Goal: Task Accomplishment & Management: Use online tool/utility

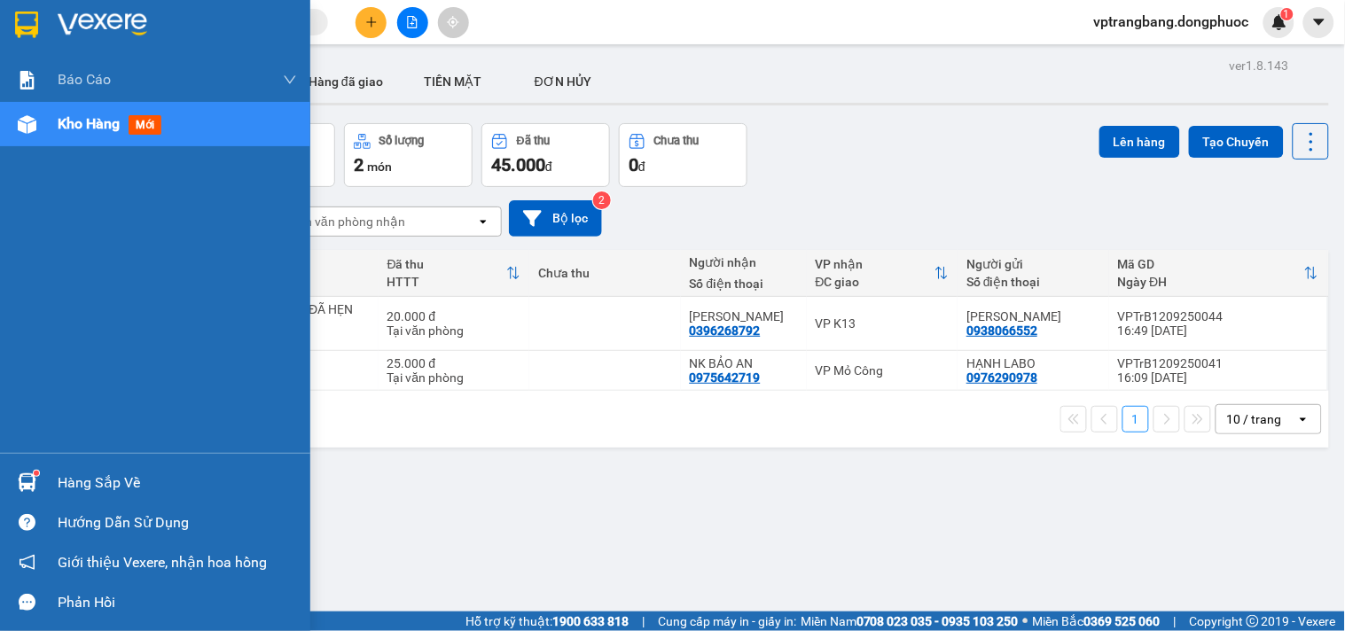
click at [36, 481] on div at bounding box center [27, 482] width 31 height 31
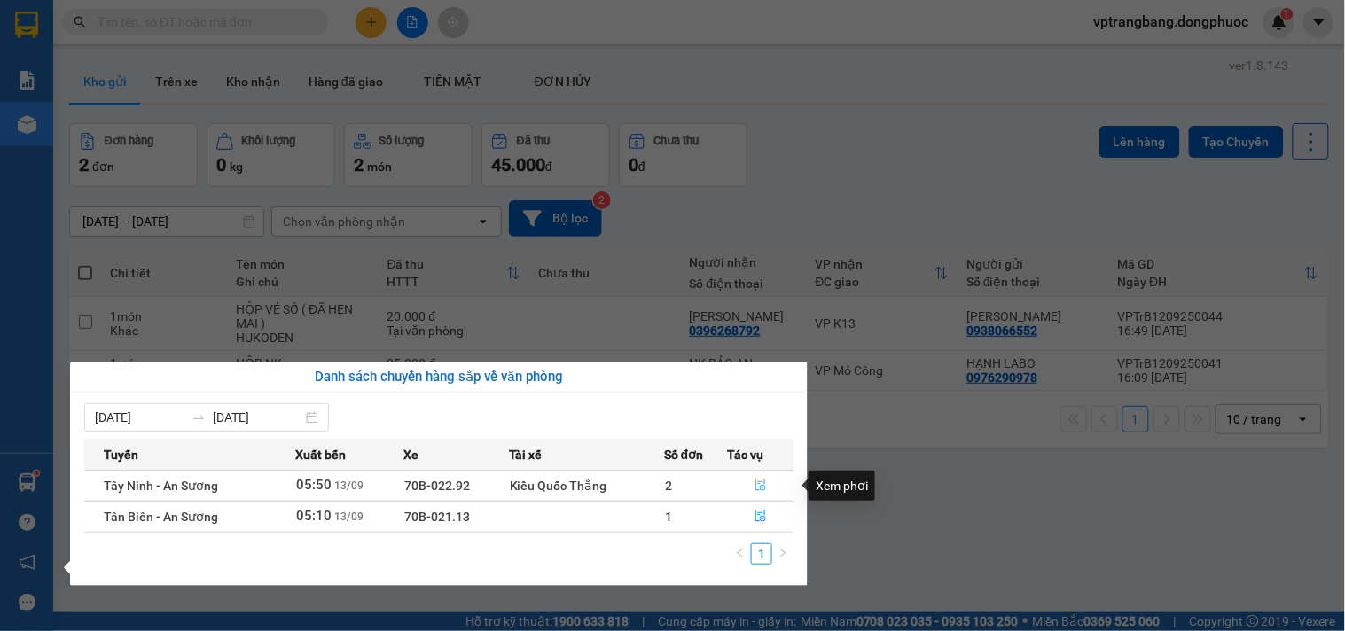
click at [759, 482] on icon "file-done" at bounding box center [760, 485] width 11 height 12
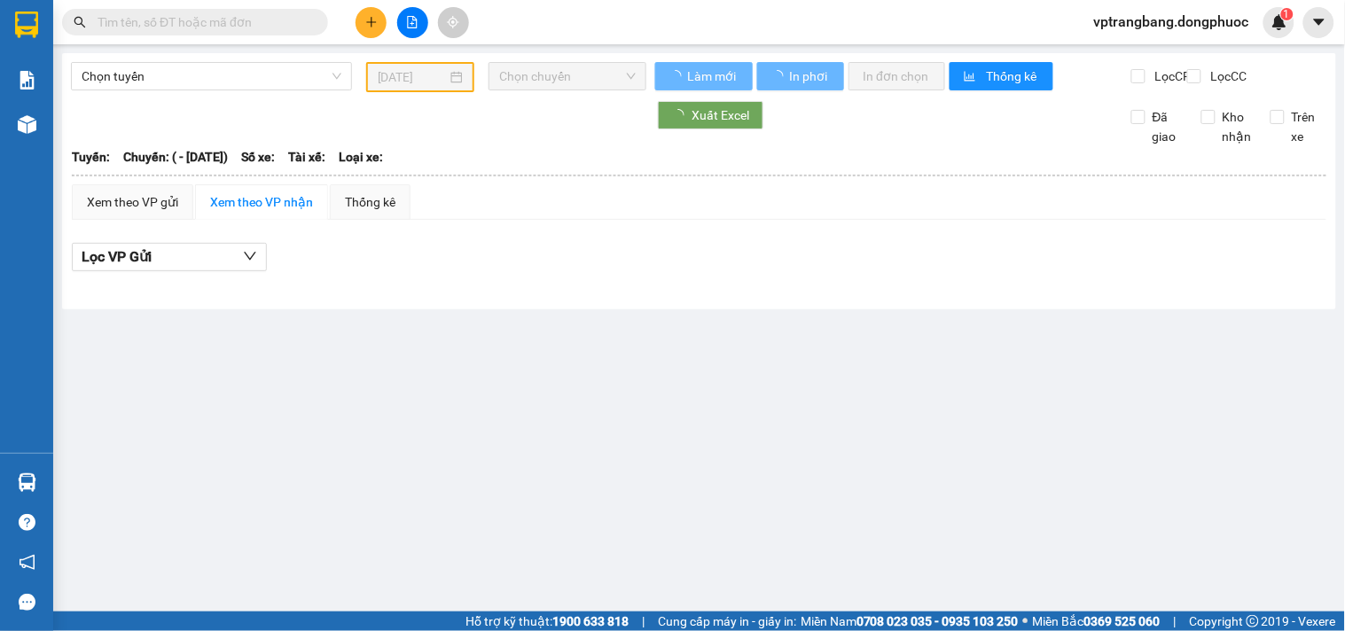
type input "[DATE]"
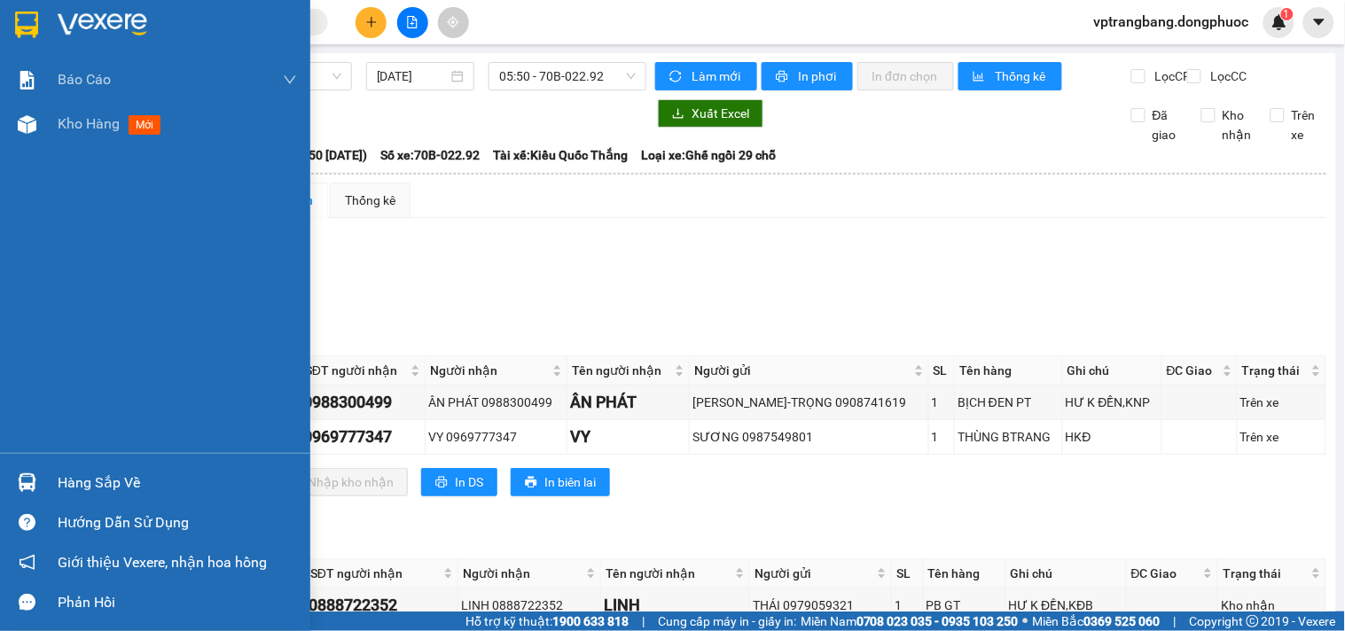
drag, startPoint x: 44, startPoint y: 482, endPoint x: 148, endPoint y: 482, distance: 103.7
click at [46, 482] on div "Hàng sắp về" at bounding box center [155, 483] width 310 height 40
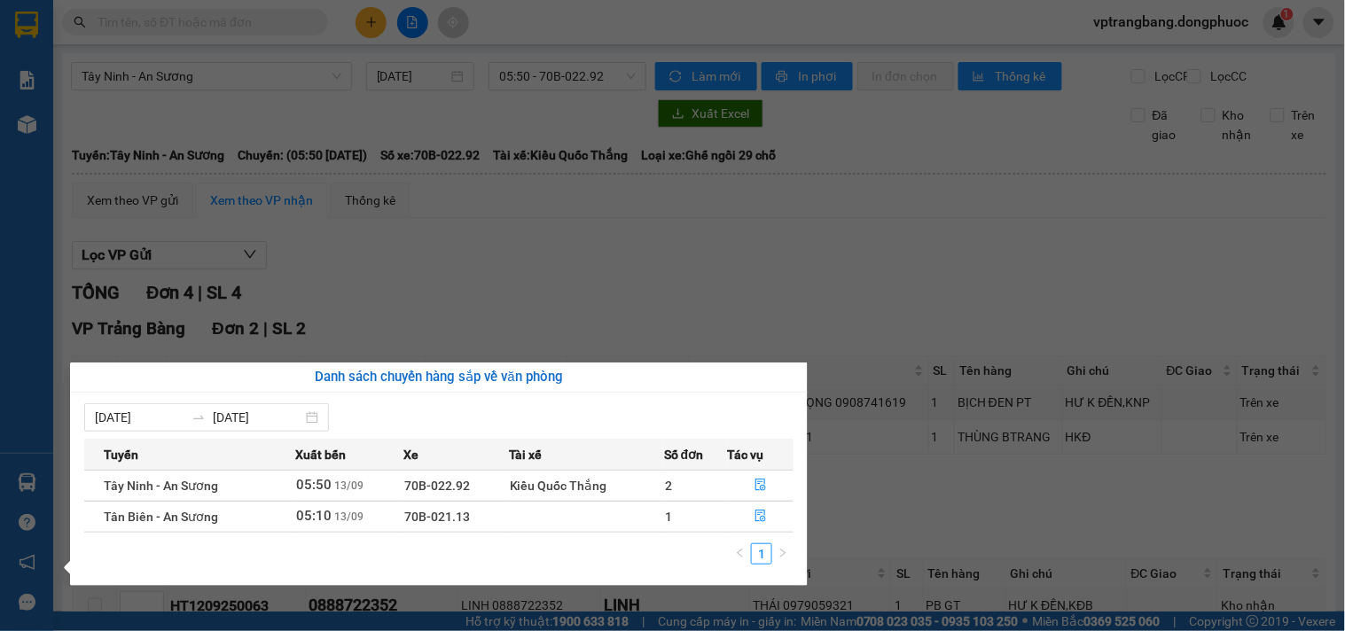
click at [677, 301] on section "Kết quả tìm kiếm ( 0 ) Bộ lọc No Data vptrangbang.dongphuoc 1 Báo cáo Mẫu 1: Bá…" at bounding box center [672, 315] width 1345 height 631
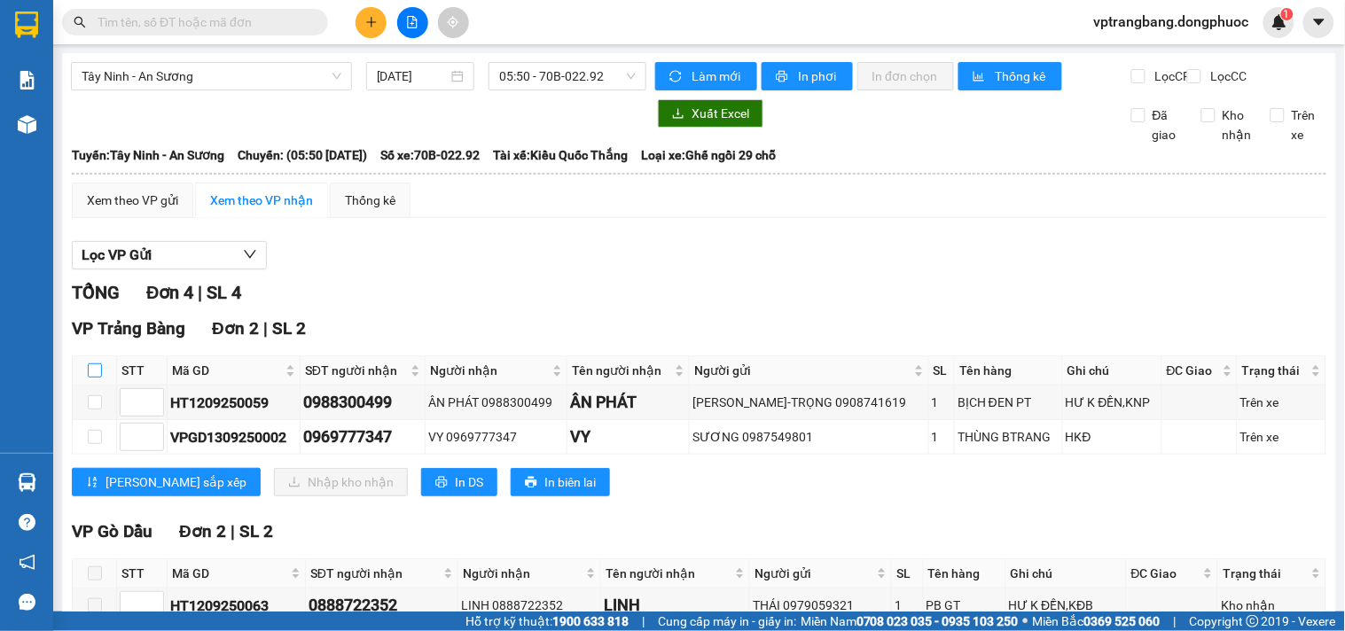
click at [96, 378] on input "checkbox" at bounding box center [95, 371] width 14 height 14
checkbox input "true"
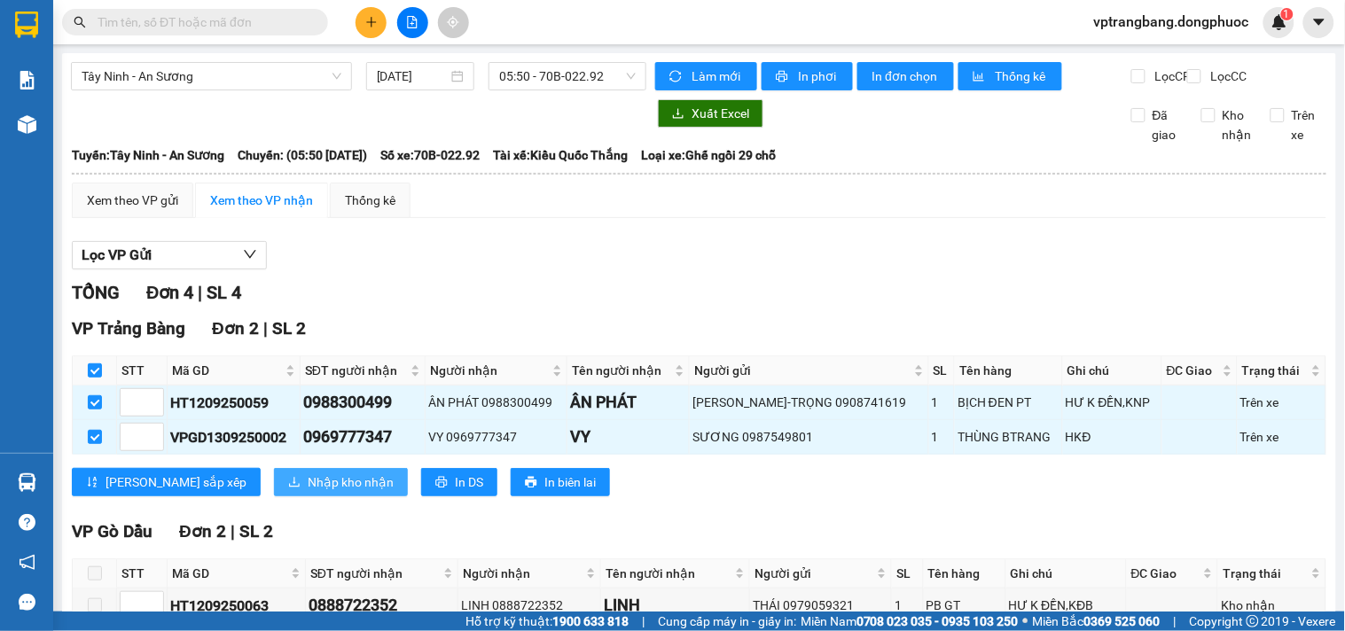
click at [308, 491] on span "Nhập kho nhận" at bounding box center [351, 483] width 86 height 20
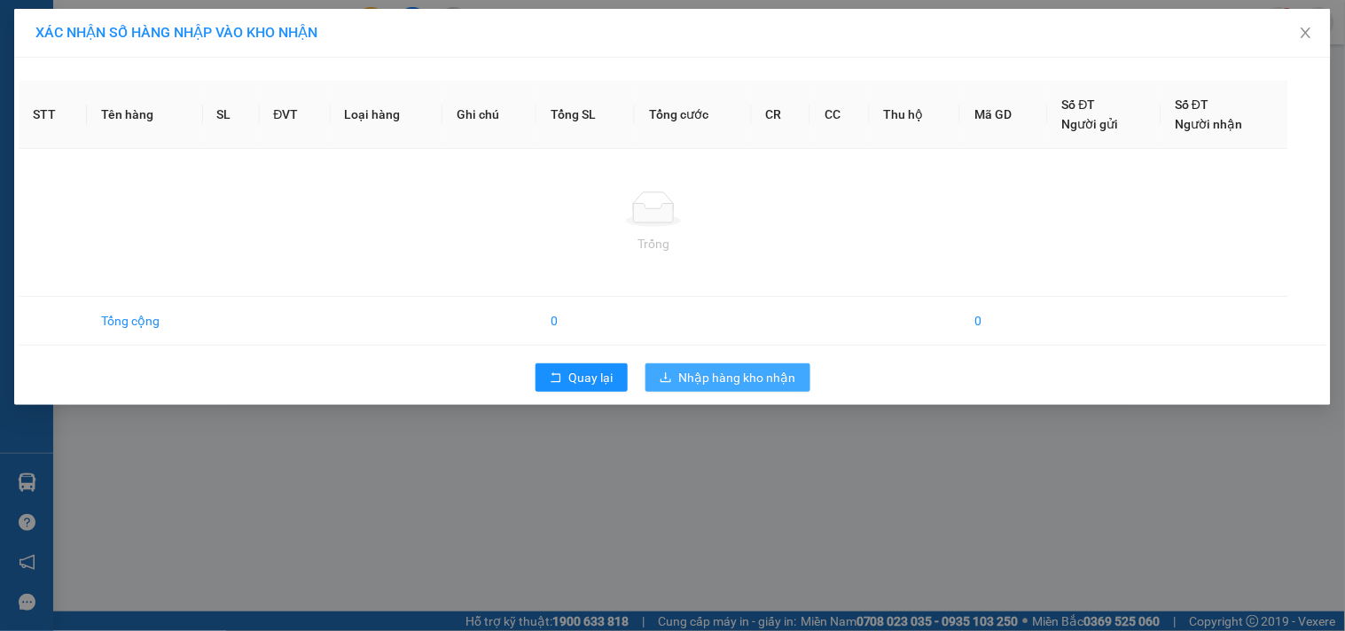
click at [728, 375] on span "Nhập hàng kho nhận" at bounding box center [737, 378] width 117 height 20
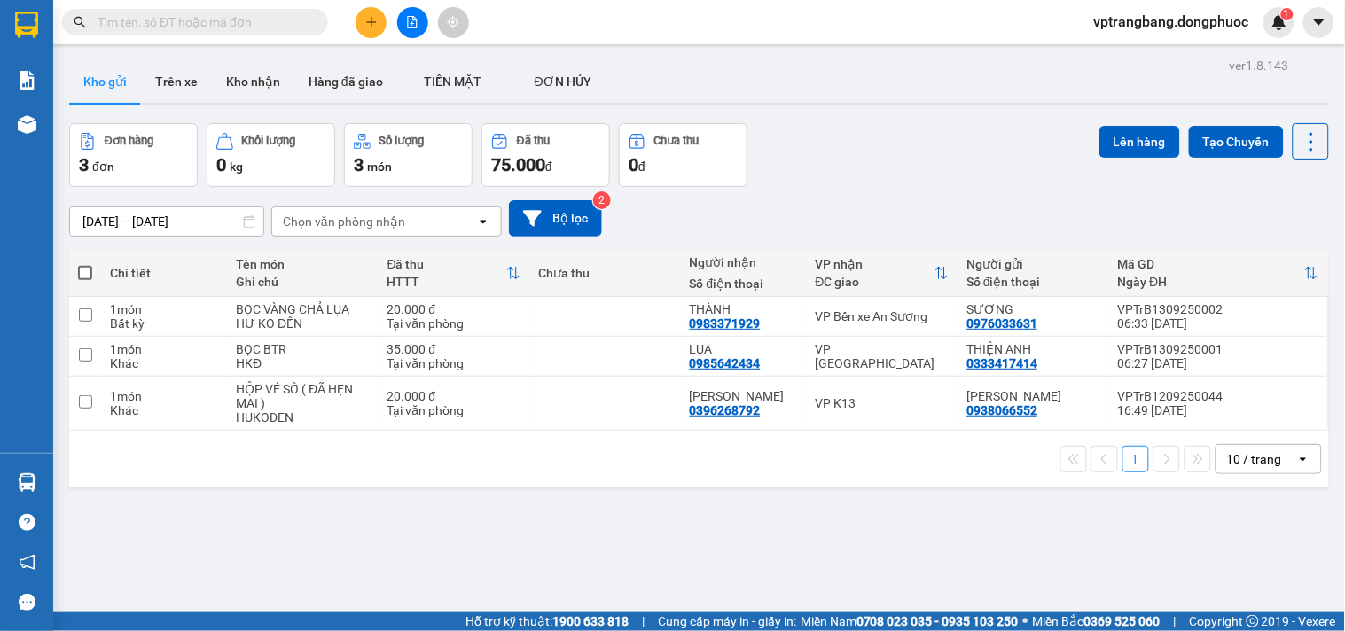
click at [404, 19] on button at bounding box center [412, 22] width 31 height 31
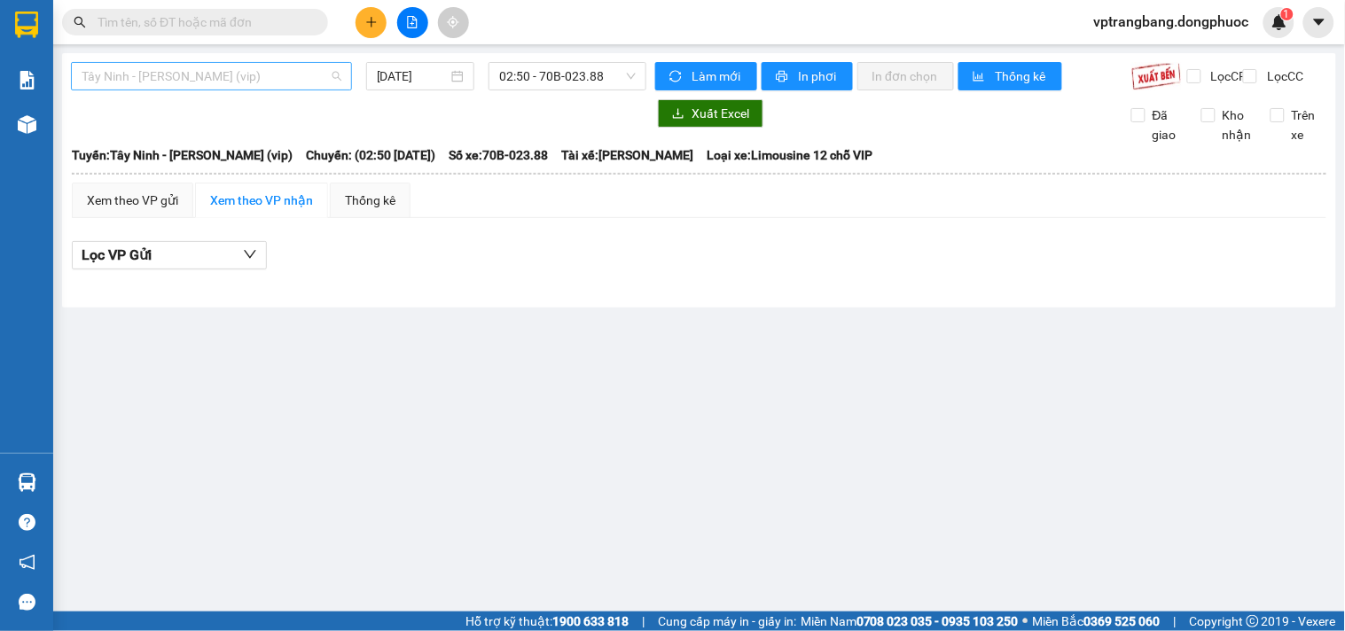
click at [161, 78] on span "Tây Ninh - Hồ Chí Minh (vip)" at bounding box center [212, 76] width 260 height 27
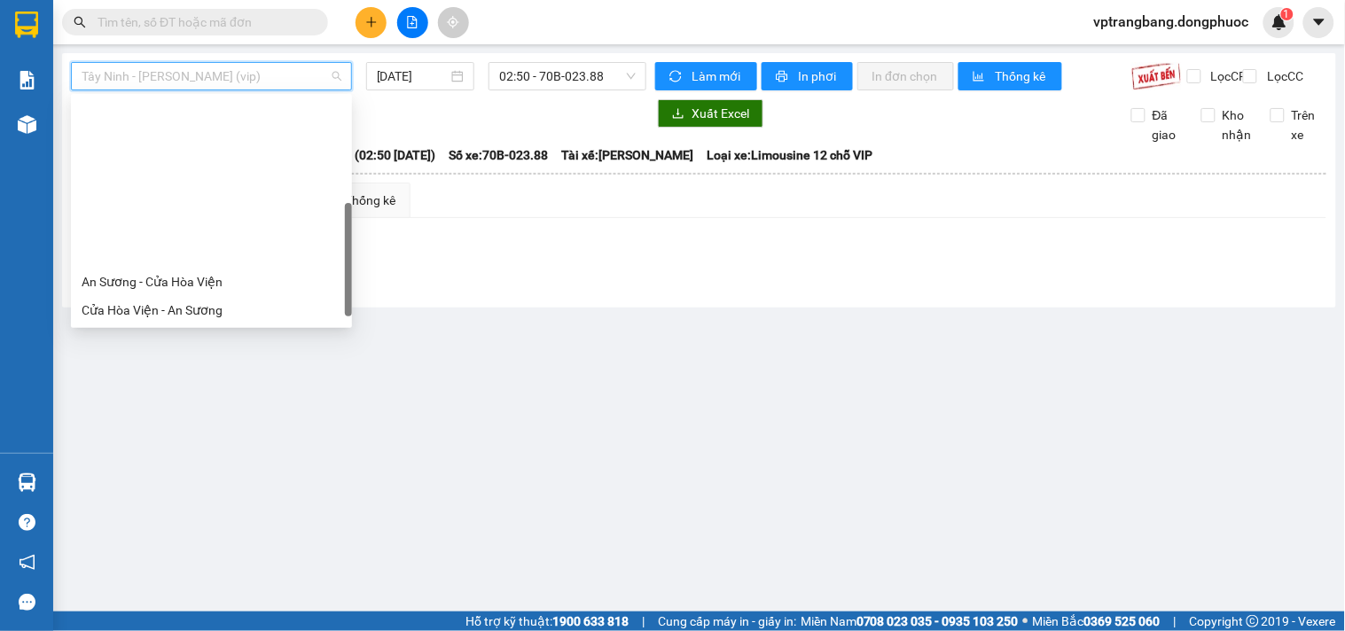
scroll to position [184, 0]
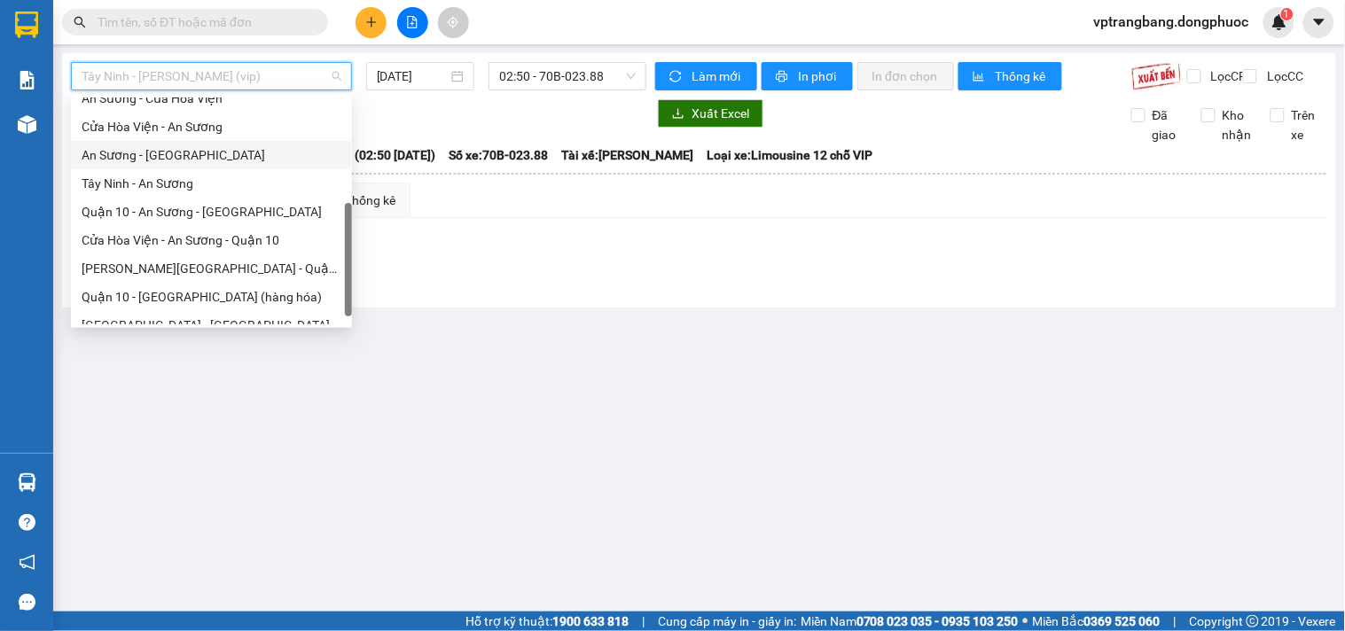
click at [147, 156] on div "An Sương - [GEOGRAPHIC_DATA]" at bounding box center [212, 155] width 260 height 20
type input "[DATE]"
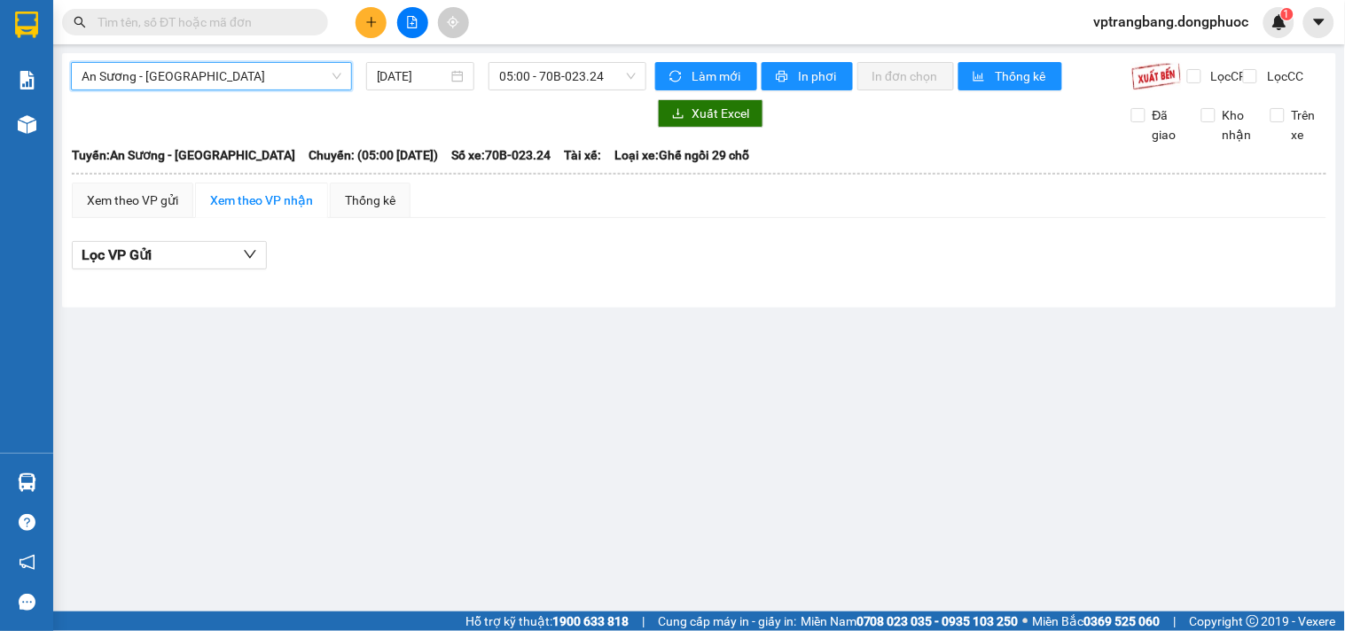
click at [555, 55] on div "An Sương - Tây Ninh An Sương - Tây Ninh 13/09/2025 05:00 - 70B-023.24 Làm mới I…" at bounding box center [699, 180] width 1274 height 254
click at [550, 71] on span "05:00 - 70B-023.24" at bounding box center [567, 76] width 137 height 27
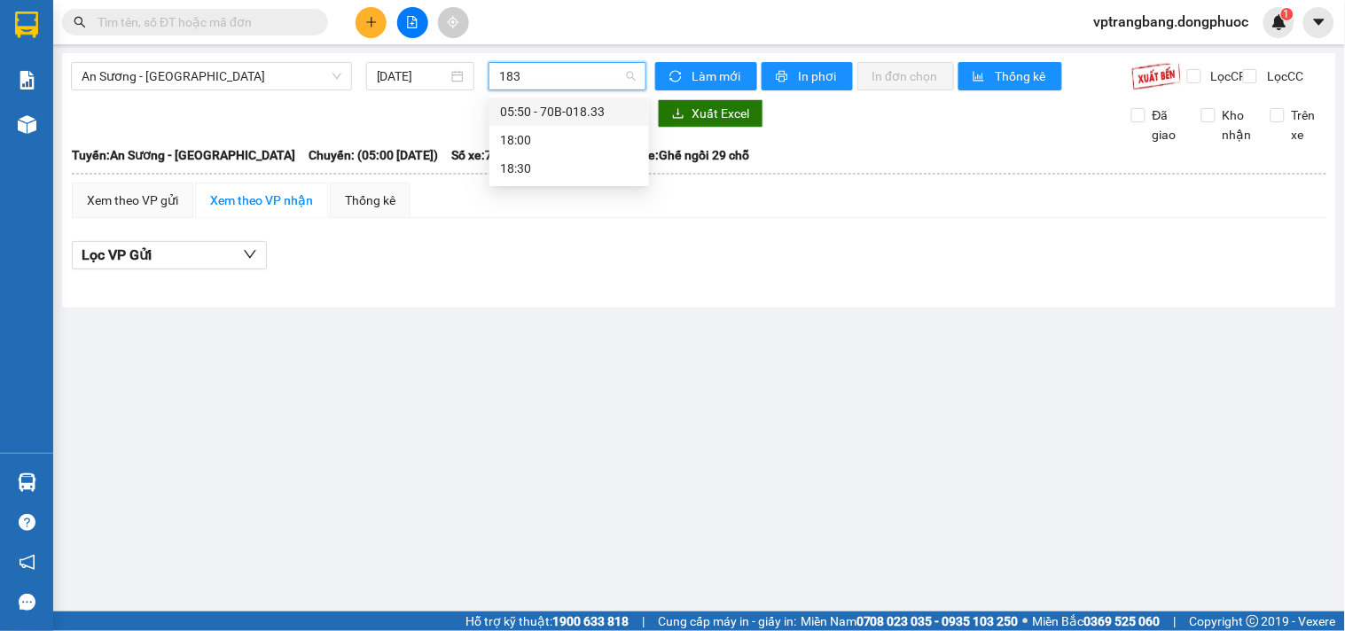
type input "1833"
click at [586, 120] on div "05:50 - 70B-018.33" at bounding box center [569, 112] width 138 height 20
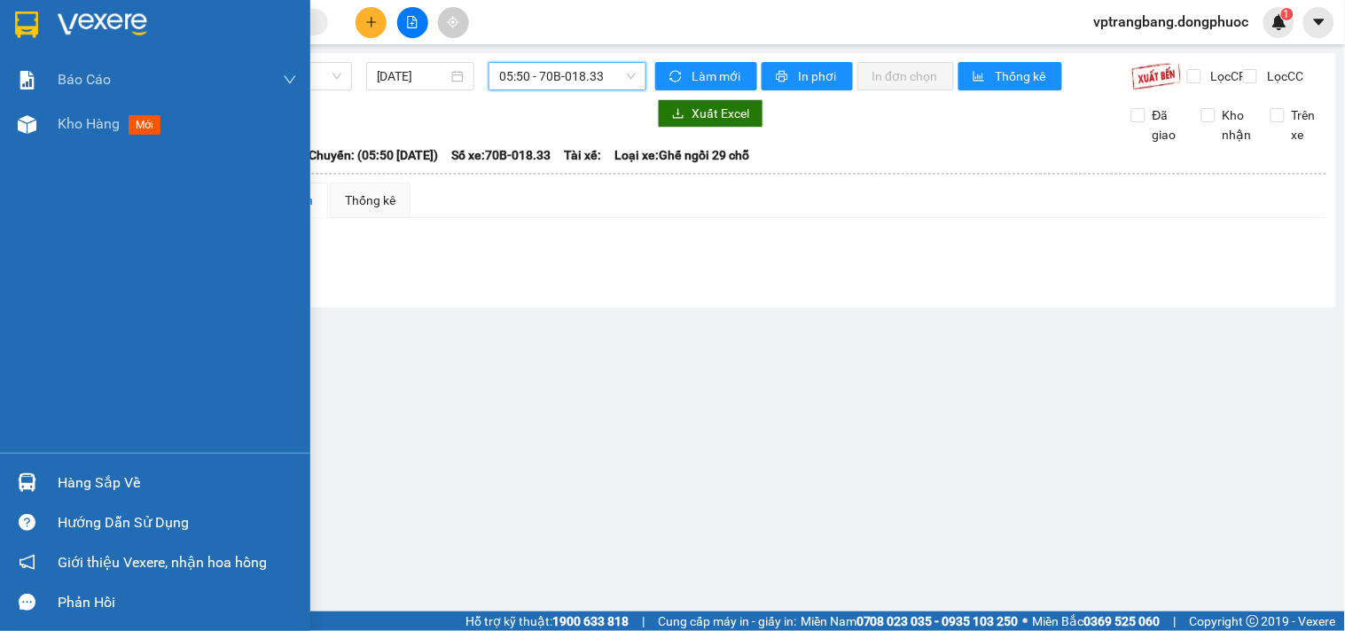
click at [45, 481] on div "Hàng sắp về" at bounding box center [155, 483] width 310 height 40
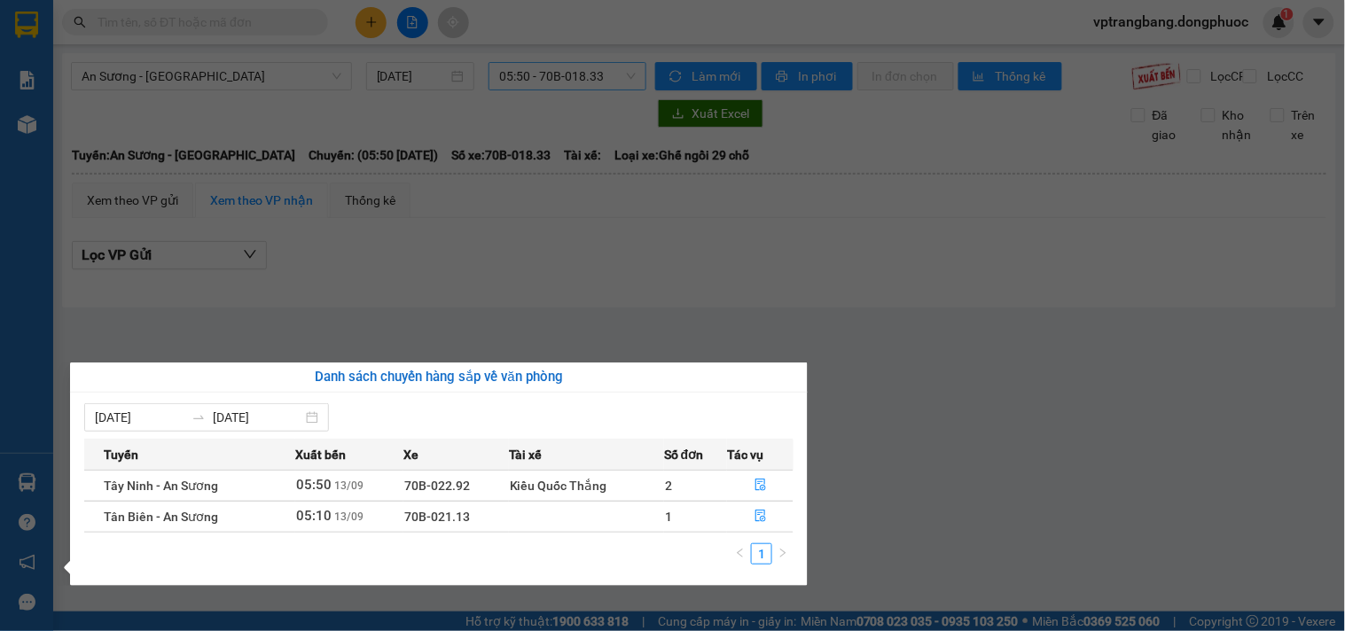
drag, startPoint x: 781, startPoint y: 269, endPoint x: 755, endPoint y: 276, distance: 27.5
click at [780, 269] on section "Kết quả tìm kiếm ( 0 ) Bộ lọc No Data vptrangbang.dongphuoc 1 Báo cáo Mẫu 1: Bá…" at bounding box center [672, 315] width 1345 height 631
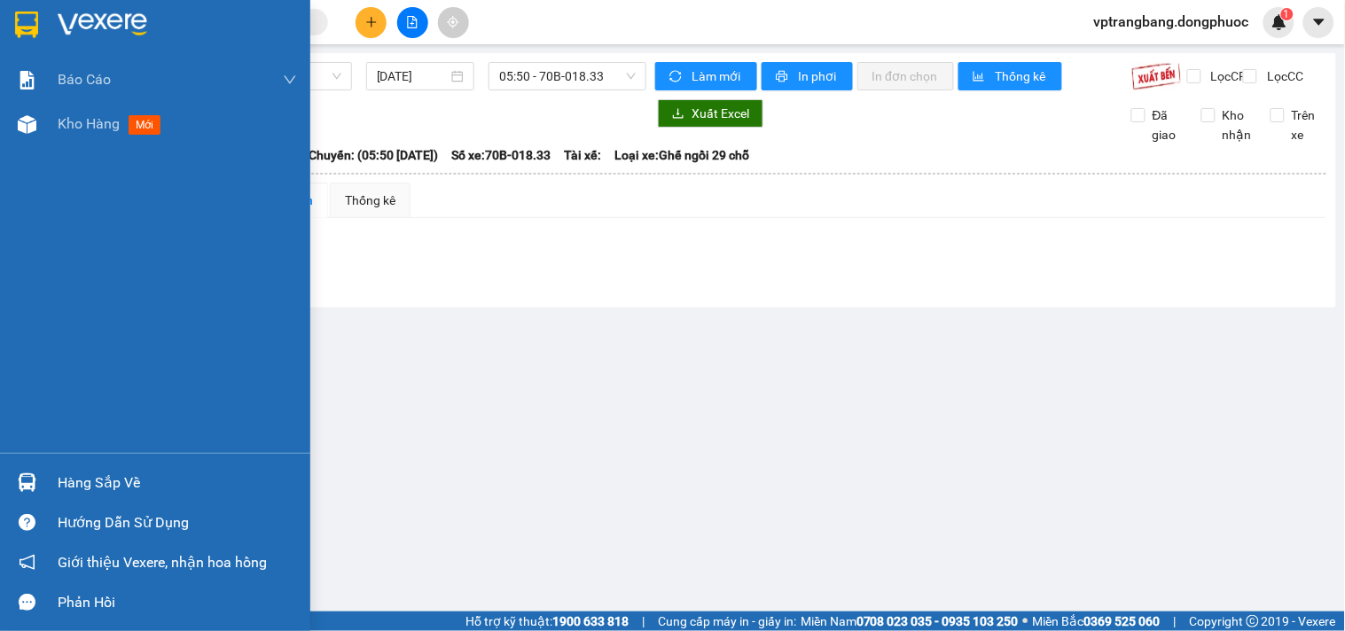
click at [44, 481] on div "Hàng sắp về" at bounding box center [155, 483] width 310 height 40
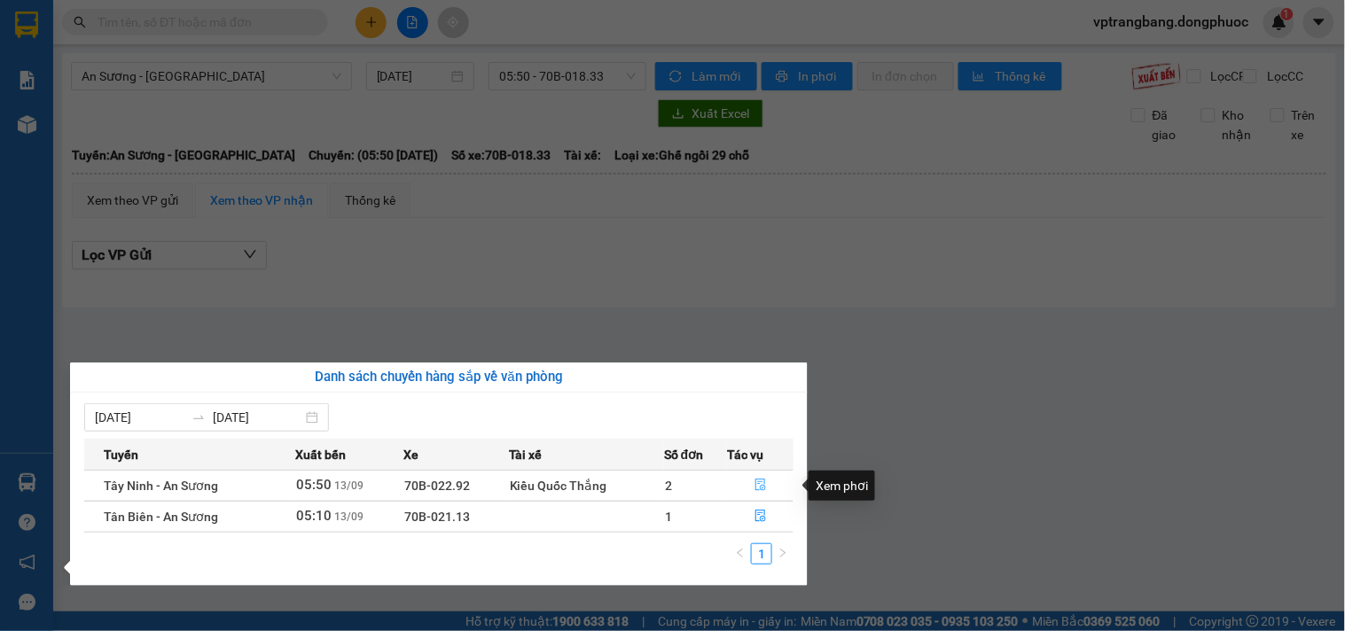
click at [755, 485] on icon "file-done" at bounding box center [760, 485] width 11 height 12
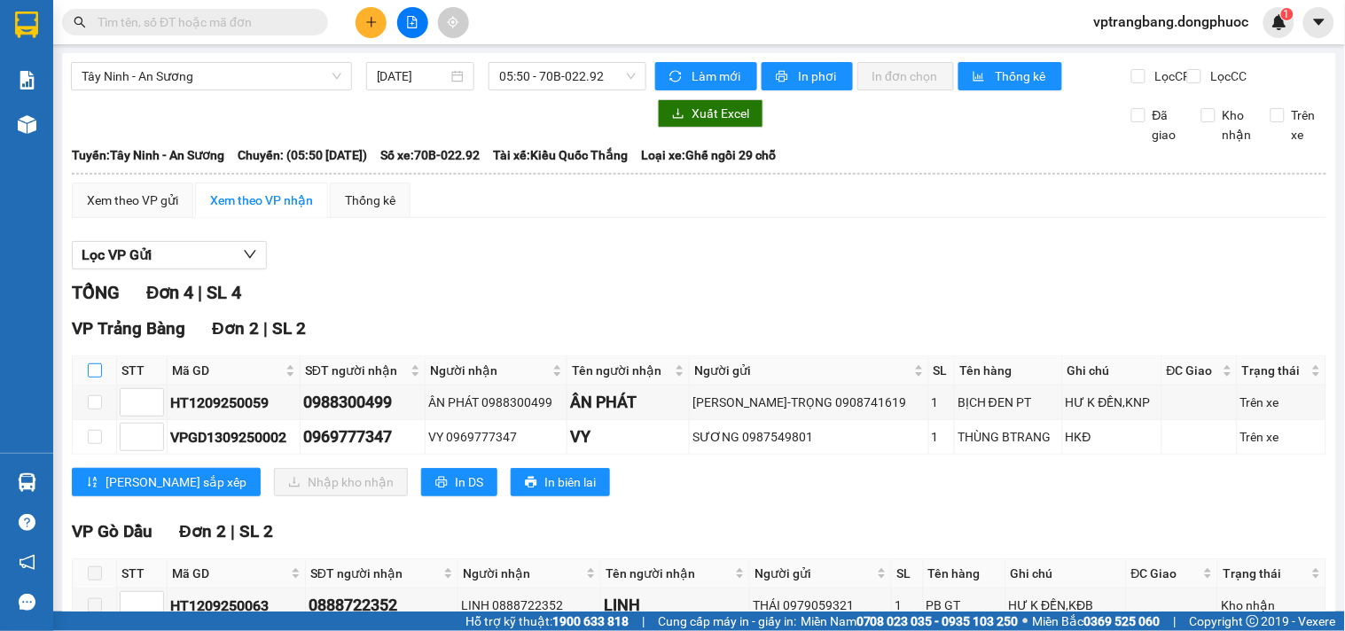
click at [96, 378] on input "checkbox" at bounding box center [95, 371] width 14 height 14
checkbox input "true"
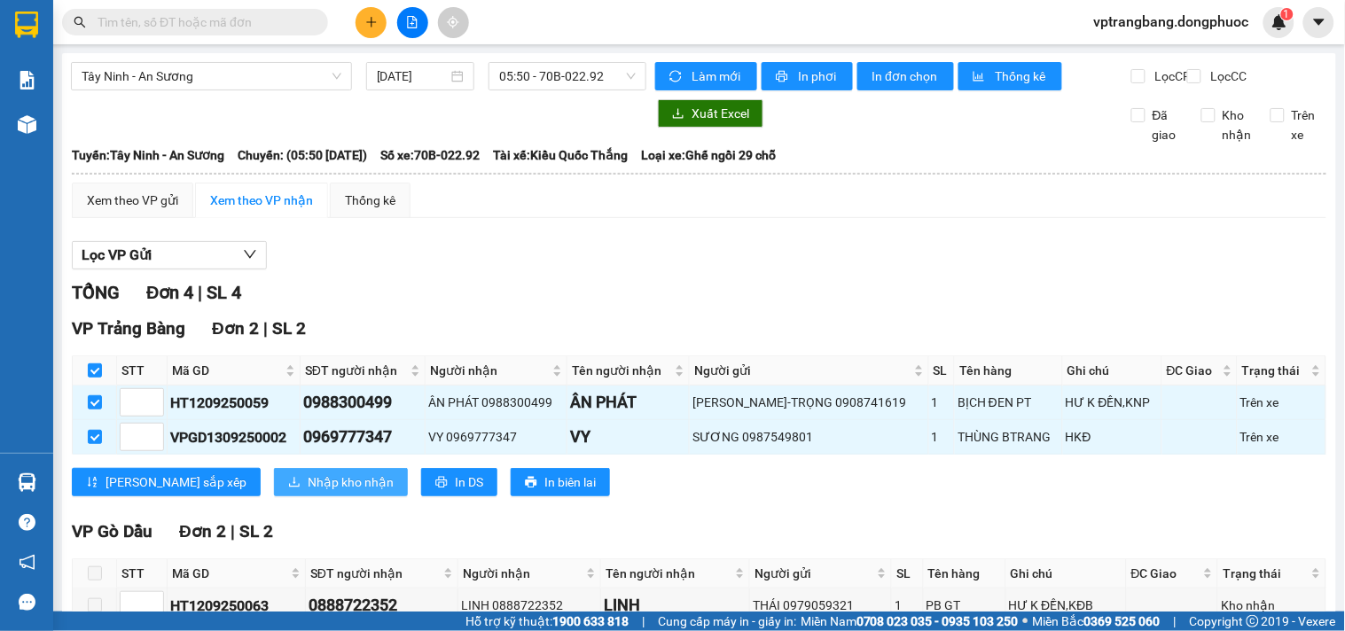
drag, startPoint x: 257, startPoint y: 495, endPoint x: 281, endPoint y: 480, distance: 28.3
click at [308, 492] on span "Nhập kho nhận" at bounding box center [351, 483] width 86 height 20
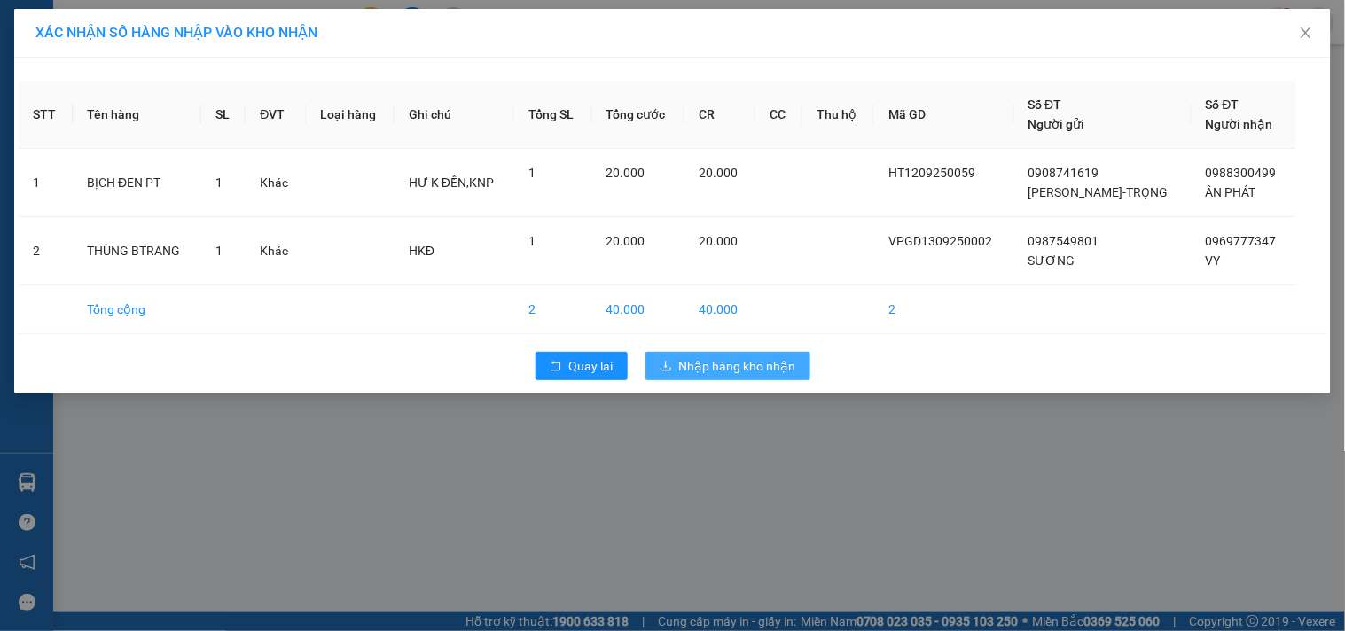
click at [719, 376] on button "Nhập hàng kho nhận" at bounding box center [728, 366] width 165 height 28
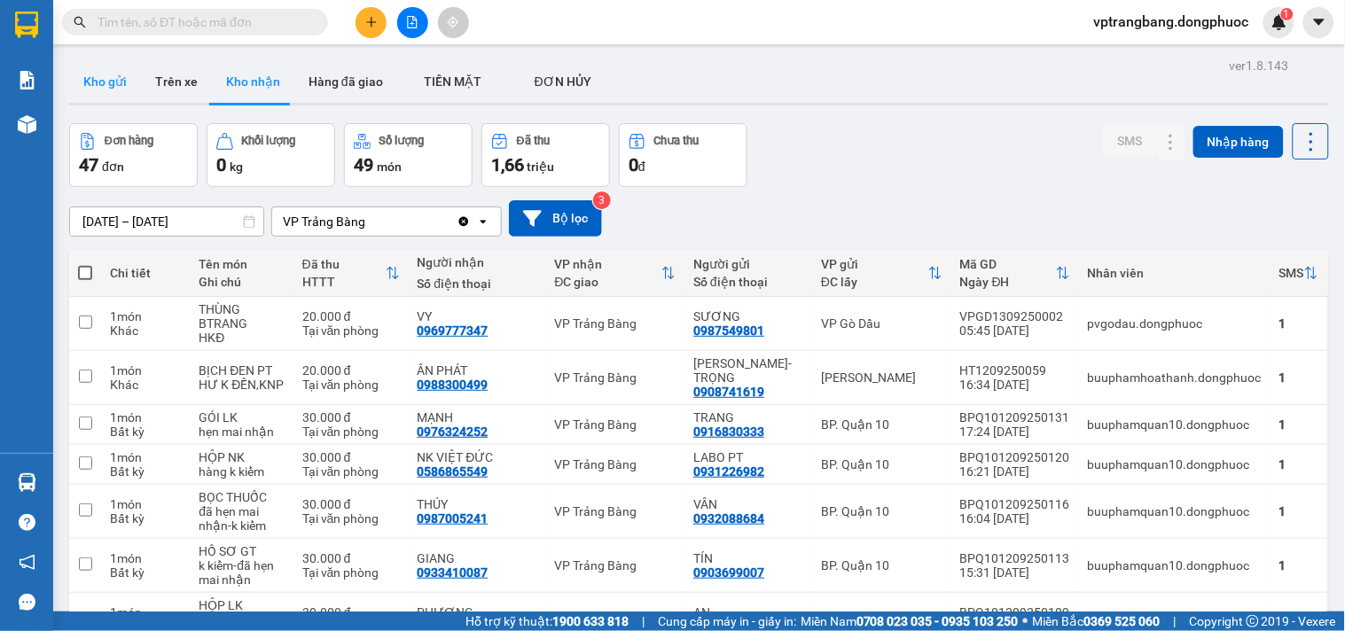
click at [105, 78] on button "Kho gửi" at bounding box center [105, 81] width 72 height 43
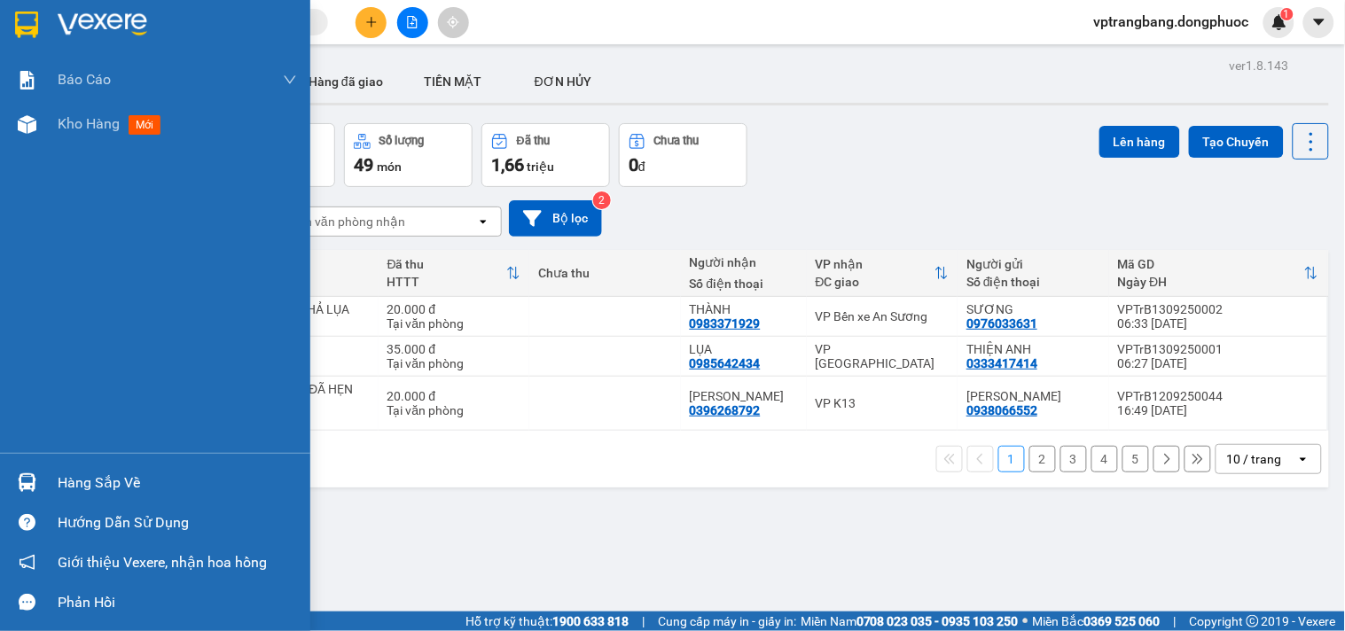
click at [42, 477] on div "Hàng sắp về" at bounding box center [155, 483] width 310 height 40
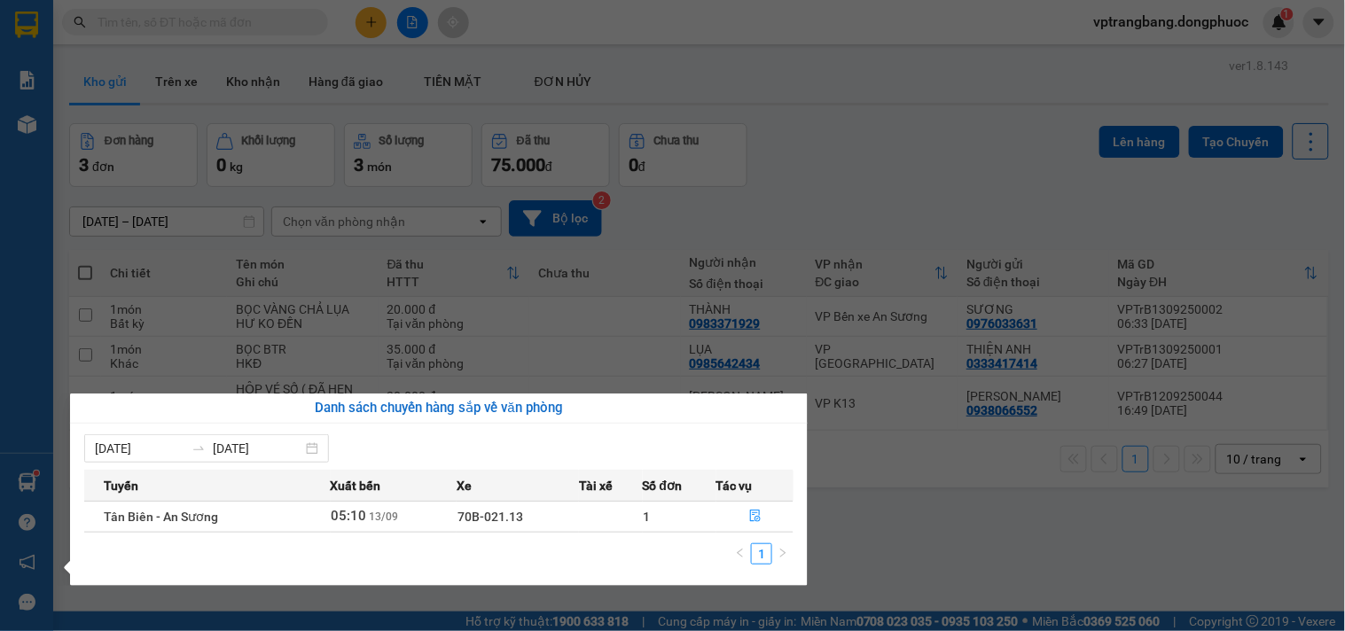
click at [867, 186] on section "Kết quả [PERSON_NAME] ( 0 ) Bộ lọc No Data vptrangbang.dongphuoc 1 [PERSON_NAME…" at bounding box center [672, 315] width 1345 height 631
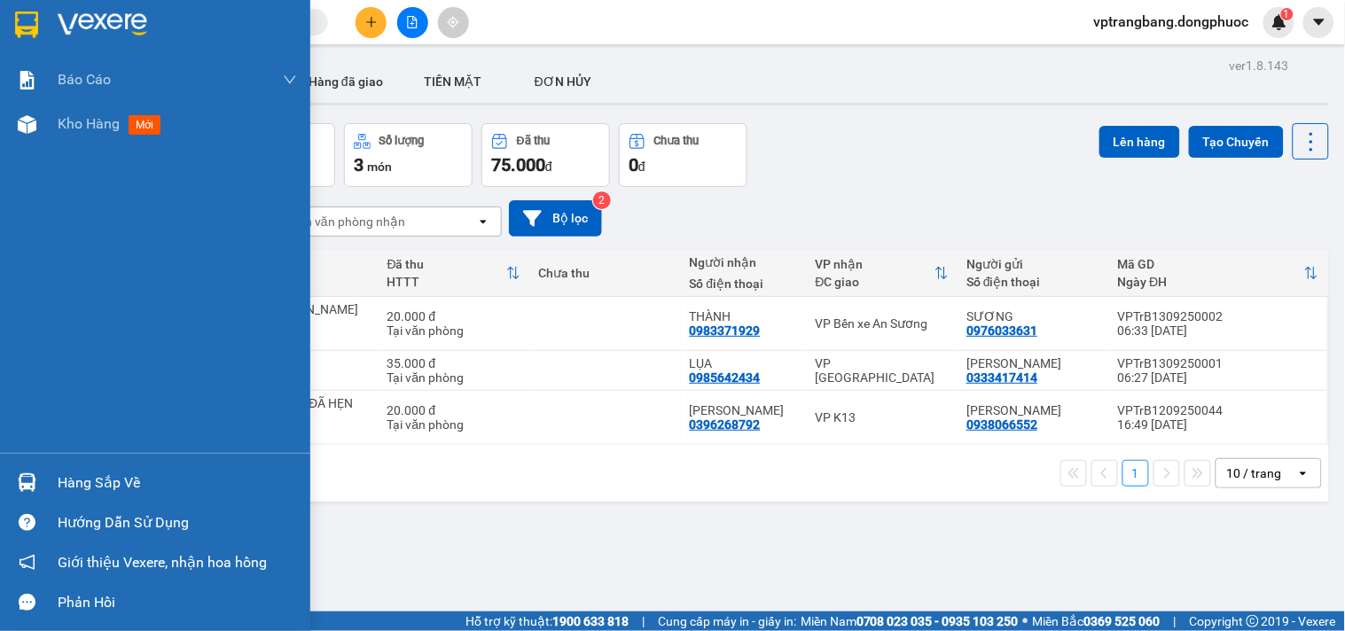
click at [41, 477] on div at bounding box center [27, 482] width 31 height 31
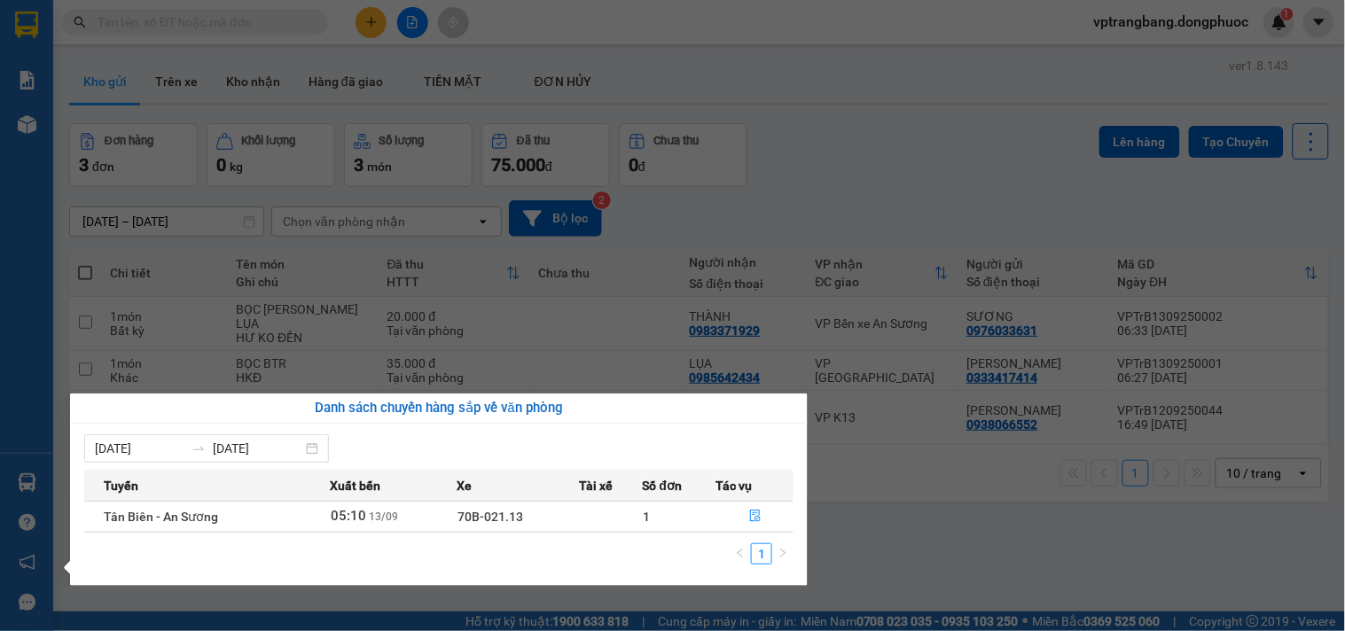
click at [943, 167] on section "Kết quả tìm kiếm ( 0 ) Bộ lọc No Data vptrangbang.dongphuoc 1 Báo cáo Mẫu 1: Bá…" at bounding box center [672, 315] width 1345 height 631
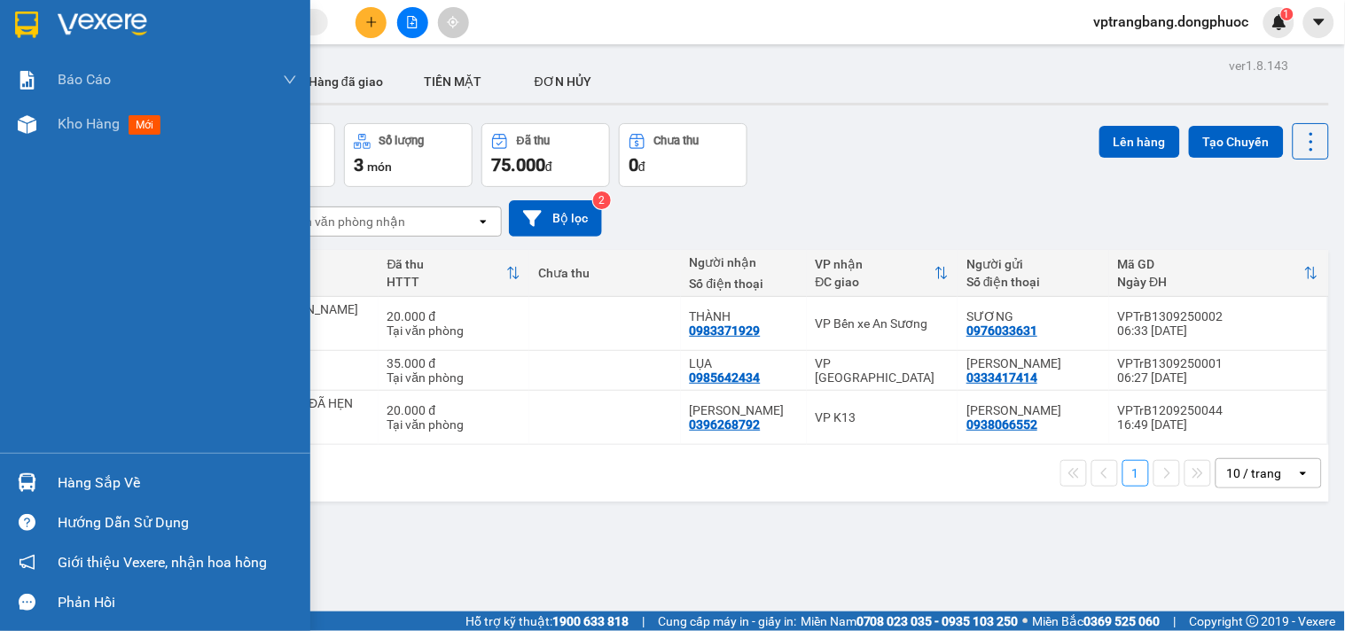
click at [58, 476] on div "Hàng sắp về" at bounding box center [177, 483] width 239 height 27
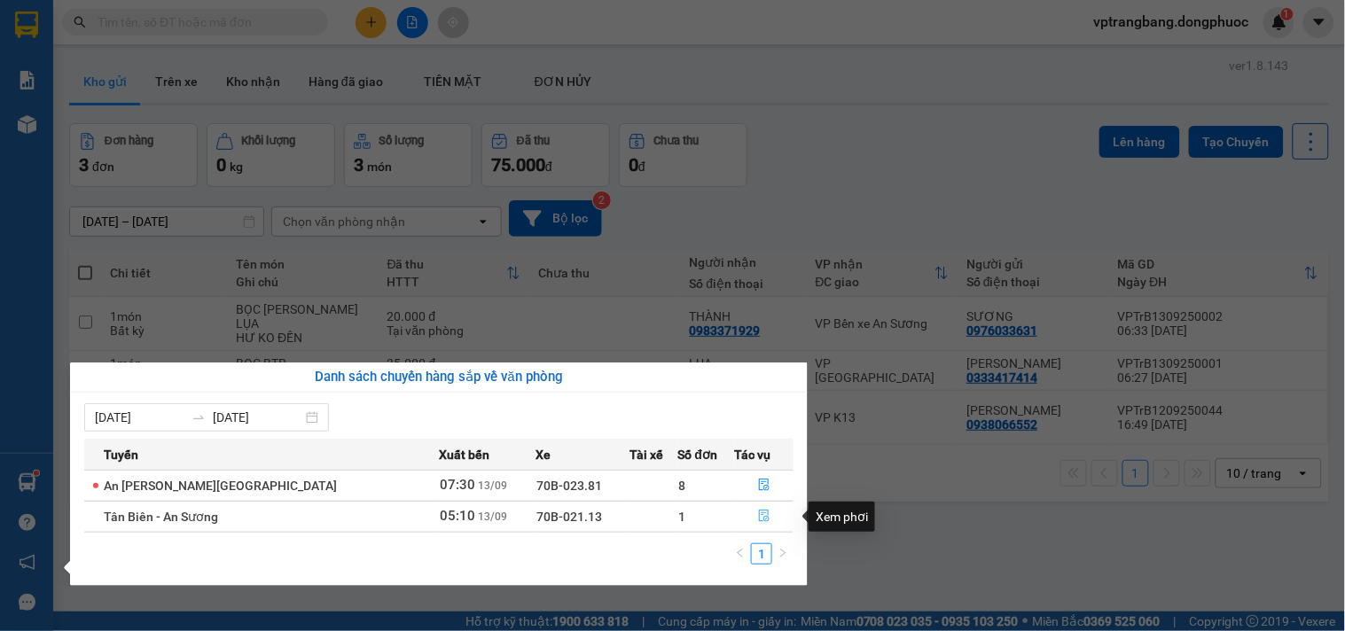
click at [758, 517] on icon "file-done" at bounding box center [764, 516] width 12 height 12
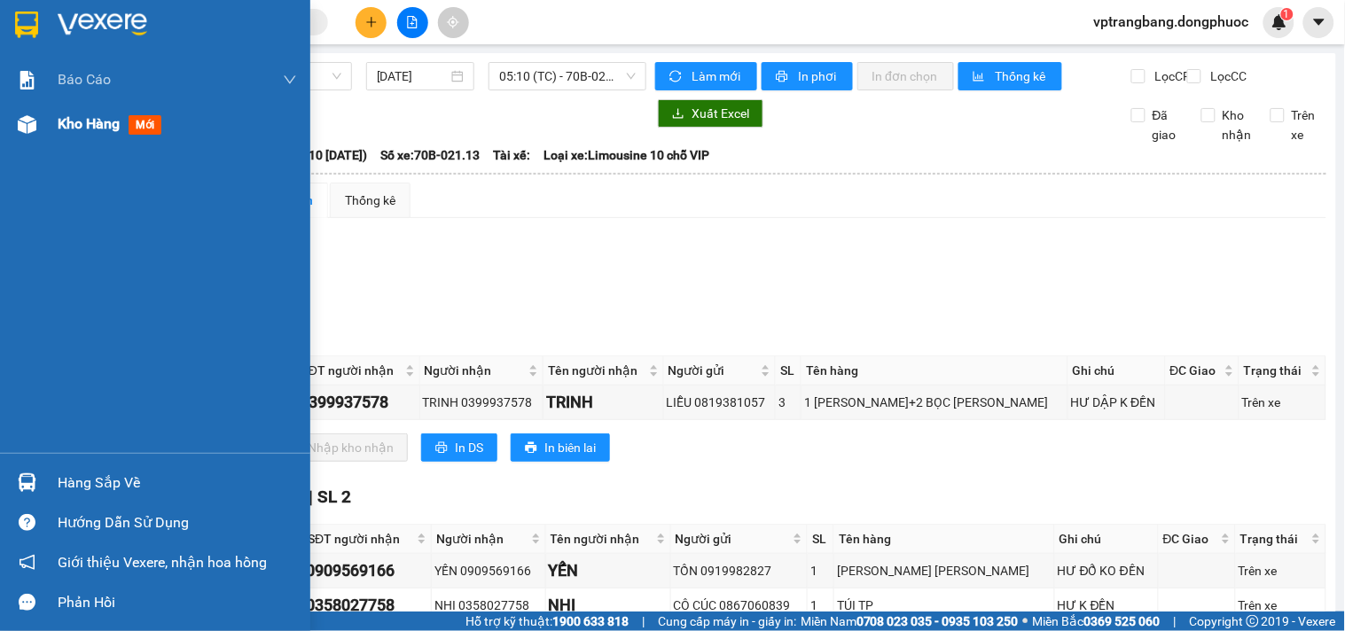
click at [58, 134] on div "Kho hàng mới" at bounding box center [113, 124] width 111 height 22
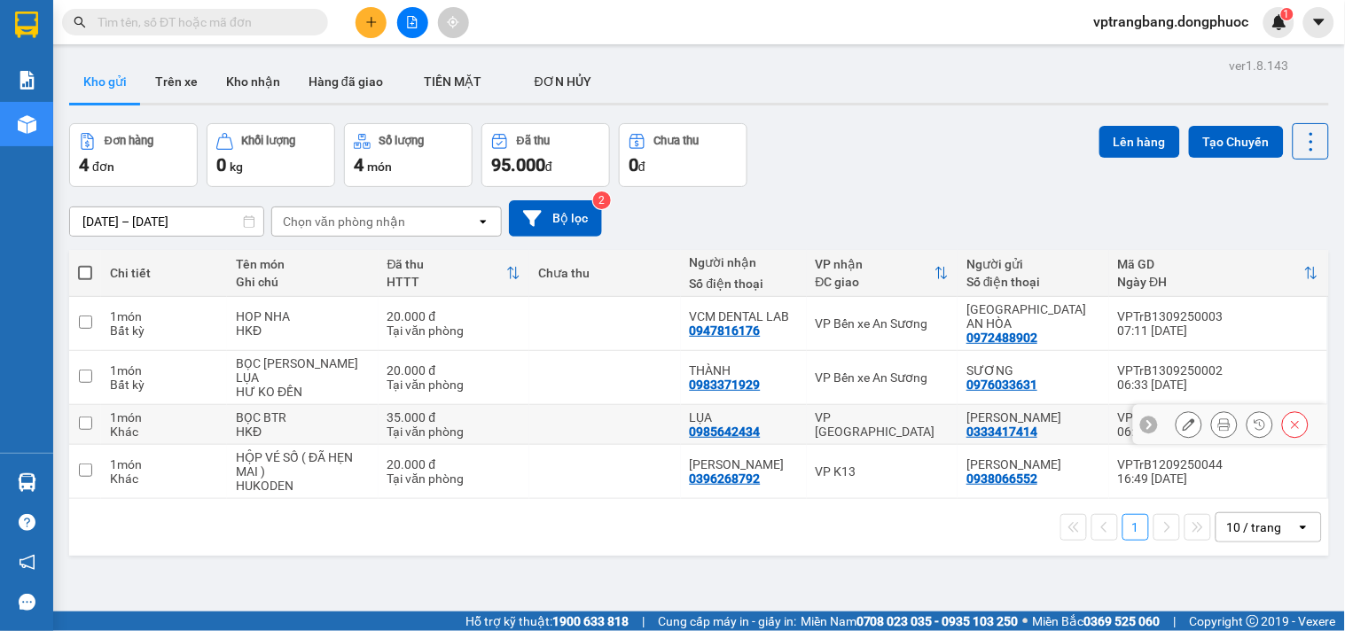
click at [878, 411] on div "VP [GEOGRAPHIC_DATA]" at bounding box center [883, 425] width 134 height 28
checkbox input "true"
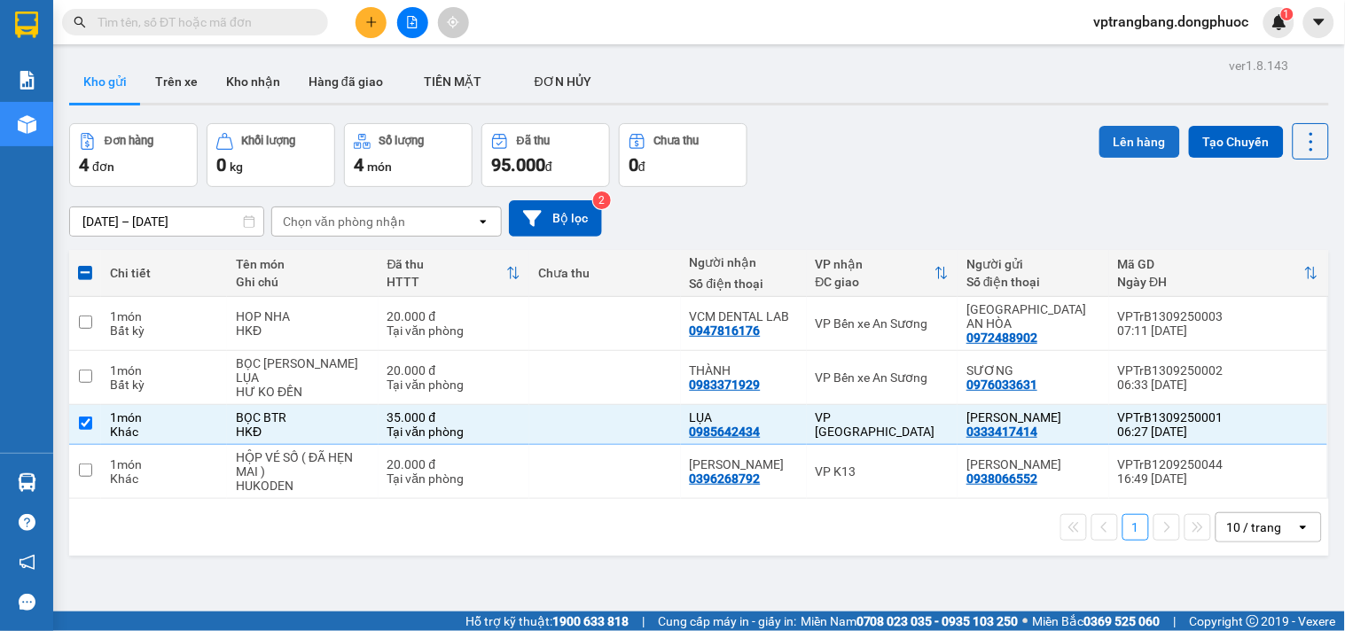
click at [1117, 135] on button "Lên hàng" at bounding box center [1140, 142] width 81 height 32
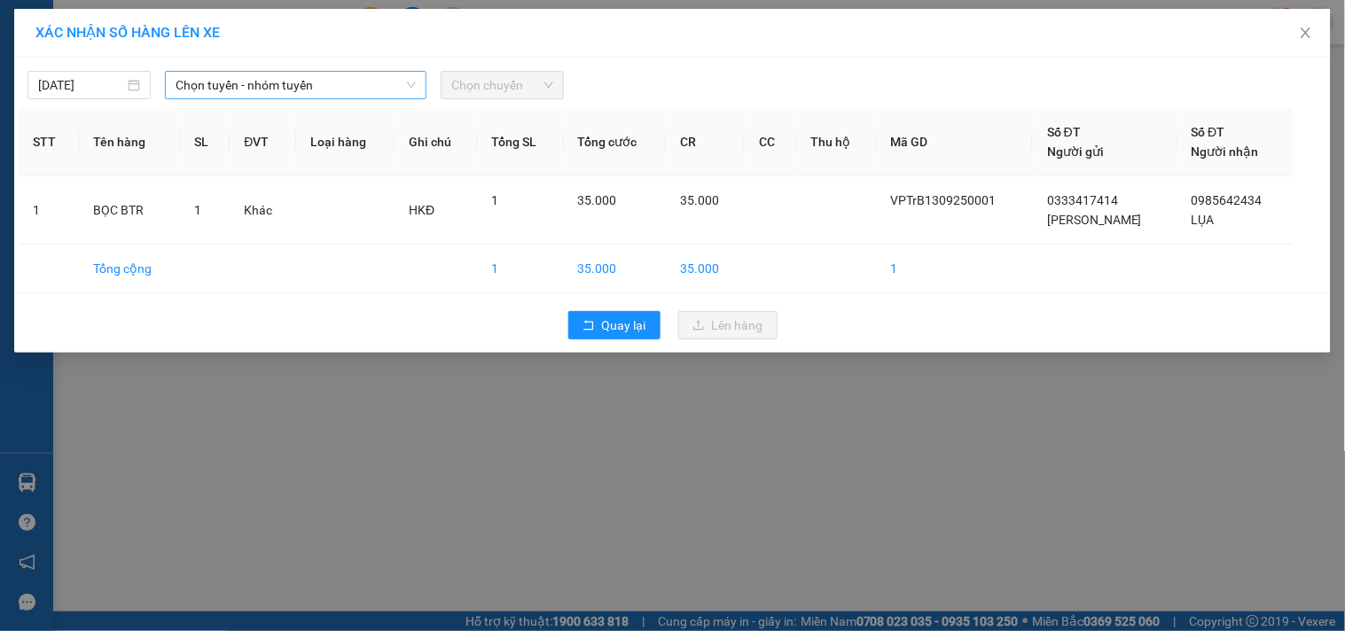
click at [214, 85] on span "Chọn tuyến - nhóm tuyến" at bounding box center [296, 85] width 240 height 27
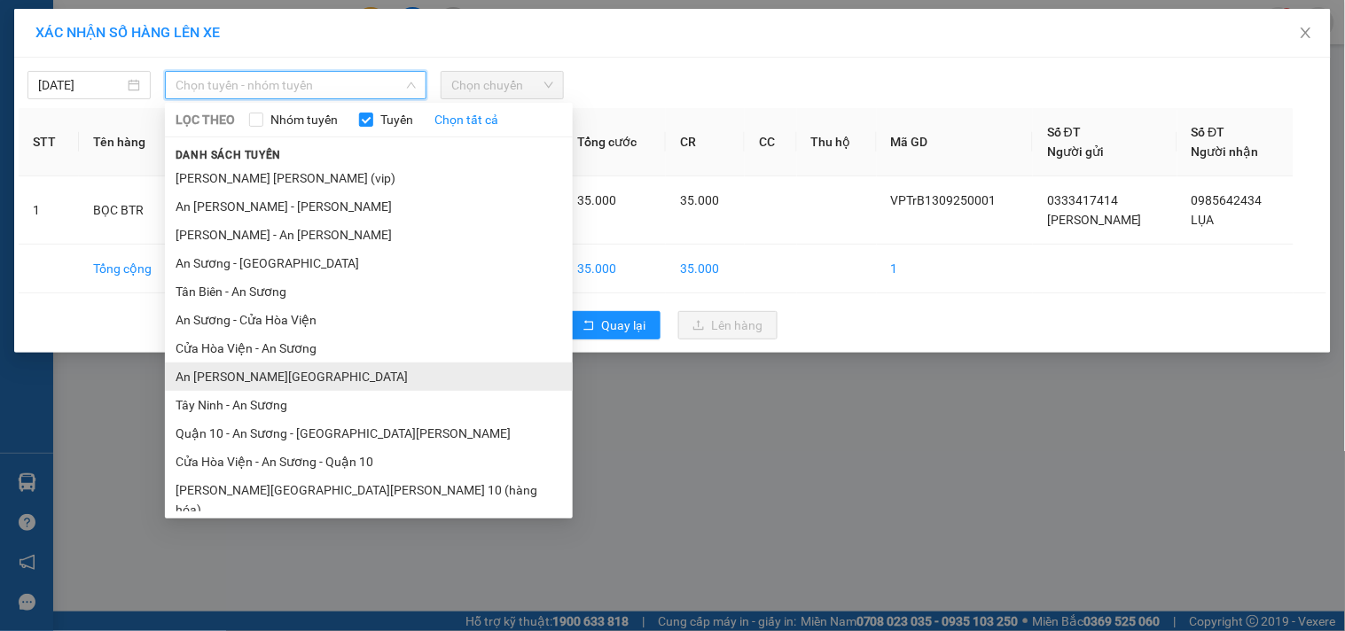
click at [276, 374] on li "An Sương - [GEOGRAPHIC_DATA]" at bounding box center [369, 377] width 408 height 28
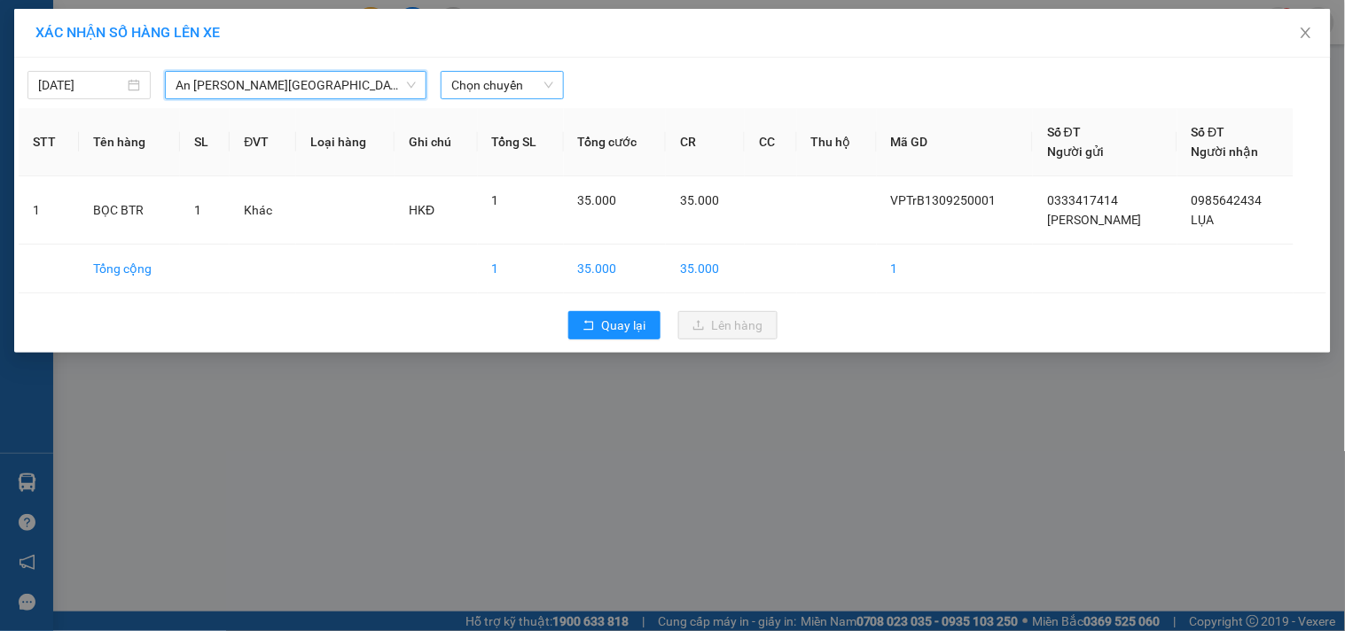
click at [483, 92] on span "Chọn chuyến" at bounding box center [502, 85] width 102 height 27
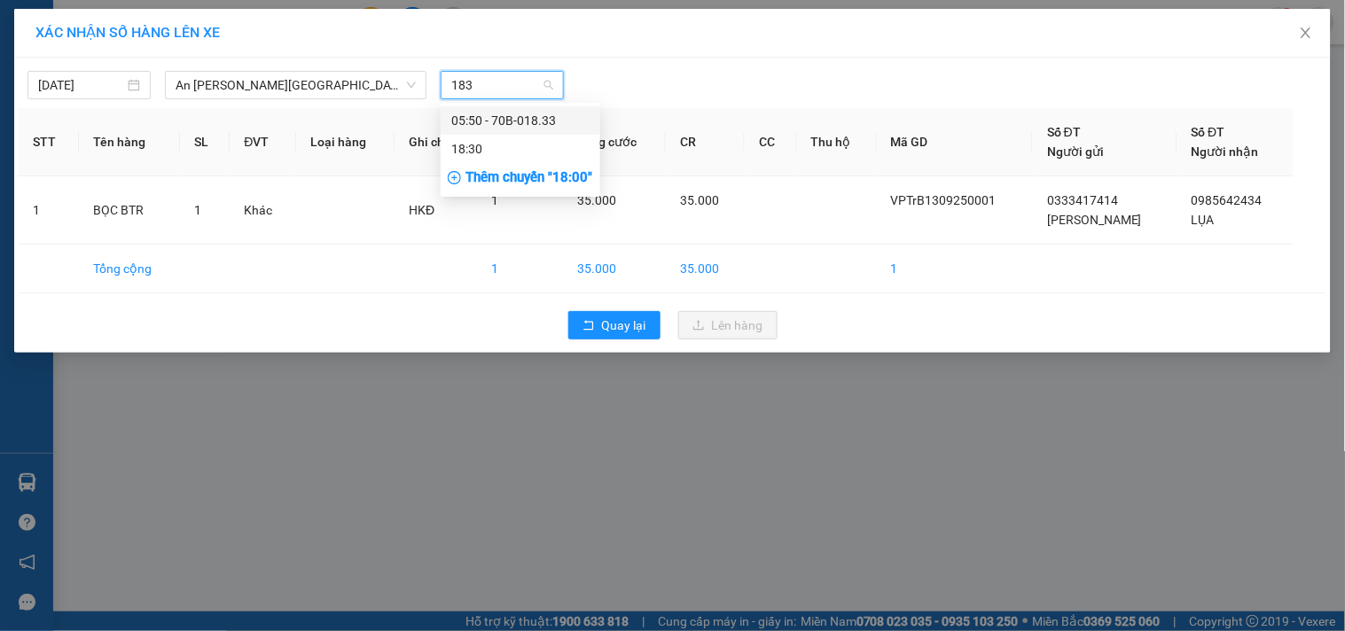
type input "1833"
click at [484, 116] on div "05:50 - 70B-018.33" at bounding box center [520, 121] width 138 height 20
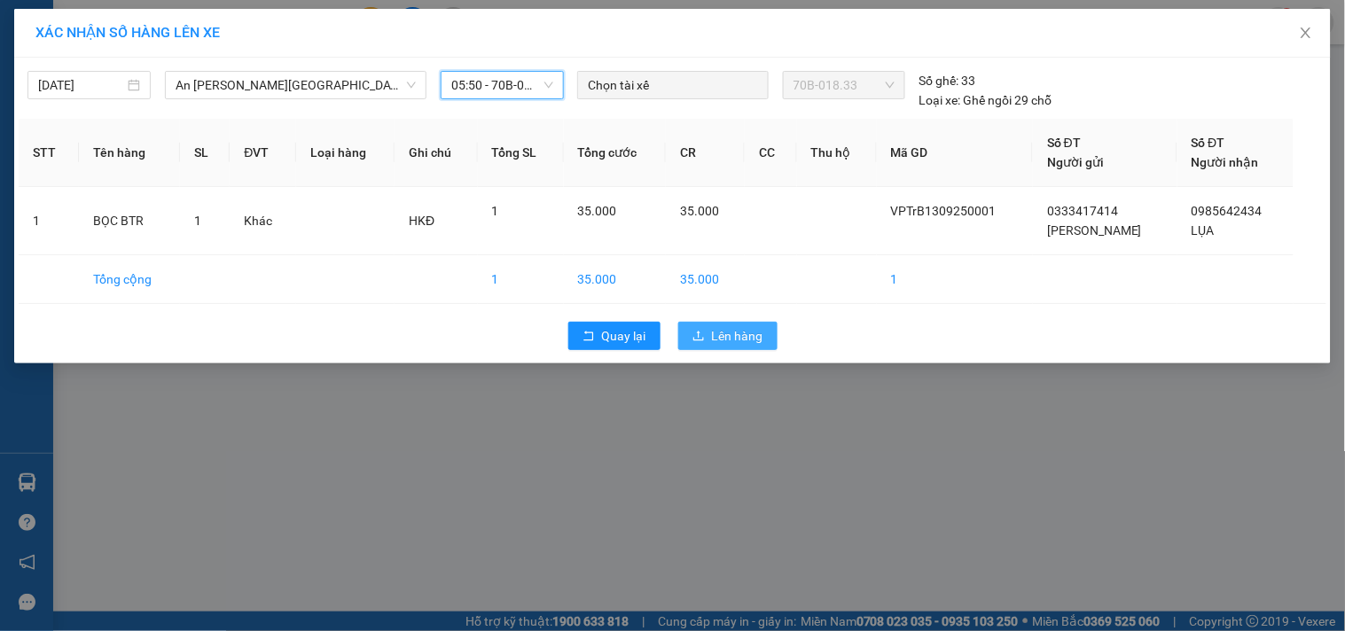
click at [727, 326] on span "Lên hàng" at bounding box center [737, 336] width 51 height 20
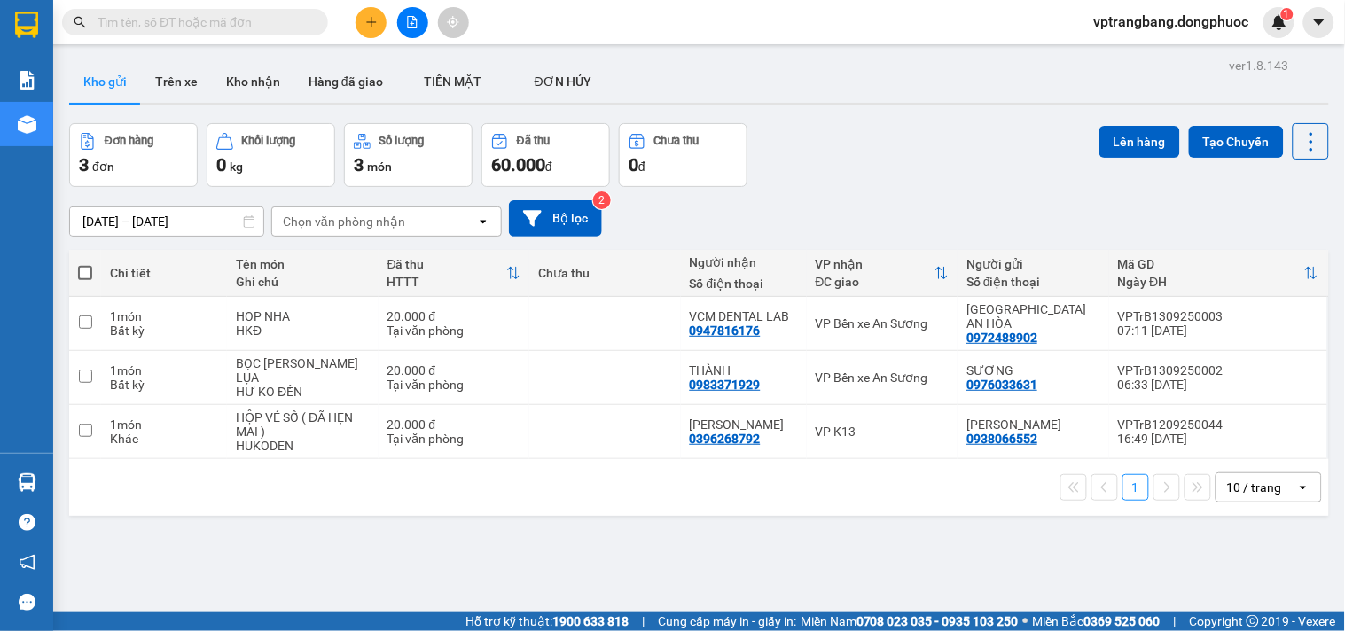
click at [229, 15] on input "text" at bounding box center [202, 22] width 209 height 20
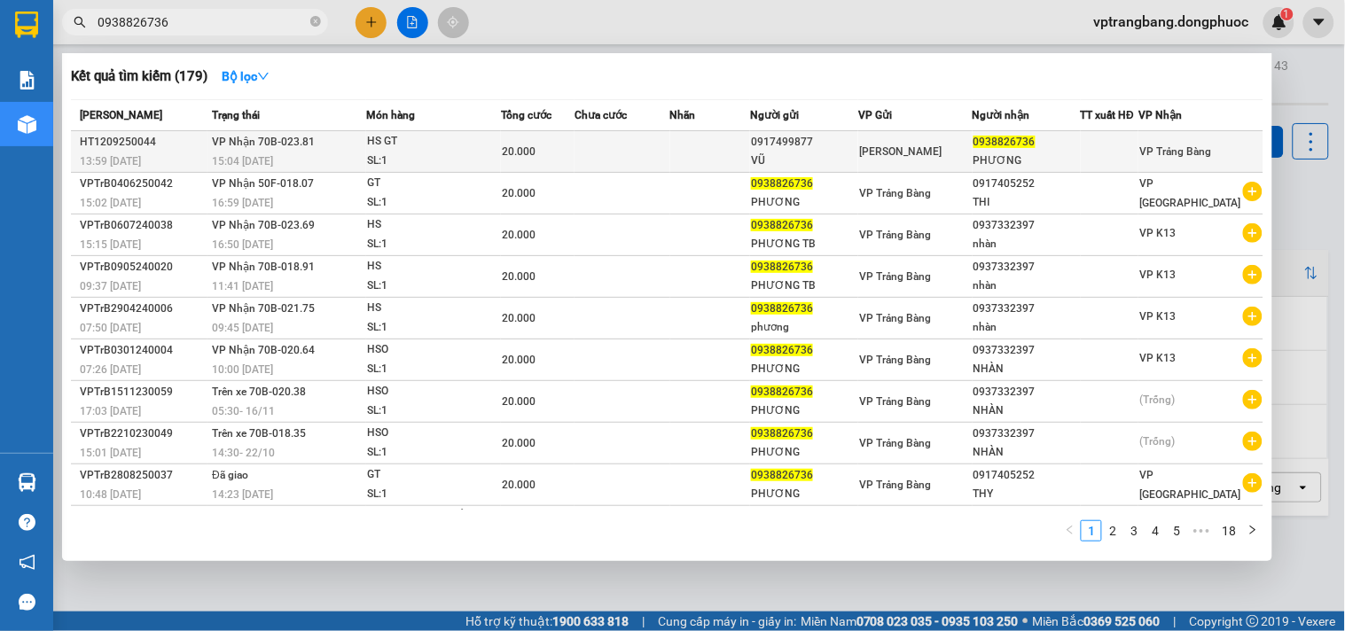
type input "0938826736"
click at [604, 154] on td at bounding box center [623, 152] width 96 height 42
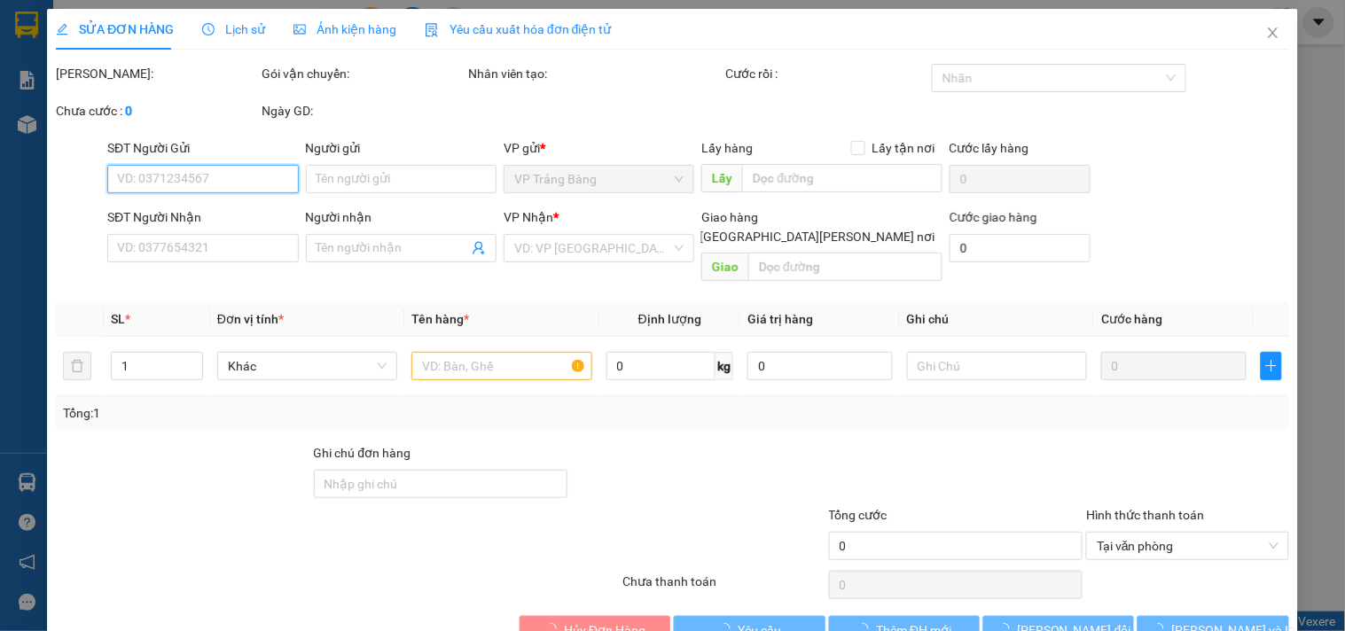
type input "0917499877"
type input "VŨ"
type input "0938826736"
type input "PHƯƠNG"
type input "20.000"
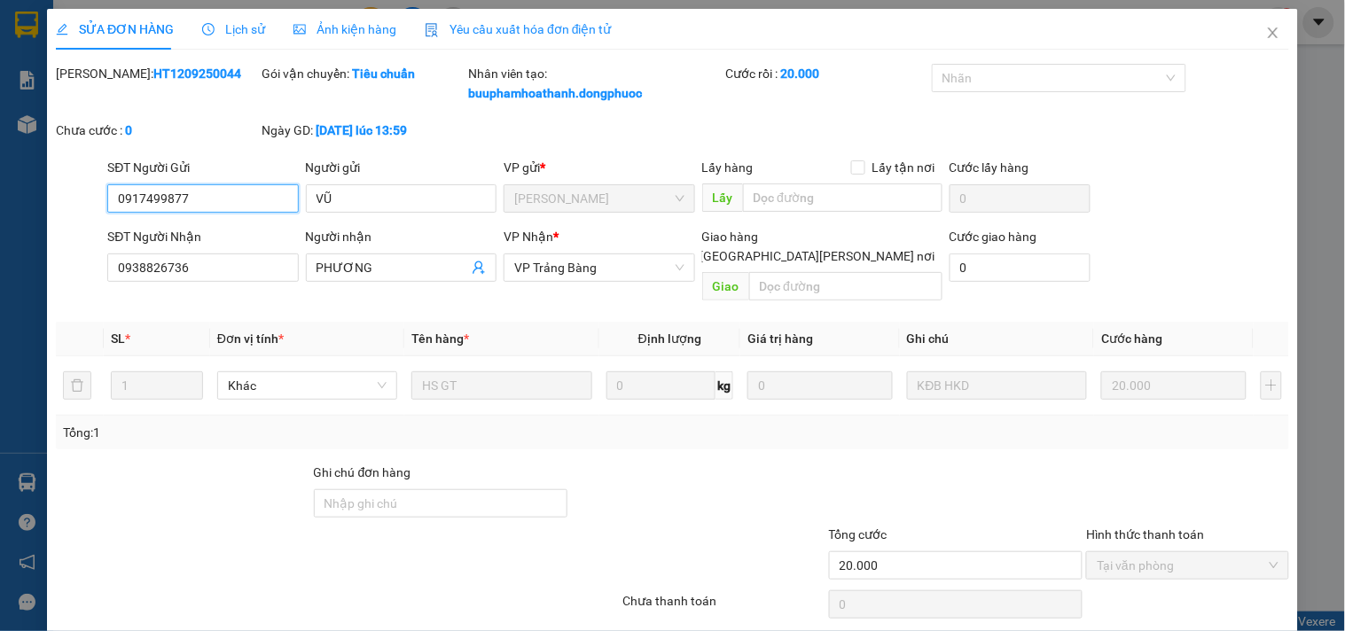
scroll to position [28, 0]
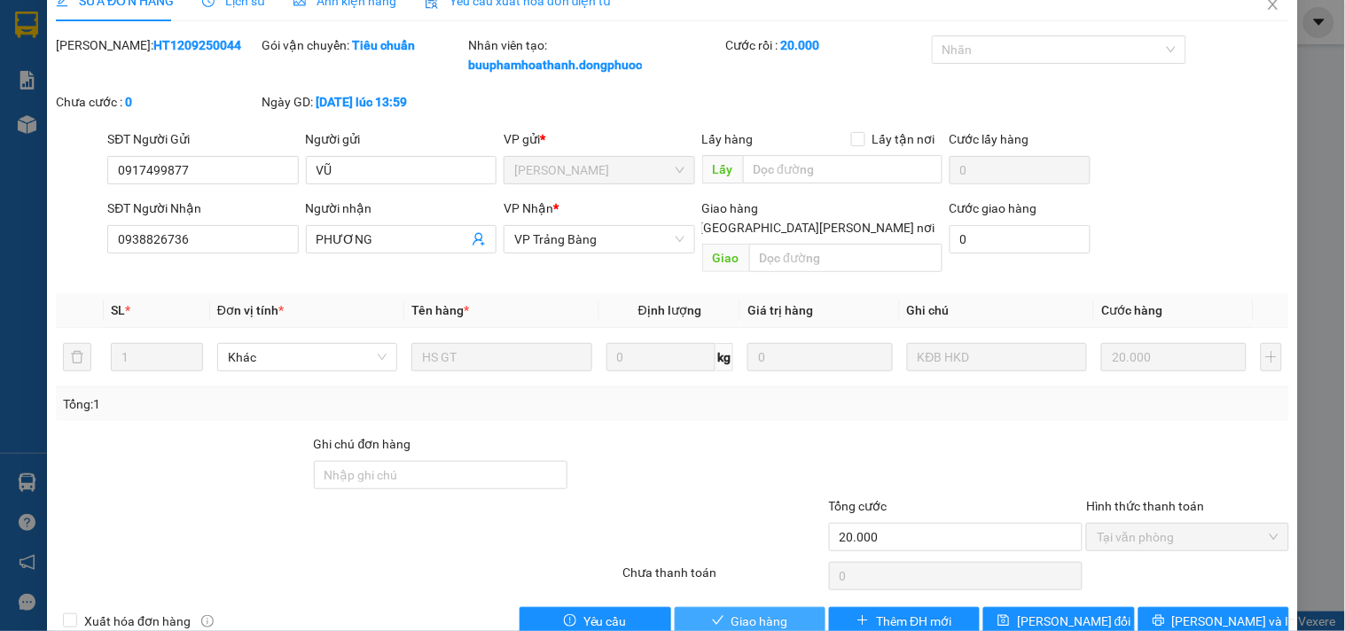
drag, startPoint x: 742, startPoint y: 607, endPoint x: 725, endPoint y: 565, distance: 45.0
click at [743, 612] on span "Giao hàng" at bounding box center [760, 622] width 57 height 20
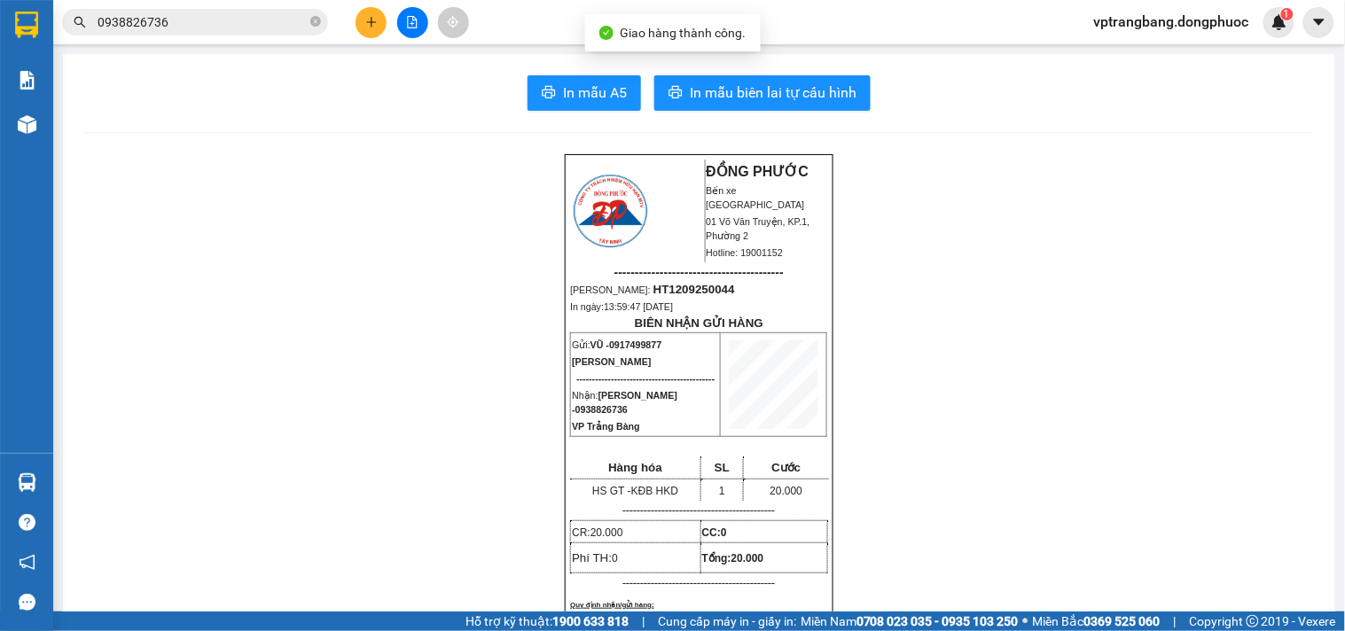
click at [213, 16] on input "0938826736" at bounding box center [202, 22] width 209 height 20
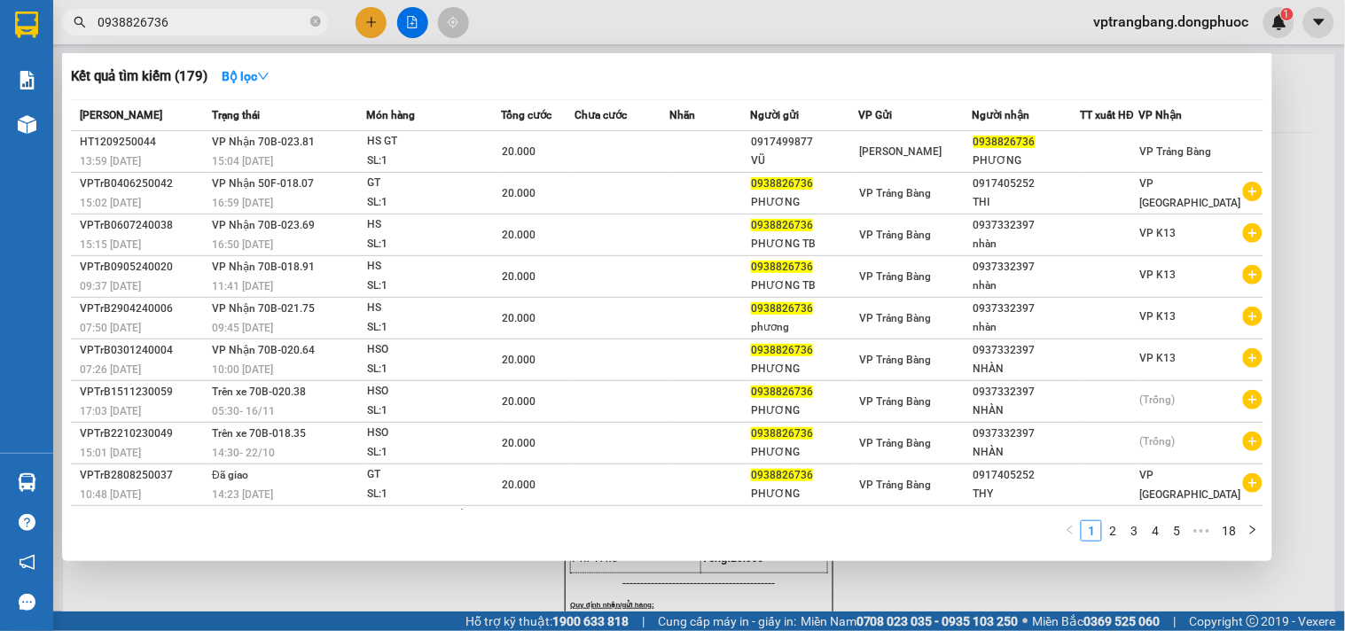
click at [519, 23] on div at bounding box center [672, 315] width 1345 height 631
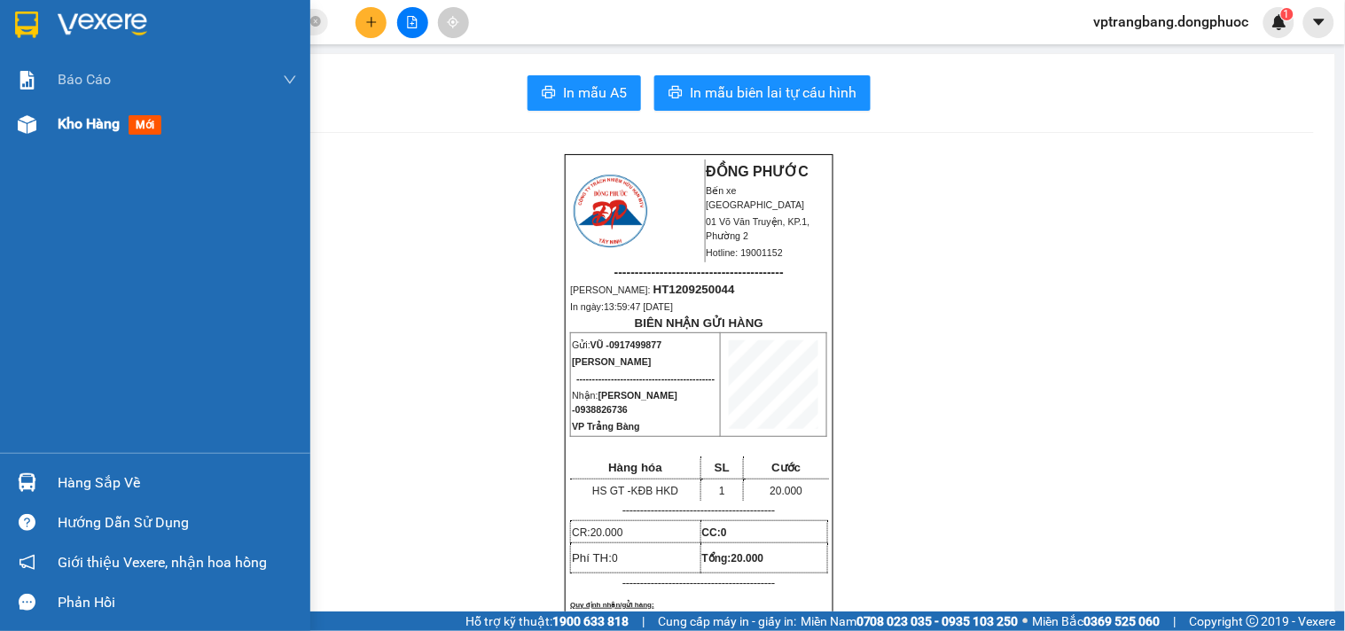
click at [43, 124] on div "Kho hàng mới" at bounding box center [155, 124] width 310 height 44
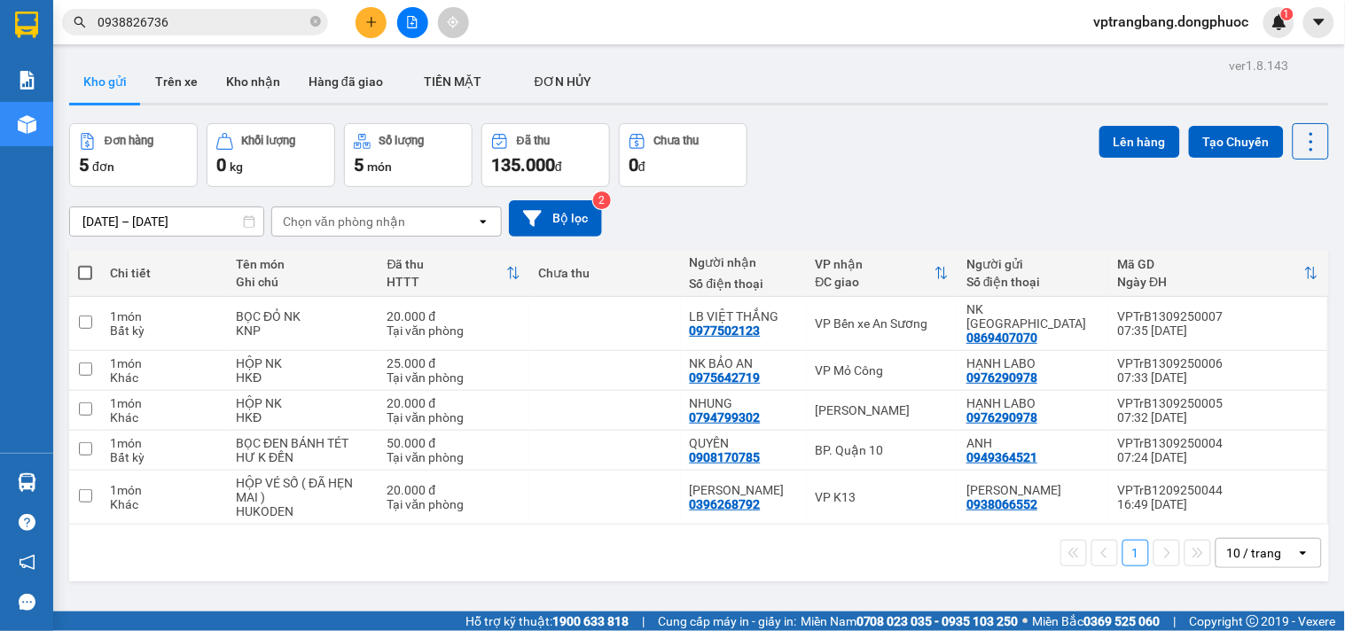
click at [1241, 544] on div "10 / trang" at bounding box center [1254, 553] width 55 height 18
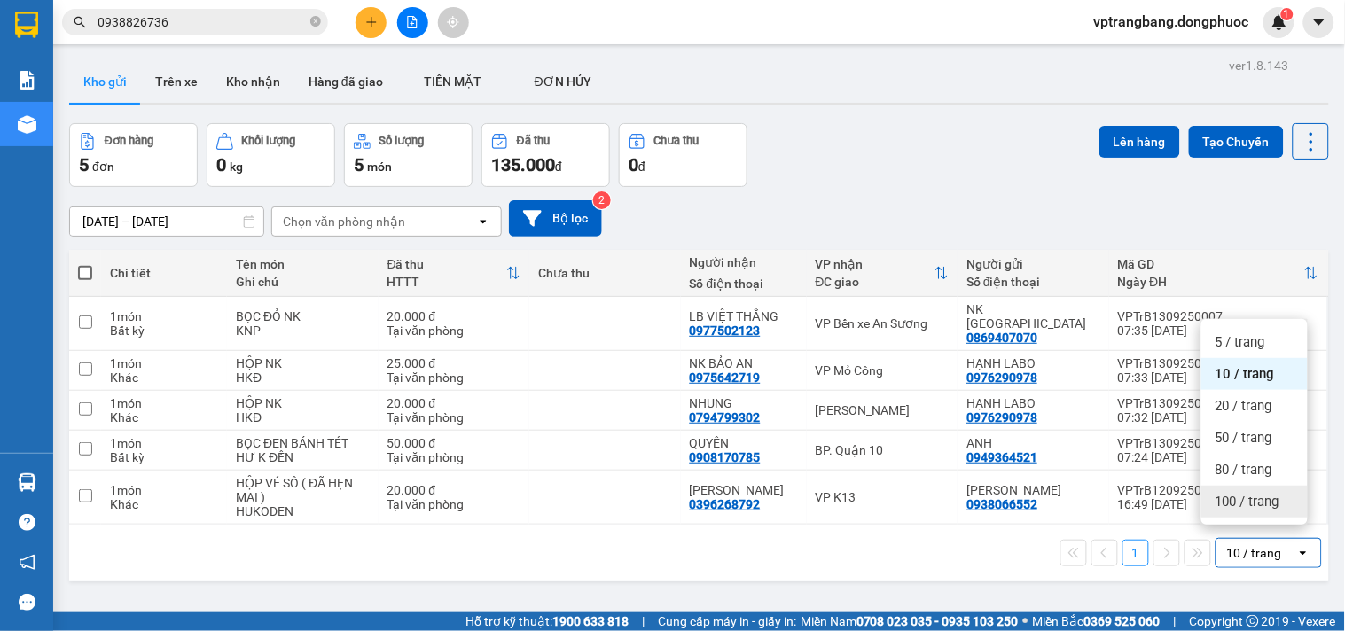
click at [1250, 498] on span "100 / trang" at bounding box center [1248, 502] width 64 height 18
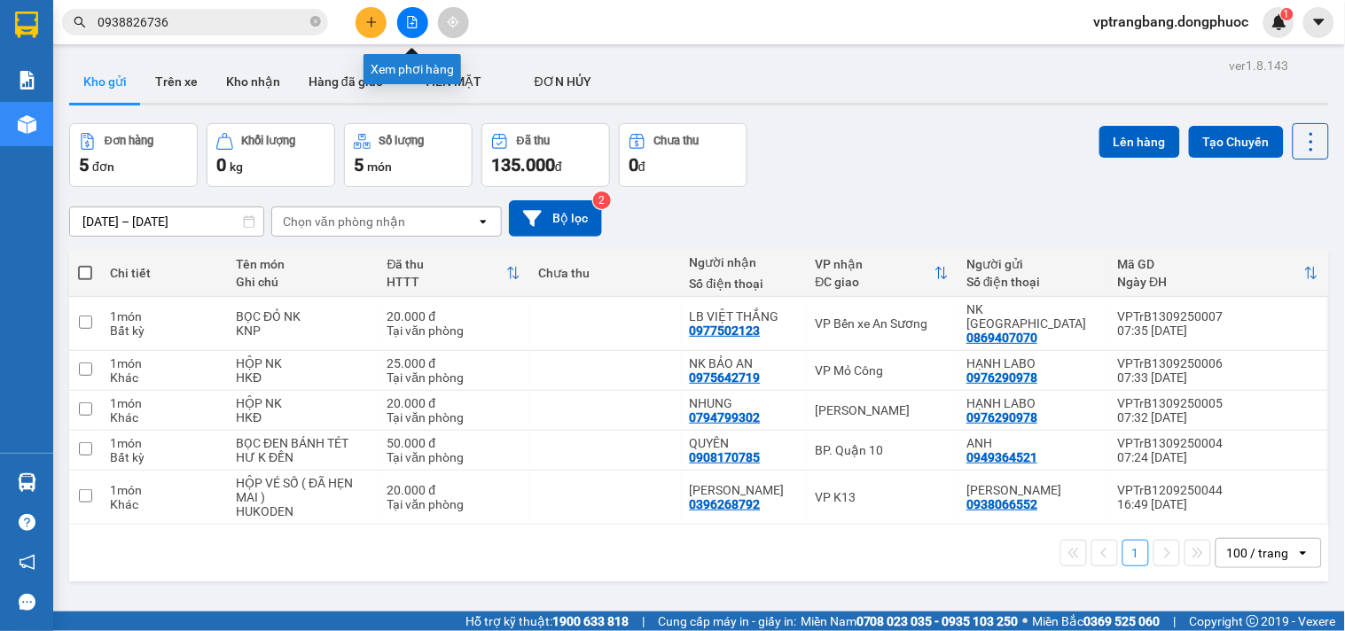
click at [402, 20] on button at bounding box center [412, 22] width 31 height 31
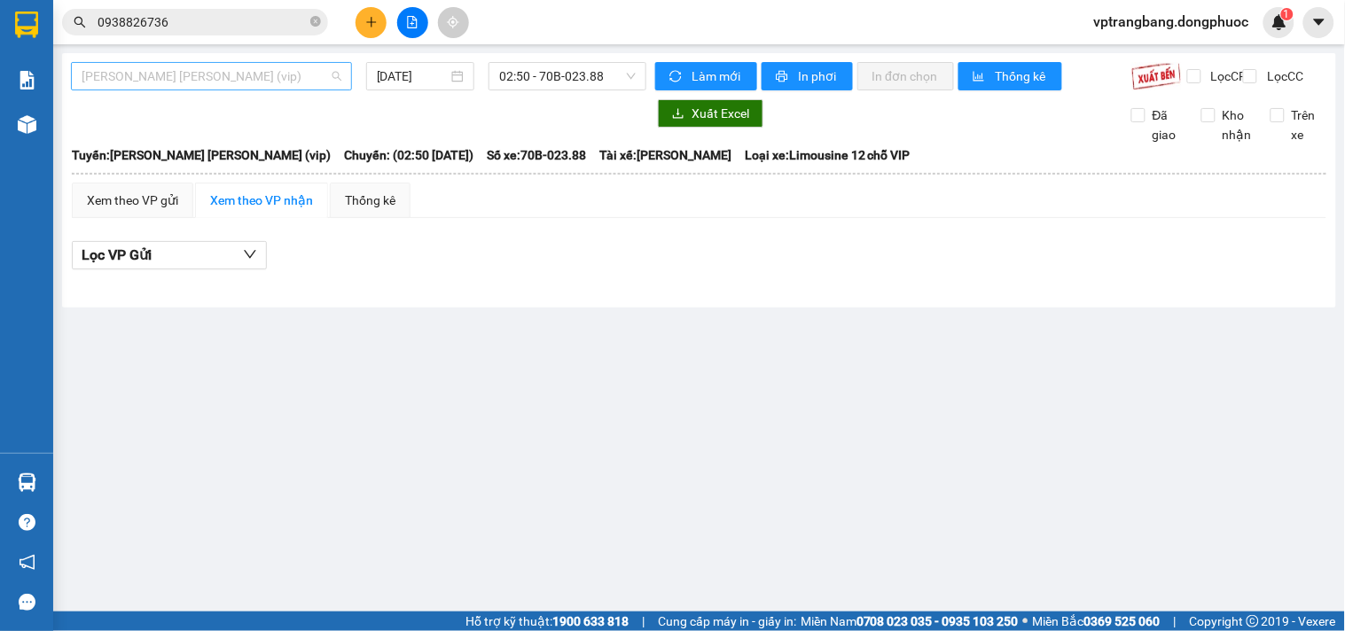
click at [179, 83] on span "Tây Ninh - Hồ Chí Minh (vip)" at bounding box center [212, 76] width 260 height 27
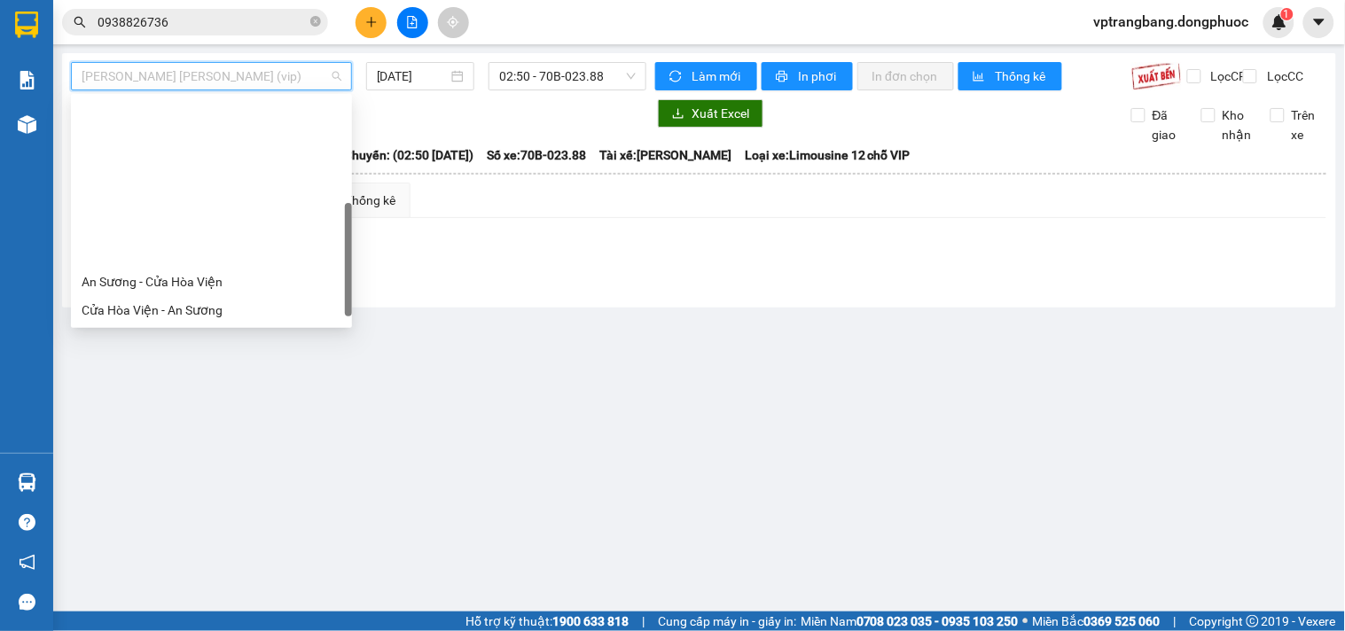
scroll to position [184, 0]
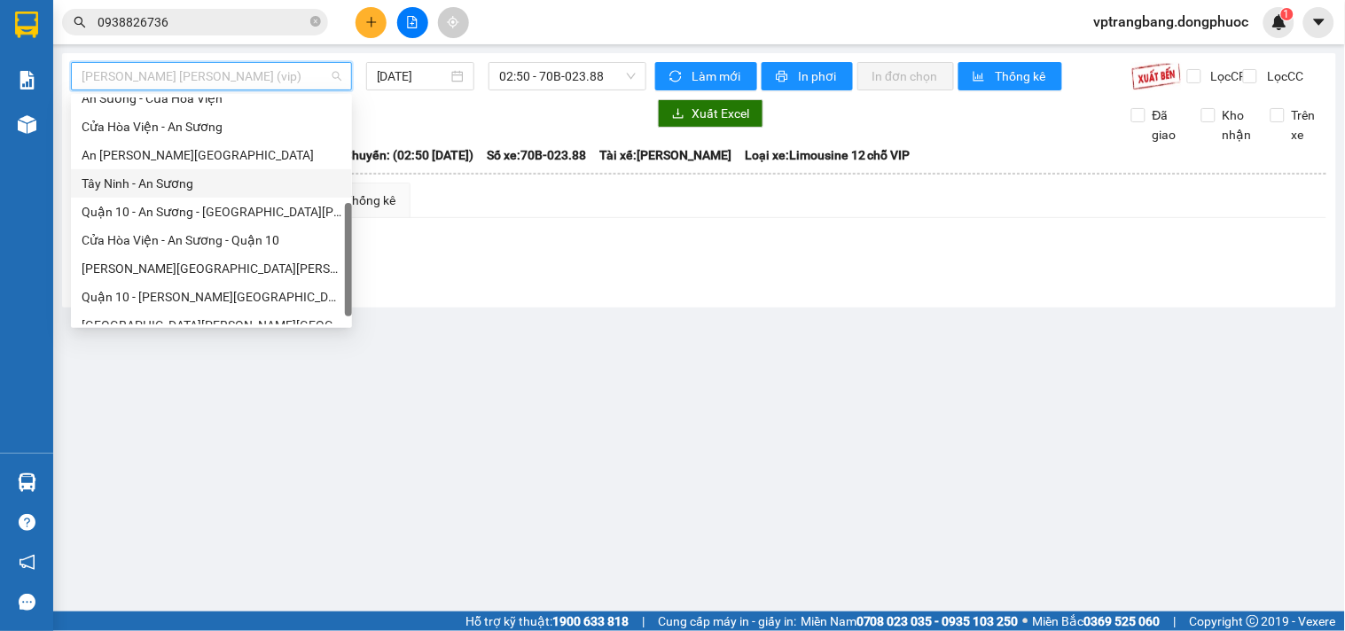
click at [178, 180] on div "Tây Ninh - An Sương" at bounding box center [212, 184] width 260 height 20
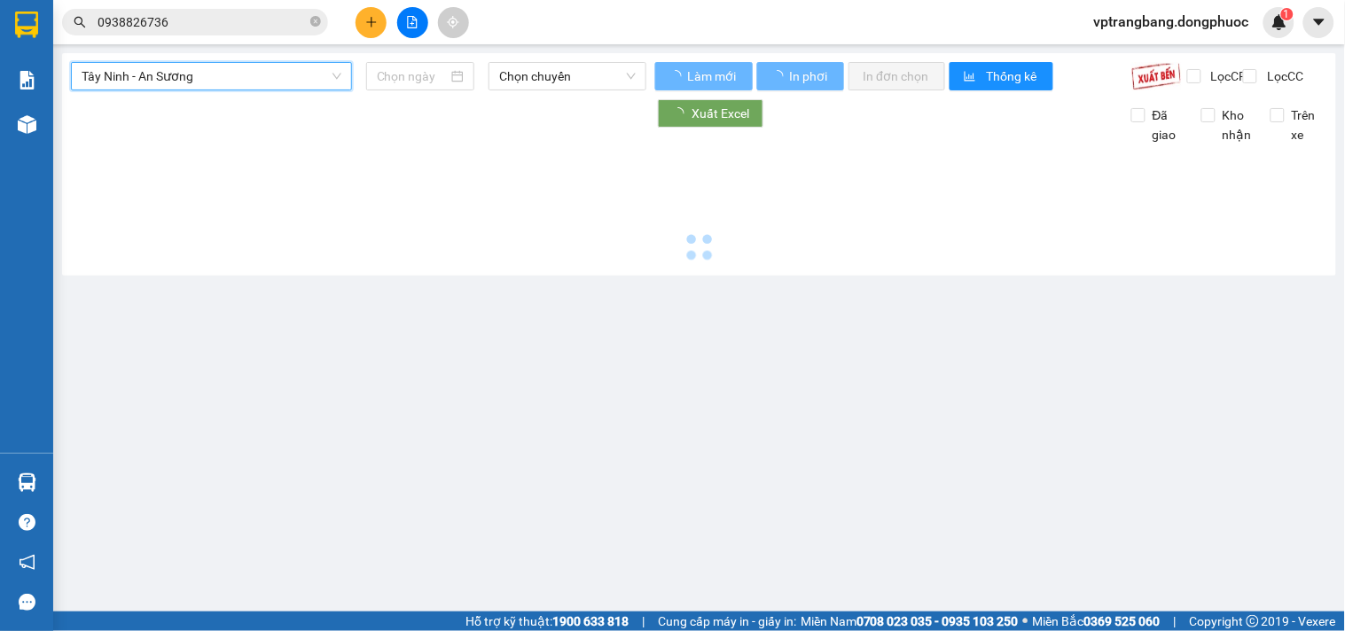
type input "13/09/2025"
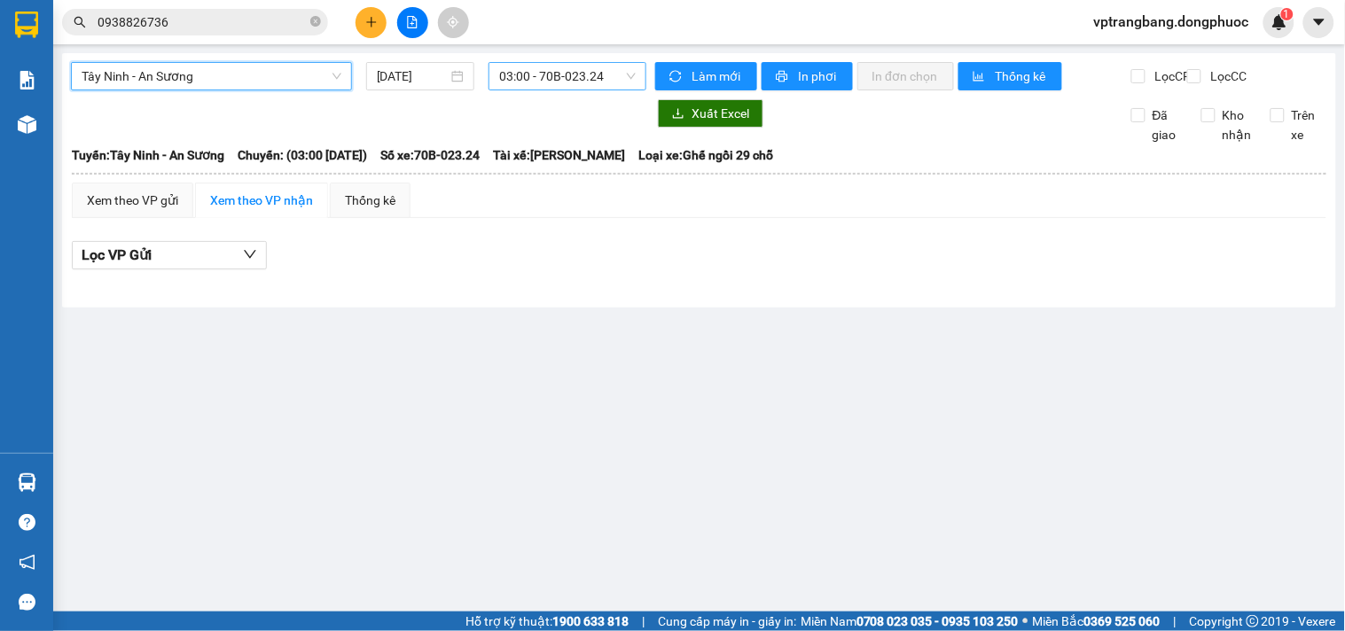
click at [548, 75] on span "03:00 - 70B-023.24" at bounding box center [567, 76] width 137 height 27
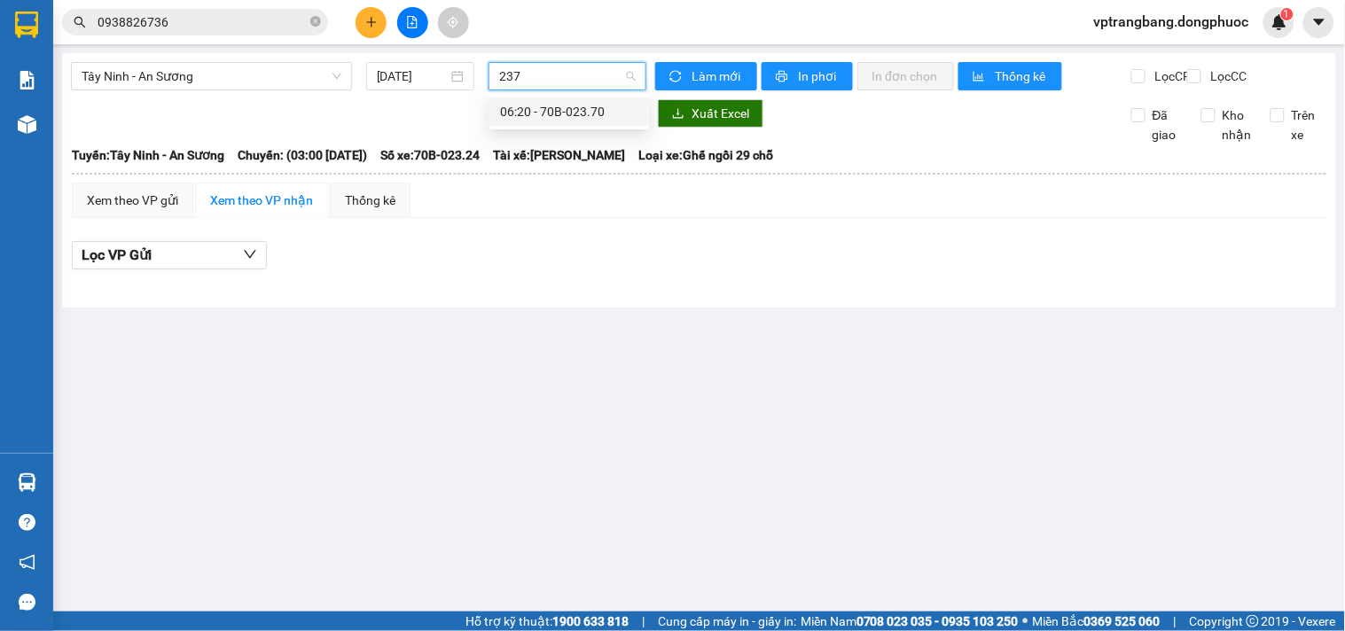
type input "2370"
click at [569, 118] on div "06:20 - 70B-023.70" at bounding box center [569, 112] width 138 height 20
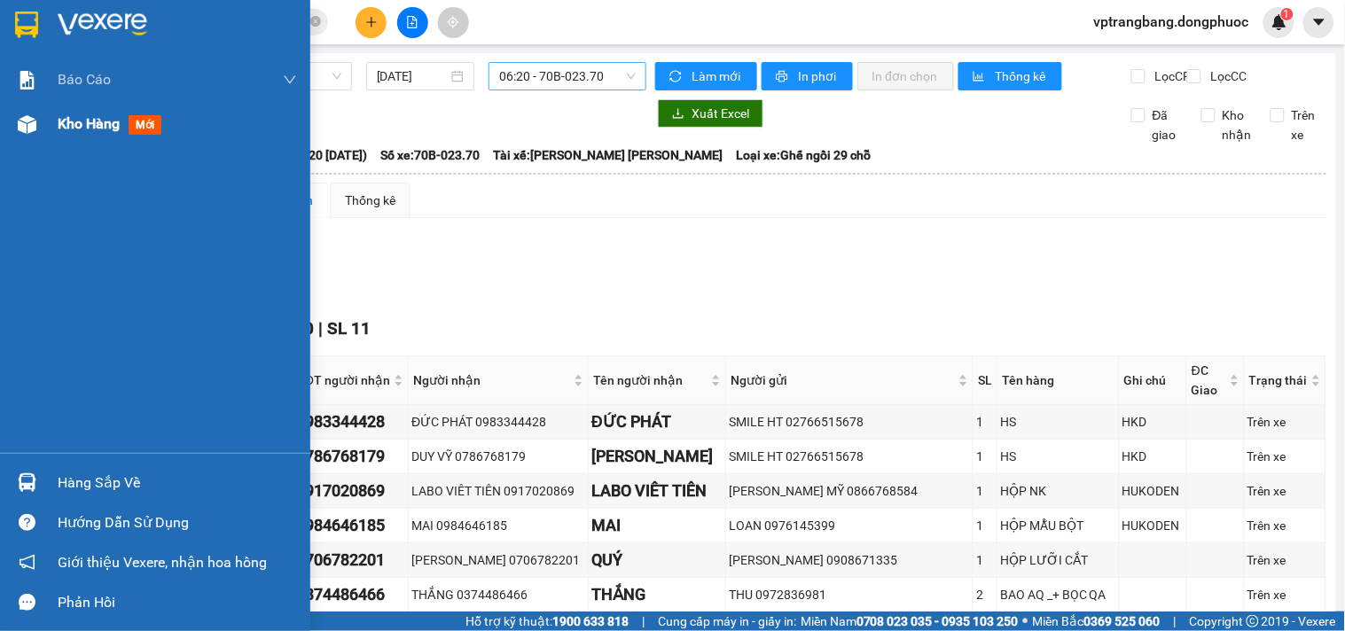
click at [53, 128] on div "Kho hàng mới" at bounding box center [155, 124] width 310 height 44
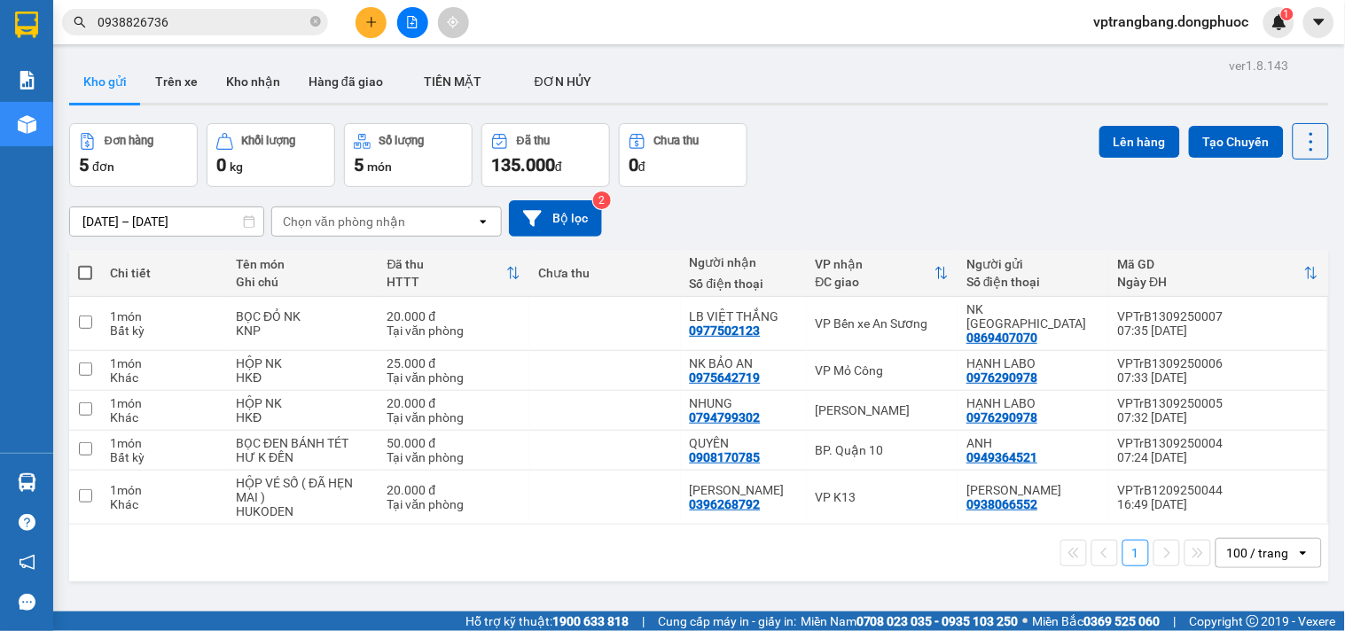
drag, startPoint x: 857, startPoint y: 162, endPoint x: 671, endPoint y: 103, distance: 194.6
click at [857, 161] on div "Đơn hàng 5 đơn Khối lượng 0 kg Số lượng 5 món Đã thu 135.000 đ Chưa thu 0 đ Lên…" at bounding box center [699, 155] width 1260 height 64
click at [834, 443] on div "BP. Quận 10" at bounding box center [883, 450] width 134 height 14
checkbox input "true"
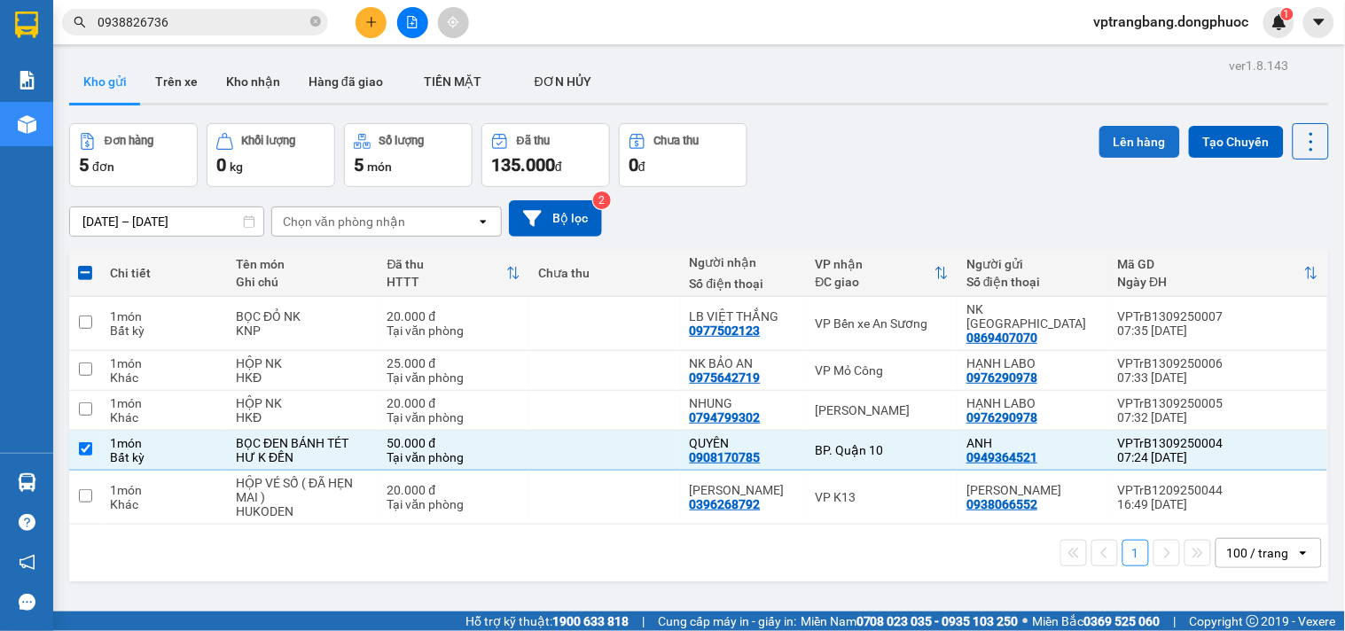
click at [1129, 137] on button "Lên hàng" at bounding box center [1140, 142] width 81 height 32
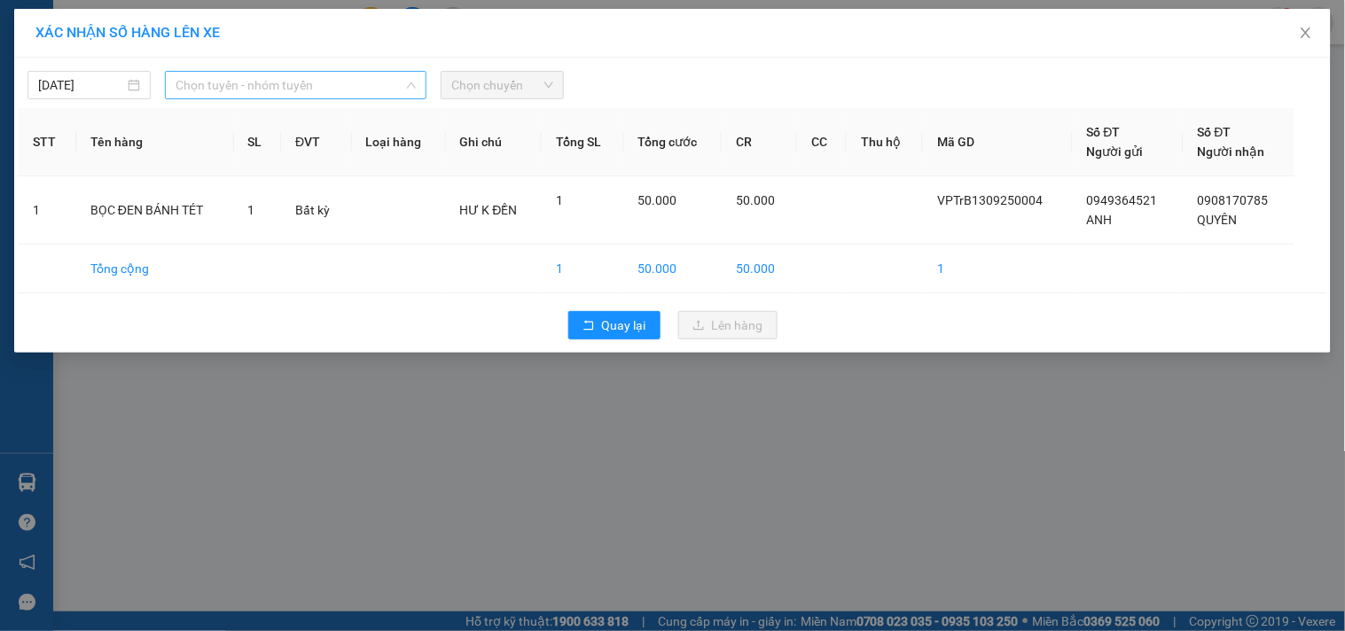
click at [278, 86] on span "Chọn tuyến - nhóm tuyến" at bounding box center [296, 85] width 240 height 27
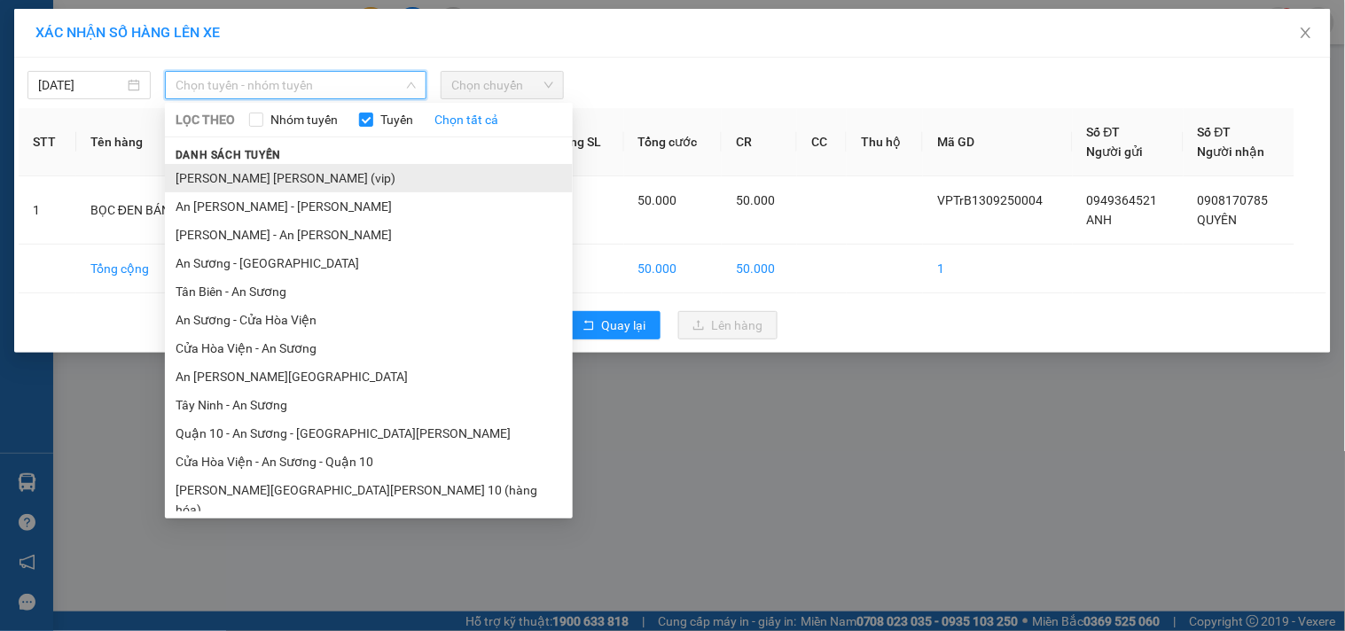
click at [287, 178] on li "Tây Ninh - [PERSON_NAME] (vip)" at bounding box center [369, 178] width 408 height 28
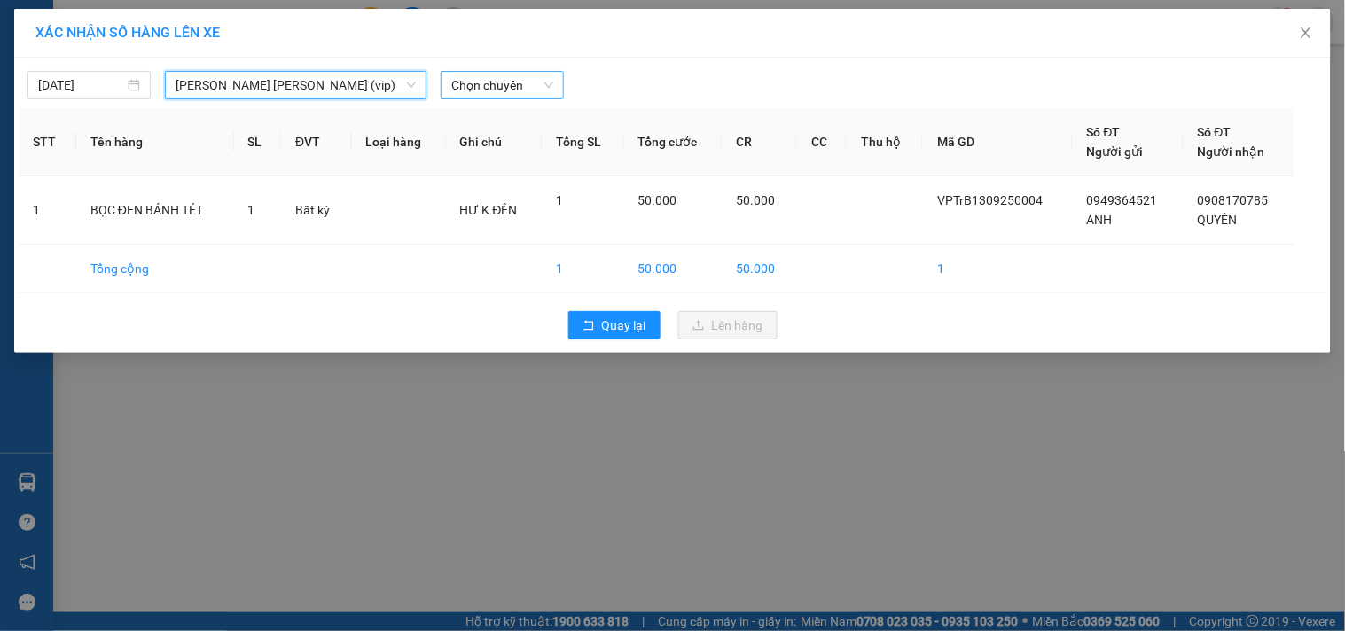
click at [477, 90] on span "Chọn chuyến" at bounding box center [502, 85] width 102 height 27
type input "6885"
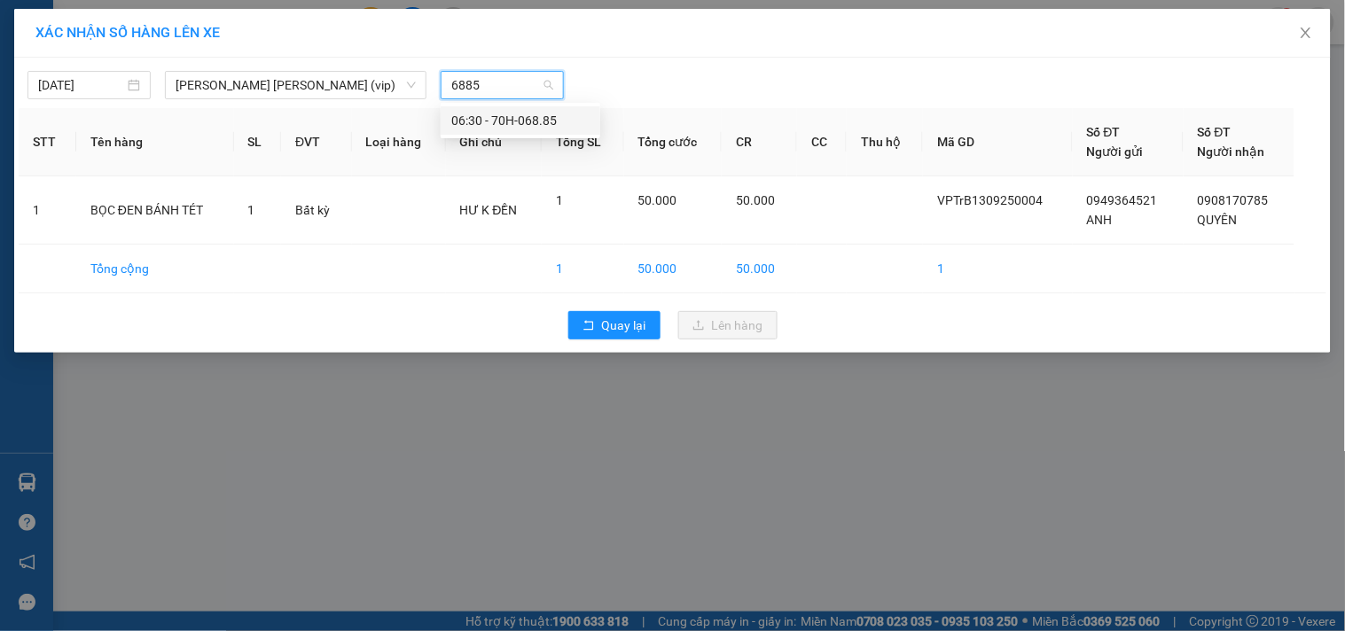
click at [491, 127] on div "06:30 - 70H-068.85" at bounding box center [520, 121] width 138 height 20
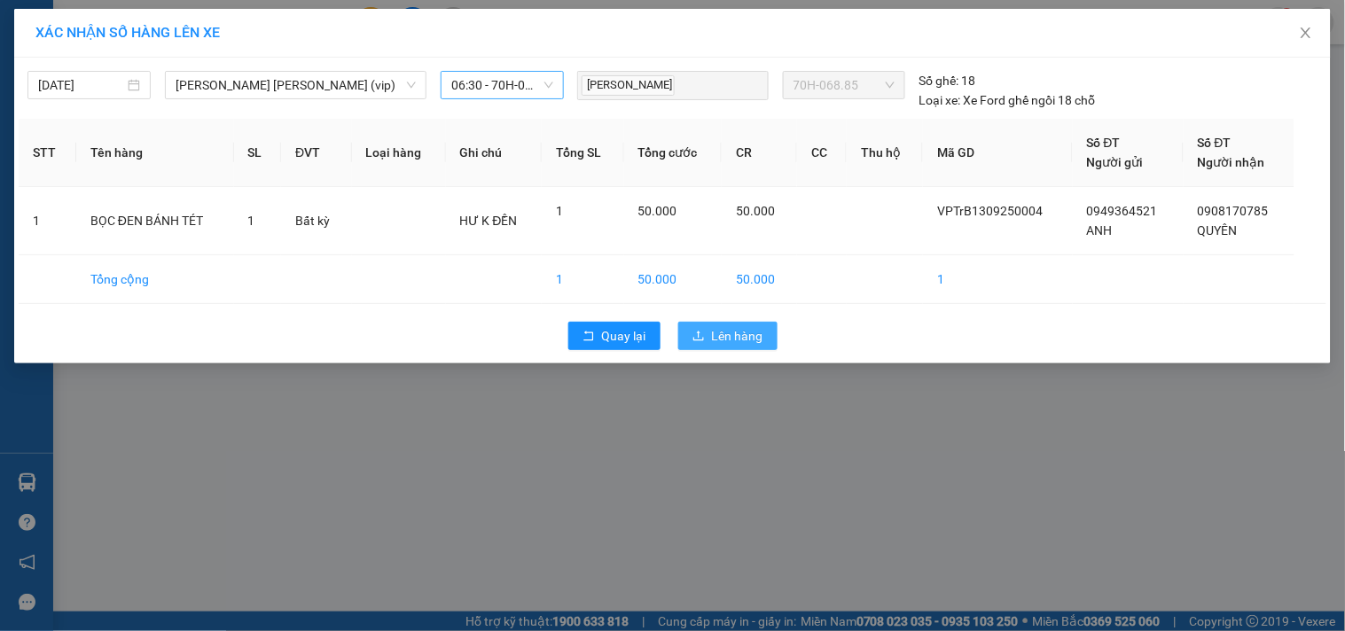
click at [730, 333] on span "Lên hàng" at bounding box center [737, 336] width 51 height 20
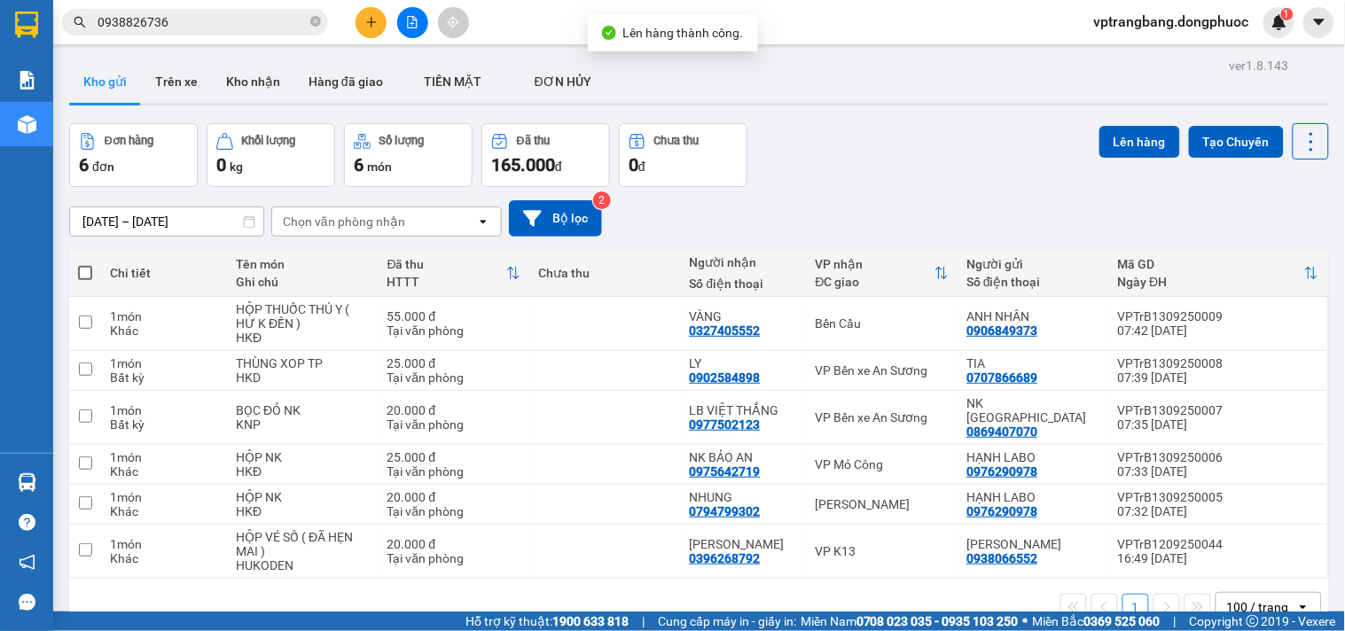
scroll to position [82, 0]
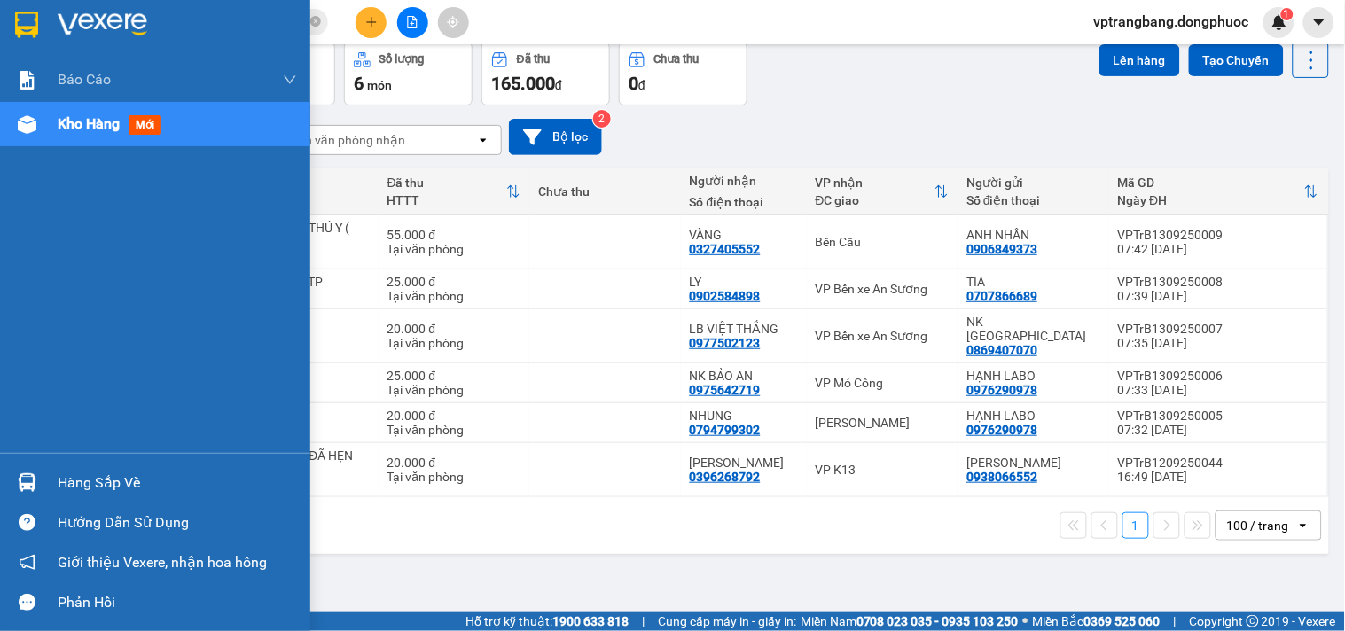
click at [93, 488] on div "Hàng sắp về" at bounding box center [177, 483] width 239 height 27
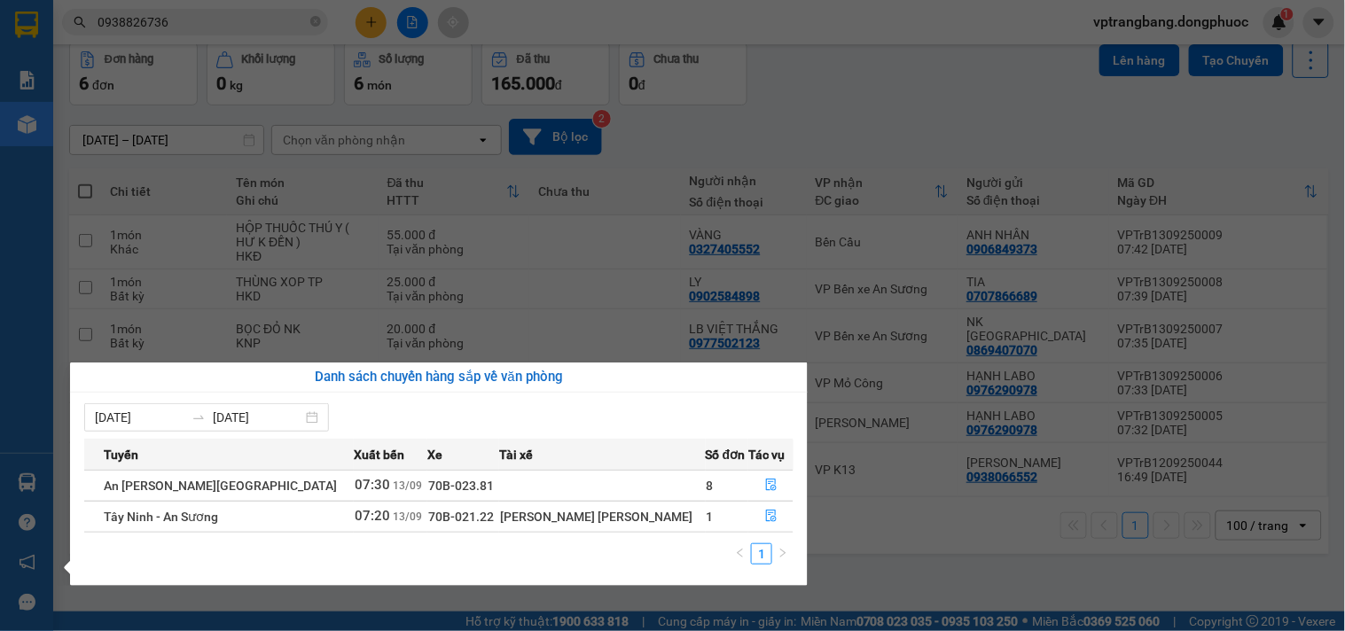
click at [865, 105] on section "Kết quả tìm kiếm ( 179 ) Bộ lọc Mã ĐH Trạng thái Món hàng Tổng cước Chưa cước N…" at bounding box center [672, 315] width 1345 height 631
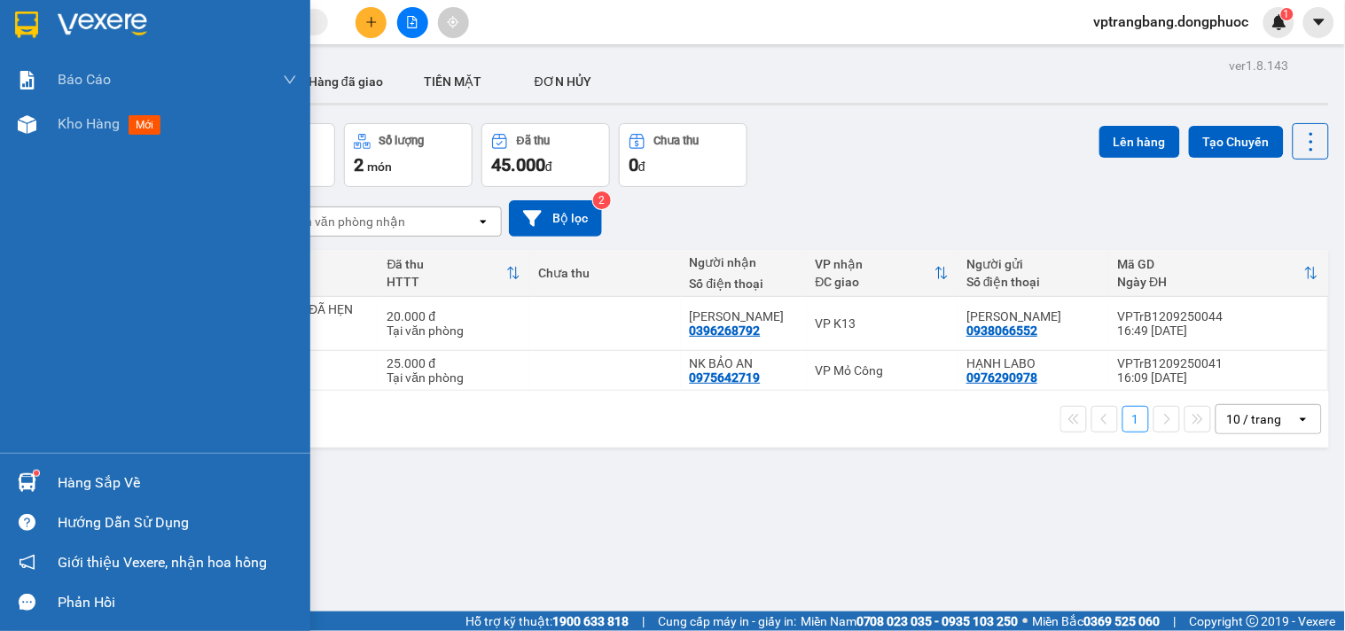
click at [73, 494] on div "Hàng sắp về" at bounding box center [177, 483] width 239 height 27
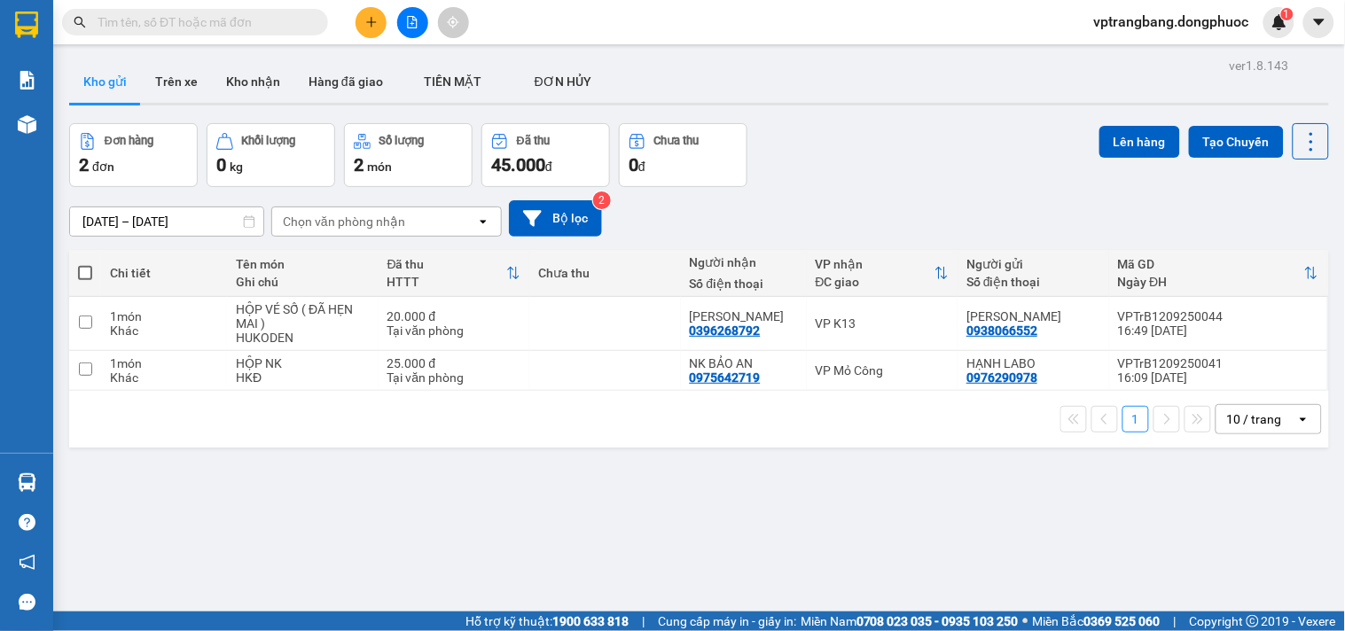
click at [840, 164] on section "Kết quả tìm kiếm ( 0 ) Bộ lọc No Data vptrangbang.dongphuoc 1 Báo cáo Mẫu 1: Bá…" at bounding box center [672, 315] width 1345 height 631
click at [417, 20] on icon "file-add" at bounding box center [413, 22] width 10 height 12
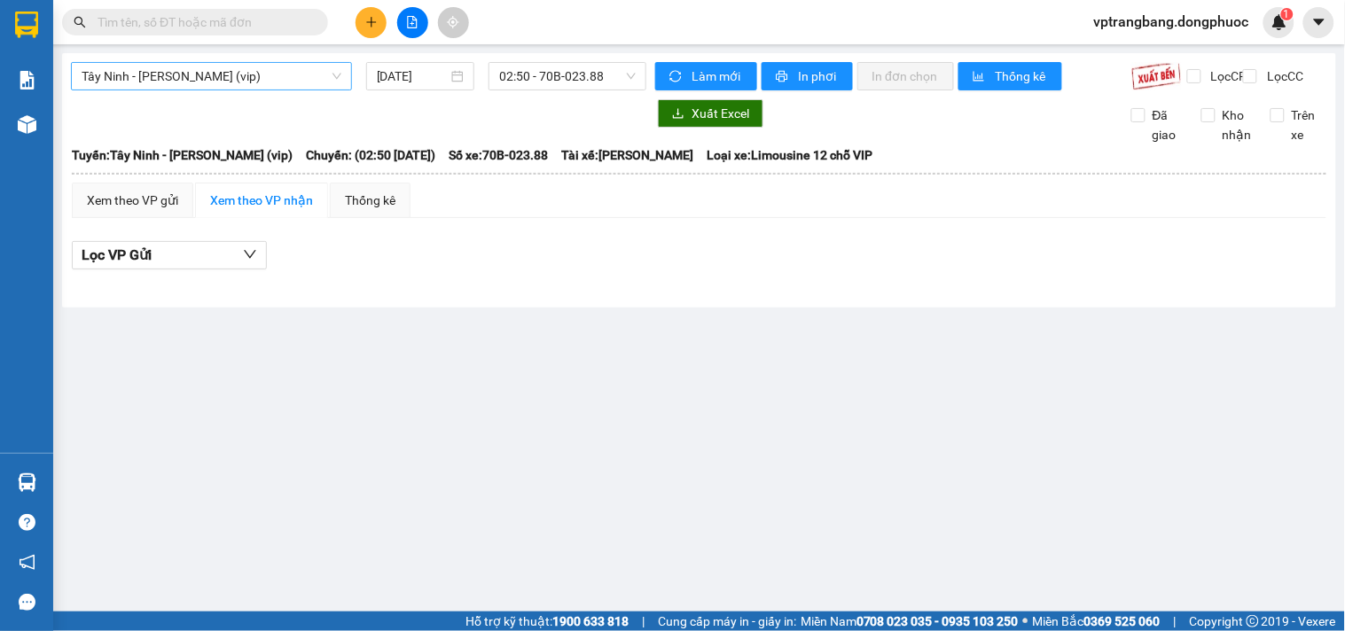
click at [187, 78] on span "[PERSON_NAME] [PERSON_NAME] (vip)" at bounding box center [212, 76] width 260 height 27
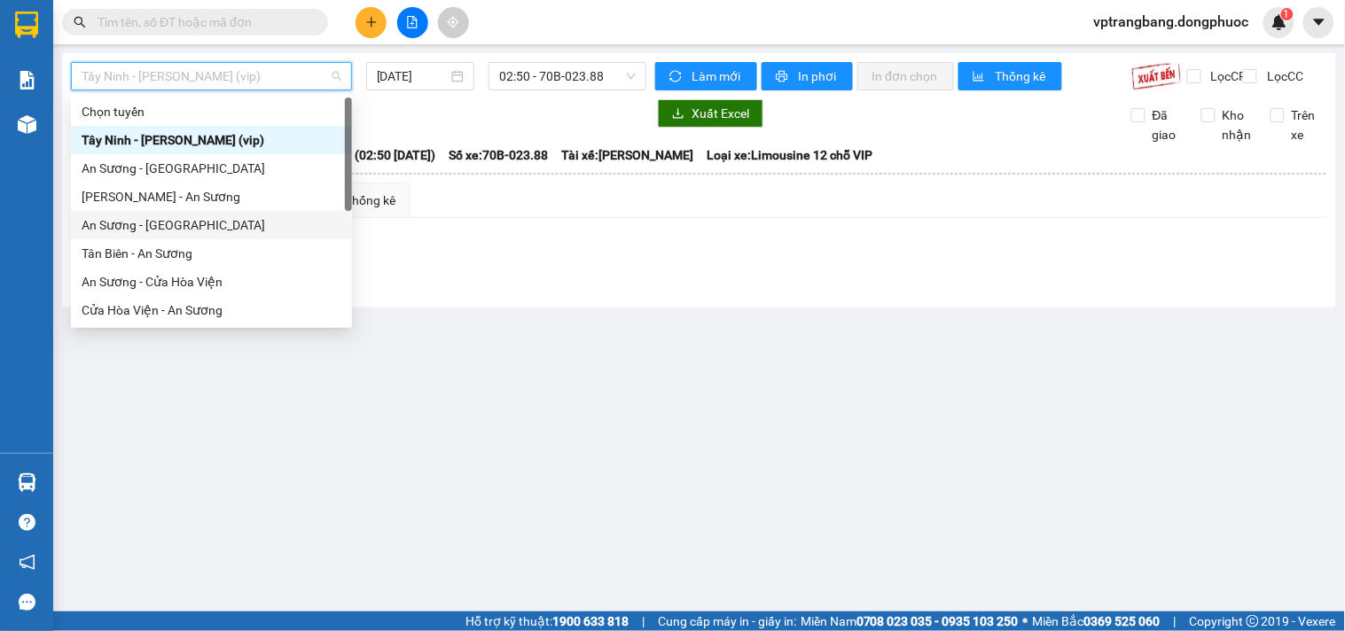
scroll to position [199, 0]
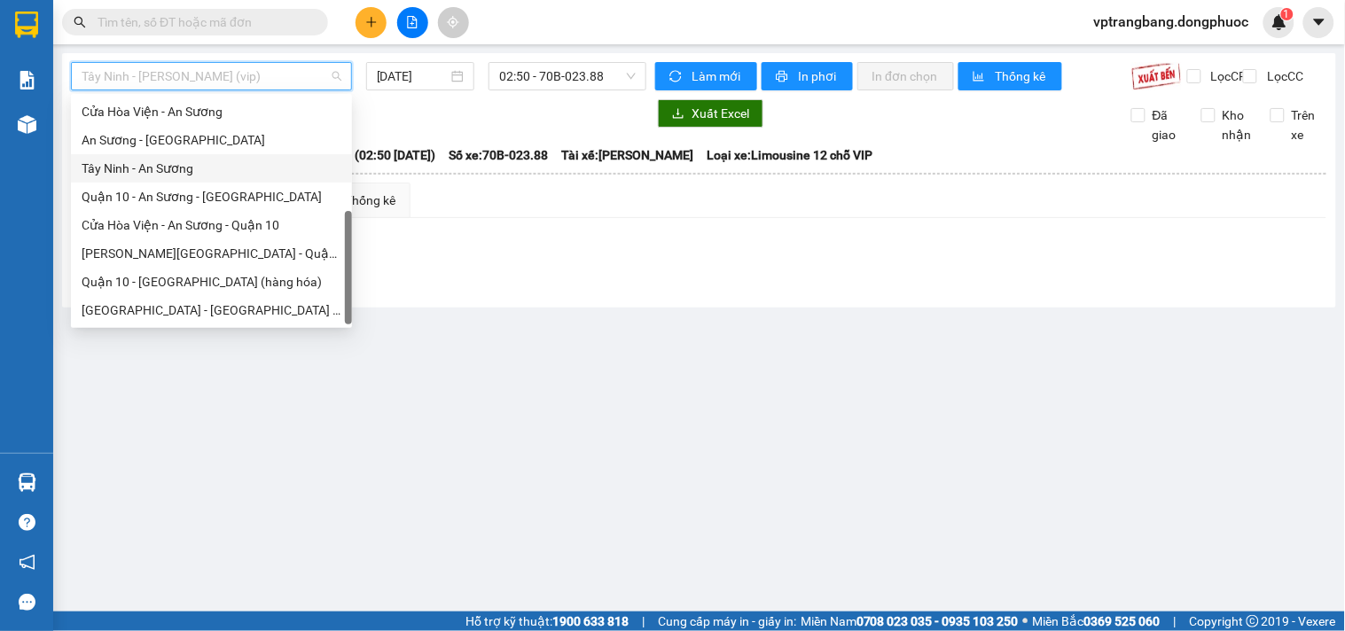
click at [178, 166] on div "Tây Ninh - An Sương" at bounding box center [212, 169] width 260 height 20
type input "[DATE]"
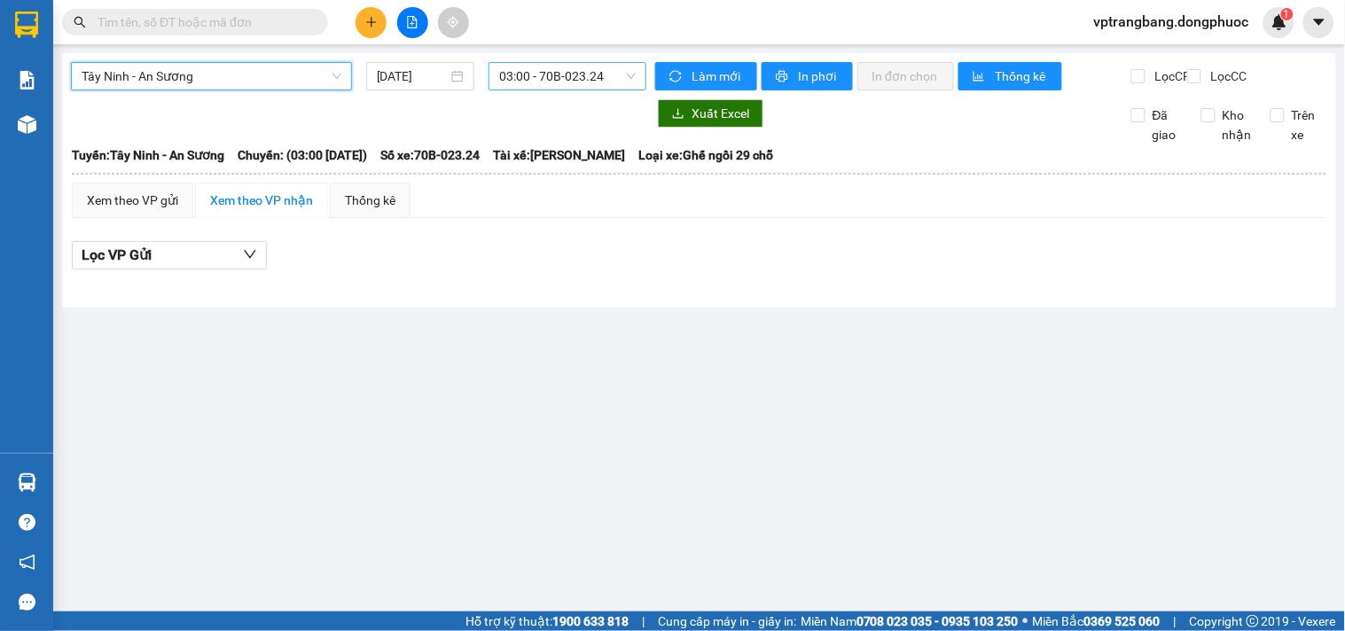
click at [505, 78] on span "03:00 - 70B-023.24" at bounding box center [567, 76] width 137 height 27
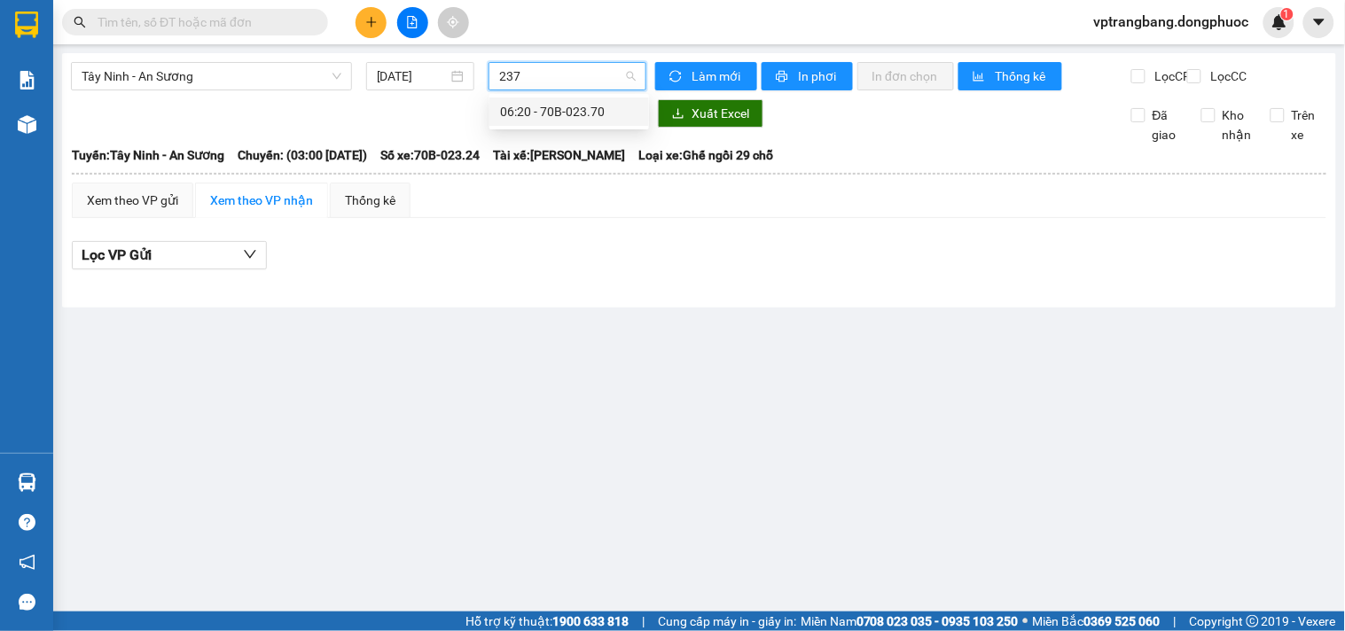
type input "2370"
click at [551, 115] on div "06:20 - 70B-023.70" at bounding box center [569, 112] width 138 height 20
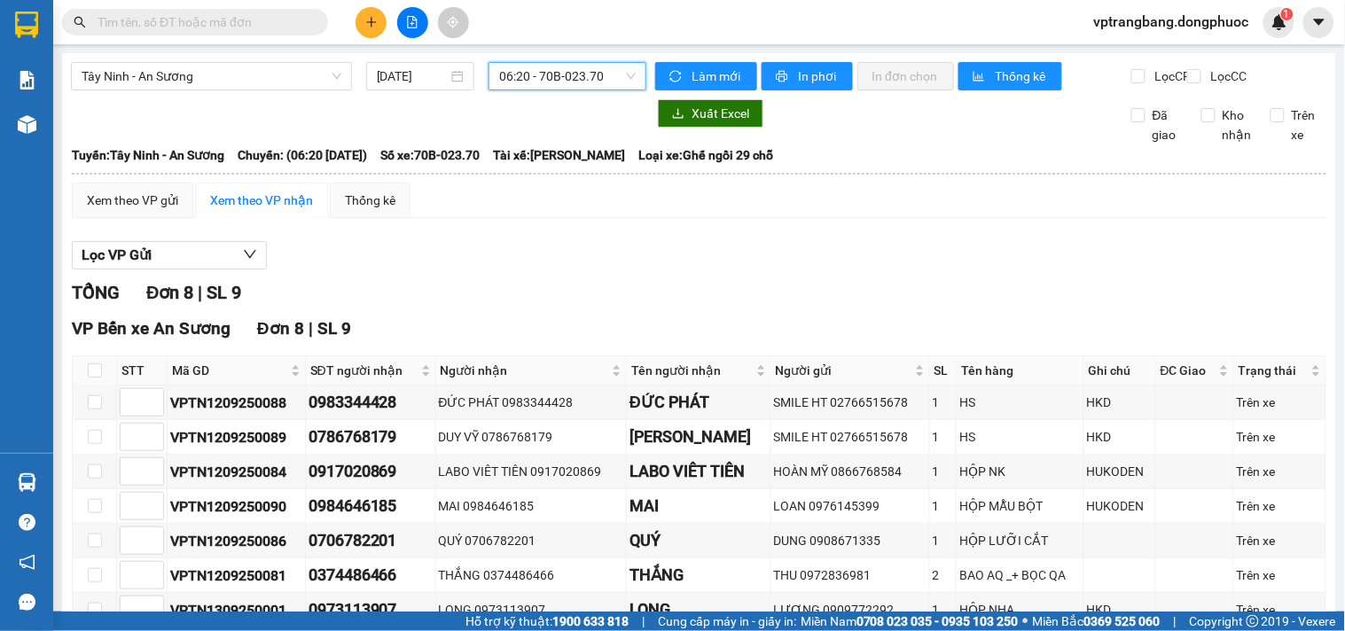
click at [164, 23] on input "text" at bounding box center [202, 22] width 209 height 20
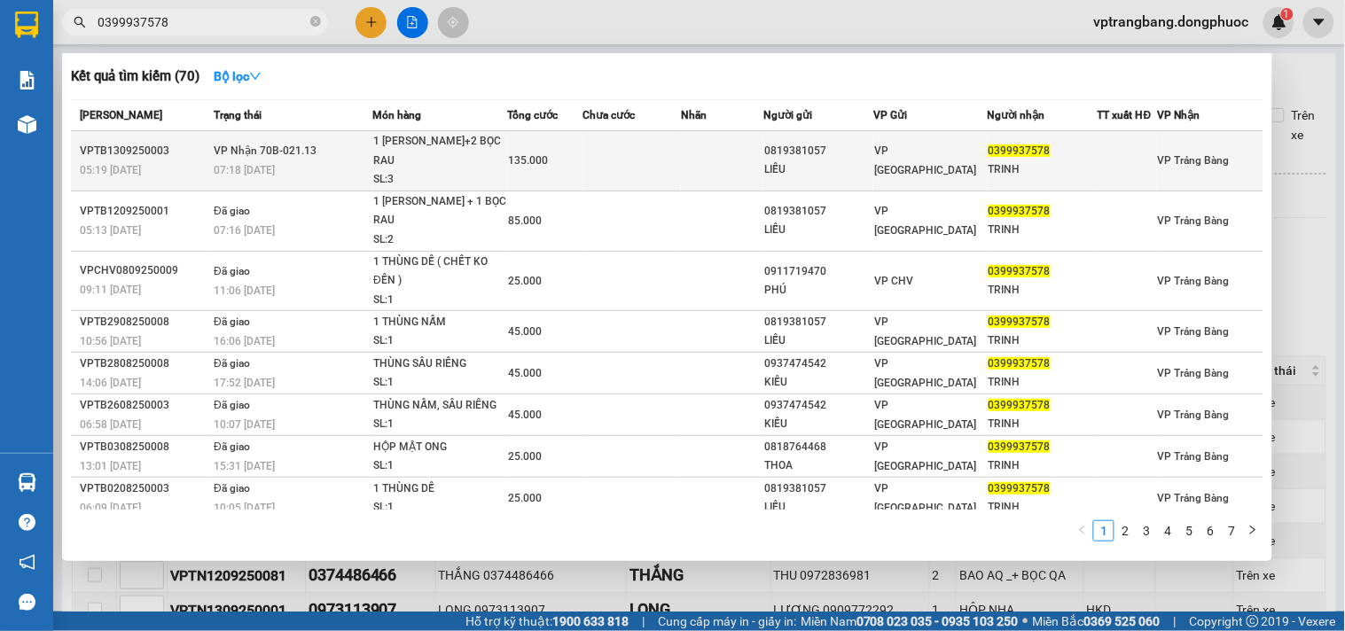
type input "0399937578"
click at [654, 153] on td at bounding box center [632, 161] width 98 height 60
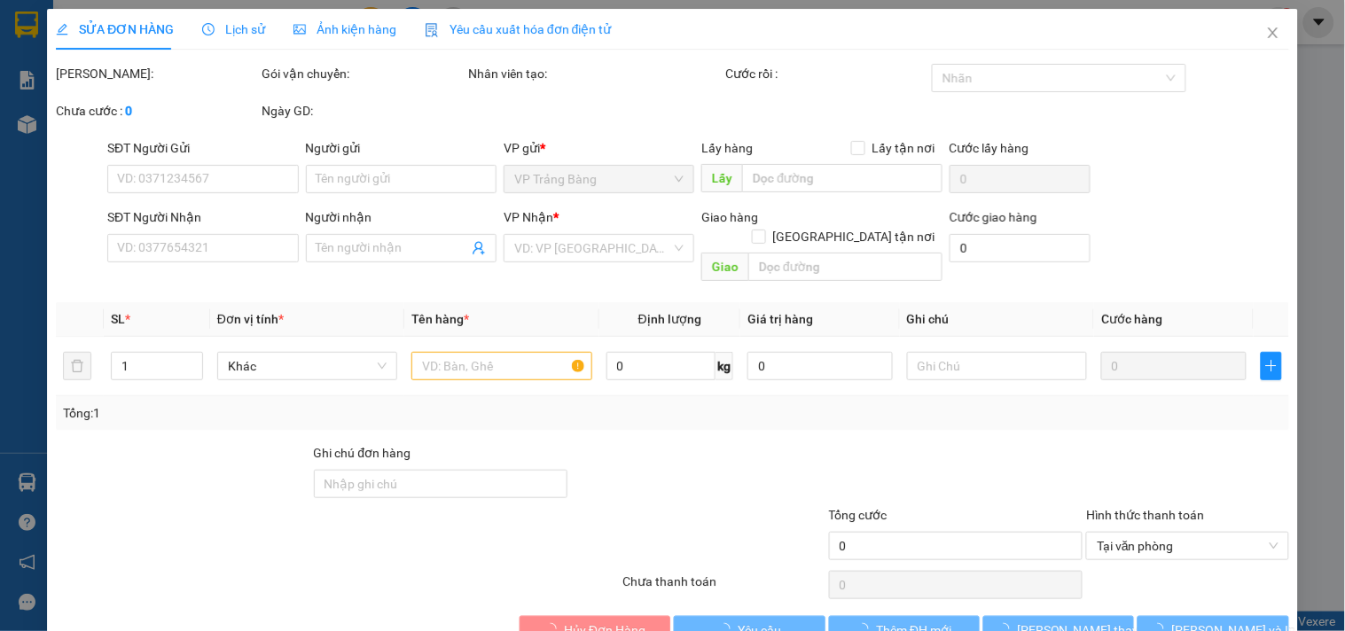
type input "0819381057"
type input "LIỄU"
type input "0399937578"
type input "TRINH"
type input "135.000"
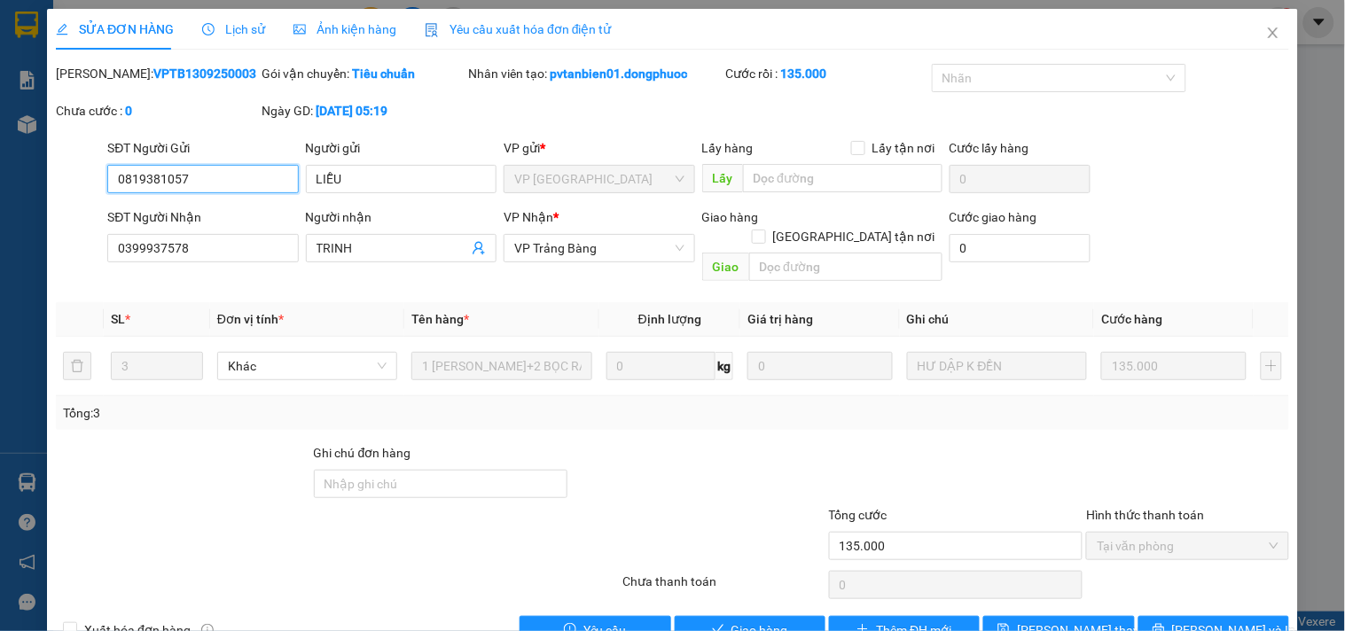
scroll to position [28, 0]
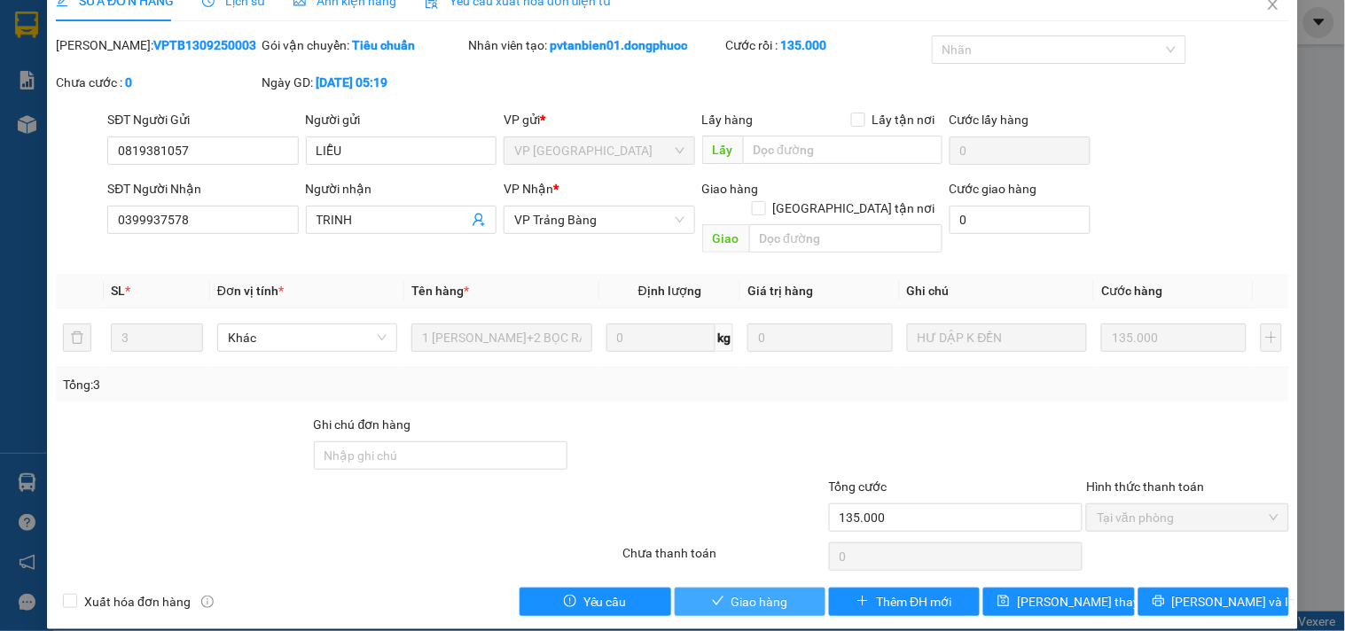
click at [733, 592] on span "Giao hàng" at bounding box center [760, 602] width 57 height 20
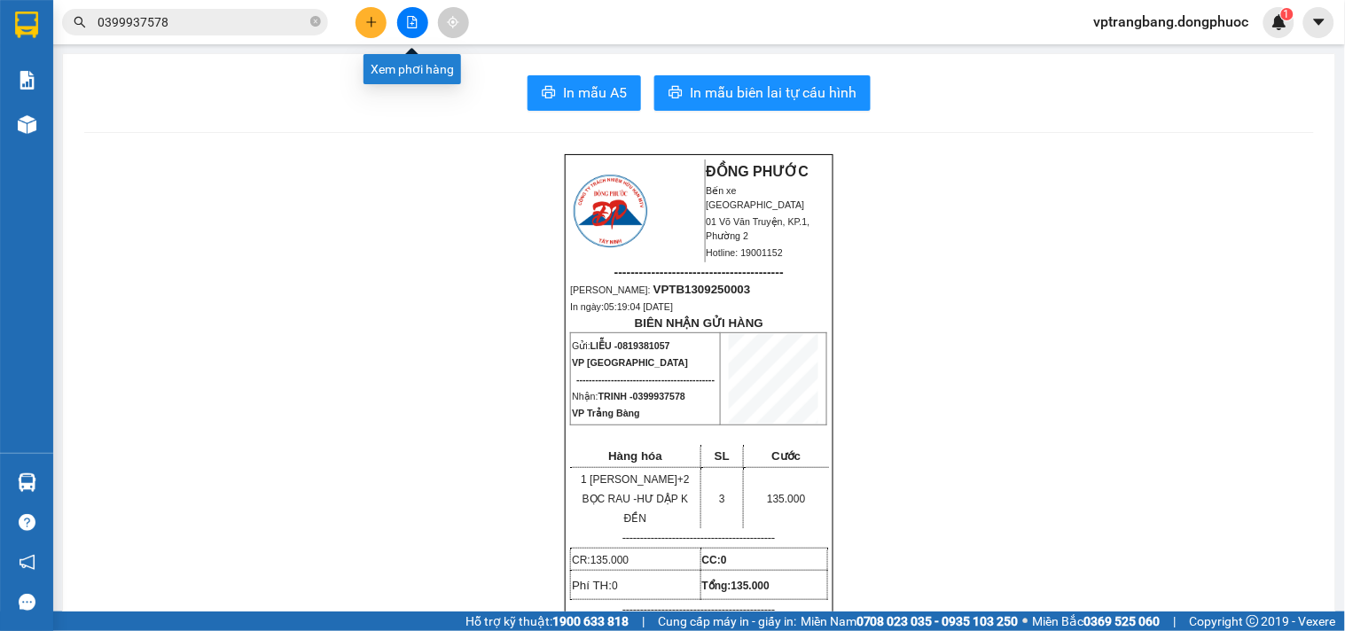
click at [413, 25] on icon "file-add" at bounding box center [412, 22] width 12 height 12
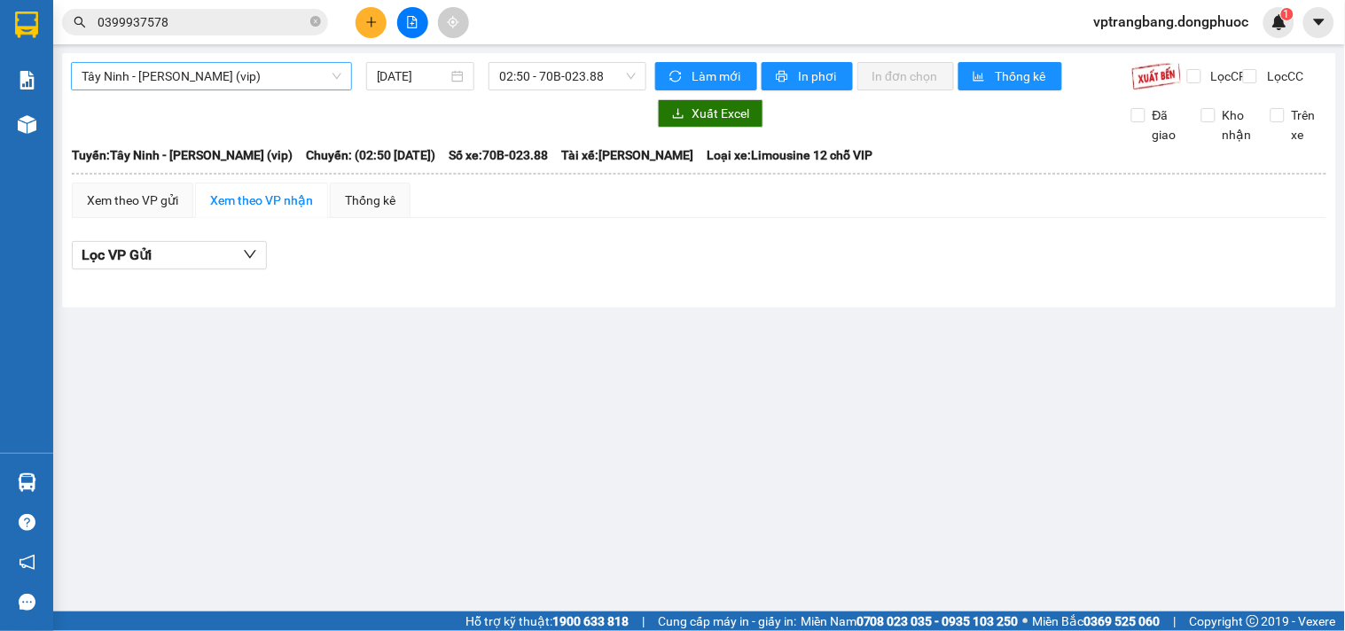
click at [196, 81] on span "Tây Ninh - [PERSON_NAME] (vip)" at bounding box center [212, 76] width 260 height 27
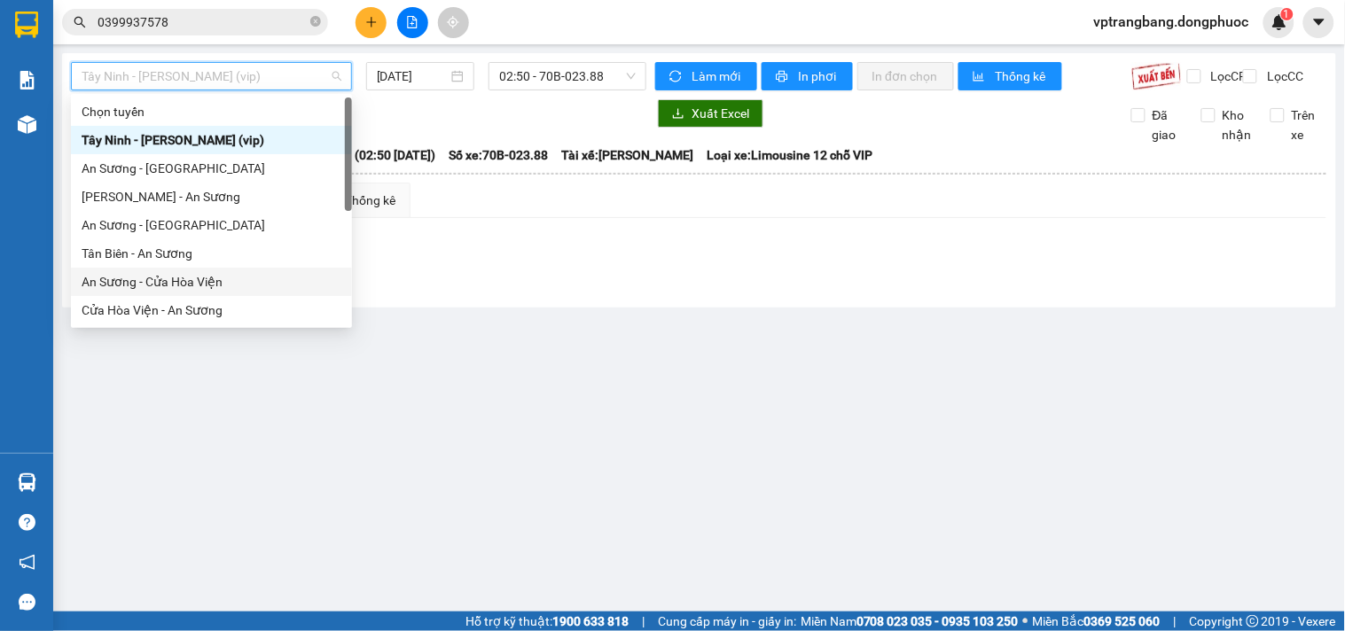
click at [191, 282] on div "An Sương - Cửa Hòa Viện" at bounding box center [212, 282] width 260 height 20
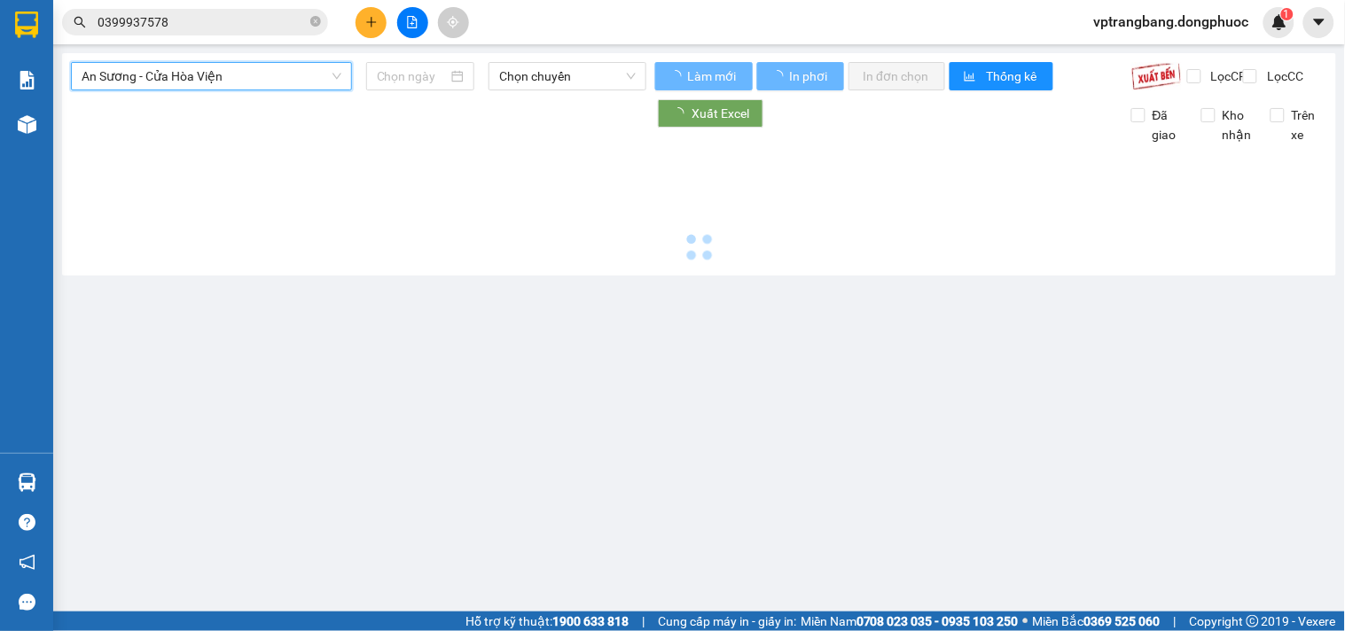
type input "[DATE]"
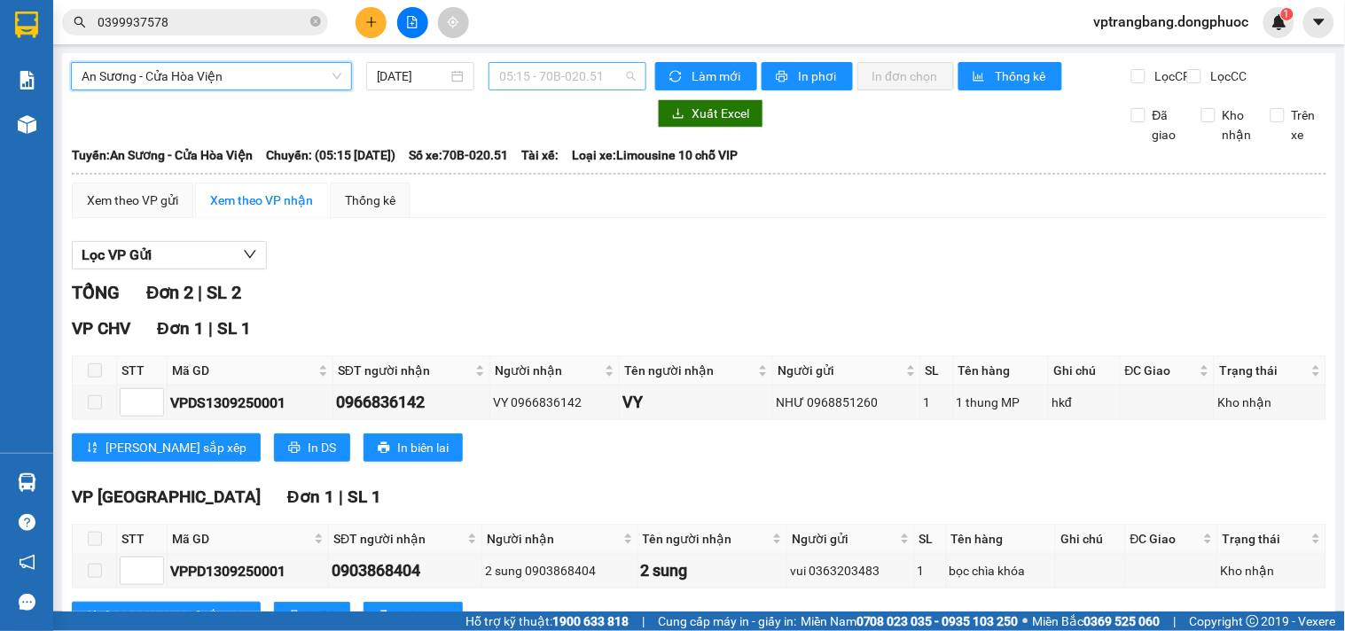
click at [570, 82] on span "05:15 - 70B-020.51" at bounding box center [567, 76] width 137 height 27
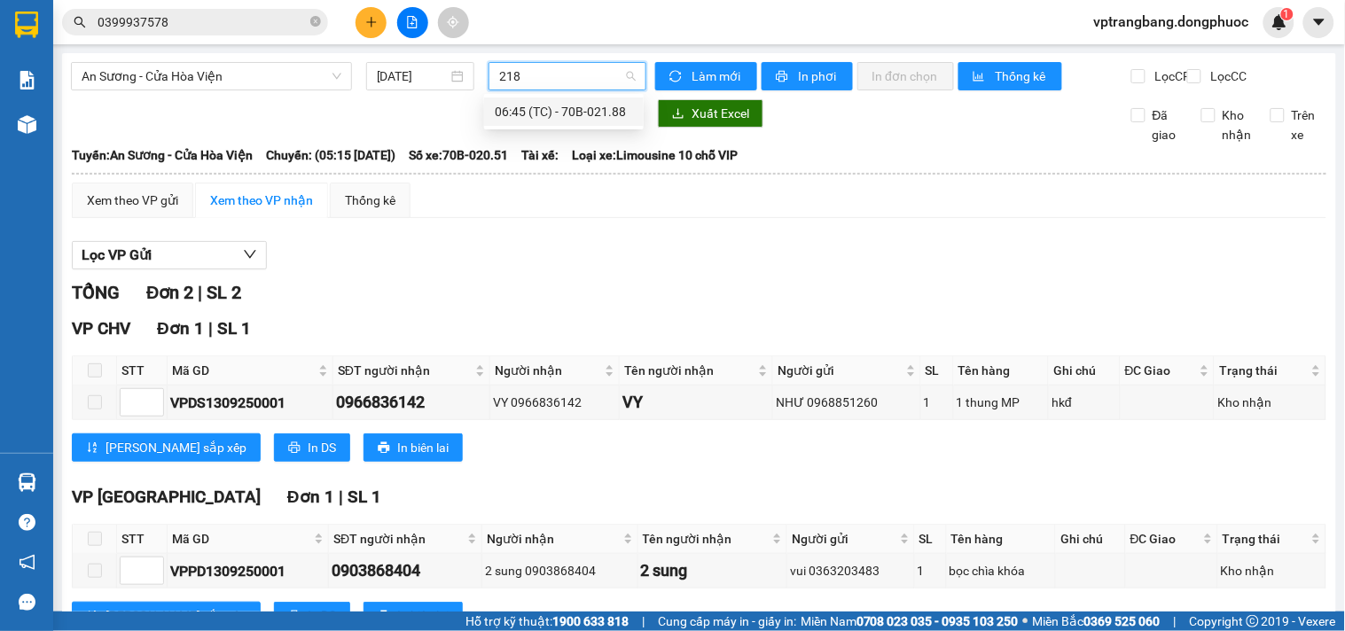
type input "2188"
click at [534, 107] on div "06:45 (TC) - 70B-021.88" at bounding box center [564, 112] width 138 height 20
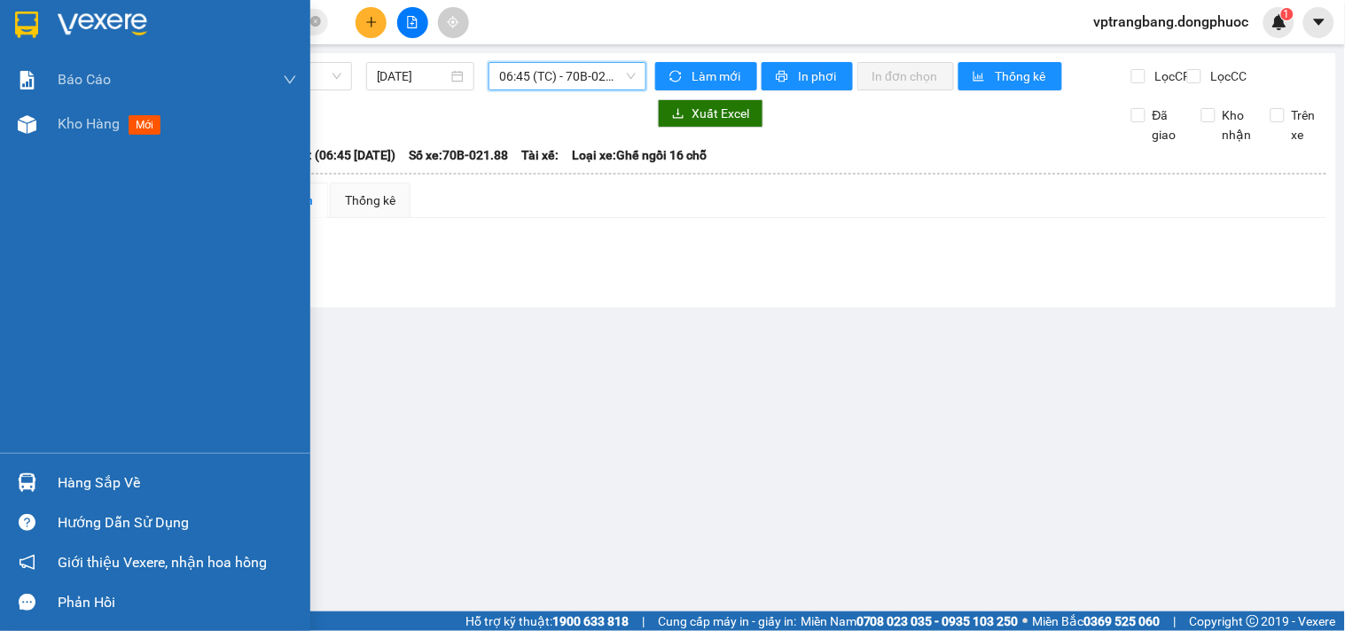
click at [51, 471] on div "Hàng sắp về" at bounding box center [155, 483] width 310 height 40
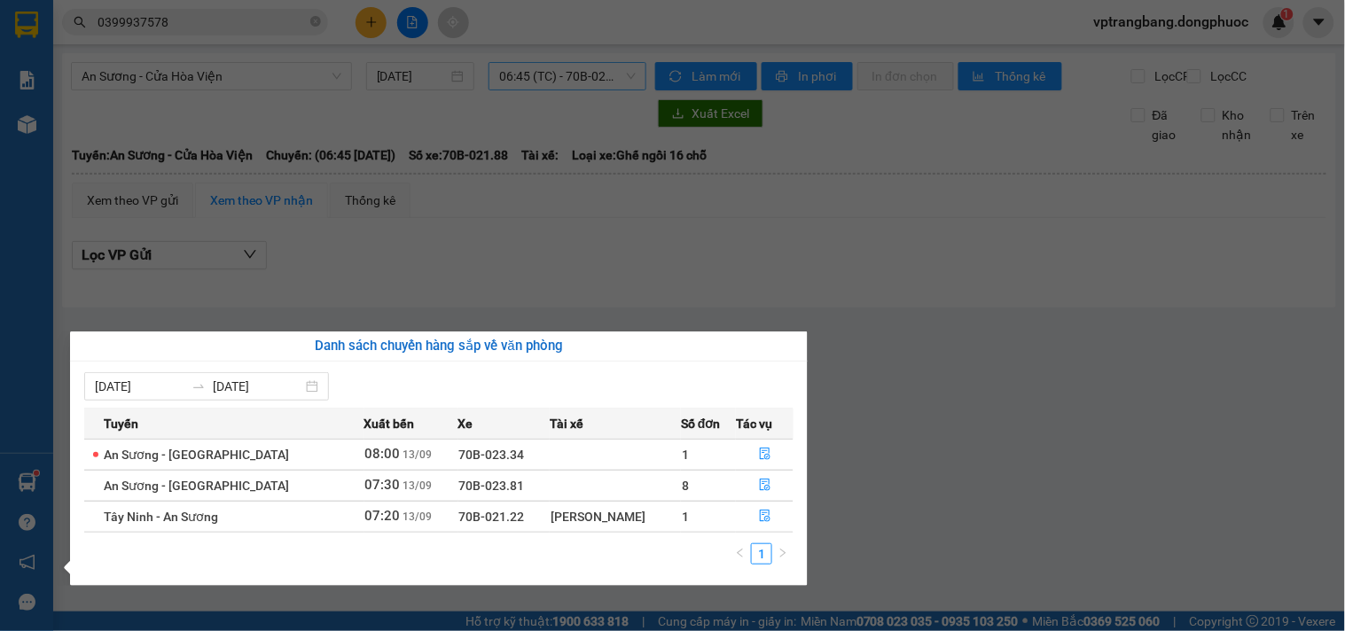
click at [870, 269] on section "Kết quả tìm kiếm ( 70 ) Bộ lọc Mã ĐH Trạng thái Món hàng Tổng cước Chưa cước Nh…" at bounding box center [672, 315] width 1345 height 631
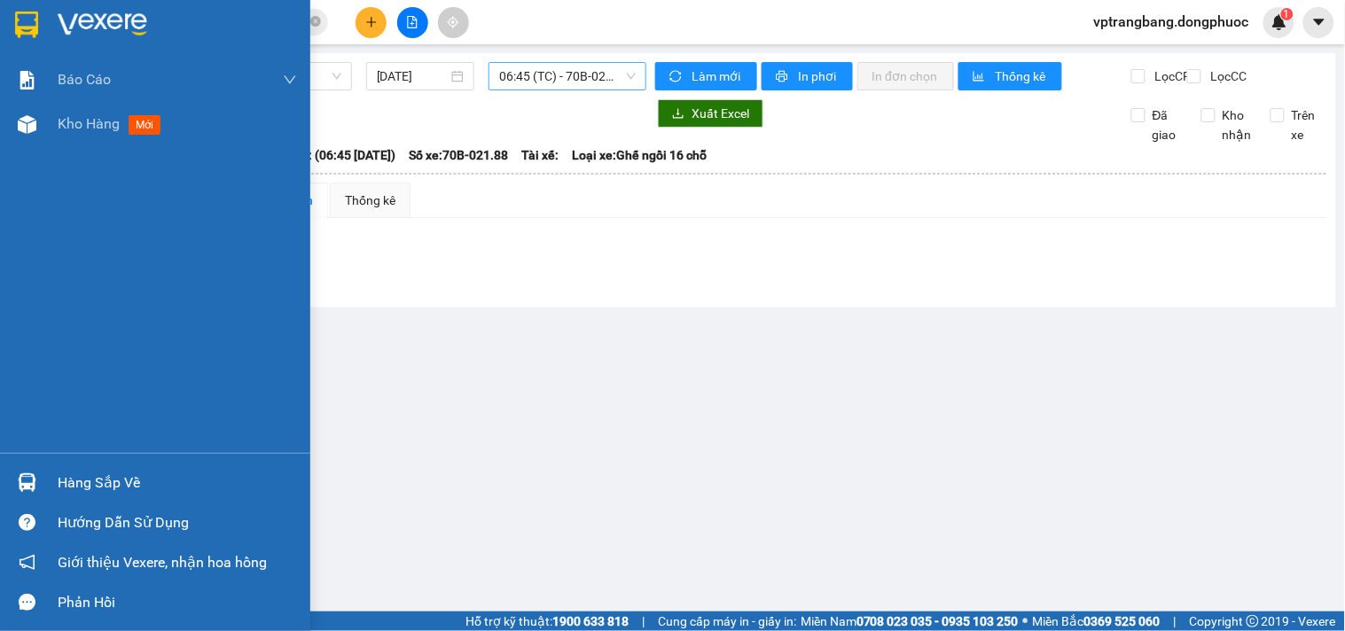
click at [64, 480] on div "Hàng sắp về" at bounding box center [177, 483] width 239 height 27
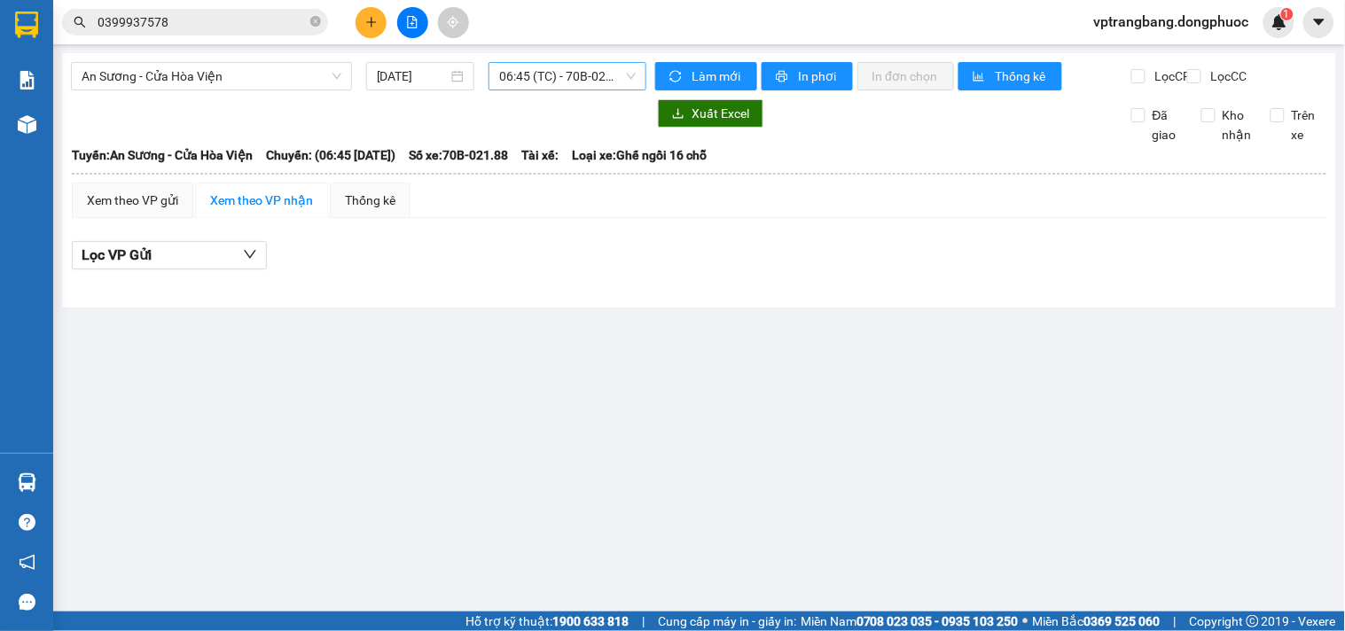
click at [817, 291] on section "Kết quả tìm kiếm ( 70 ) Bộ lọc Mã ĐH Trạng thái Món hàng Tổng cước Chưa cước Nh…" at bounding box center [672, 315] width 1345 height 631
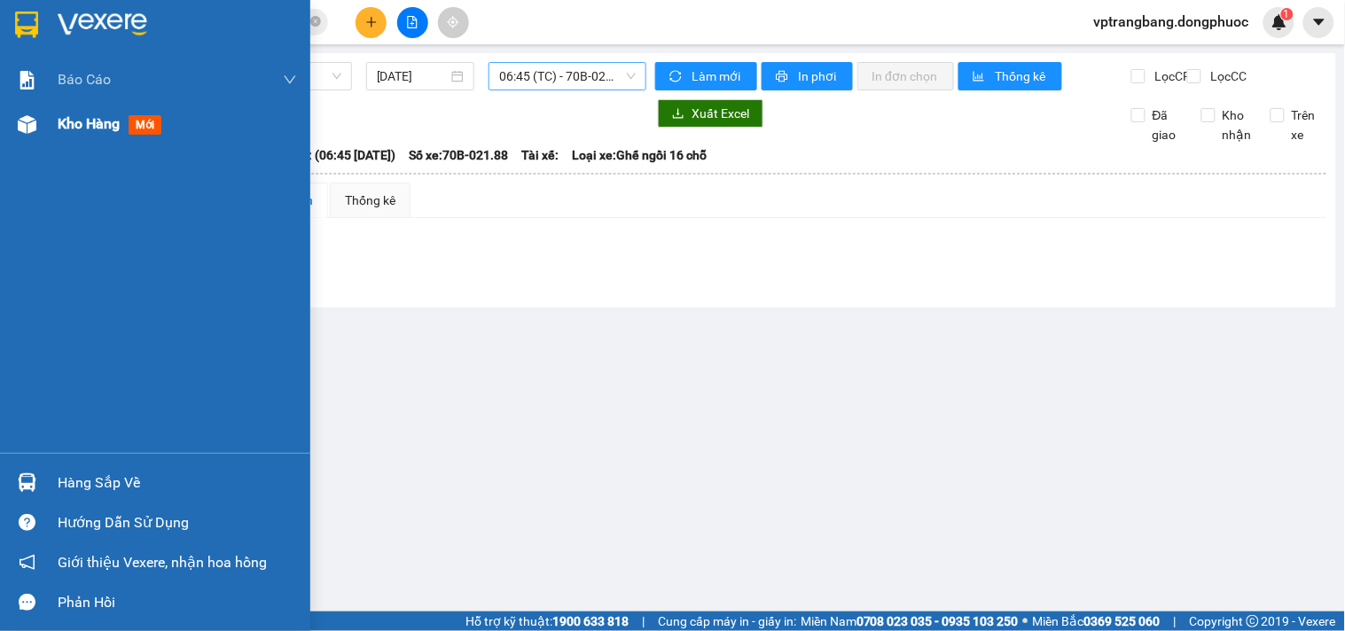
click at [63, 127] on span "Kho hàng" at bounding box center [89, 123] width 62 height 17
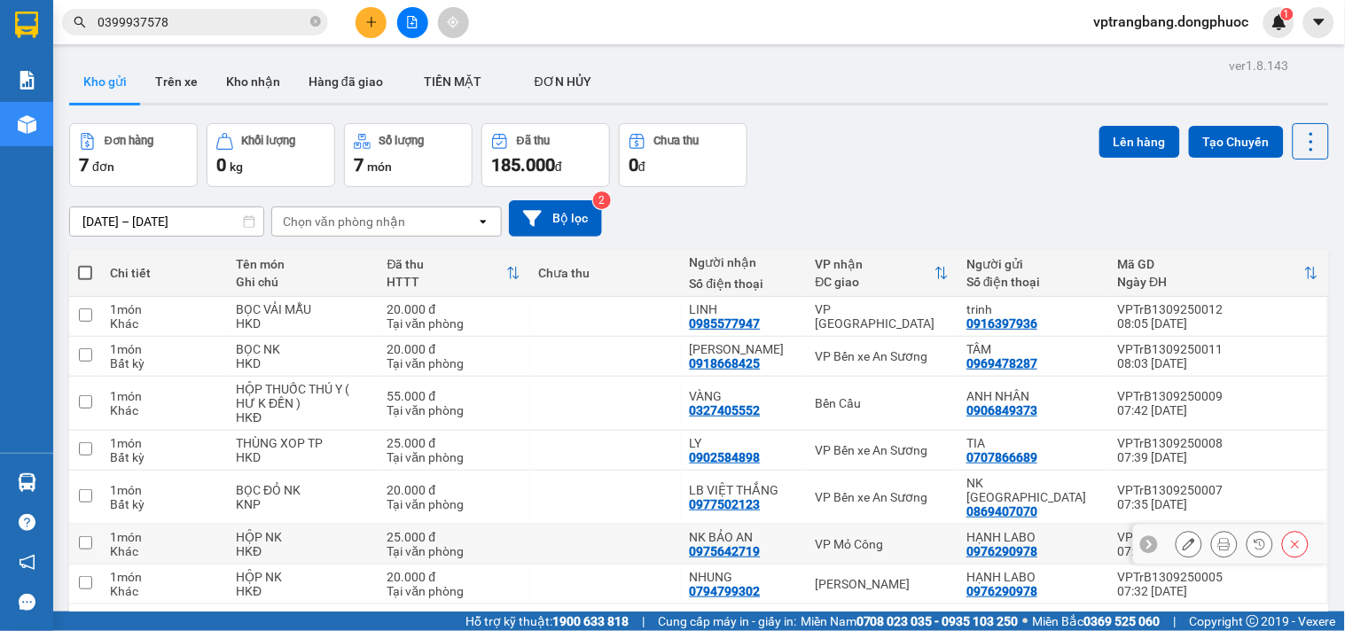
scroll to position [82, 0]
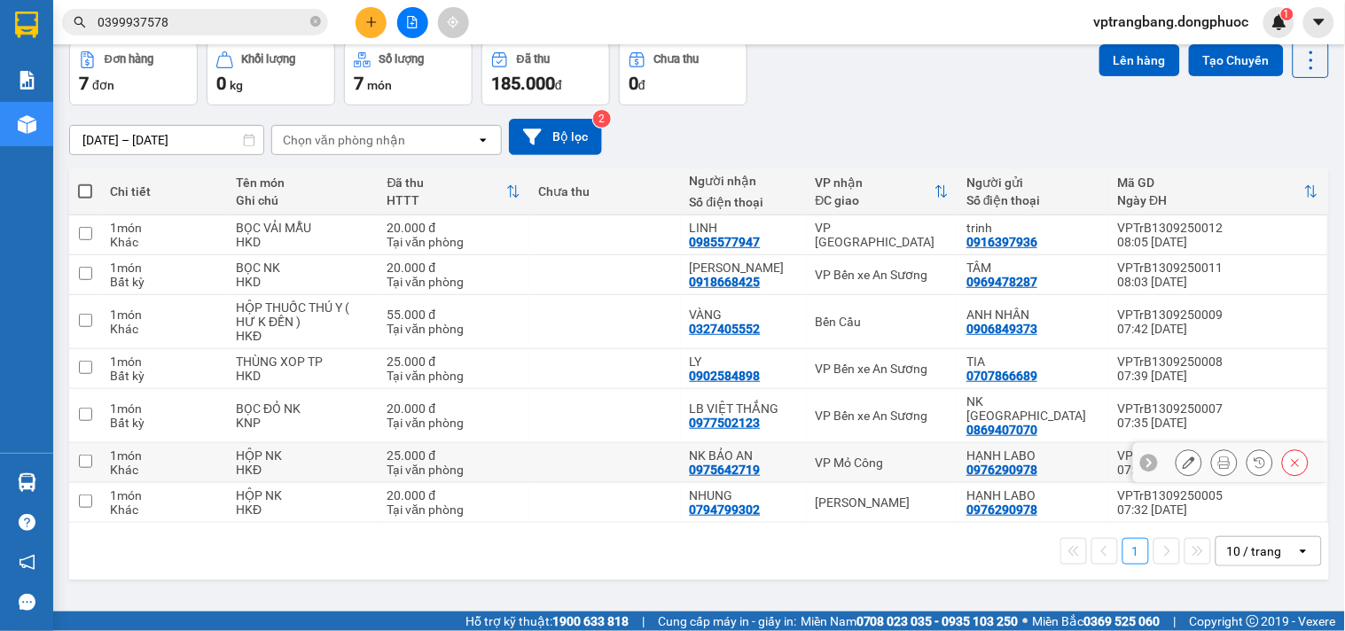
click at [839, 456] on div "VP Mỏ Công" at bounding box center [883, 463] width 134 height 14
checkbox input "true"
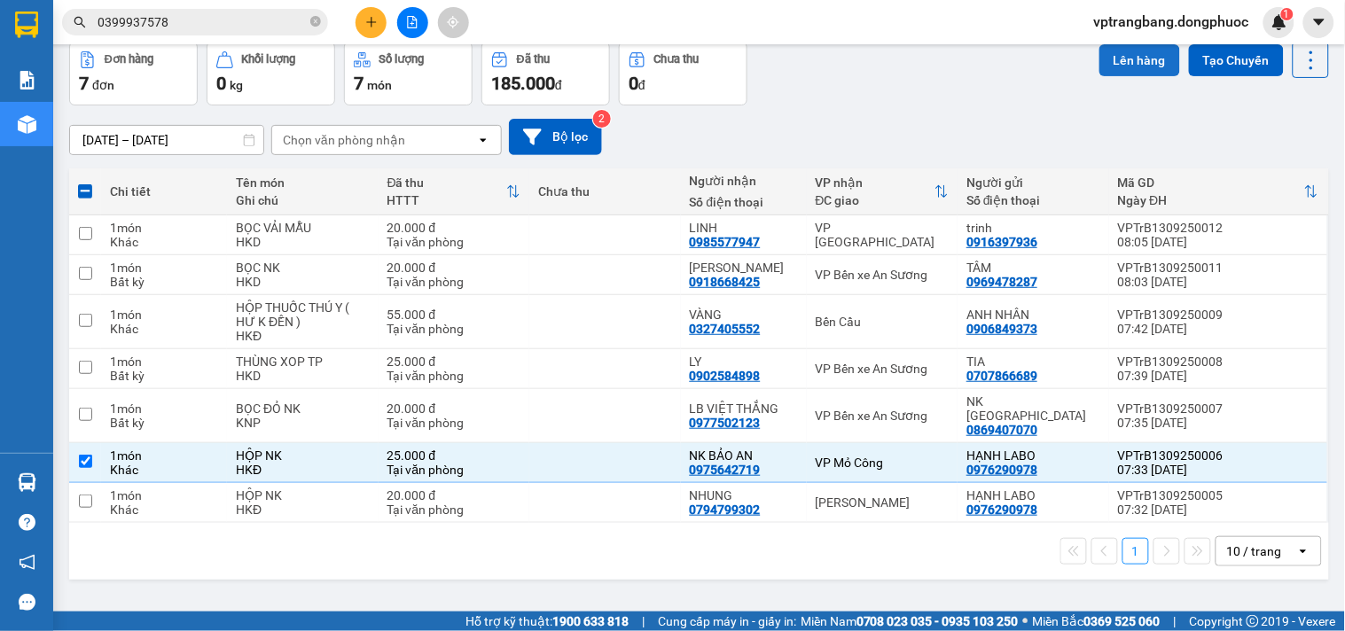
click at [1128, 50] on button "Lên hàng" at bounding box center [1140, 60] width 81 height 32
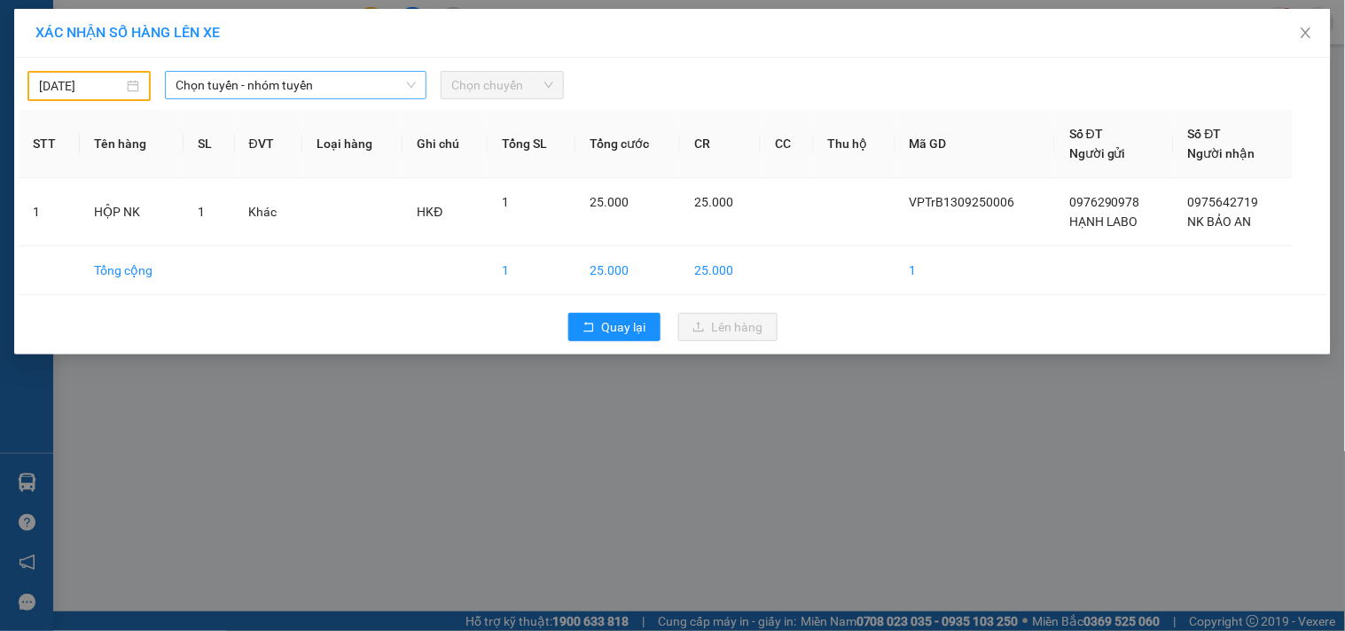
click at [249, 90] on span "Chọn tuyến - nhóm tuyến" at bounding box center [296, 85] width 240 height 27
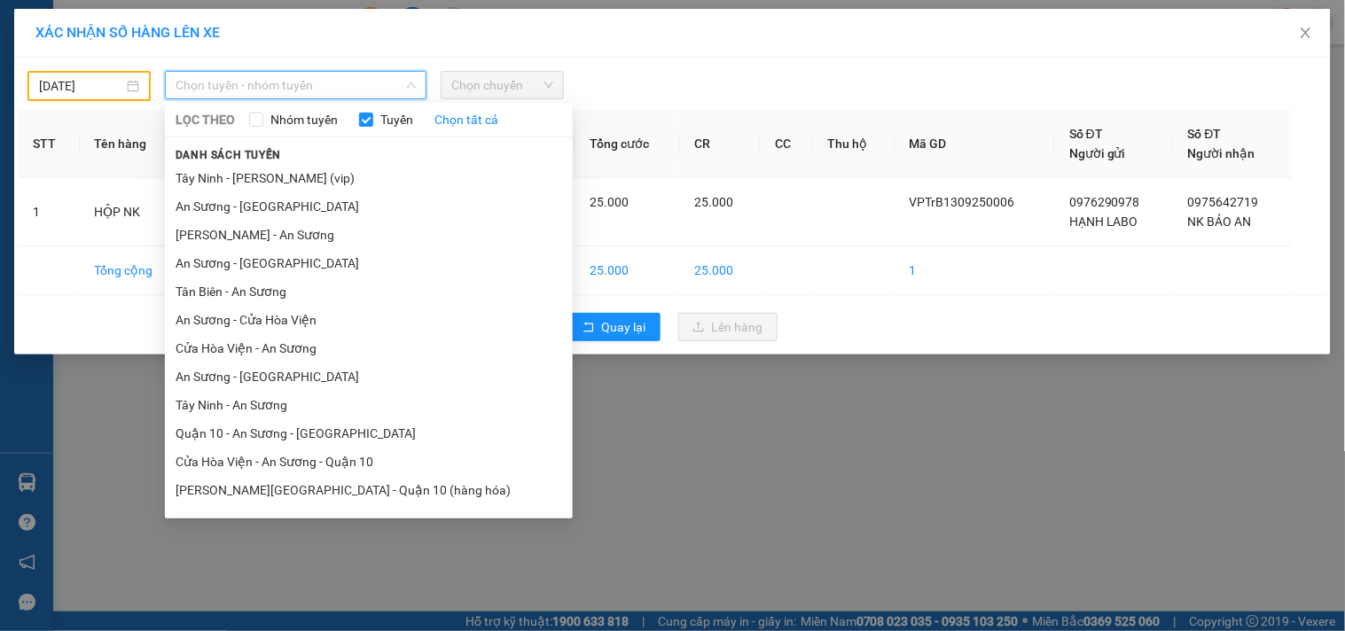
click at [78, 87] on input "12/09/2025" at bounding box center [81, 86] width 84 height 20
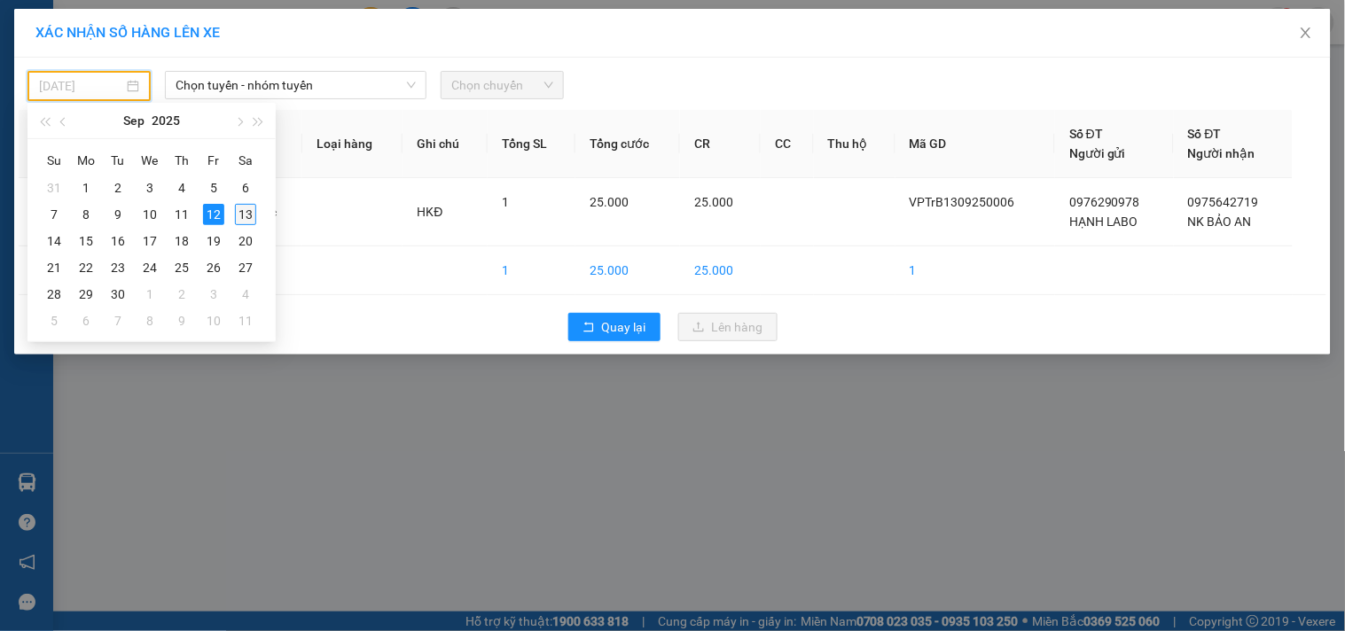
click at [240, 214] on div "13" at bounding box center [245, 214] width 21 height 21
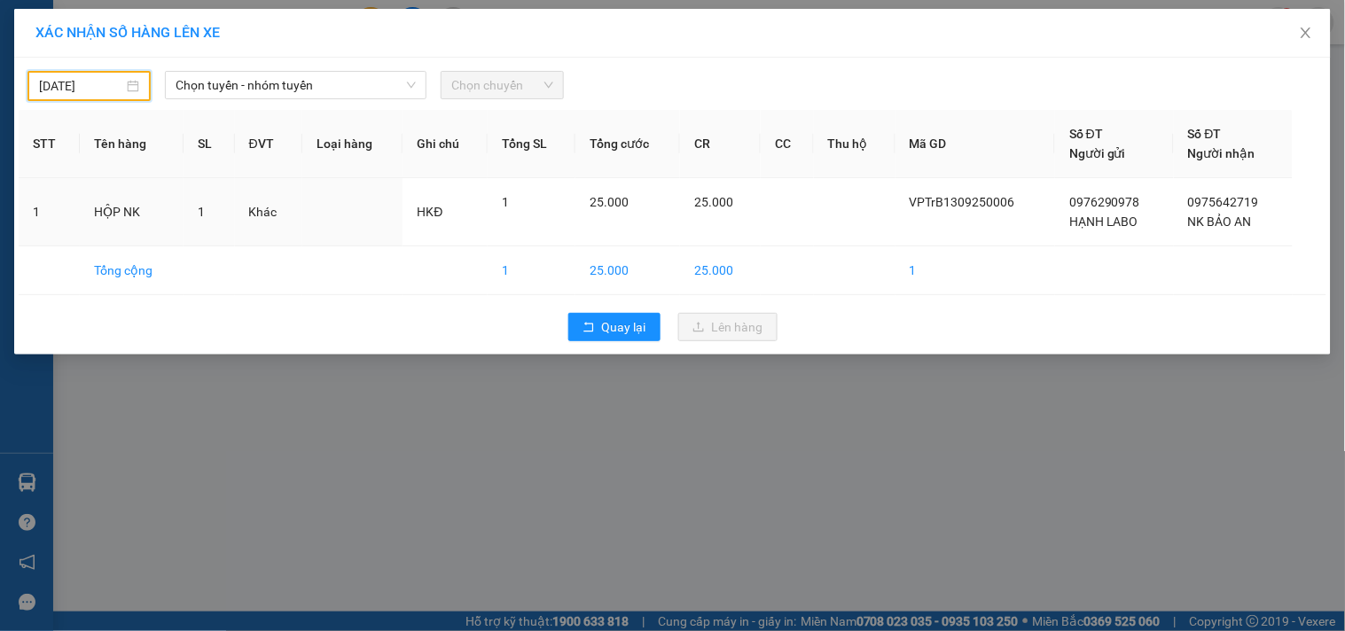
type input "[DATE]"
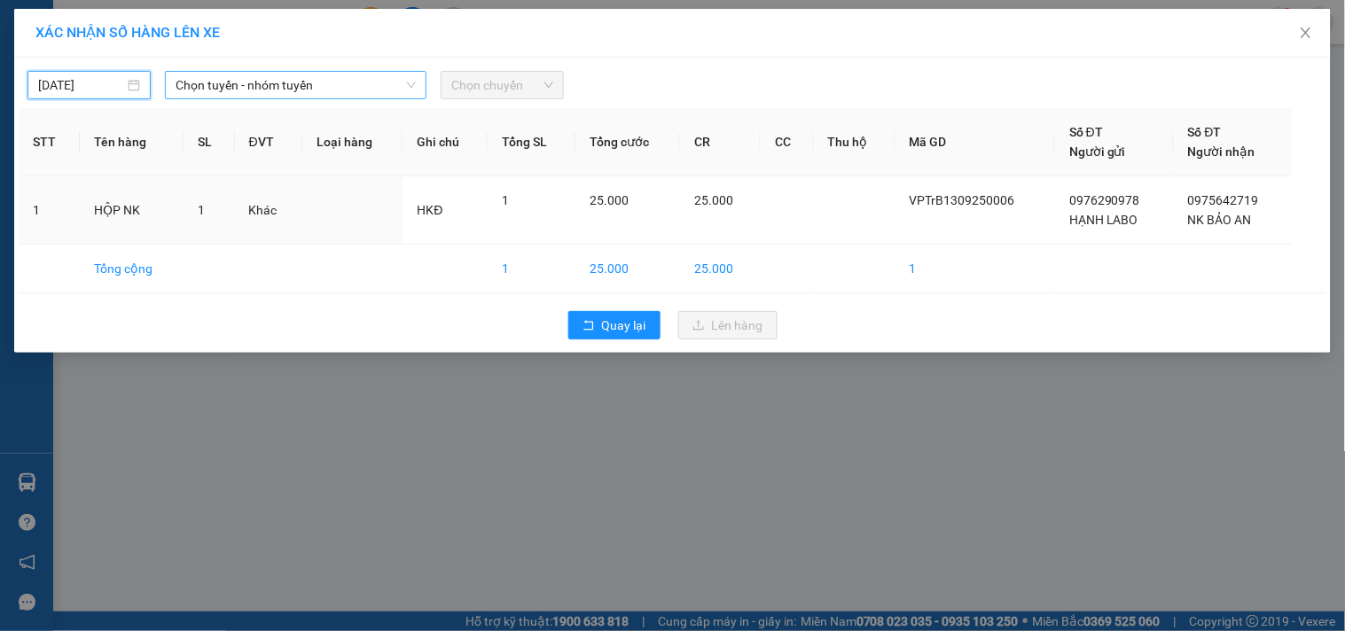
click at [257, 89] on span "Chọn tuyến - nhóm tuyến" at bounding box center [296, 85] width 240 height 27
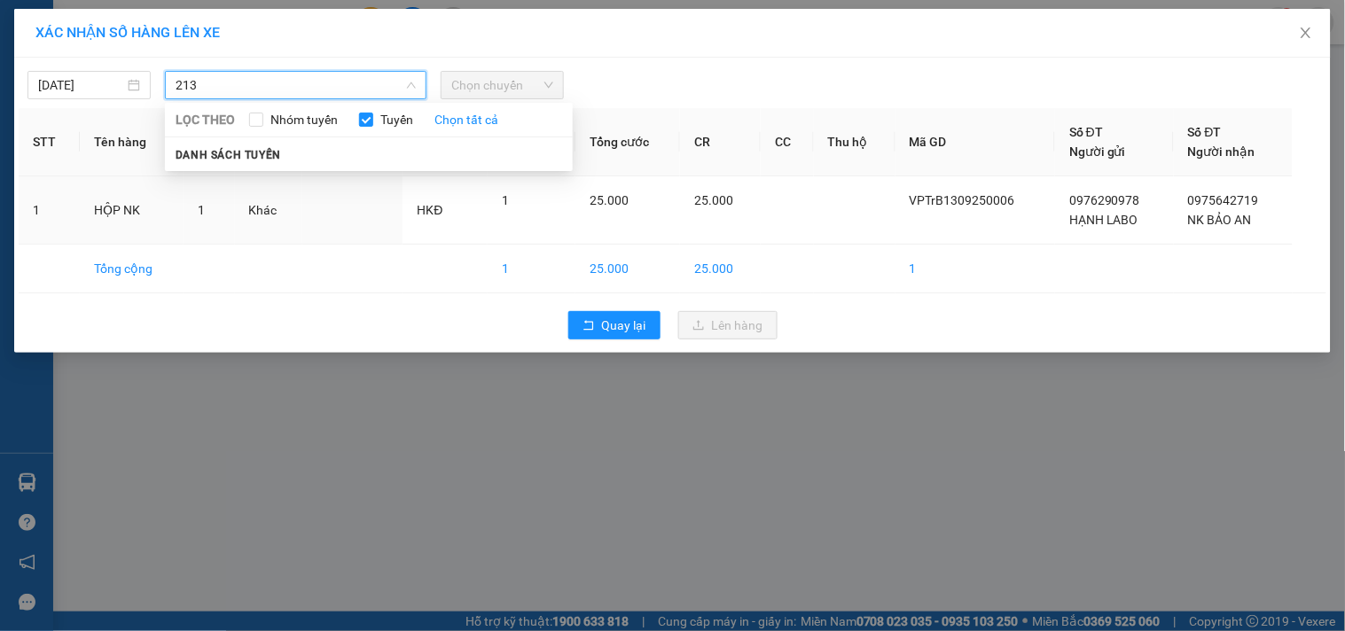
type input "2131"
click at [676, 89] on div at bounding box center [838, 85] width 541 height 28
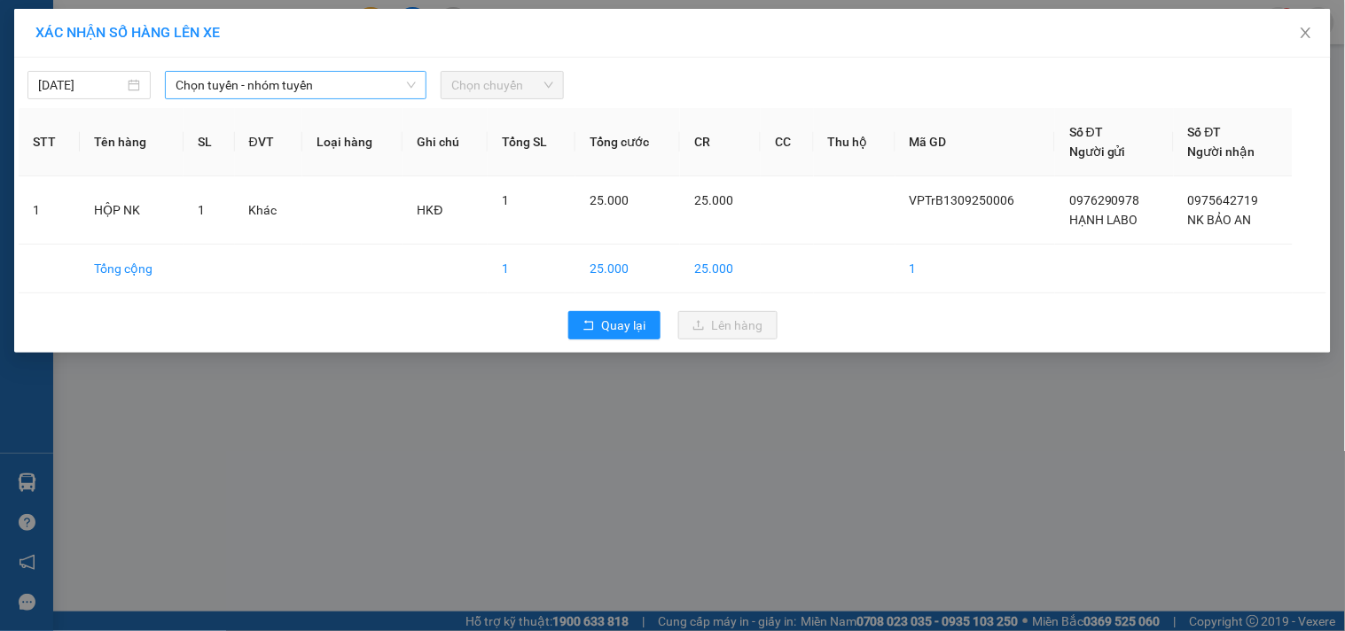
click at [328, 93] on span "Chọn tuyến - nhóm tuyến" at bounding box center [296, 85] width 240 height 27
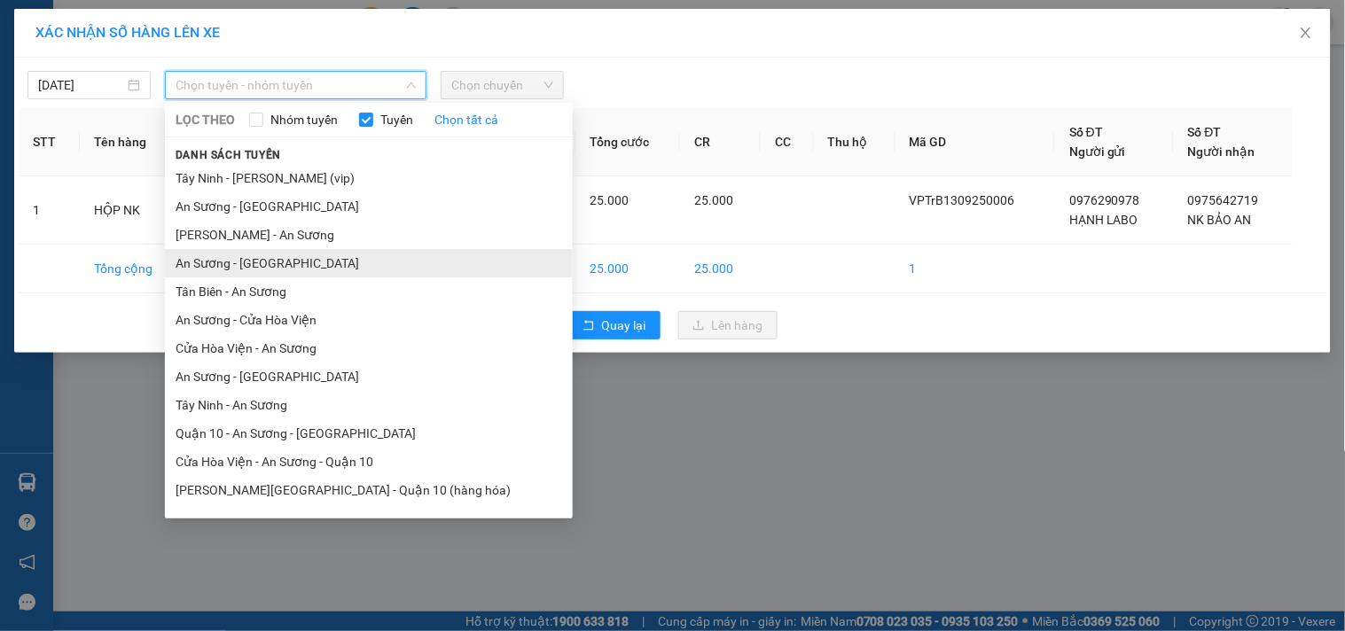
click at [253, 267] on li "An Sương - [GEOGRAPHIC_DATA]" at bounding box center [369, 263] width 408 height 28
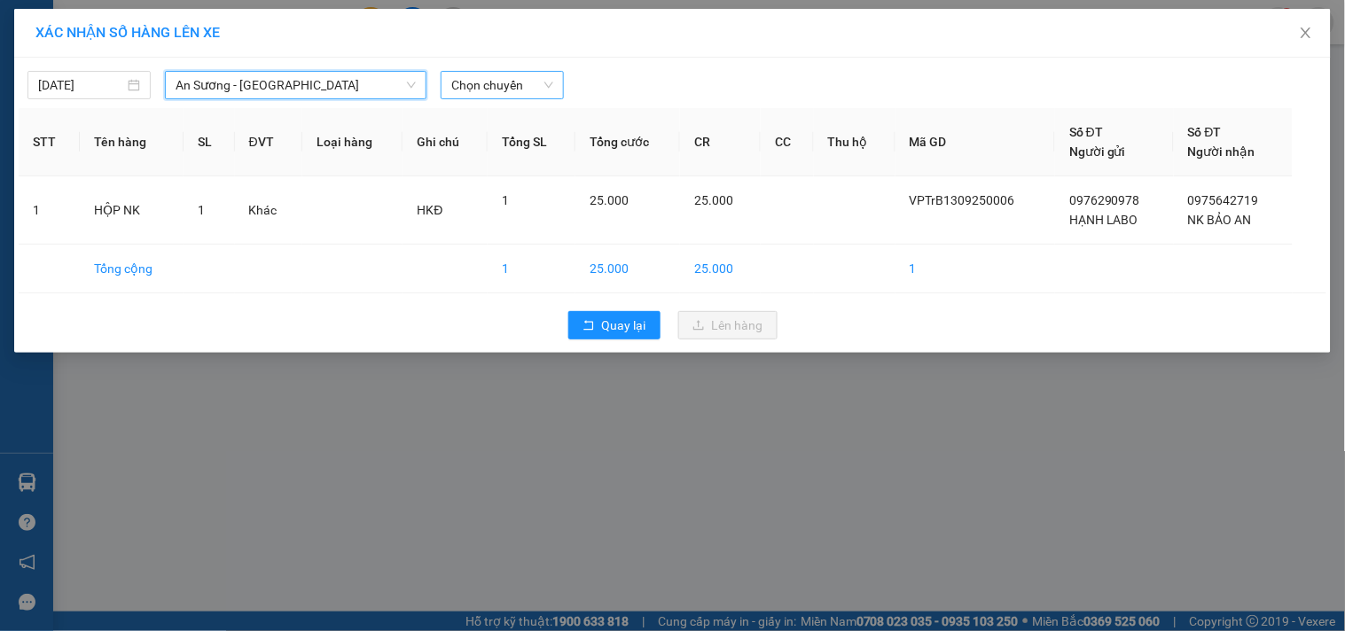
click at [474, 95] on span "Chọn chuyến" at bounding box center [502, 85] width 102 height 27
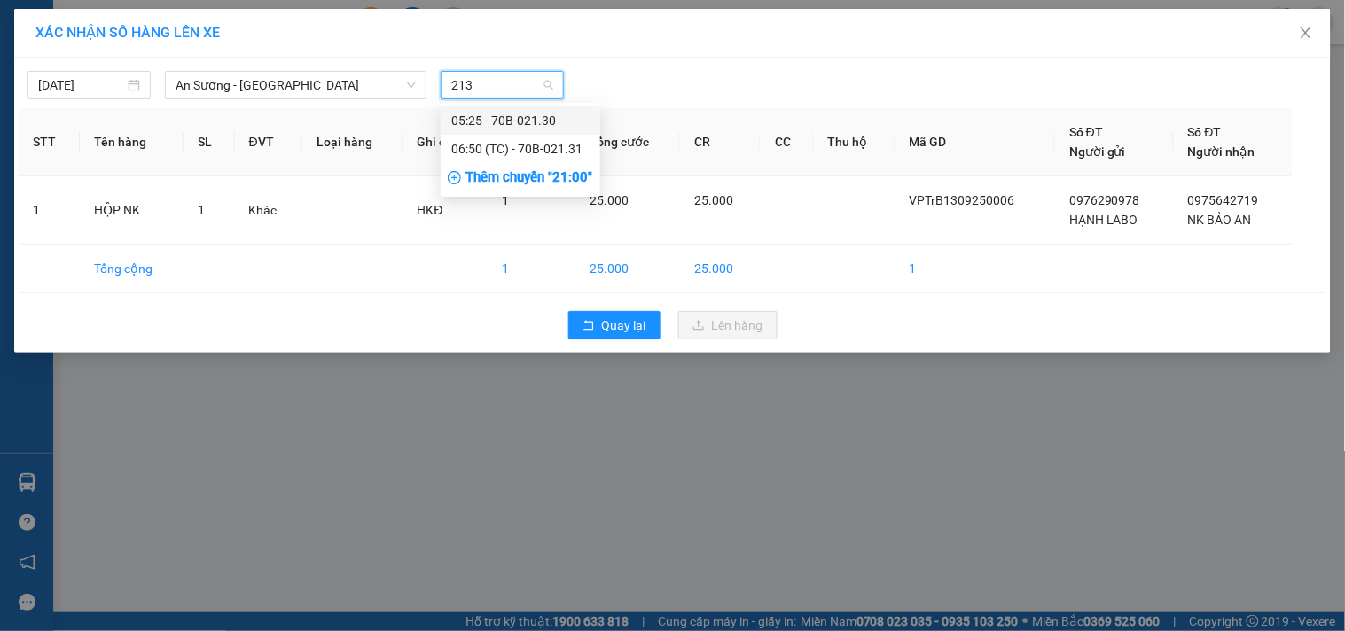
type input "2131"
click at [494, 119] on div "06:50 (TC) - 70B-021.31" at bounding box center [520, 121] width 138 height 20
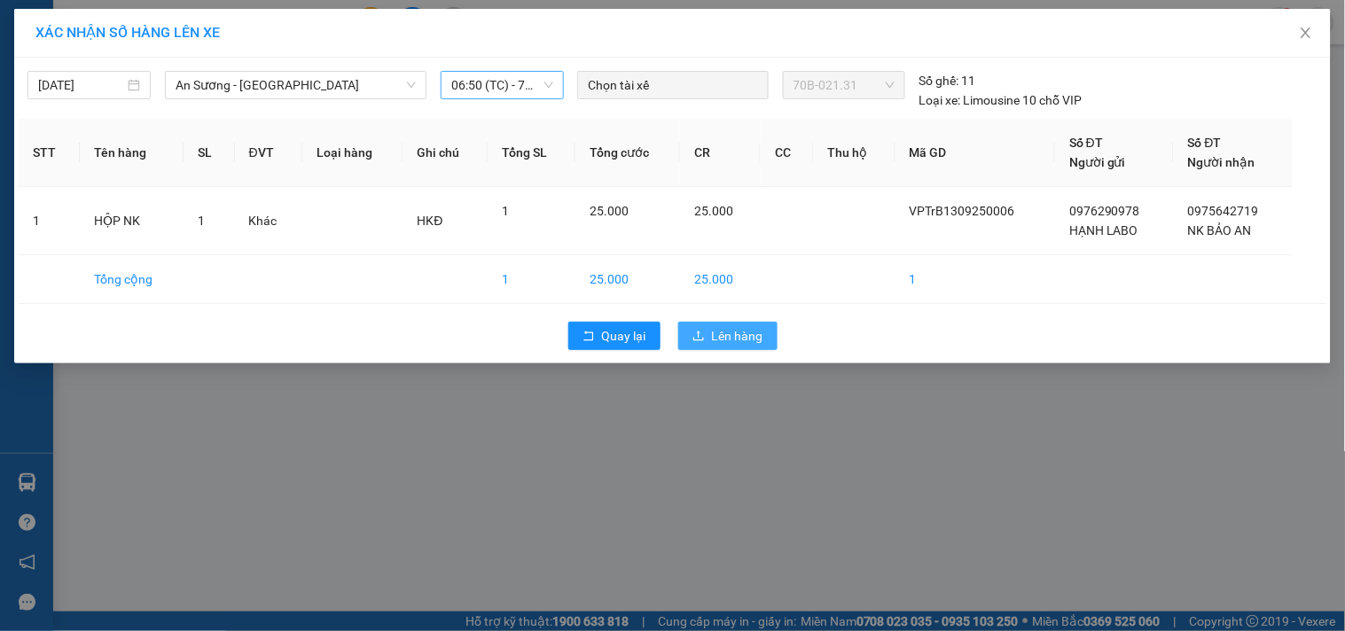
click at [732, 335] on span "Lên hàng" at bounding box center [737, 336] width 51 height 20
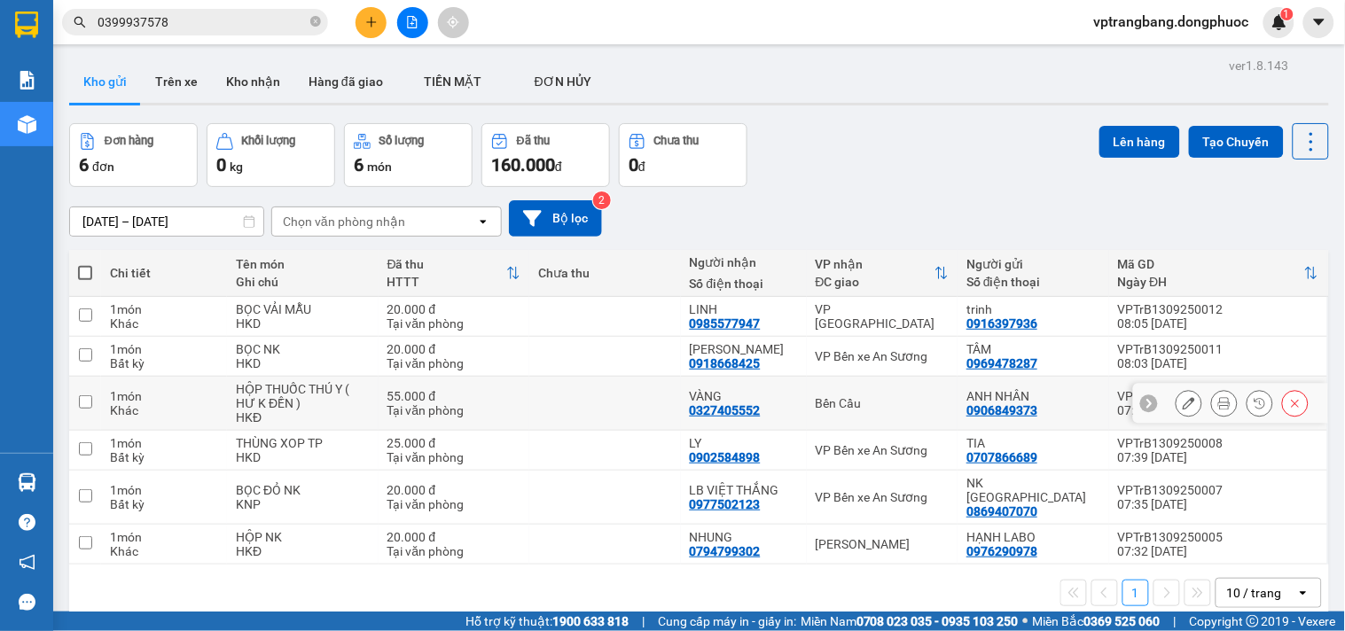
click at [858, 404] on div "Bến Cầu" at bounding box center [883, 403] width 134 height 14
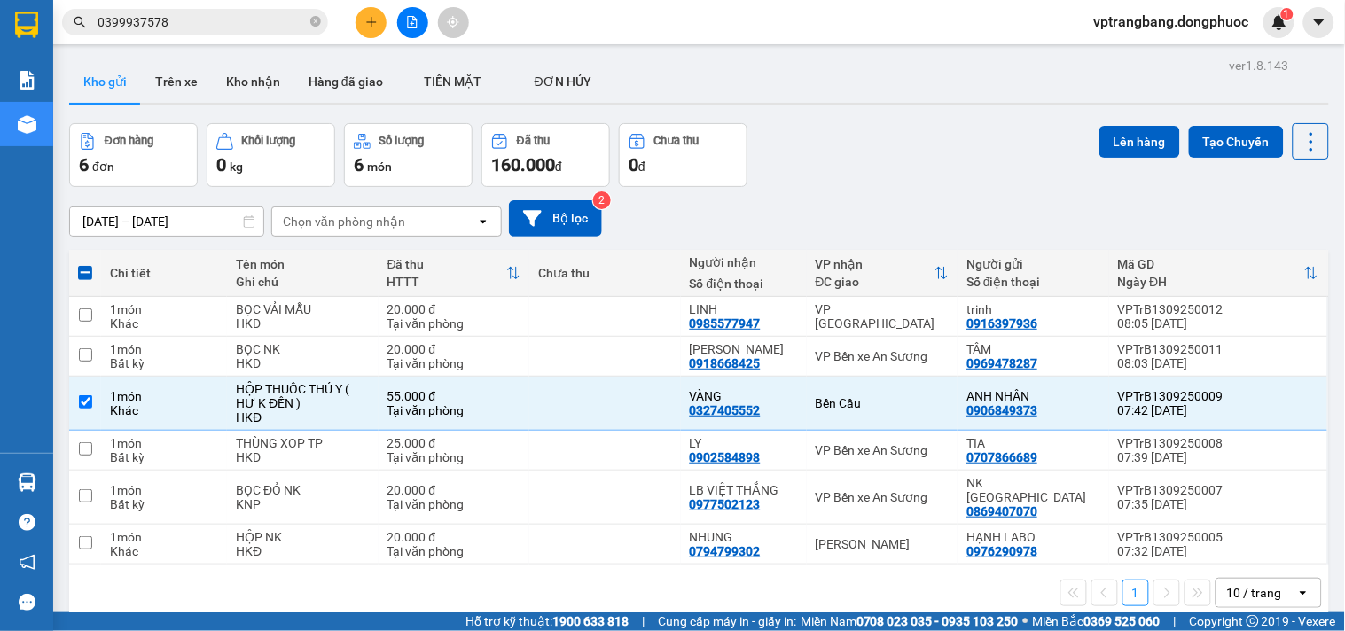
click at [1248, 584] on div "10 / trang" at bounding box center [1254, 593] width 55 height 18
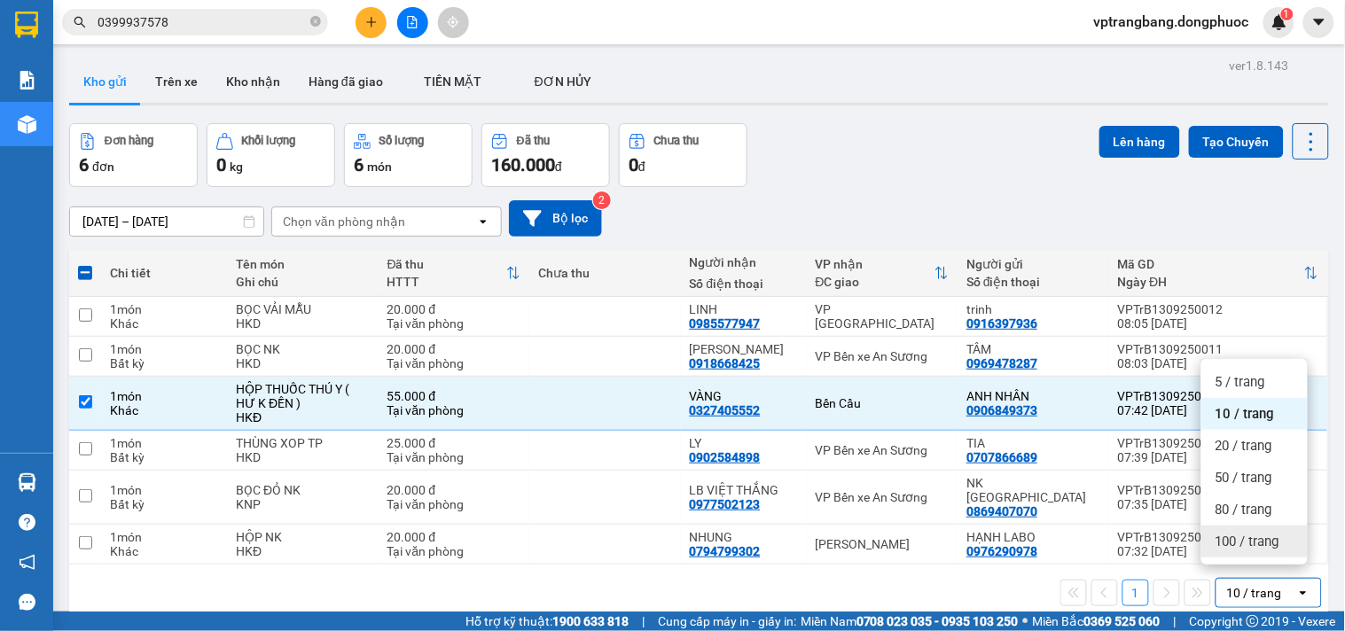
click at [1233, 542] on span "100 / trang" at bounding box center [1248, 542] width 64 height 18
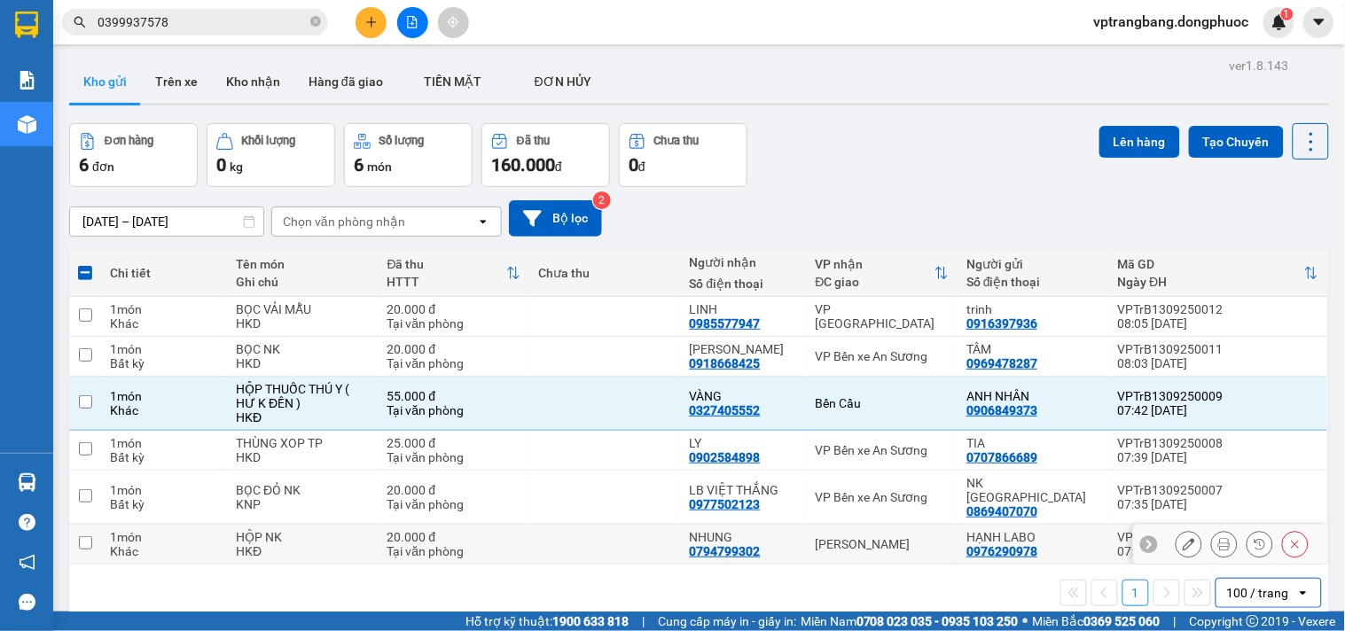
checkbox input "false"
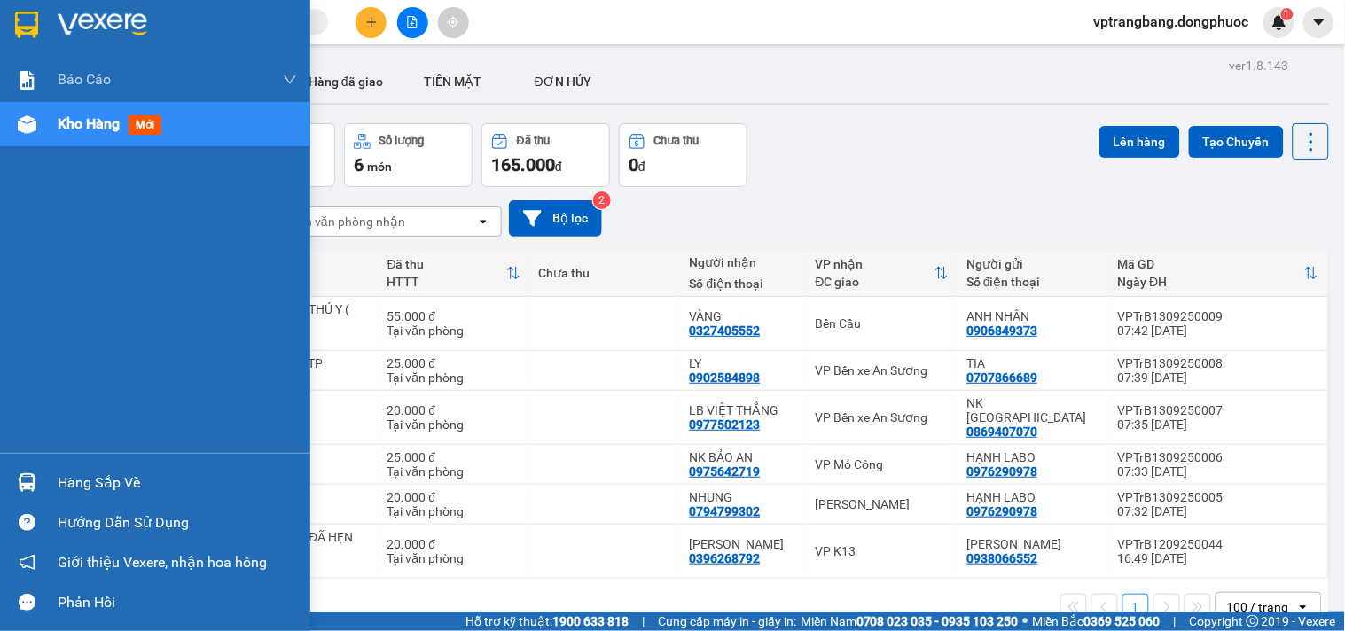
drag, startPoint x: 51, startPoint y: 474, endPoint x: 352, endPoint y: 474, distance: 301.5
click at [51, 474] on div "Hàng sắp về" at bounding box center [155, 483] width 310 height 40
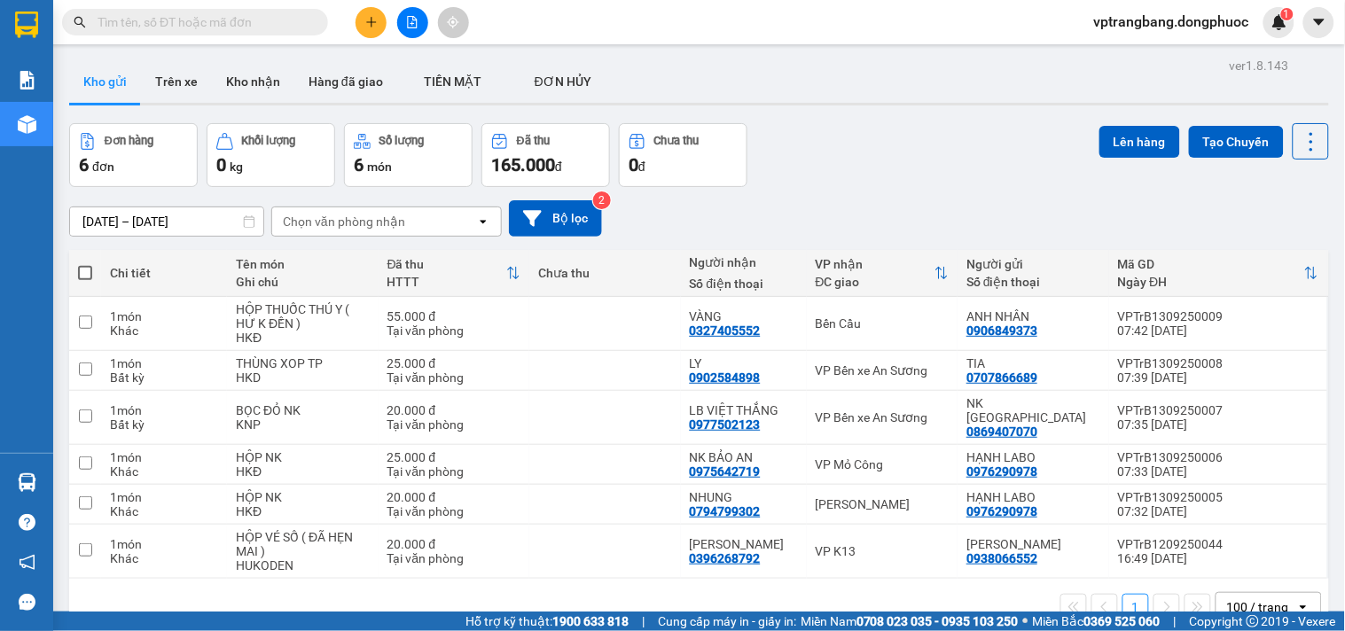
click at [855, 193] on section "Kết quả [PERSON_NAME] ( 0 ) Bộ lọc No Data vptrangbang.dongphuoc 1 [PERSON_NAME…" at bounding box center [672, 315] width 1345 height 631
click at [411, 14] on button at bounding box center [412, 22] width 31 height 31
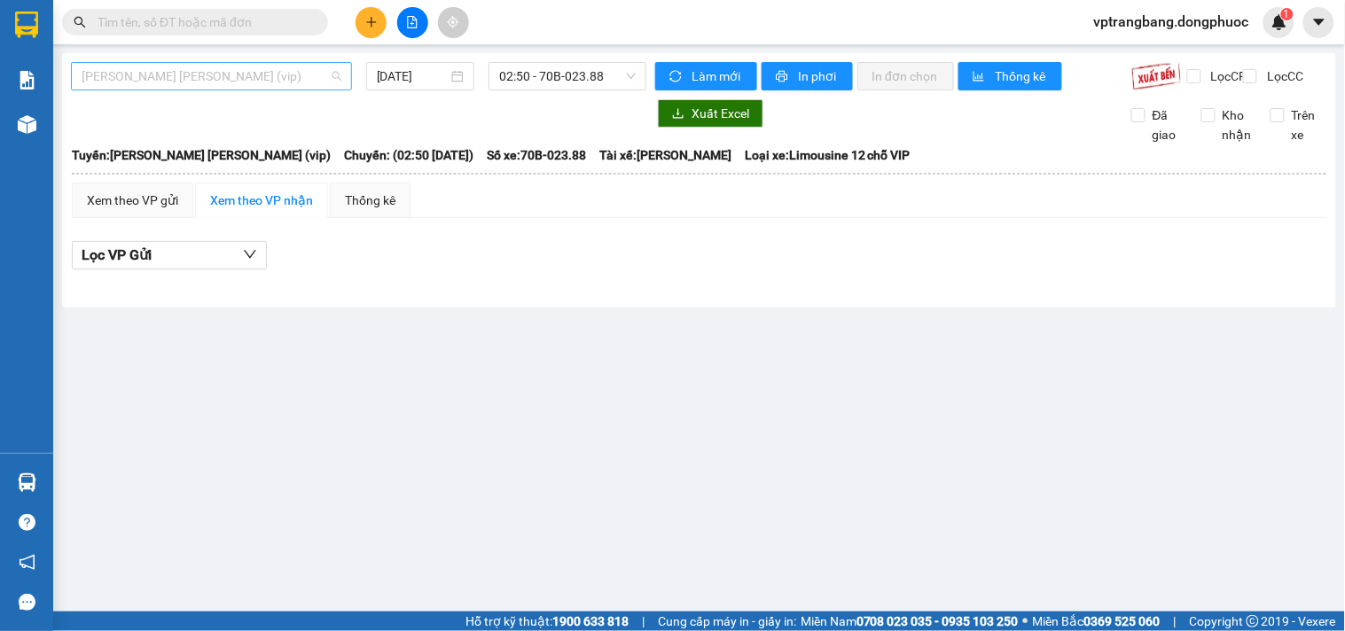
click at [200, 90] on div "[PERSON_NAME] [PERSON_NAME] (vip)" at bounding box center [211, 76] width 281 height 28
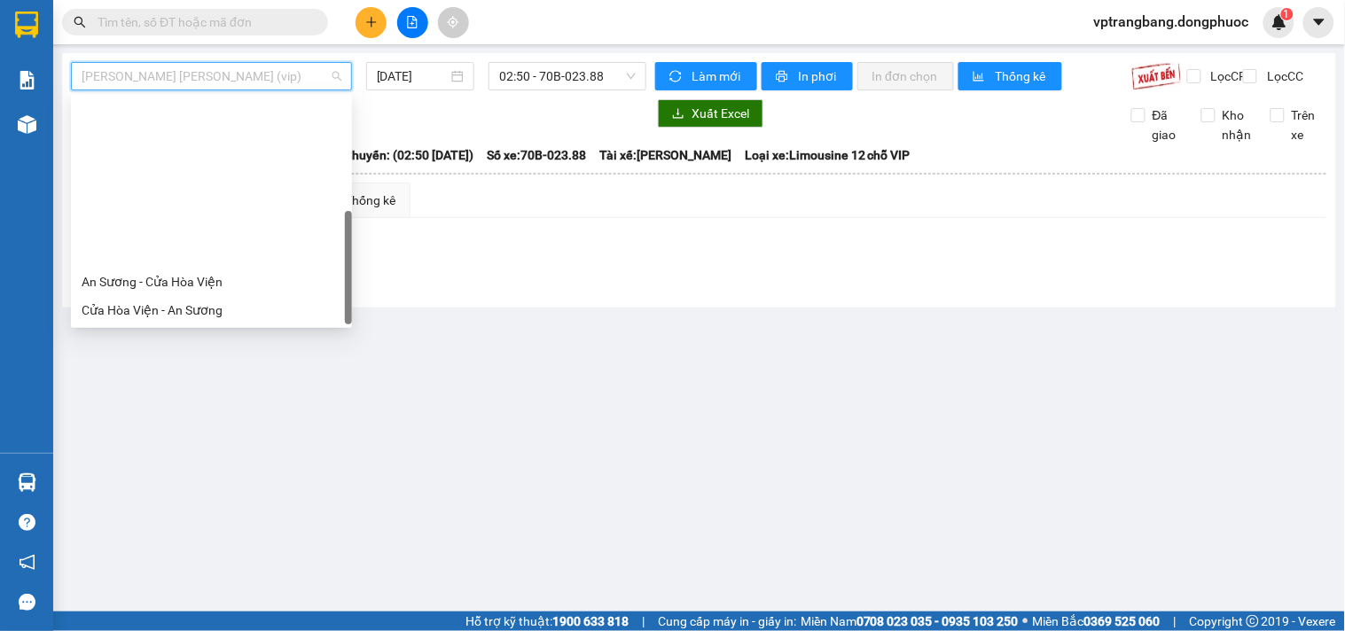
scroll to position [199, 0]
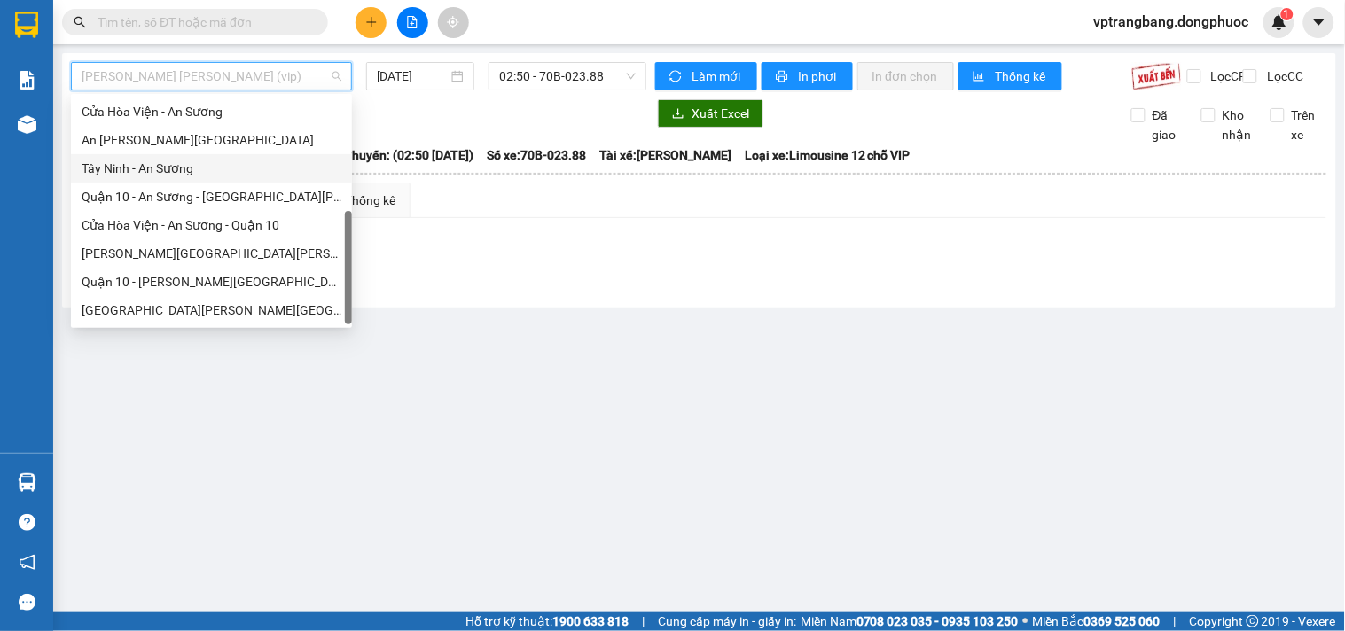
click at [173, 174] on div "Tây Ninh - An Sương" at bounding box center [212, 169] width 260 height 20
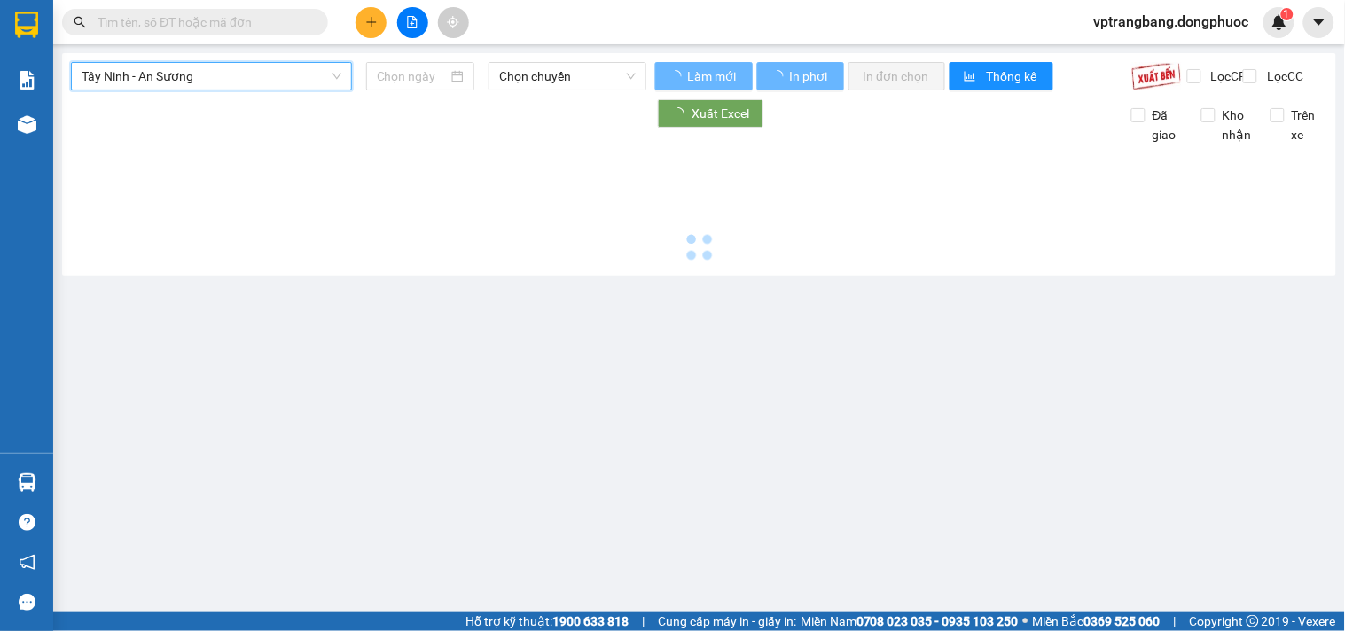
type input "[DATE]"
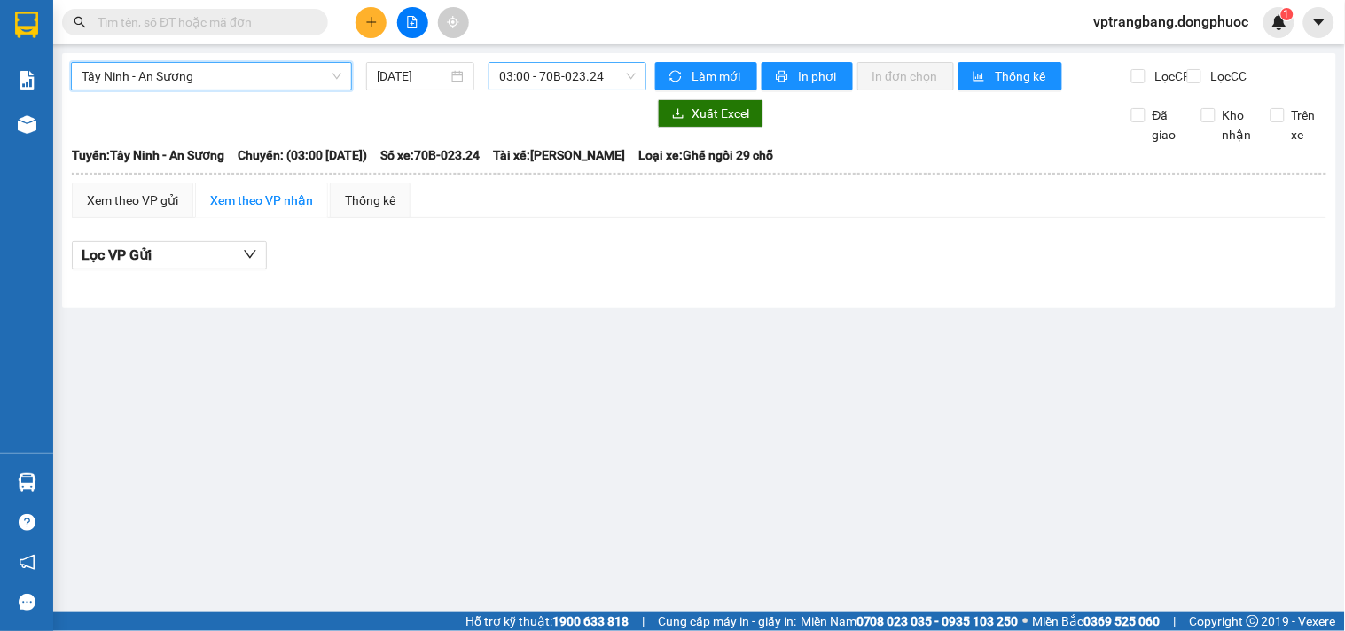
click at [506, 77] on span "03:00 - 70B-023.24" at bounding box center [567, 76] width 137 height 27
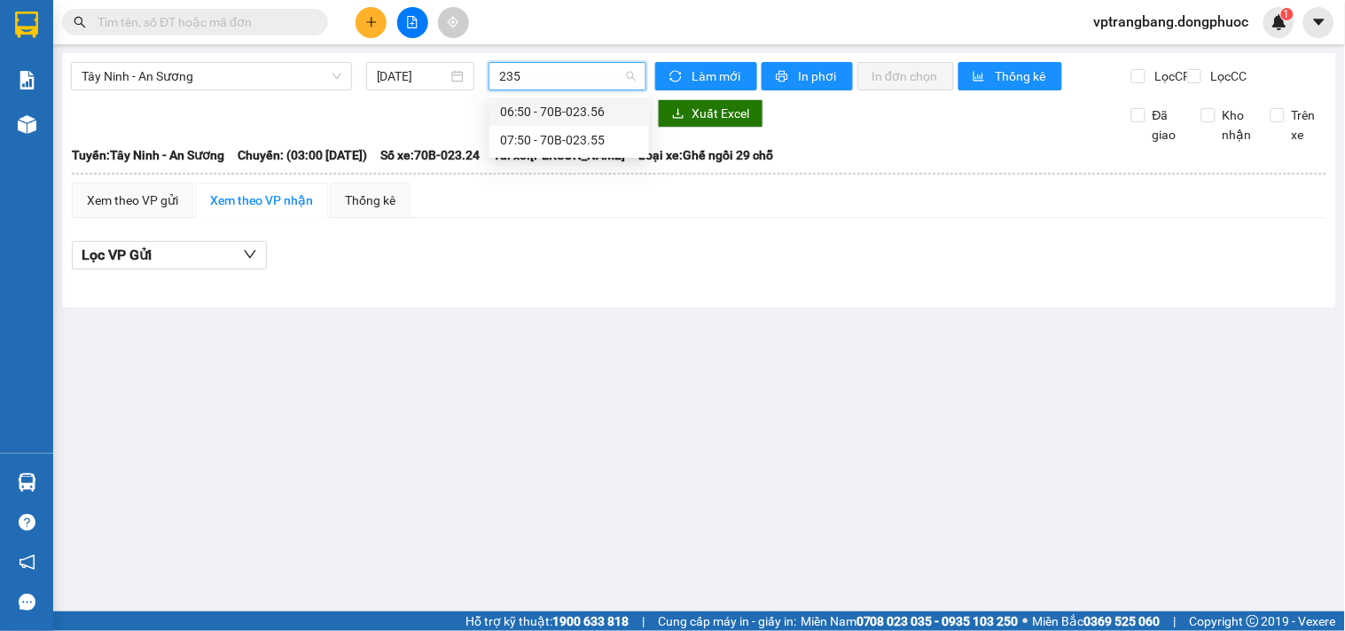
type input "2356"
click at [532, 116] on div "06:50 - 70B-023.56" at bounding box center [569, 112] width 138 height 20
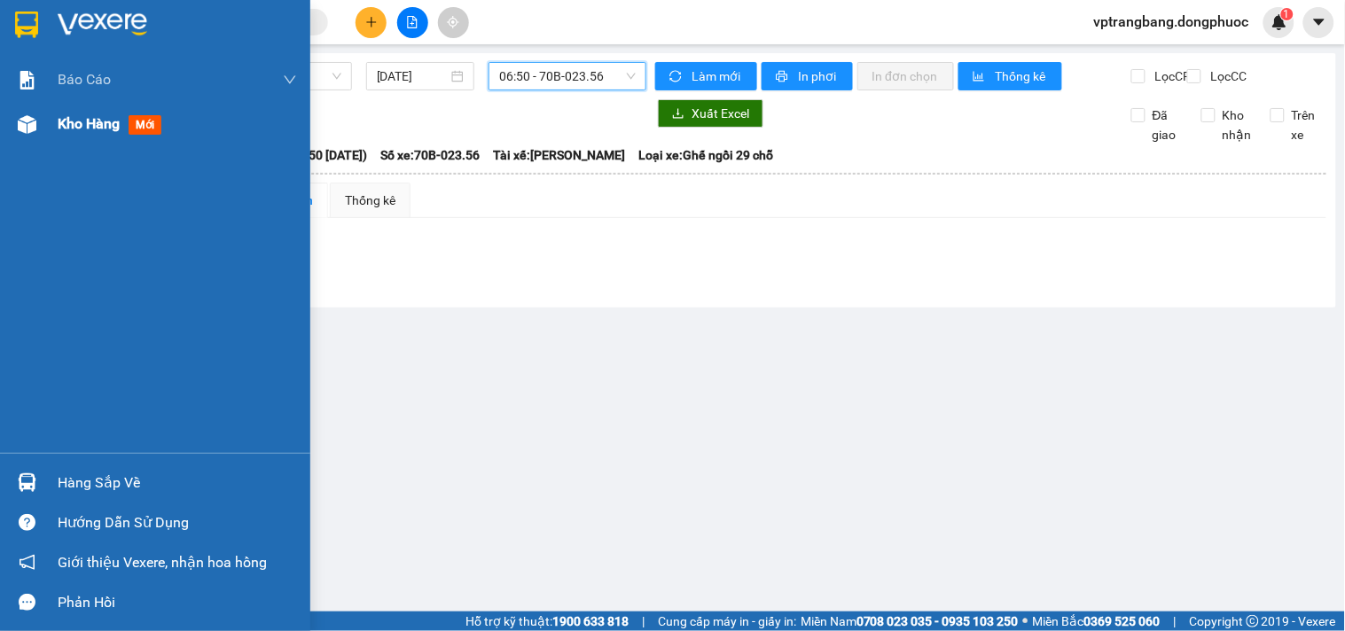
click at [81, 130] on span "Kho hàng" at bounding box center [89, 123] width 62 height 17
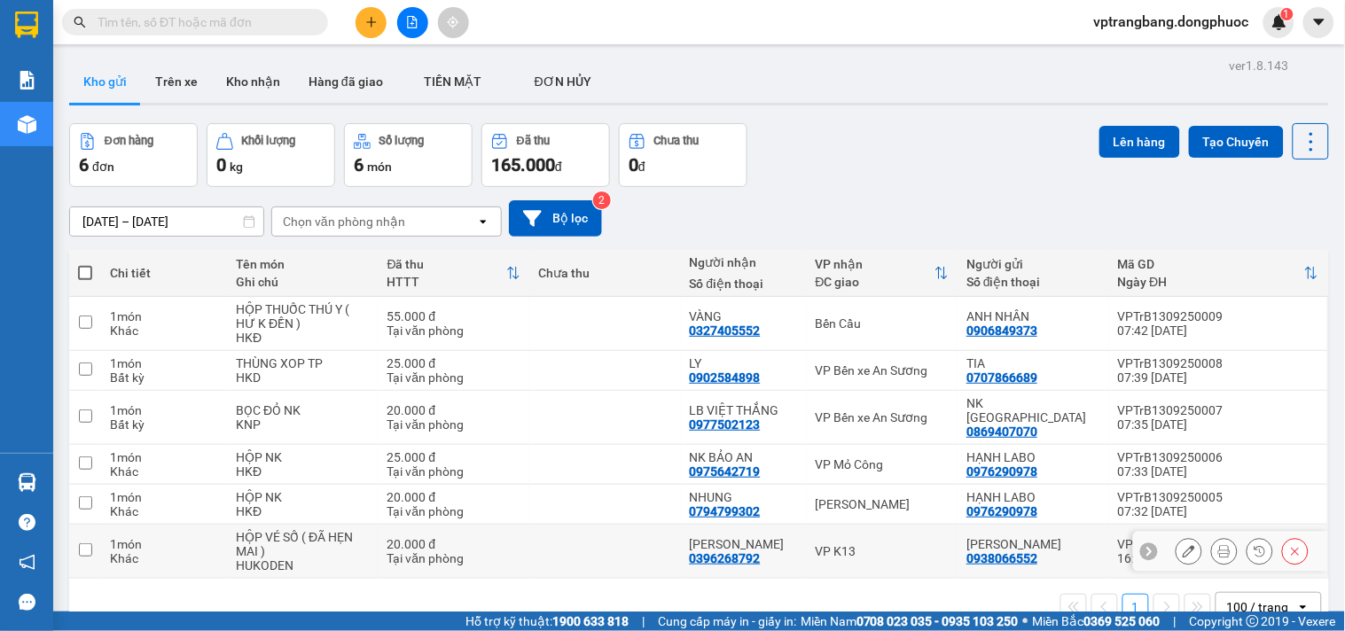
click at [852, 544] on div "VP K13" at bounding box center [883, 551] width 134 height 14
checkbox input "true"
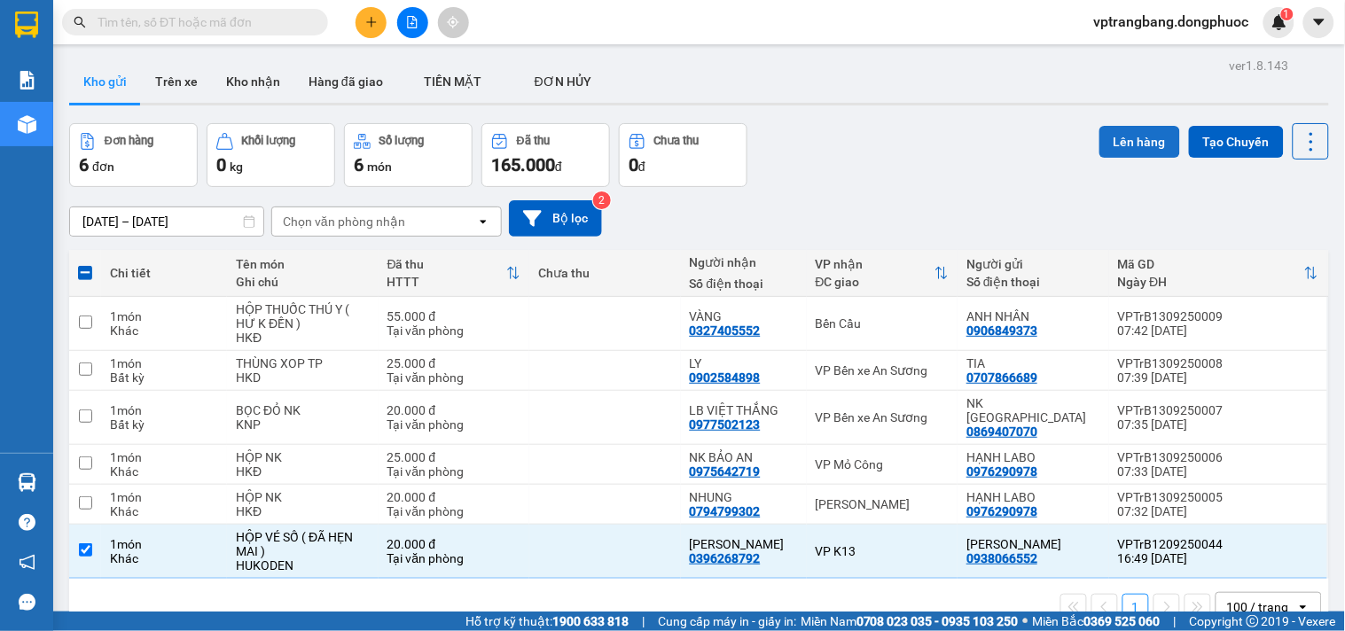
click at [1132, 134] on button "Lên hàng" at bounding box center [1140, 142] width 81 height 32
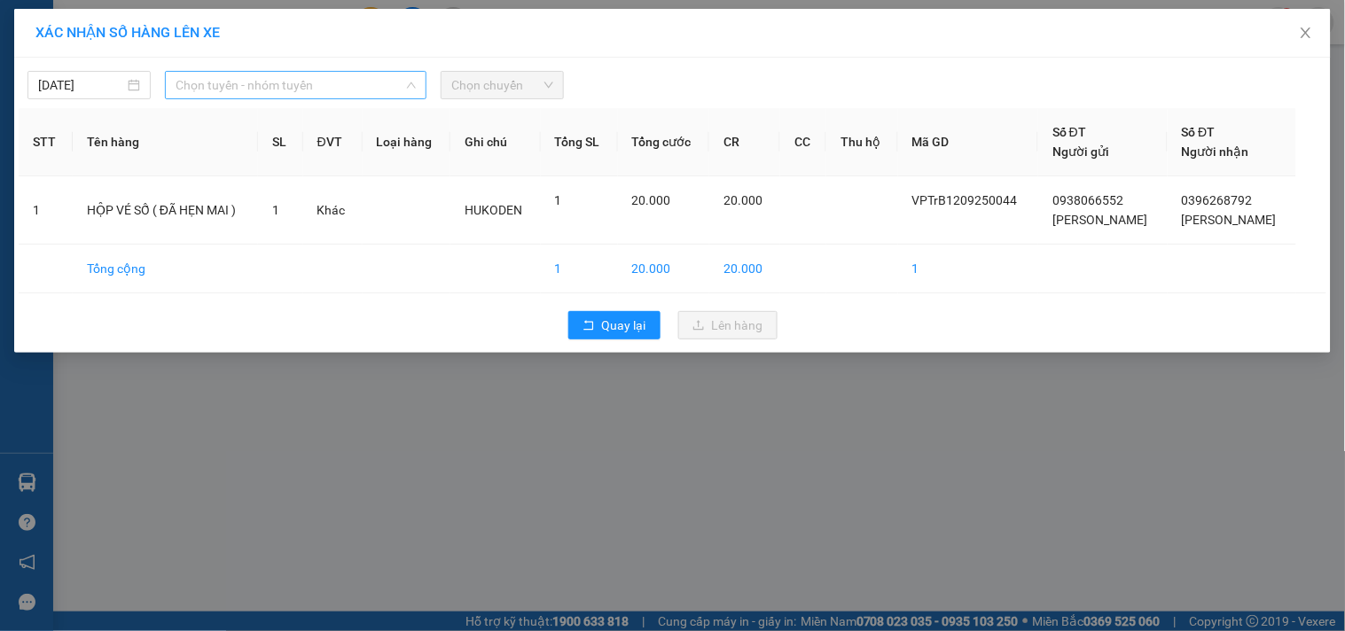
click at [215, 83] on span "Chọn tuyến - nhóm tuyến" at bounding box center [296, 85] width 240 height 27
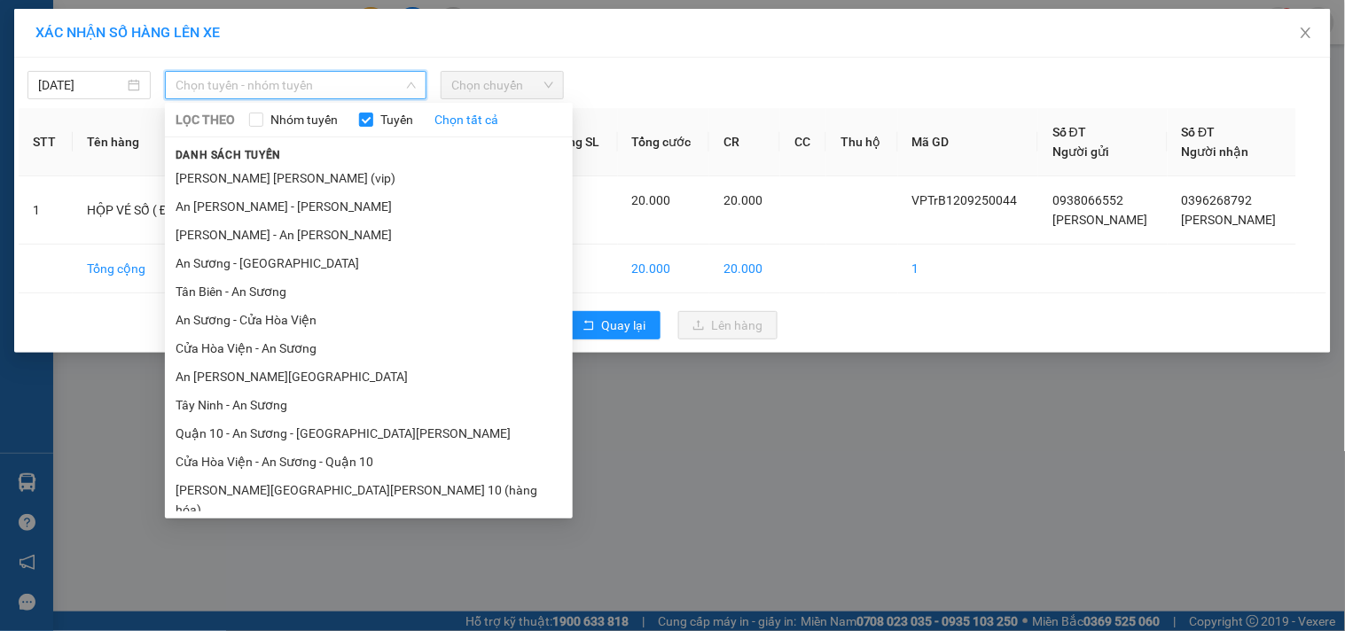
drag, startPoint x: 297, startPoint y: 321, endPoint x: 314, endPoint y: 314, distance: 18.3
click at [298, 321] on li "An Sương - Cửa Hòa Viện" at bounding box center [369, 320] width 408 height 28
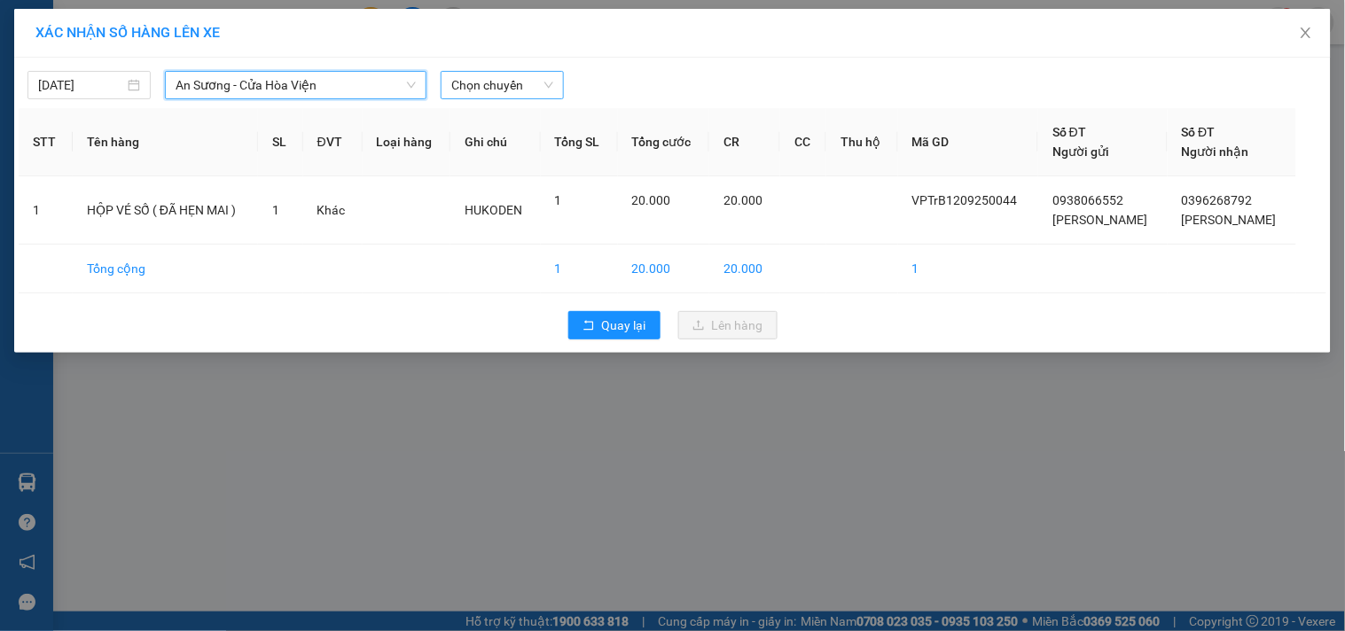
click at [483, 76] on span "Chọn chuyến" at bounding box center [502, 85] width 102 height 27
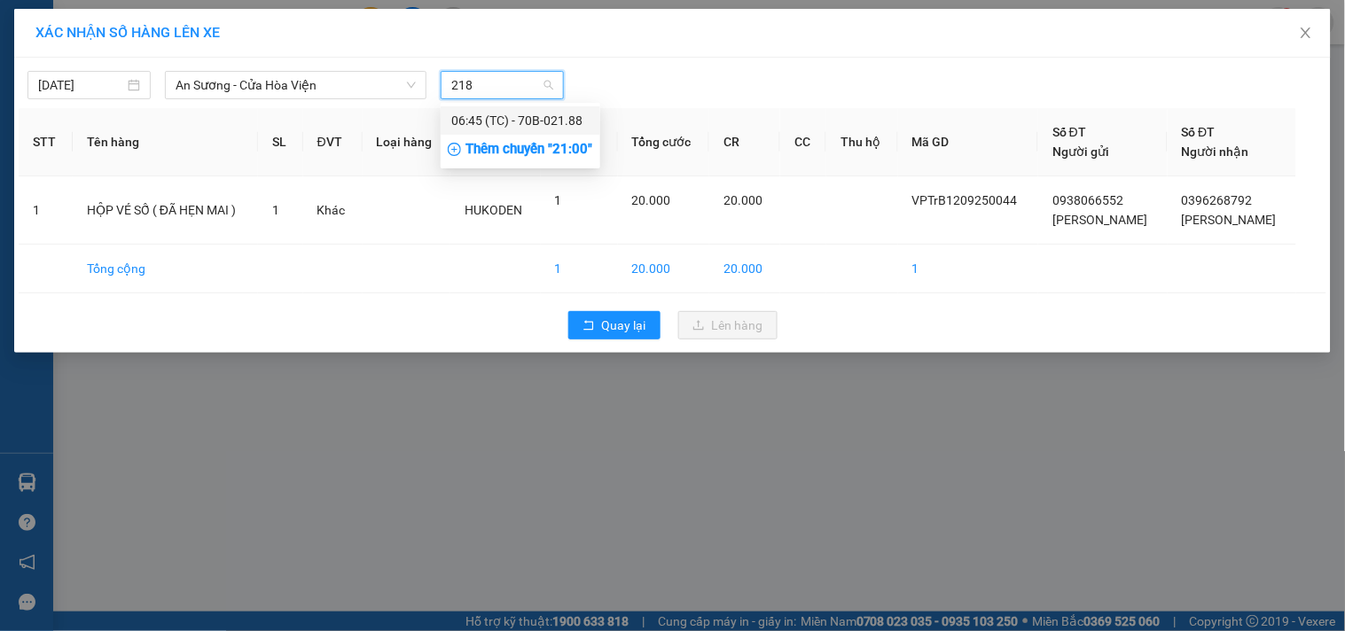
type input "2188"
click at [524, 121] on div "06:45 (TC) - 70B-021.88" at bounding box center [520, 121] width 138 height 20
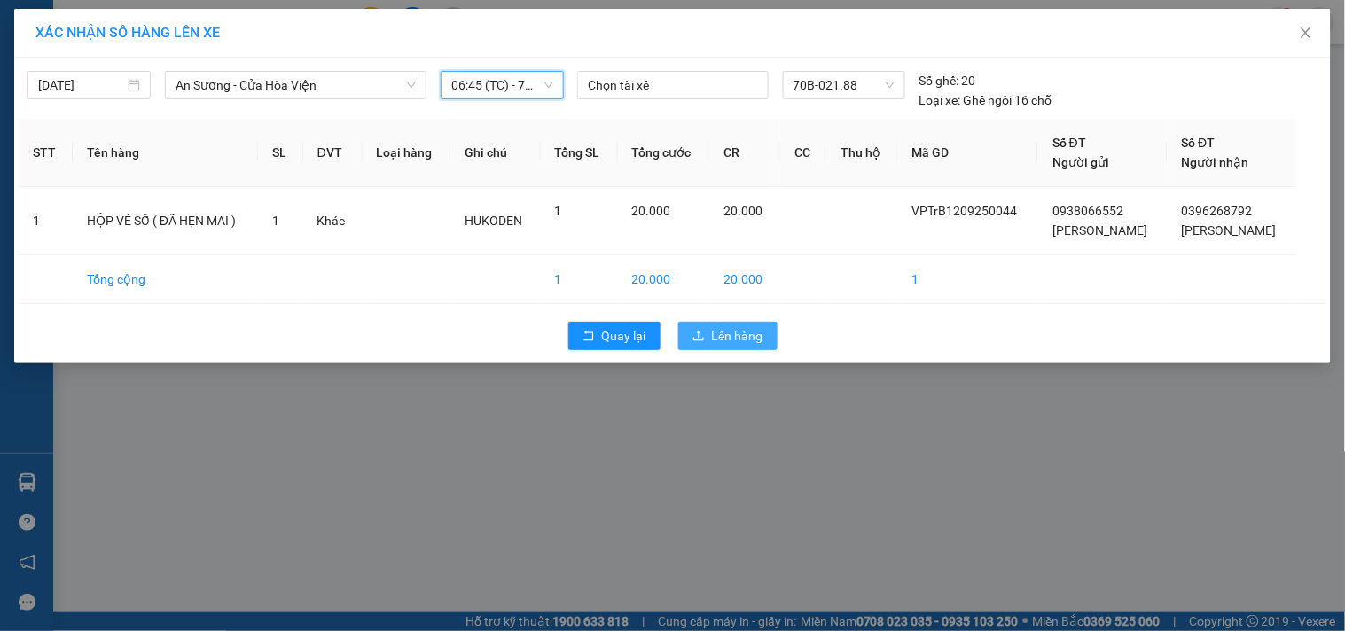
click at [747, 333] on span "Lên hàng" at bounding box center [737, 336] width 51 height 20
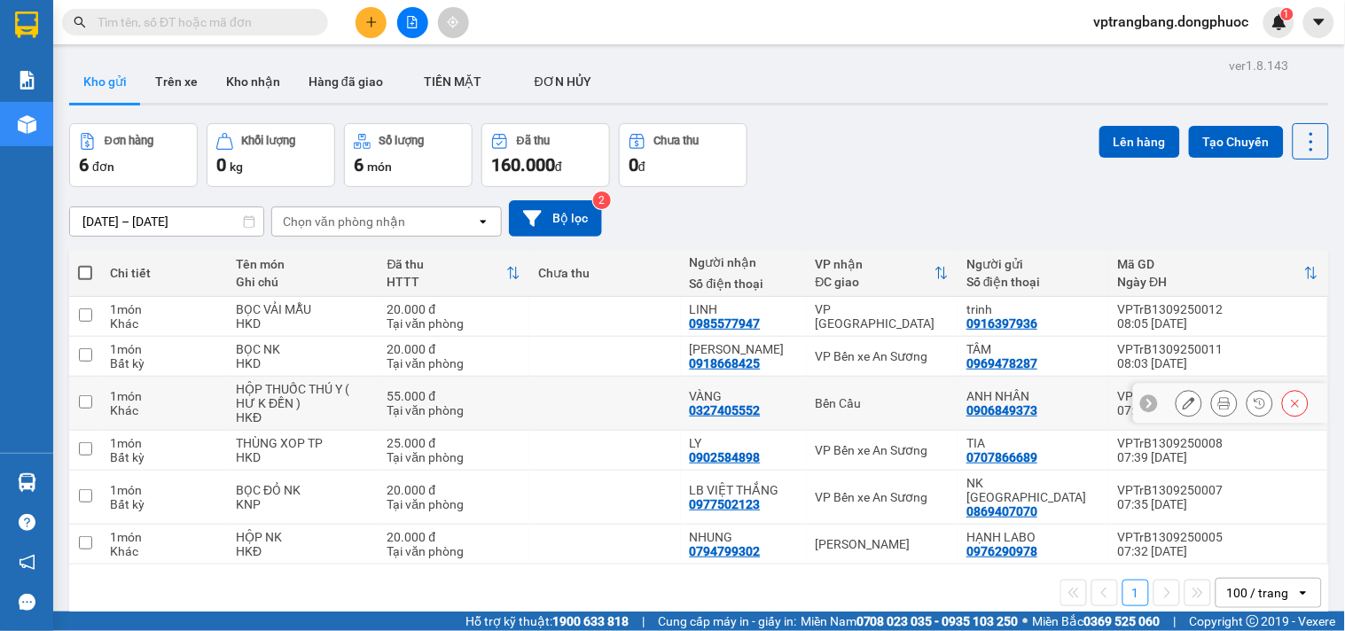
click at [873, 411] on td "Bến Cầu" at bounding box center [883, 404] width 152 height 54
checkbox input "true"
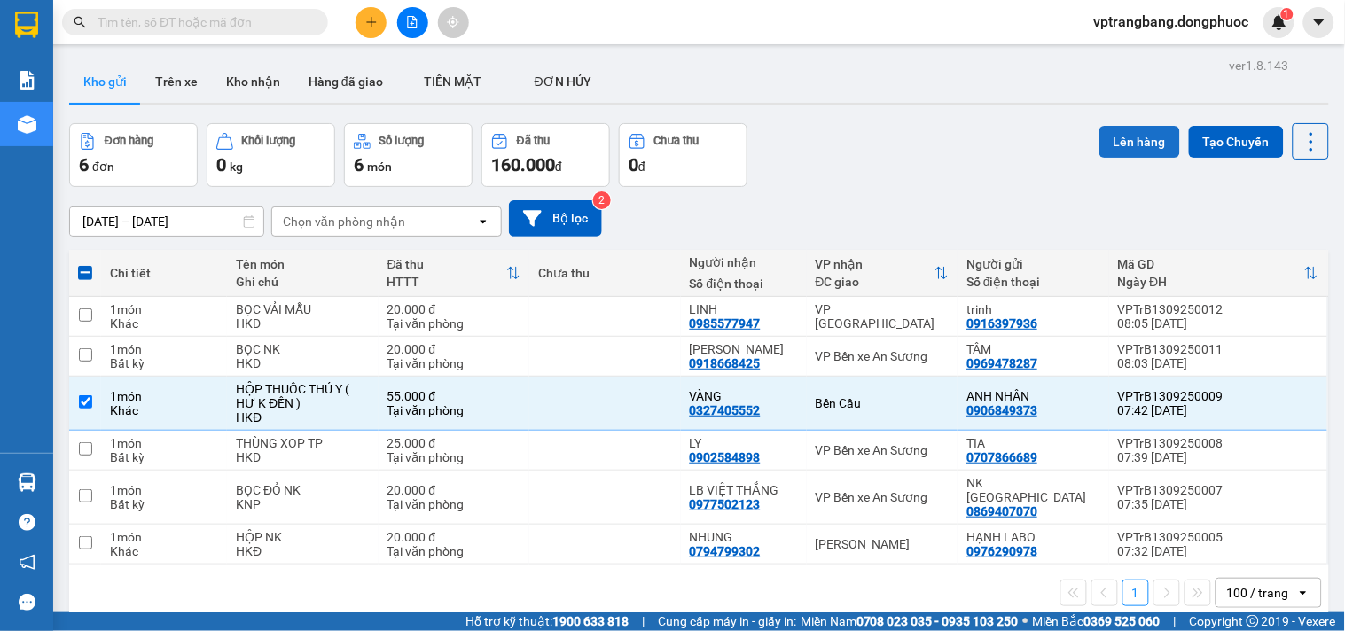
click at [1115, 145] on button "Lên hàng" at bounding box center [1140, 142] width 81 height 32
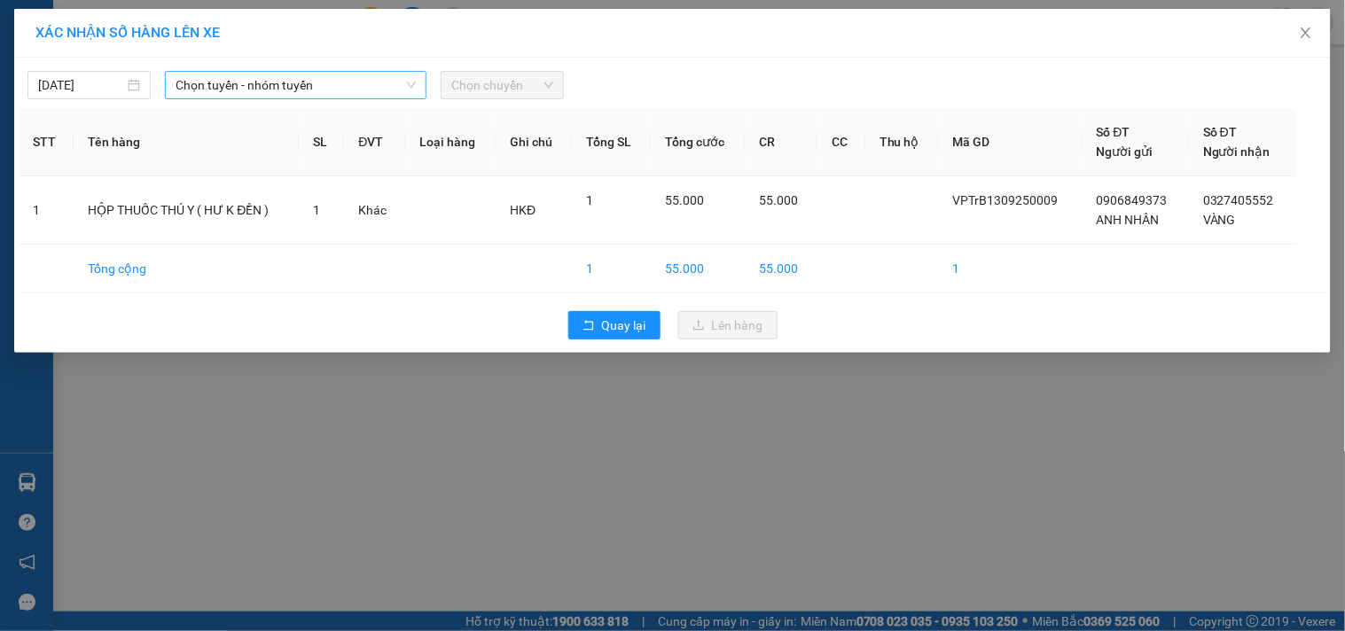
click at [264, 90] on span "Chọn tuyến - nhóm tuyến" at bounding box center [296, 85] width 240 height 27
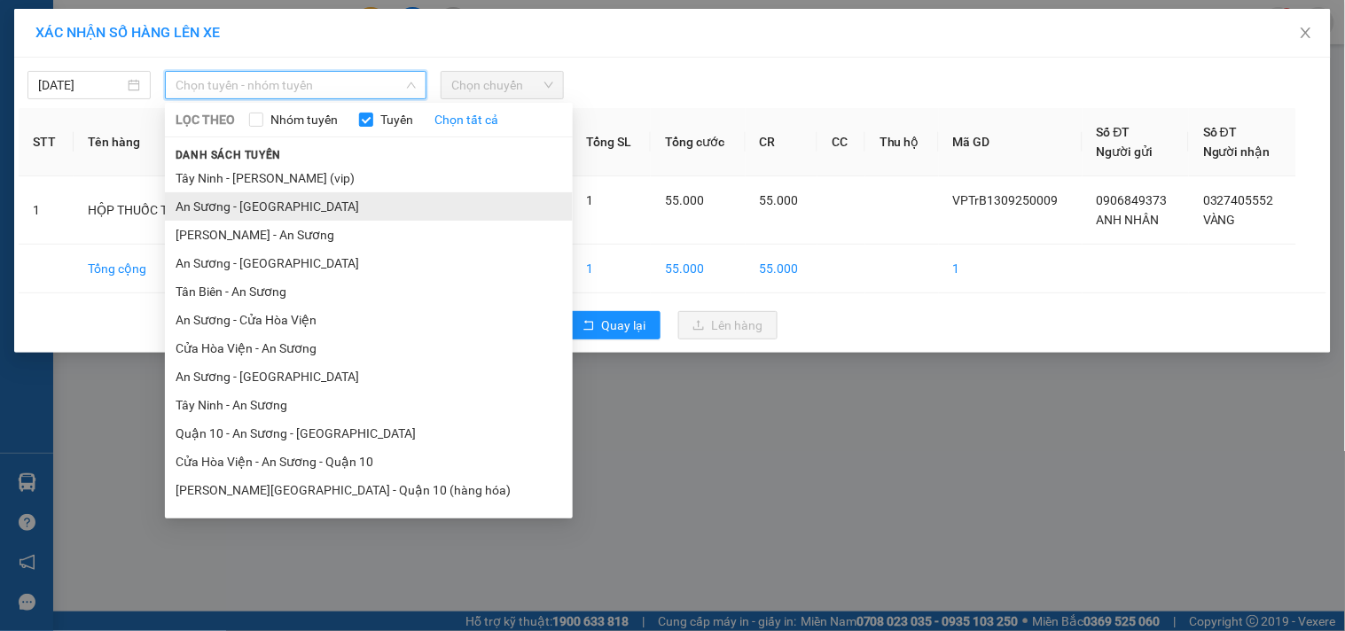
click at [262, 207] on li "An Sương - [GEOGRAPHIC_DATA]" at bounding box center [369, 206] width 408 height 28
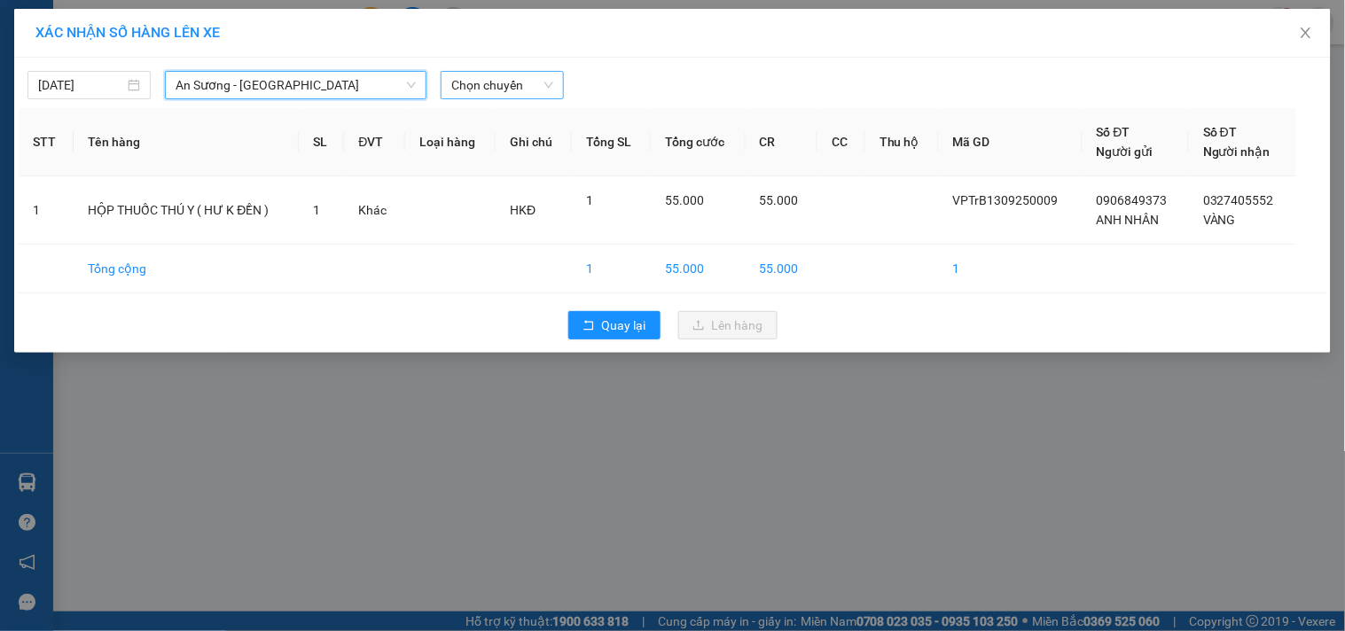
click at [517, 84] on span "Chọn chuyến" at bounding box center [502, 85] width 102 height 27
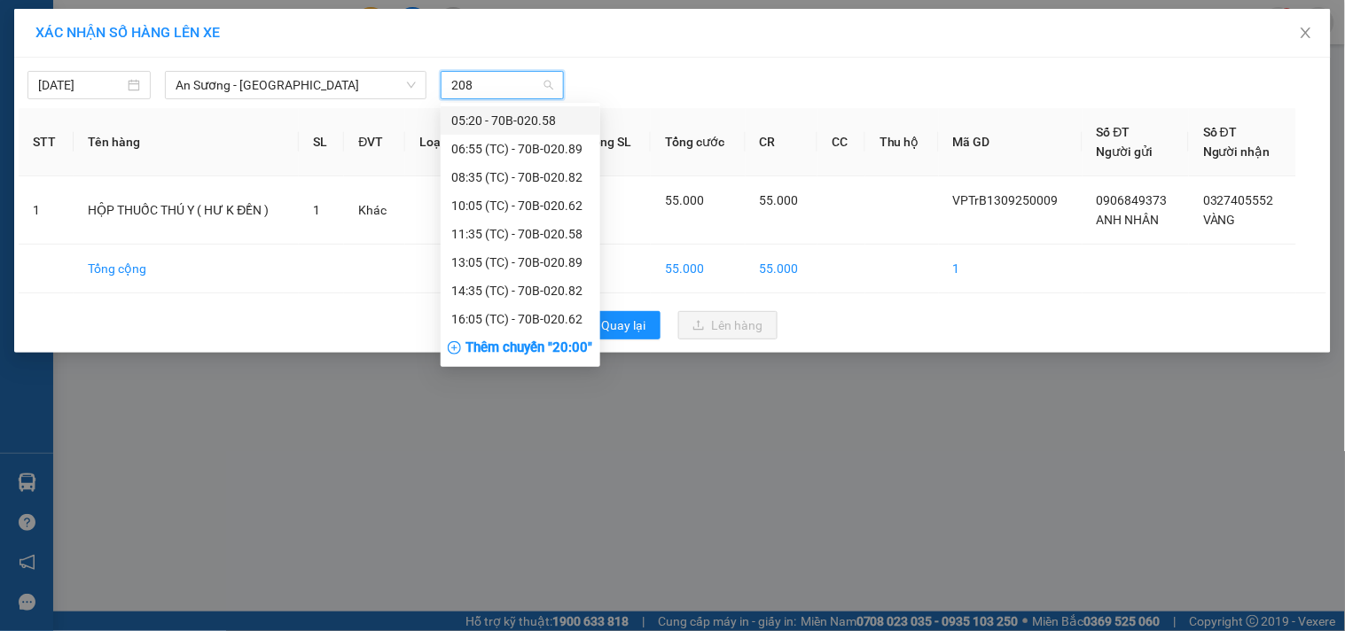
type input "2089"
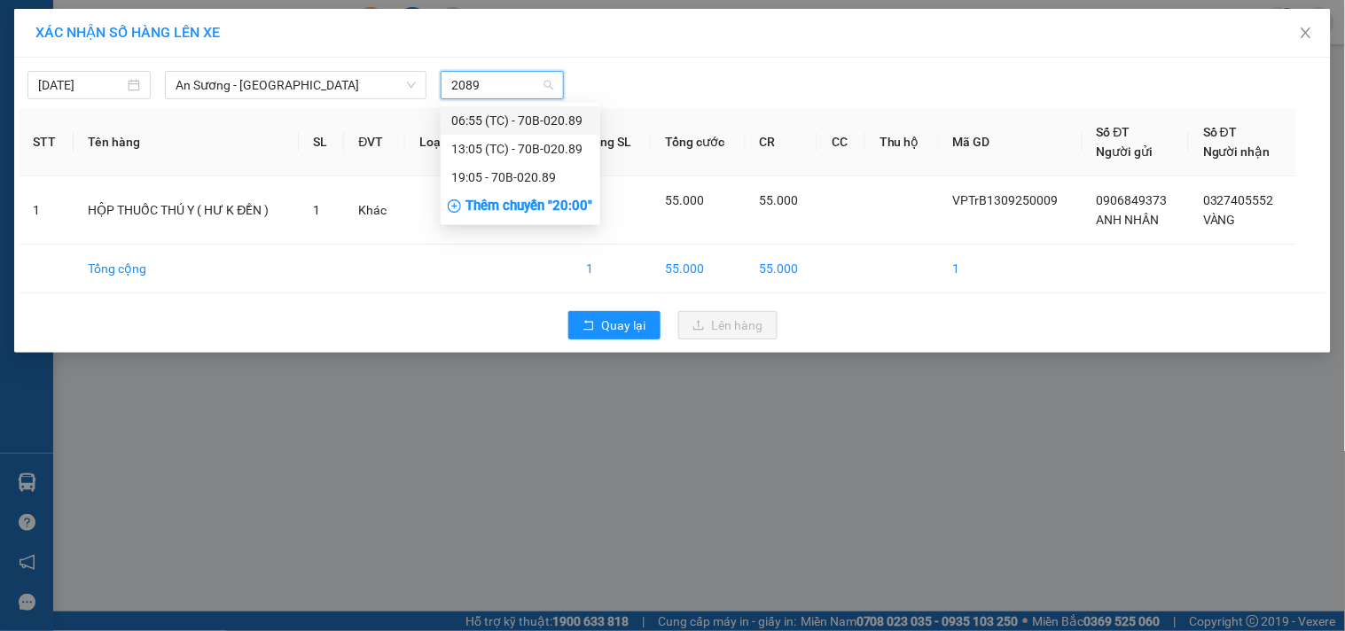
click at [495, 118] on div "06:55 (TC) - 70B-020.89" at bounding box center [520, 121] width 138 height 20
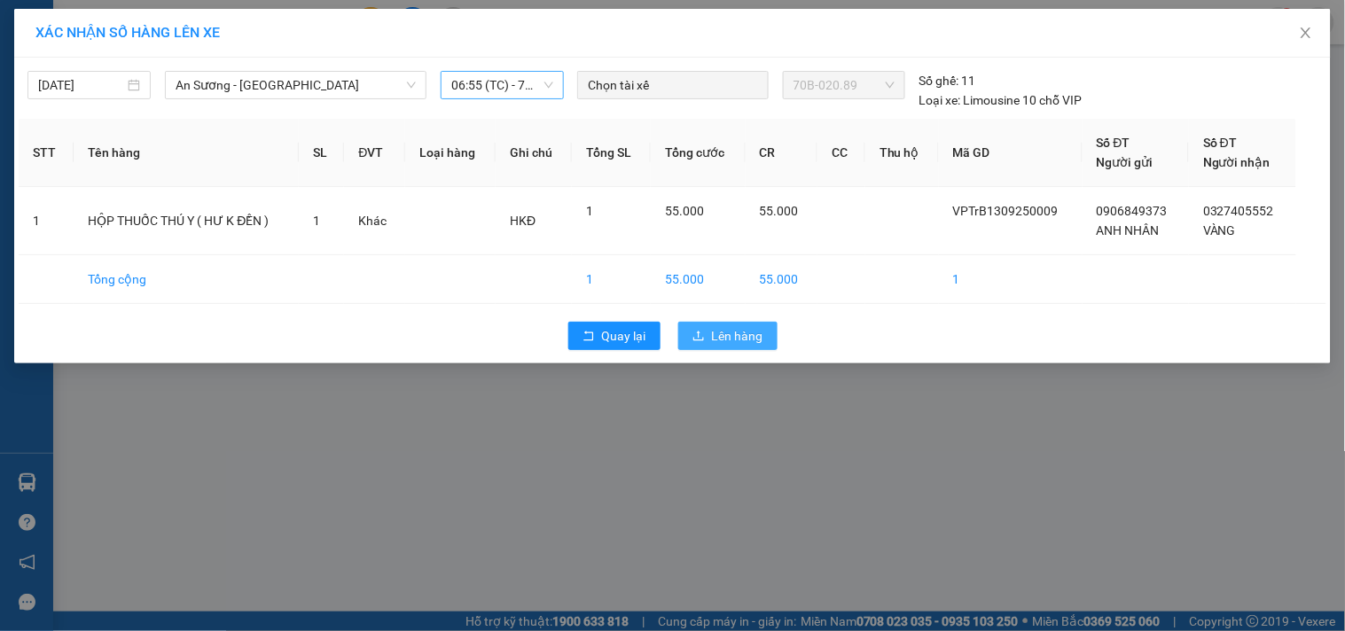
click at [710, 339] on button "Lên hàng" at bounding box center [727, 336] width 99 height 28
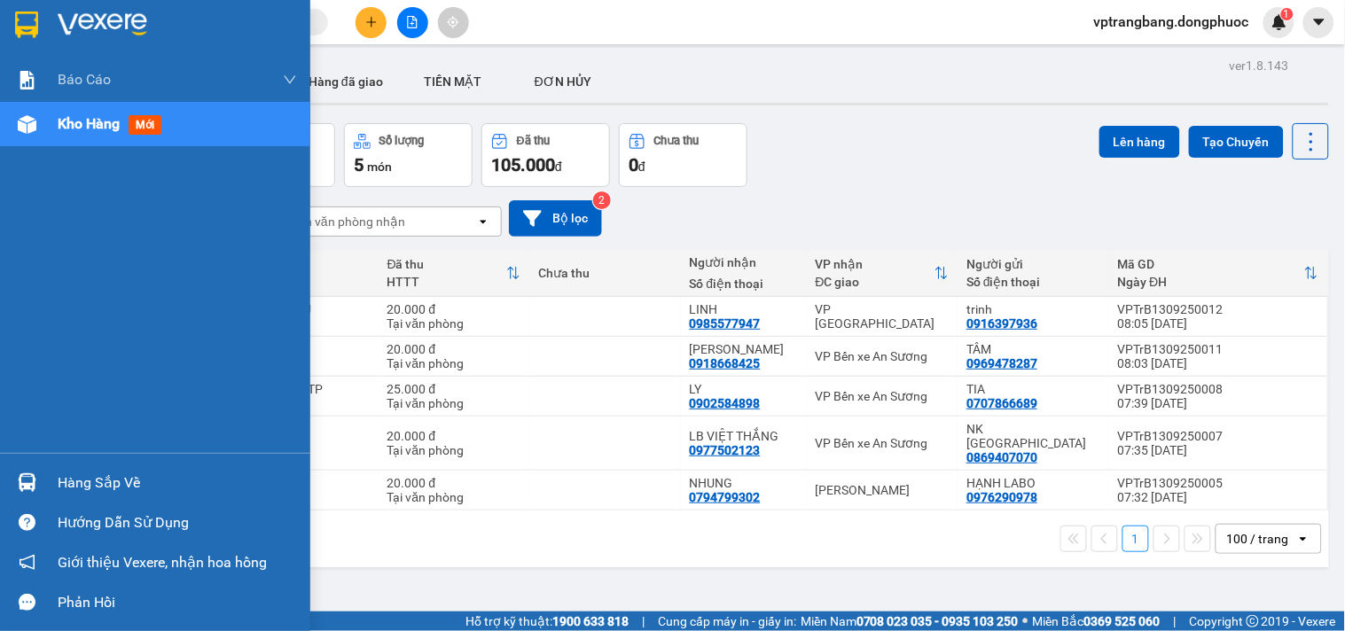
drag, startPoint x: 65, startPoint y: 488, endPoint x: 170, endPoint y: 484, distance: 105.6
click at [65, 486] on div "Hàng sắp về" at bounding box center [177, 483] width 239 height 27
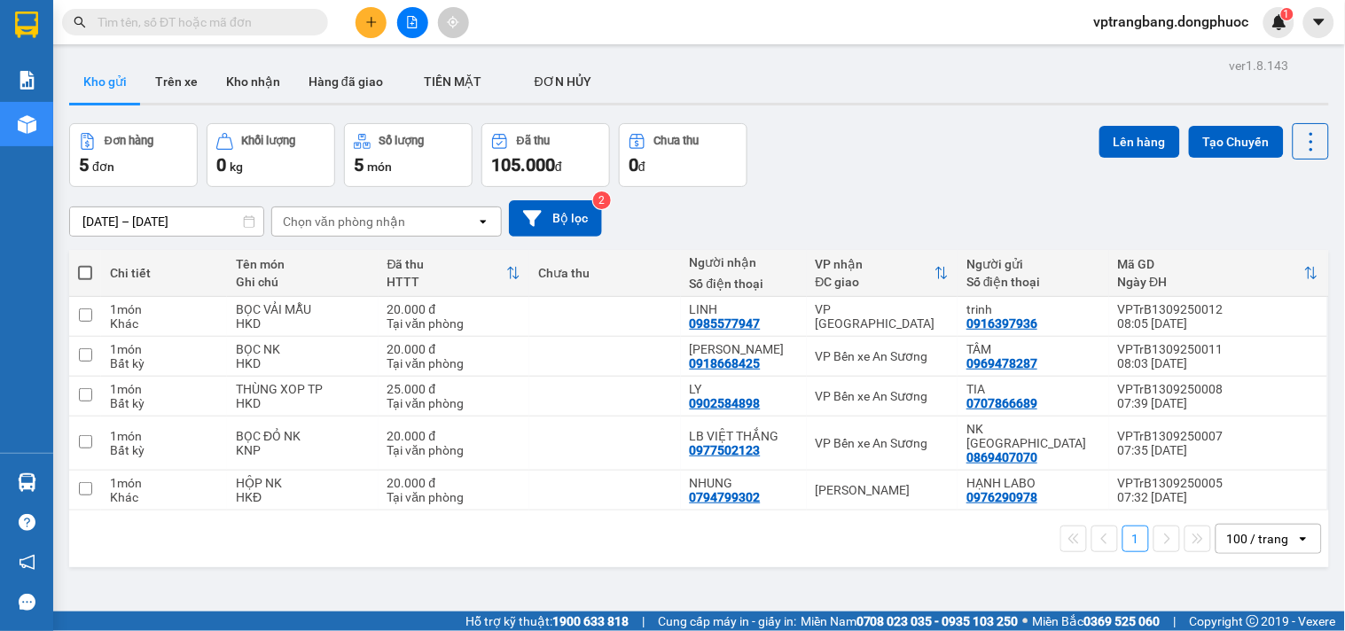
click at [873, 163] on section "Kết quả tìm kiếm ( 0 ) Bộ lọc No Data vptrangbang.dongphuoc 1 Báo cáo Mẫu 1: Bá…" at bounding box center [672, 315] width 1345 height 631
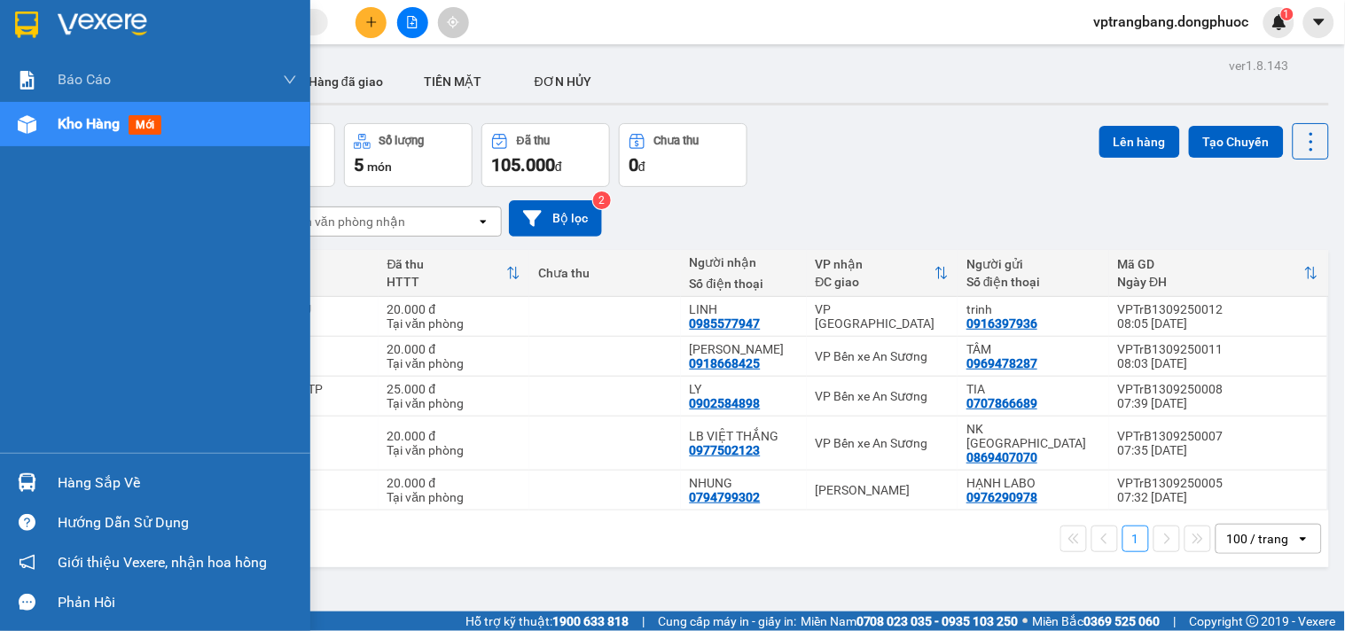
click at [54, 477] on div "Hàng sắp về" at bounding box center [155, 483] width 310 height 40
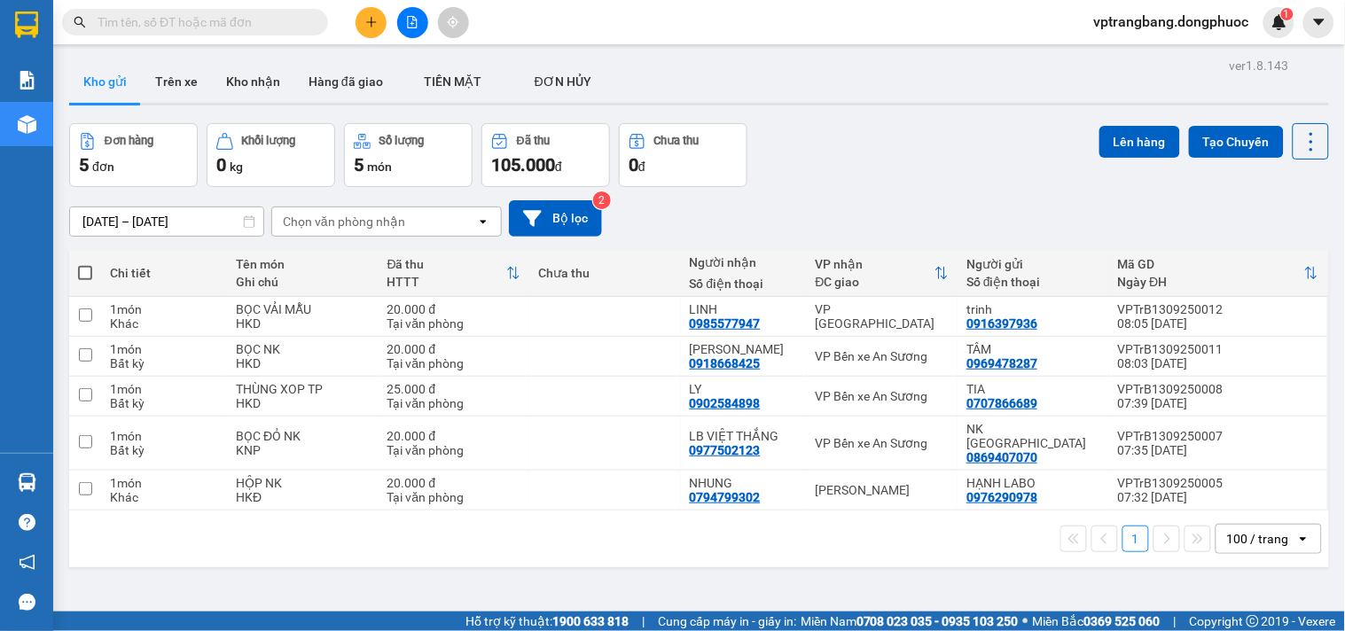
click at [857, 164] on section "Kết quả tìm kiếm ( 0 ) Bộ lọc No Data vptrangbang.dongphuoc 1 Báo cáo Mẫu 1: Bá…" at bounding box center [672, 315] width 1345 height 631
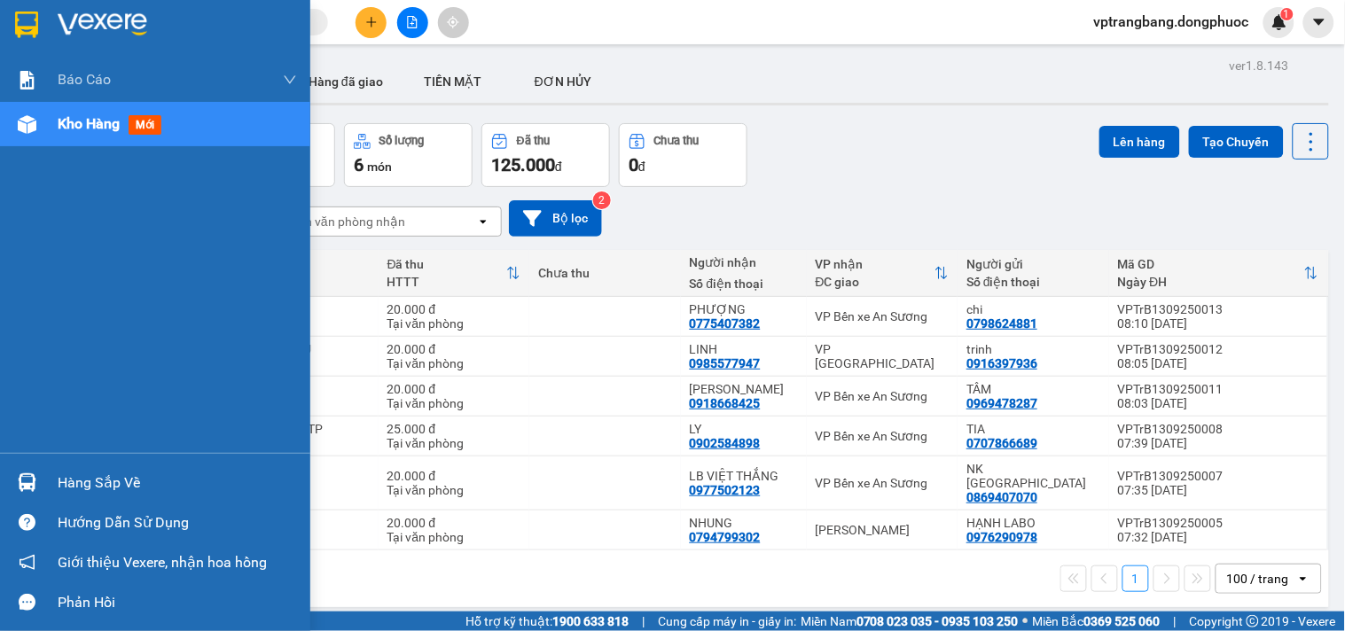
click at [37, 482] on div at bounding box center [27, 482] width 31 height 31
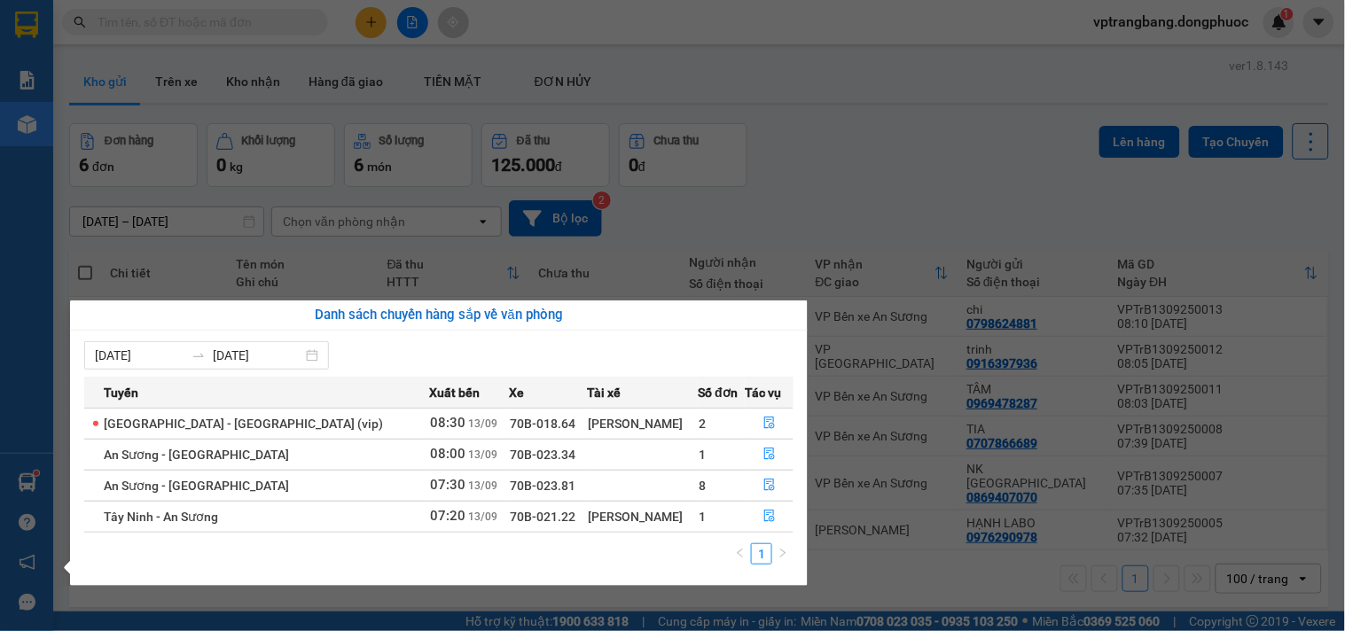
click at [805, 193] on section "Kết quả tìm kiếm ( 0 ) Bộ lọc No Data vptrangbang.dongphuoc 1 Báo cáo Mẫu 1: Bá…" at bounding box center [672, 315] width 1345 height 631
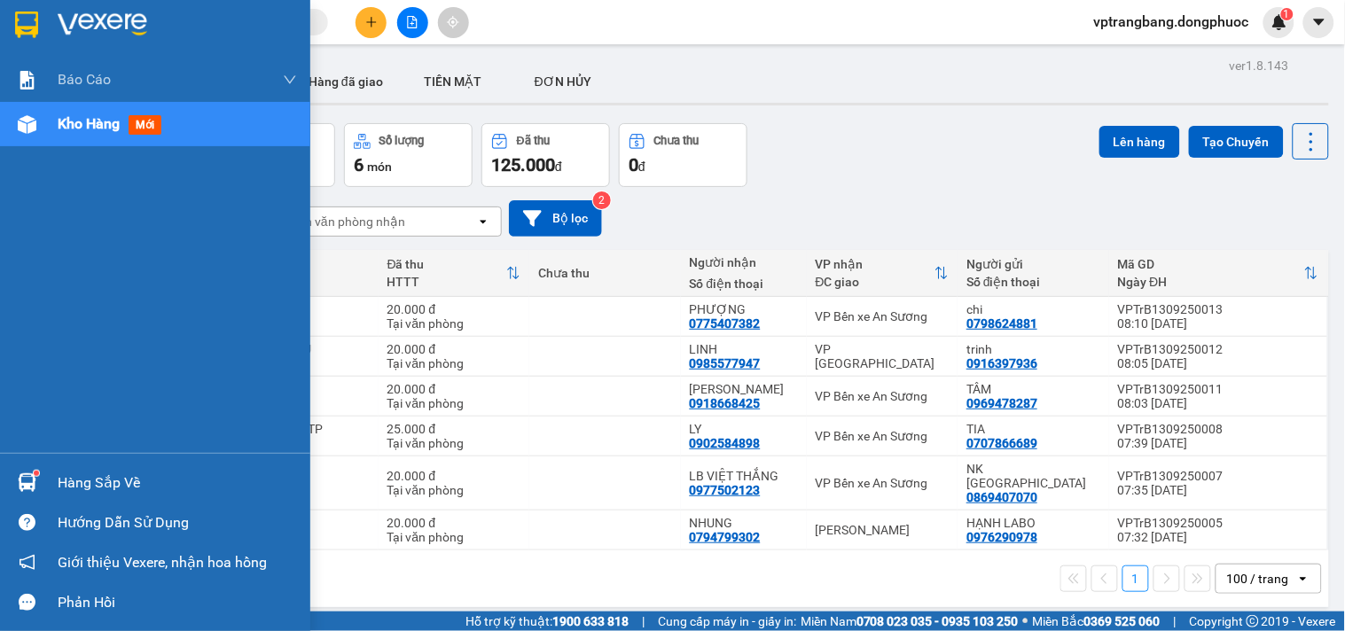
click at [74, 486] on div "Hàng sắp về" at bounding box center [177, 483] width 239 height 27
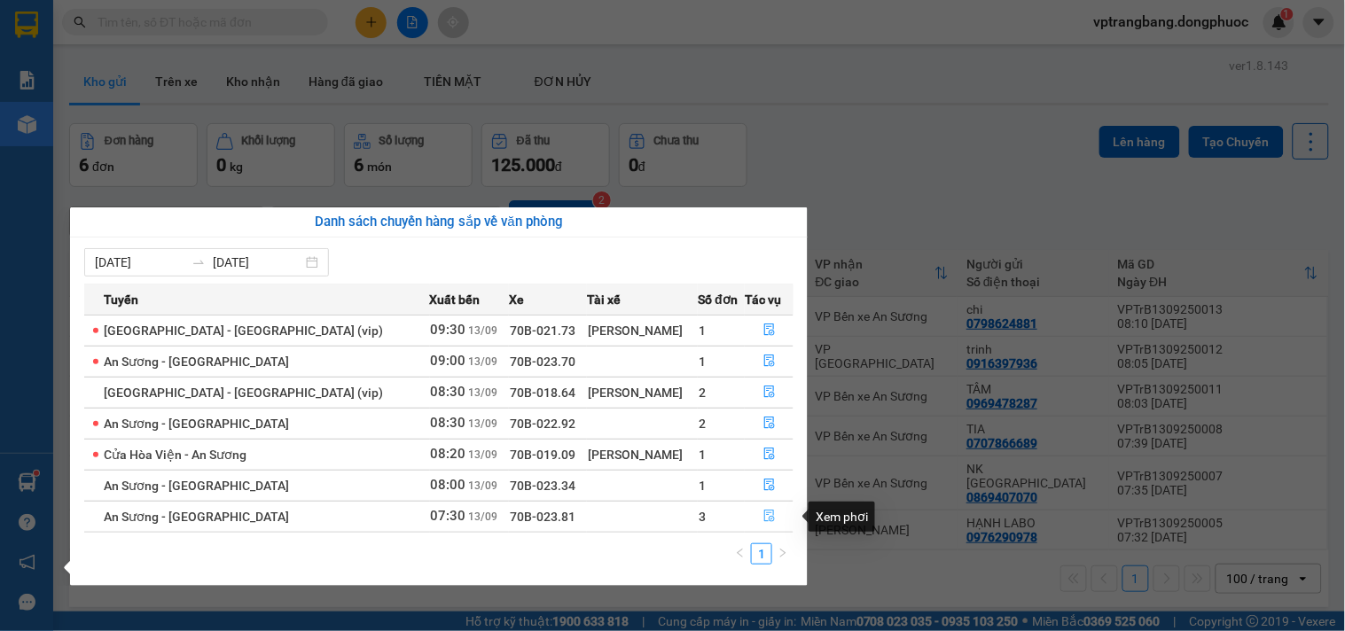
click at [764, 520] on icon "file-done" at bounding box center [769, 516] width 12 height 12
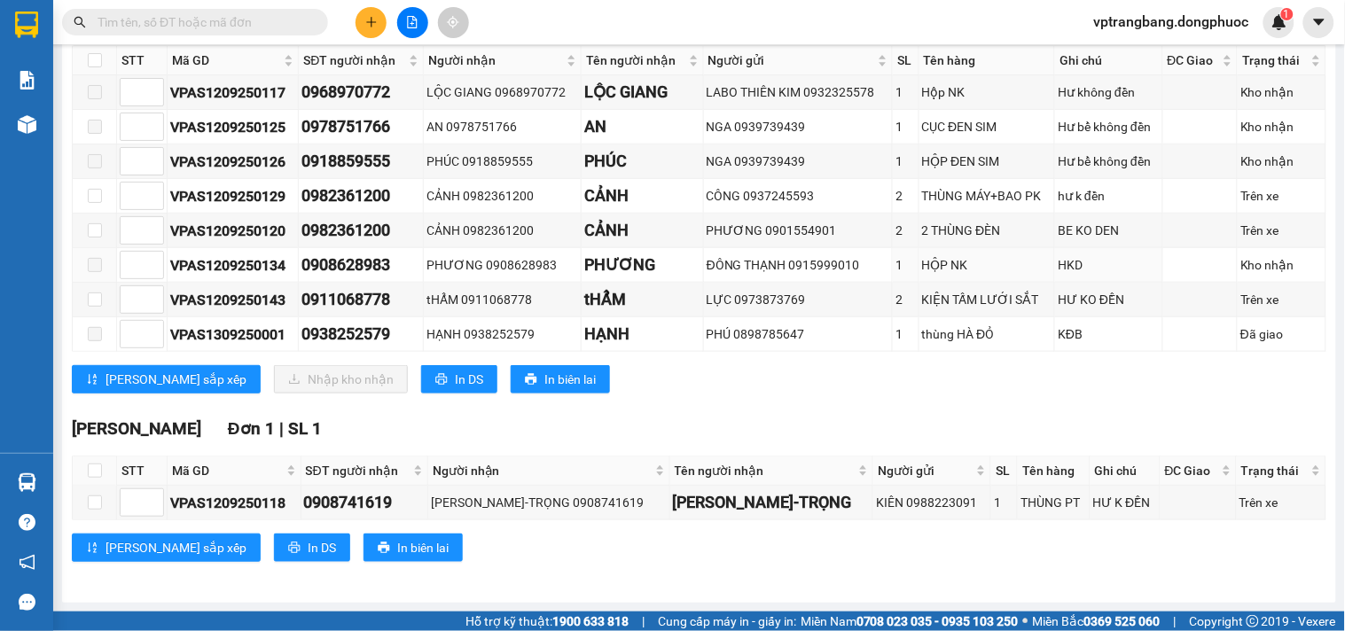
scroll to position [32, 0]
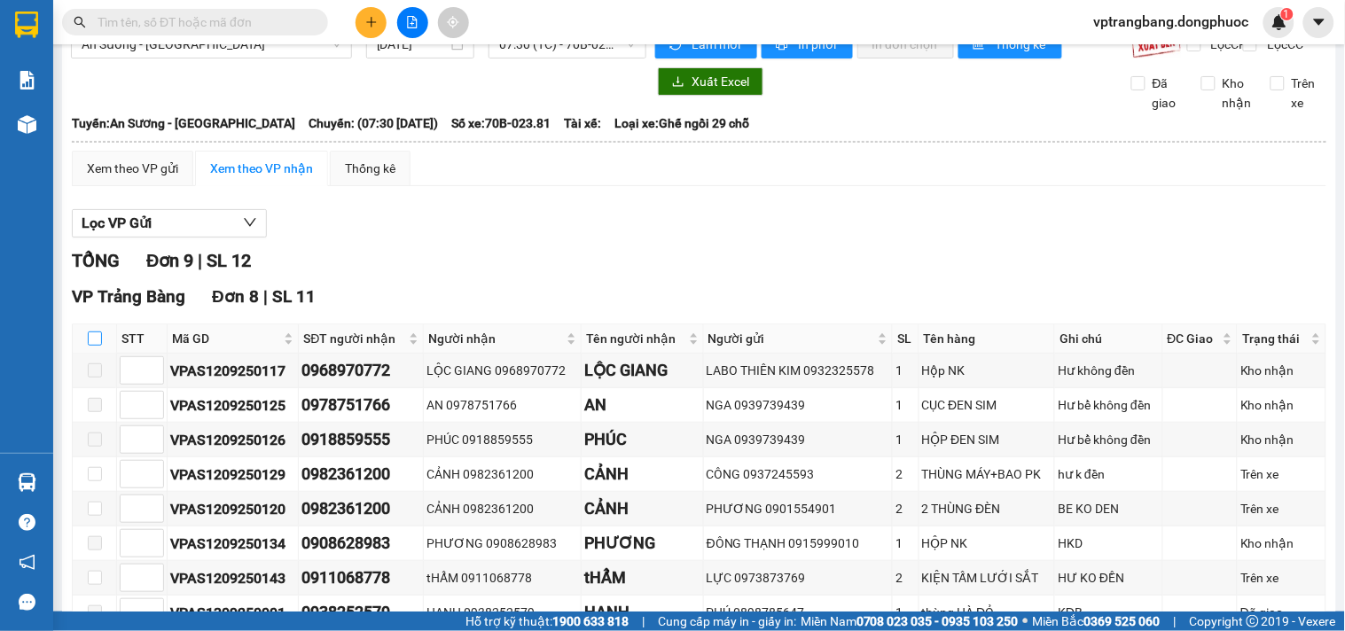
click at [94, 346] on input "checkbox" at bounding box center [95, 339] width 14 height 14
checkbox input "true"
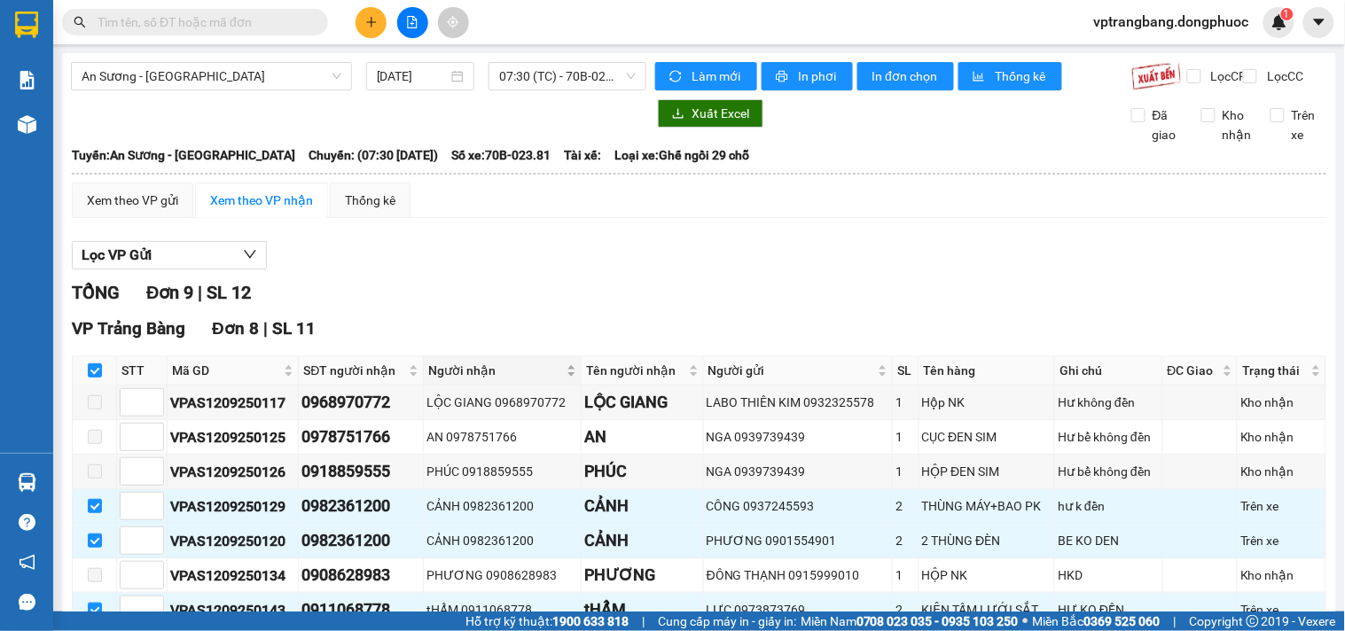
scroll to position [98, 0]
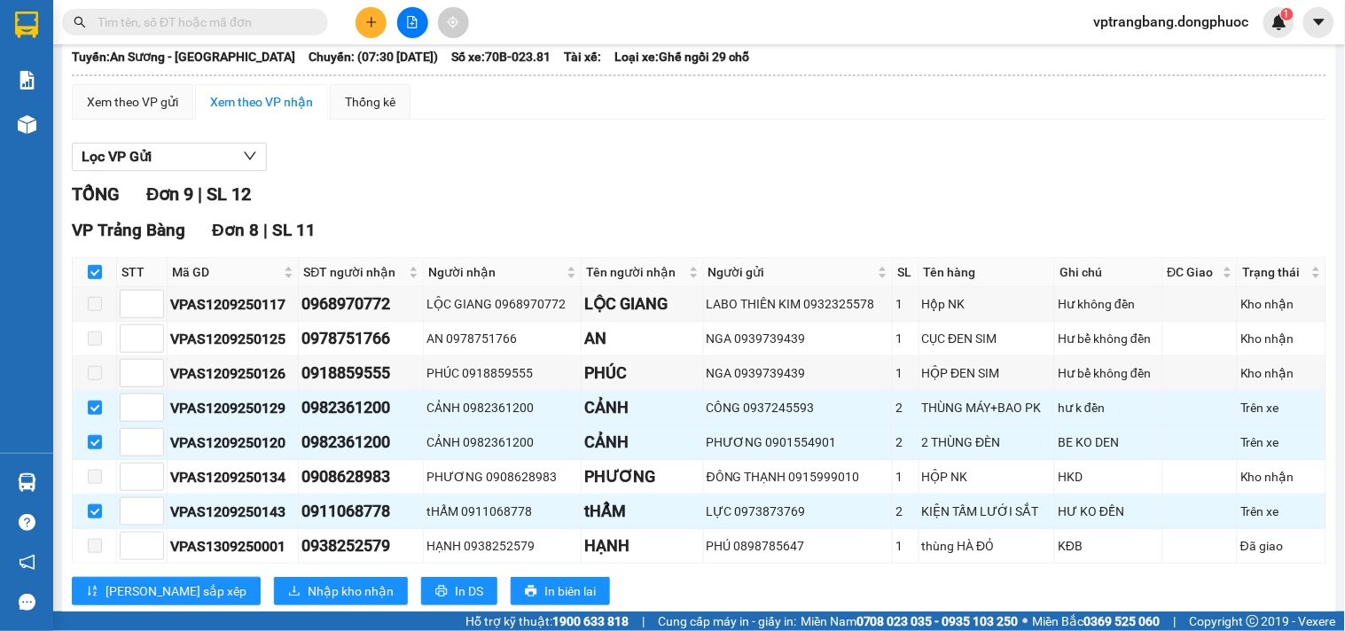
click at [609, 172] on div "Lọc VP Gửi" at bounding box center [699, 157] width 1255 height 29
click at [740, 172] on div "Lọc VP Gửi" at bounding box center [699, 157] width 1255 height 29
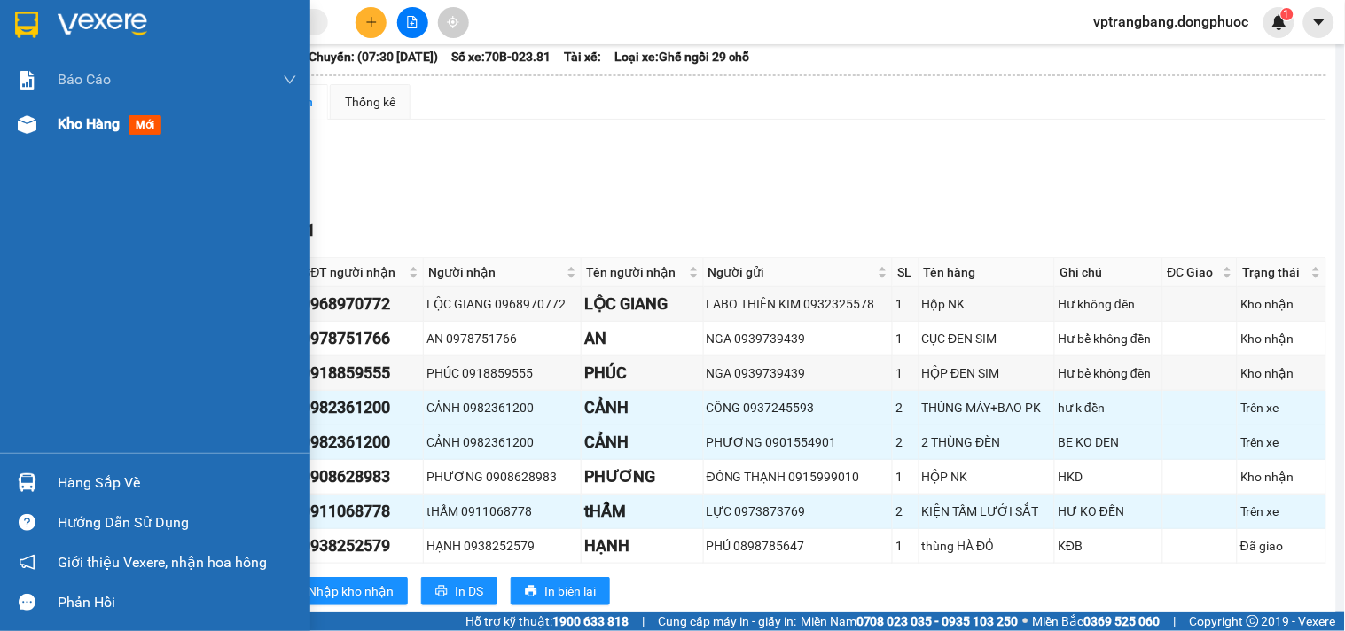
click at [59, 126] on span "Kho hàng" at bounding box center [89, 123] width 62 height 17
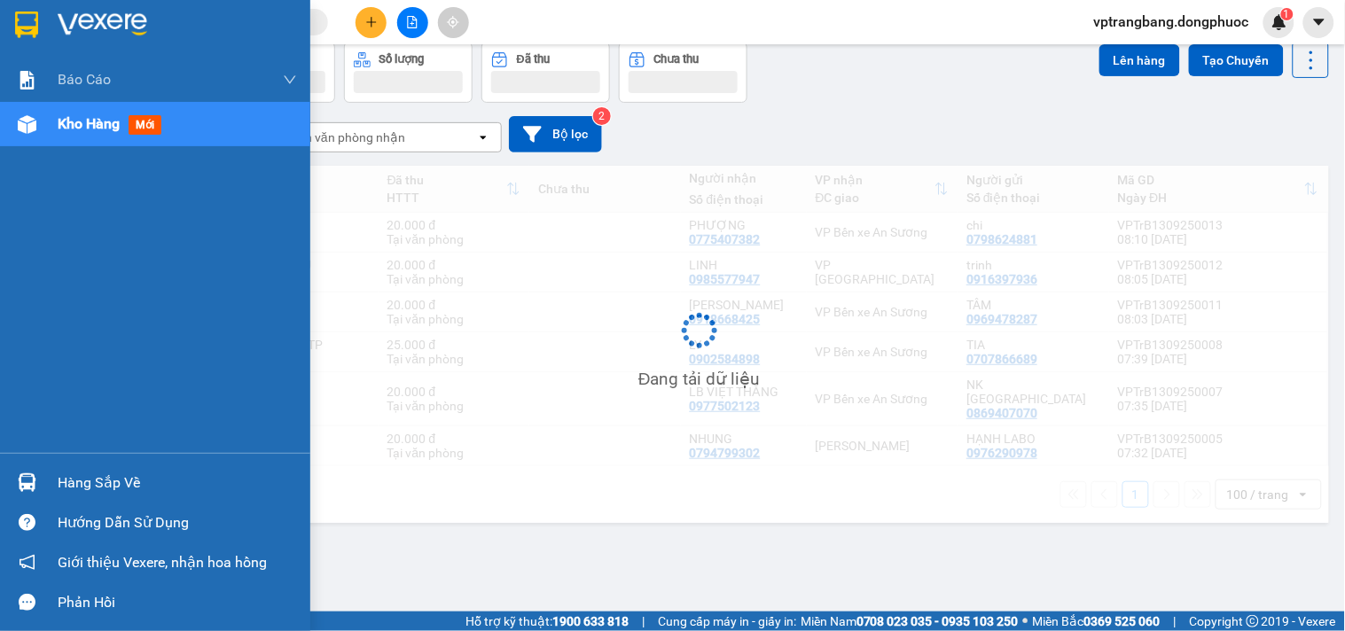
scroll to position [82, 0]
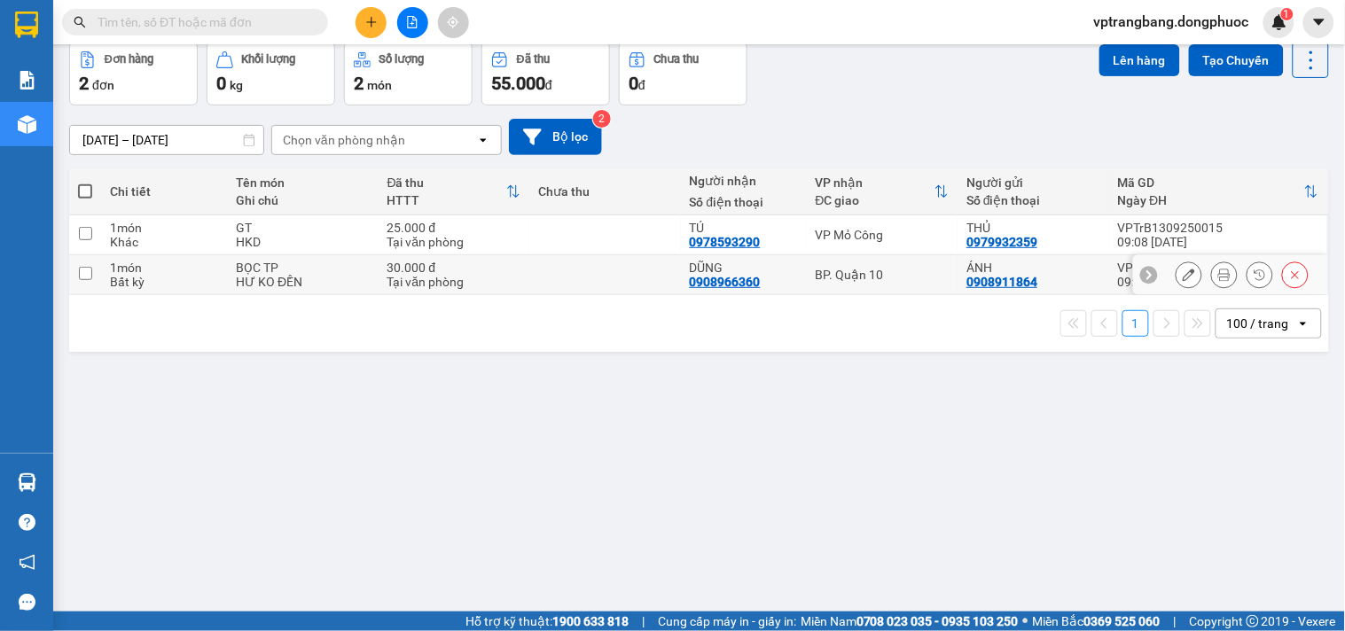
click at [848, 284] on td "BP. Quận 10" at bounding box center [883, 275] width 152 height 40
checkbox input "true"
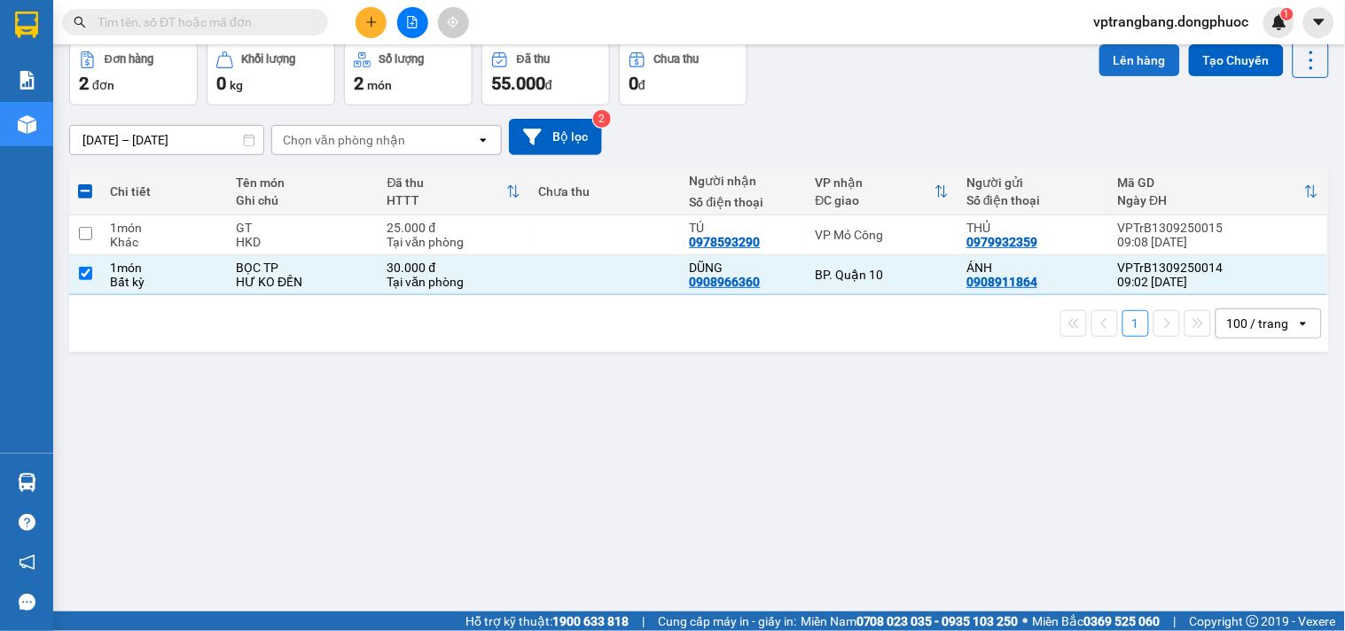
click at [1105, 64] on button "Lên hàng" at bounding box center [1140, 60] width 81 height 32
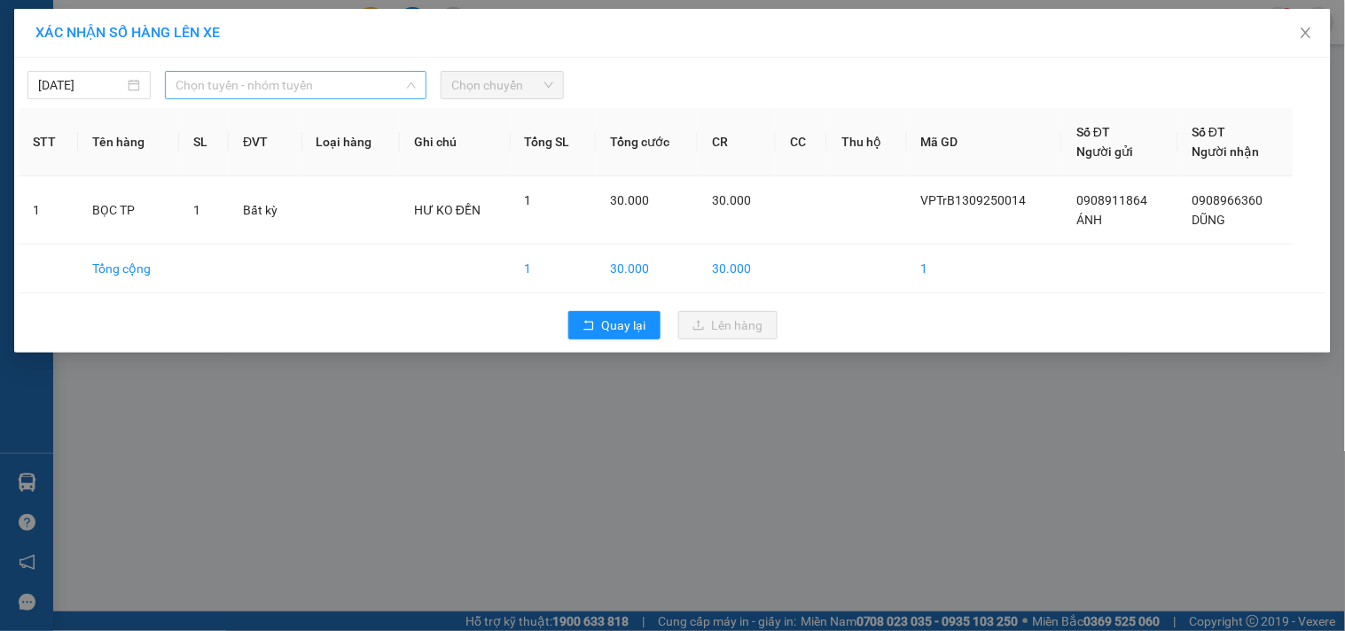
click at [239, 78] on span "Chọn tuyến - nhóm tuyến" at bounding box center [296, 85] width 240 height 27
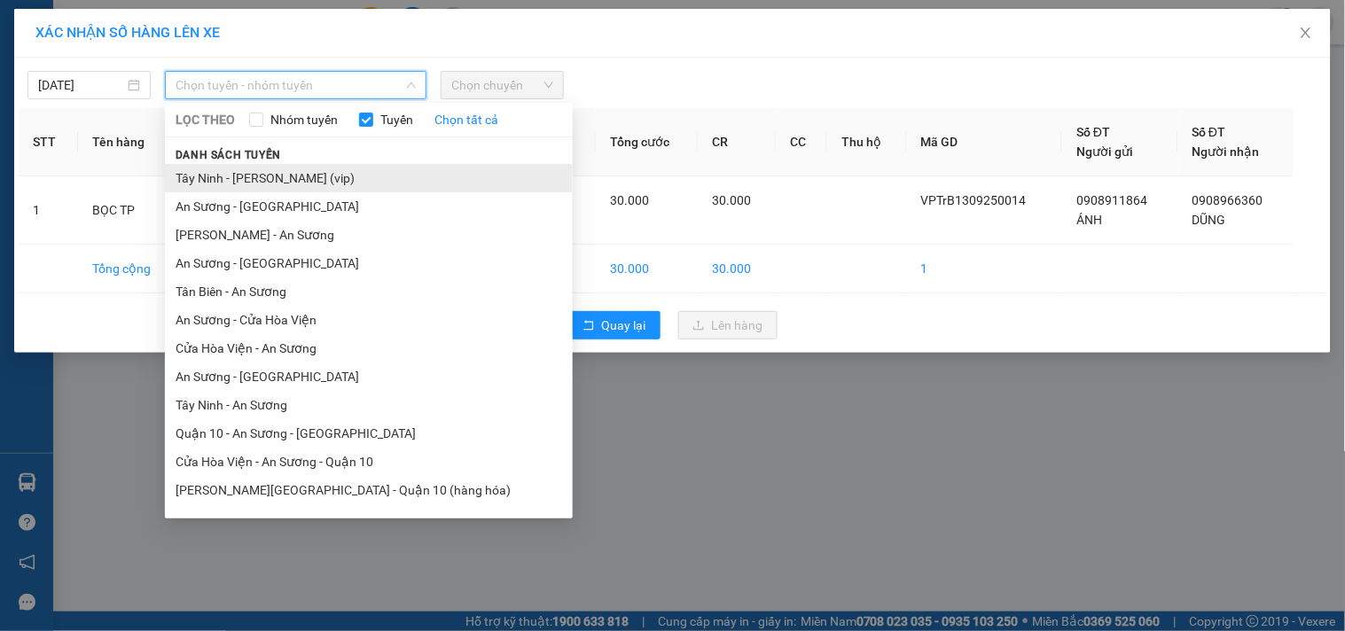
click at [286, 180] on li "Tây Ninh - [PERSON_NAME] (vip)" at bounding box center [369, 178] width 408 height 28
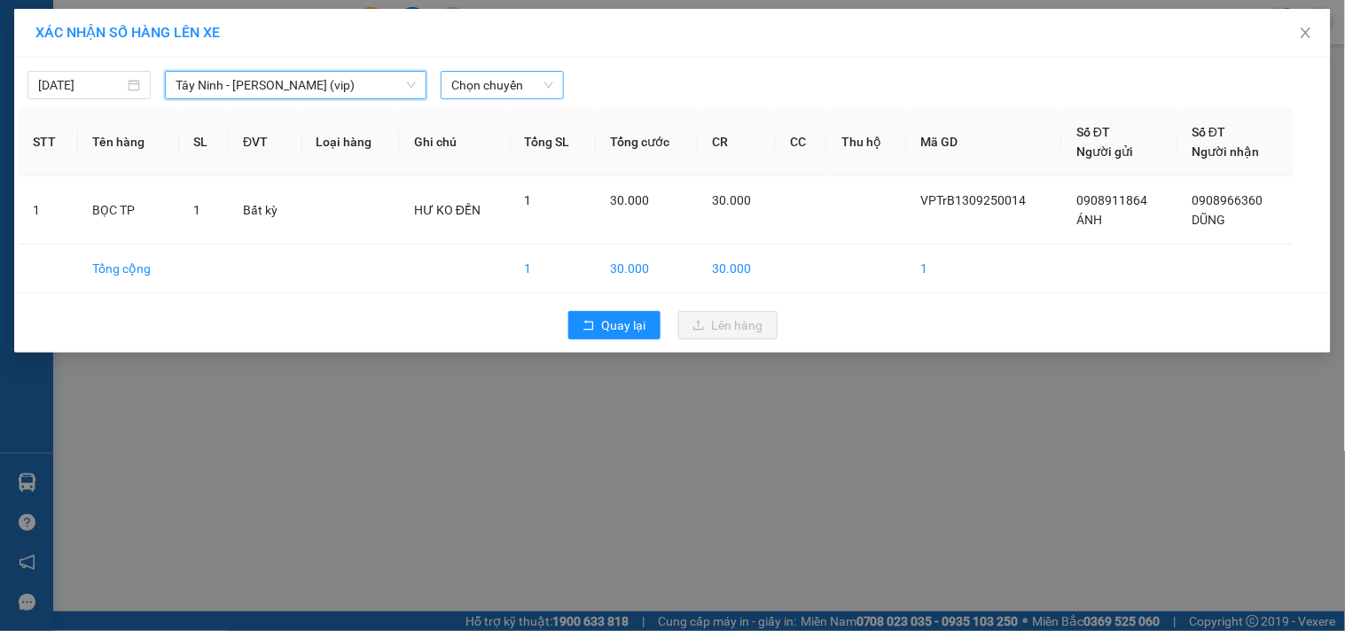
click at [481, 90] on span "Chọn chuyến" at bounding box center [502, 85] width 102 height 27
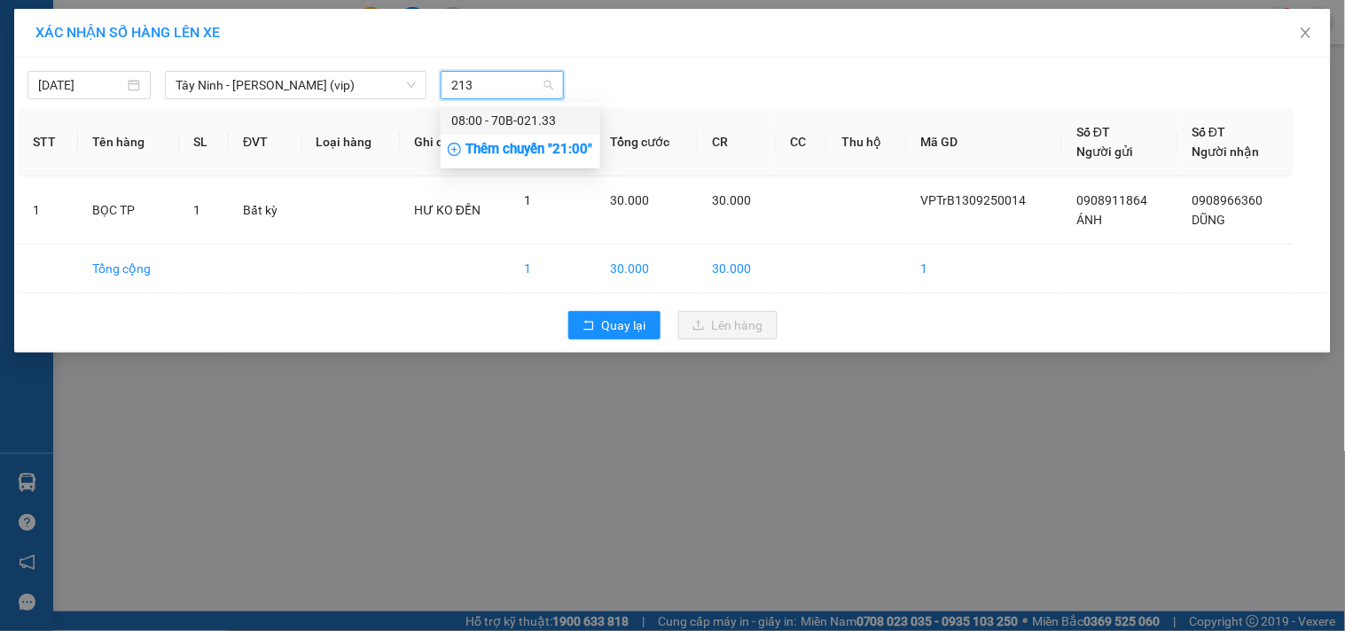
type input "2133"
click at [498, 121] on div "08:00 - 70B-021.33" at bounding box center [520, 121] width 138 height 20
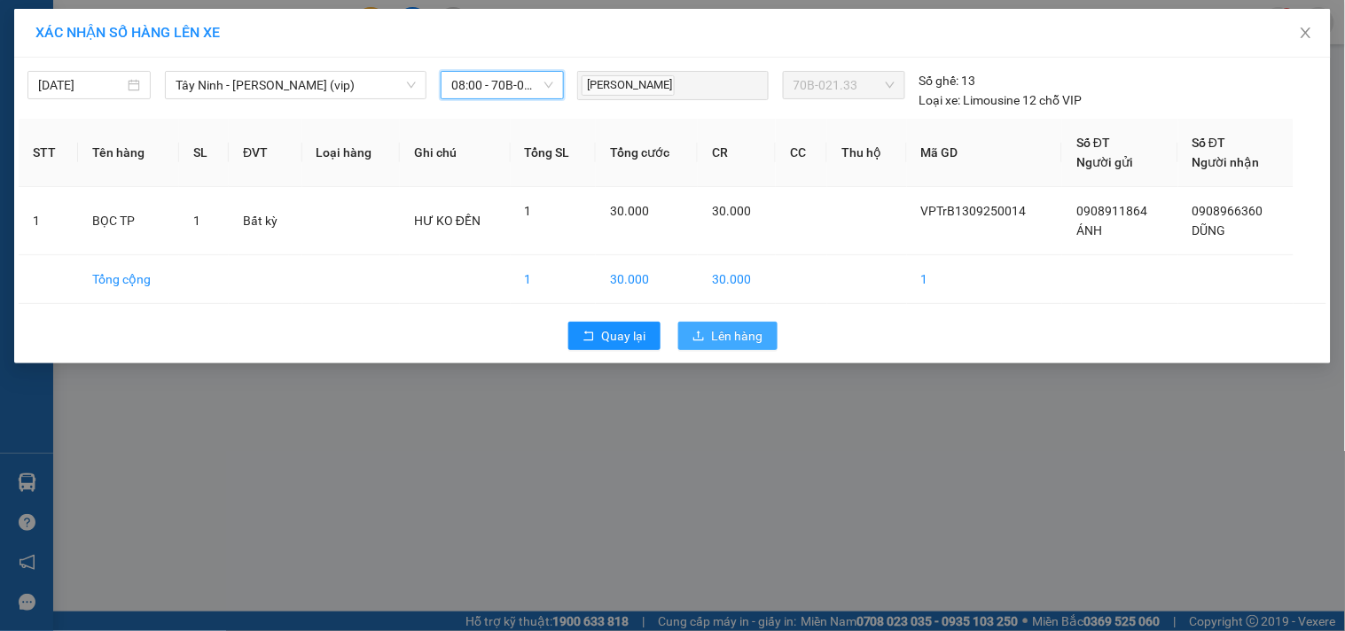
click at [747, 333] on span "Lên hàng" at bounding box center [737, 336] width 51 height 20
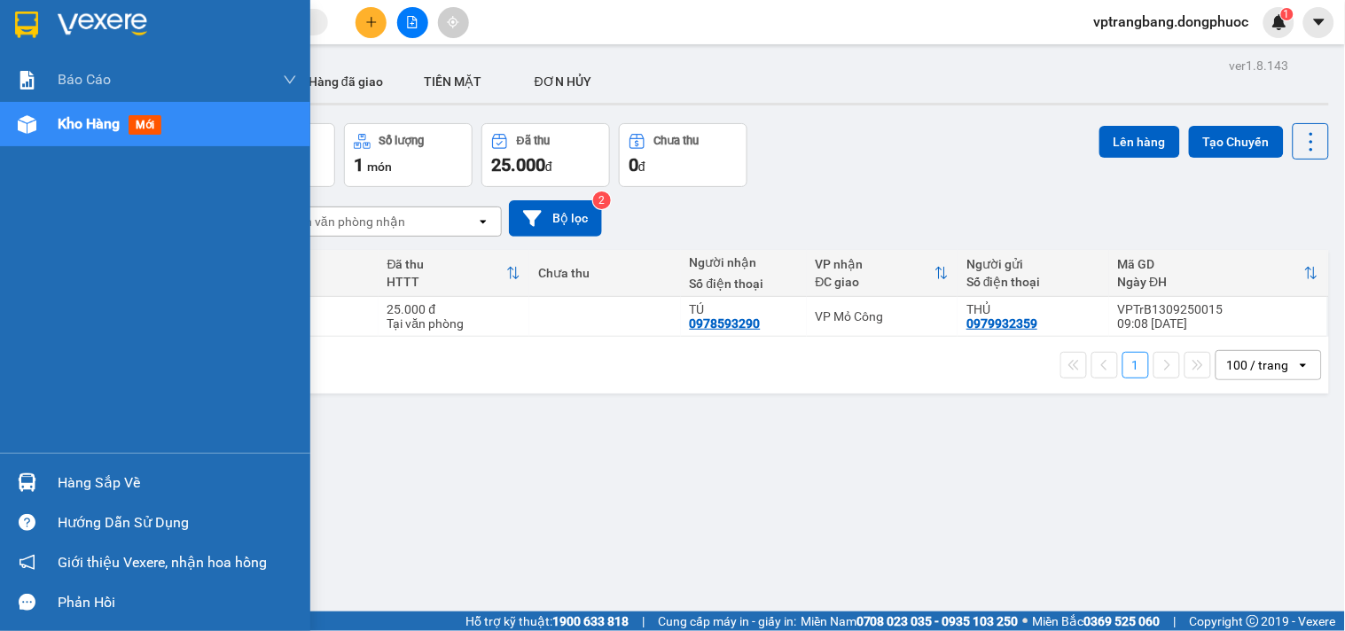
click at [69, 486] on div "Hàng sắp về" at bounding box center [177, 483] width 239 height 27
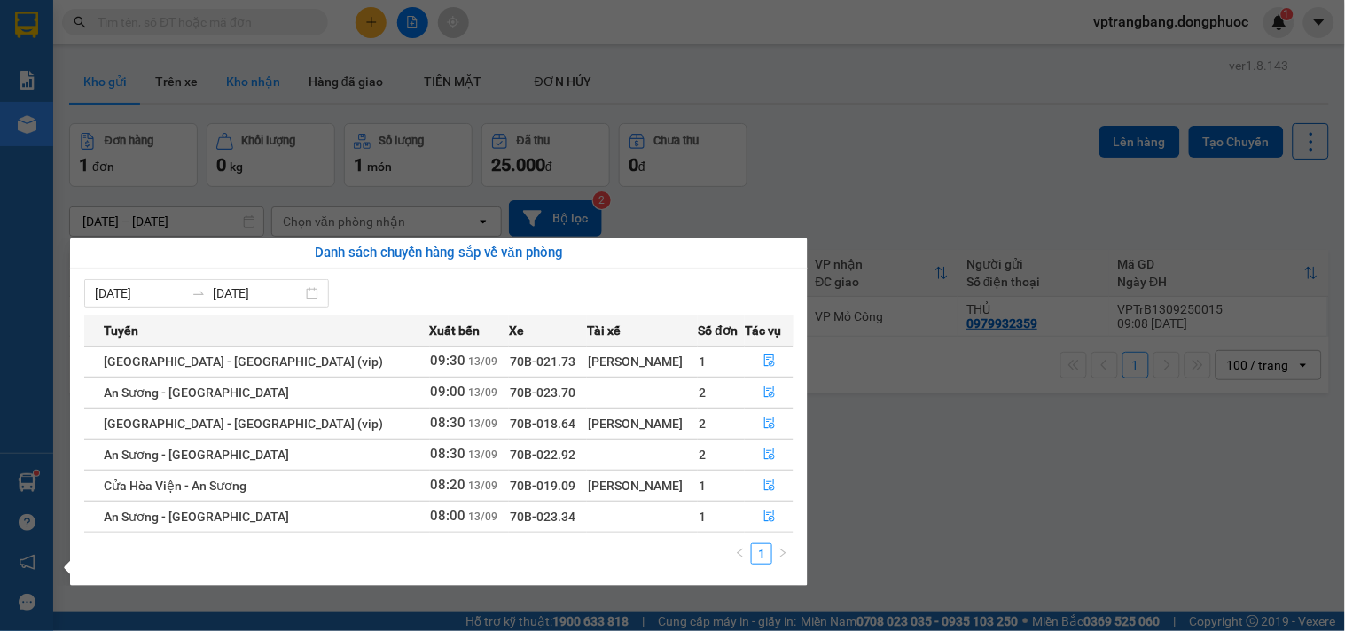
drag, startPoint x: 834, startPoint y: 165, endPoint x: 240, endPoint y: 76, distance: 599.8
click at [817, 160] on section "Kết quả tìm kiếm ( 0 ) Bộ lọc No Data vptrangbang.dongphuoc 1 Báo cáo Mẫu 1: Bá…" at bounding box center [672, 315] width 1345 height 631
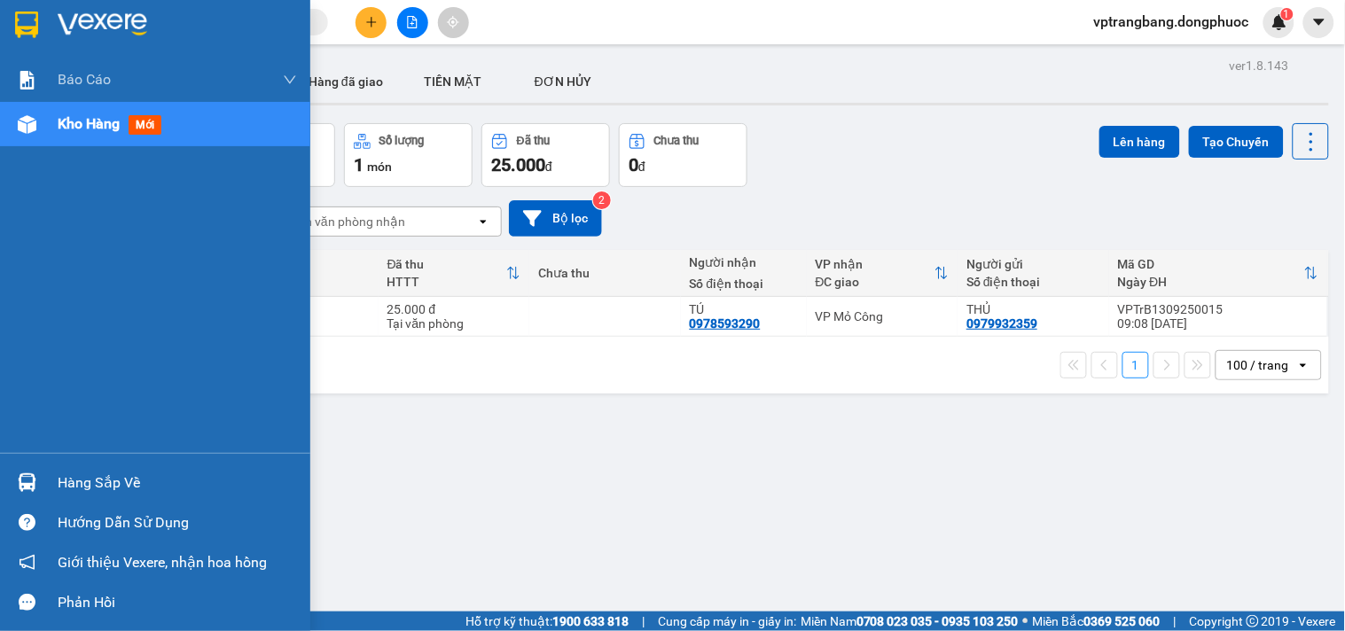
click at [58, 131] on span "Kho hàng" at bounding box center [89, 123] width 62 height 17
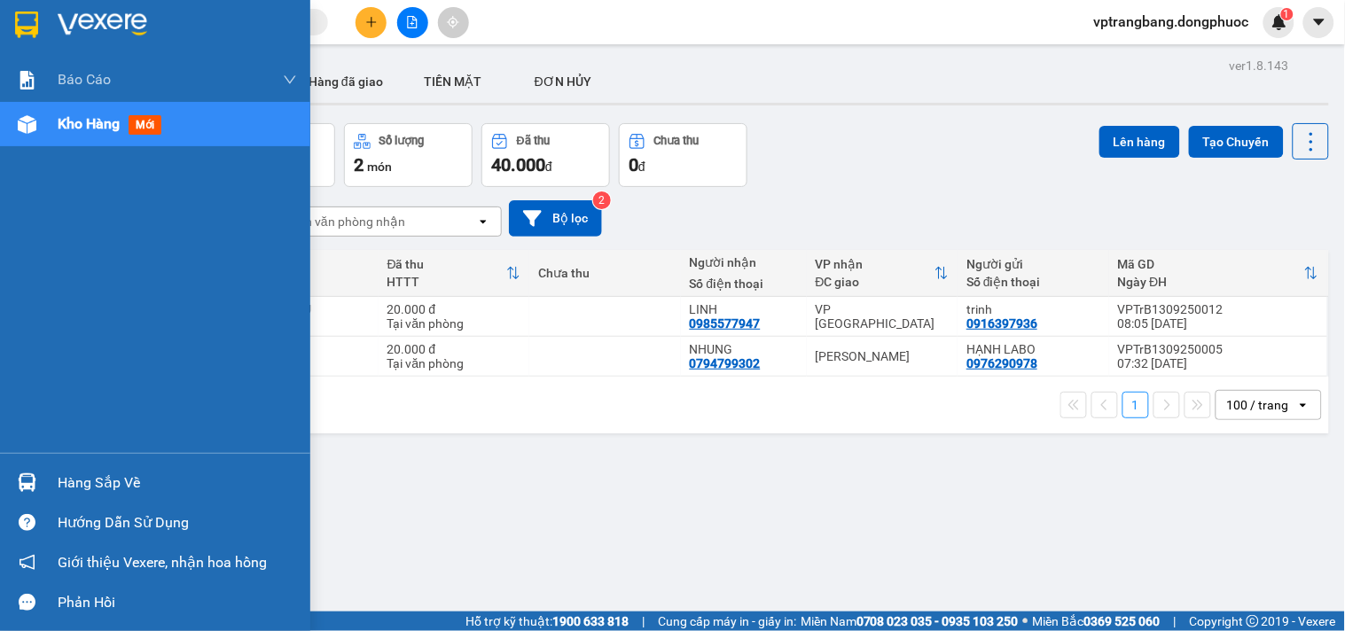
click at [72, 482] on div "Hàng sắp về" at bounding box center [177, 483] width 239 height 27
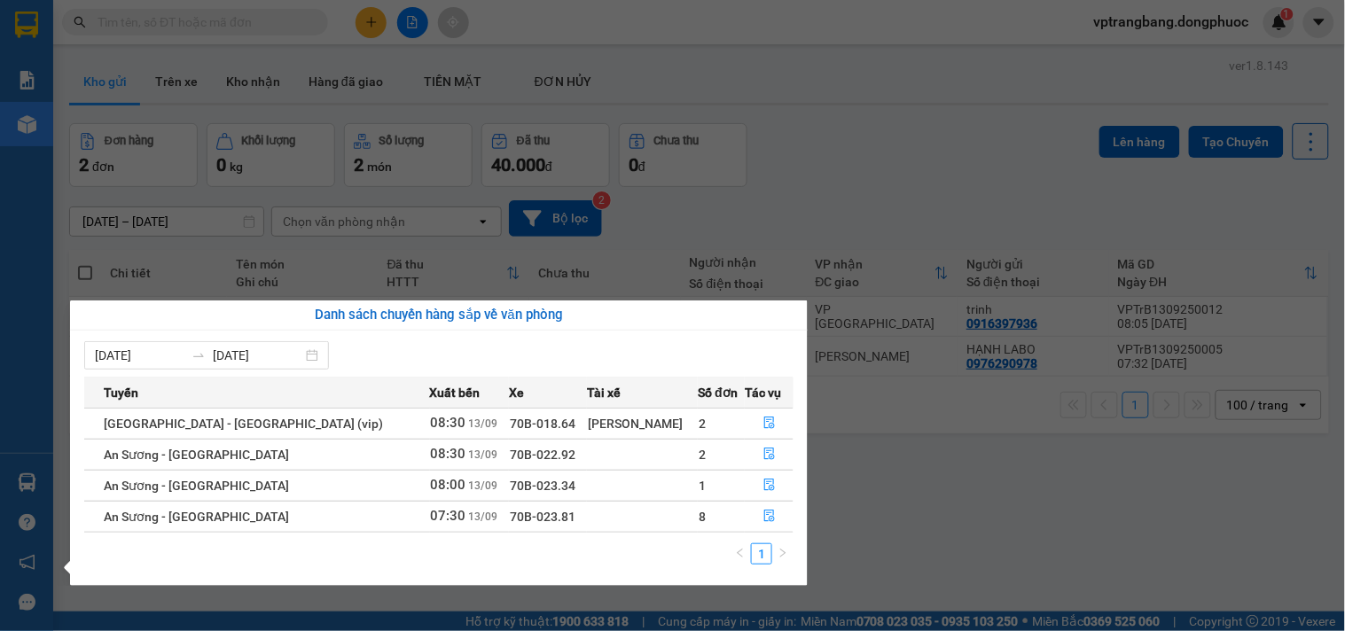
click at [861, 505] on section "Kết quả tìm kiếm ( 0 ) Bộ lọc No Data vptrangbang.dongphuoc 1 Báo cáo Mẫu 1: Bá…" at bounding box center [672, 315] width 1345 height 631
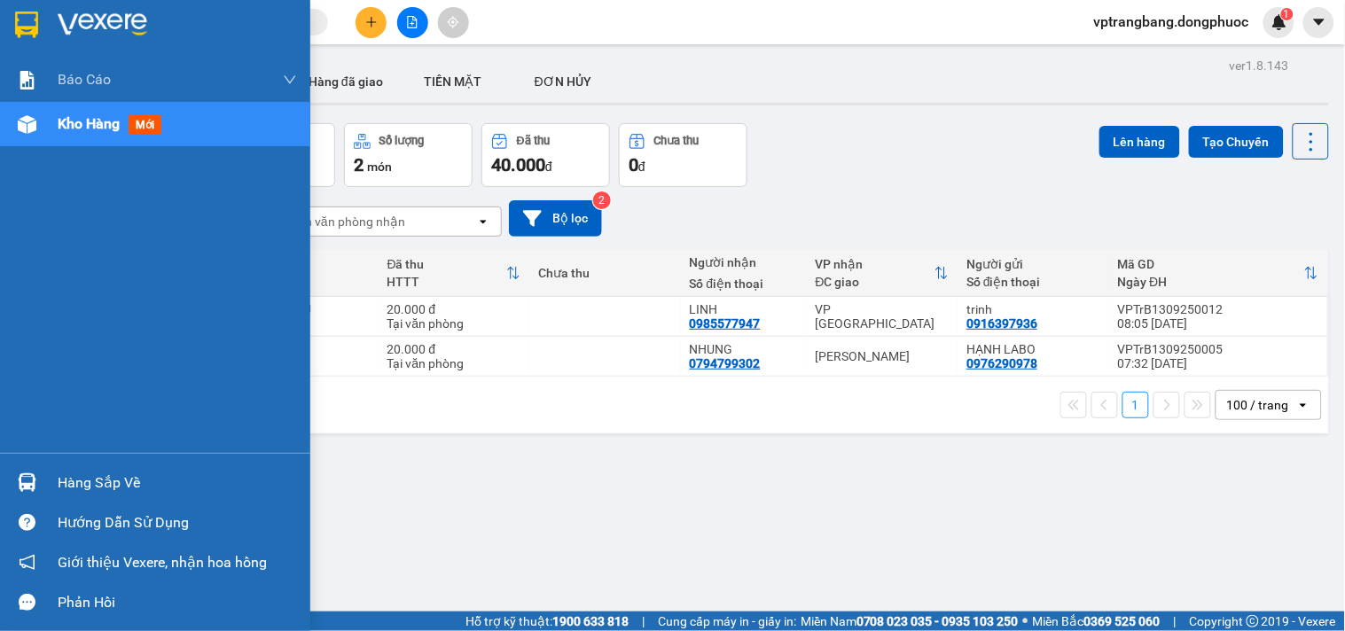
drag, startPoint x: 59, startPoint y: 470, endPoint x: 1202, endPoint y: 470, distance: 1143.9
click at [63, 470] on div "Hàng sắp về" at bounding box center [177, 483] width 239 height 27
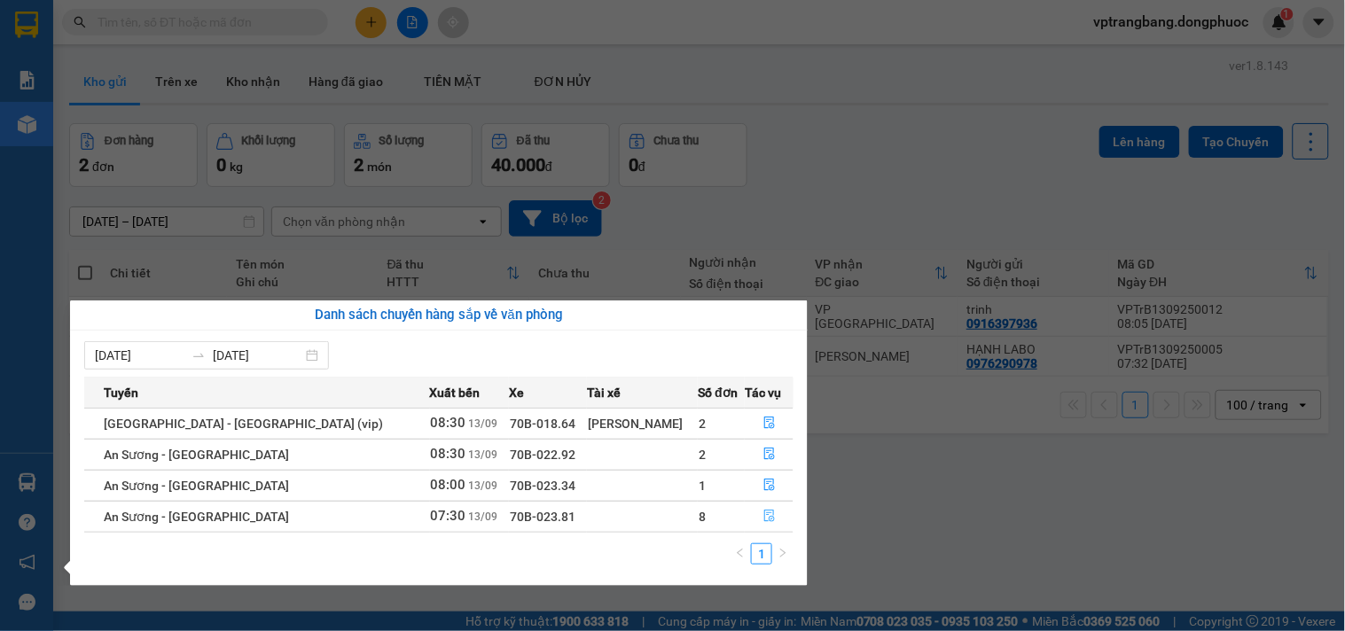
click at [763, 522] on icon "file-done" at bounding box center [769, 516] width 12 height 12
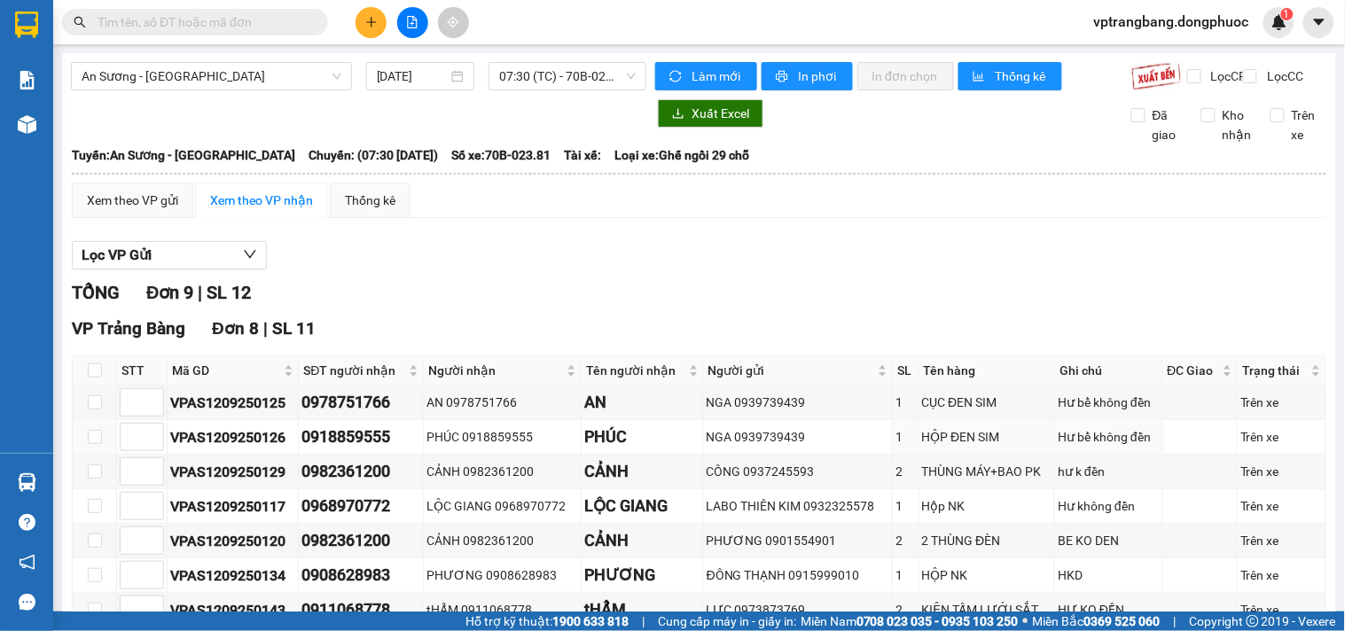
scroll to position [197, 0]
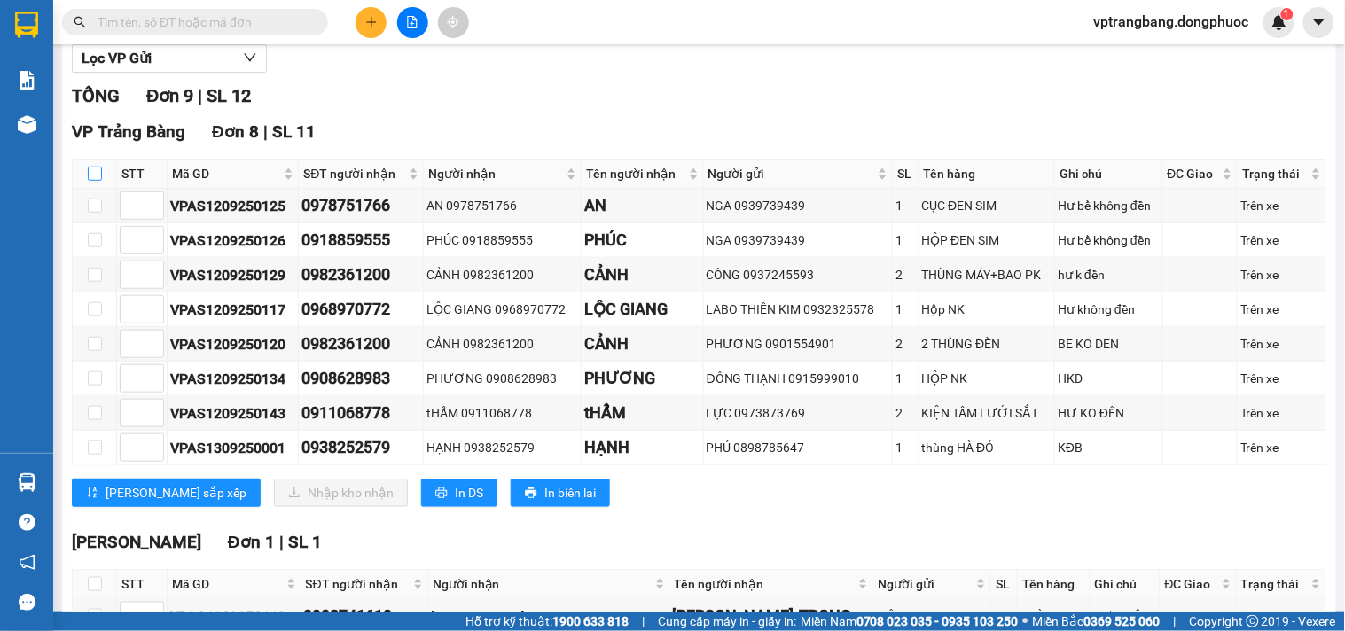
click at [90, 181] on input "checkbox" at bounding box center [95, 174] width 14 height 14
checkbox input "true"
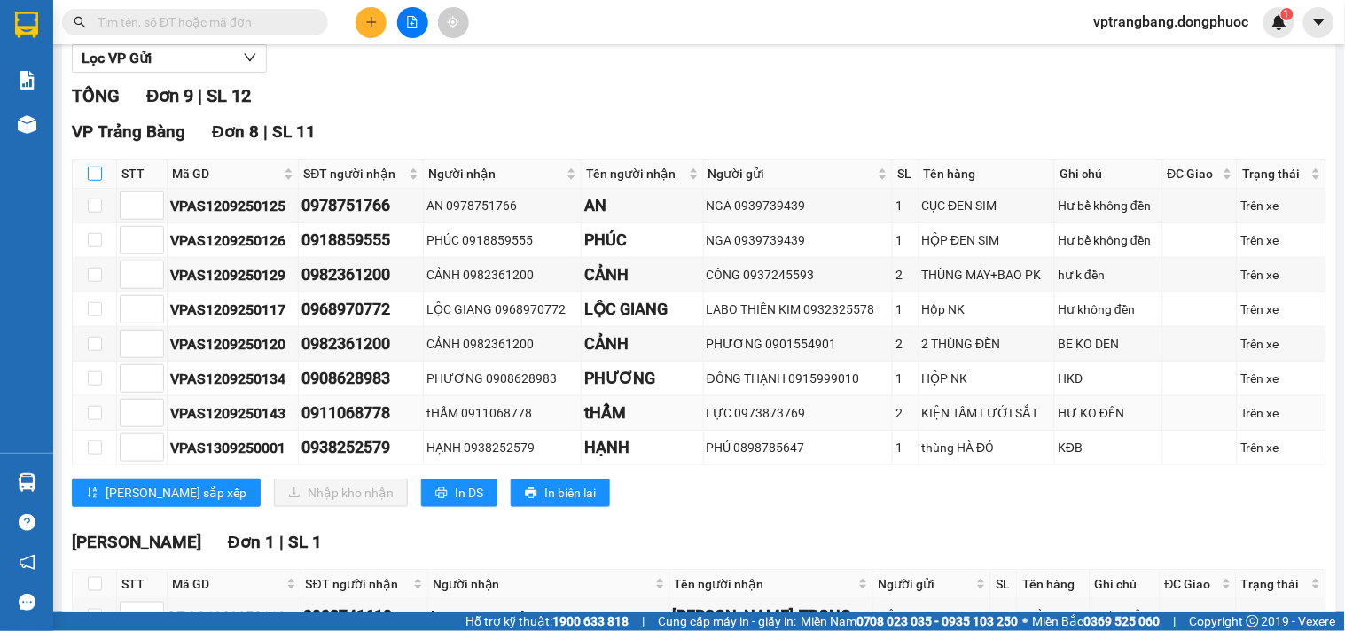
checkbox input "true"
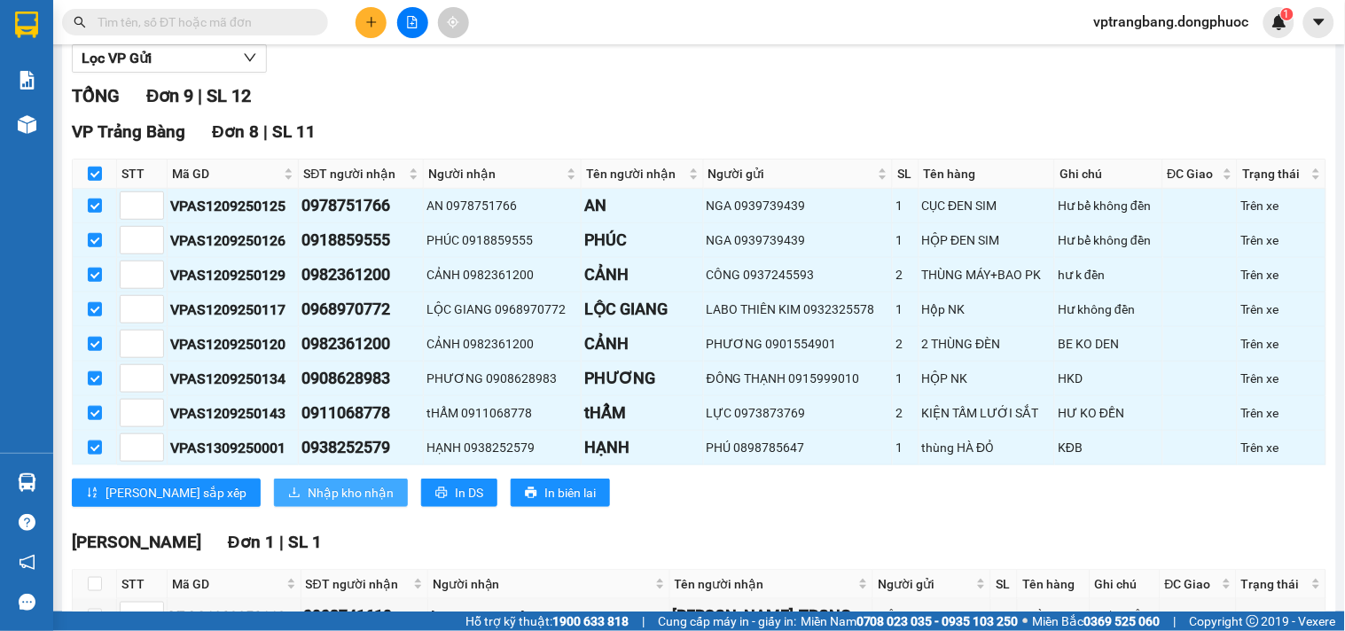
click at [308, 503] on span "Nhập kho nhận" at bounding box center [351, 493] width 86 height 20
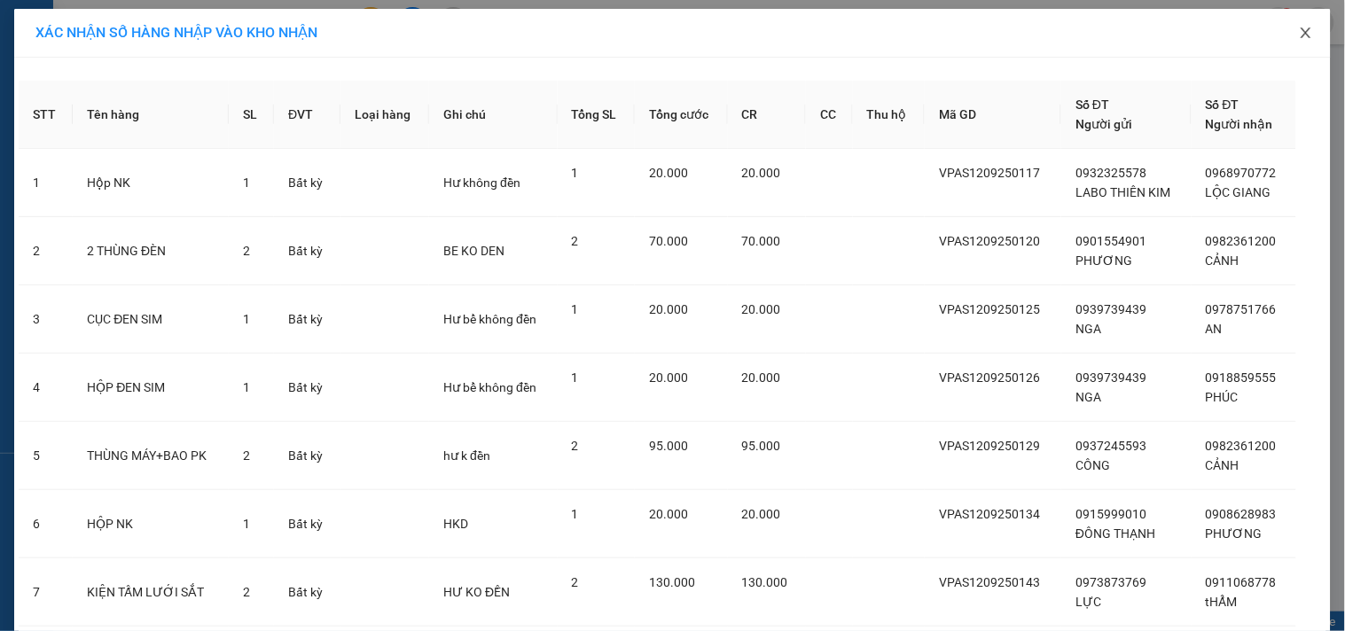
click at [1300, 30] on icon "close" at bounding box center [1306, 33] width 14 height 14
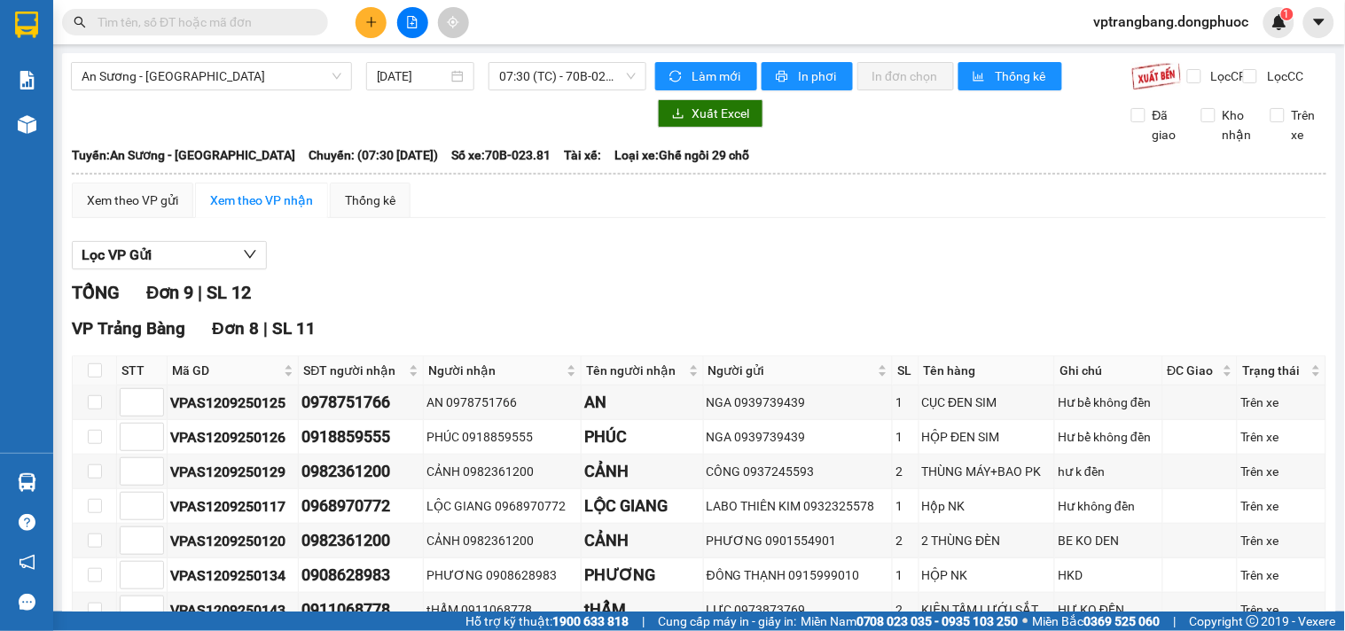
click at [211, 25] on input "text" at bounding box center [202, 22] width 209 height 20
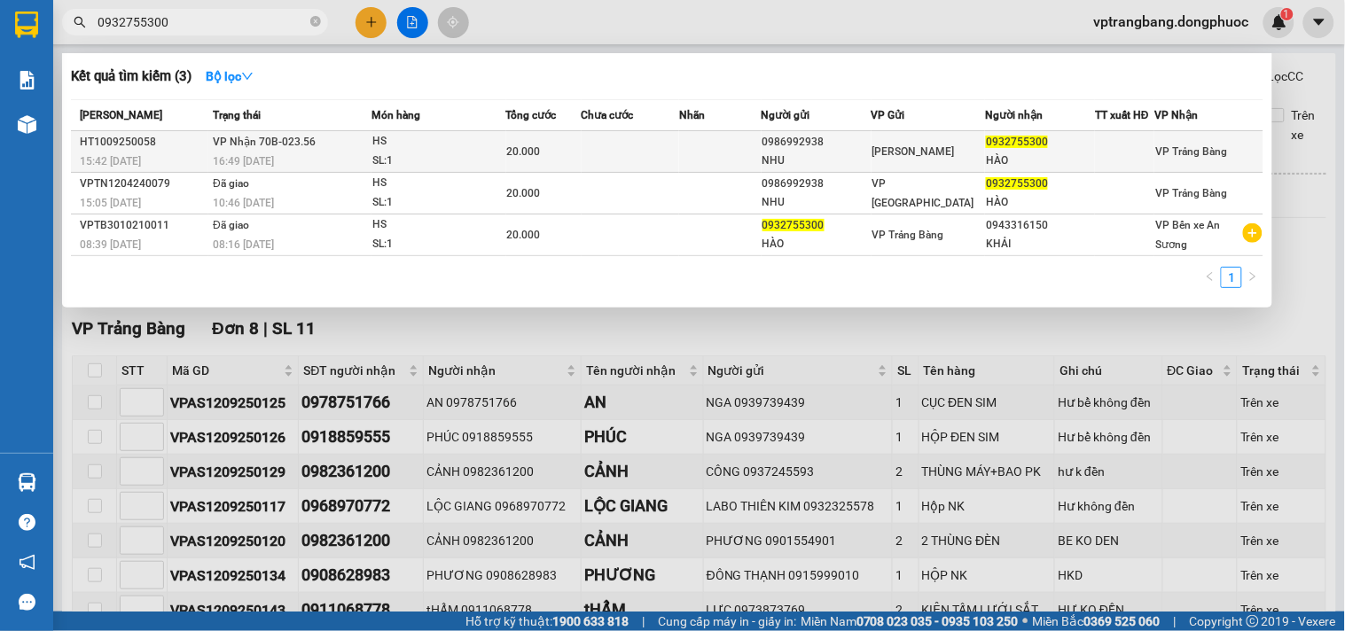
type input "0932755300"
click at [622, 166] on td at bounding box center [631, 152] width 98 height 42
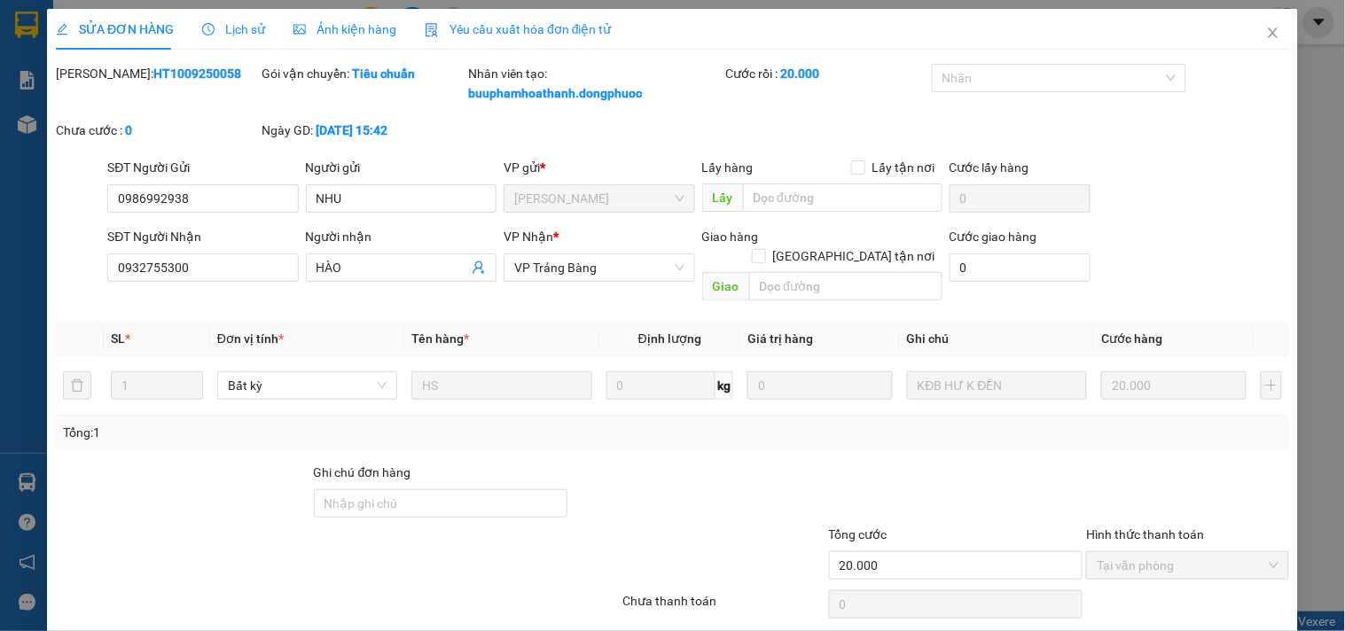
type input "0986992938"
type input "NHU"
type input "0932755300"
type input "HÀO"
type input "20.000"
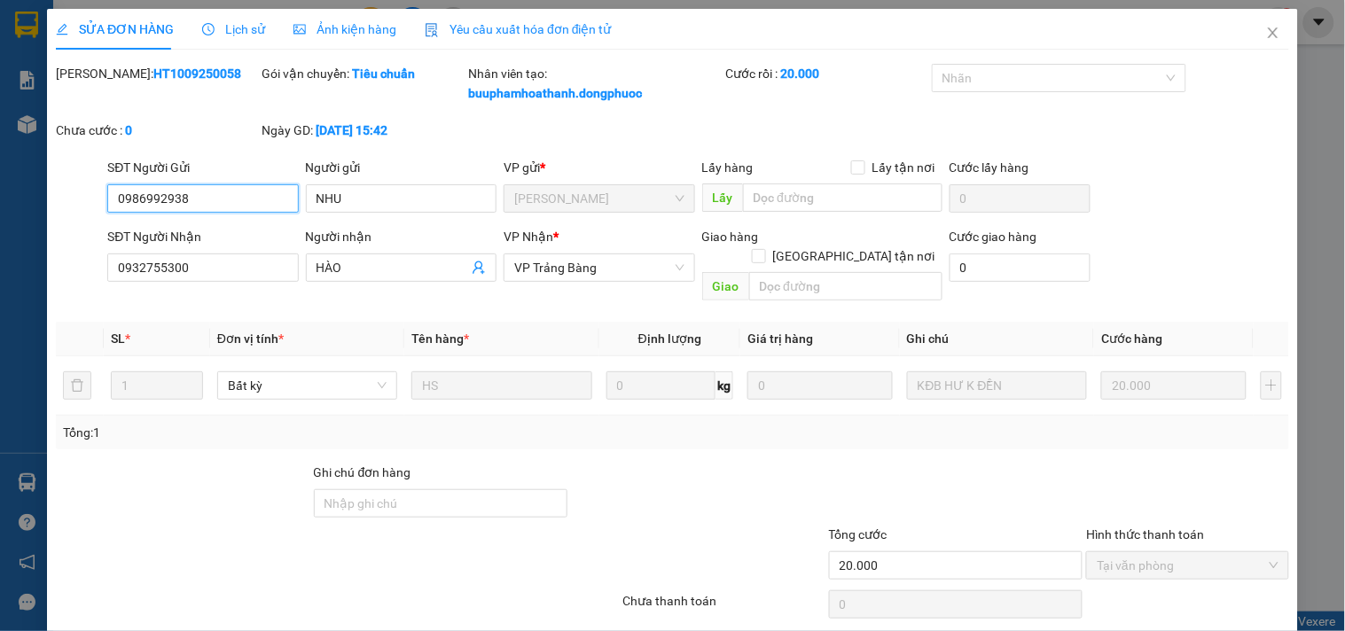
scroll to position [47, 0]
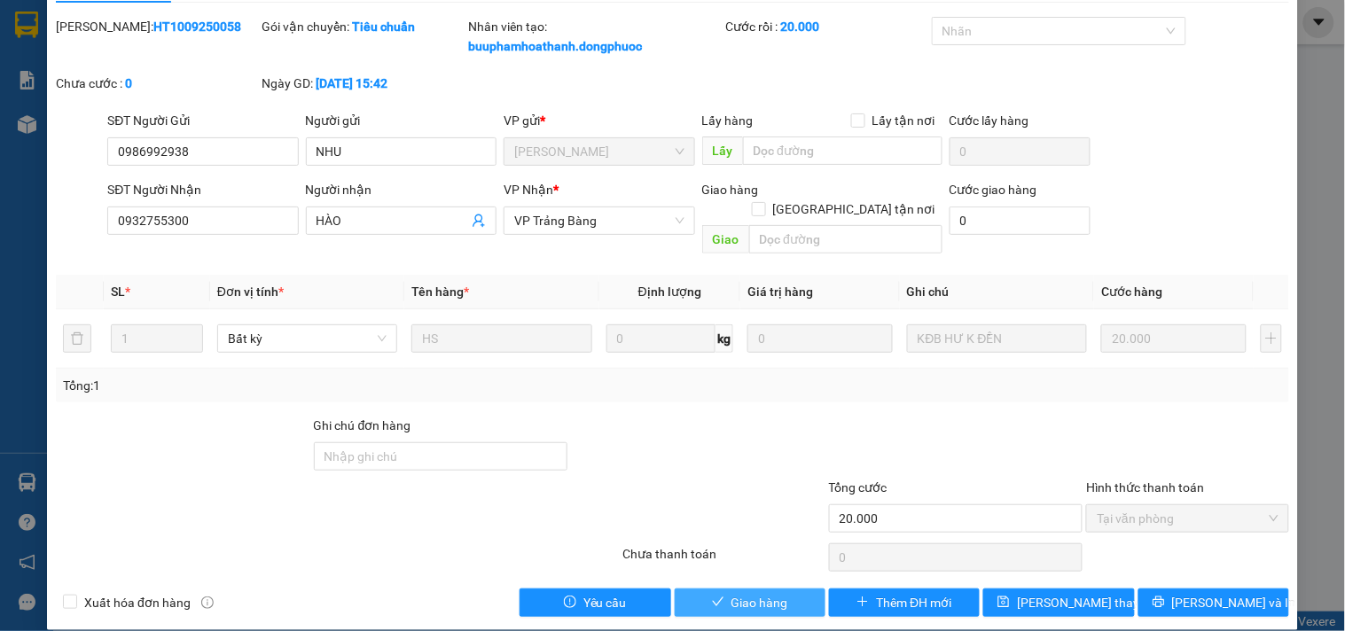
click at [740, 593] on span "Giao hàng" at bounding box center [760, 603] width 57 height 20
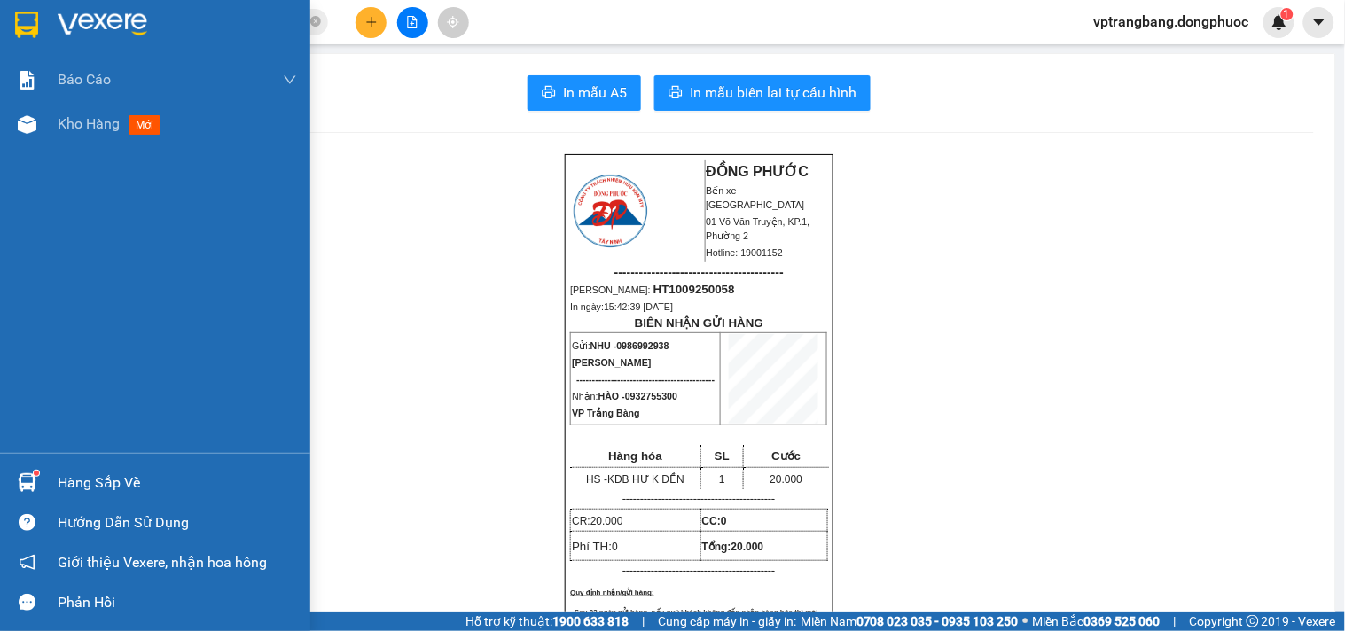
click at [81, 471] on div "Hàng sắp về" at bounding box center [177, 483] width 239 height 27
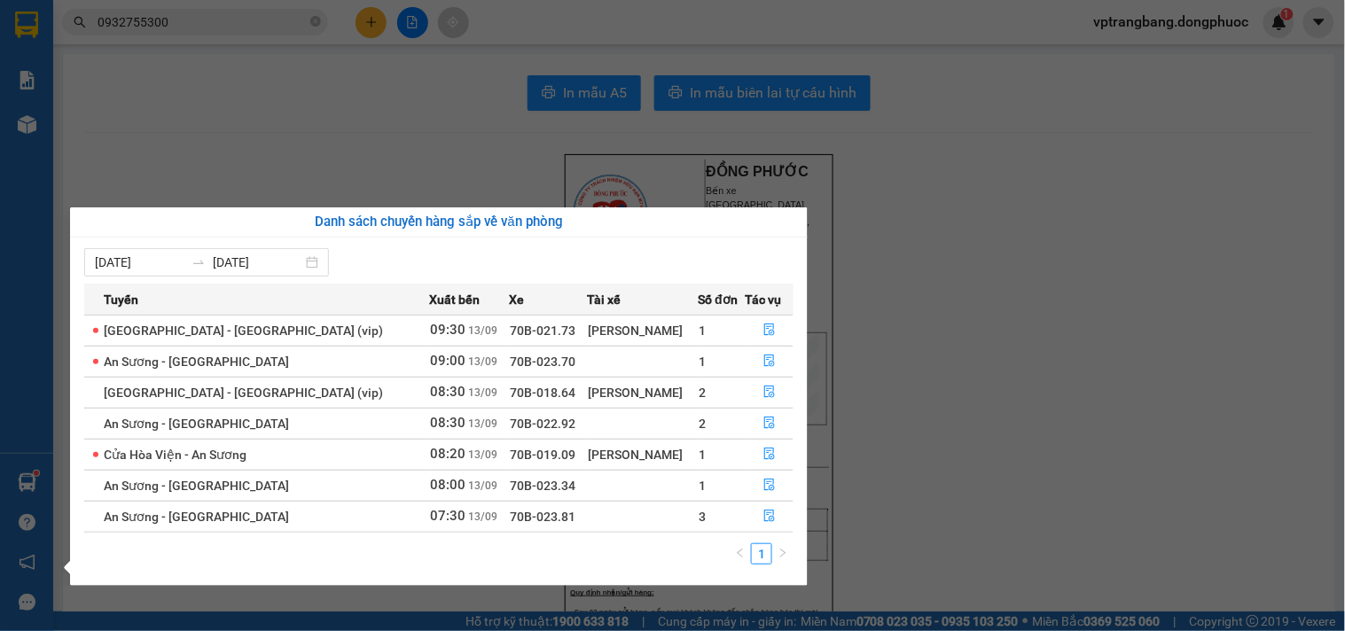
click at [964, 269] on section "Kết quả tìm kiếm ( 3 ) Bộ lọc Mã ĐH Trạng thái Món hàng Tổng cước Chưa cước Nhã…" at bounding box center [672, 315] width 1345 height 631
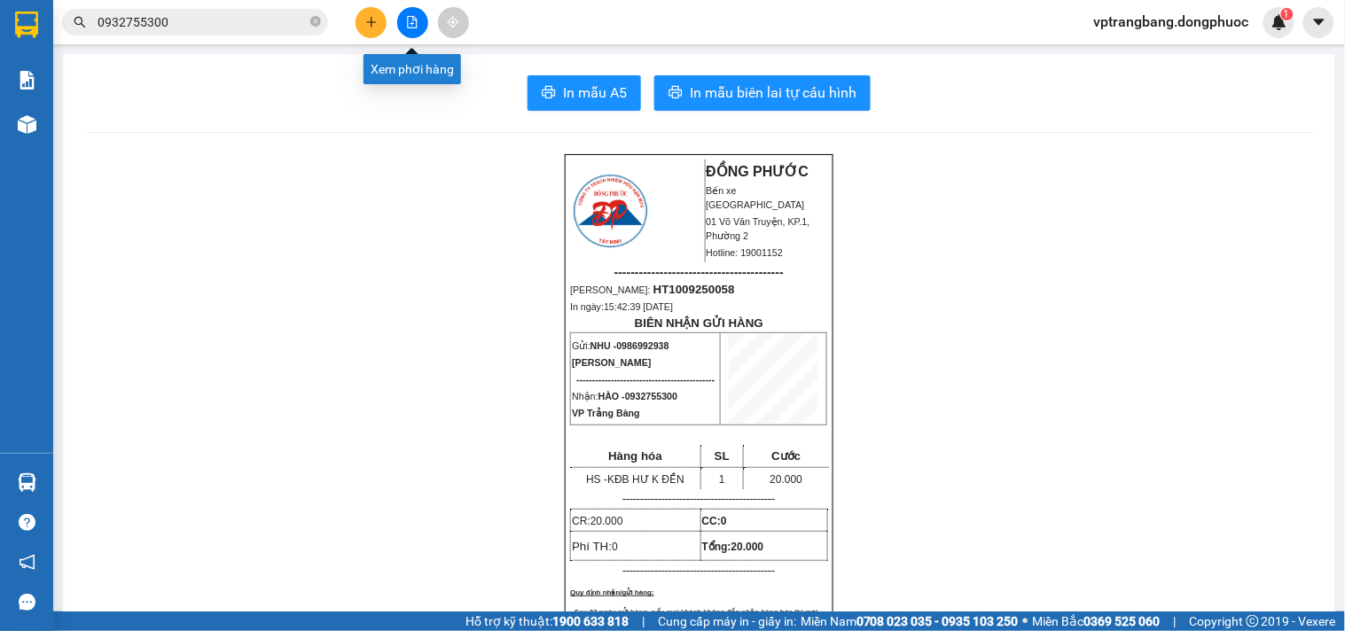
click at [412, 18] on icon "file-add" at bounding box center [413, 22] width 10 height 12
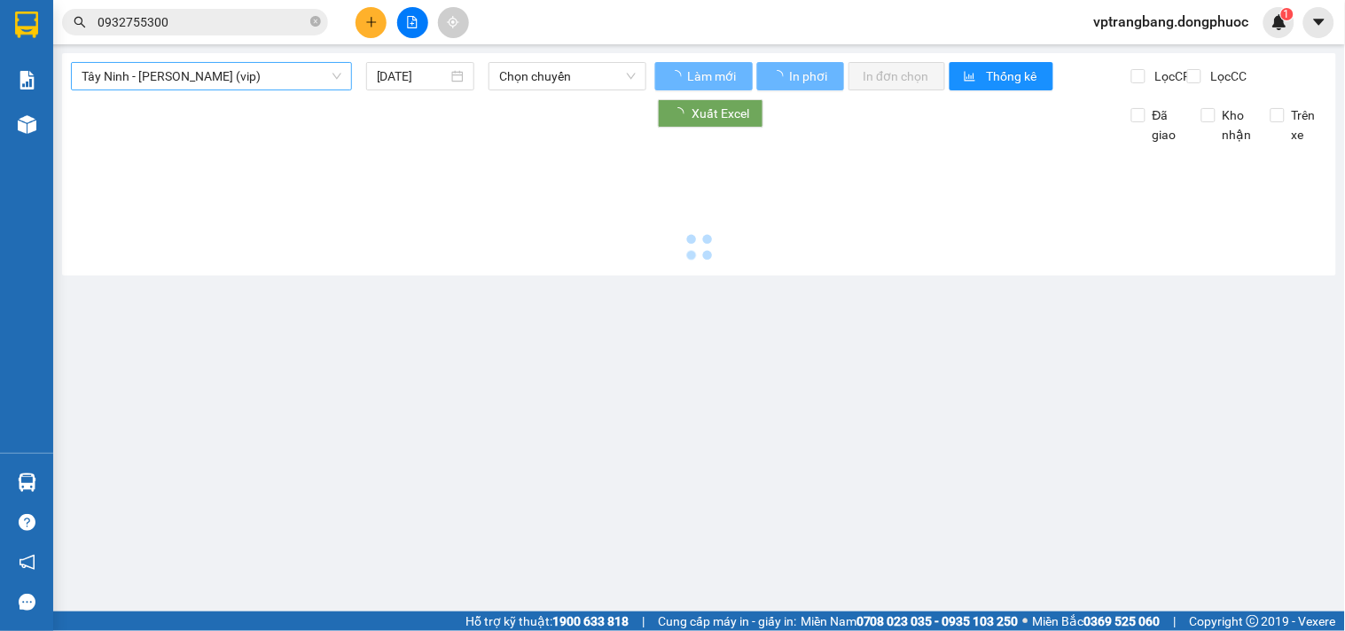
click at [188, 74] on span "Tây Ninh - [PERSON_NAME] (vip)" at bounding box center [212, 76] width 260 height 27
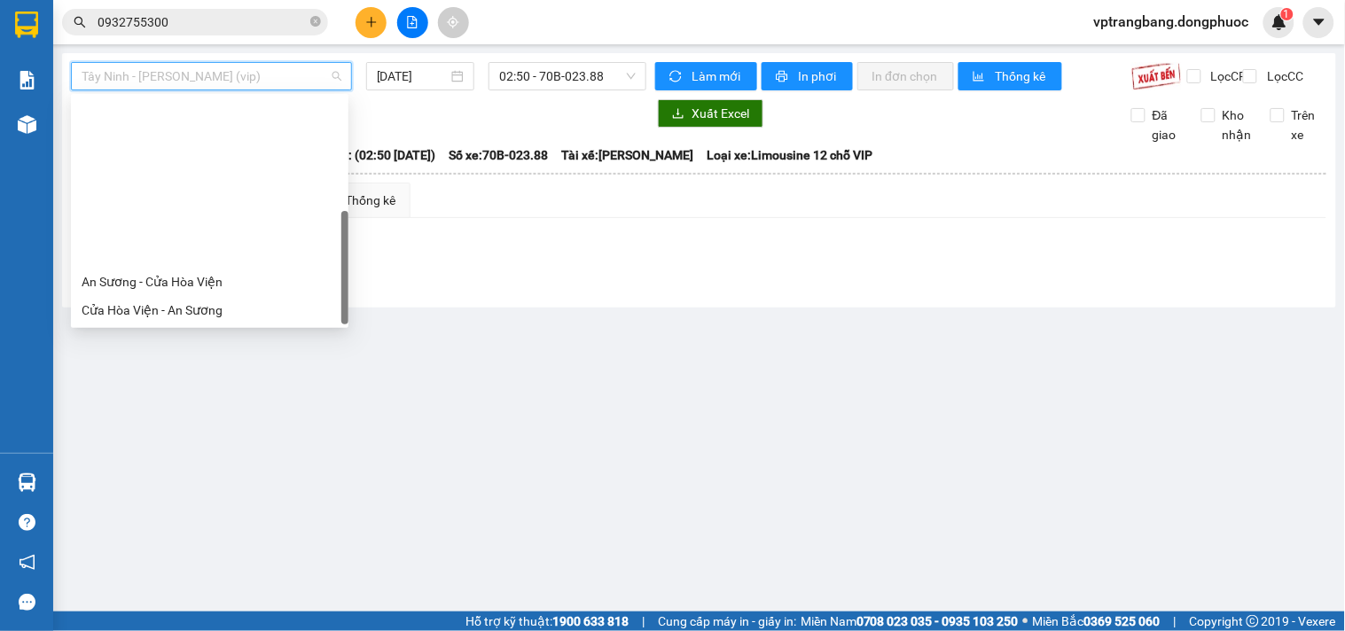
scroll to position [199, 0]
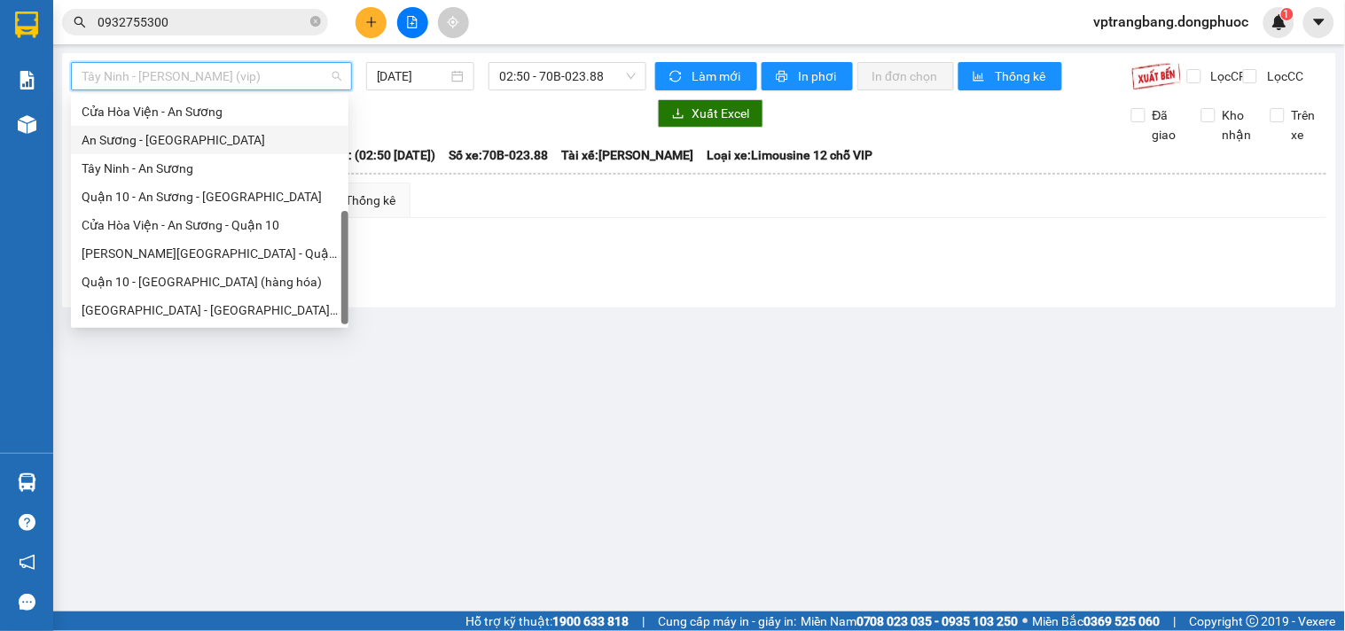
click at [155, 145] on div "An Sương - [GEOGRAPHIC_DATA]" at bounding box center [210, 140] width 256 height 20
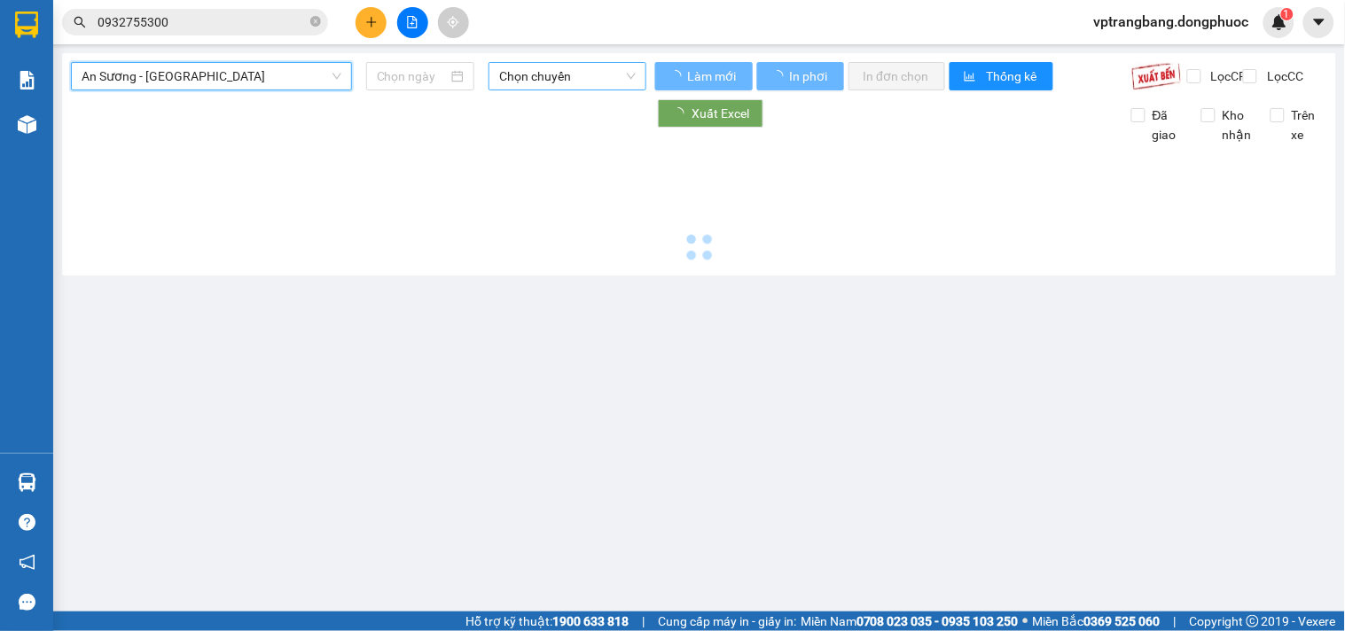
type input "[DATE]"
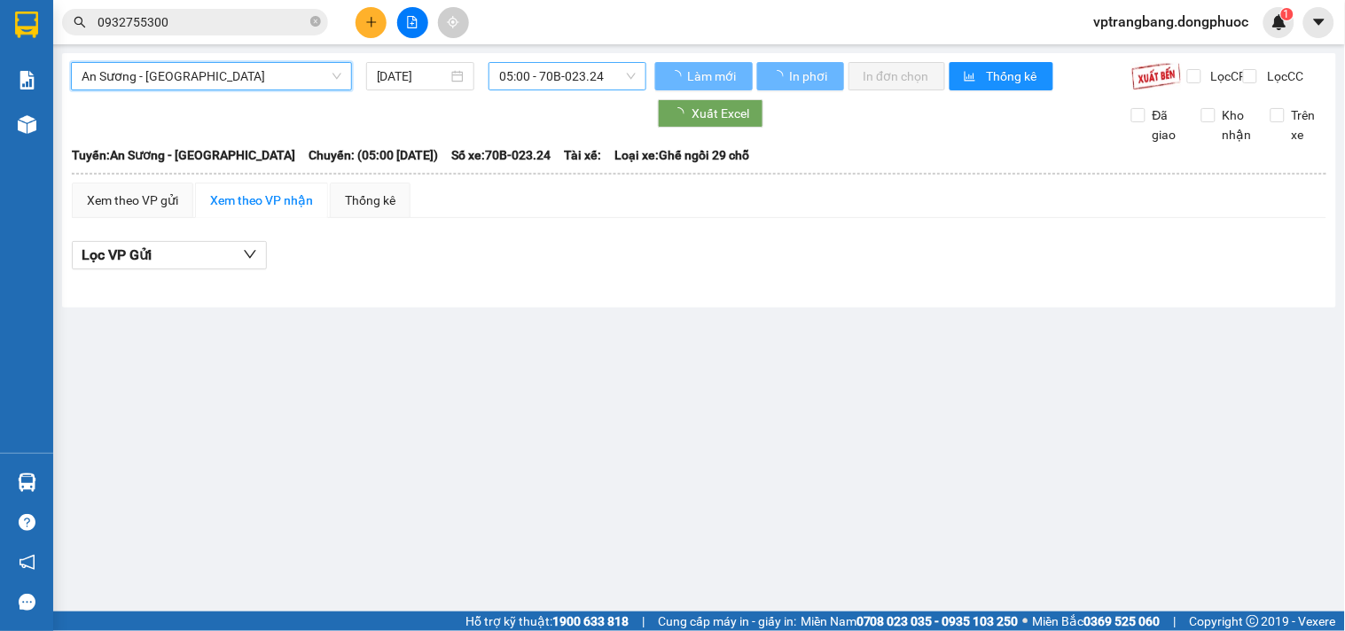
click at [542, 87] on span "05:00 - 70B-023.24" at bounding box center [567, 76] width 137 height 27
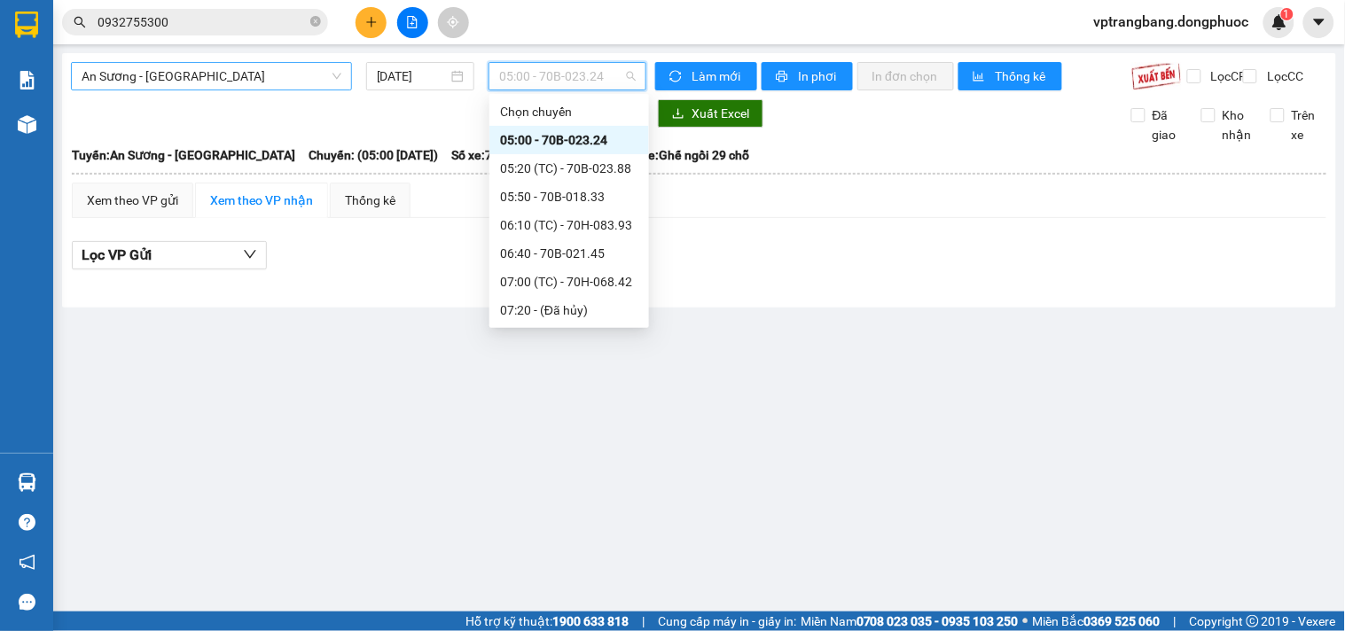
click at [261, 78] on span "An Sương - [GEOGRAPHIC_DATA]" at bounding box center [212, 76] width 260 height 27
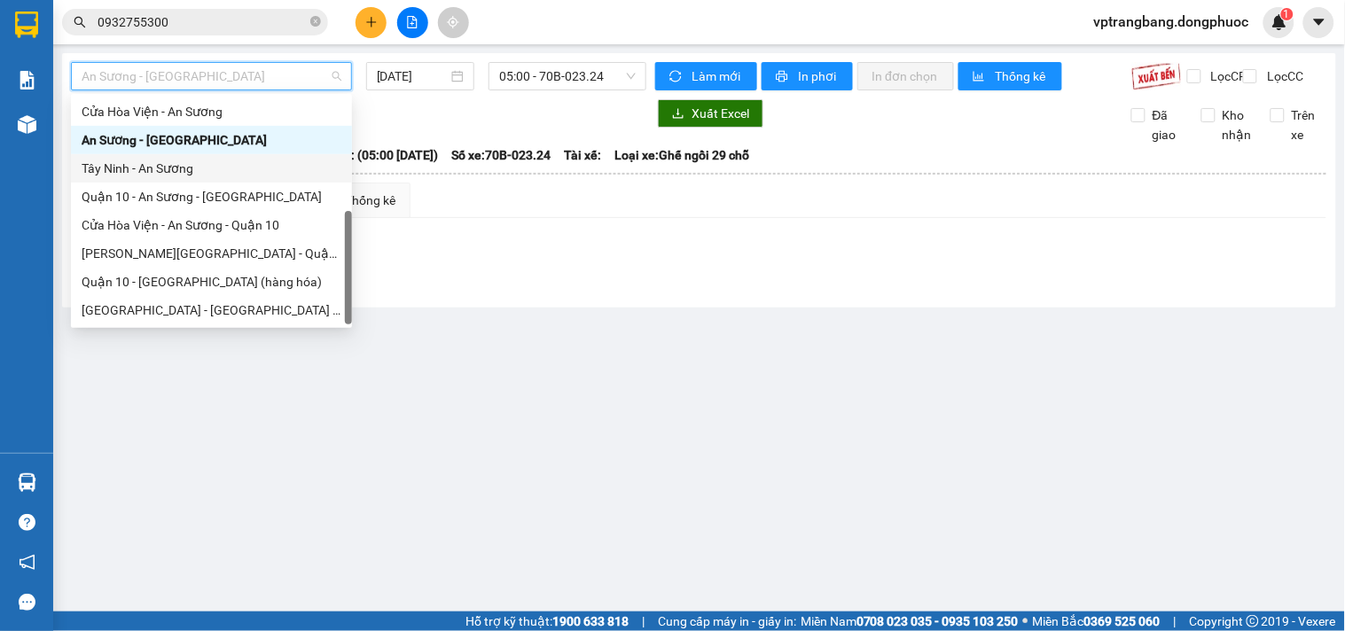
click at [181, 169] on div "Tây Ninh - An Sương" at bounding box center [212, 169] width 260 height 20
type input "[DATE]"
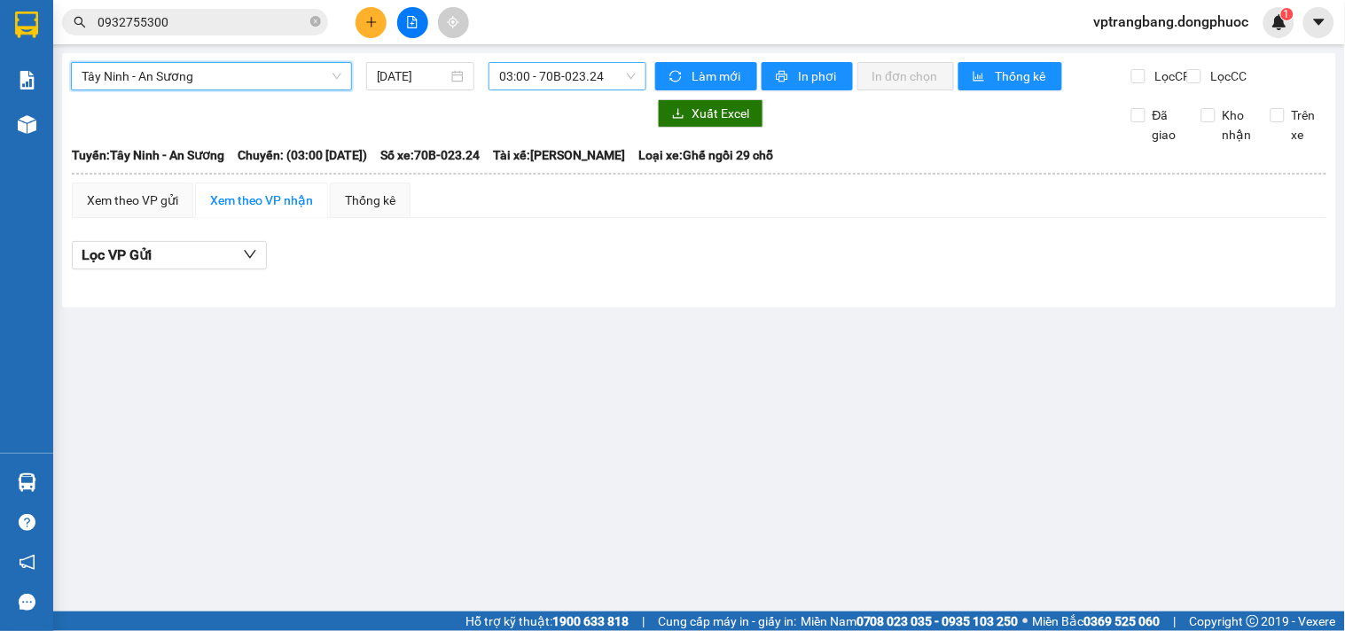
click at [591, 74] on span "03:00 - 70B-023.24" at bounding box center [567, 76] width 137 height 27
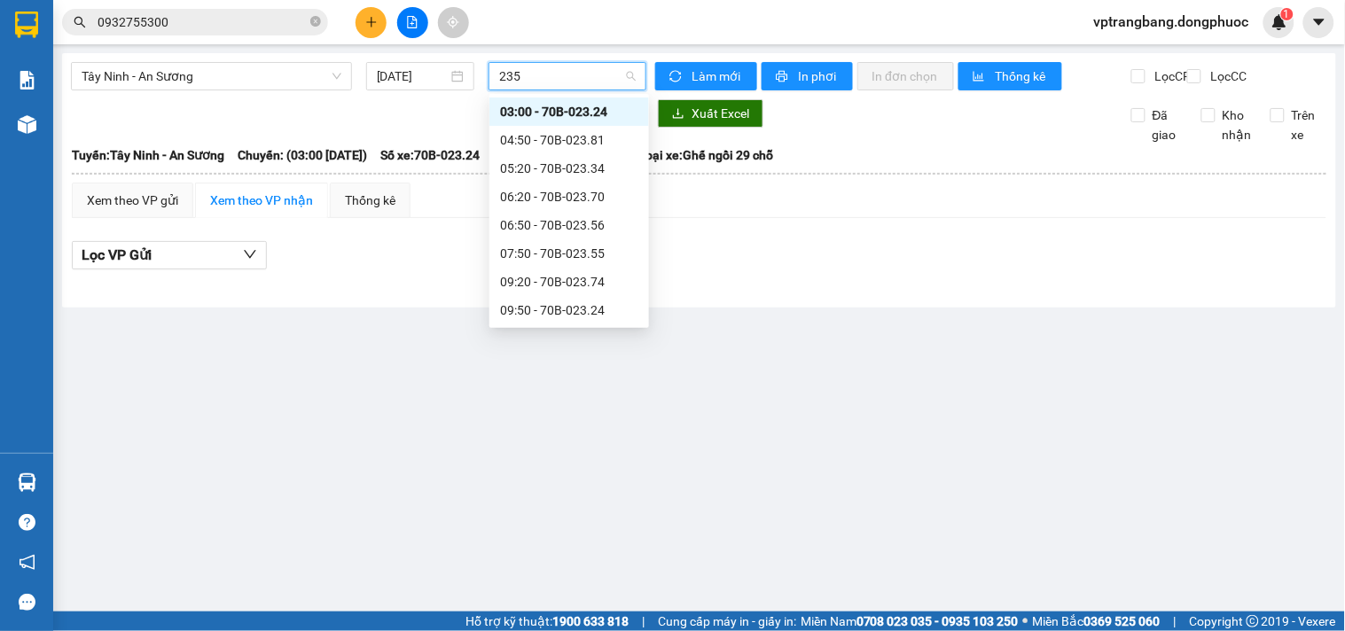
type input "2355"
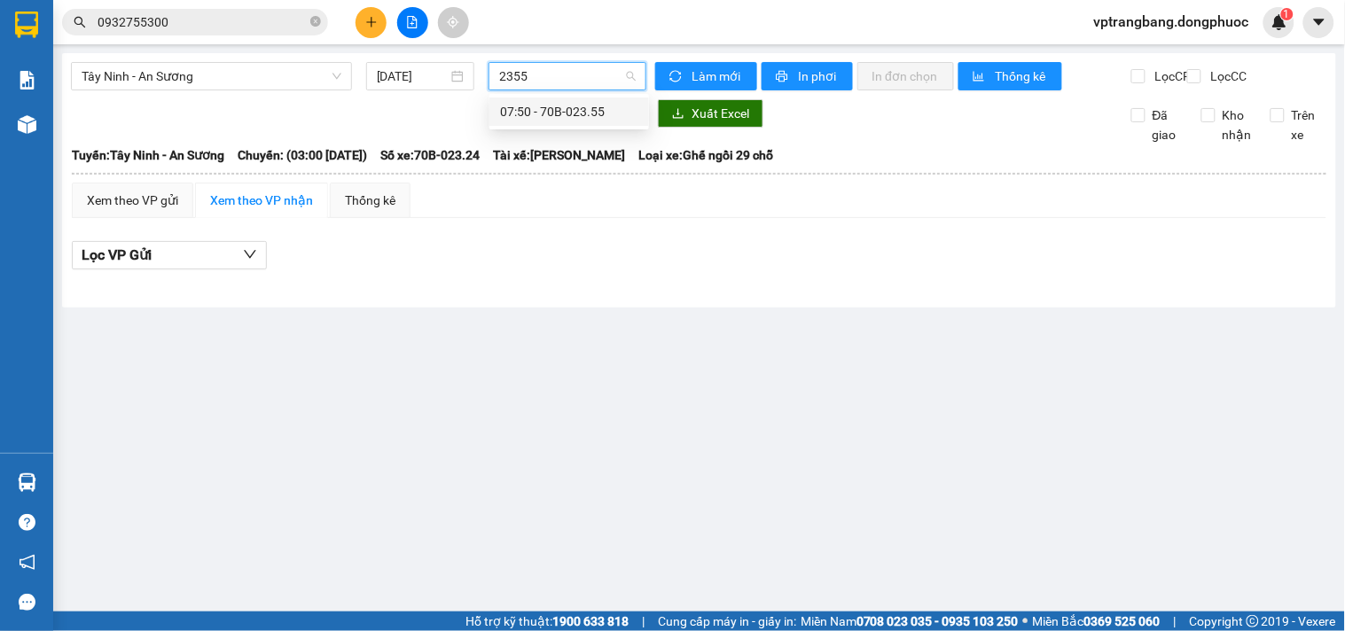
click at [555, 110] on div "07:50 - 70B-023.55" at bounding box center [569, 112] width 138 height 20
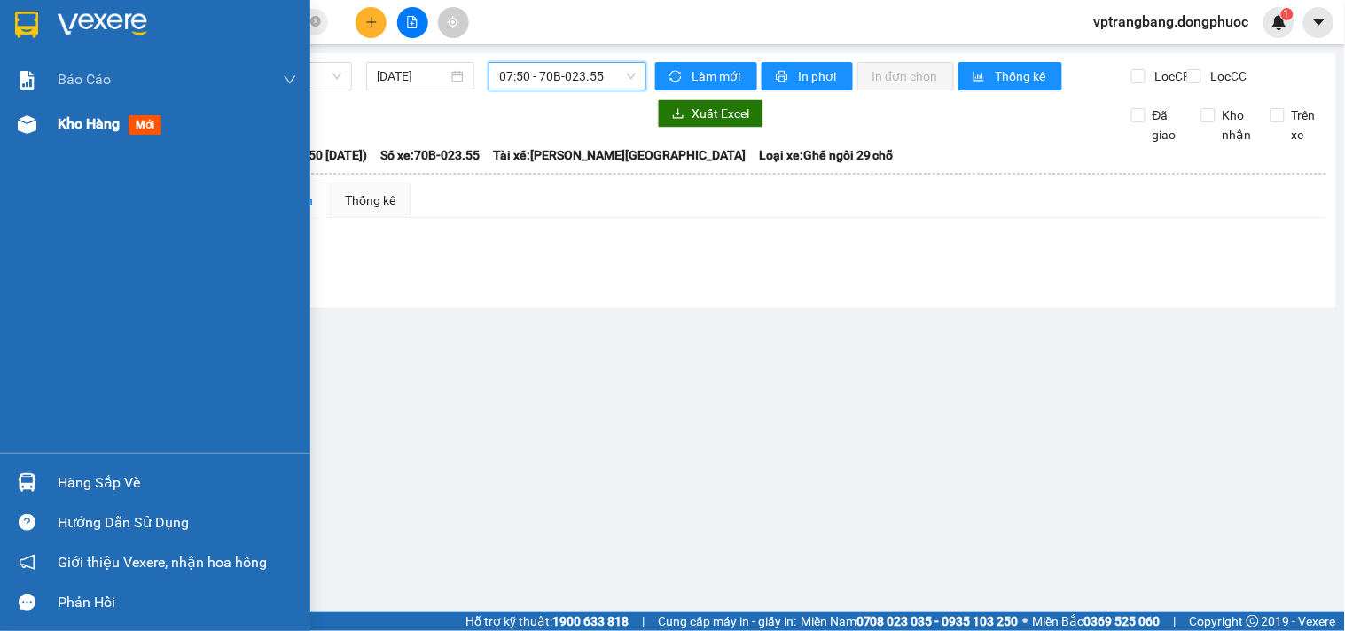
click at [67, 135] on div "Kho hàng mới" at bounding box center [113, 124] width 111 height 22
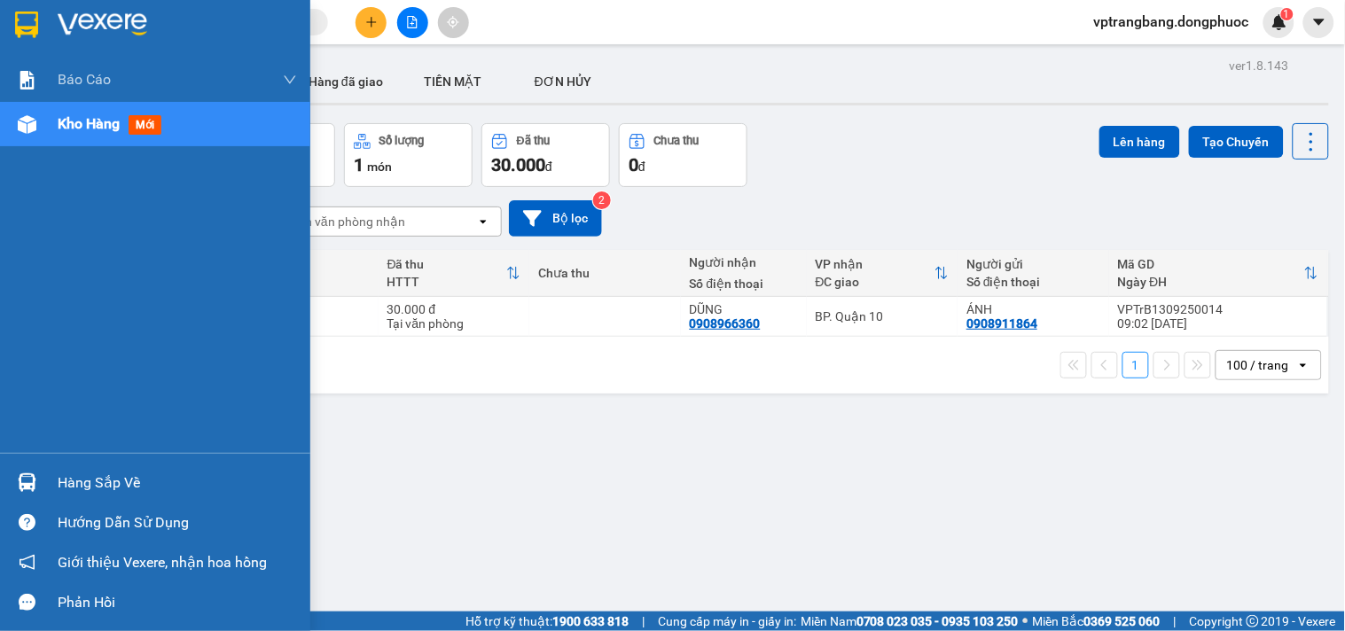
click at [72, 476] on div "Hàng sắp về" at bounding box center [177, 483] width 239 height 27
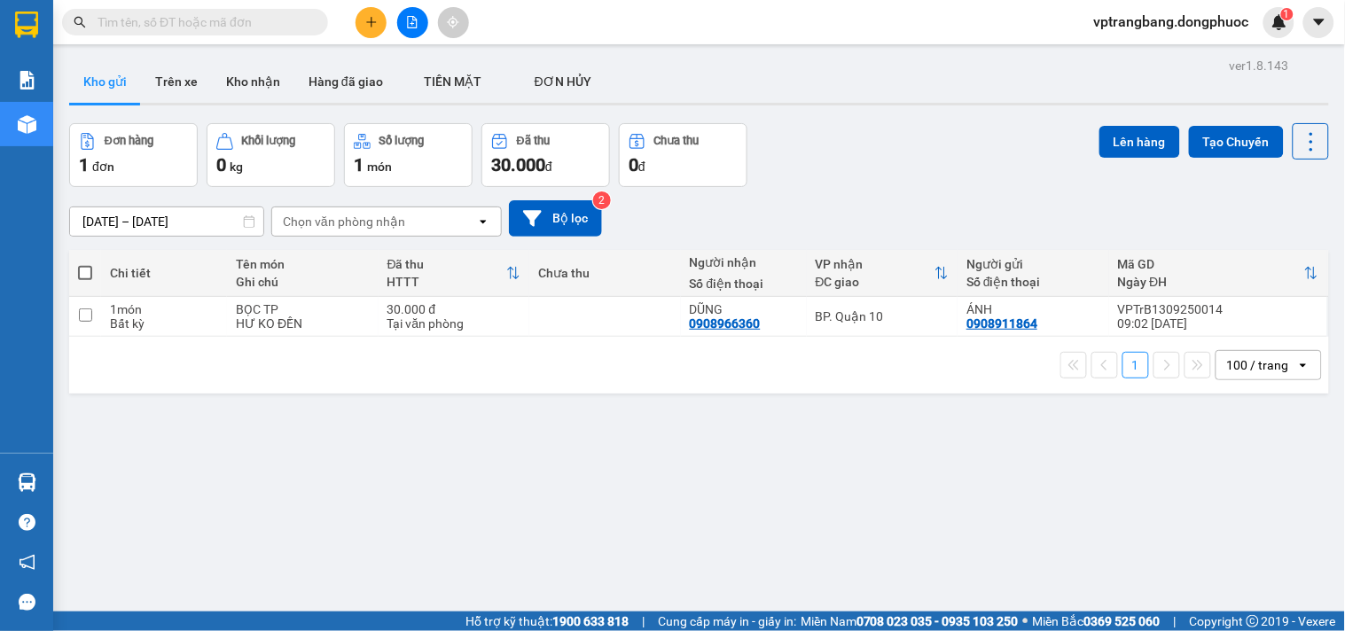
click at [822, 204] on section "Kết quả tìm kiếm ( 0 ) Bộ lọc No Data vptrangbang.dongphuoc 1 Báo cáo Mẫu 1: Bá…" at bounding box center [672, 315] width 1345 height 631
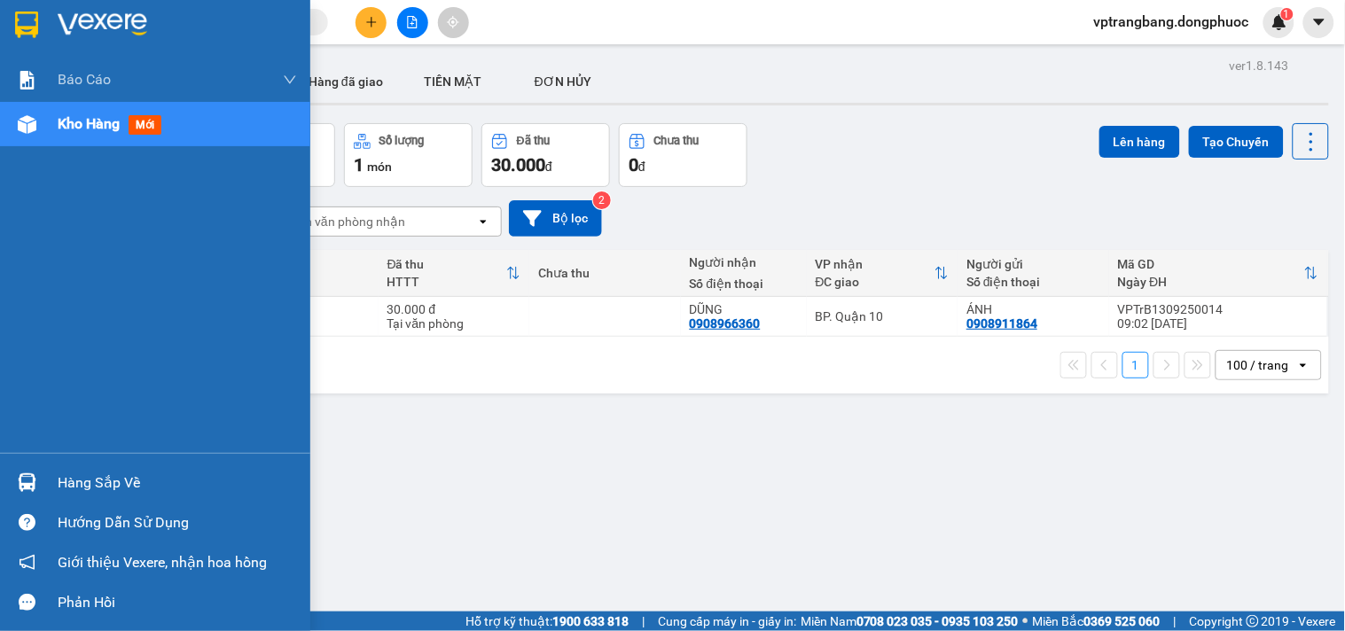
click at [87, 488] on div "Hàng sắp về" at bounding box center [177, 483] width 239 height 27
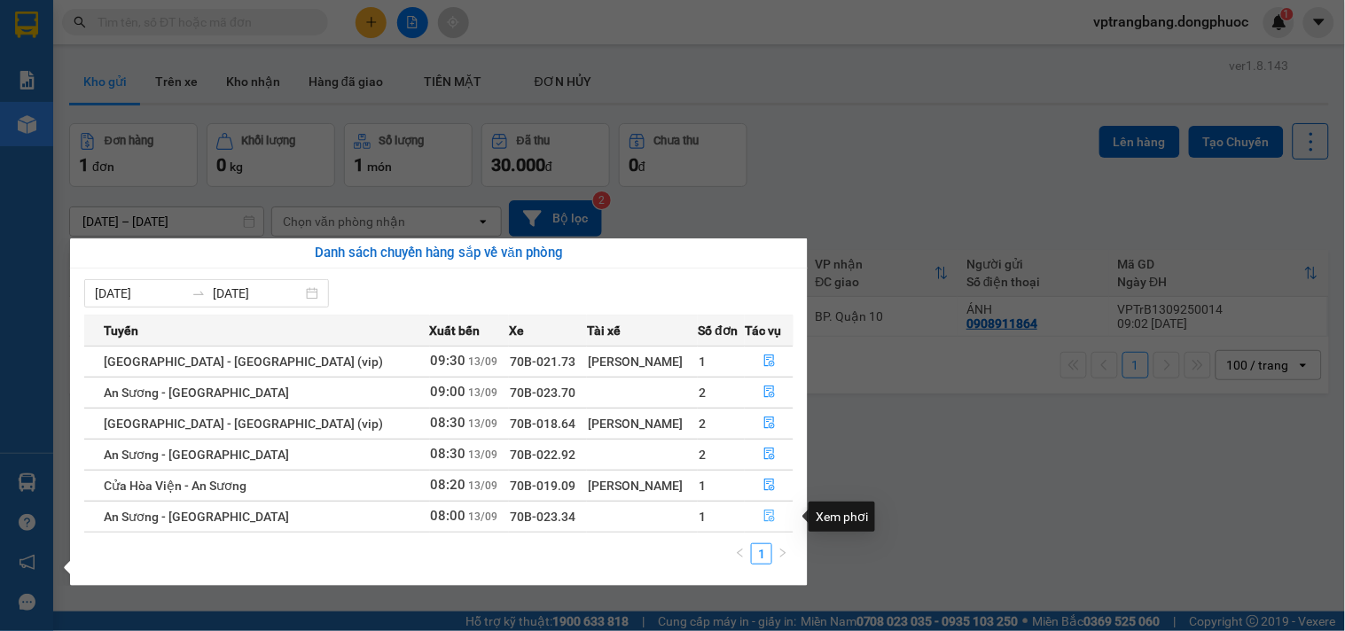
click at [763, 517] on icon "file-done" at bounding box center [769, 516] width 12 height 12
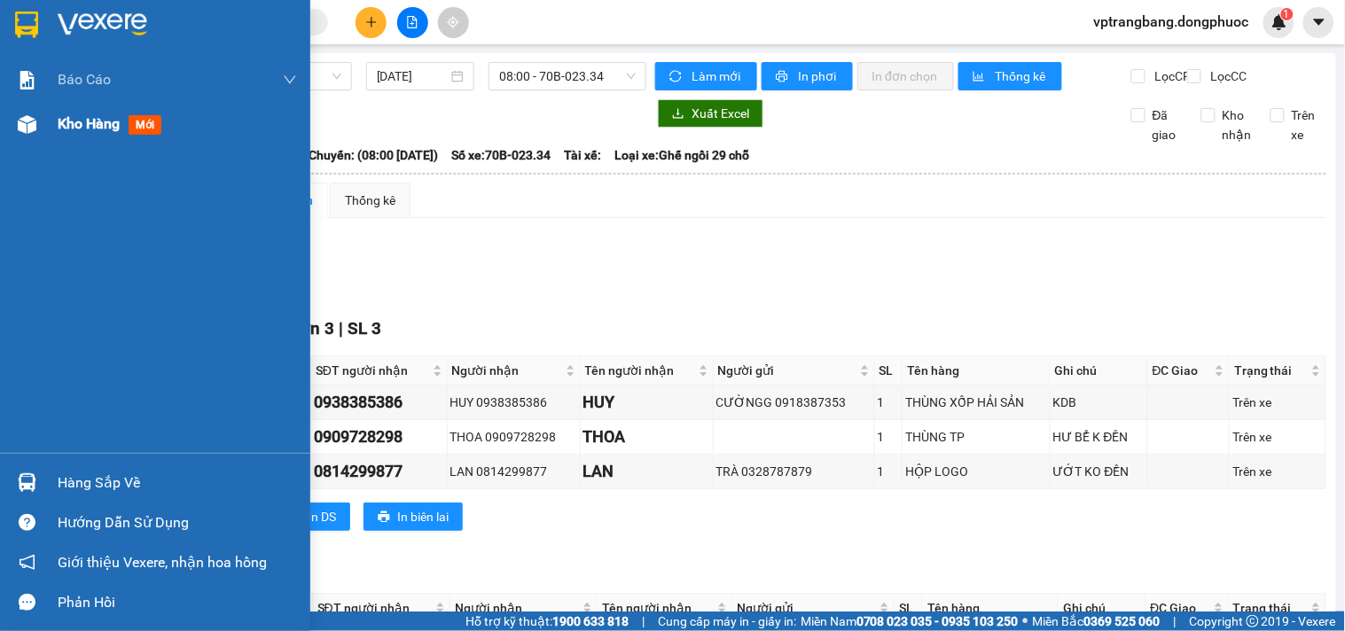
click at [65, 121] on span "Kho hàng" at bounding box center [89, 123] width 62 height 17
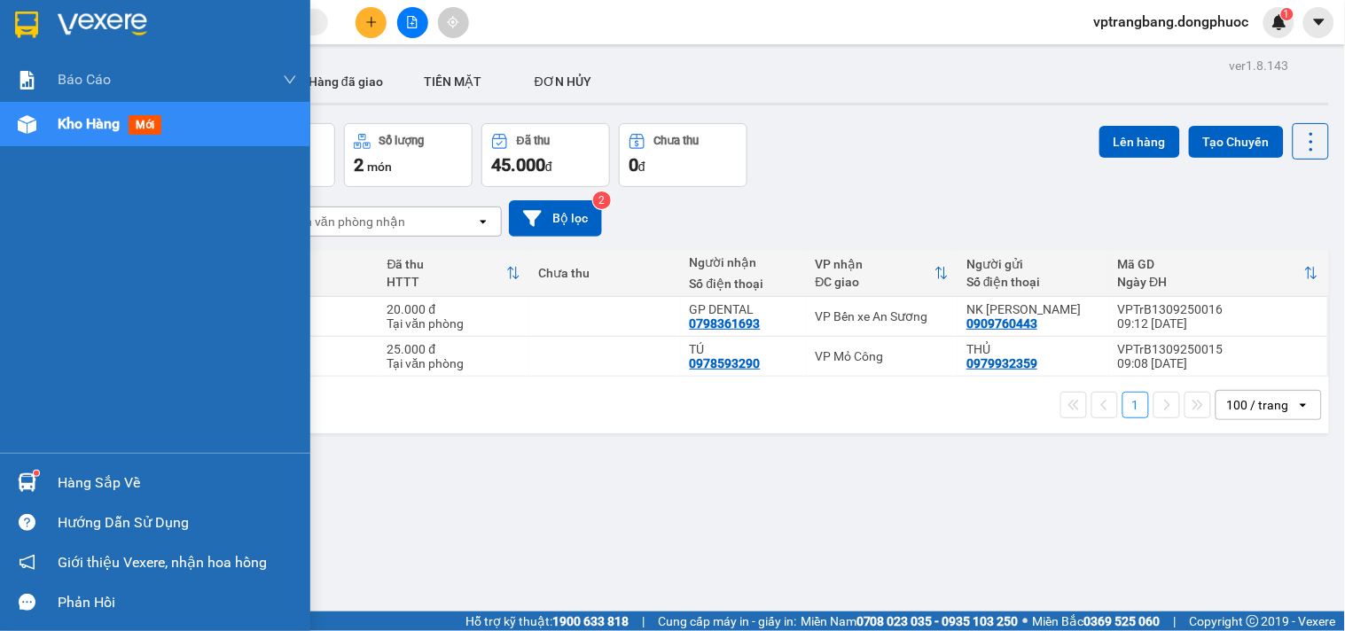
click at [68, 486] on div "Hàng sắp về" at bounding box center [177, 483] width 239 height 27
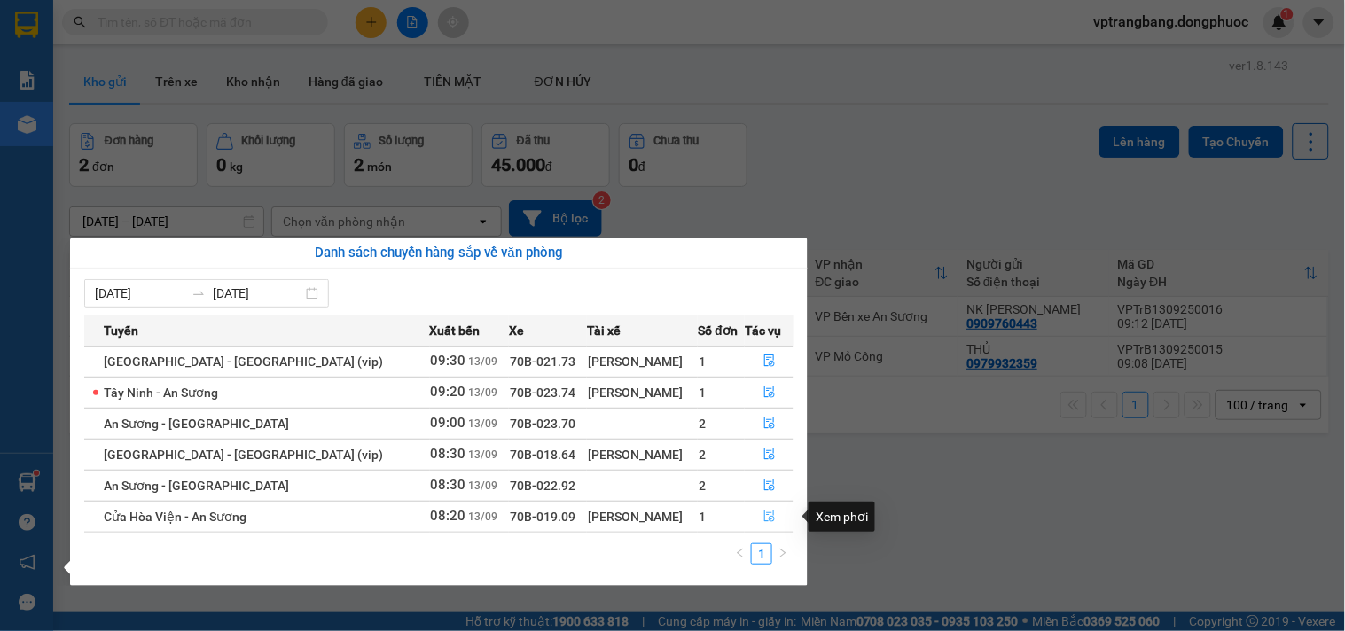
click at [763, 520] on icon "file-done" at bounding box center [769, 516] width 12 height 12
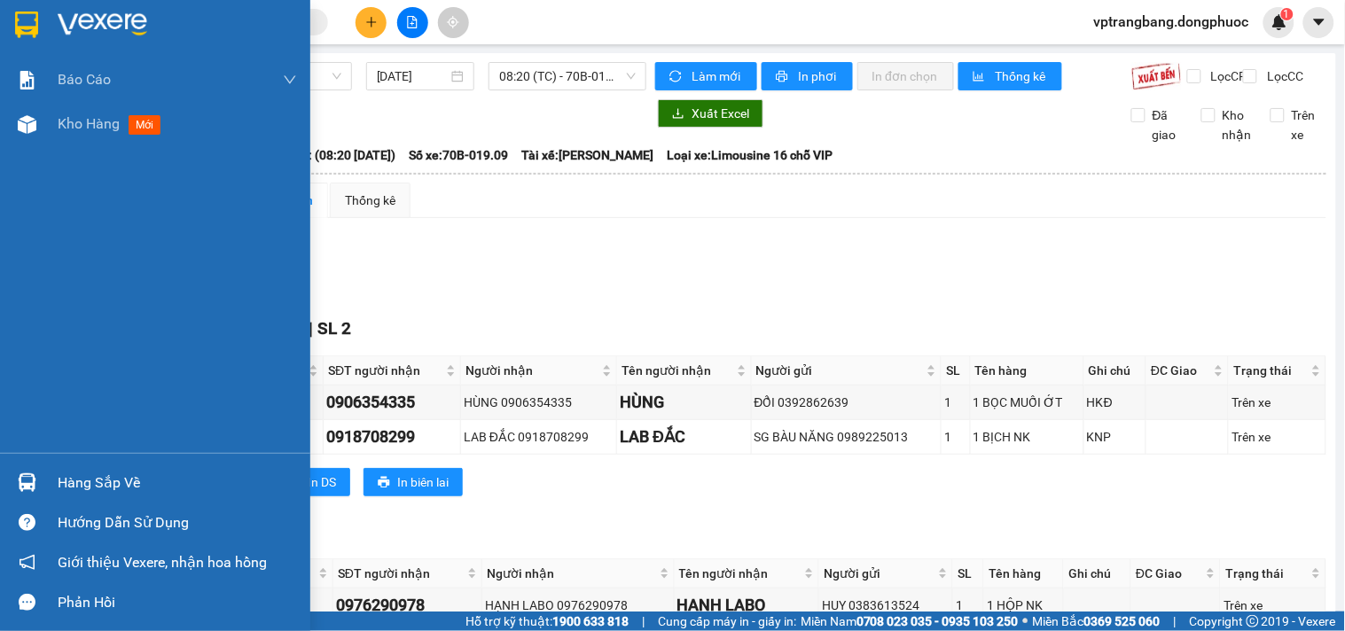
click at [62, 467] on div "Hàng sắp về" at bounding box center [155, 483] width 310 height 40
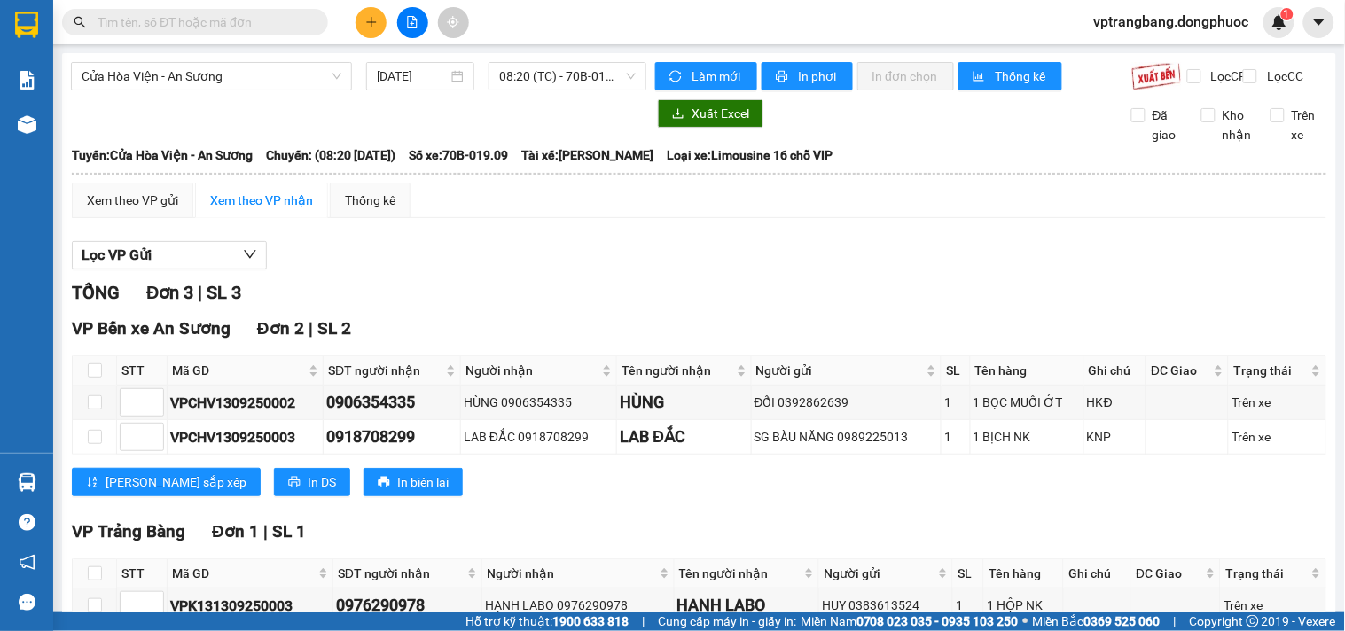
drag, startPoint x: 873, startPoint y: 325, endPoint x: 867, endPoint y: 314, distance: 12.7
click at [872, 317] on section "Kết quả tìm kiếm ( 0 ) Bộ lọc No Data vptrangbang.dongphuoc 1 Báo cáo Mẫu 1: Bá…" at bounding box center [672, 315] width 1345 height 631
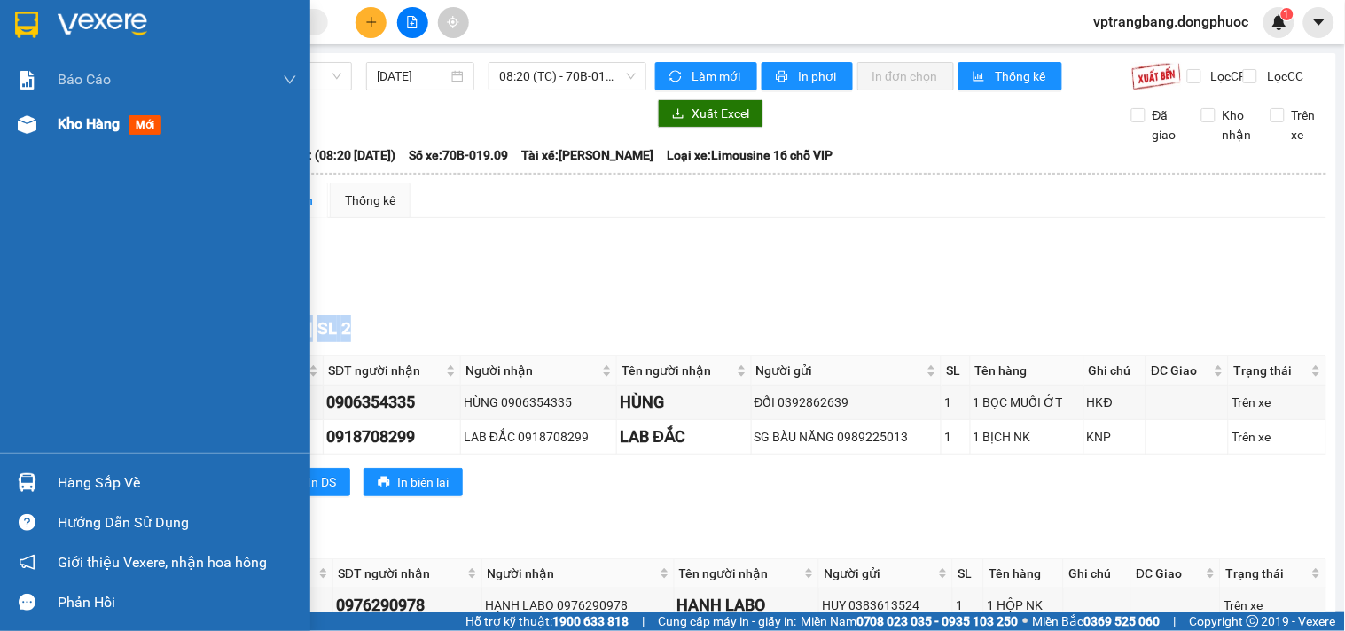
click at [110, 125] on span "Kho hàng" at bounding box center [89, 123] width 62 height 17
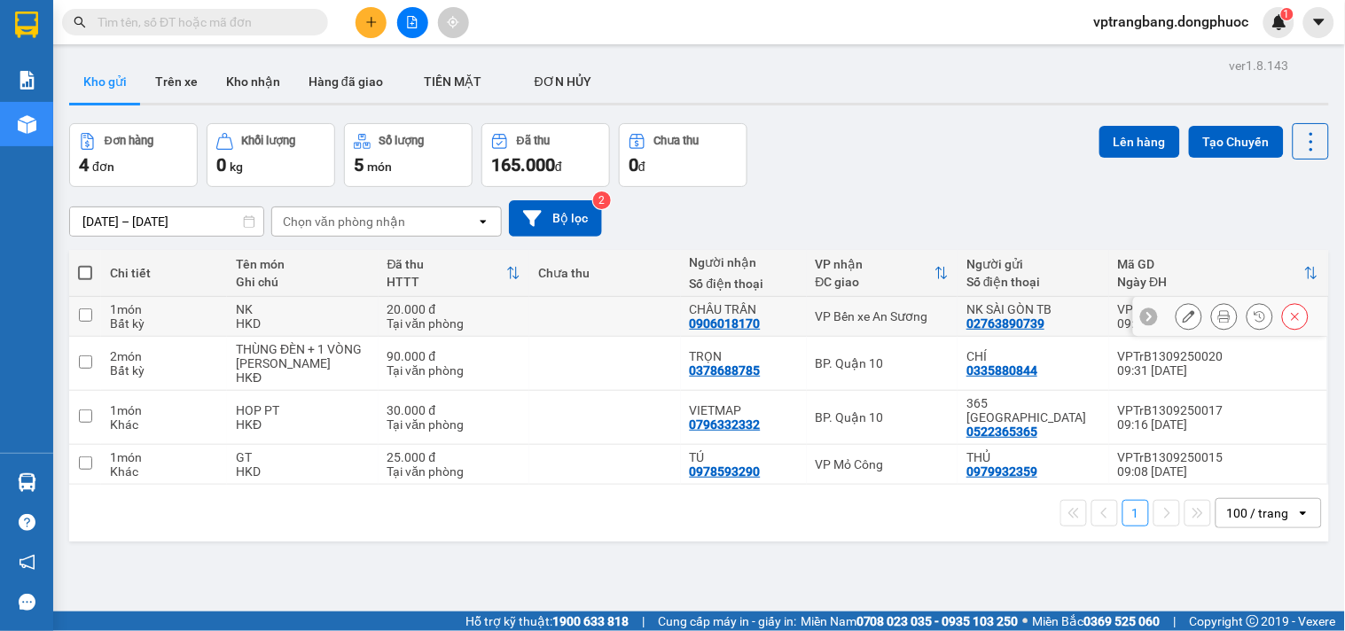
click at [851, 326] on td "VP Bến xe An Sương" at bounding box center [883, 317] width 152 height 40
checkbox input "true"
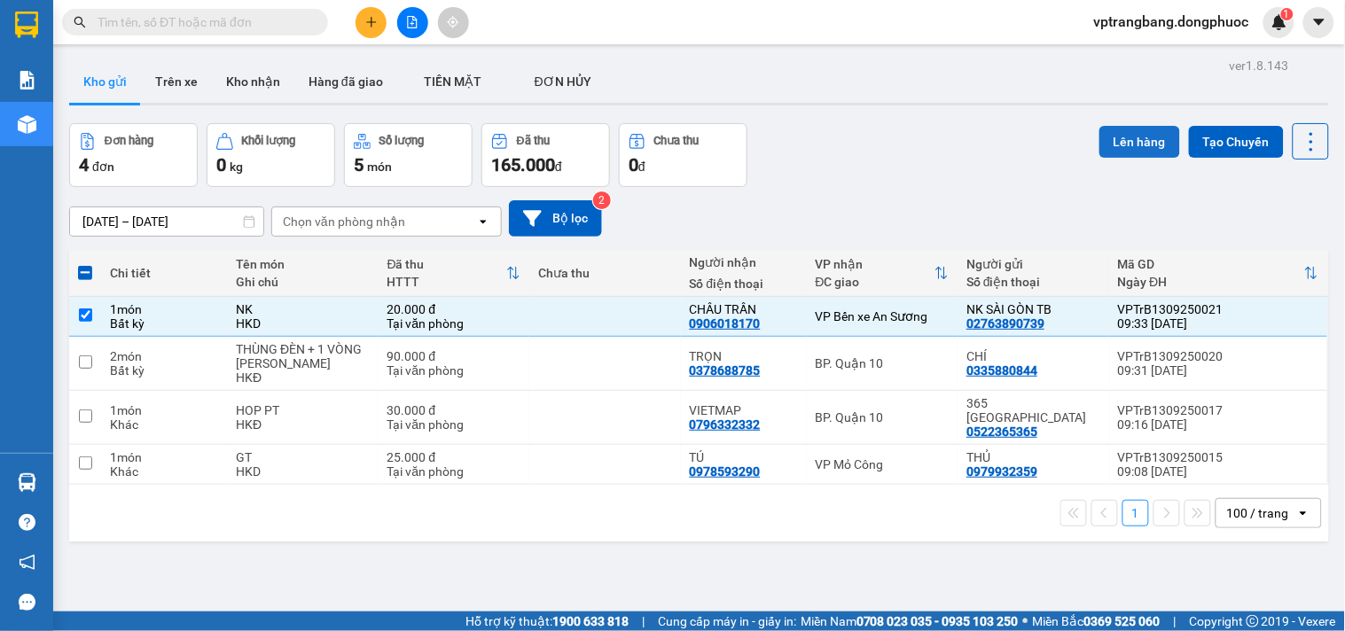
click at [1101, 147] on button "Lên hàng" at bounding box center [1140, 142] width 81 height 32
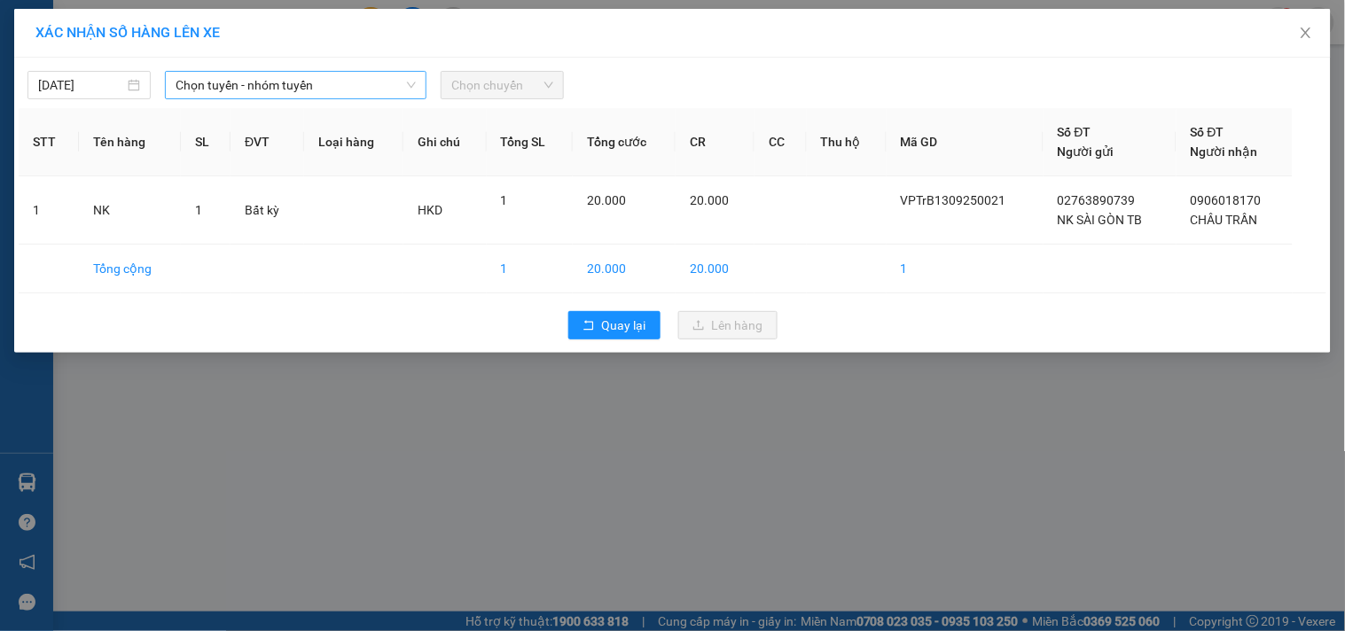
click at [206, 90] on span "Chọn tuyến - nhóm tuyến" at bounding box center [296, 85] width 240 height 27
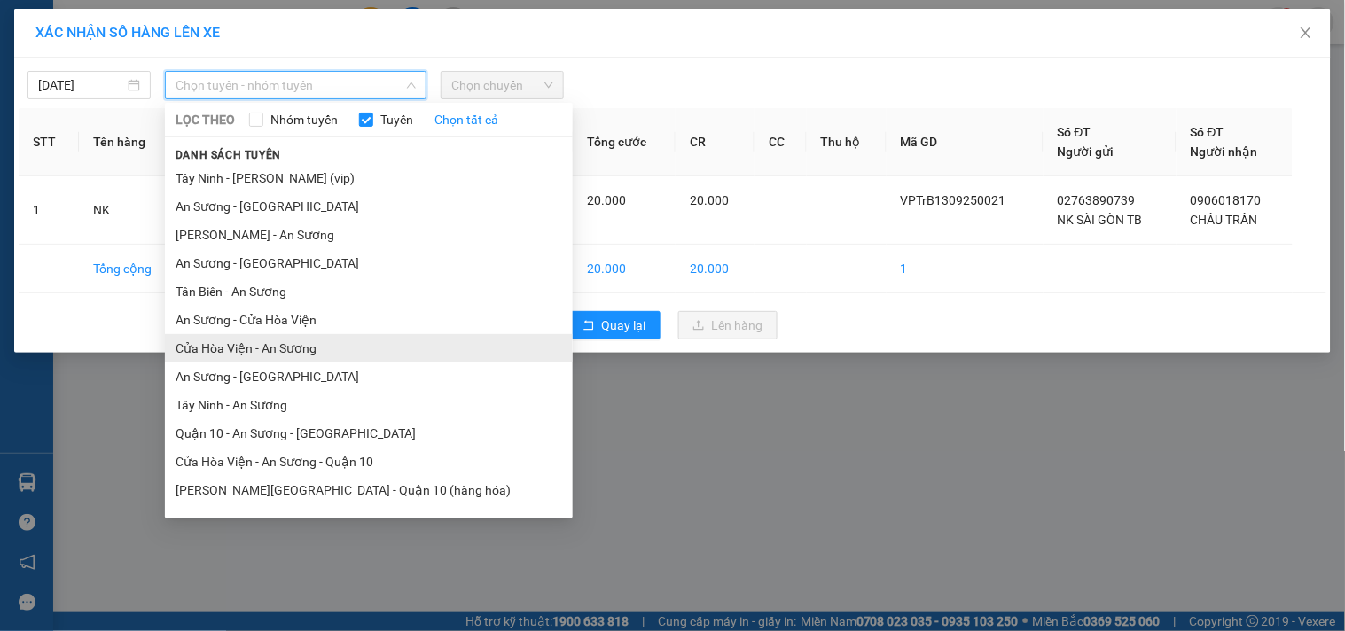
scroll to position [49, 0]
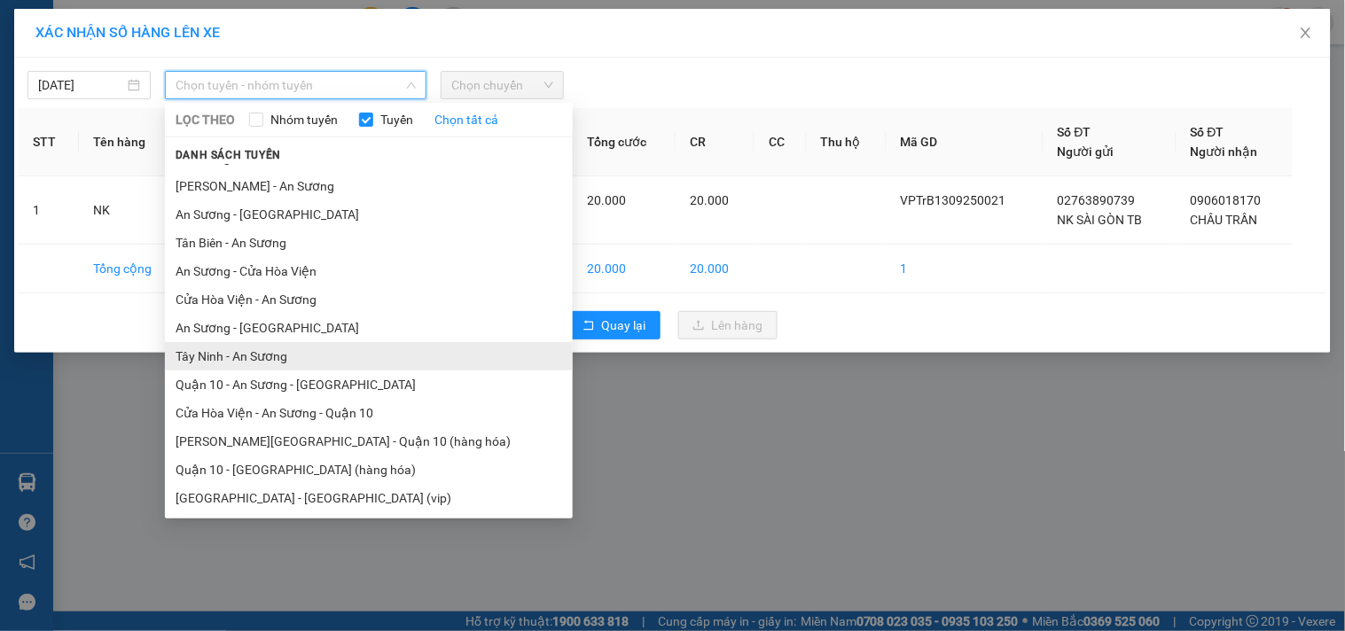
drag, startPoint x: 254, startPoint y: 361, endPoint x: 372, endPoint y: 313, distance: 128.1
click at [254, 361] on li "Tây Ninh - An Sương" at bounding box center [369, 356] width 408 height 28
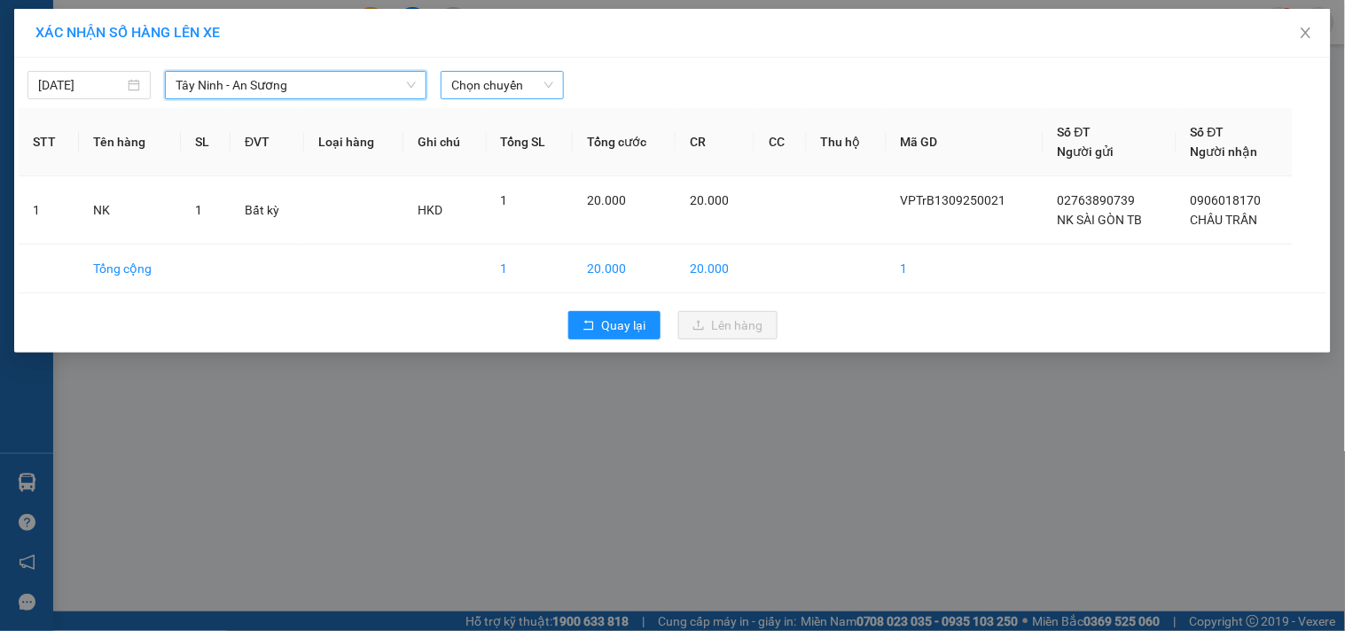
click at [508, 90] on span "Chọn chuyến" at bounding box center [502, 85] width 102 height 27
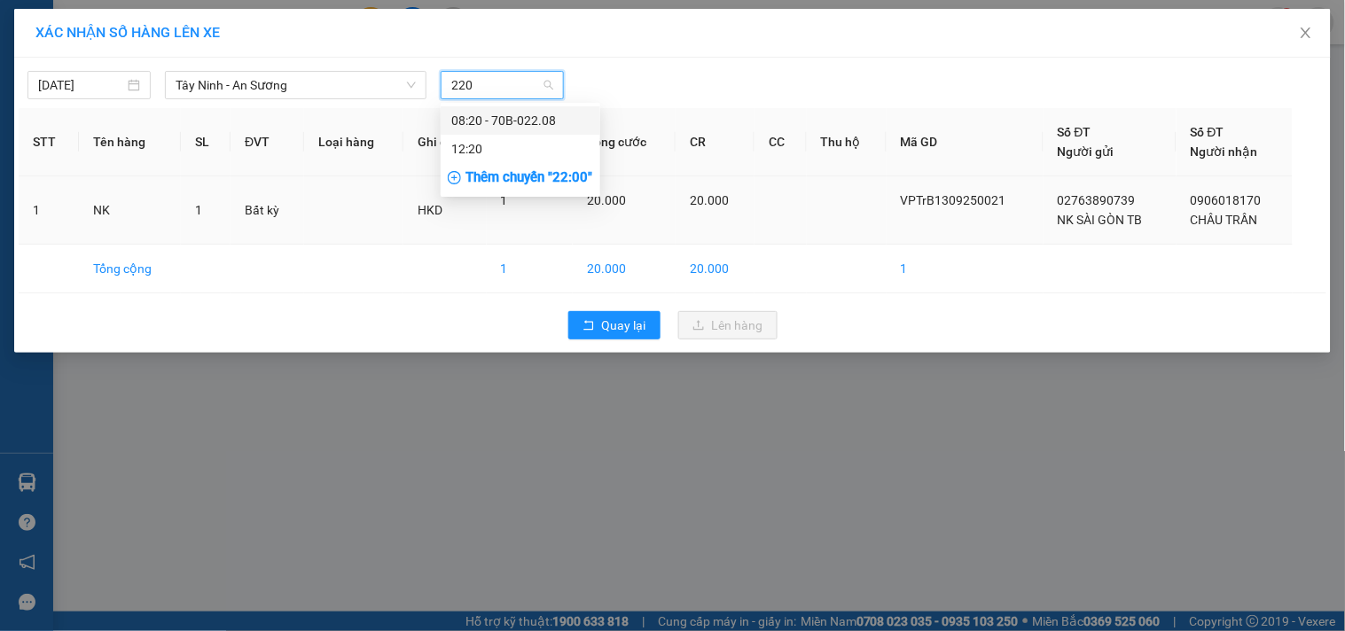
type input "2208"
click at [489, 118] on div "08:20 - 70B-022.08" at bounding box center [520, 121] width 138 height 20
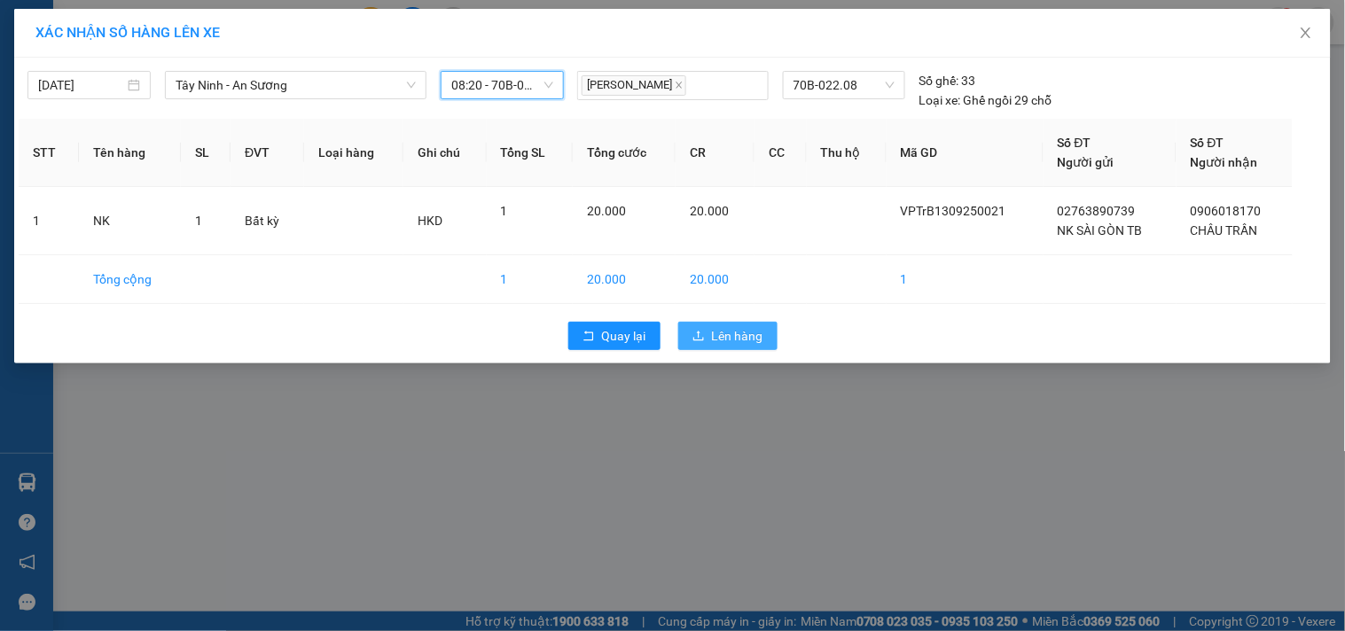
click at [734, 334] on span "Lên hàng" at bounding box center [737, 336] width 51 height 20
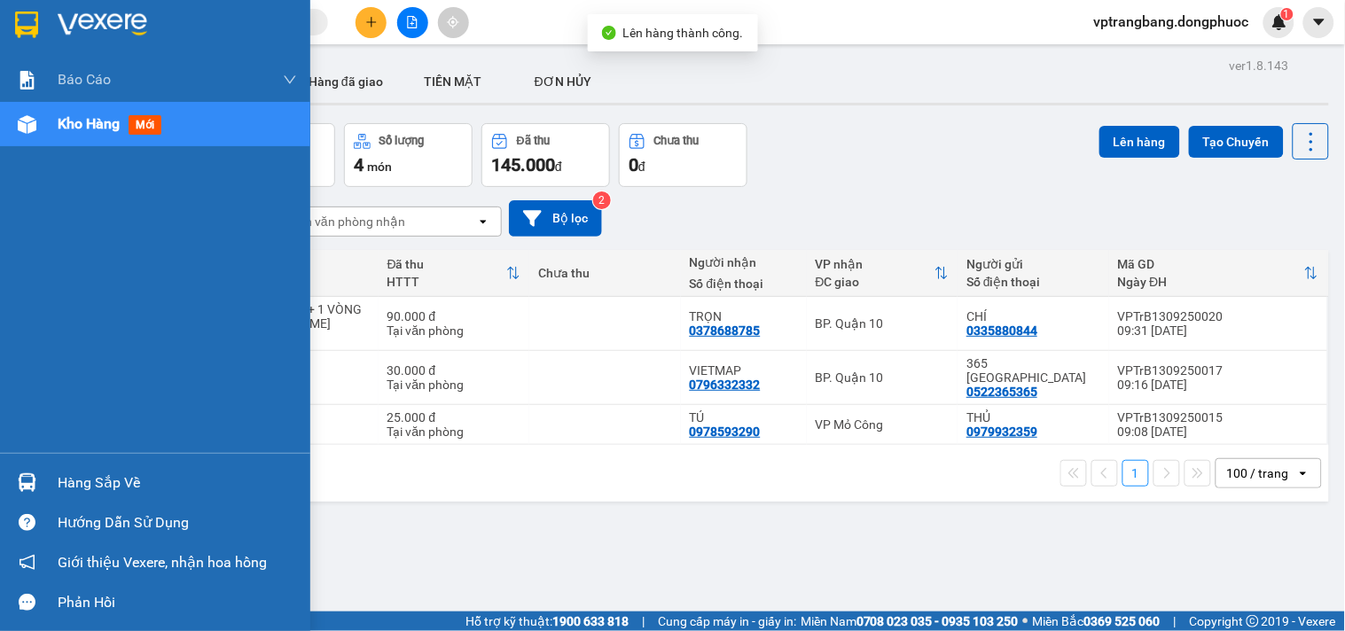
click at [55, 475] on div "Hàng sắp về" at bounding box center [155, 483] width 310 height 40
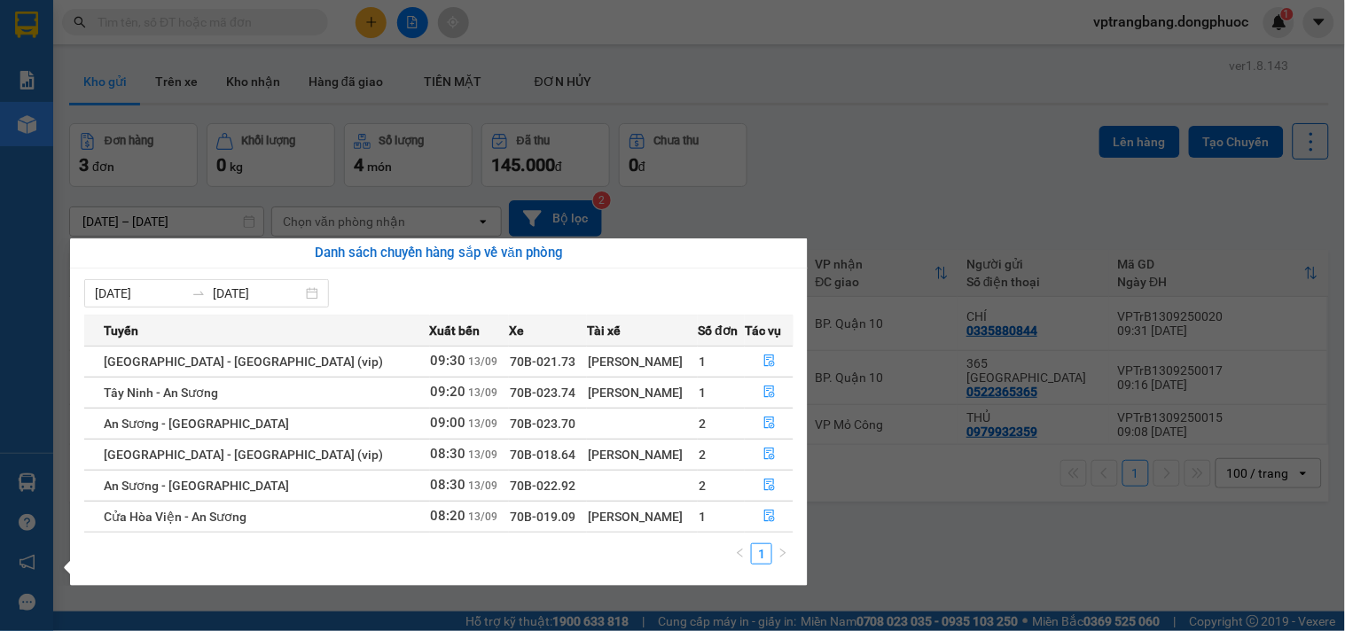
click at [898, 148] on section "Kết quả tìm kiếm ( 0 ) Bộ lọc No Data vptrangbang.dongphuoc 1 Báo cáo Mẫu 1: Bá…" at bounding box center [672, 315] width 1345 height 631
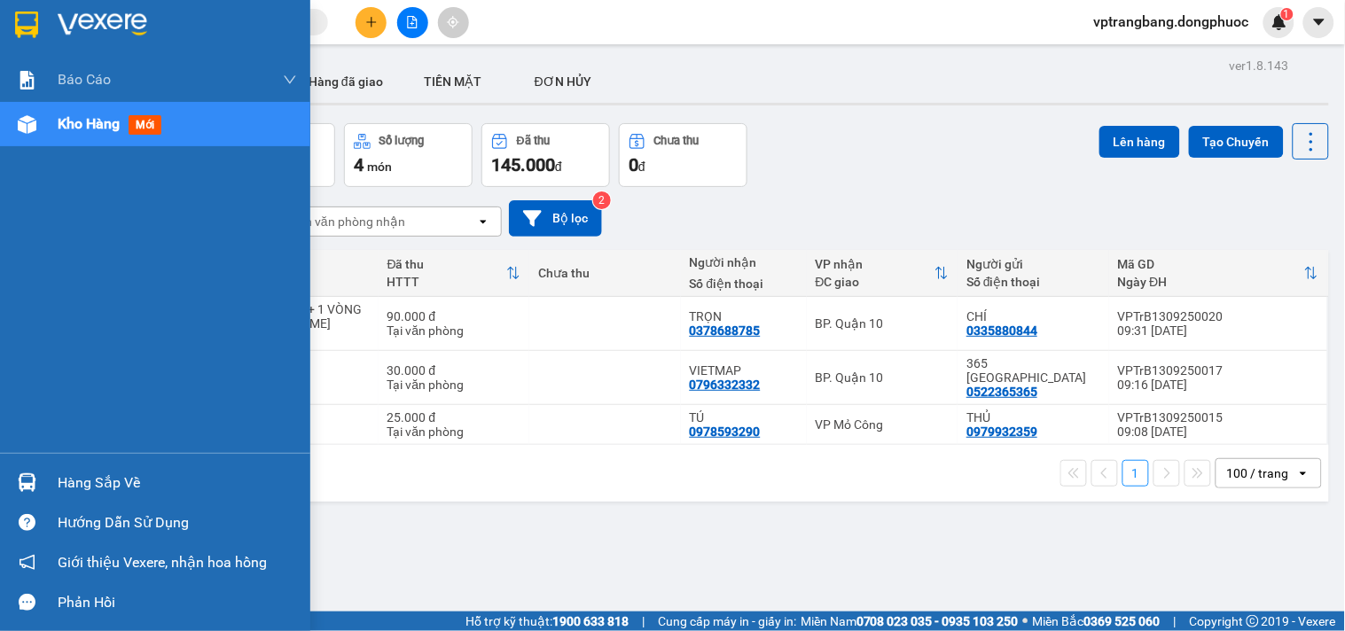
click at [77, 484] on div "Hàng sắp về" at bounding box center [177, 483] width 239 height 27
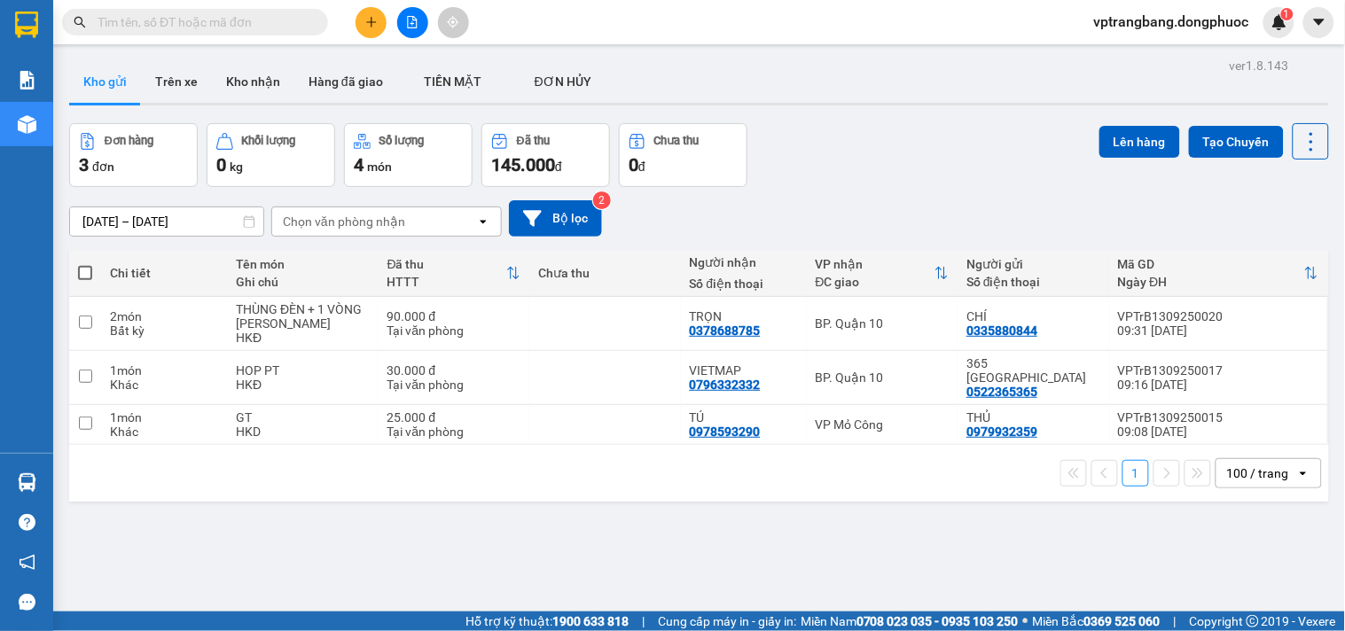
click at [865, 125] on section "Kết quả tìm kiếm ( 0 ) Bộ lọc No Data vptrangbang.dongphuoc 1 Báo cáo Mẫu 1: Bá…" at bounding box center [672, 315] width 1345 height 631
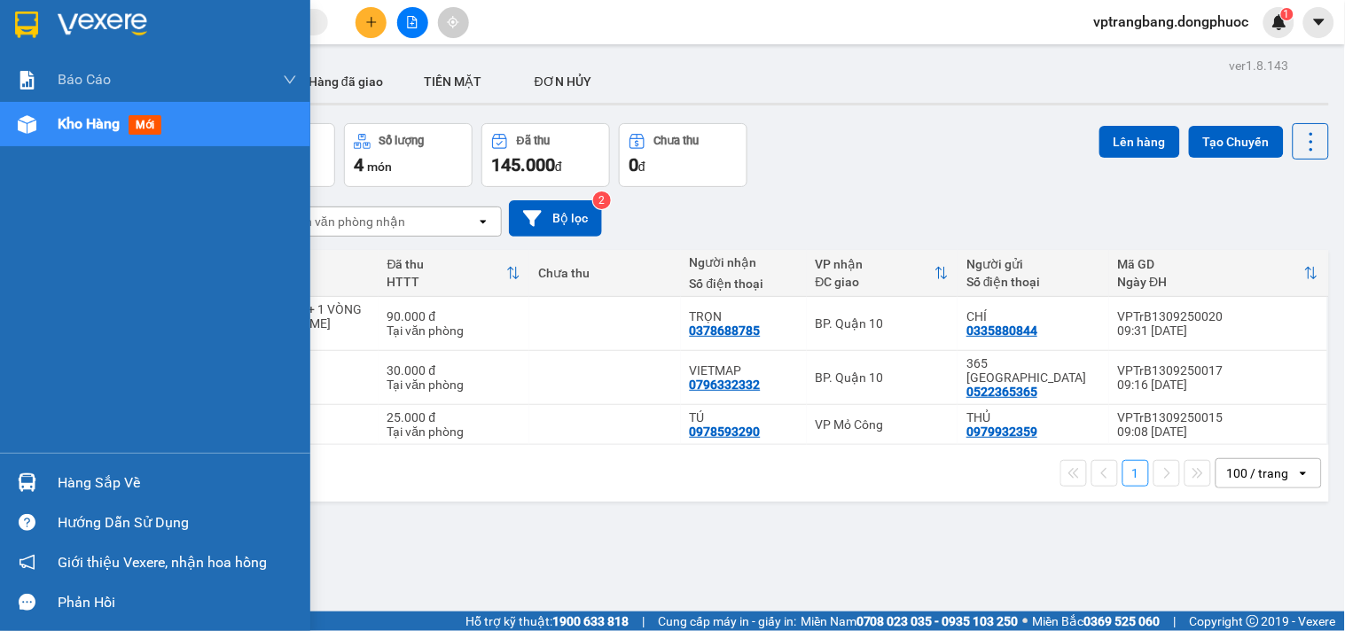
click at [51, 488] on div "Hàng sắp về" at bounding box center [155, 483] width 310 height 40
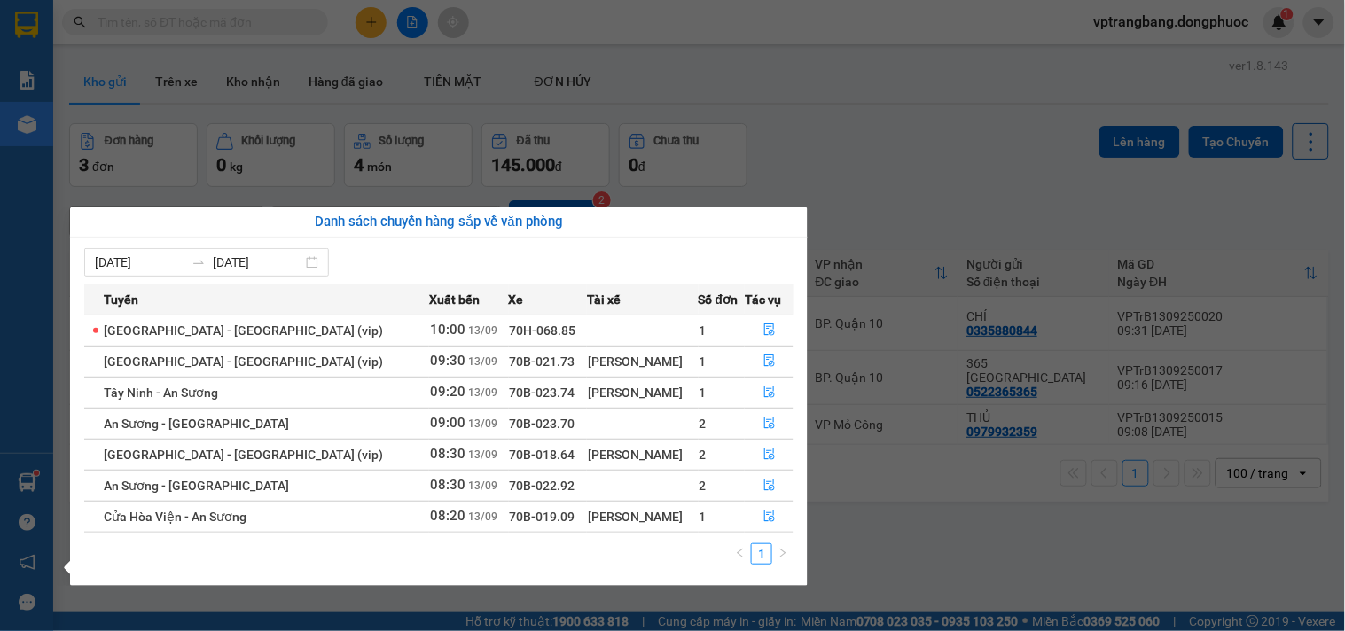
click at [916, 192] on section "Kết quả tìm kiếm ( 0 ) Bộ lọc No Data vptrangbang.dongphuoc 1 Báo cáo Mẫu 1: Bá…" at bounding box center [672, 315] width 1345 height 631
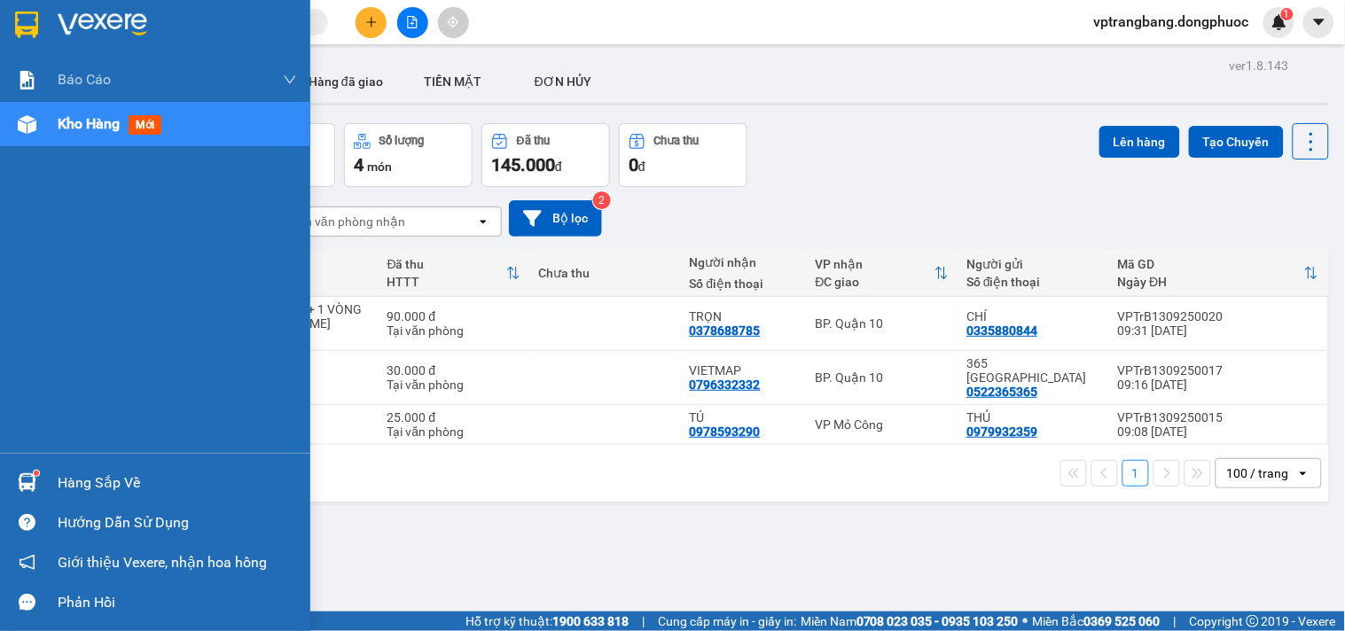
click at [62, 490] on div "Hàng sắp về" at bounding box center [177, 483] width 239 height 27
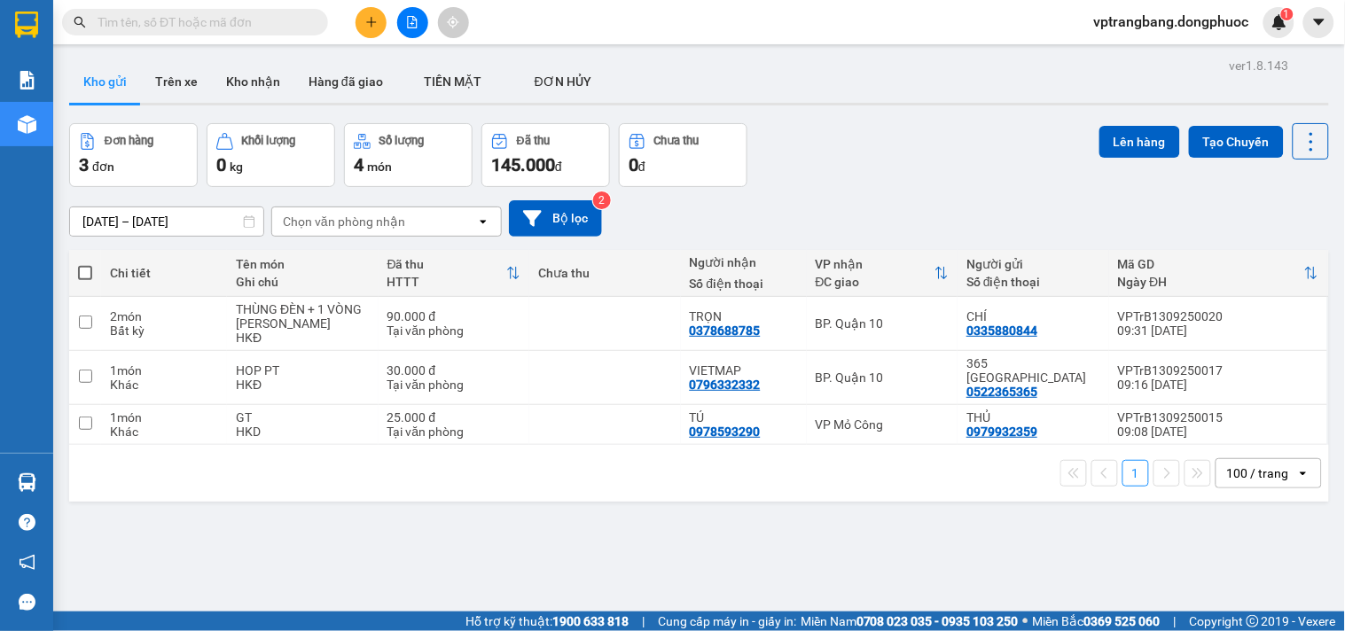
click at [794, 179] on section "Kết quả tìm kiếm ( 0 ) Bộ lọc No Data vptrangbang.dongphuoc 1 Báo cáo Mẫu 1: Bá…" at bounding box center [672, 315] width 1345 height 631
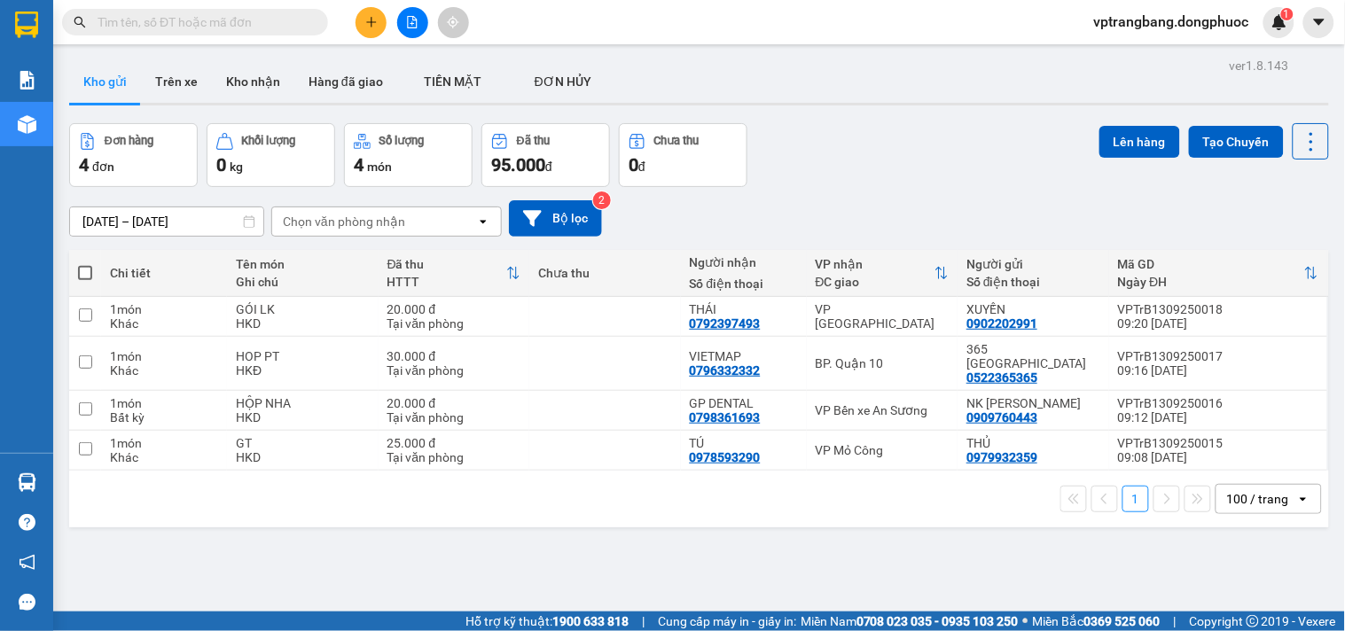
click at [207, 22] on input "text" at bounding box center [202, 22] width 209 height 20
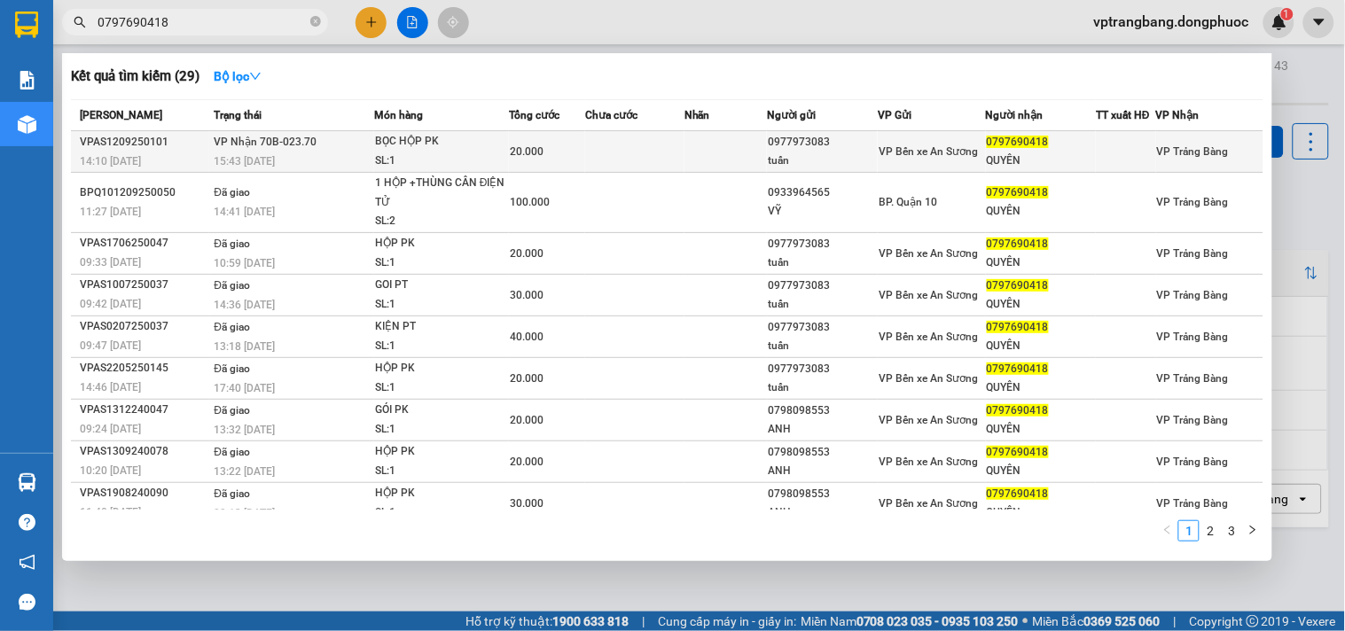
type input "0797690418"
click at [648, 140] on td at bounding box center [634, 152] width 99 height 42
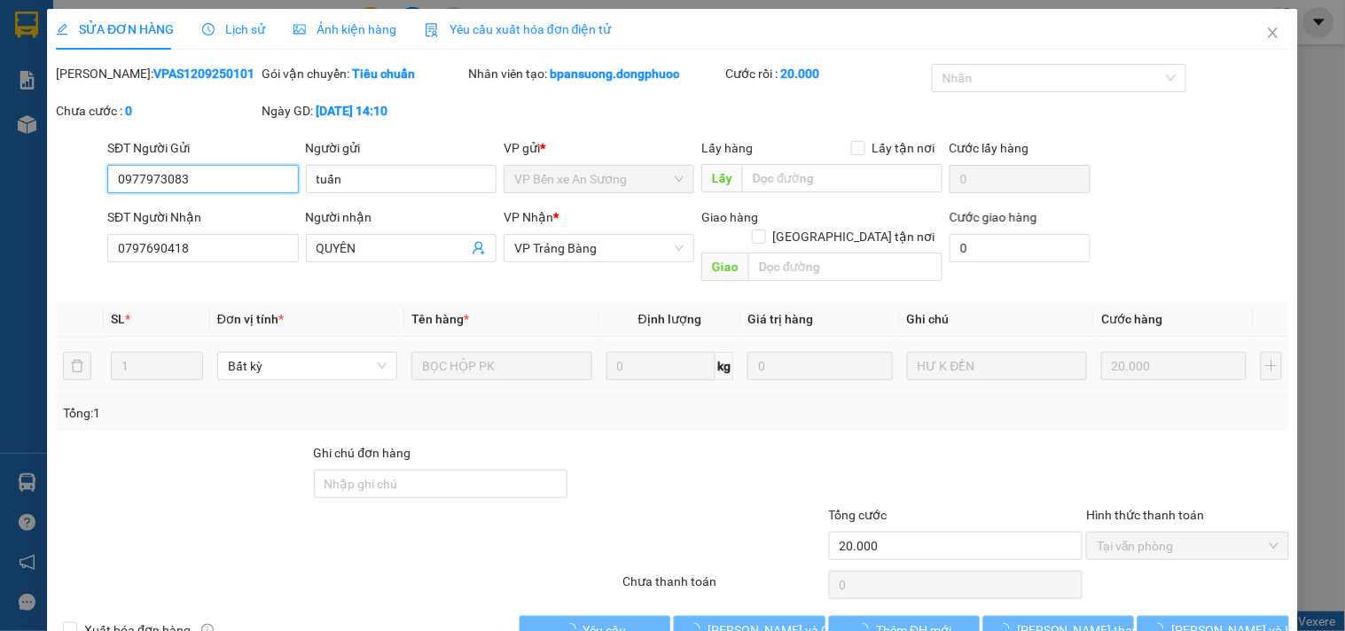
type input "0977973083"
type input "tuấn"
type input "0797690418"
type input "QUYÊN"
type input "20.000"
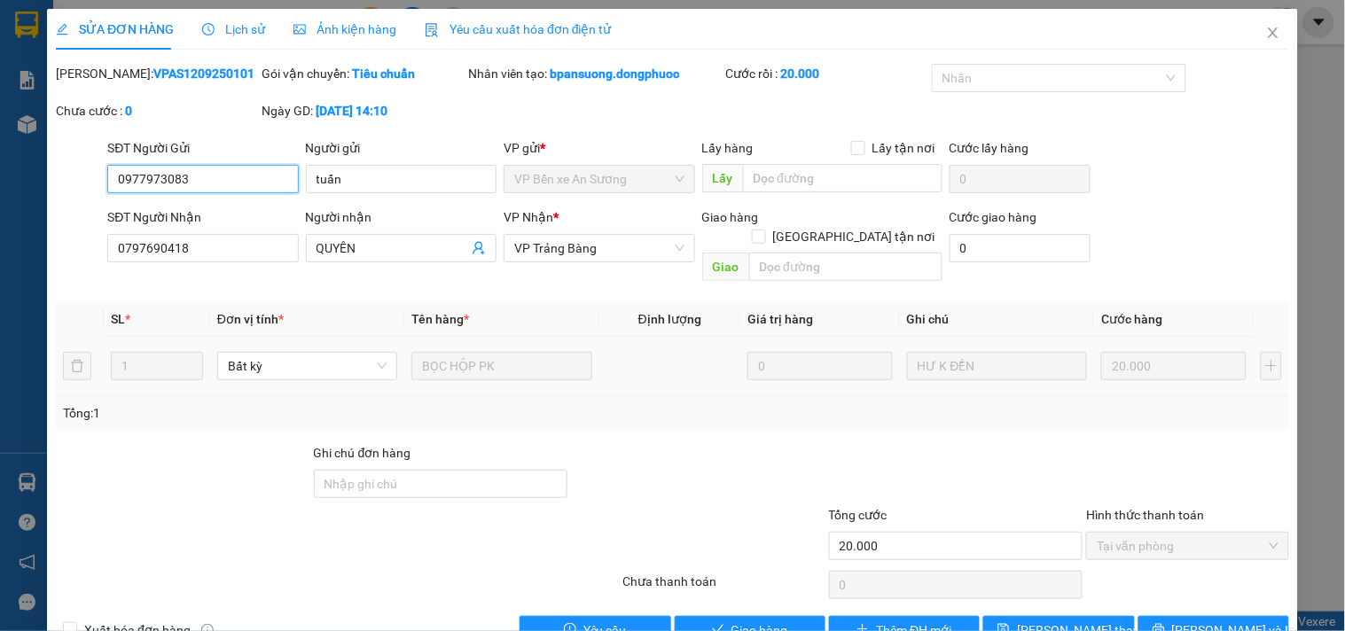
scroll to position [28, 0]
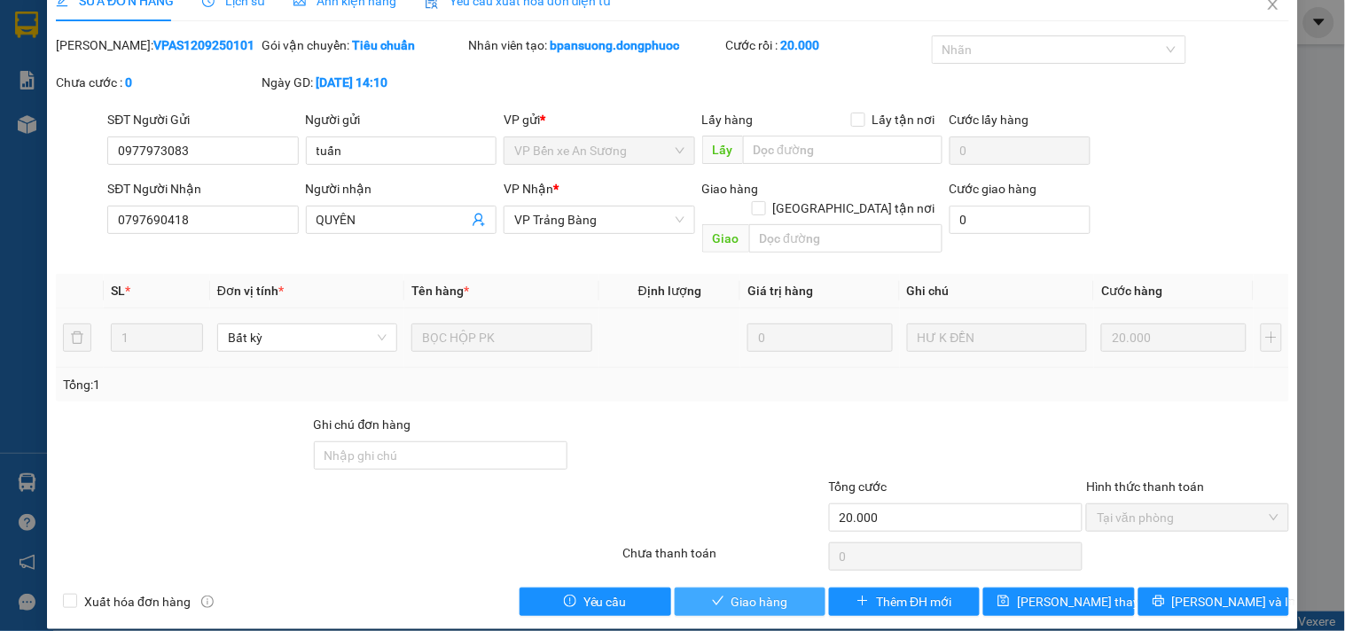
click at [722, 588] on button "Giao hàng" at bounding box center [750, 602] width 151 height 28
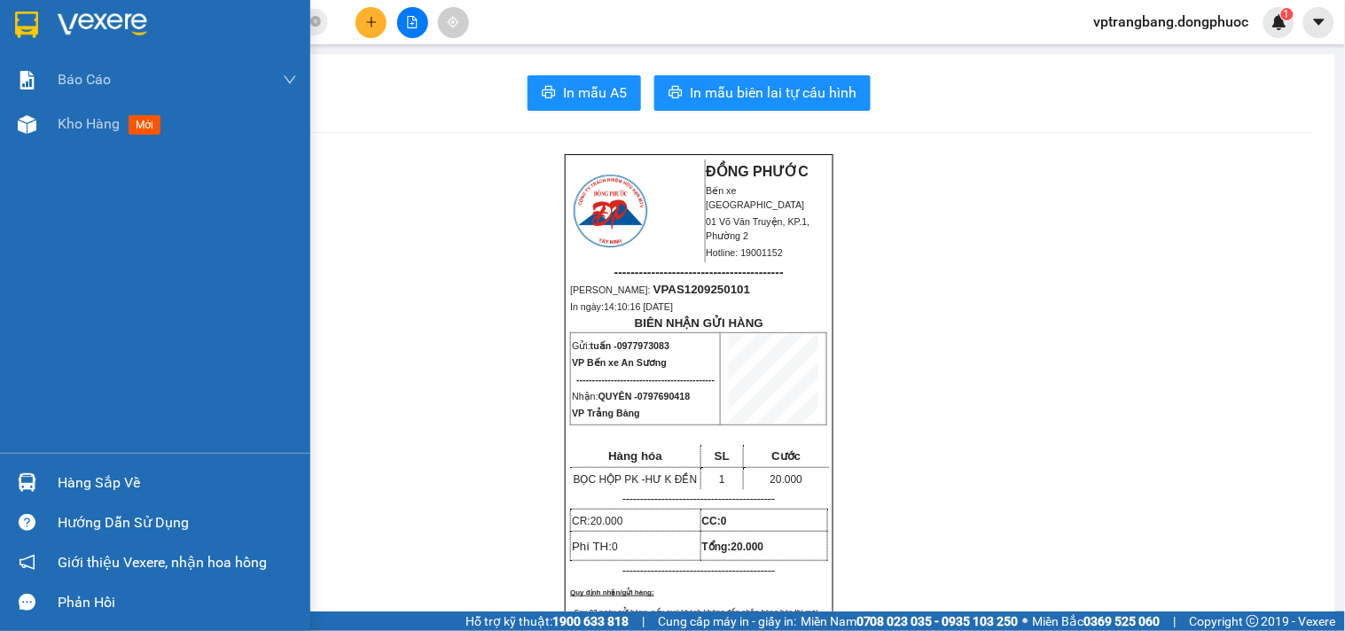
click at [80, 490] on div "Hàng sắp về" at bounding box center [177, 483] width 239 height 27
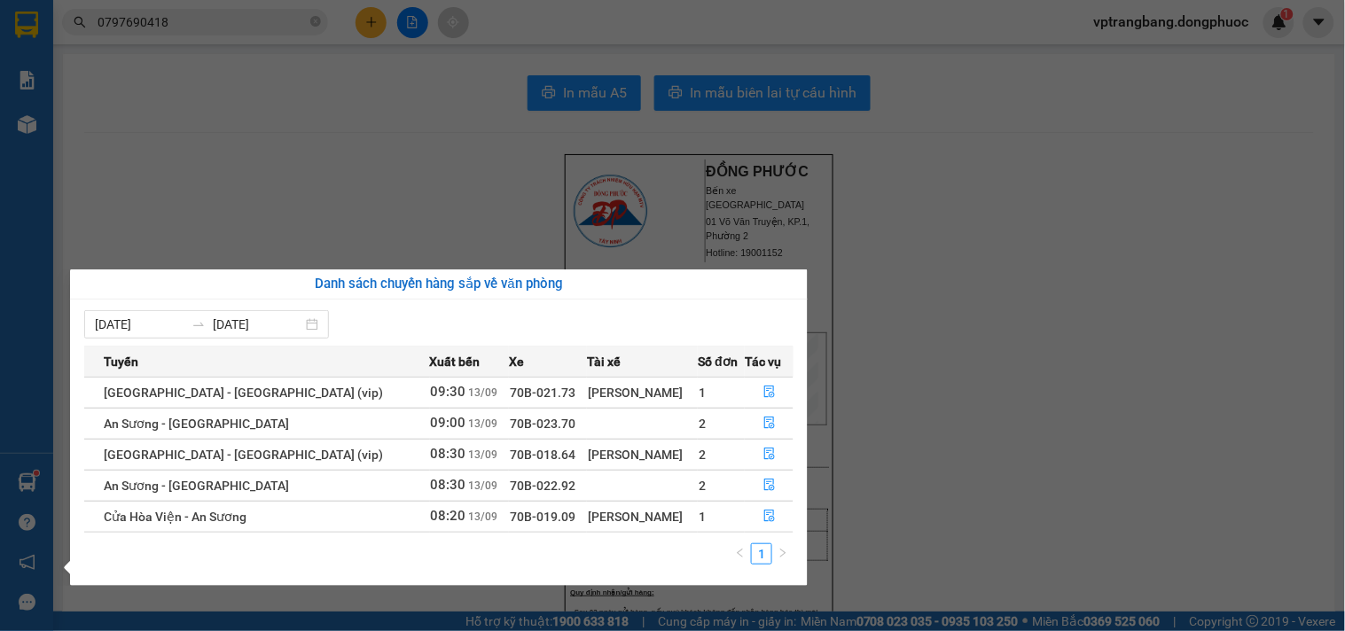
click at [940, 368] on section "Kết quả tìm kiếm ( 29 ) Bộ lọc Mã ĐH Trạng thái Món hàng Tổng cước Chưa cước Nh…" at bounding box center [672, 315] width 1345 height 631
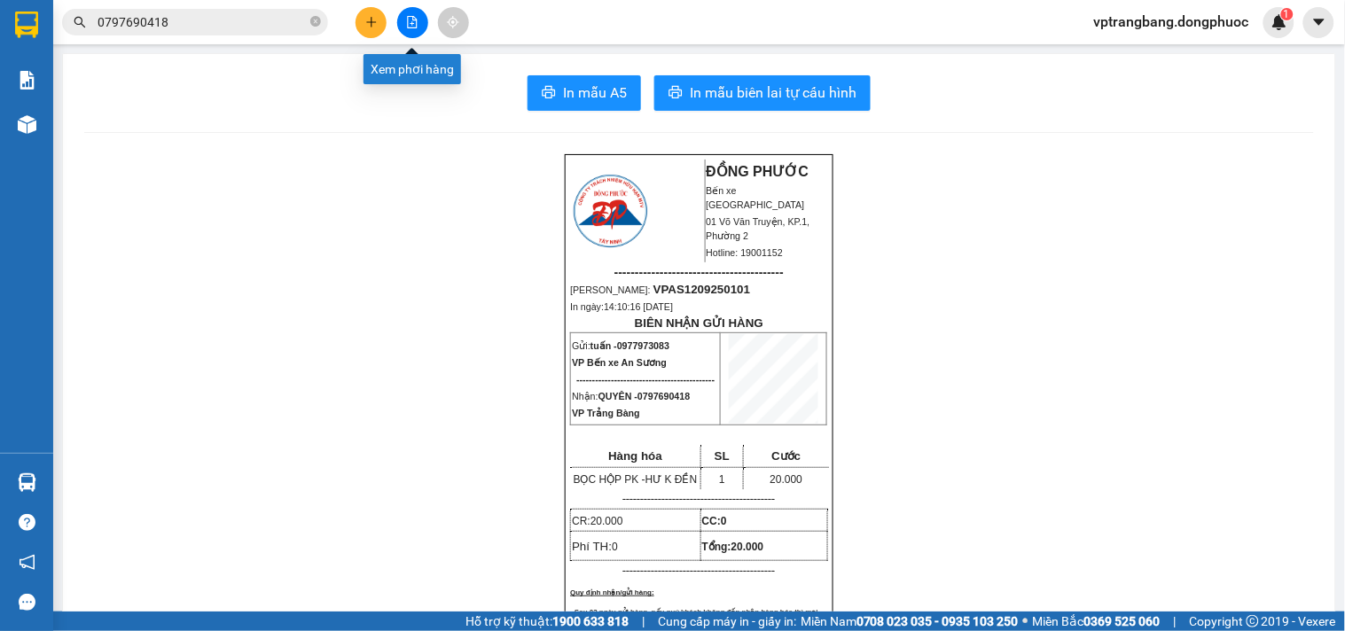
click at [411, 25] on icon "file-add" at bounding box center [412, 22] width 12 height 12
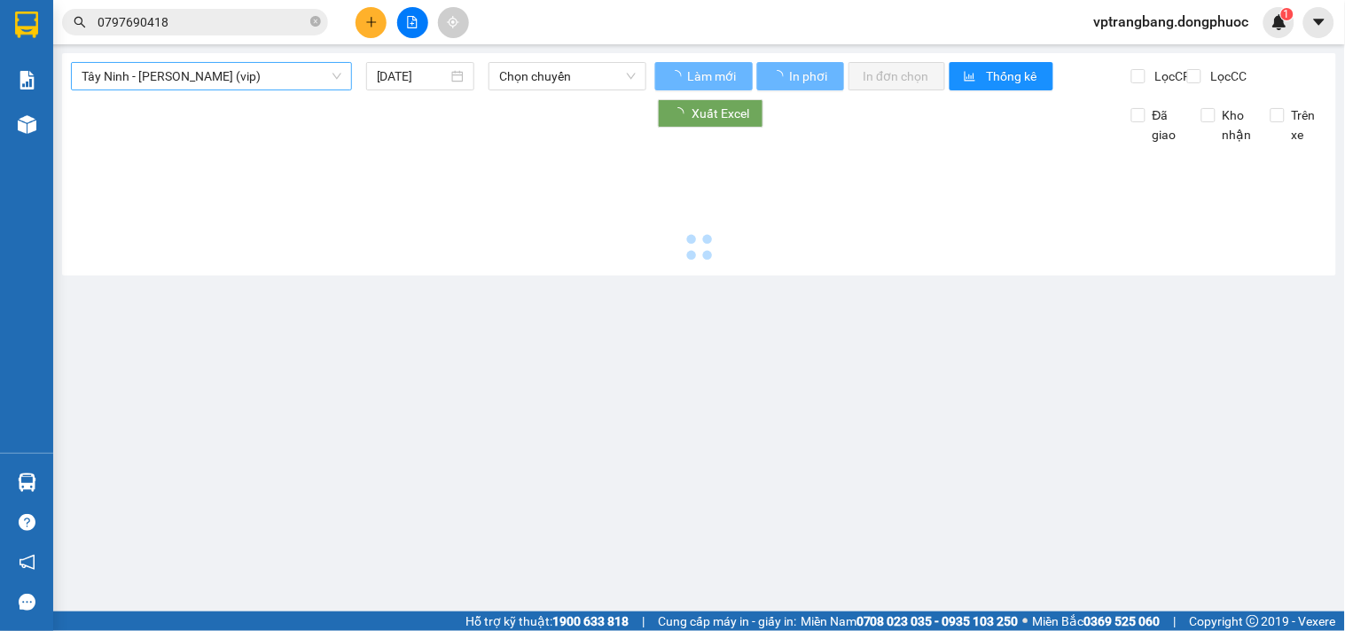
click at [184, 84] on span "Tây Ninh - [PERSON_NAME] (vip)" at bounding box center [212, 76] width 260 height 27
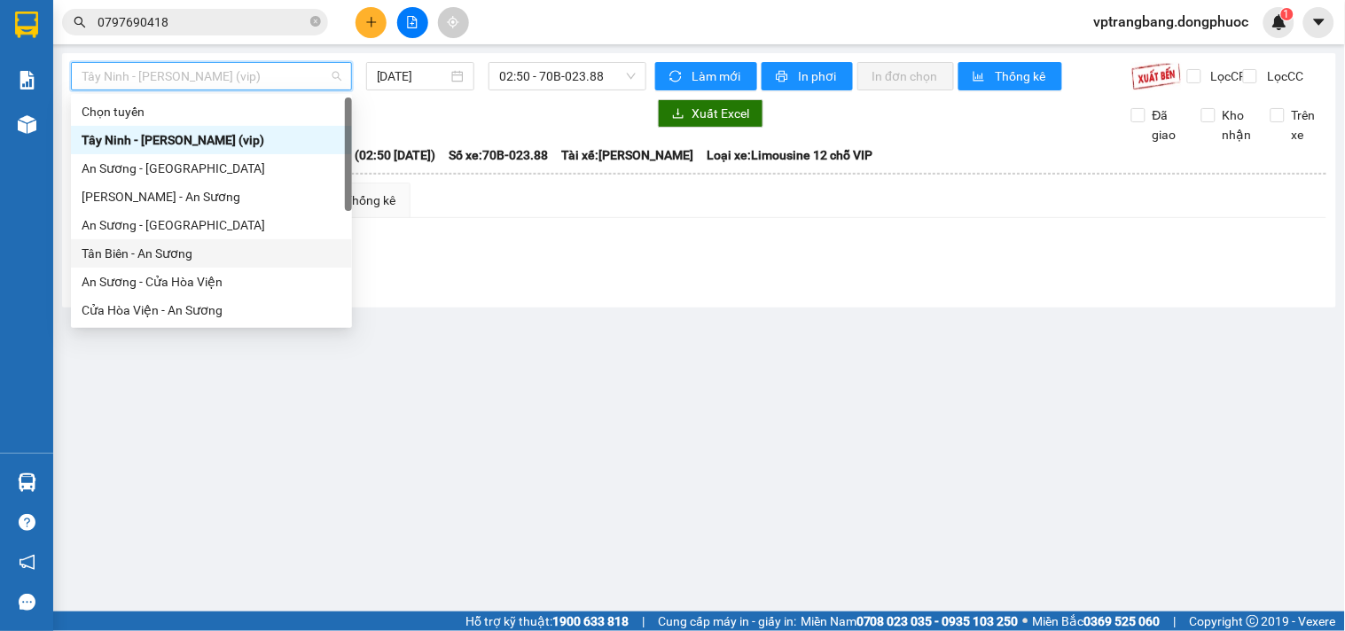
scroll to position [199, 0]
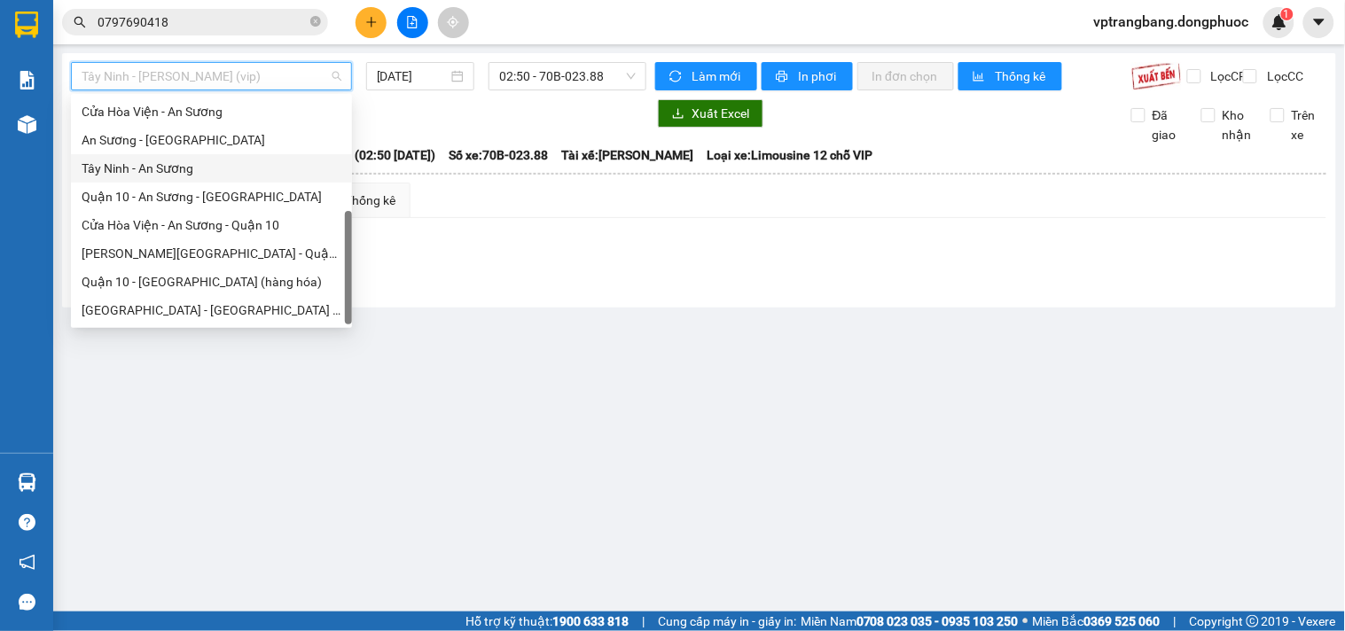
click at [155, 167] on div "Tây Ninh - An Sương" at bounding box center [212, 169] width 260 height 20
type input "[DATE]"
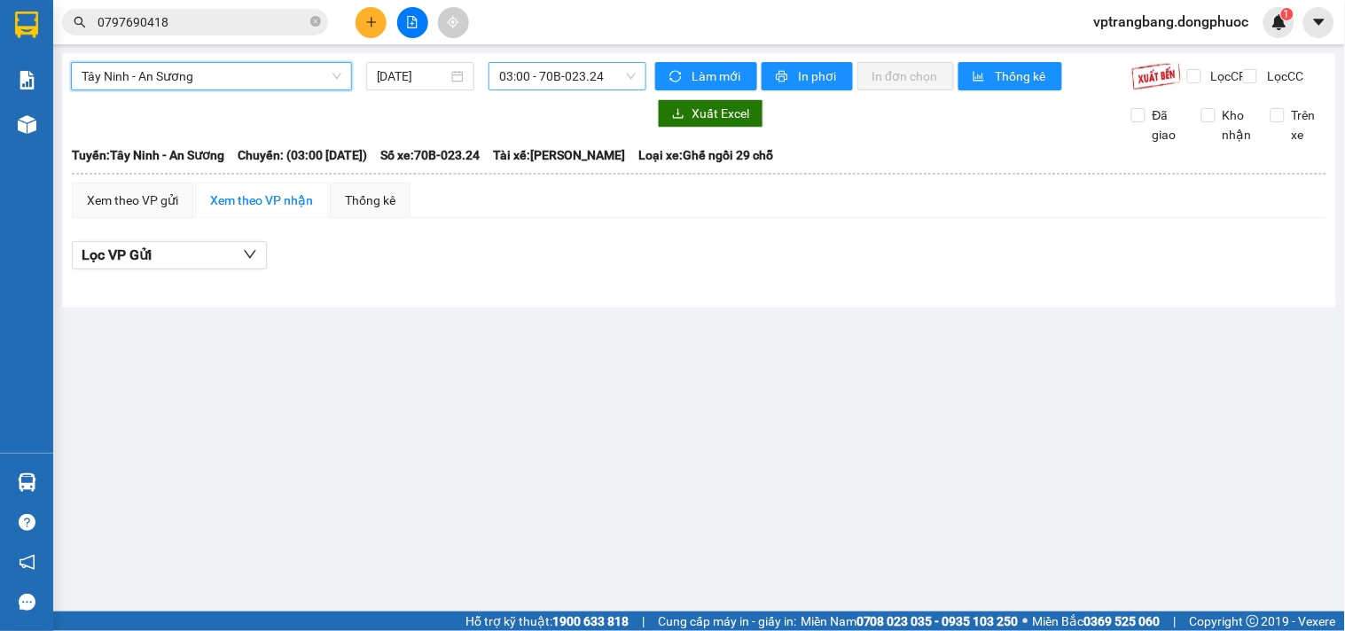
click at [537, 80] on span "03:00 - 70B-023.24" at bounding box center [567, 76] width 137 height 27
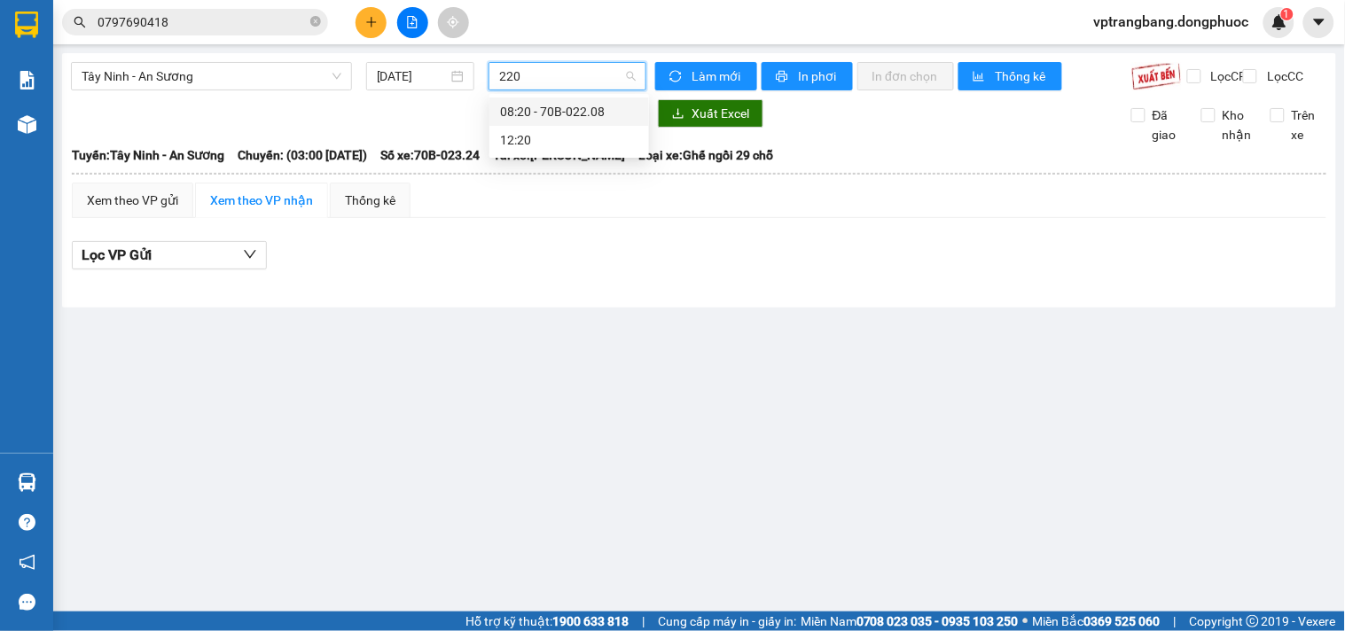
type input "2208"
click at [518, 112] on div "08:20 - 70B-022.08" at bounding box center [569, 112] width 138 height 20
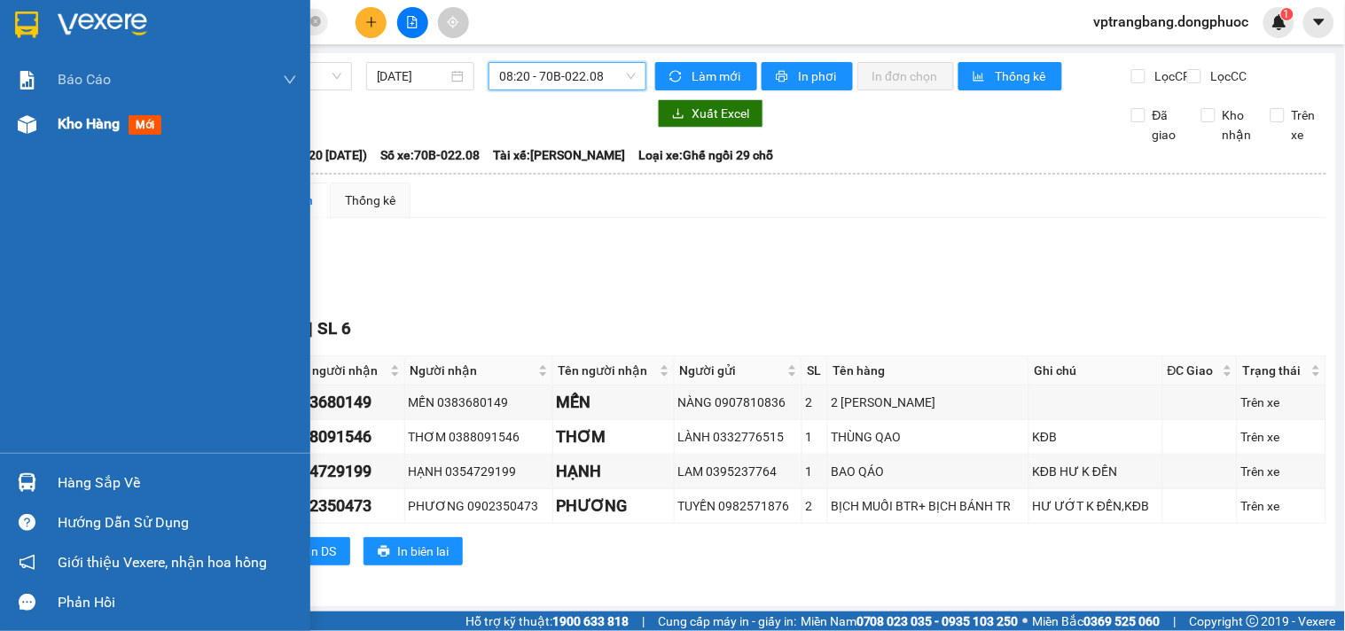
click at [64, 135] on div "Kho hàng mới" at bounding box center [113, 124] width 111 height 22
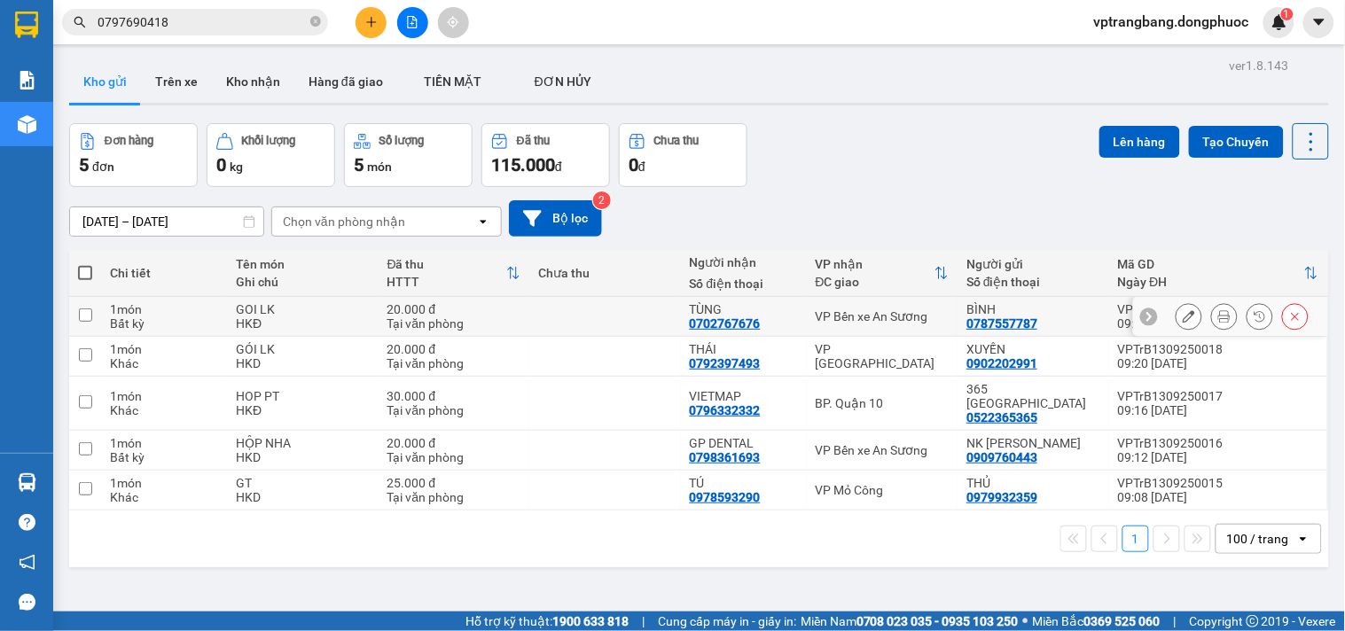
click at [827, 310] on div "VP Bến xe An Sương" at bounding box center [883, 316] width 134 height 14
checkbox input "true"
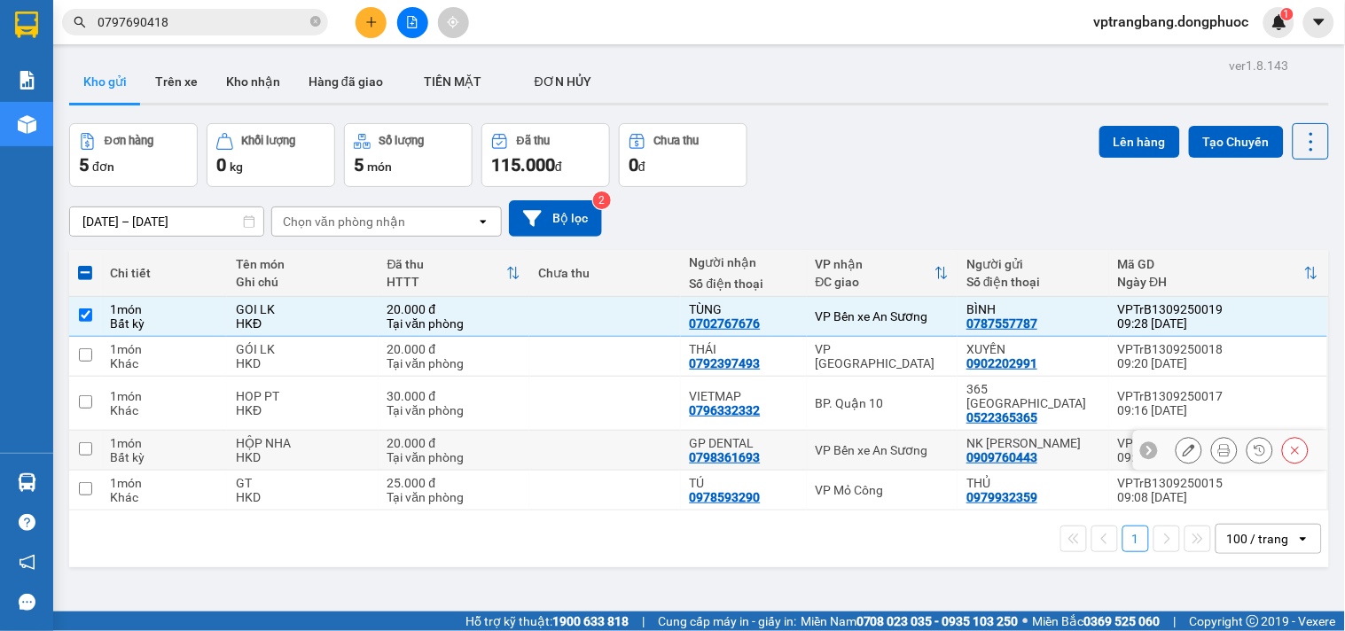
click at [847, 443] on div "VP Bến xe An Sương" at bounding box center [883, 450] width 134 height 14
checkbox input "true"
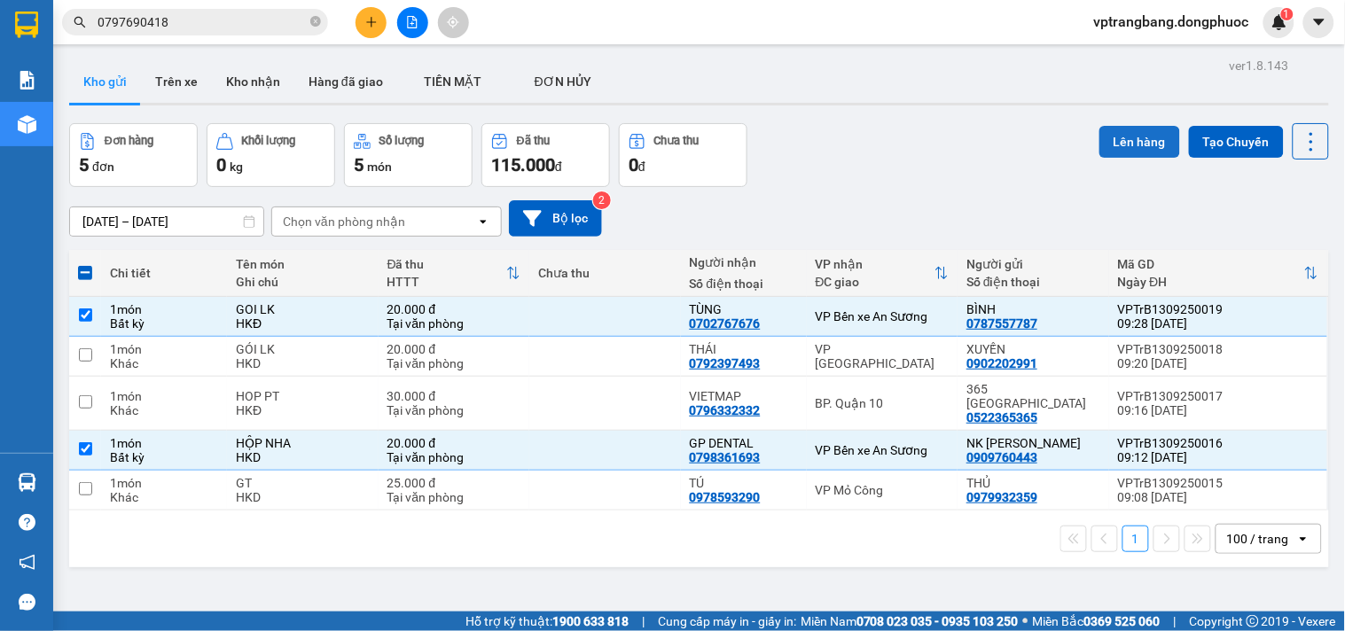
click at [1121, 137] on button "Lên hàng" at bounding box center [1140, 142] width 81 height 32
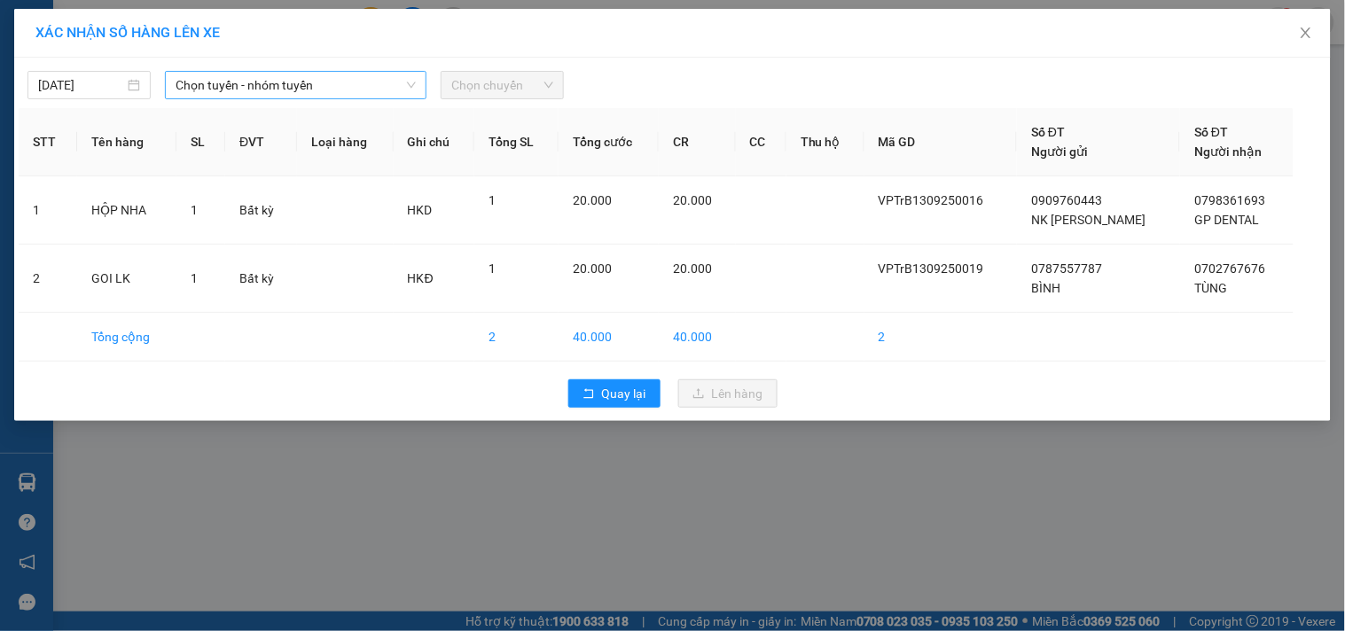
click at [225, 85] on span "Chọn tuyến - nhóm tuyến" at bounding box center [296, 85] width 240 height 27
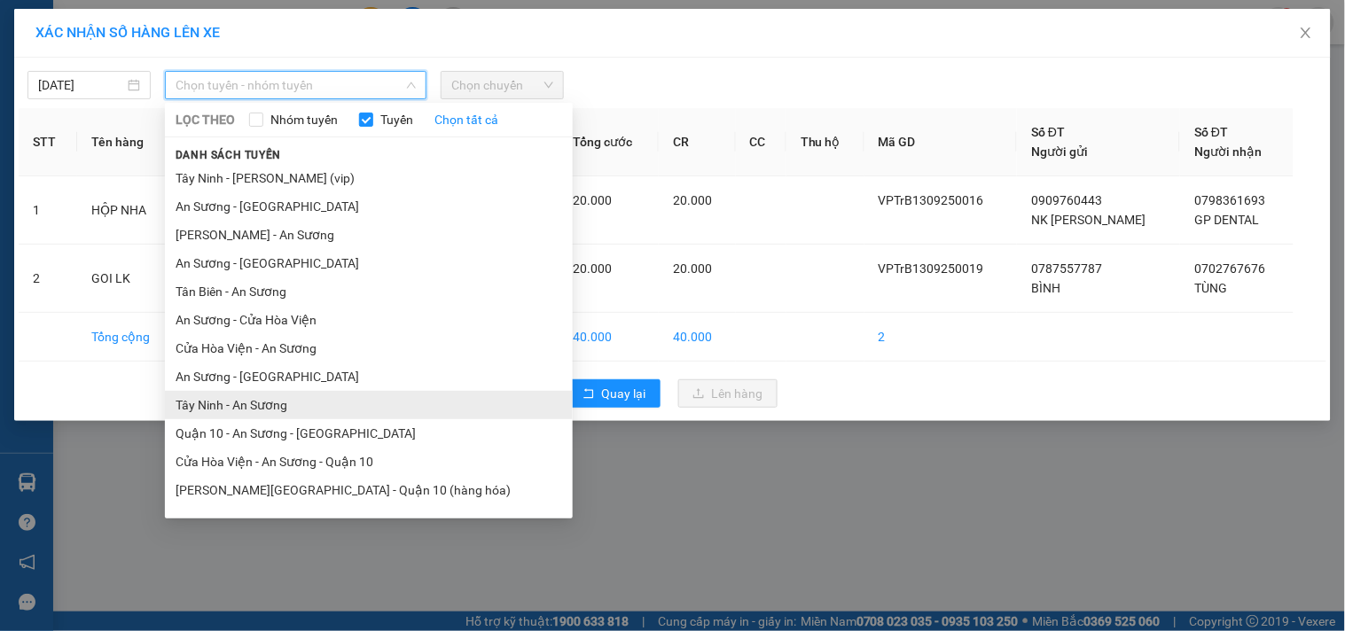
click at [253, 404] on li "Tây Ninh - An Sương" at bounding box center [369, 405] width 408 height 28
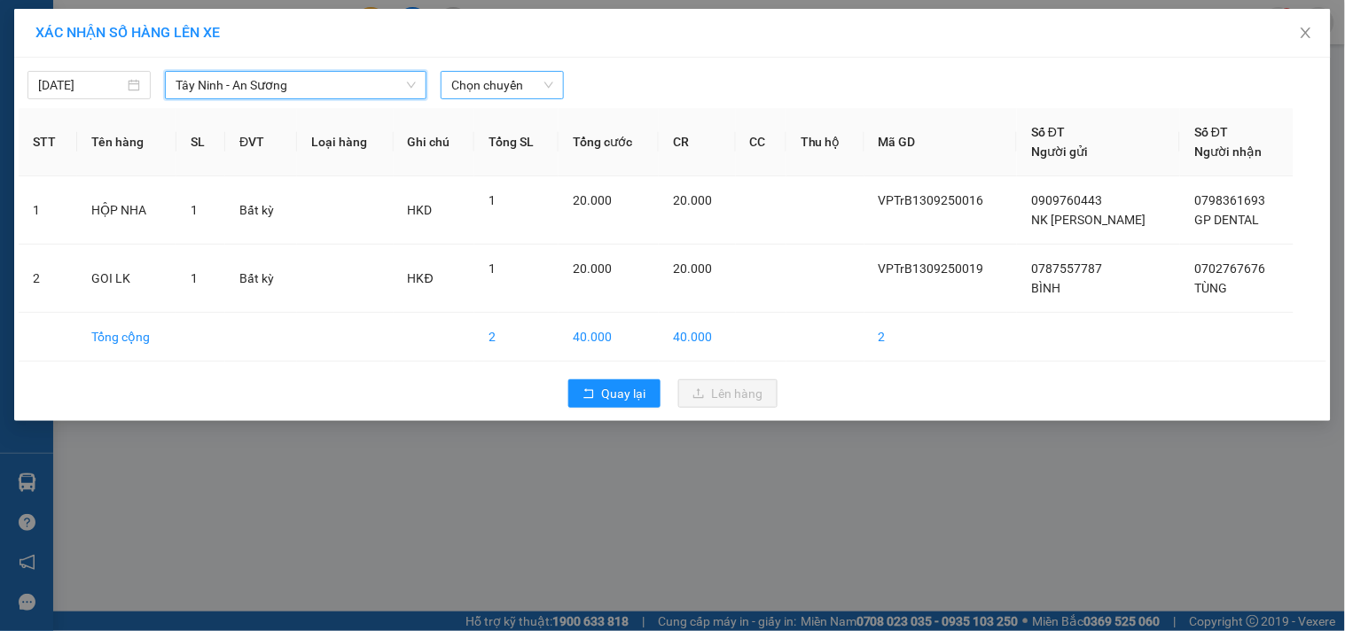
click at [501, 75] on span "Chọn chuyến" at bounding box center [502, 85] width 102 height 27
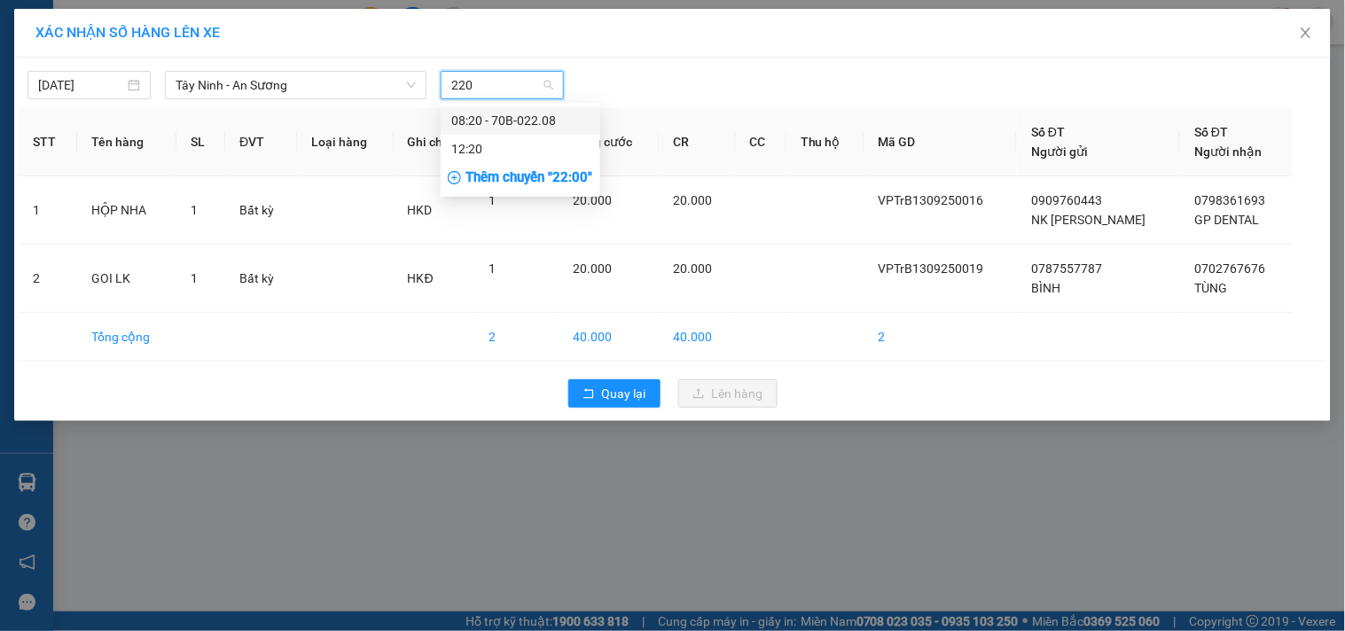
type input "2208"
click at [491, 111] on div "08:20 - 70B-022.08" at bounding box center [520, 121] width 138 height 20
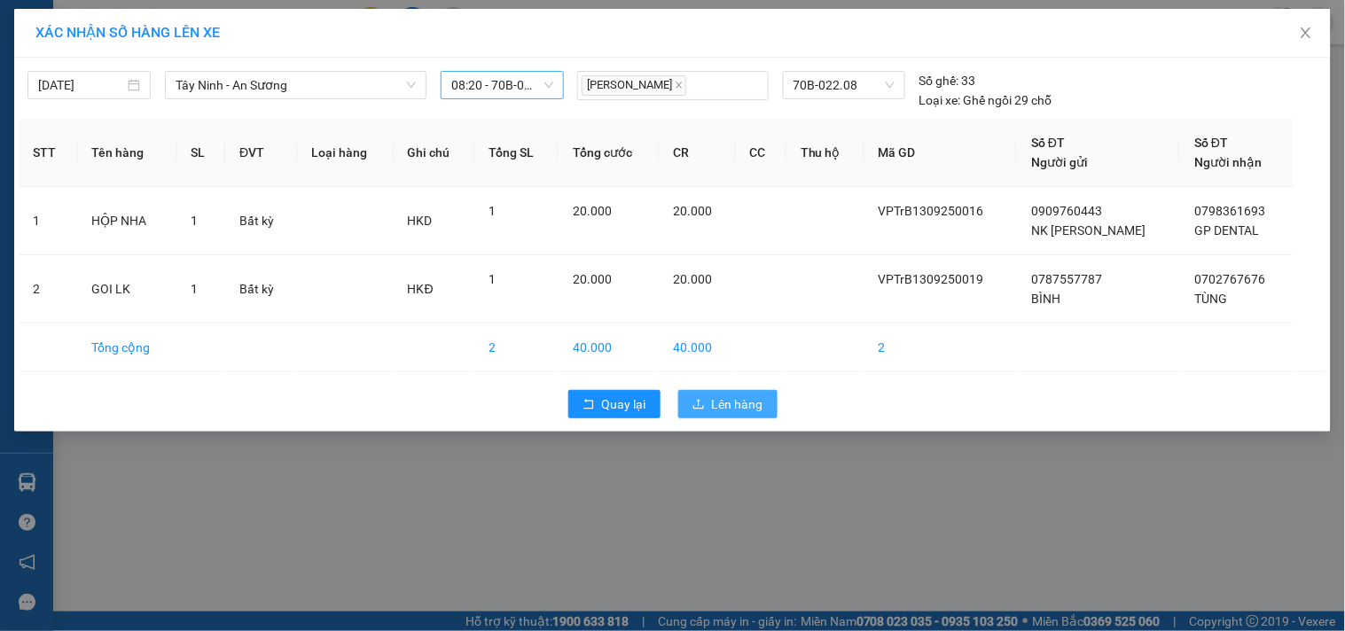
click at [730, 404] on span "Lên hàng" at bounding box center [737, 405] width 51 height 20
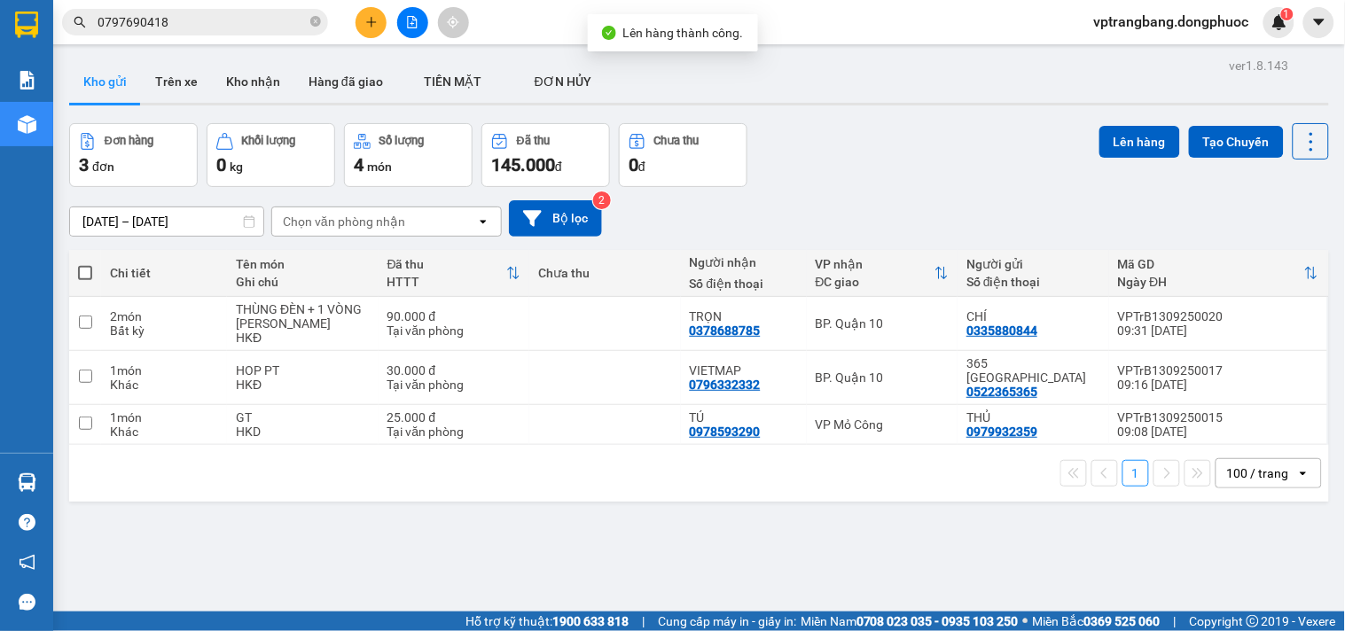
click at [648, 501] on div "ver 1.8.143 Kho gửi Trên xe Kho nhận Hàng đã giao TIỀN MẶT ĐƠN HỦY Đơn hàng 3…" at bounding box center [699, 368] width 1274 height 631
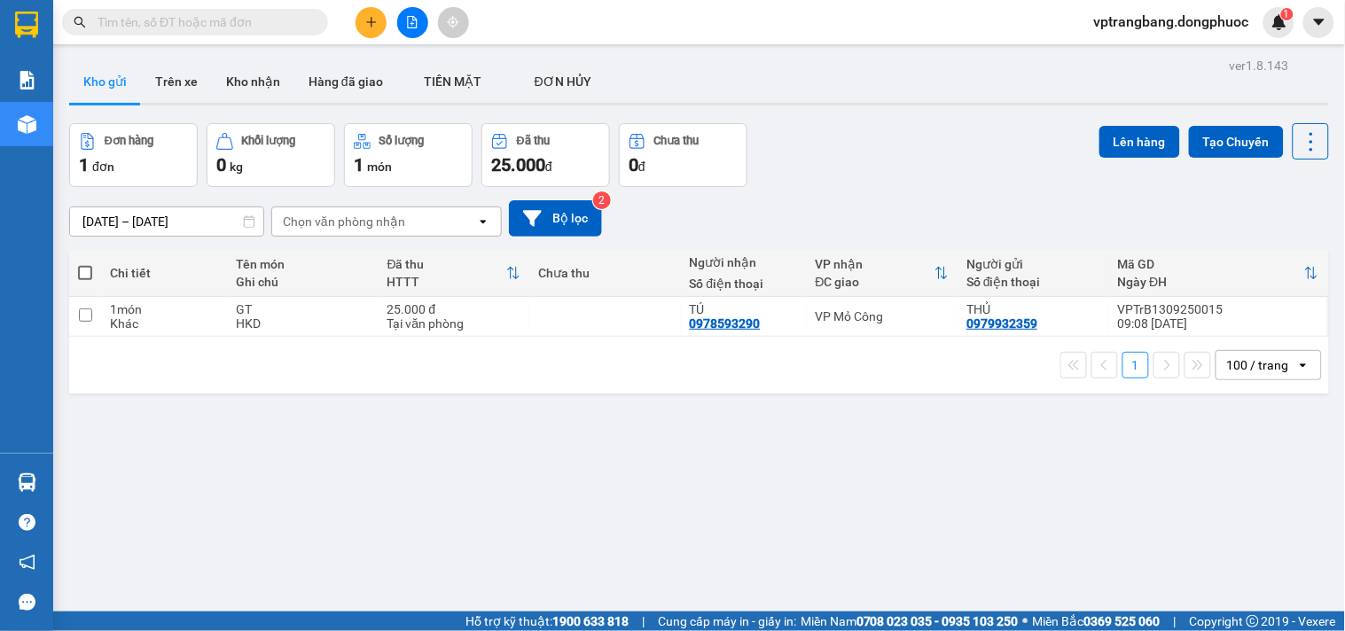
click at [862, 179] on div "Đơn hàng 1 đơn Khối lượng 0 kg Số lượng 1 món Đã thu 25.000 đ Chưa thu 0 đ Lên …" at bounding box center [699, 155] width 1260 height 64
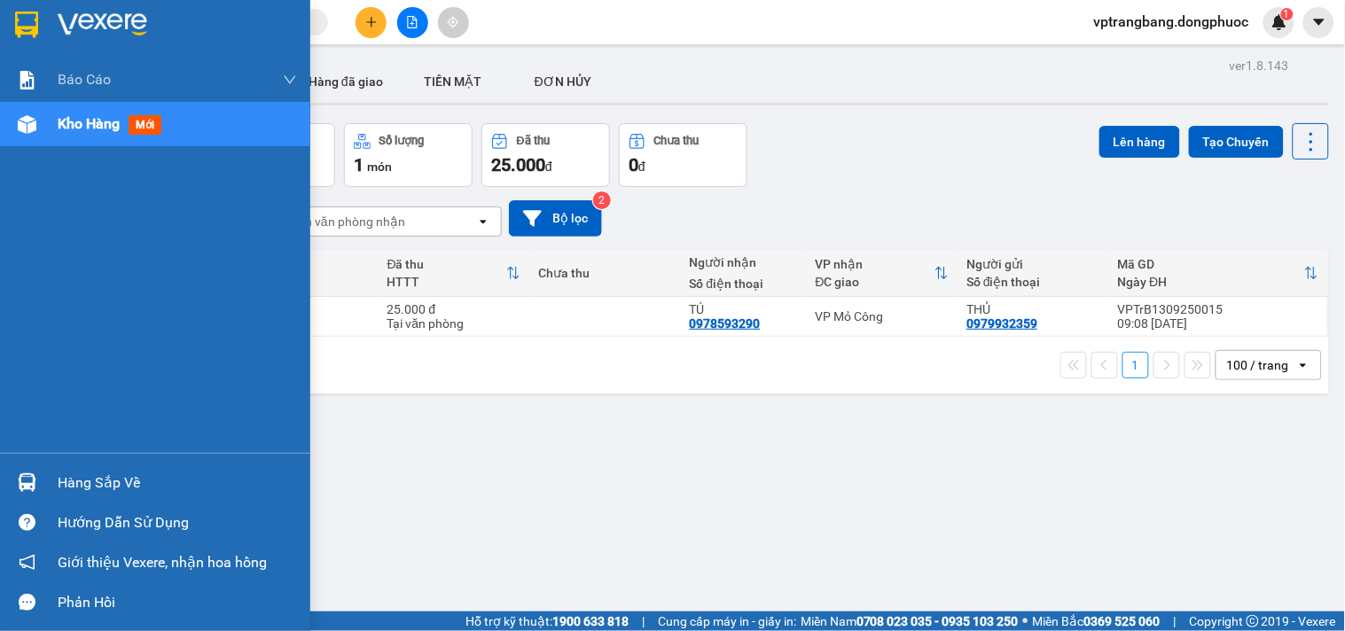
click at [82, 499] on div "Hàng sắp về" at bounding box center [155, 483] width 310 height 40
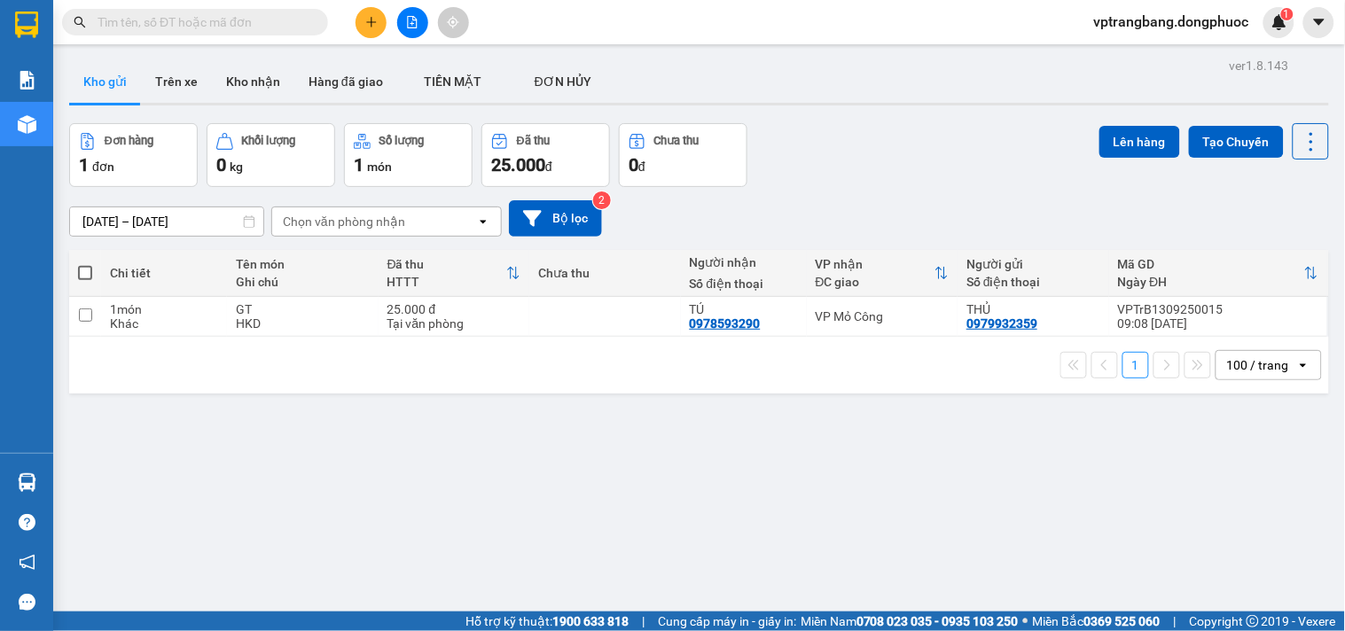
click at [1022, 455] on section "Kết quả tìm kiếm ( 0 ) Bộ lọc No Data vptrangbang.dongphuoc 1 Báo cáo Mẫu 1: Bá…" at bounding box center [672, 315] width 1345 height 631
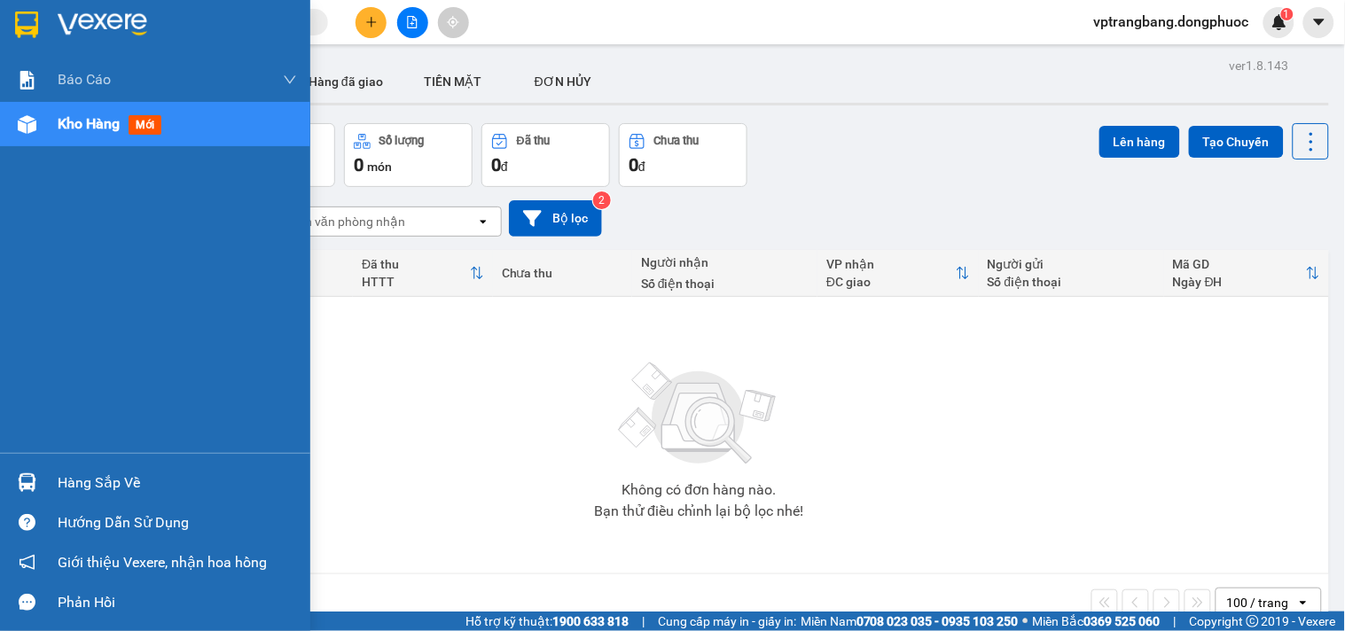
click at [73, 483] on div "Hàng sắp về" at bounding box center [177, 483] width 239 height 27
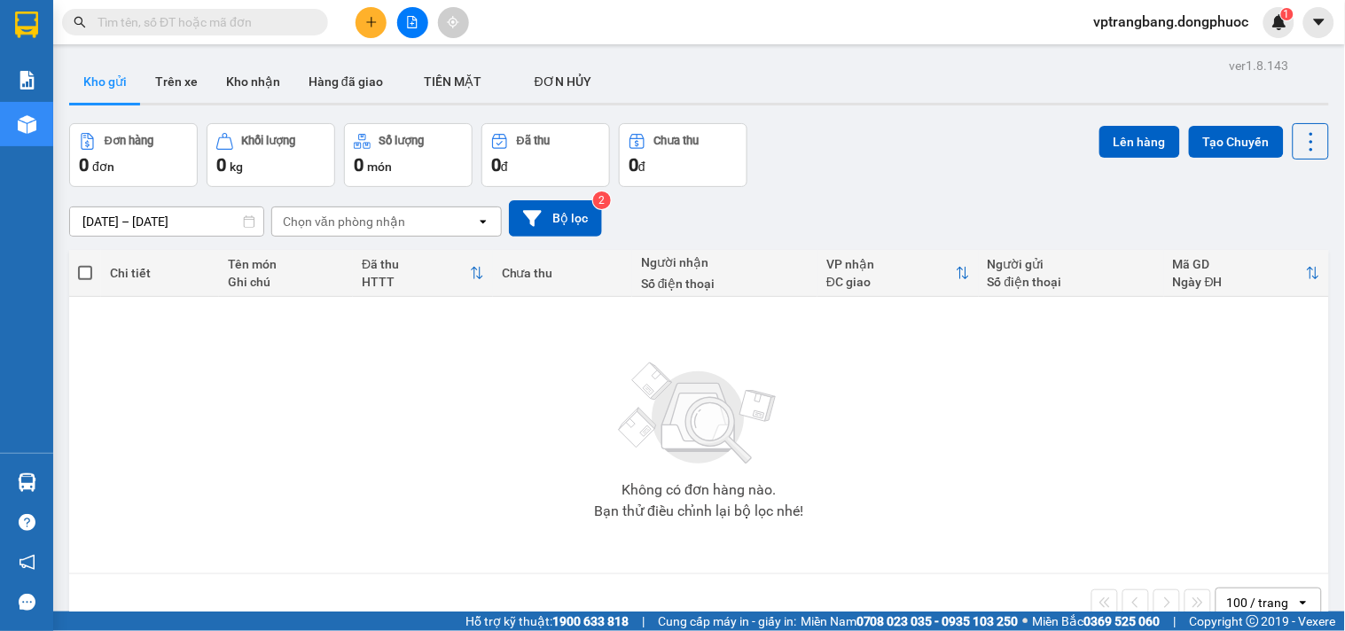
click at [920, 424] on section "Kết quả tìm kiếm ( 0 ) Bộ lọc No Data vptrangbang.dongphuoc 1 Báo cáo Mẫu 1: Bá…" at bounding box center [672, 315] width 1345 height 631
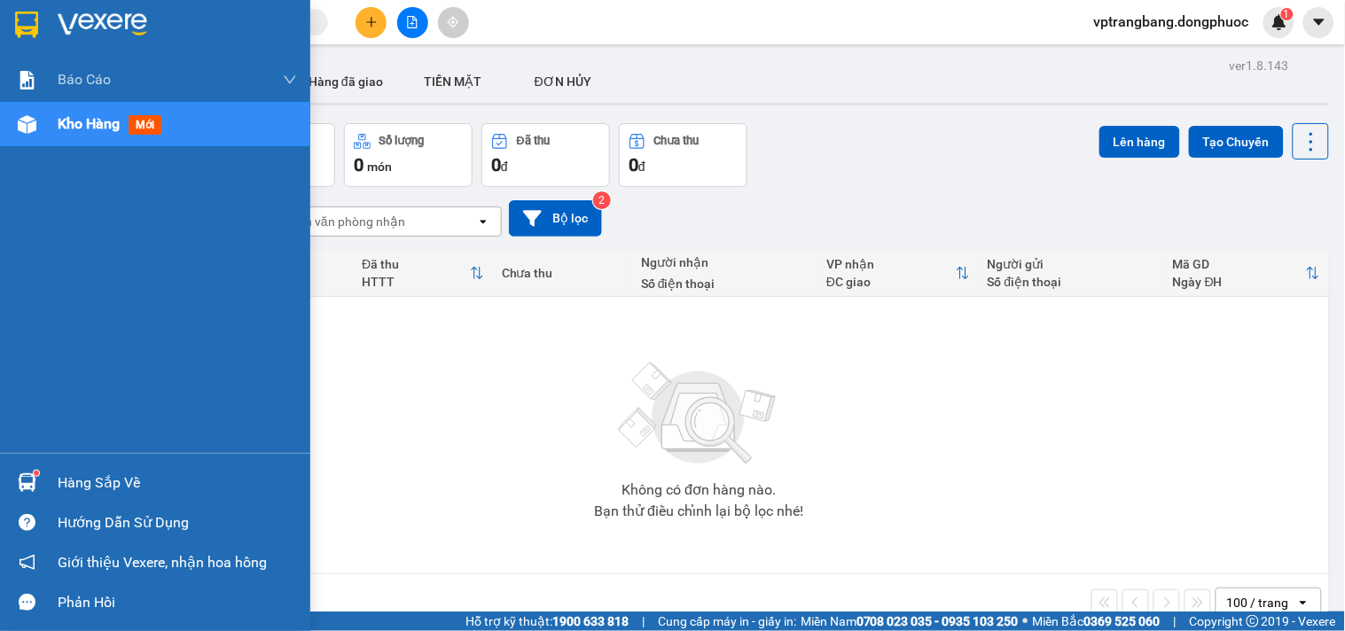
drag, startPoint x: 60, startPoint y: 474, endPoint x: 395, endPoint y: 524, distance: 338.8
click at [63, 474] on div "Hàng sắp về" at bounding box center [177, 483] width 239 height 27
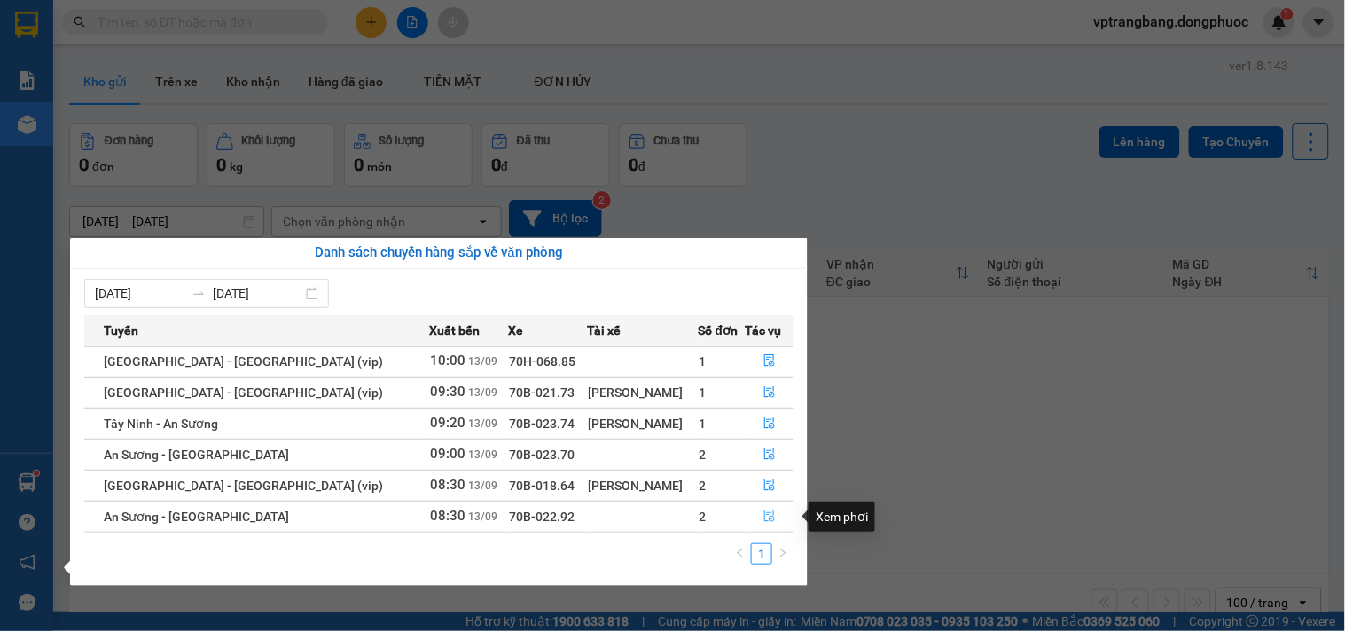
click at [763, 517] on icon "file-done" at bounding box center [769, 516] width 12 height 12
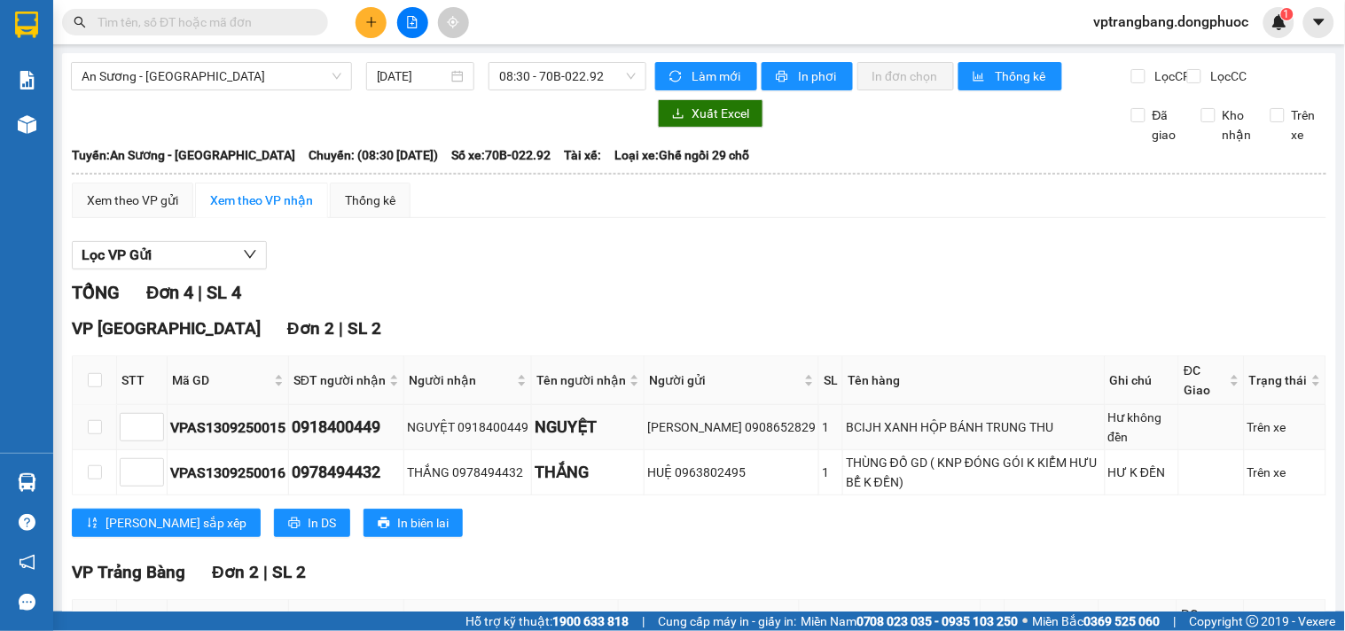
scroll to position [224, 0]
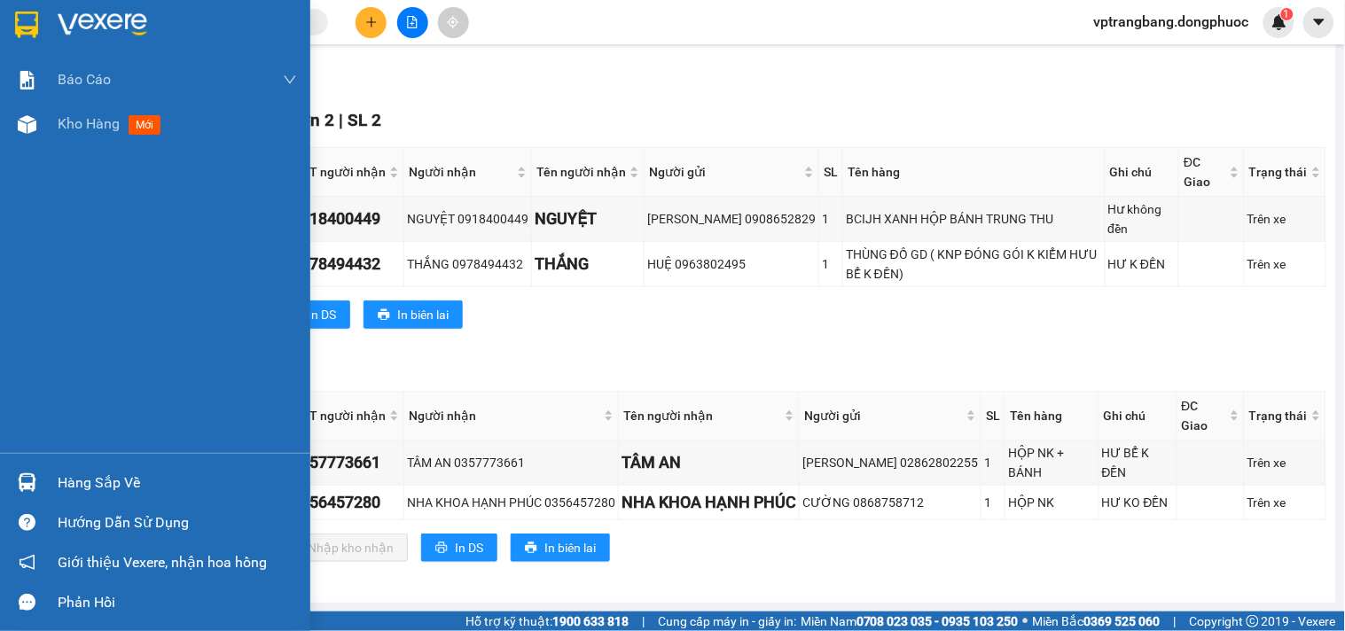
click at [58, 488] on div "Hàng sắp về" at bounding box center [177, 483] width 239 height 27
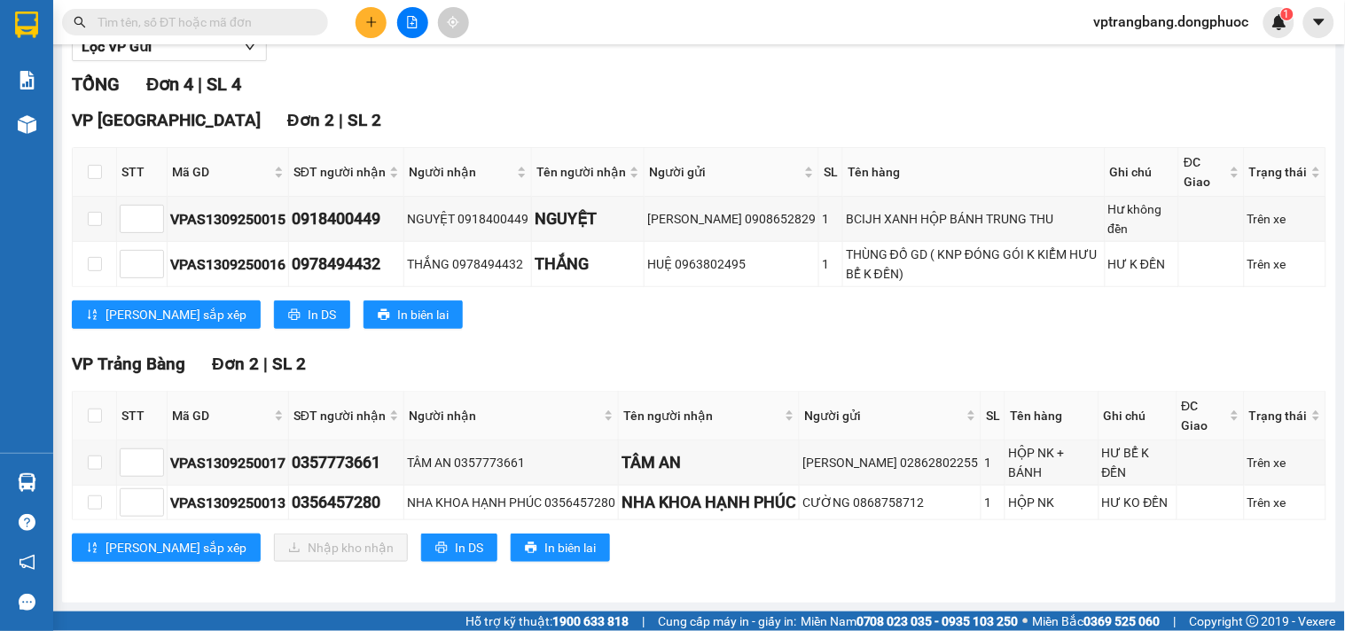
click at [878, 346] on section "Kết quả tìm kiếm ( 0 ) Bộ lọc No Data vptrangbang.dongphuoc 1 Báo cáo Mẫu 1: Bá…" at bounding box center [672, 315] width 1345 height 631
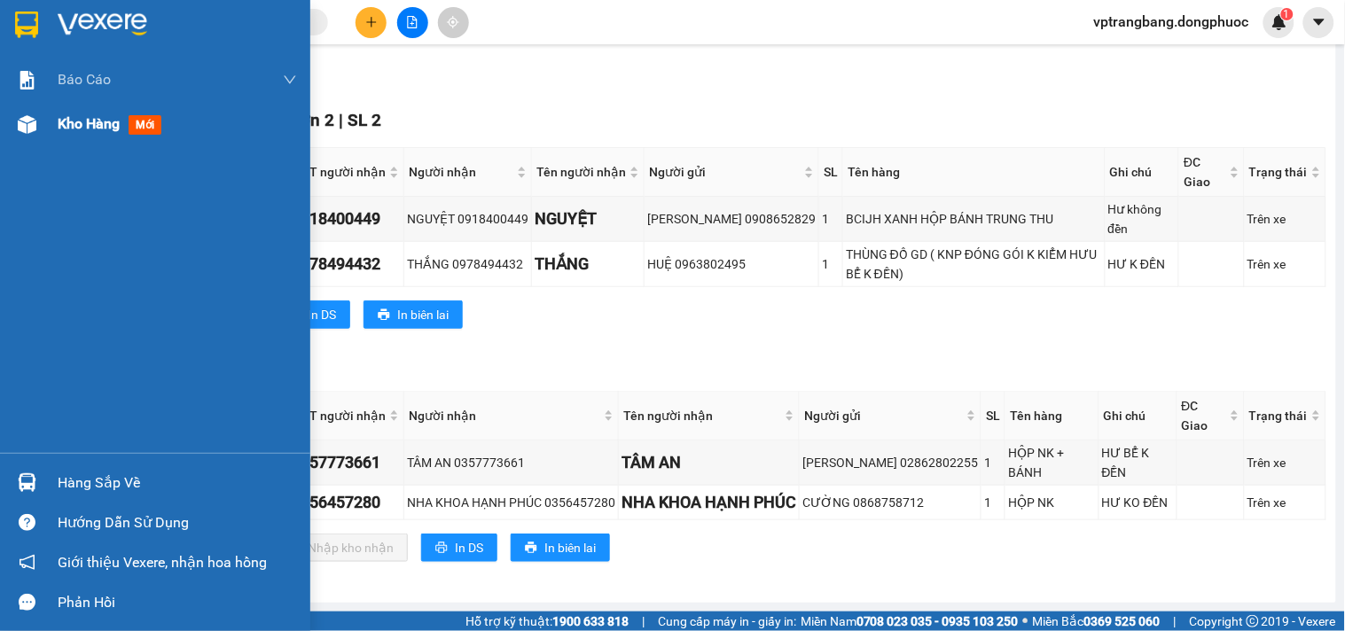
click at [62, 125] on span "Kho hàng" at bounding box center [89, 123] width 62 height 17
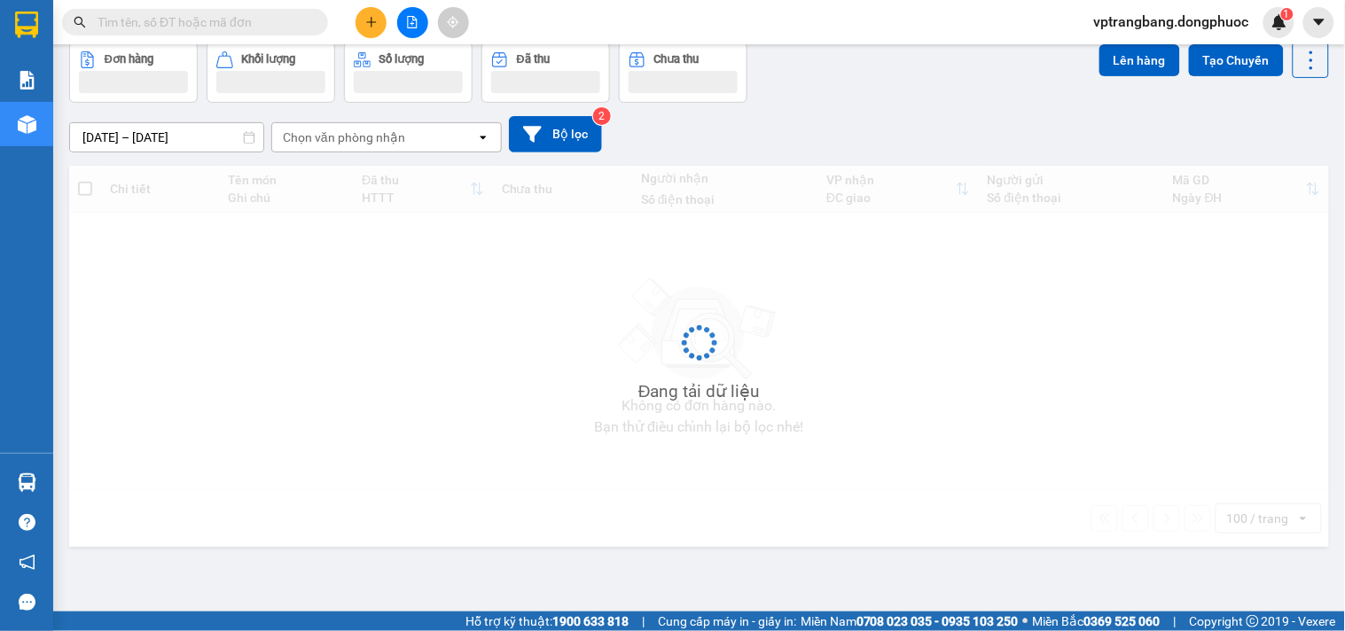
scroll to position [82, 0]
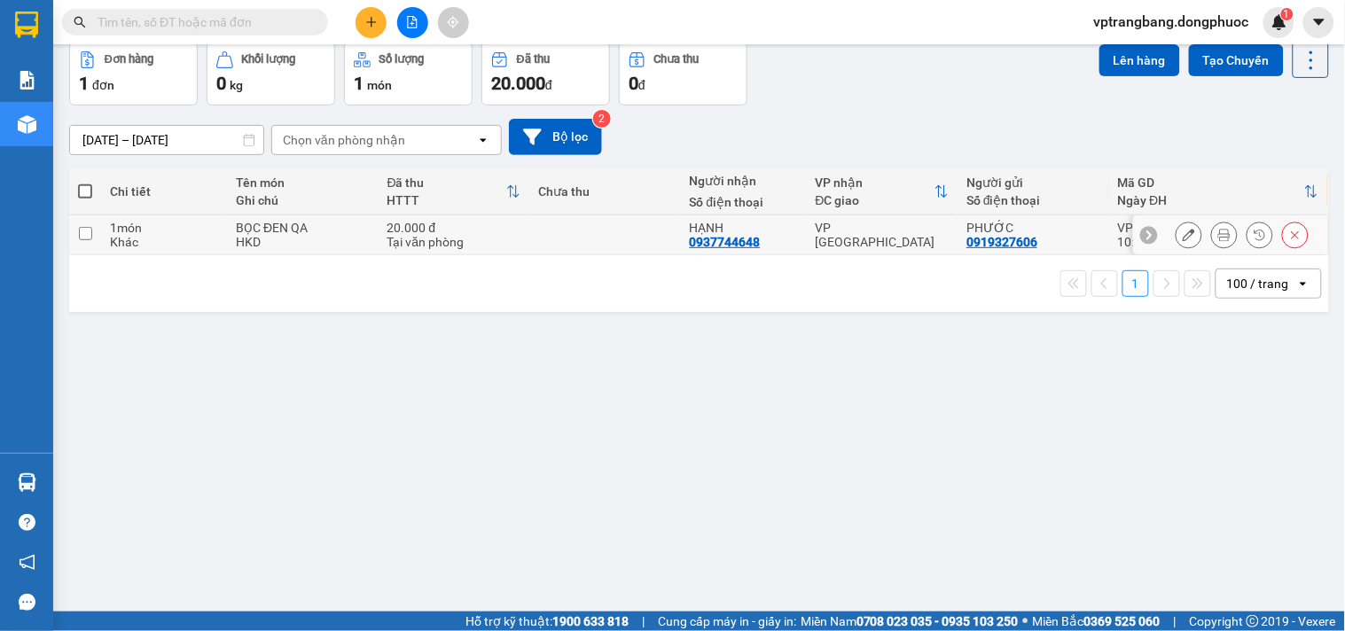
click at [889, 239] on div "VP [GEOGRAPHIC_DATA]" at bounding box center [883, 235] width 134 height 28
checkbox input "true"
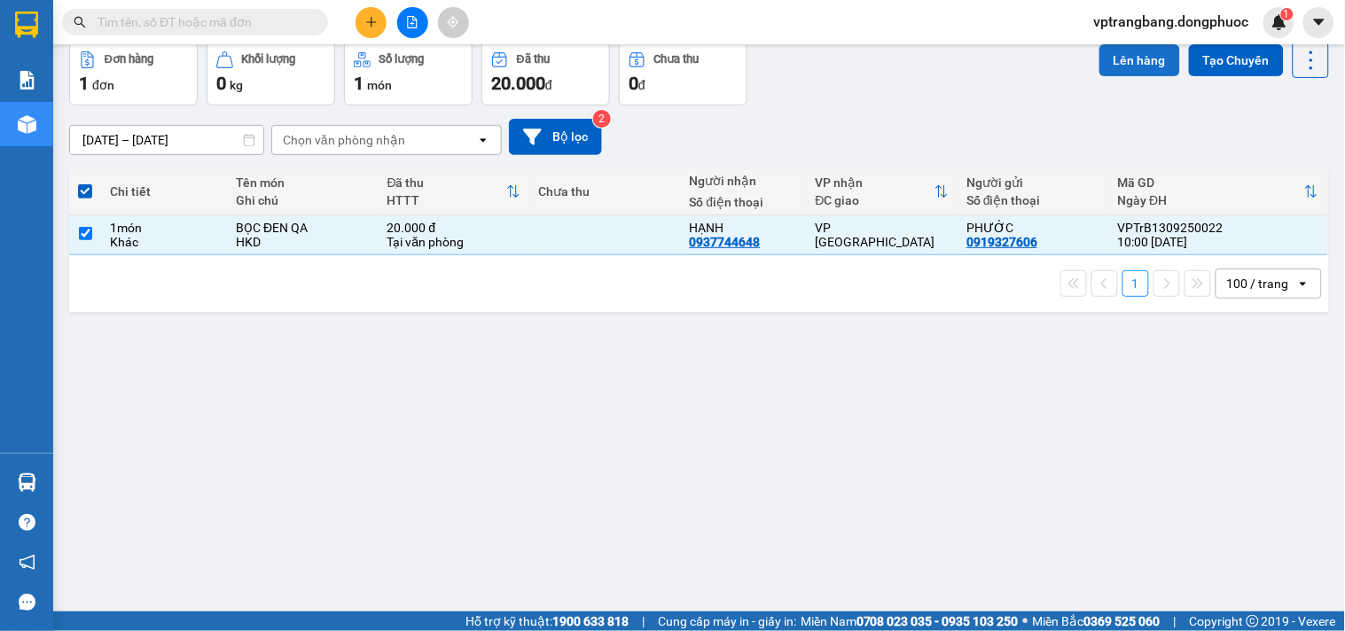
click at [1119, 59] on button "Lên hàng" at bounding box center [1140, 60] width 81 height 32
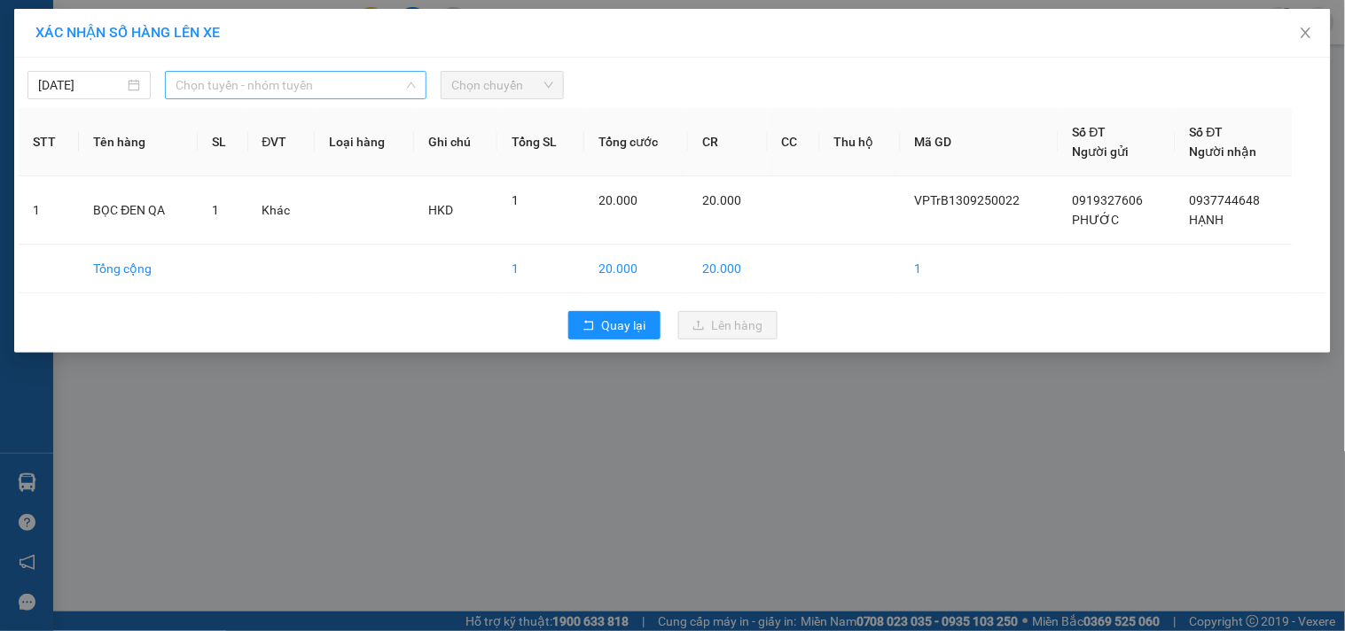
click at [224, 86] on span "Chọn tuyến - nhóm tuyến" at bounding box center [296, 85] width 240 height 27
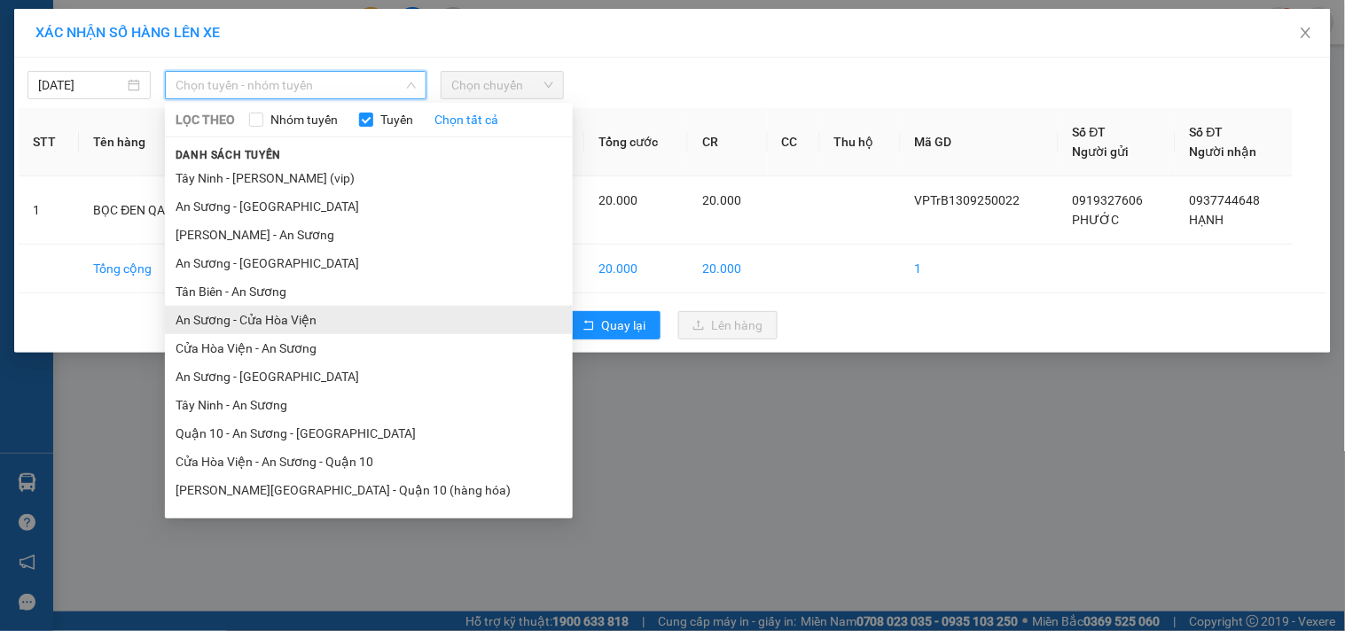
scroll to position [49, 0]
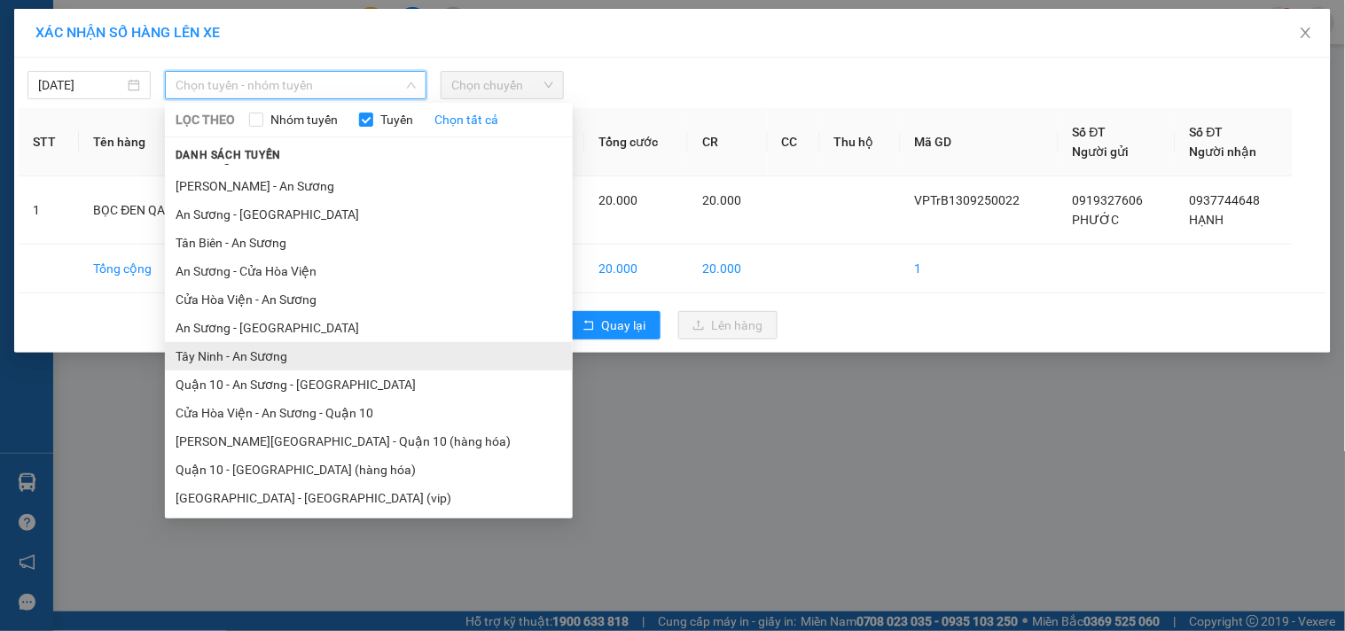
click at [257, 357] on li "Tây Ninh - An Sương" at bounding box center [369, 356] width 408 height 28
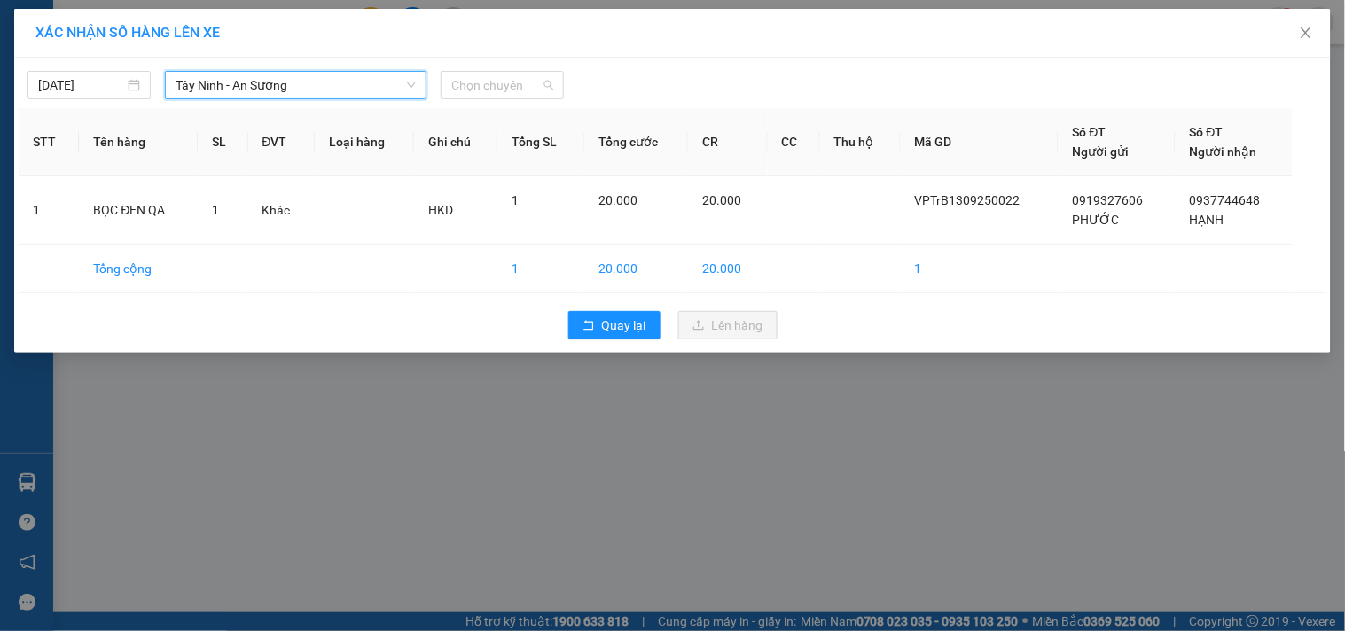
drag, startPoint x: 505, startPoint y: 96, endPoint x: 798, endPoint y: 174, distance: 302.8
click at [504, 93] on span "Chọn chuyến" at bounding box center [502, 85] width 102 height 27
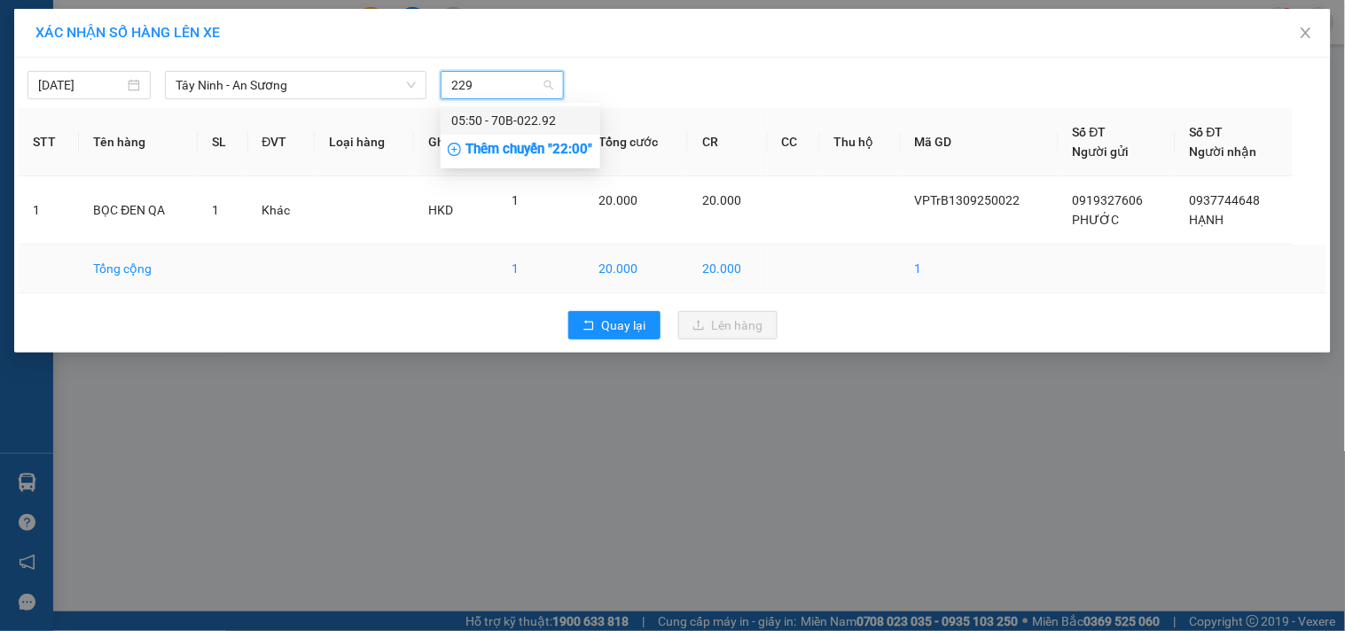
type input "2292"
click at [192, 84] on span "Tây Ninh - An Sương" at bounding box center [296, 85] width 240 height 27
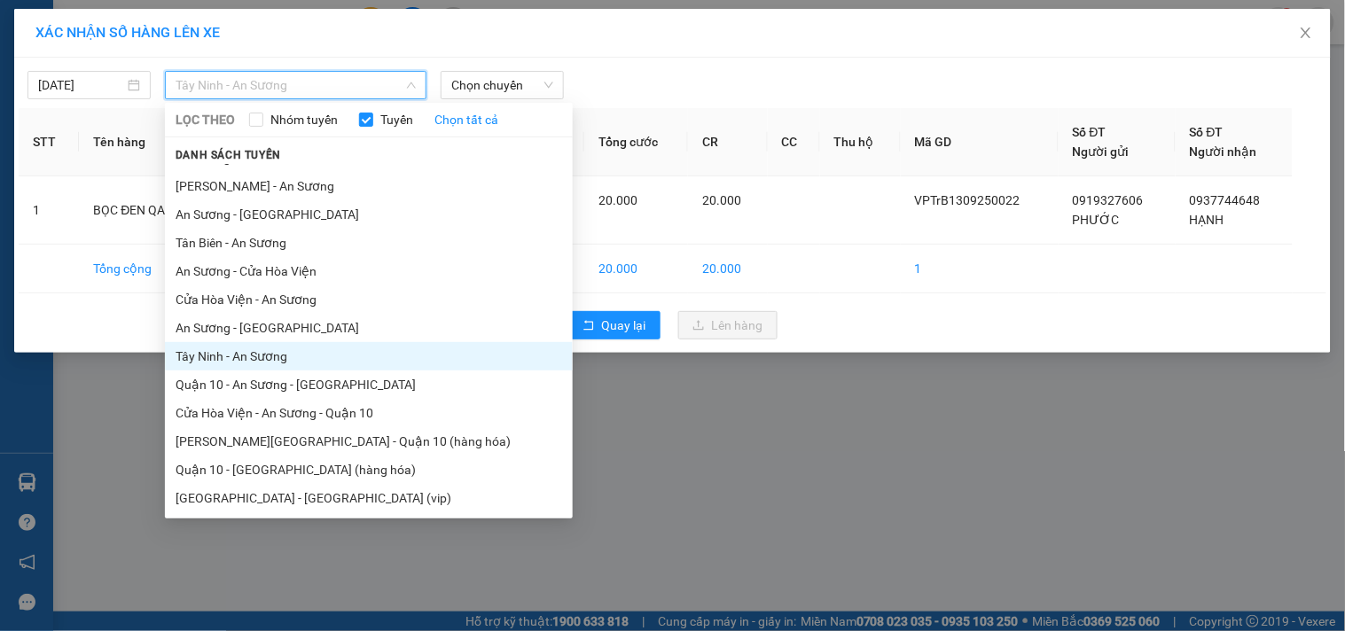
drag, startPoint x: 262, startPoint y: 328, endPoint x: 358, endPoint y: 297, distance: 101.5
click at [262, 328] on li "An Sương - [GEOGRAPHIC_DATA]" at bounding box center [369, 328] width 408 height 28
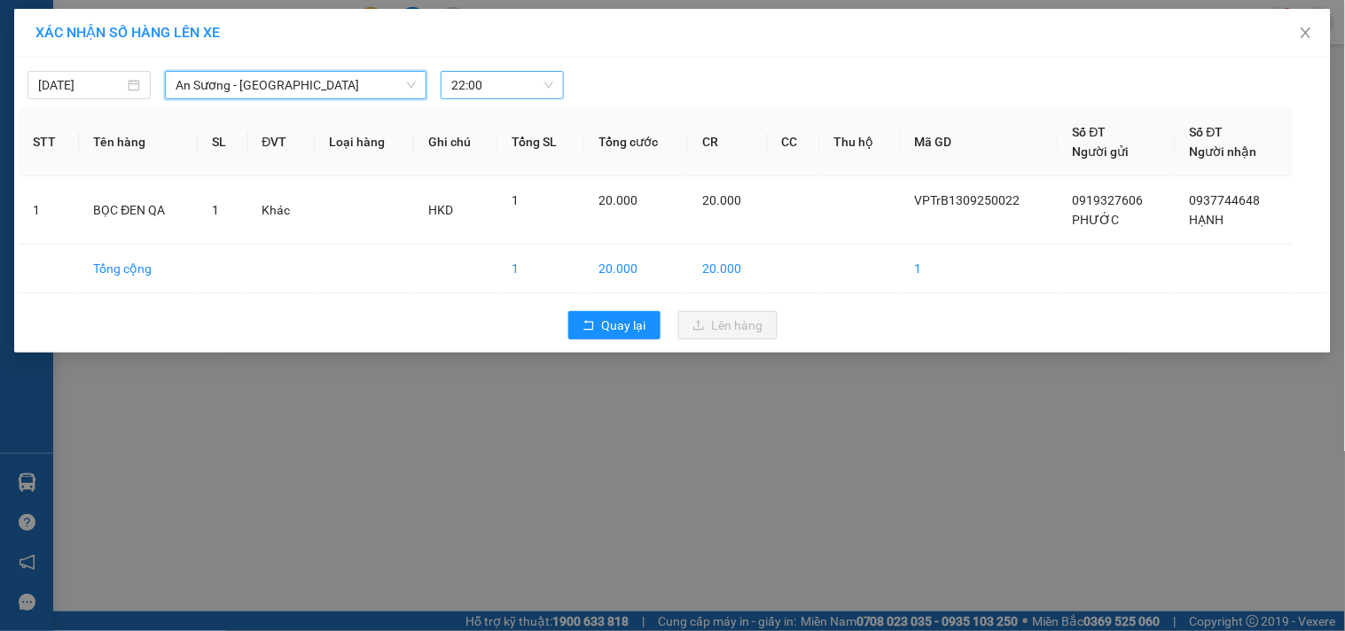
click at [481, 90] on span "22:00" at bounding box center [502, 85] width 102 height 27
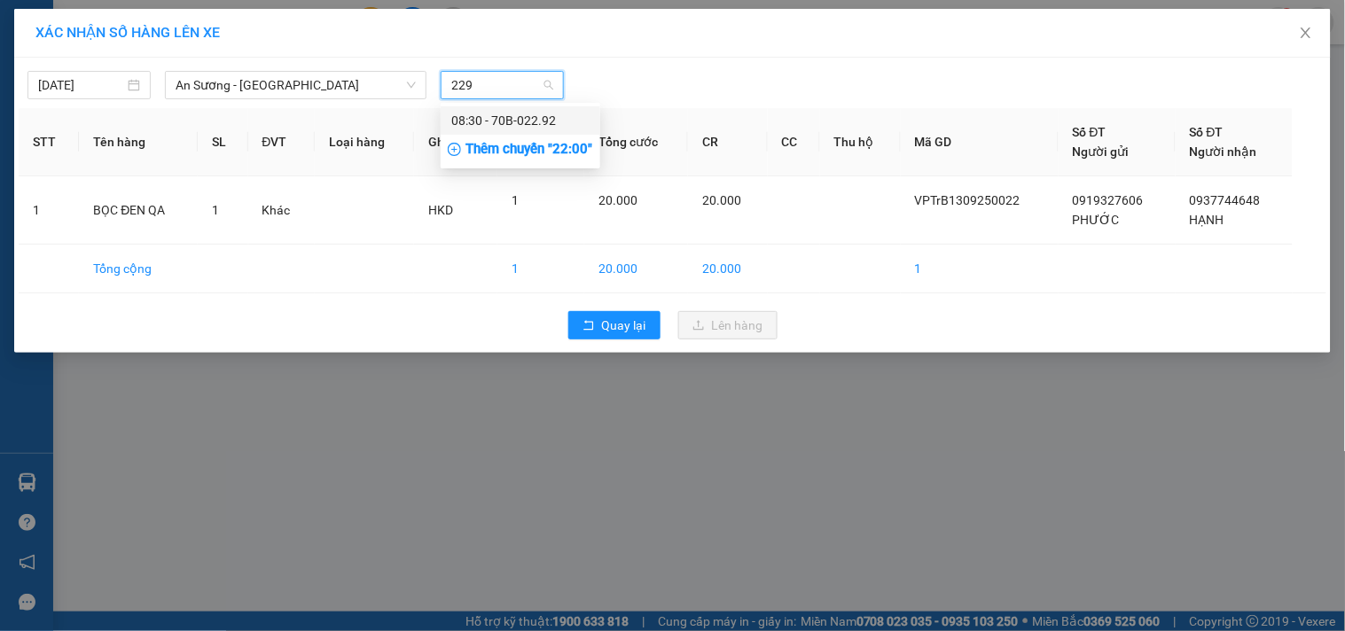
type input "2292"
click at [475, 116] on div "08:30 - 70B-022.92" at bounding box center [520, 121] width 138 height 20
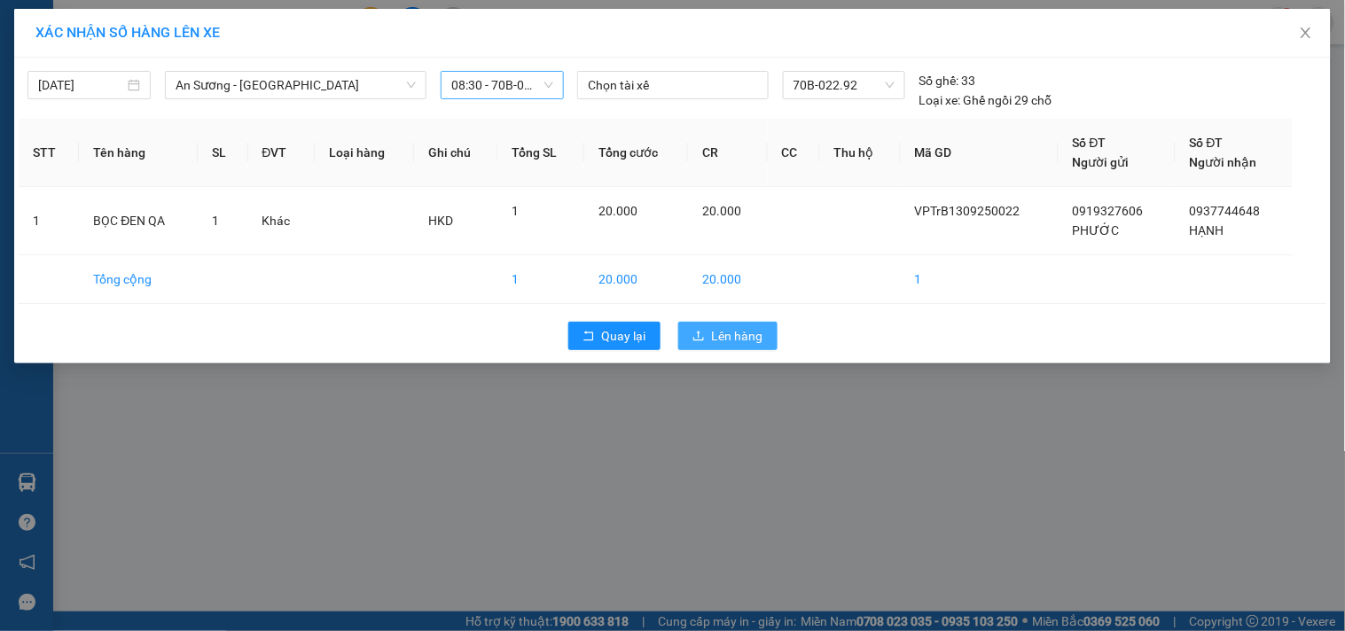
click at [748, 330] on span "Lên hàng" at bounding box center [737, 336] width 51 height 20
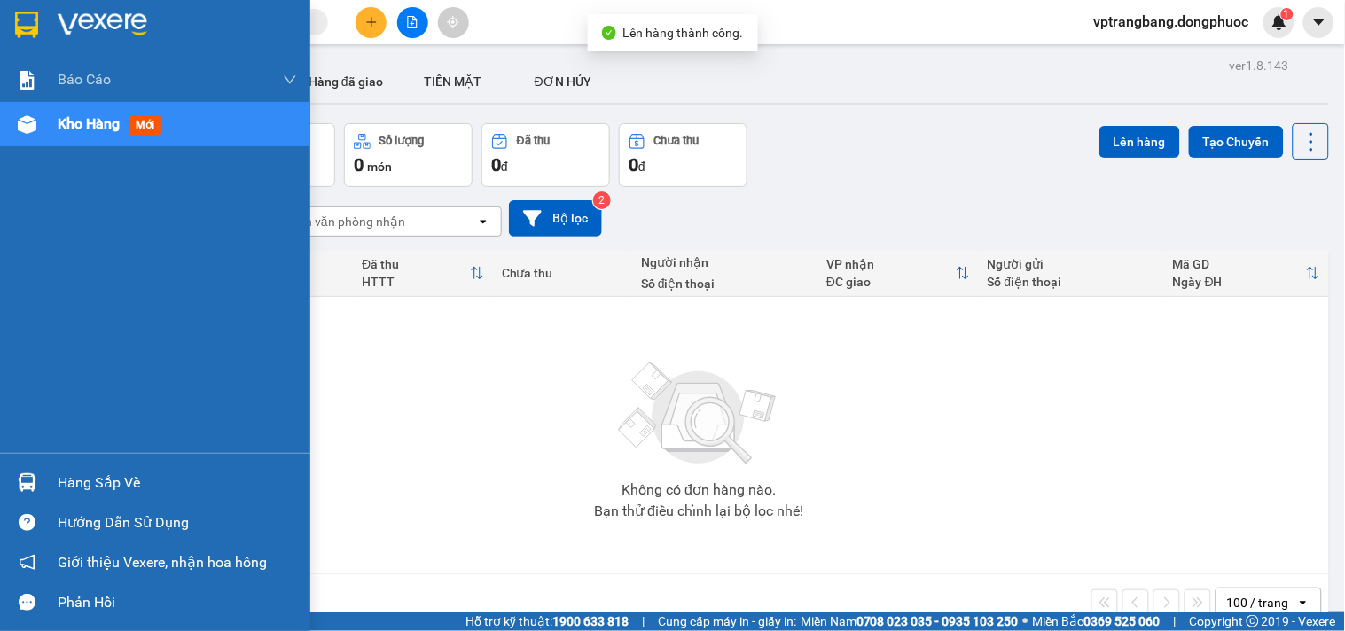
click at [59, 483] on main "ver 1.8.143 Kho gửi Trên xe Kho nhận Hàng đã giao TIỀN MẶT ĐƠN HỦY Đơn hàng 0…" at bounding box center [672, 306] width 1345 height 612
click at [80, 474] on div "Hàng sắp về" at bounding box center [177, 483] width 239 height 27
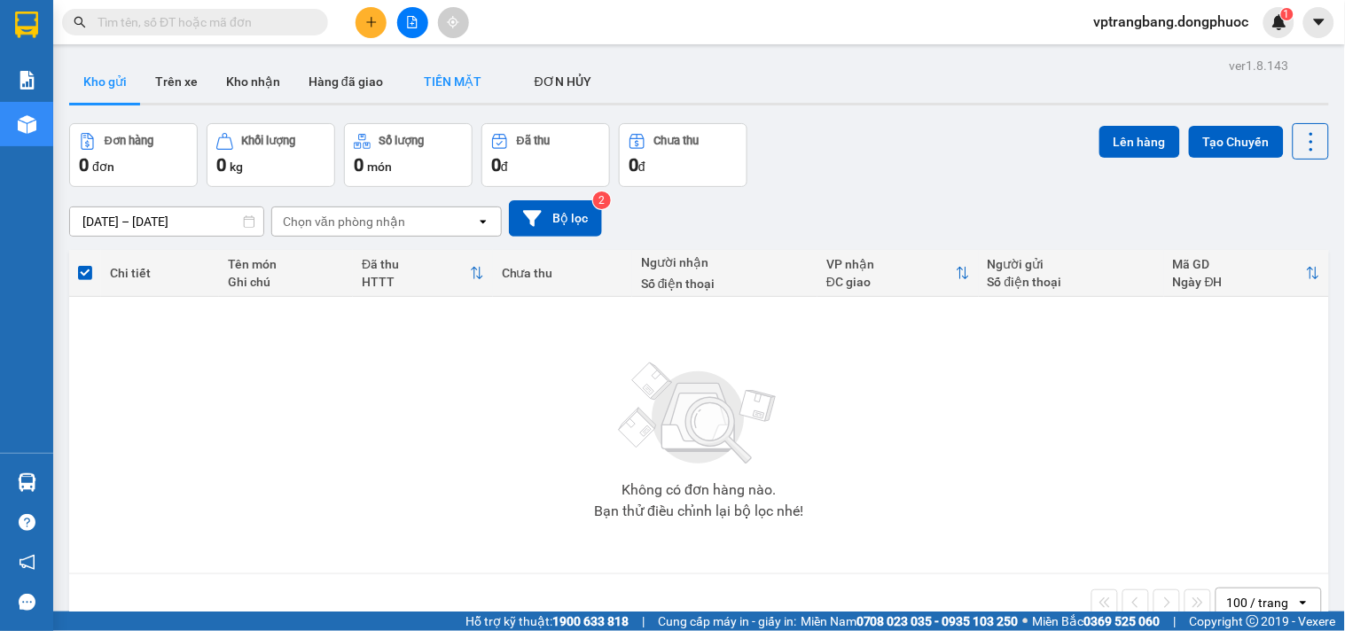
drag, startPoint x: 993, startPoint y: 411, endPoint x: 450, endPoint y: 94, distance: 628.3
click at [982, 403] on section "Kết quả tìm kiếm ( 0 ) Bộ lọc No Data vptrangbang.dongphuoc 1 Báo cáo Mẫu 1: Bá…" at bounding box center [672, 315] width 1345 height 631
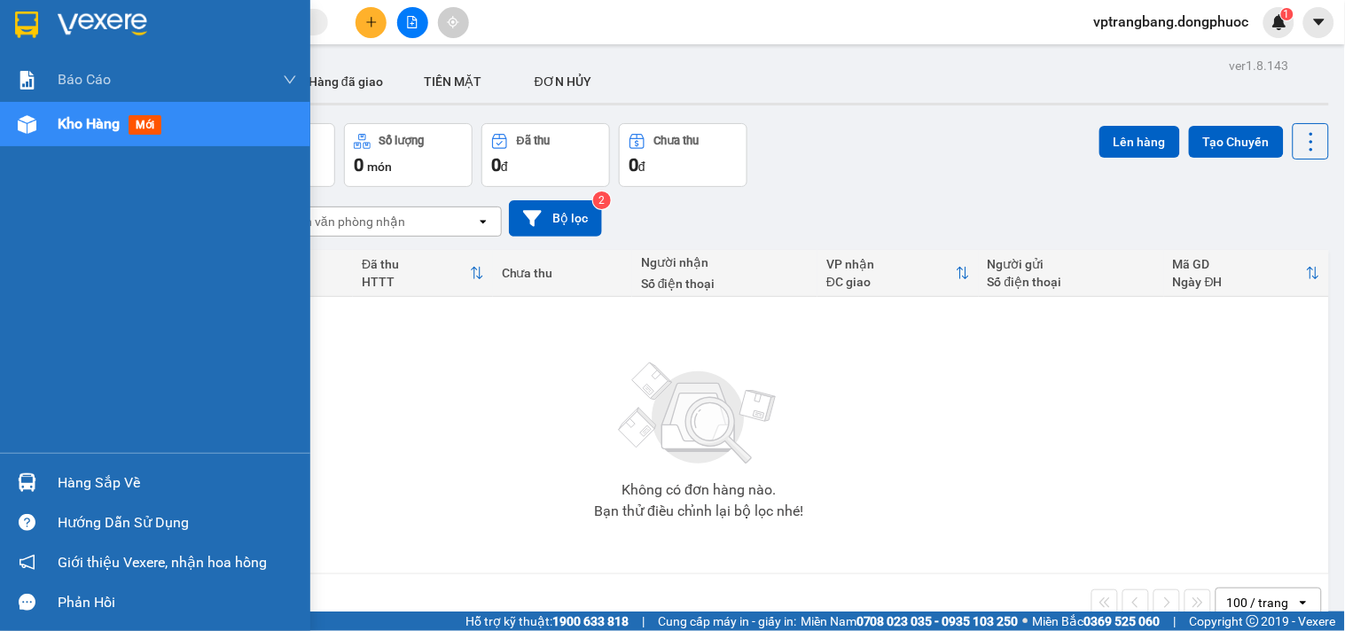
click at [65, 488] on div "Hàng sắp về" at bounding box center [177, 483] width 239 height 27
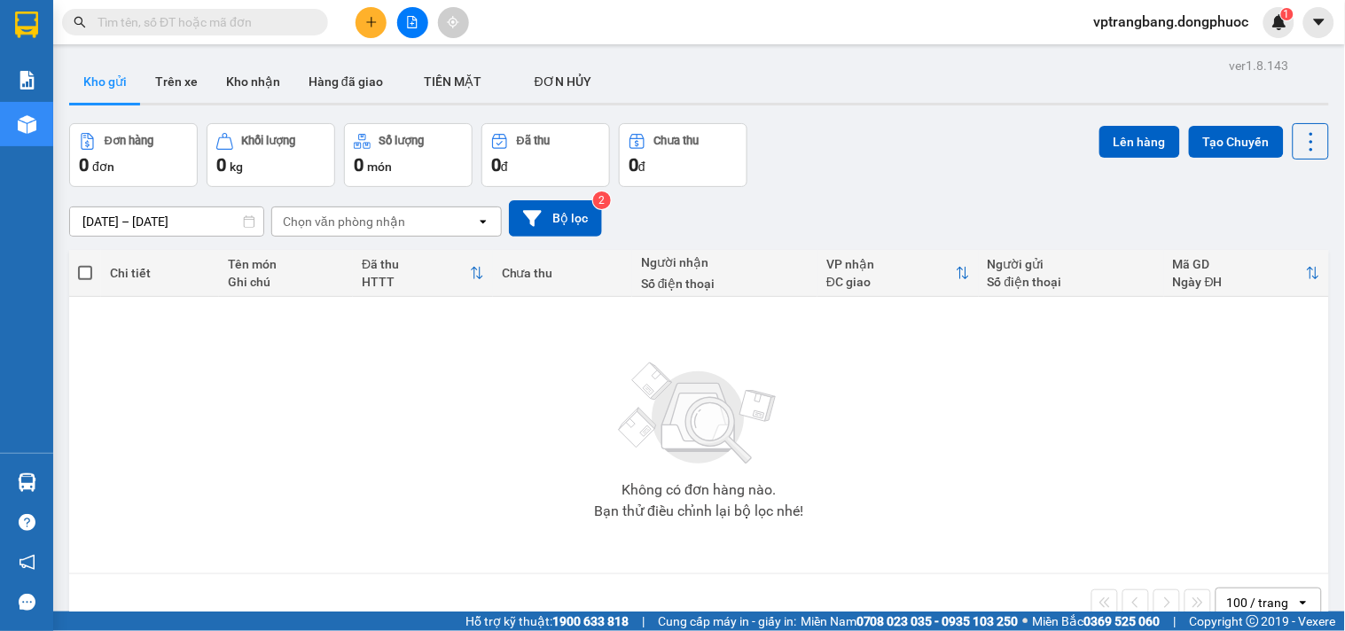
click at [818, 153] on section "Kết quả tìm kiếm ( 0 ) Bộ lọc No Data vptrangbang.dongphuoc 1 Báo cáo Mẫu 1: Bá…" at bounding box center [672, 315] width 1345 height 631
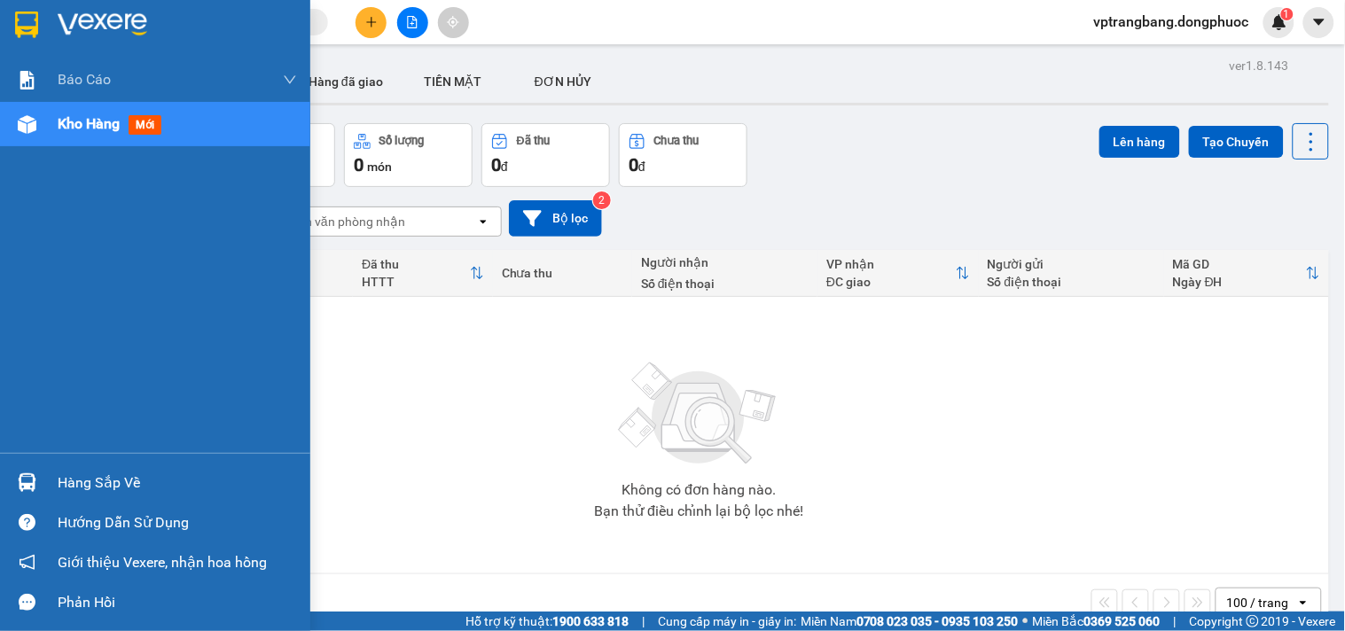
click at [29, 477] on img at bounding box center [27, 483] width 19 height 19
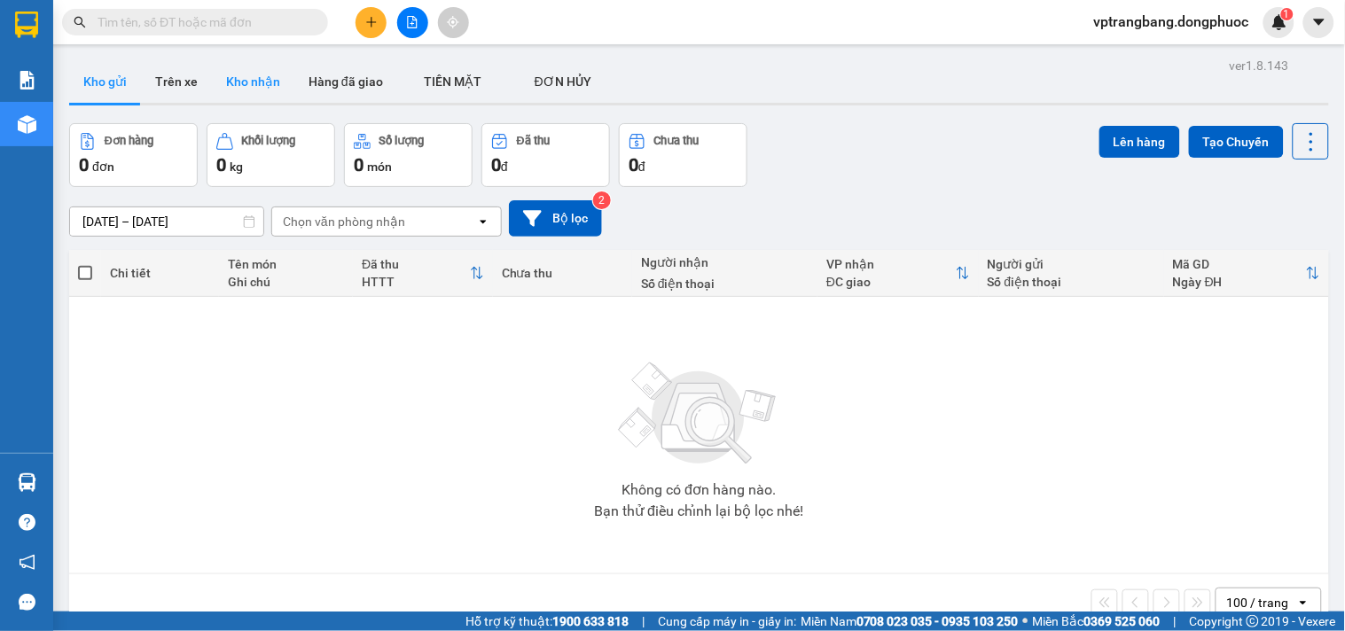
drag, startPoint x: 947, startPoint y: 405, endPoint x: 248, endPoint y: 93, distance: 765.3
click at [944, 405] on section "Kết quả tìm kiếm ( 0 ) Bộ lọc No Data vptrangbang.dongphuoc 1 Báo cáo Mẫu 1: Bá…" at bounding box center [672, 315] width 1345 height 631
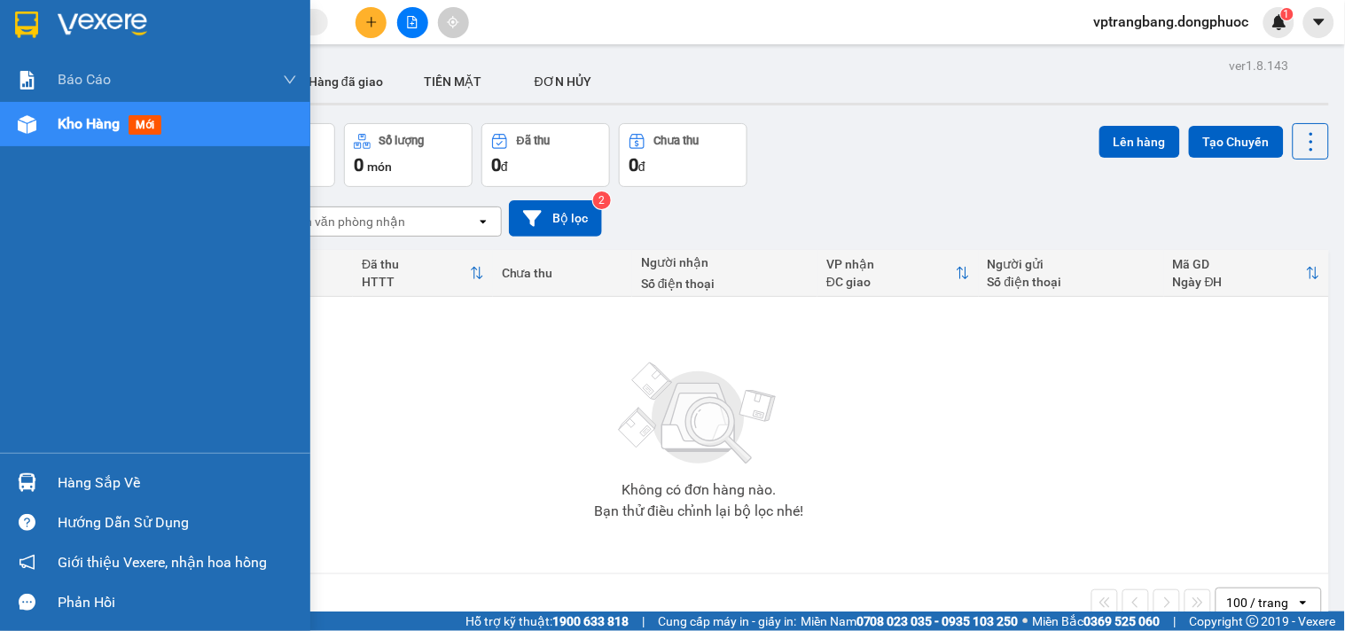
click at [113, 480] on div "Hàng sắp về" at bounding box center [177, 483] width 239 height 27
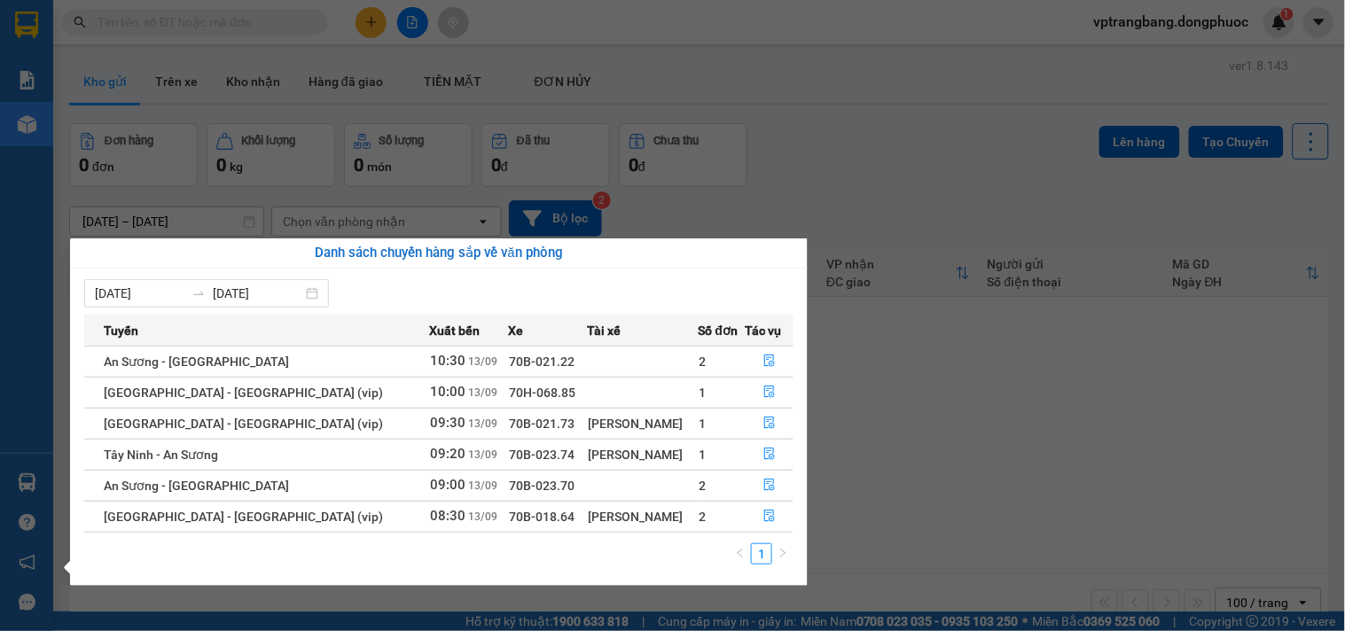
click at [879, 415] on section "Kết quả tìm kiếm ( 0 ) Bộ lọc No Data vptrangbang.dongphuoc 1 Báo cáo Mẫu 1: Bá…" at bounding box center [672, 315] width 1345 height 631
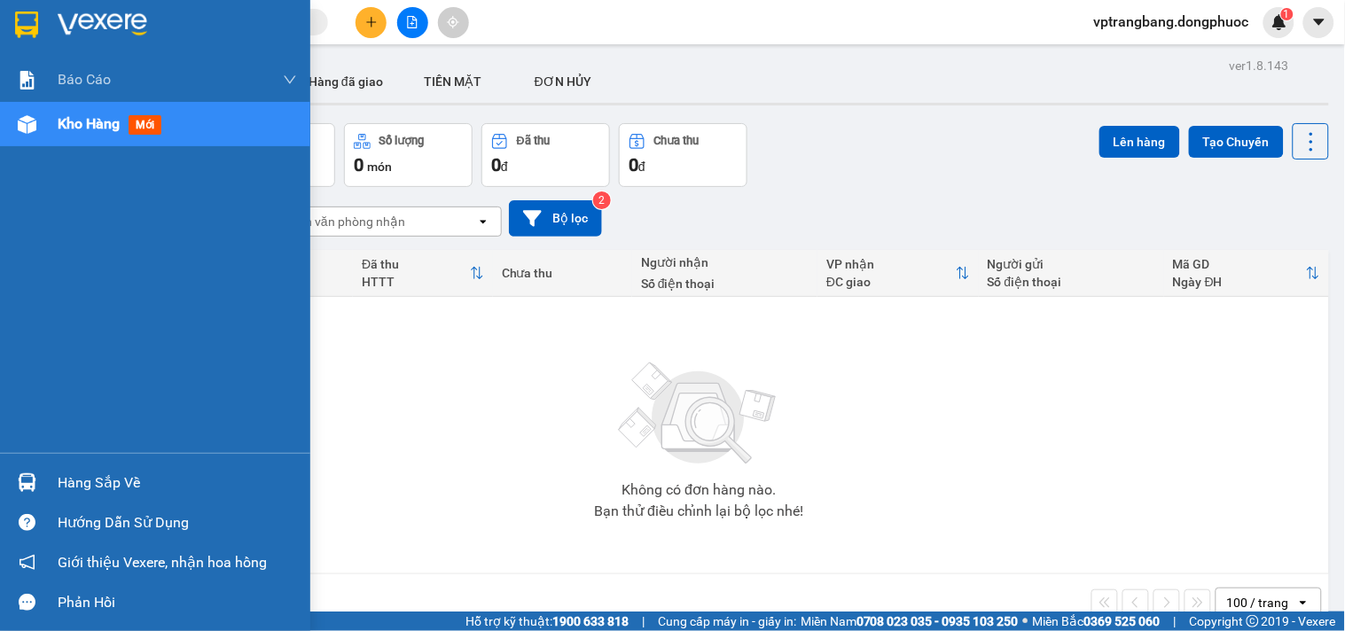
drag, startPoint x: 51, startPoint y: 481, endPoint x: 560, endPoint y: 466, distance: 509.2
click at [55, 481] on div "Hàng sắp về" at bounding box center [155, 483] width 310 height 40
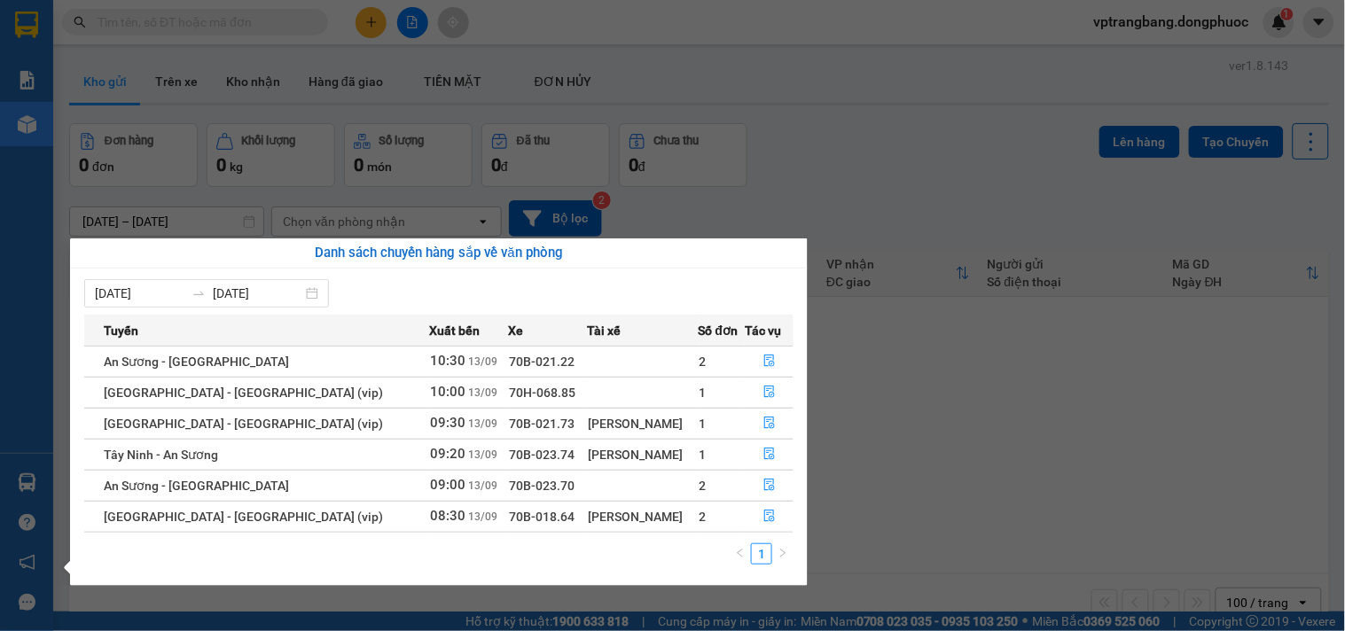
click at [849, 167] on section "Kết quả tìm kiếm ( 0 ) Bộ lọc No Data vptrangbang.dongphuoc 1 Báo cáo Mẫu 1: Bá…" at bounding box center [672, 315] width 1345 height 631
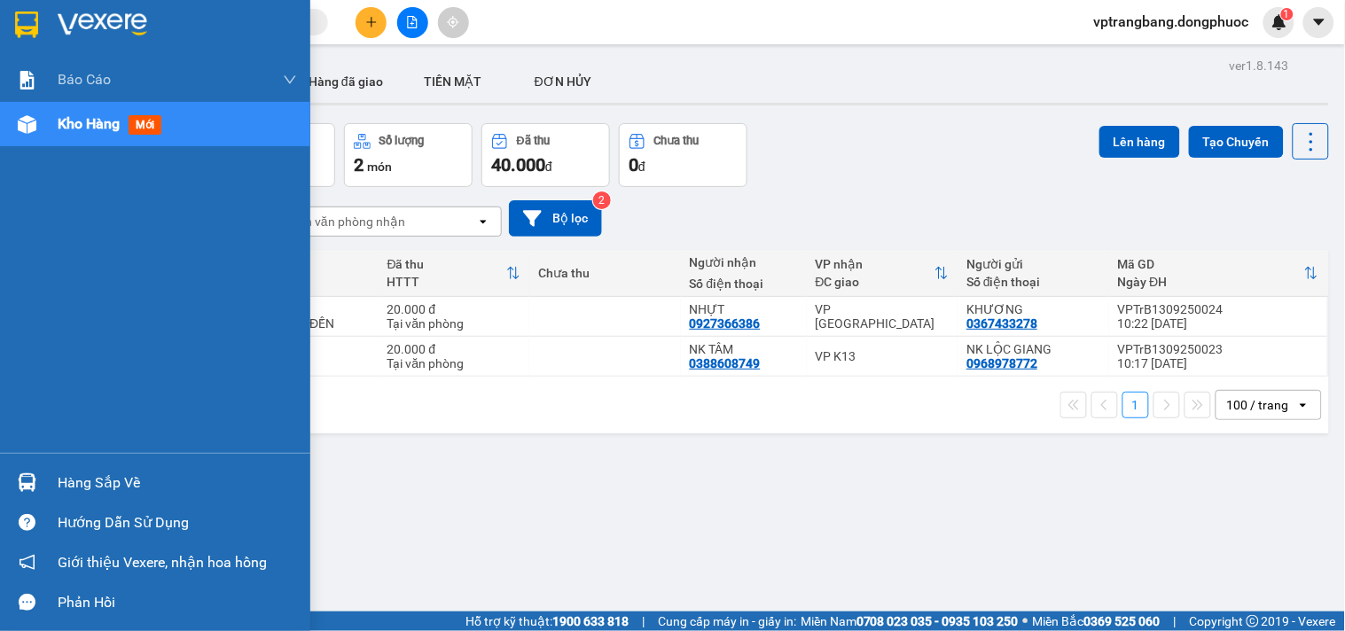
click at [67, 475] on div "Hàng sắp về" at bounding box center [177, 483] width 239 height 27
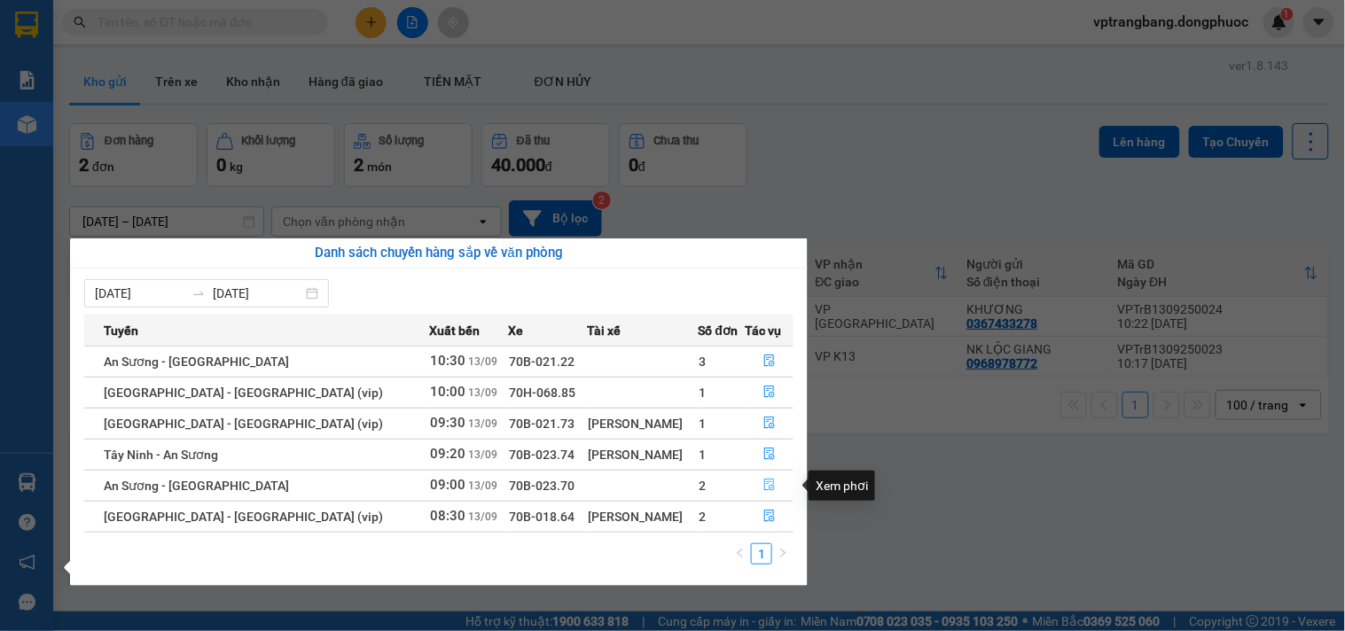
click at [763, 490] on icon "file-done" at bounding box center [769, 485] width 12 height 12
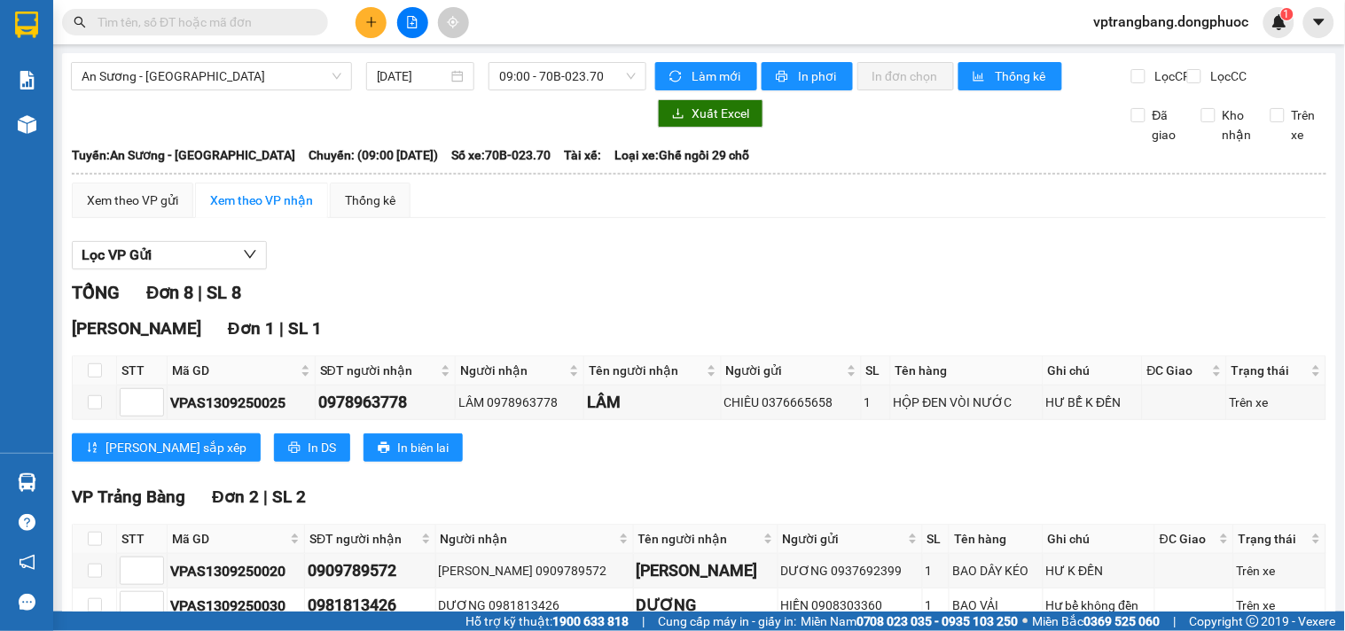
scroll to position [295, 0]
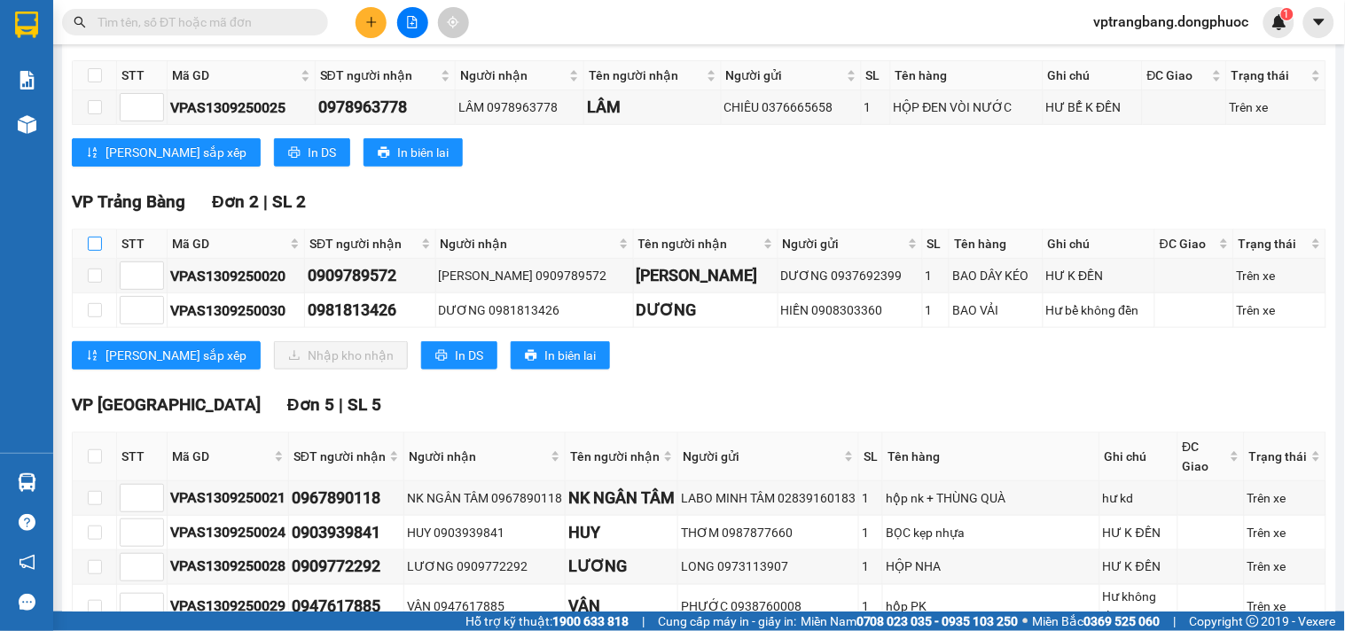
click at [90, 251] on input "checkbox" at bounding box center [95, 244] width 14 height 14
checkbox input "true"
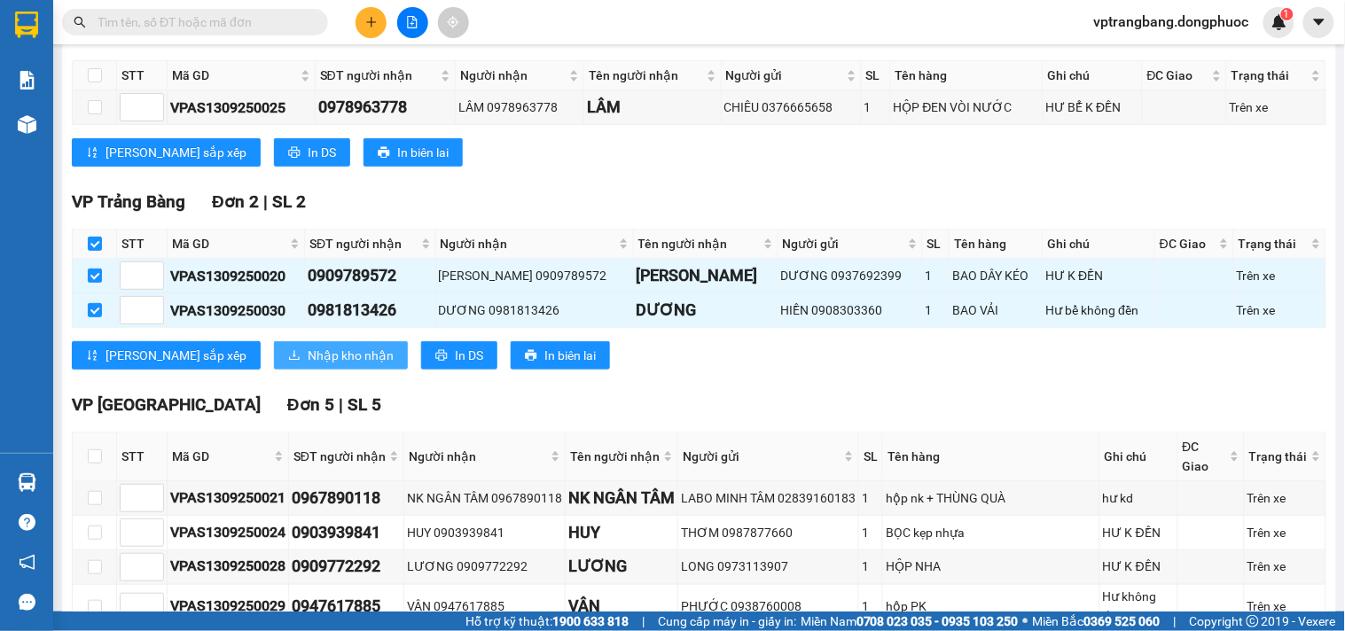
click at [274, 370] on button "Nhập kho nhận" at bounding box center [341, 355] width 134 height 28
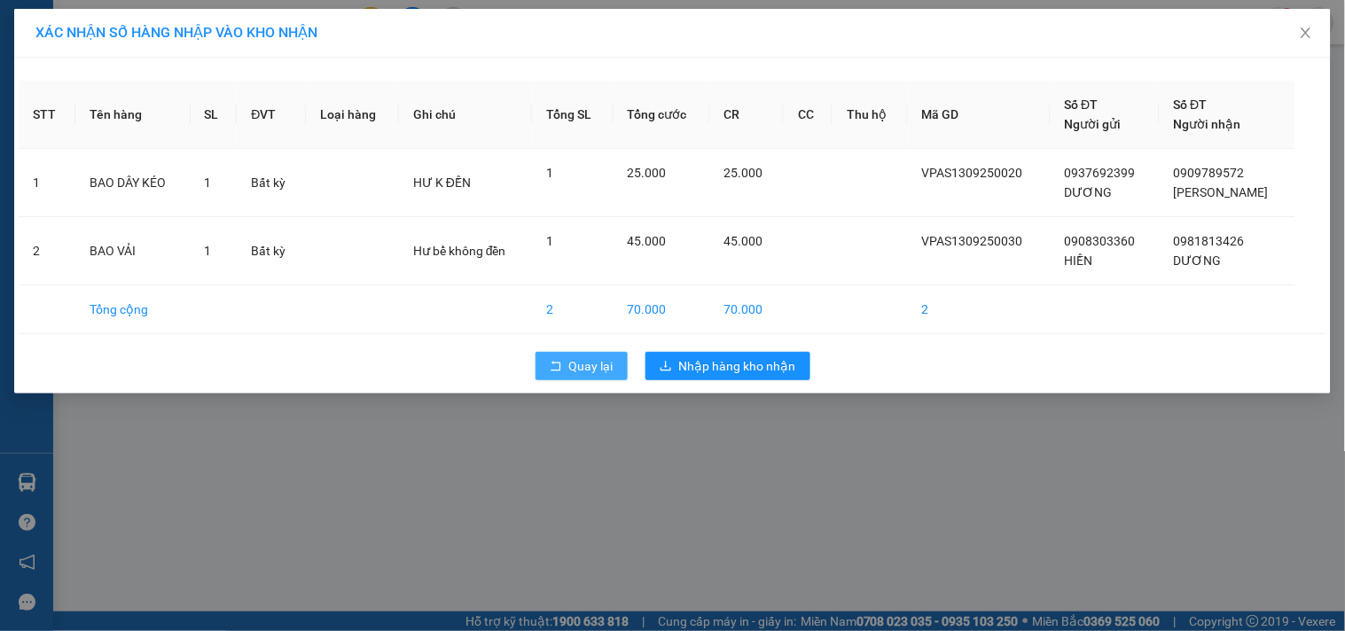
click at [577, 359] on span "Quay lại" at bounding box center [591, 366] width 44 height 20
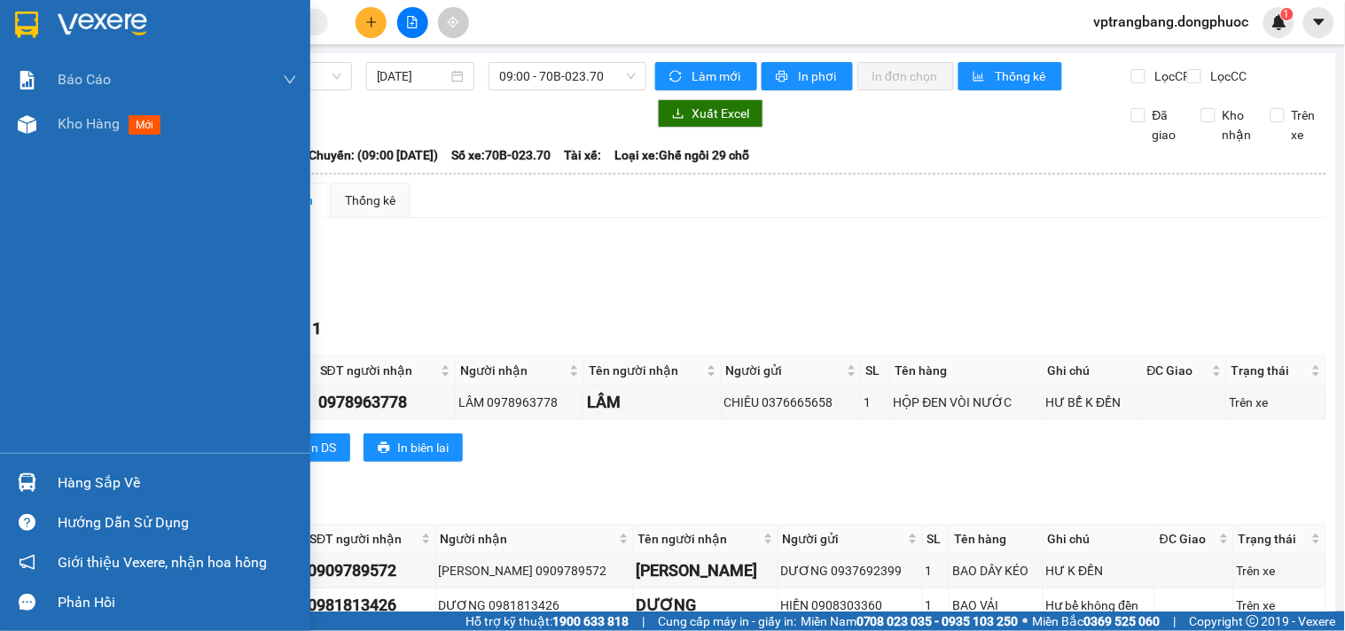
click at [51, 475] on div "Hàng sắp về" at bounding box center [155, 483] width 310 height 40
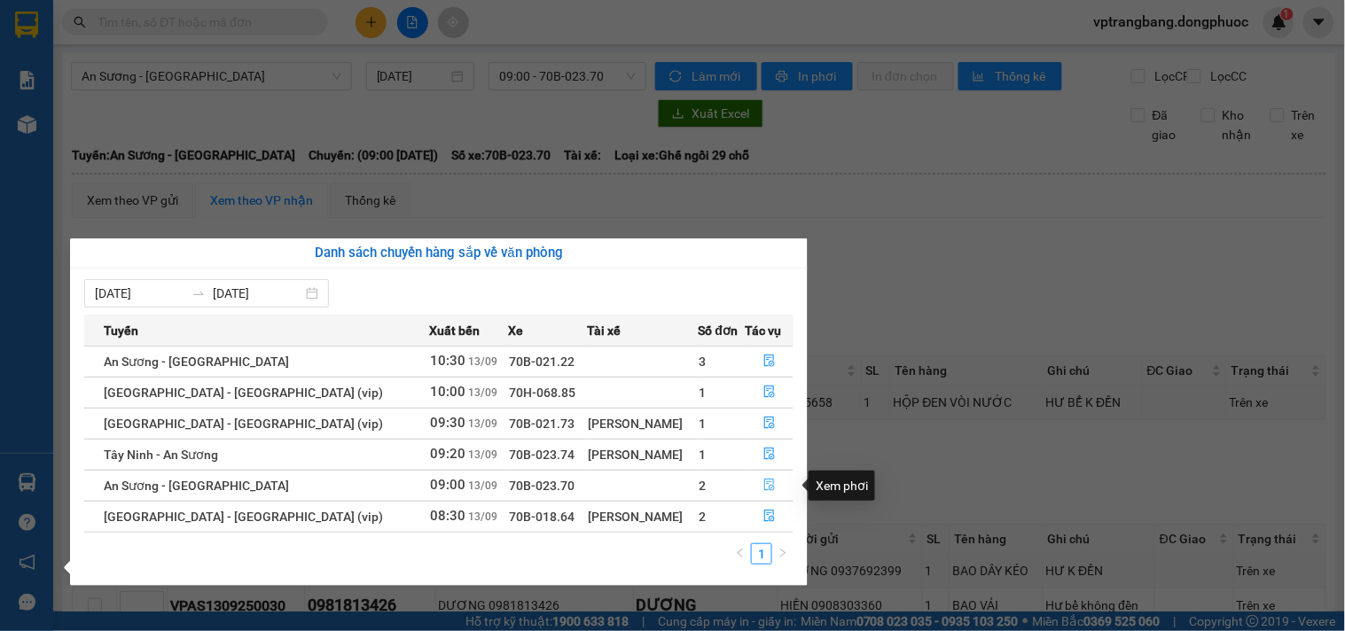
click at [765, 485] on icon "file-done" at bounding box center [769, 485] width 12 height 12
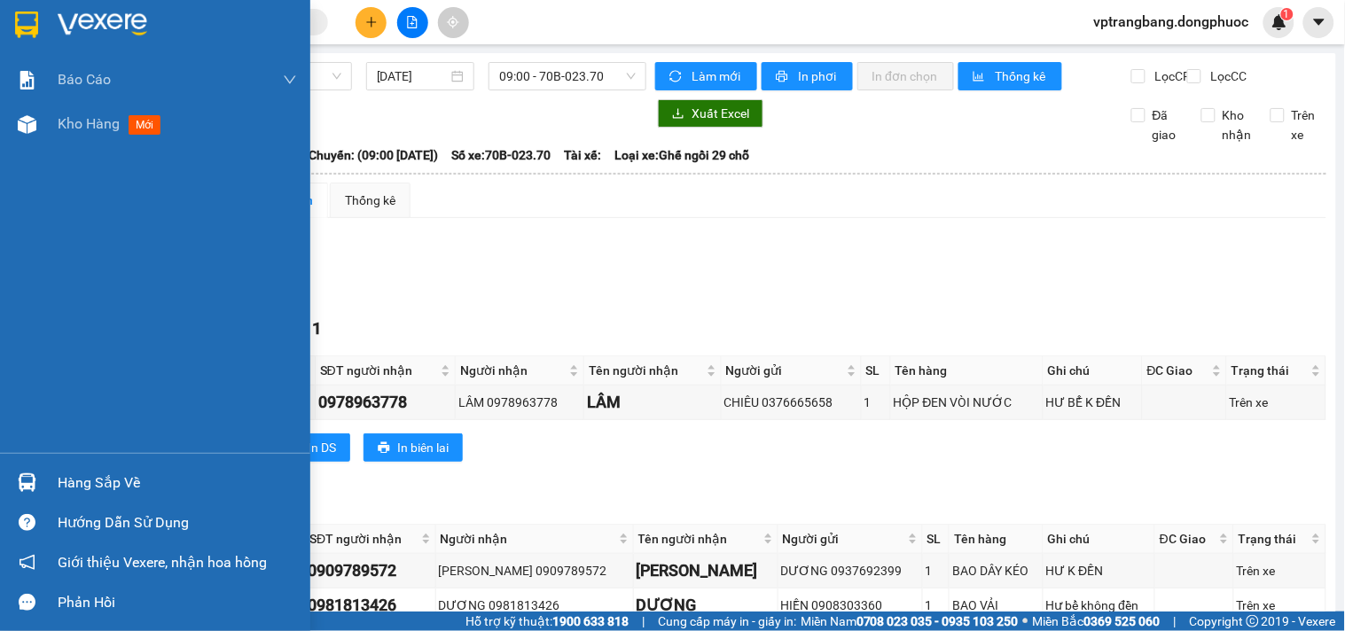
click at [36, 477] on div at bounding box center [27, 482] width 31 height 31
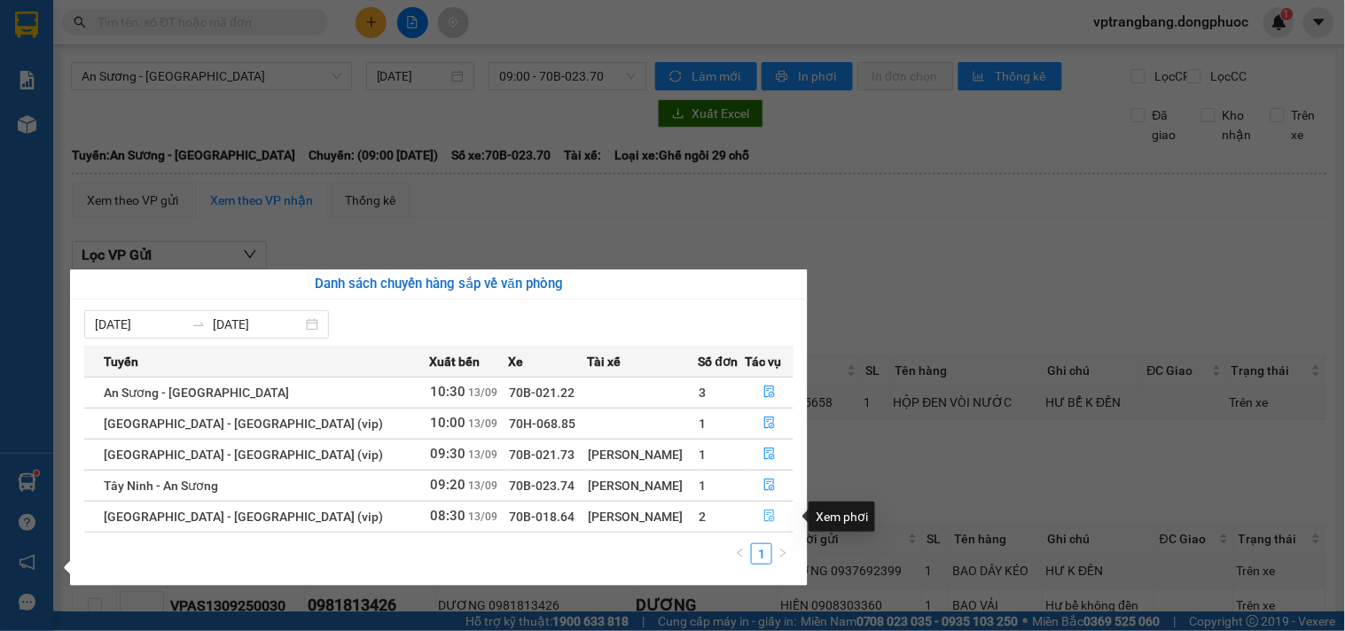
click at [755, 516] on button "button" at bounding box center [769, 517] width 47 height 28
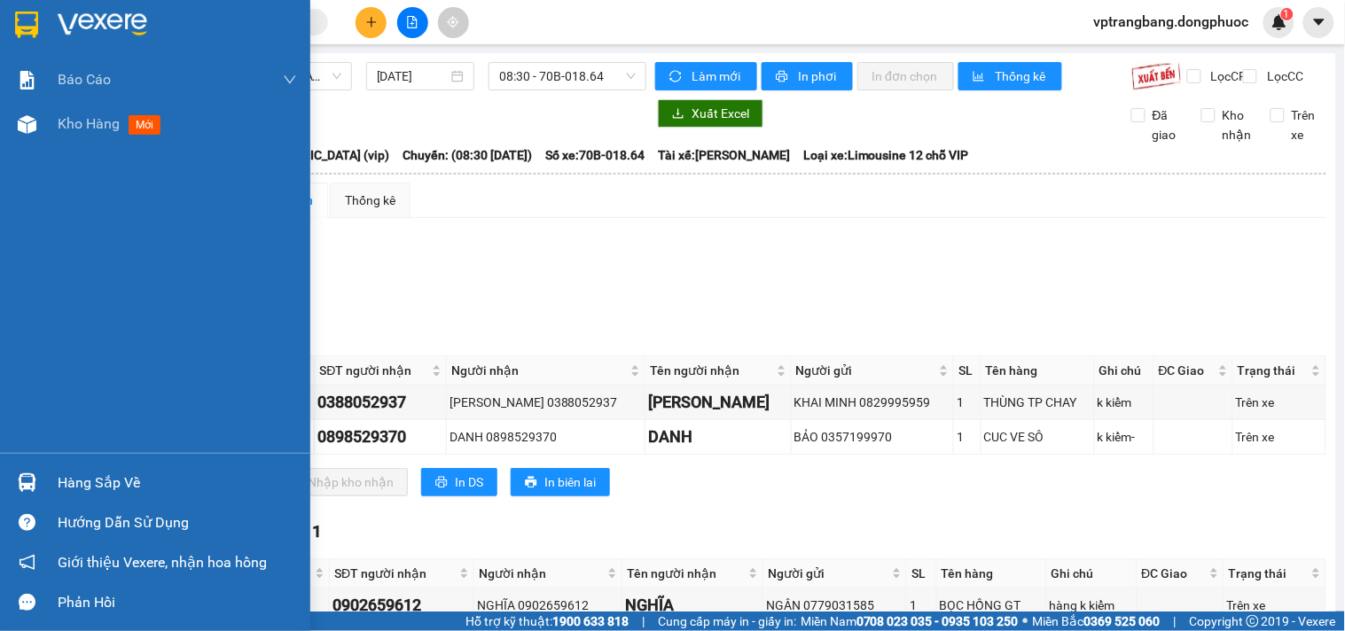
click at [35, 477] on img at bounding box center [27, 483] width 19 height 19
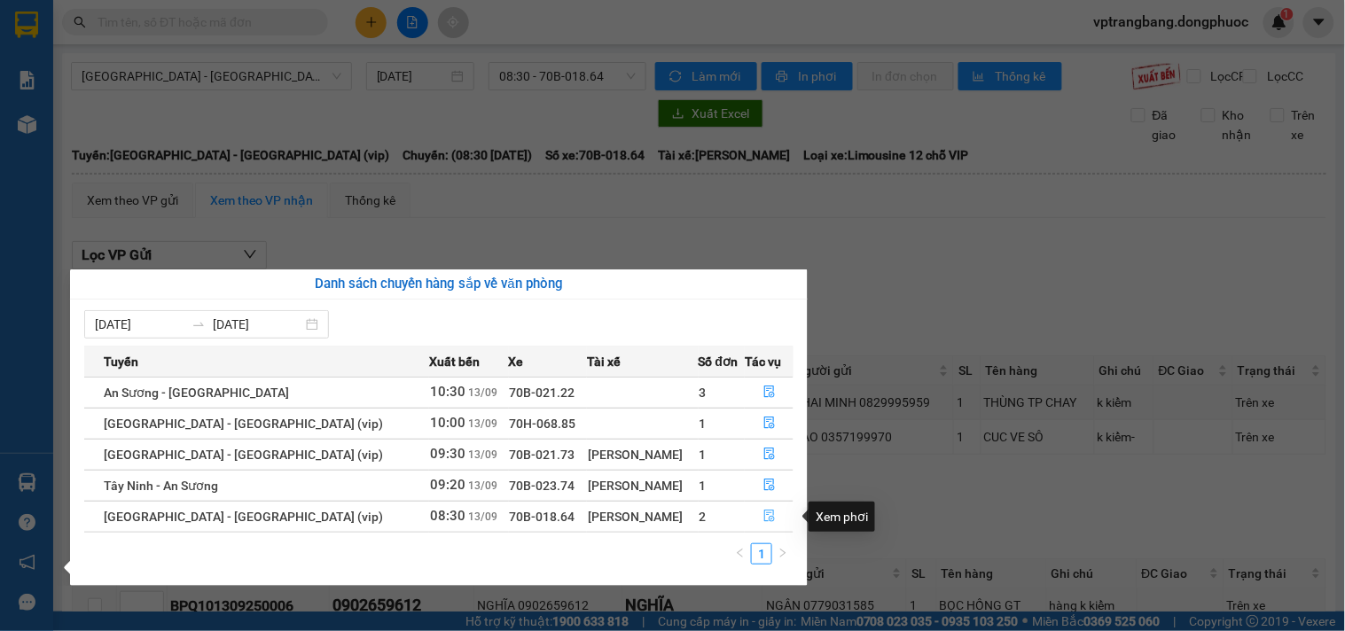
click at [764, 520] on icon "file-done" at bounding box center [769, 516] width 11 height 12
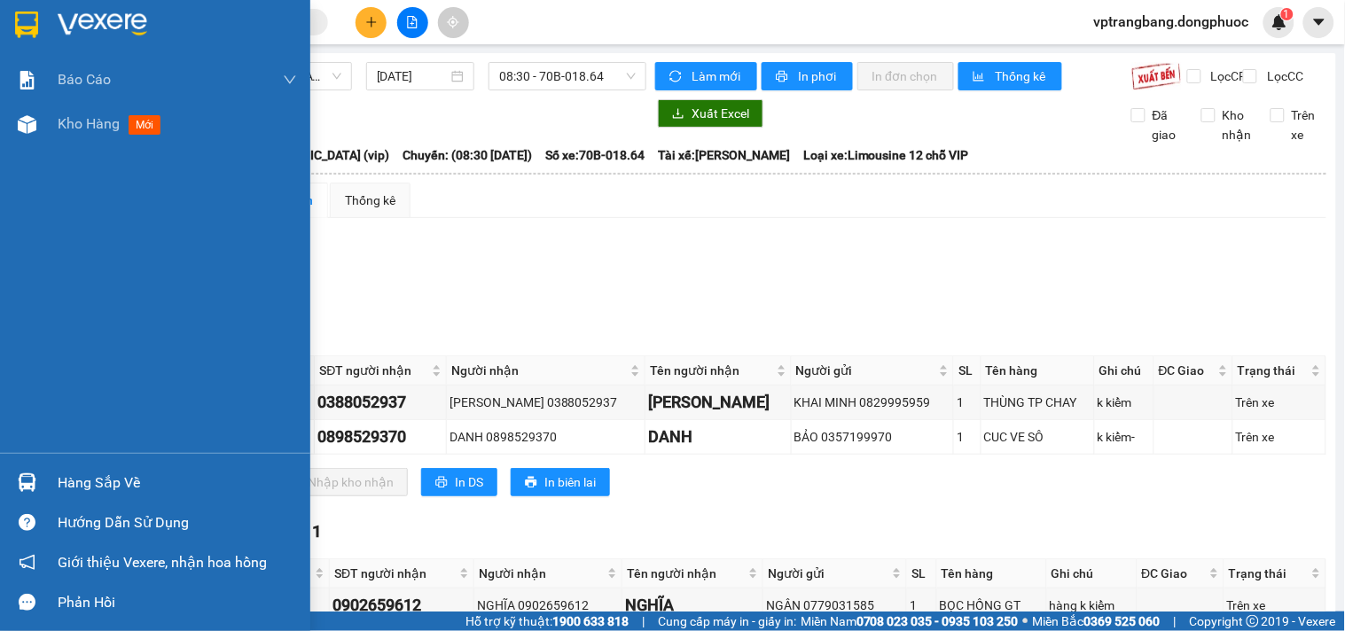
click at [102, 474] on div "Hàng sắp về" at bounding box center [177, 483] width 239 height 27
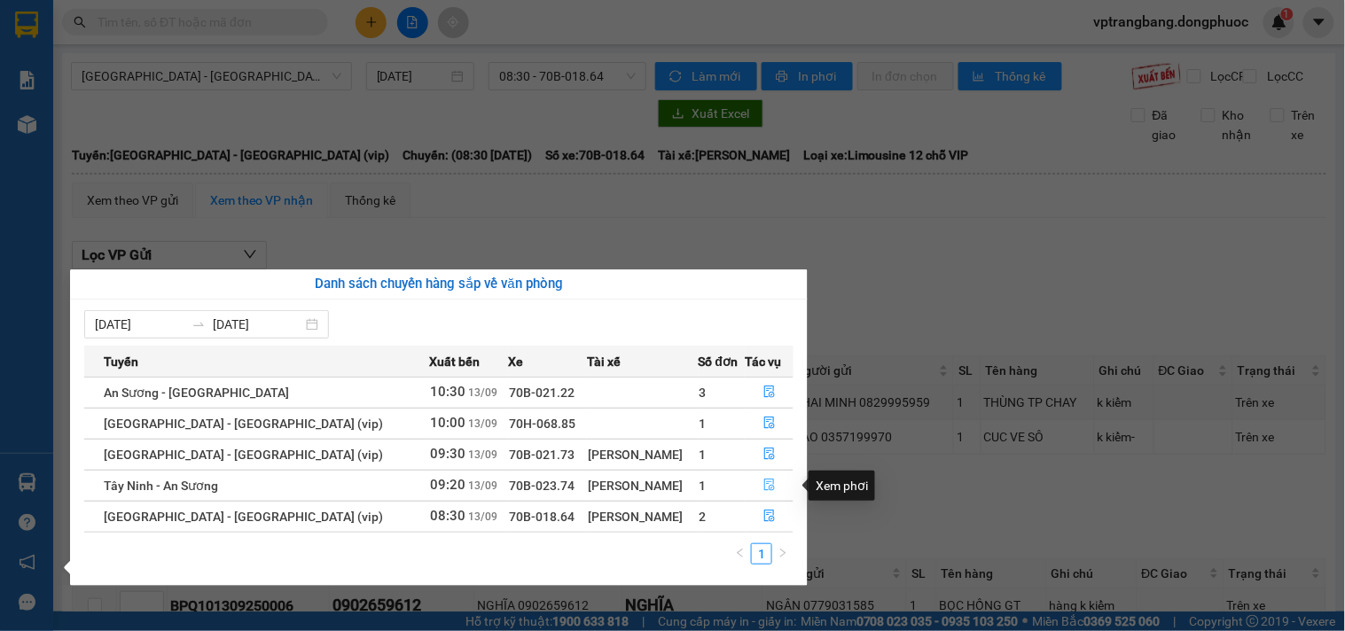
click at [764, 483] on icon "file-done" at bounding box center [769, 485] width 11 height 12
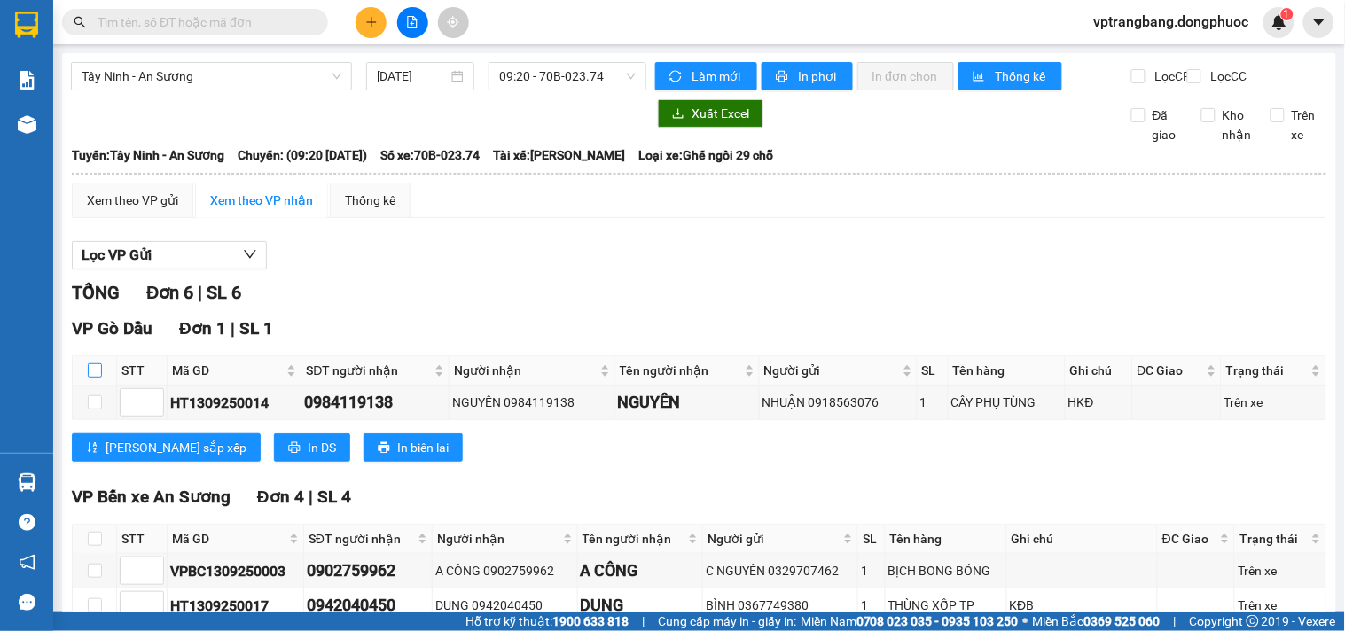
click at [90, 378] on input "checkbox" at bounding box center [95, 371] width 14 height 14
checkbox input "true"
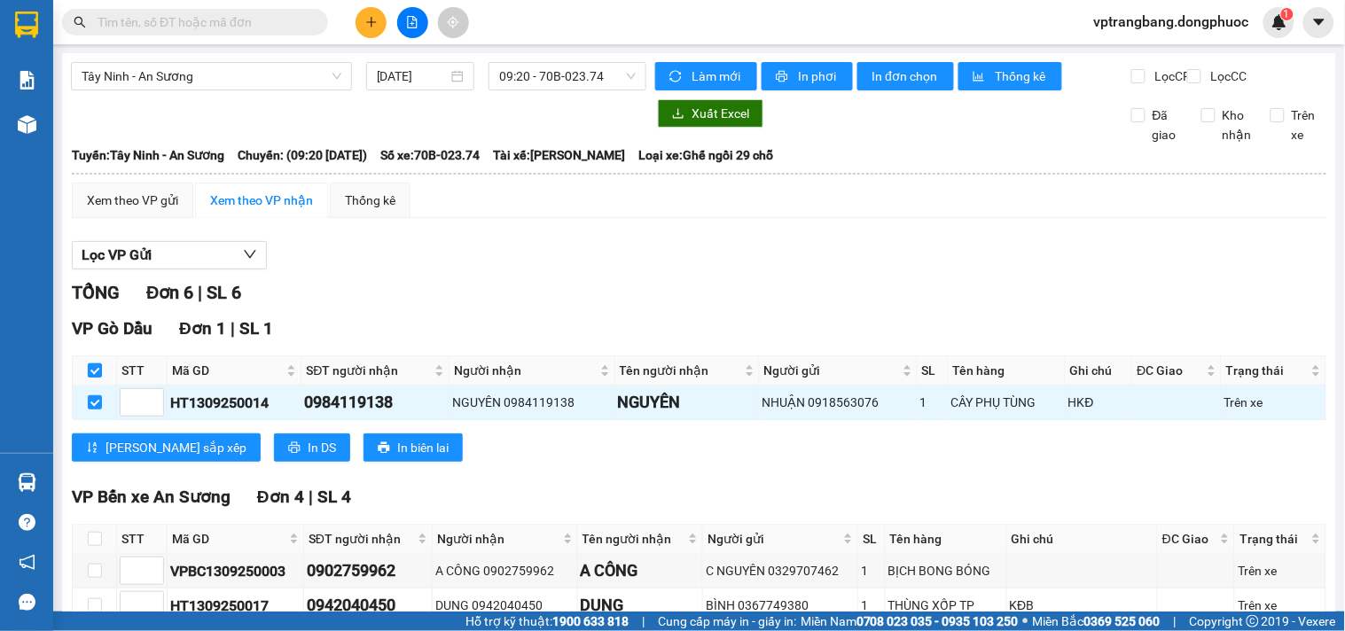
click at [92, 378] on input "checkbox" at bounding box center [95, 371] width 14 height 14
checkbox input "false"
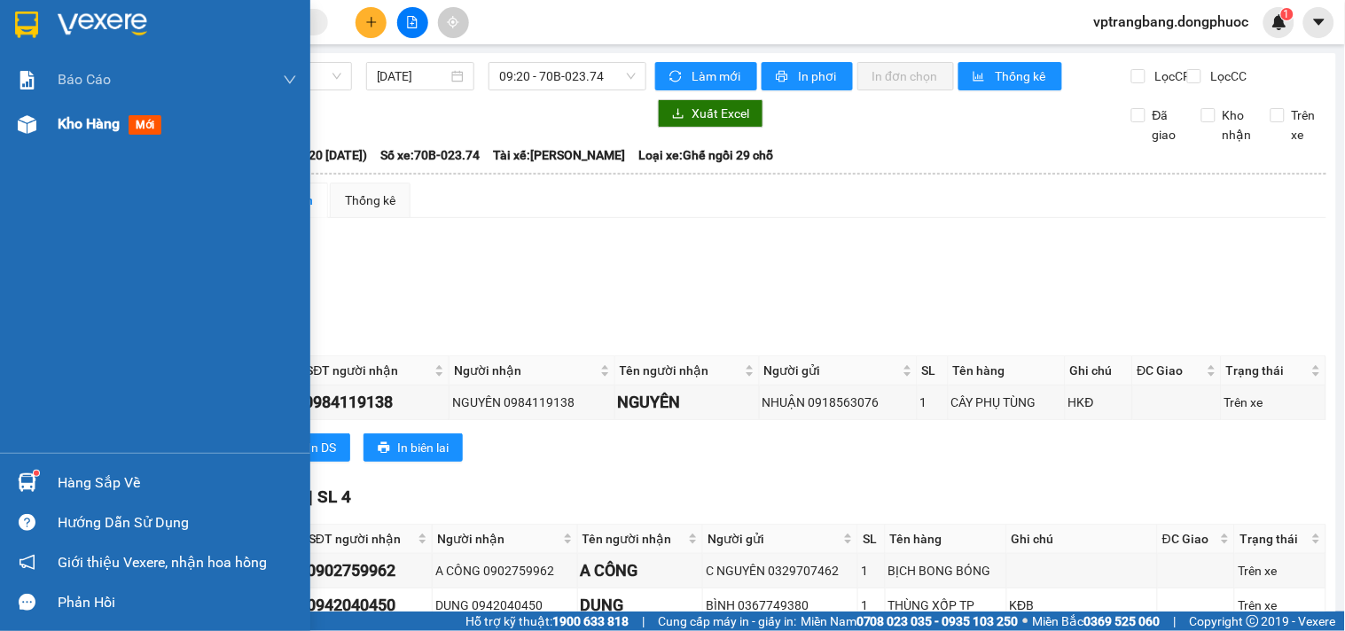
click at [75, 129] on span "Kho hàng" at bounding box center [89, 123] width 62 height 17
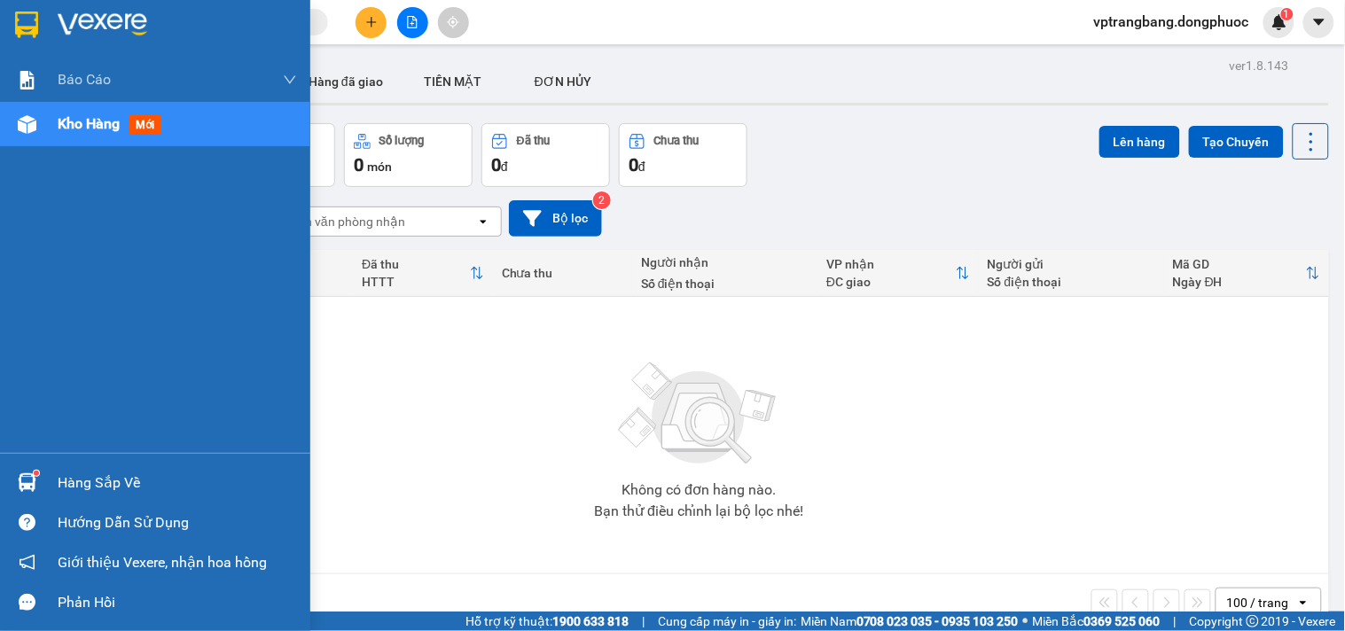
click at [51, 470] on div "Hàng sắp về" at bounding box center [155, 483] width 310 height 40
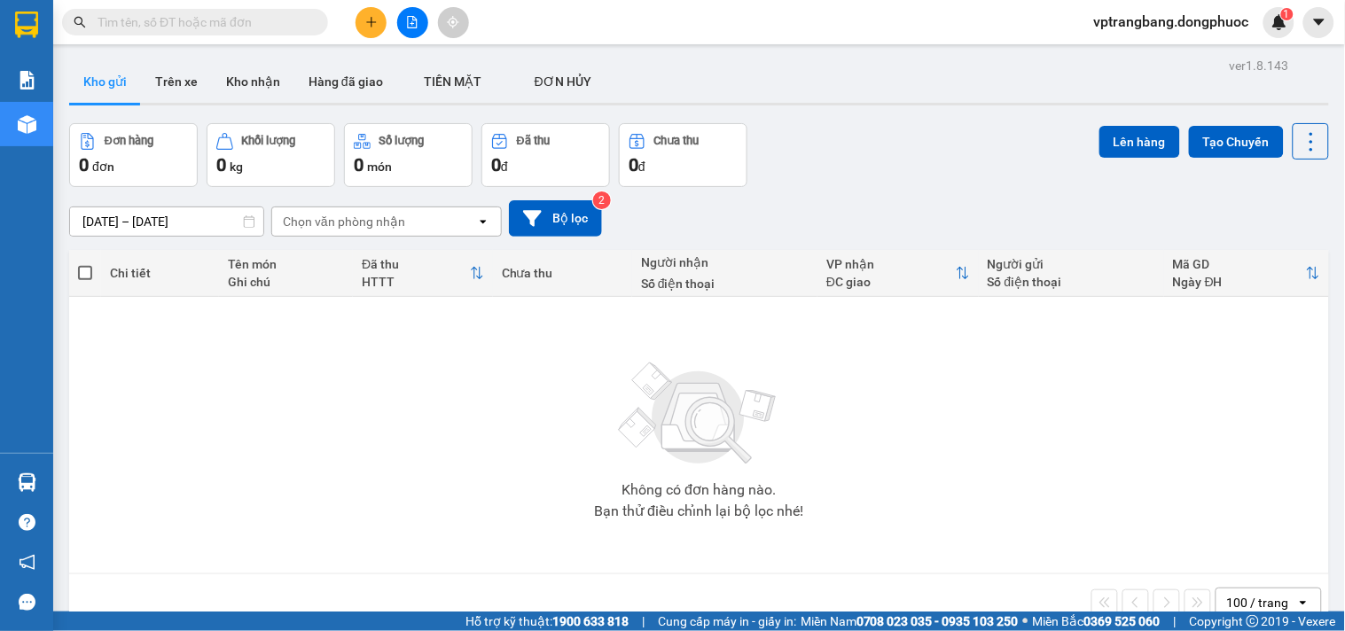
click at [942, 464] on section "Kết quả tìm kiếm ( 0 ) Bộ lọc No Data vptrangbang.dongphuoc 1 Báo cáo Mẫu 1: Bá…" at bounding box center [672, 315] width 1345 height 631
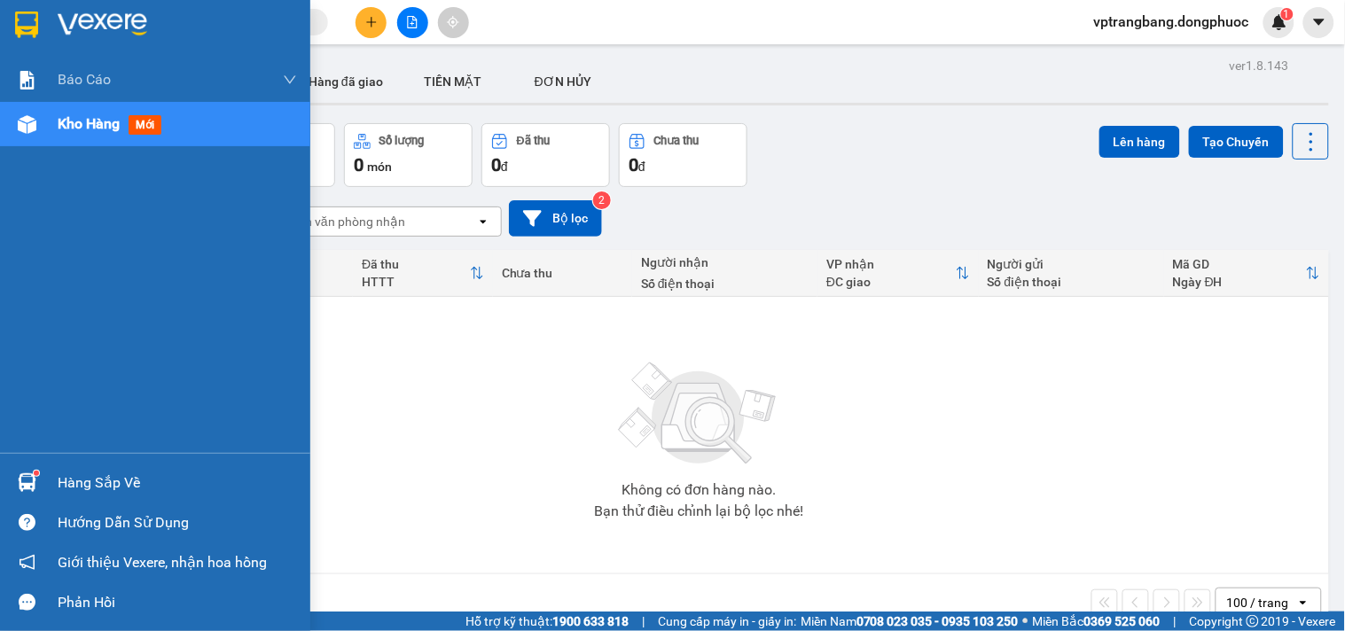
click at [38, 476] on div at bounding box center [27, 482] width 31 height 31
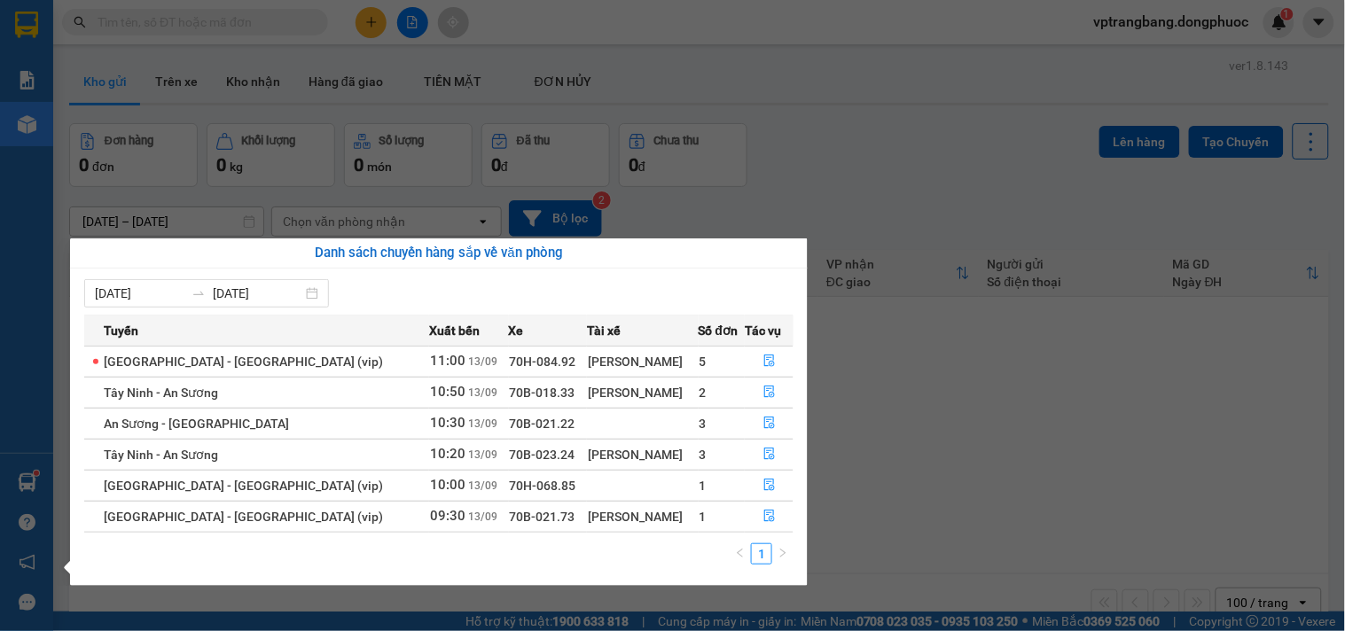
click at [900, 455] on section "Kết quả tìm kiếm ( 0 ) Bộ lọc No Data vptrangbang.dongphuoc 1 Báo cáo Mẫu 1: Bá…" at bounding box center [672, 315] width 1345 height 631
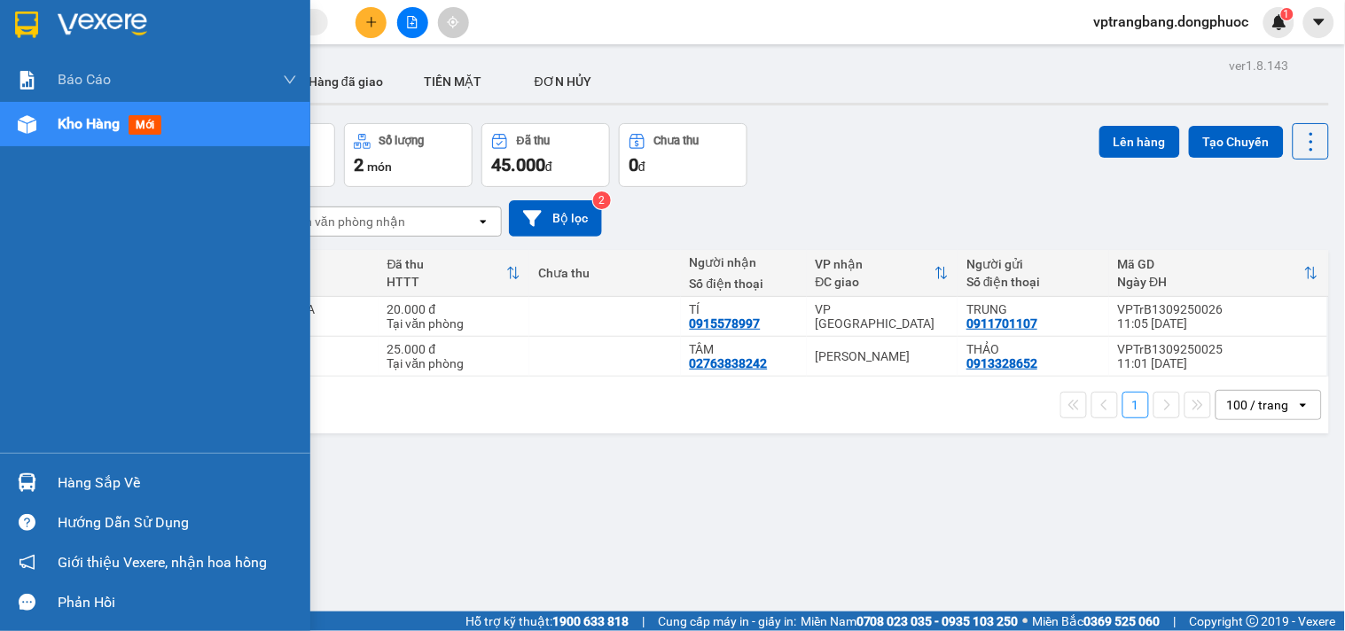
click at [95, 481] on div "Hàng sắp về" at bounding box center [177, 483] width 239 height 27
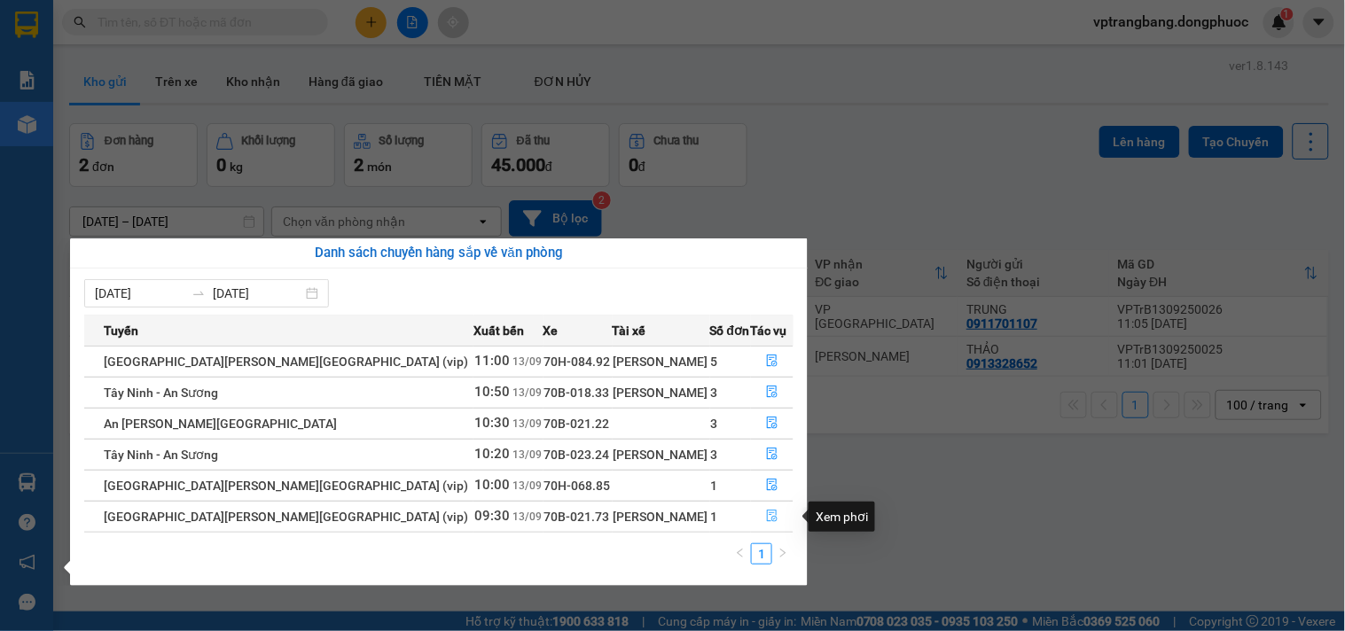
click at [767, 520] on icon "file-done" at bounding box center [772, 516] width 11 height 12
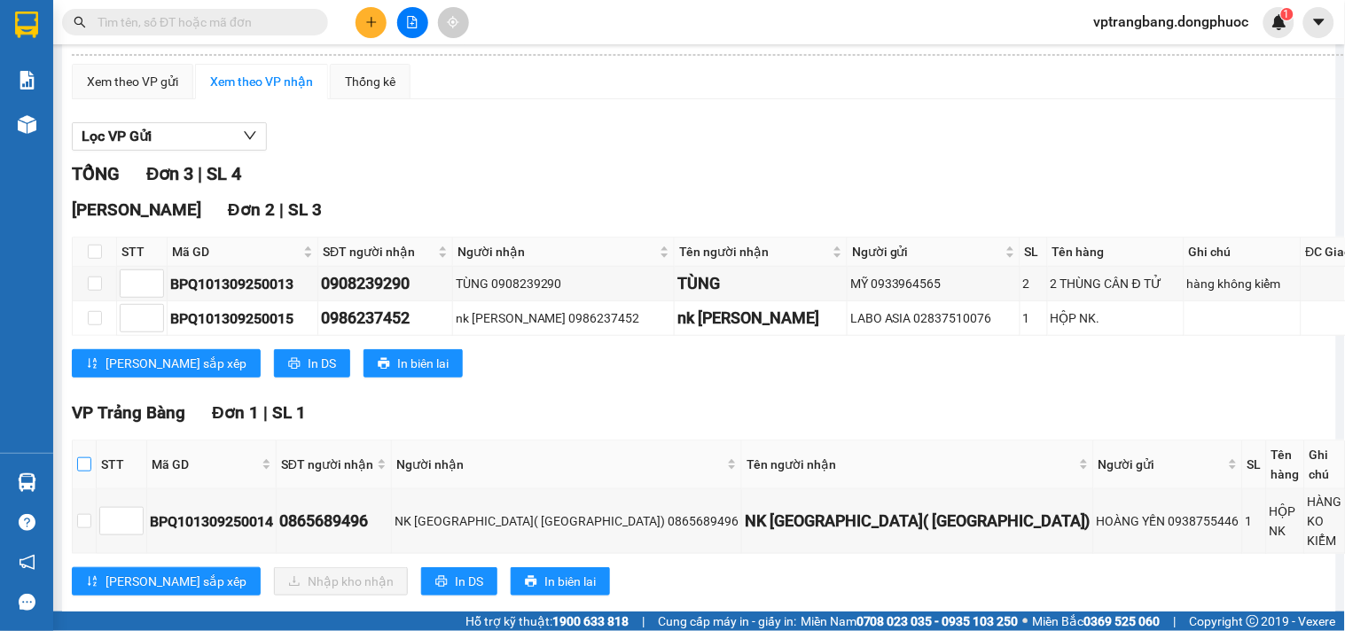
scroll to position [20, 0]
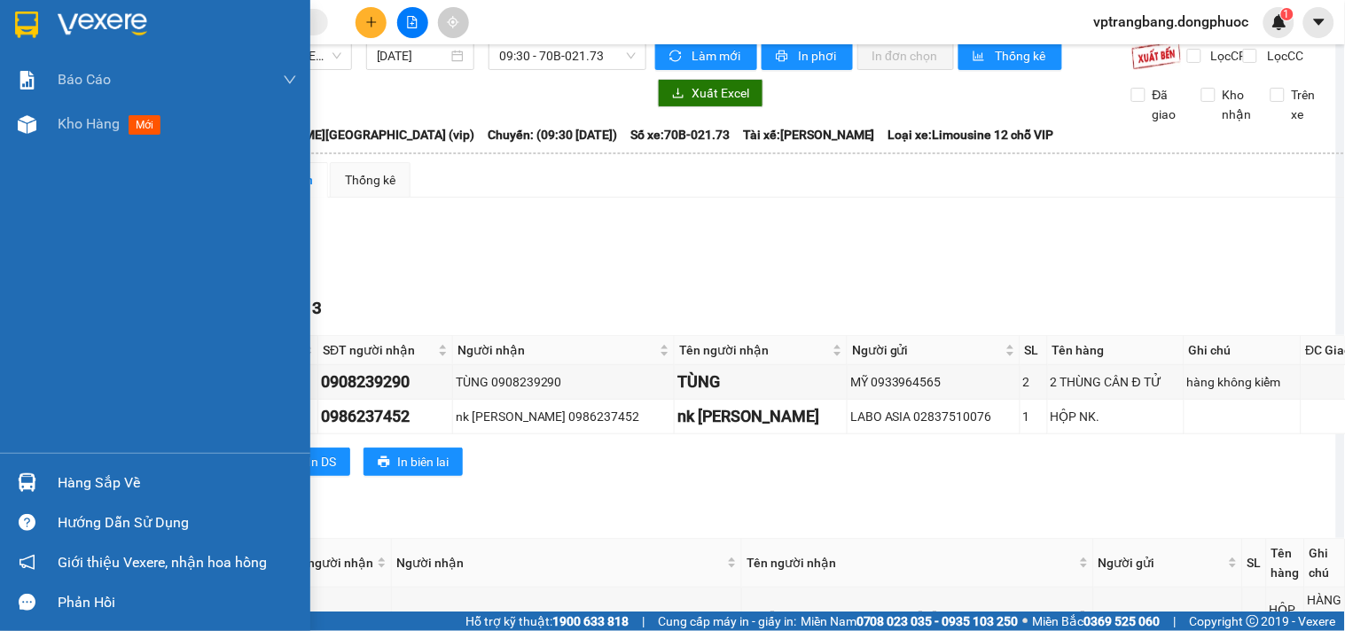
click at [49, 489] on div "Hàng sắp về" at bounding box center [155, 483] width 310 height 40
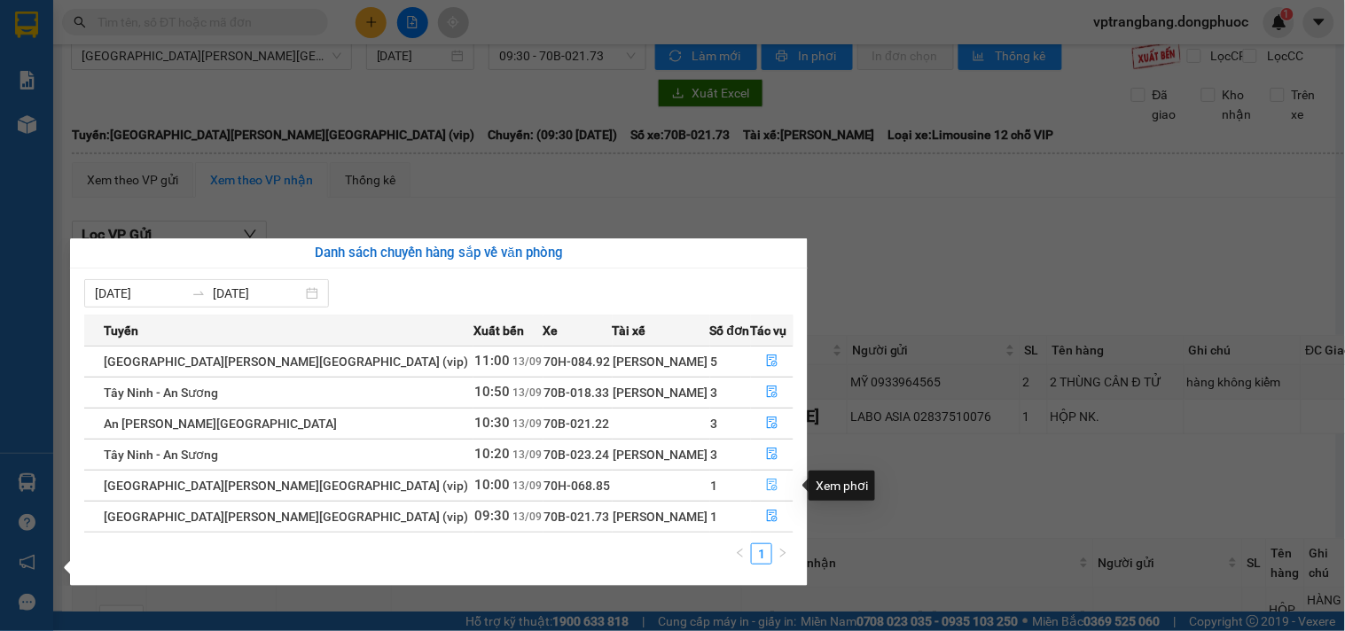
click at [767, 485] on icon "file-done" at bounding box center [772, 485] width 11 height 12
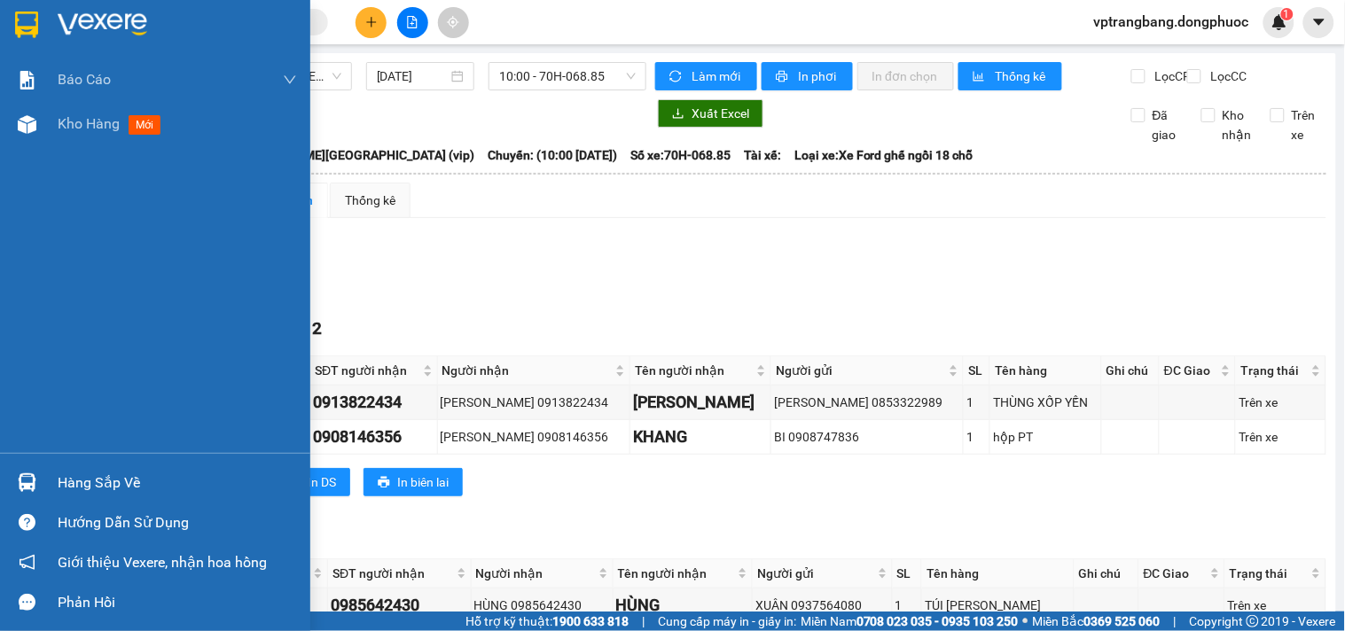
drag, startPoint x: 67, startPoint y: 489, endPoint x: 104, endPoint y: 488, distance: 37.3
click at [67, 489] on div "Hàng sắp về" at bounding box center [177, 483] width 239 height 27
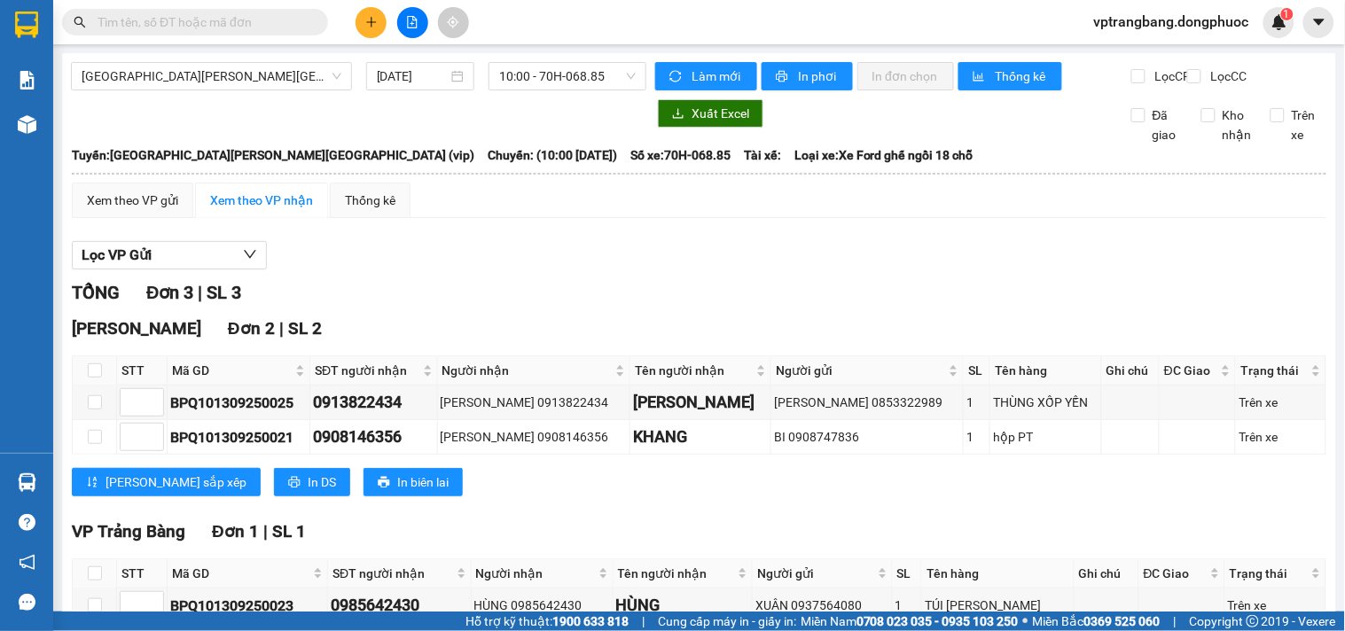
drag, startPoint x: 884, startPoint y: 303, endPoint x: 904, endPoint y: 262, distance: 46.4
click at [889, 301] on section "Kết quả [PERSON_NAME] ( 0 ) Bộ lọc No Data vptrangbang.dongphuoc 1 [PERSON_NAME…" at bounding box center [672, 315] width 1345 height 631
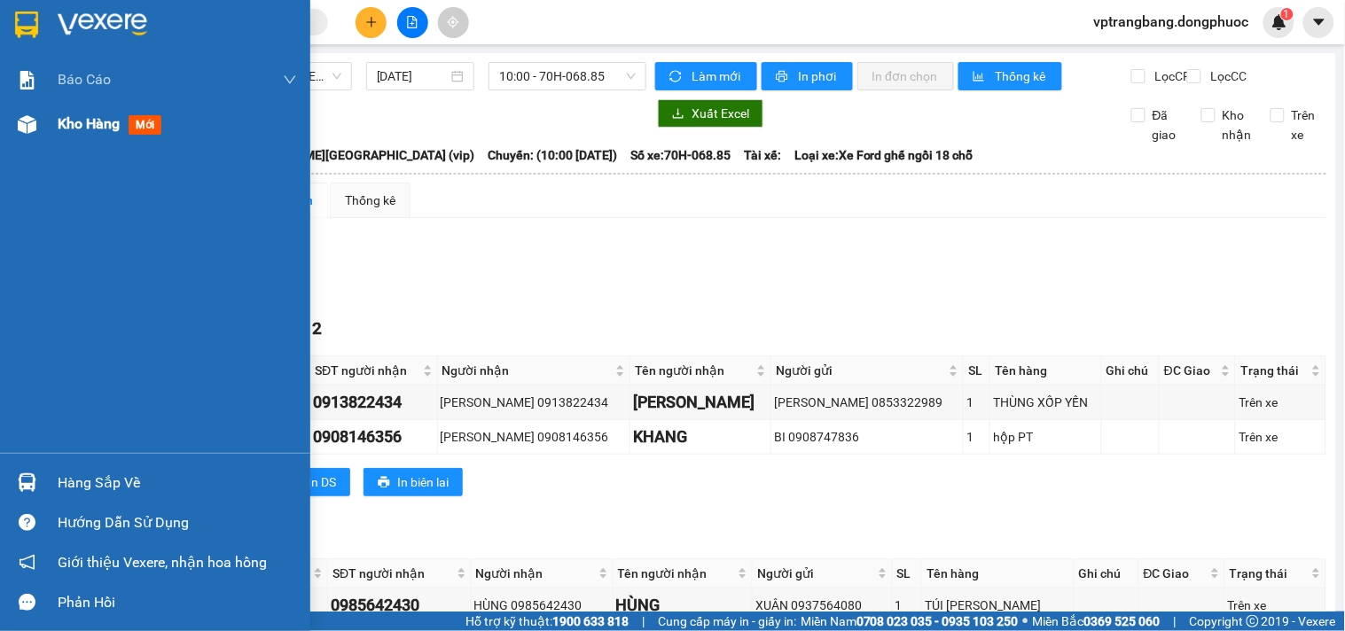
click at [93, 122] on span "Kho hàng" at bounding box center [89, 123] width 62 height 17
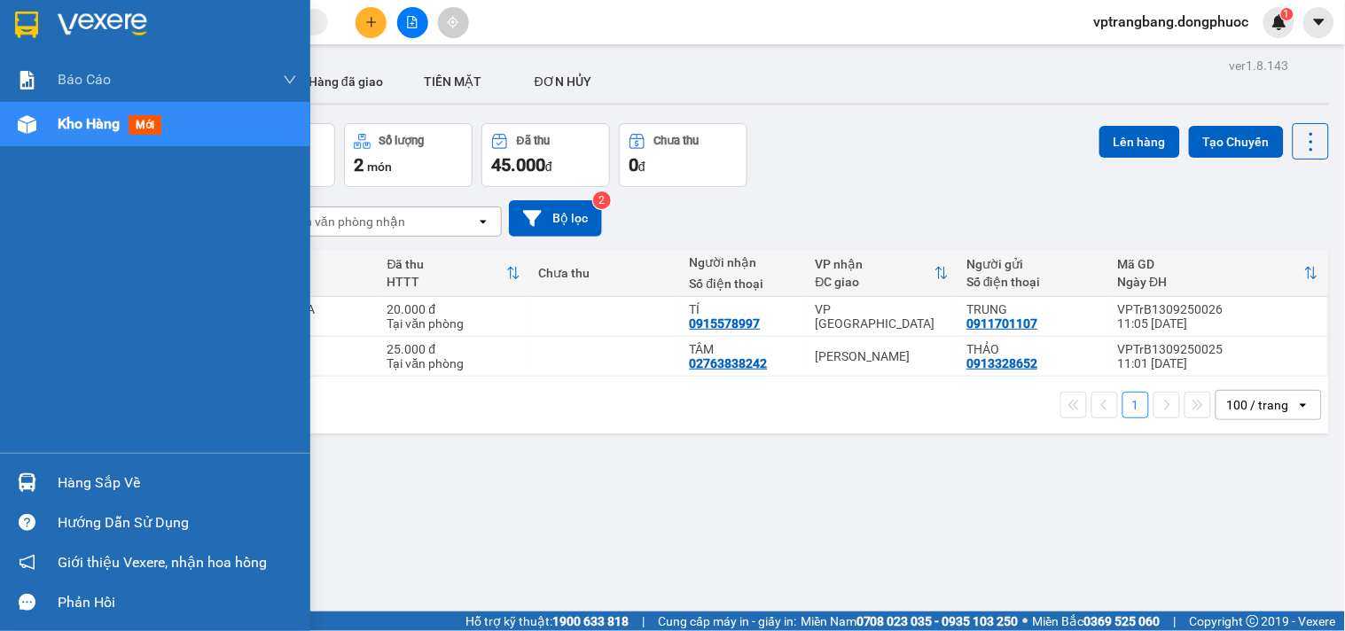
click at [48, 476] on div "Hàng sắp về" at bounding box center [155, 483] width 310 height 40
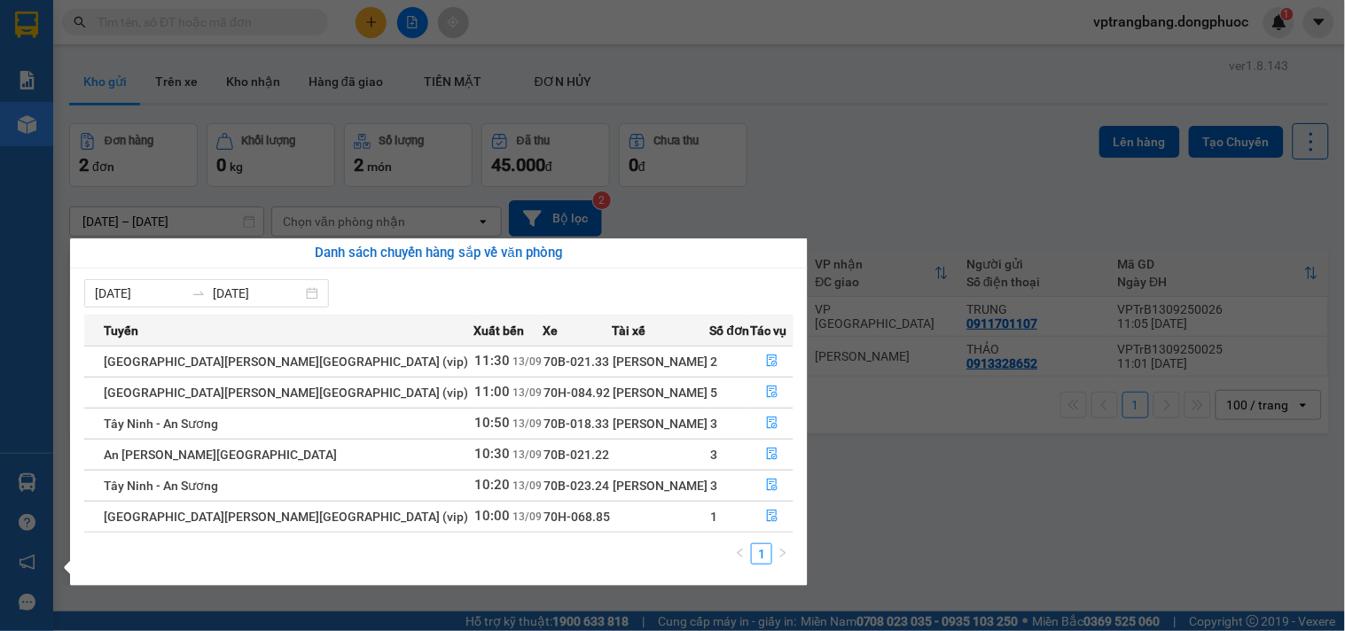
click at [873, 139] on section "Kết quả [PERSON_NAME] ( 0 ) Bộ lọc No Data vptrangbang.dongphuoc 1 [PERSON_NAME…" at bounding box center [672, 315] width 1345 height 631
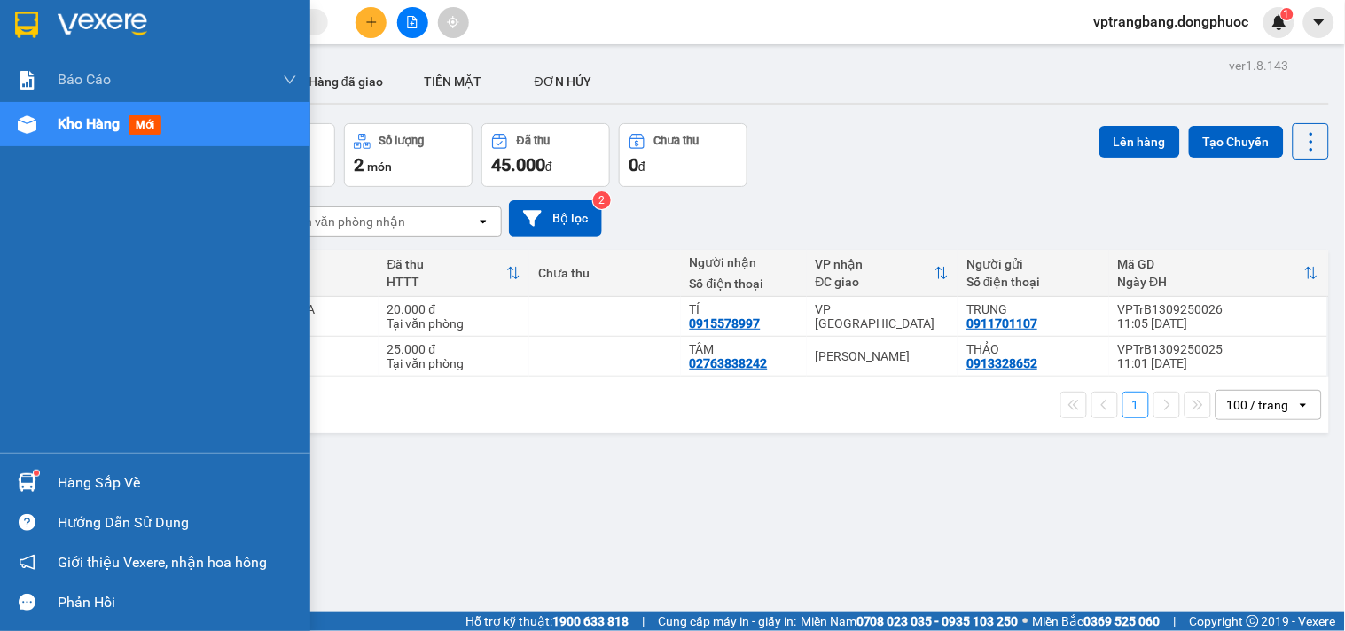
click at [46, 477] on div "Hàng sắp về" at bounding box center [155, 483] width 310 height 40
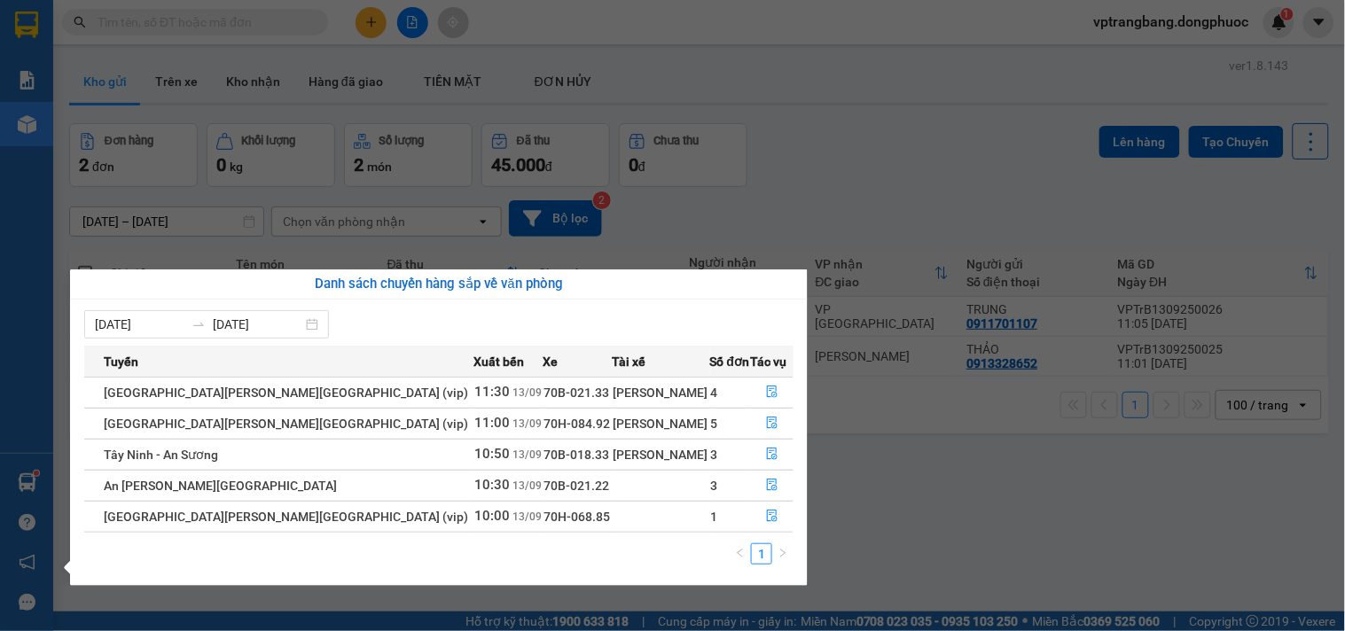
click at [817, 189] on section "Kết quả [PERSON_NAME] ( 0 ) Bộ lọc No Data vptrangbang.dongphuoc 1 [PERSON_NAME…" at bounding box center [672, 315] width 1345 height 631
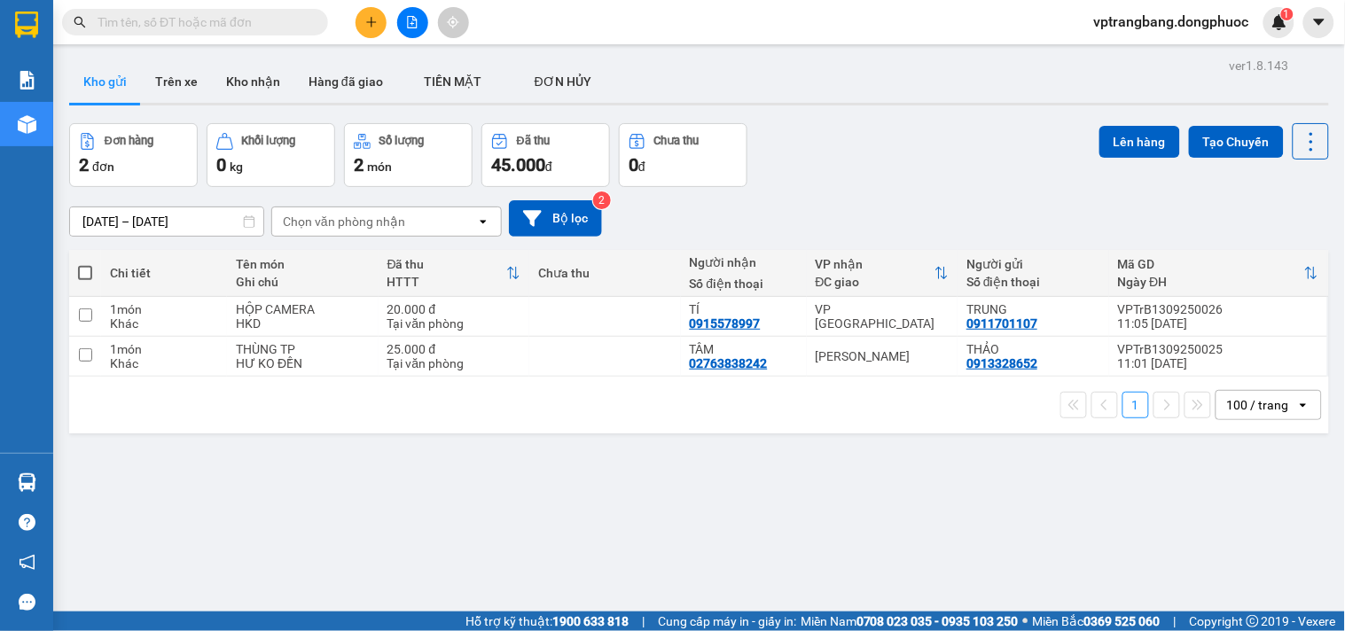
click at [180, 28] on input "text" at bounding box center [202, 22] width 209 height 20
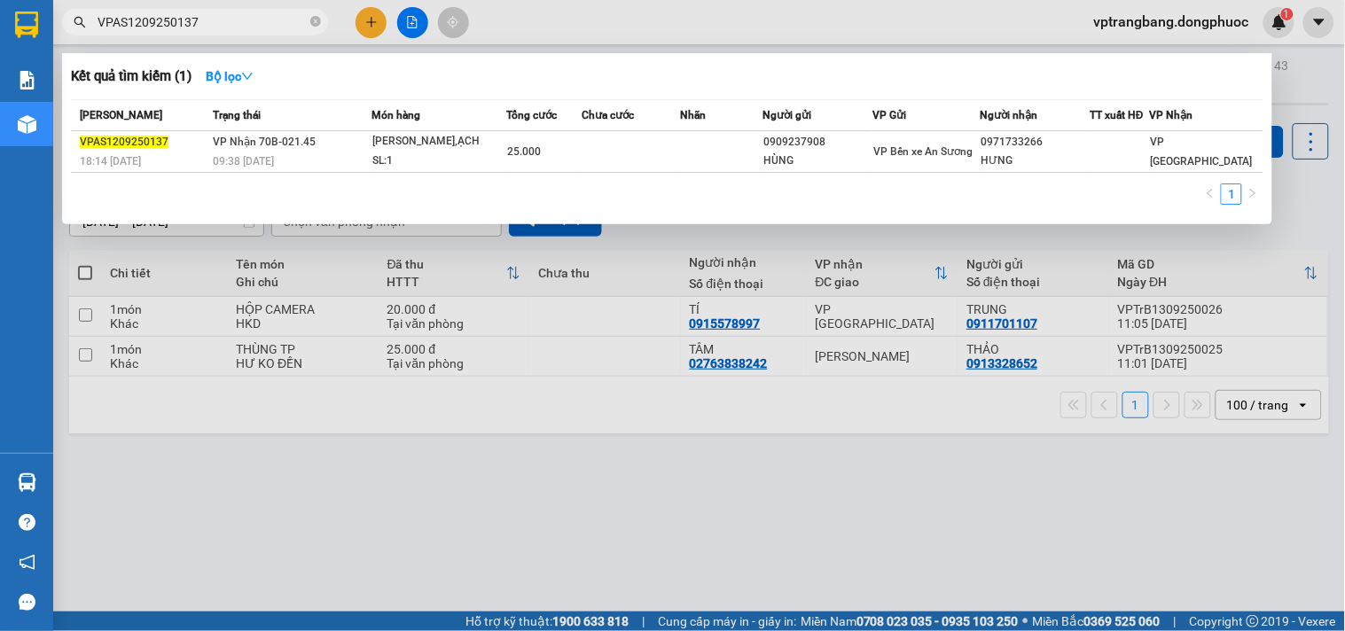
type input "VPAS1209250137"
click at [513, 433] on div at bounding box center [672, 315] width 1345 height 631
click at [247, 19] on input "VPAS1209250137" at bounding box center [202, 22] width 209 height 20
click at [638, 479] on div at bounding box center [672, 315] width 1345 height 631
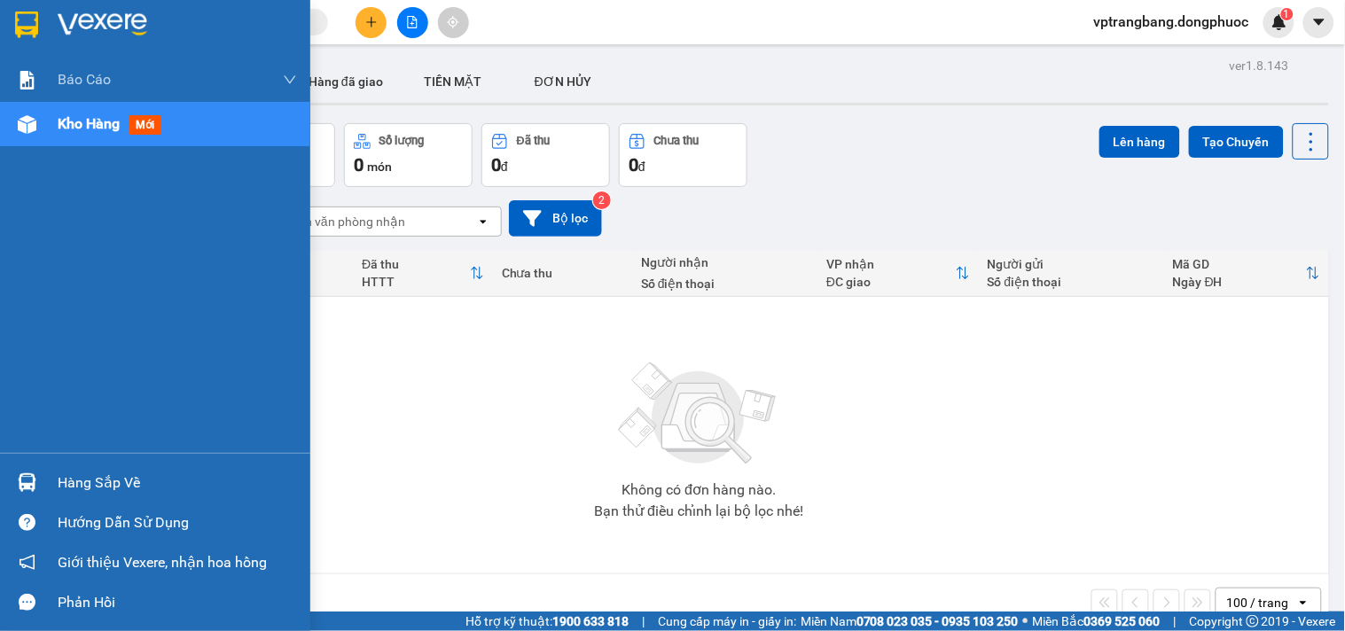
click at [68, 483] on div "Hàng sắp về" at bounding box center [177, 483] width 239 height 27
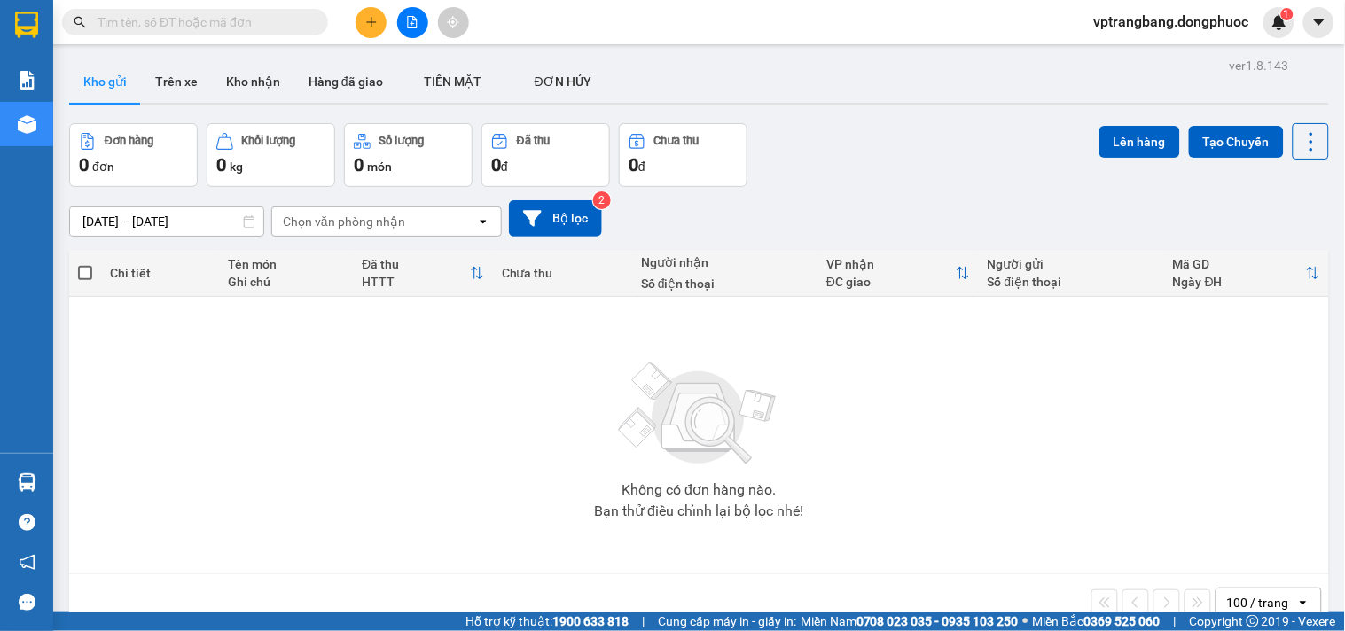
click at [943, 445] on section "Kết quả tìm kiếm ( 0 ) Bộ lọc No Data vptrangbang.dongphuoc 1 Báo cáo Mẫu 1: Bá…" at bounding box center [672, 315] width 1345 height 631
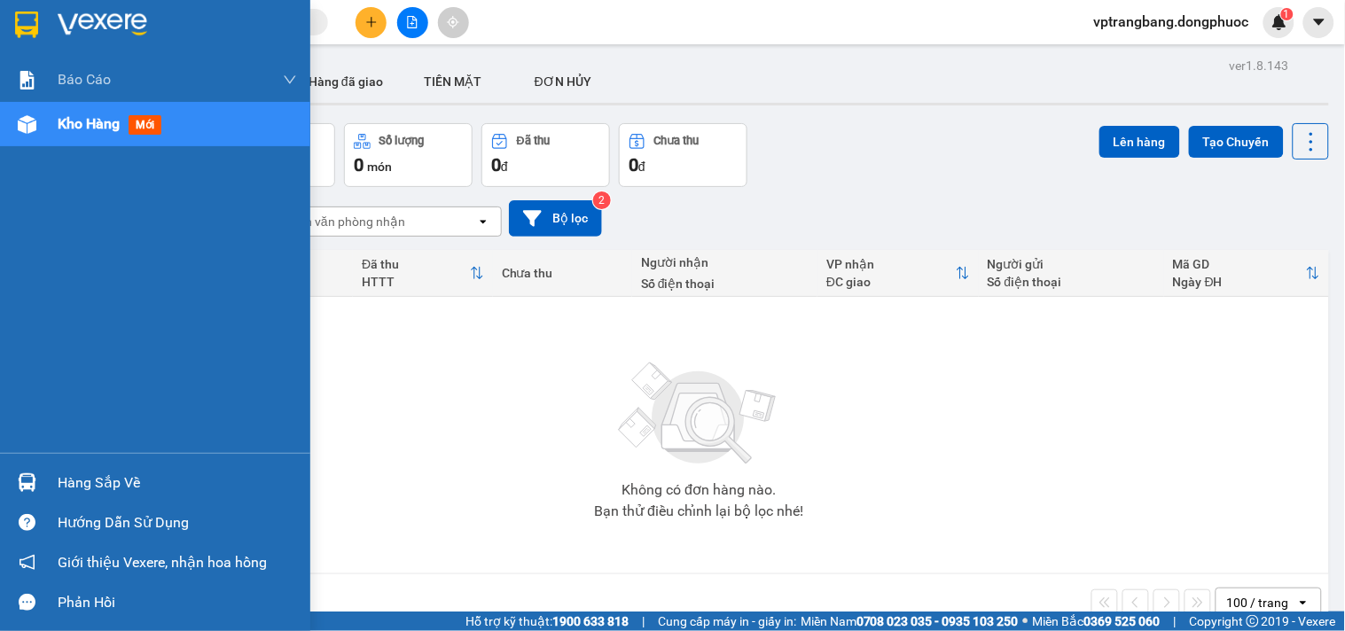
click at [59, 482] on div "Hàng sắp về" at bounding box center [177, 483] width 239 height 27
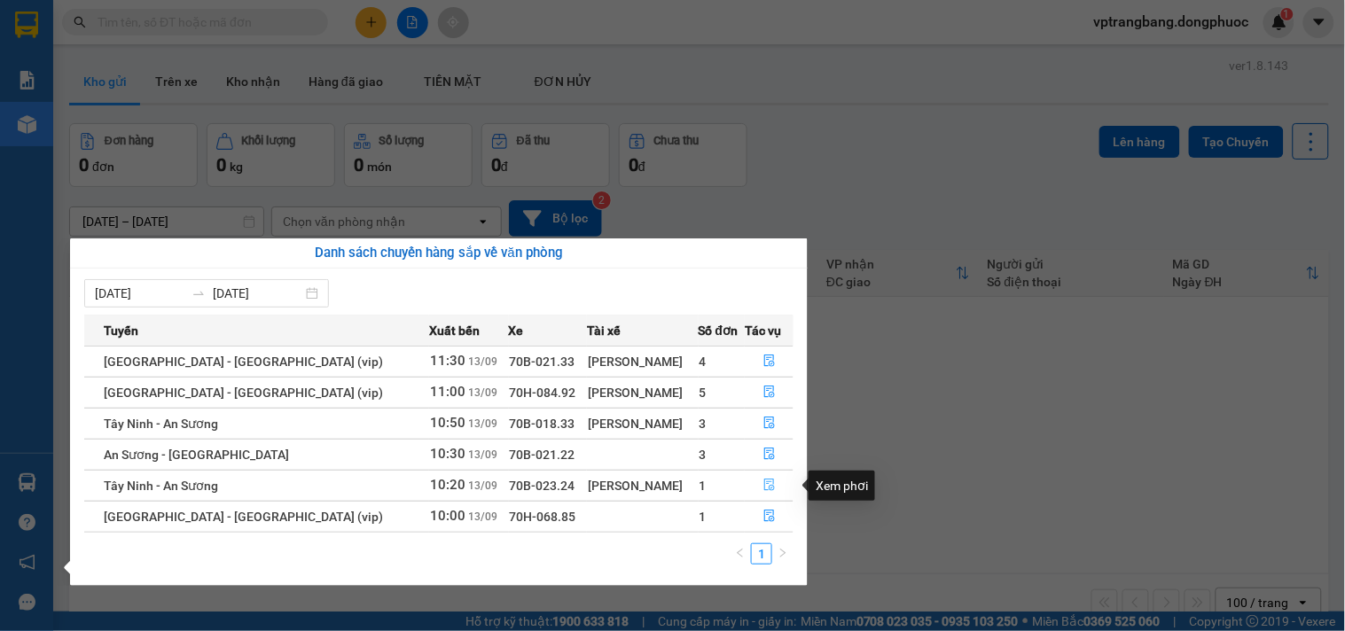
click at [764, 485] on icon "file-done" at bounding box center [769, 485] width 11 height 12
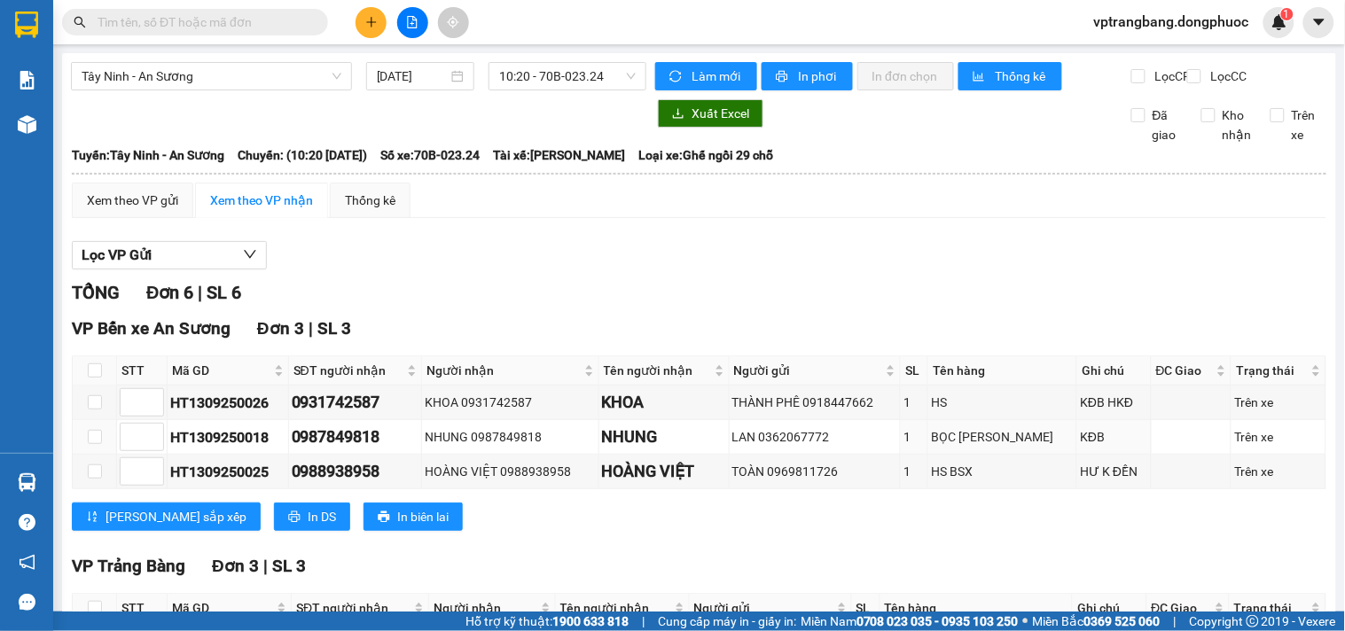
scroll to position [223, 0]
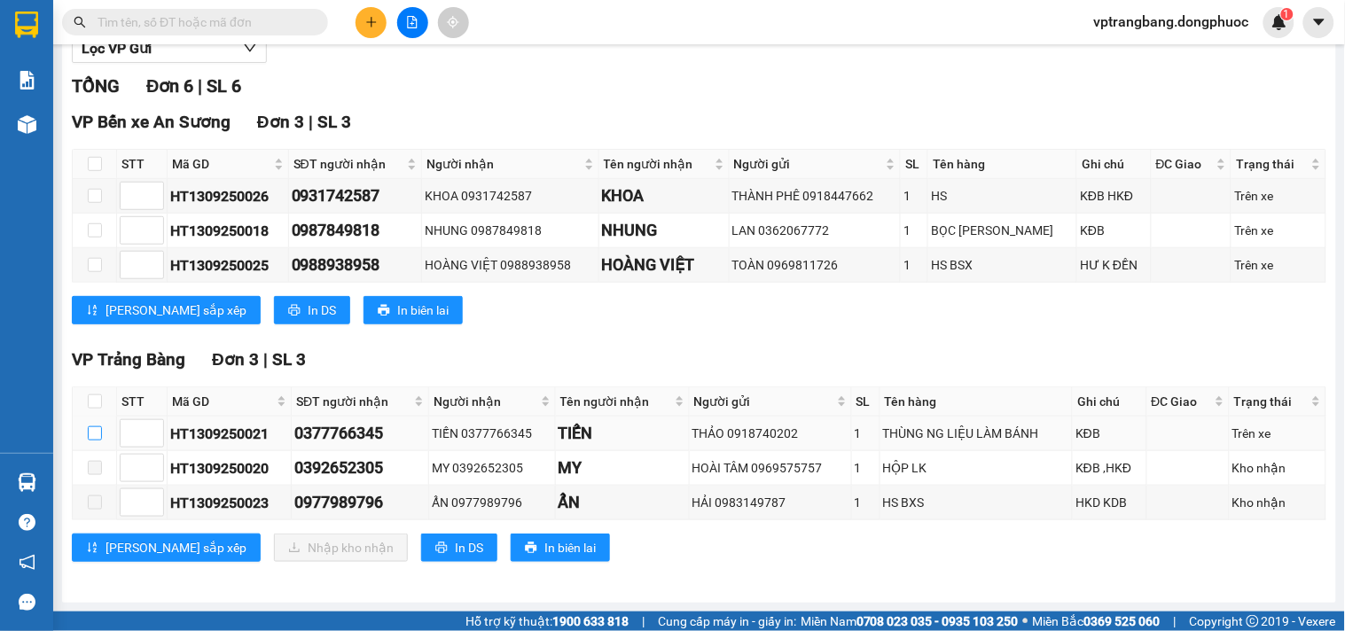
click at [89, 428] on input "checkbox" at bounding box center [95, 434] width 14 height 14
checkbox input "true"
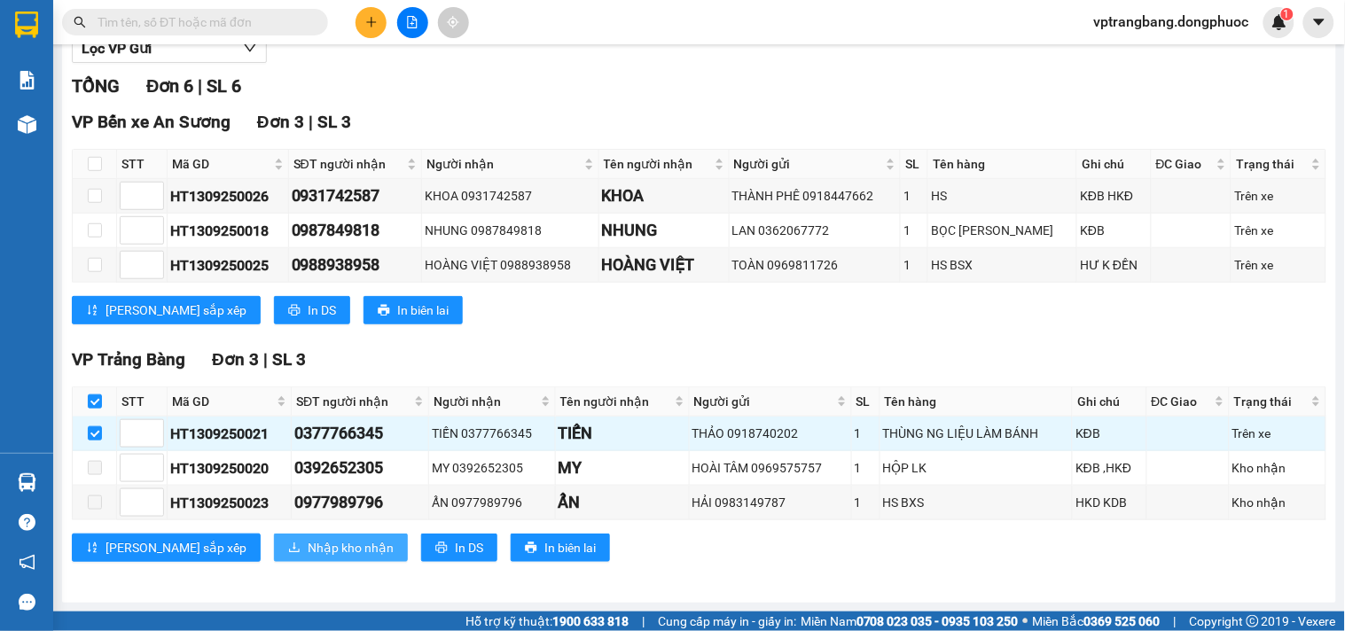
click at [308, 548] on span "Nhập kho nhận" at bounding box center [351, 548] width 86 height 20
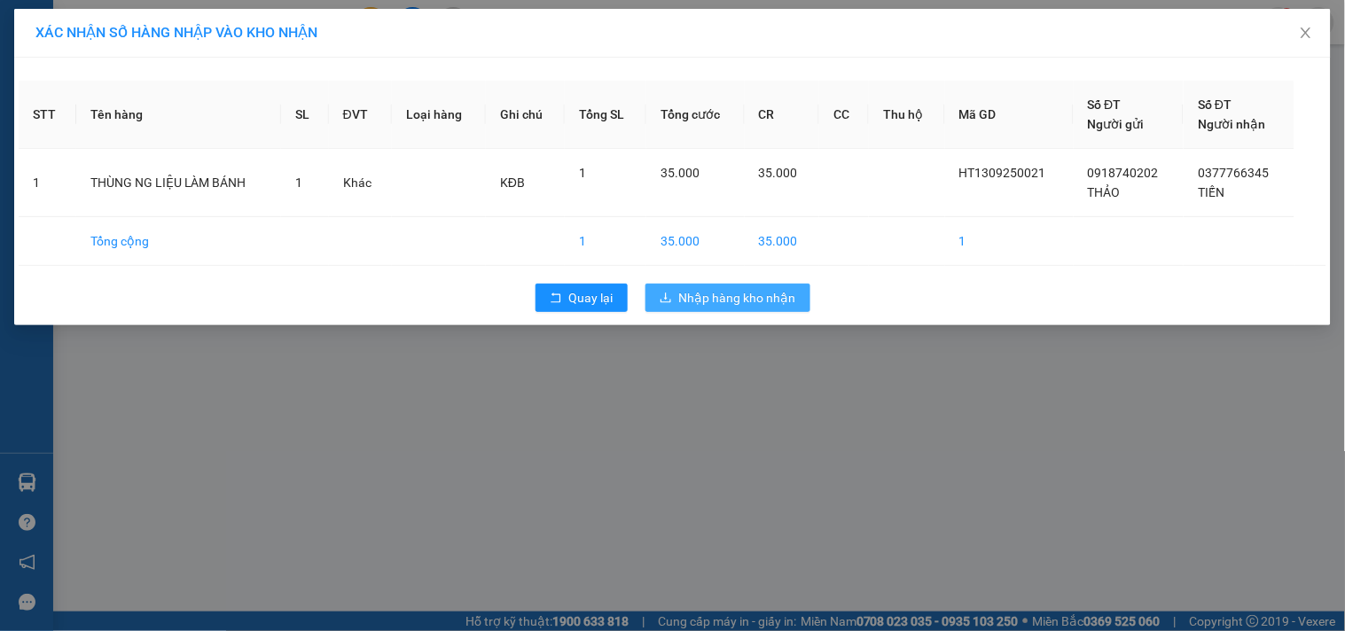
click at [712, 300] on span "Nhập hàng kho nhận" at bounding box center [737, 298] width 117 height 20
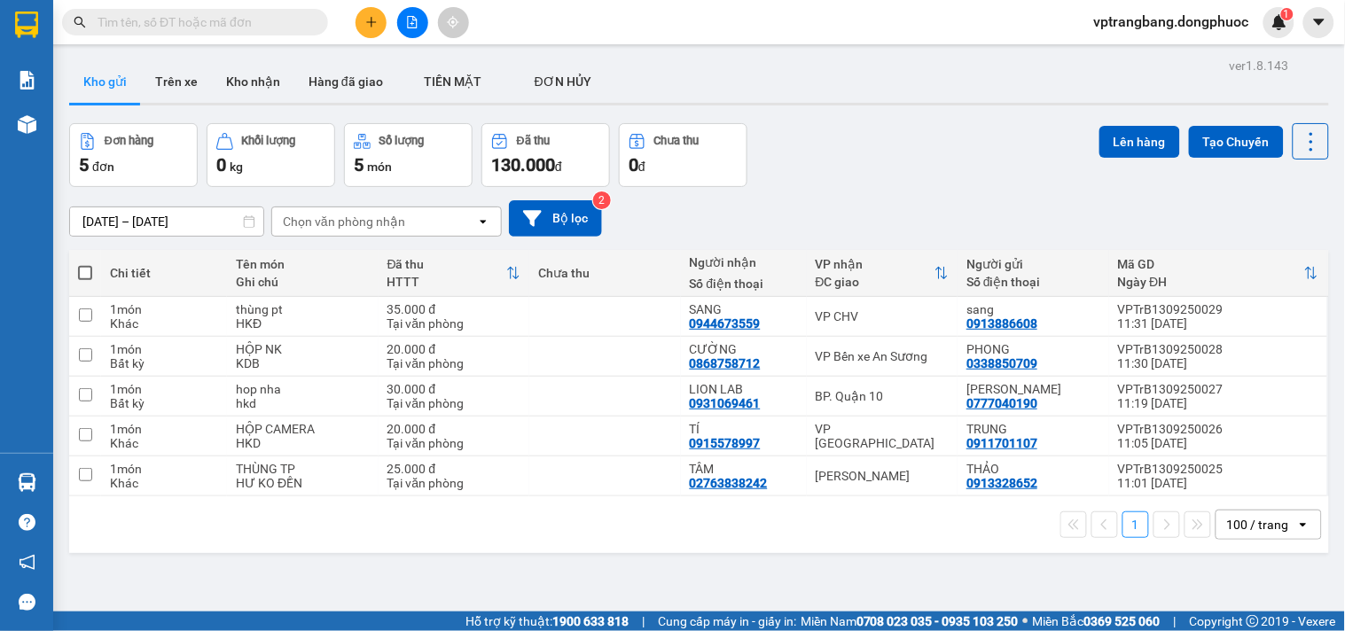
click at [60, 485] on main "ver 1.8.143 Kho gửi Trên xe Kho nhận Hàng đã giao TIỀN MẶT ĐƠN HỦY Đơn hàng 5…" at bounding box center [672, 306] width 1345 height 612
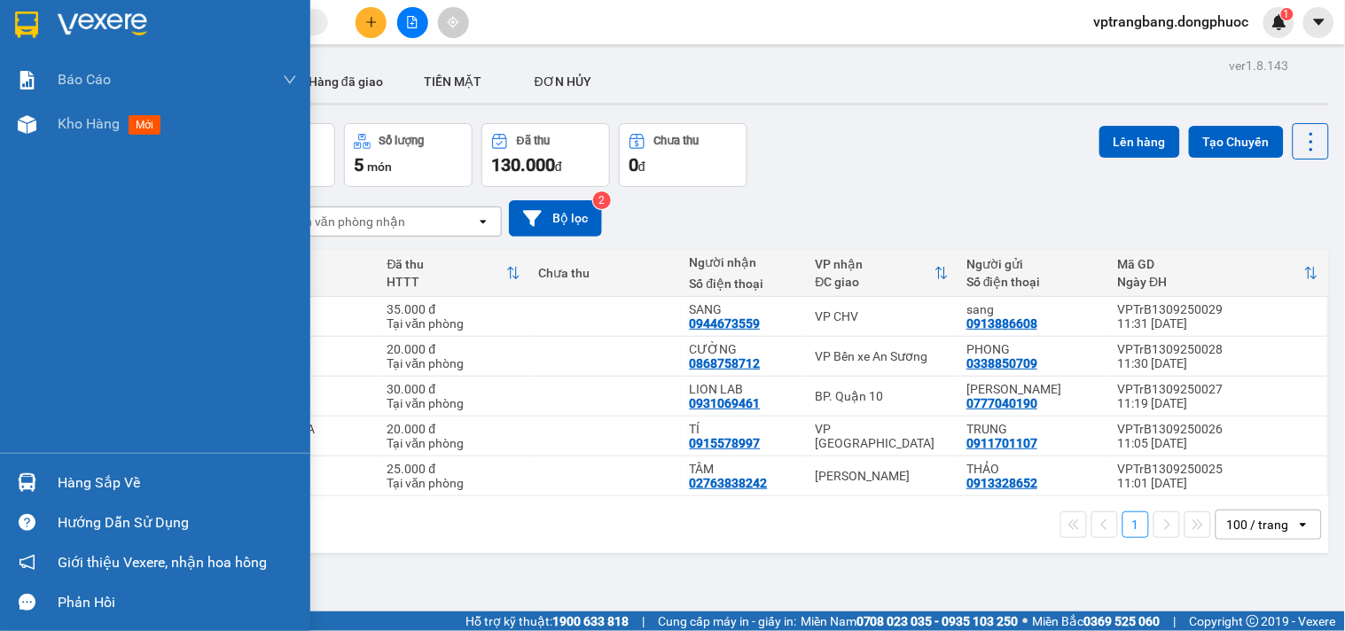
click at [44, 475] on div "Hàng sắp về" at bounding box center [155, 483] width 310 height 40
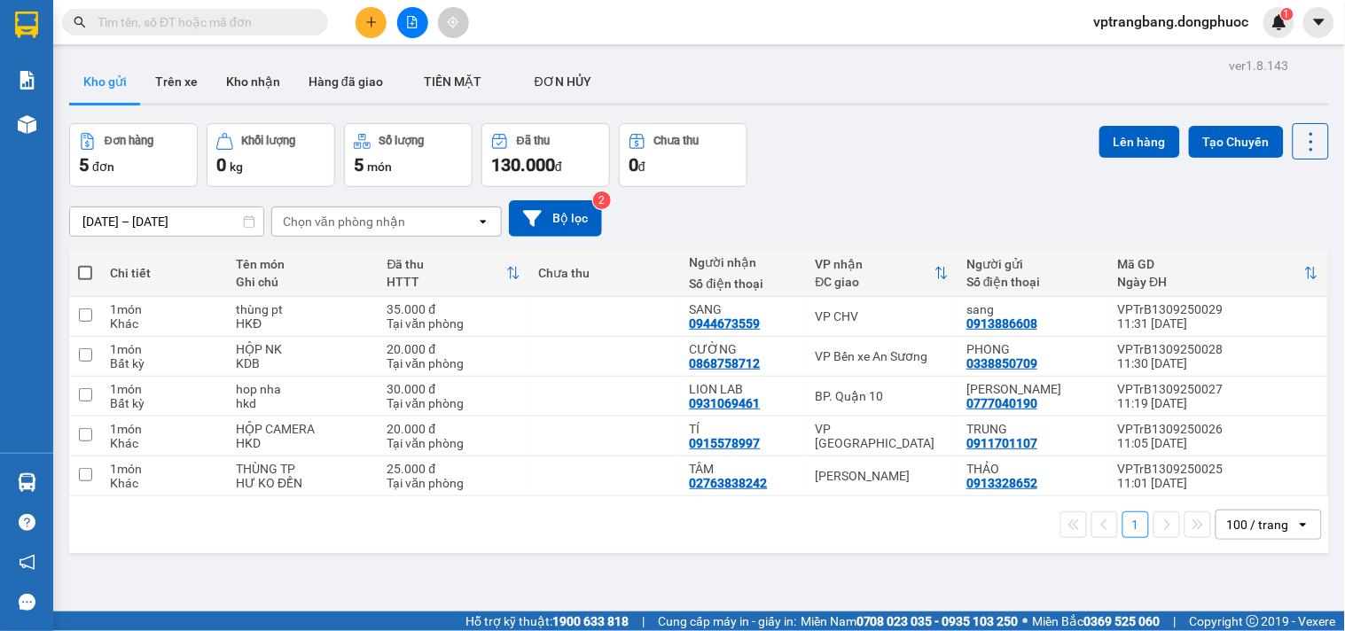
click at [865, 165] on section "Kết quả tìm kiếm ( 0 ) Bộ lọc No Data vptrangbang.dongphuoc 1 Báo cáo Mẫu 1: Bá…" at bounding box center [672, 315] width 1345 height 631
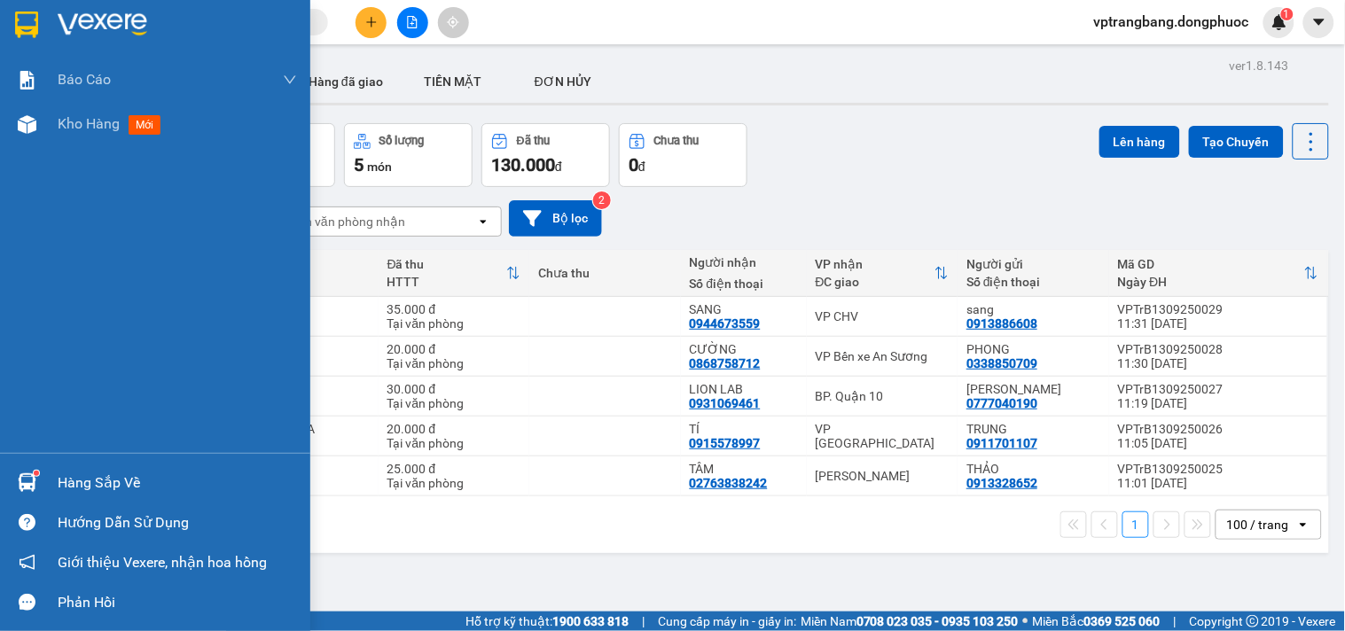
click at [76, 479] on div "Hàng sắp về" at bounding box center [177, 483] width 239 height 27
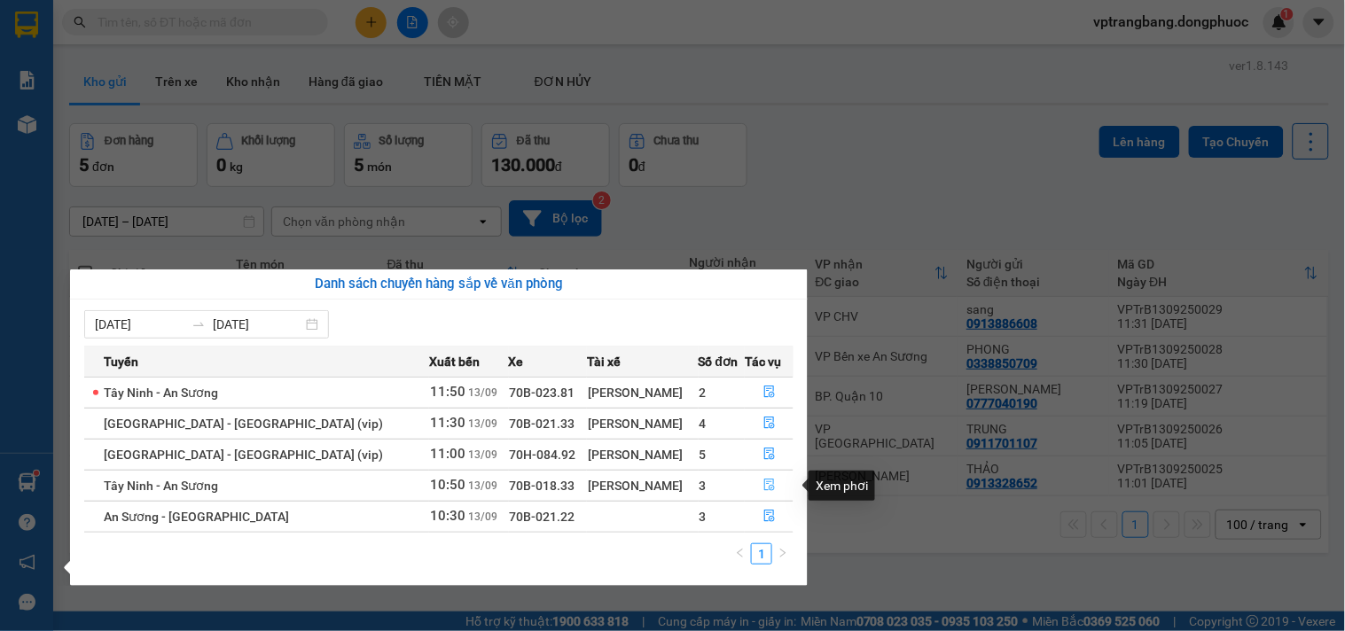
click at [764, 484] on icon "file-done" at bounding box center [769, 485] width 12 height 12
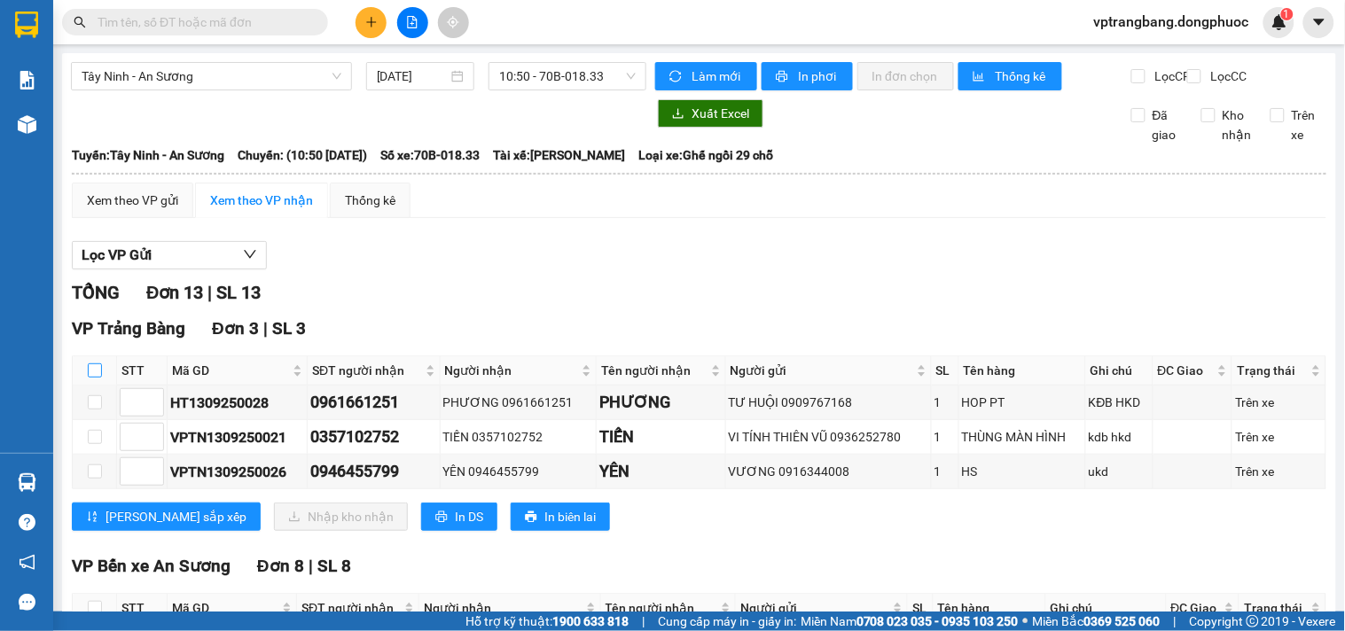
click at [93, 378] on input "checkbox" at bounding box center [95, 371] width 14 height 14
checkbox input "true"
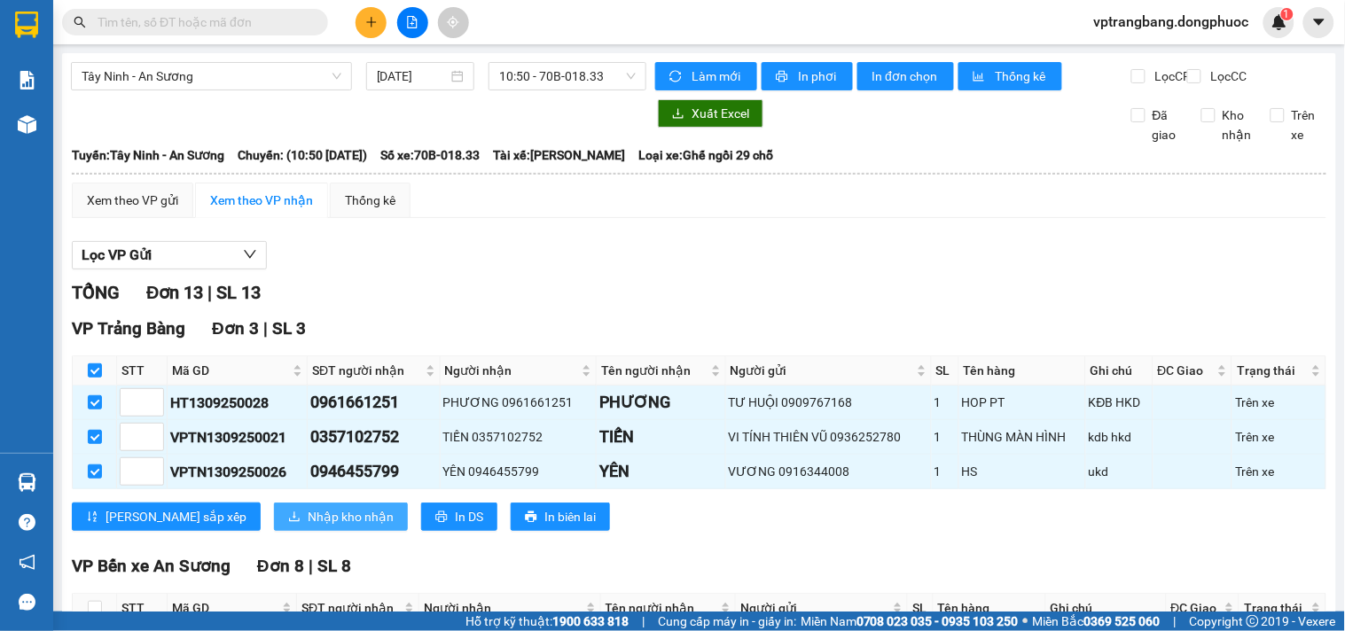
click at [308, 527] on span "Nhập kho nhận" at bounding box center [351, 517] width 86 height 20
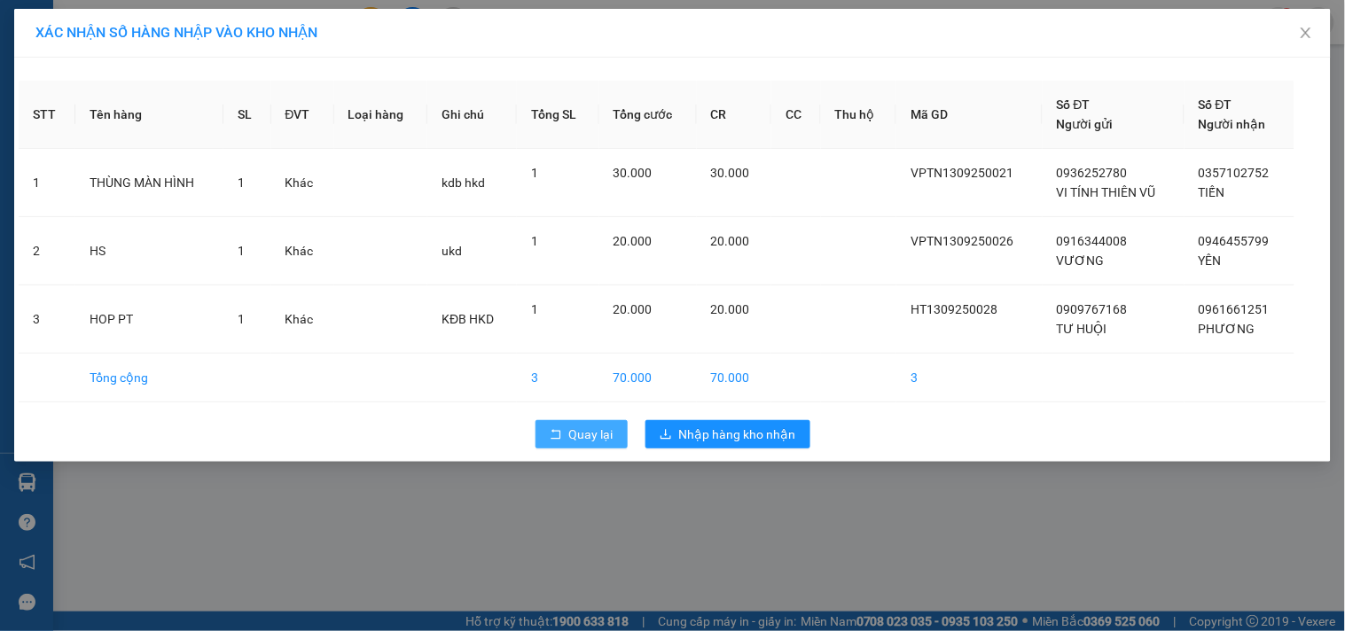
click at [576, 440] on span "Quay lại" at bounding box center [591, 435] width 44 height 20
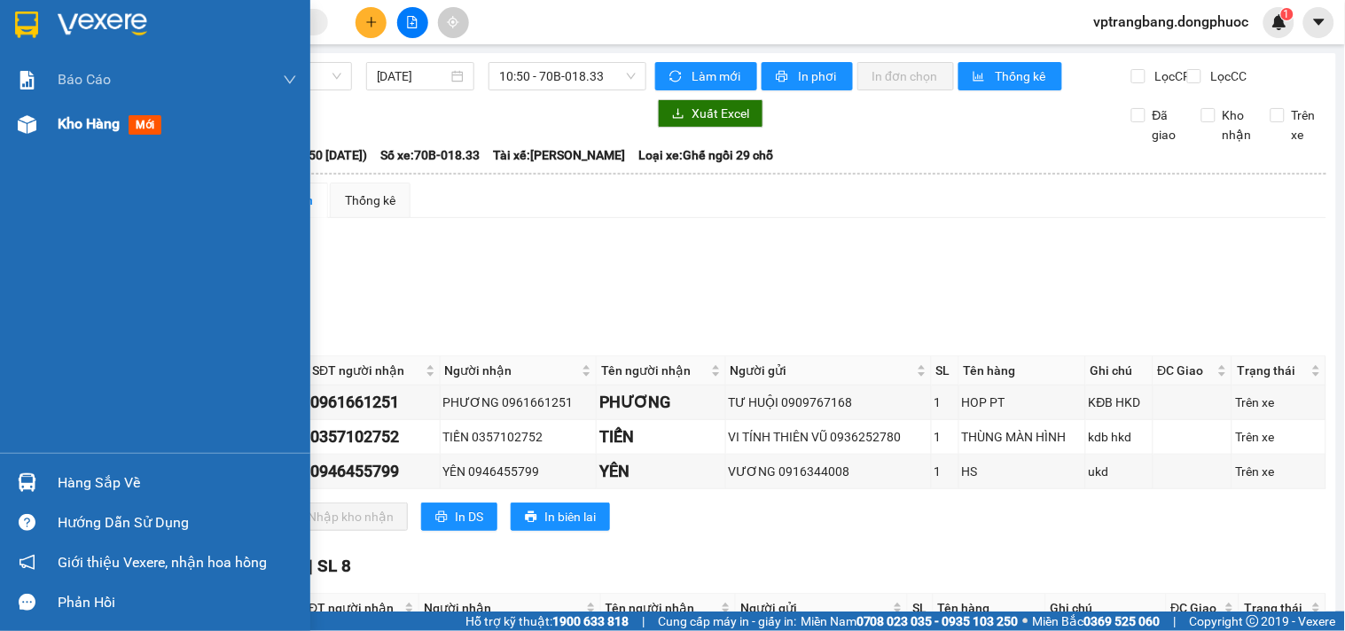
click at [84, 136] on div "Kho hàng mới" at bounding box center [177, 124] width 239 height 44
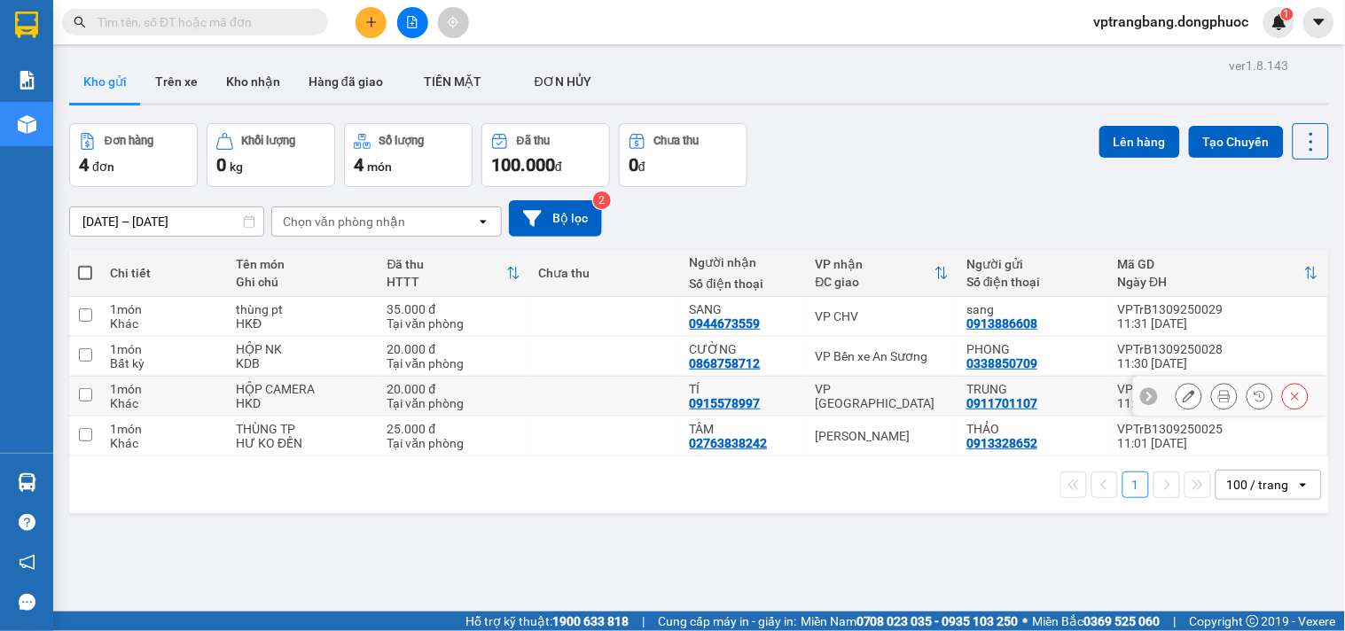
click at [846, 393] on div "VP [GEOGRAPHIC_DATA]" at bounding box center [883, 396] width 134 height 28
checkbox input "true"
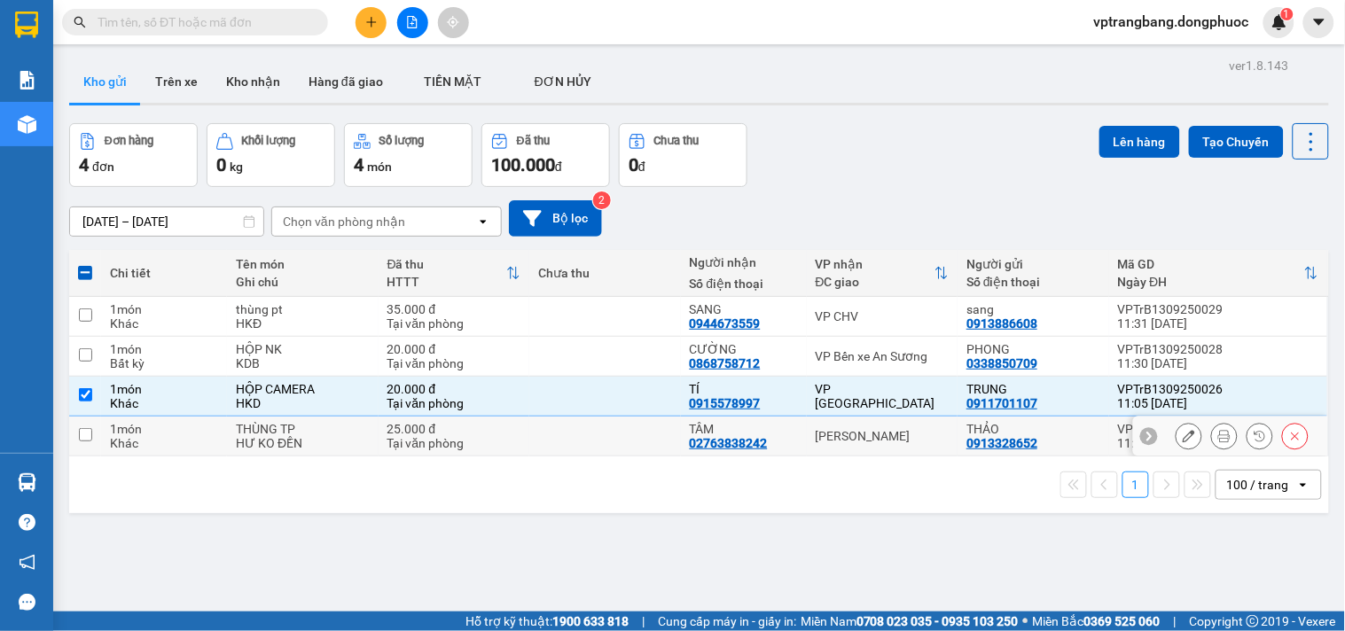
click at [842, 436] on div "[PERSON_NAME]" at bounding box center [883, 436] width 134 height 14
checkbox input "true"
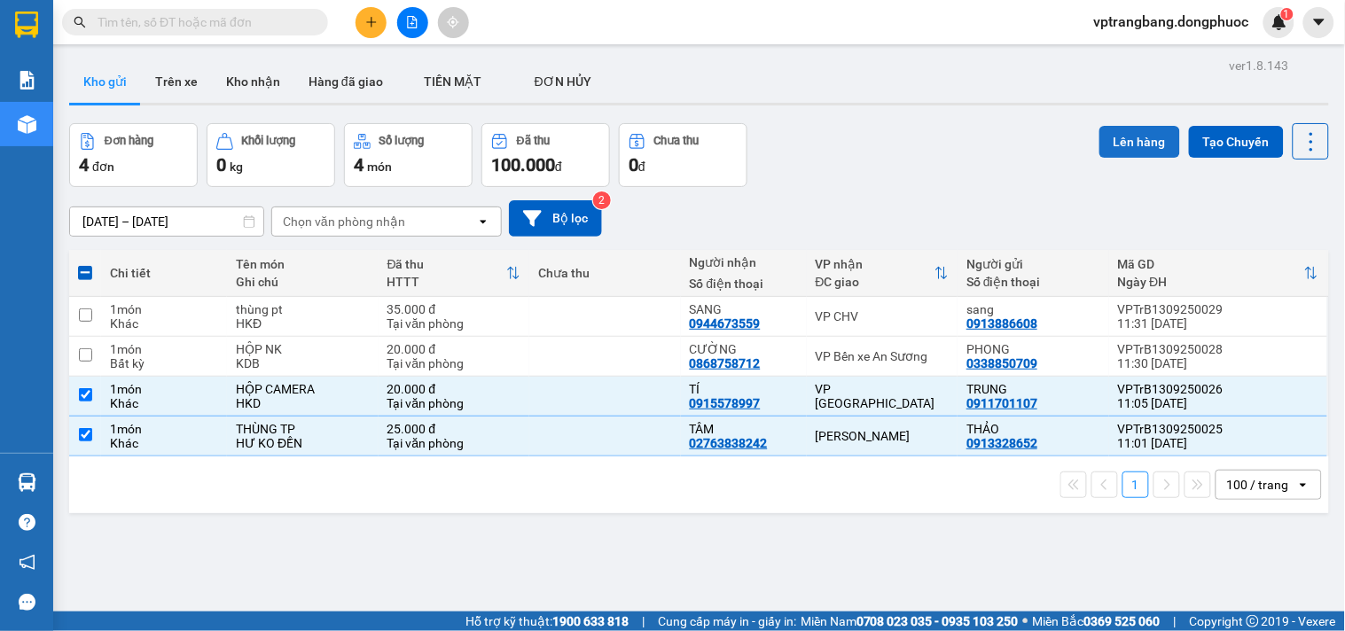
click at [1109, 133] on button "Lên hàng" at bounding box center [1140, 142] width 81 height 32
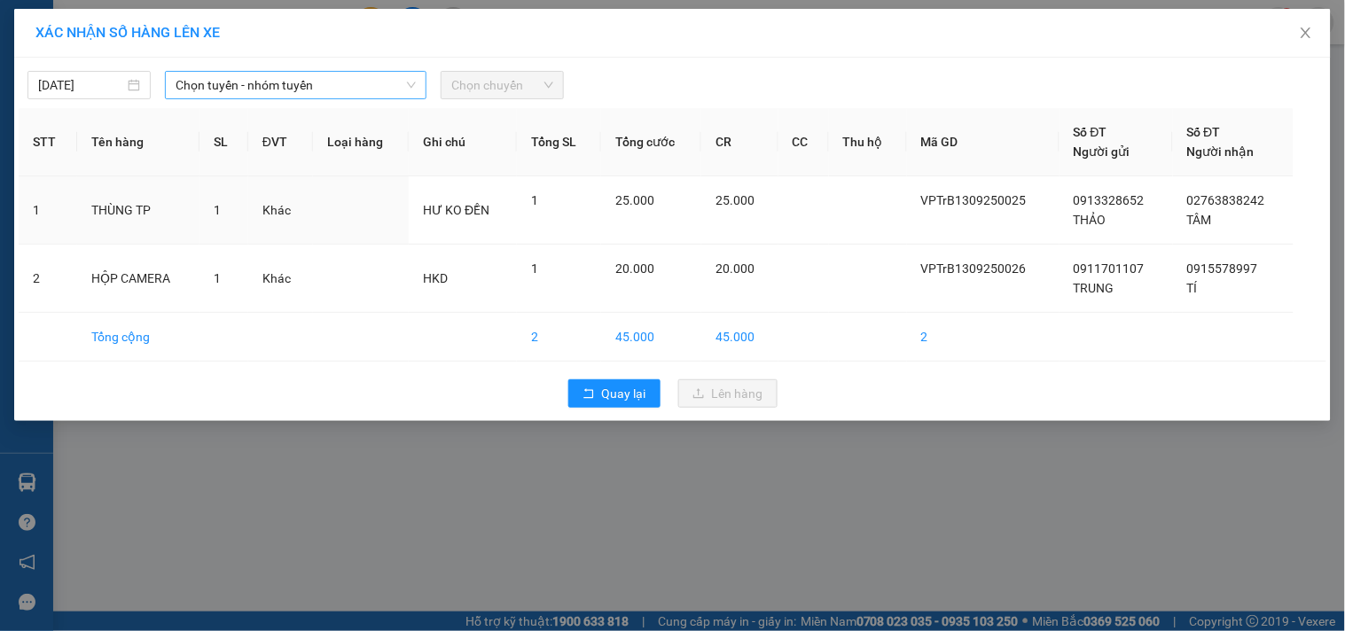
click at [308, 89] on span "Chọn tuyến - nhóm tuyến" at bounding box center [296, 85] width 240 height 27
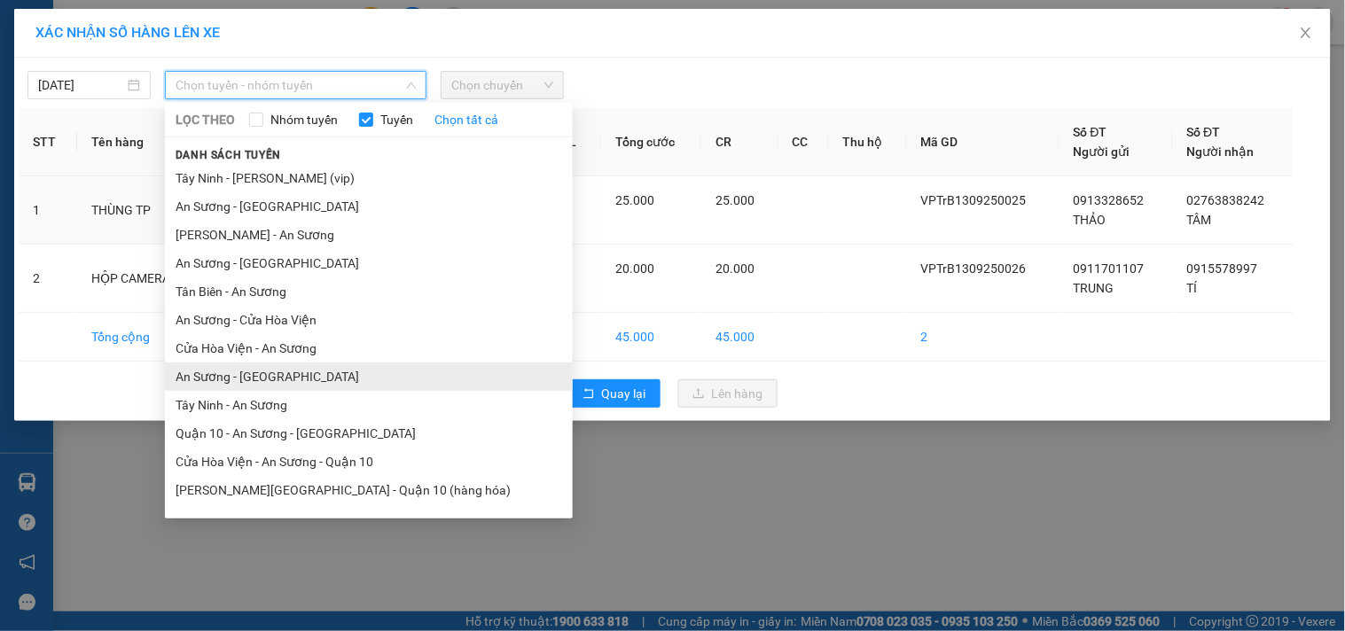
click at [258, 381] on li "An Sương - [GEOGRAPHIC_DATA]" at bounding box center [369, 377] width 408 height 28
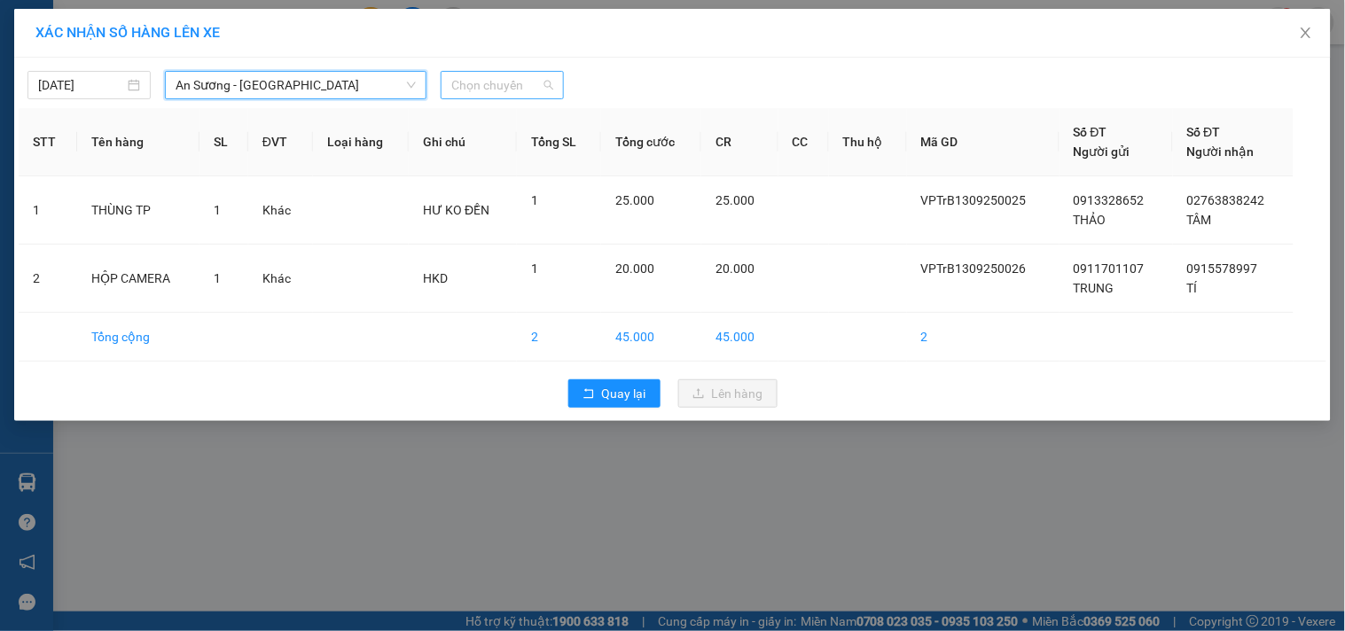
click at [489, 86] on span "Chọn chuyến" at bounding box center [502, 85] width 102 height 27
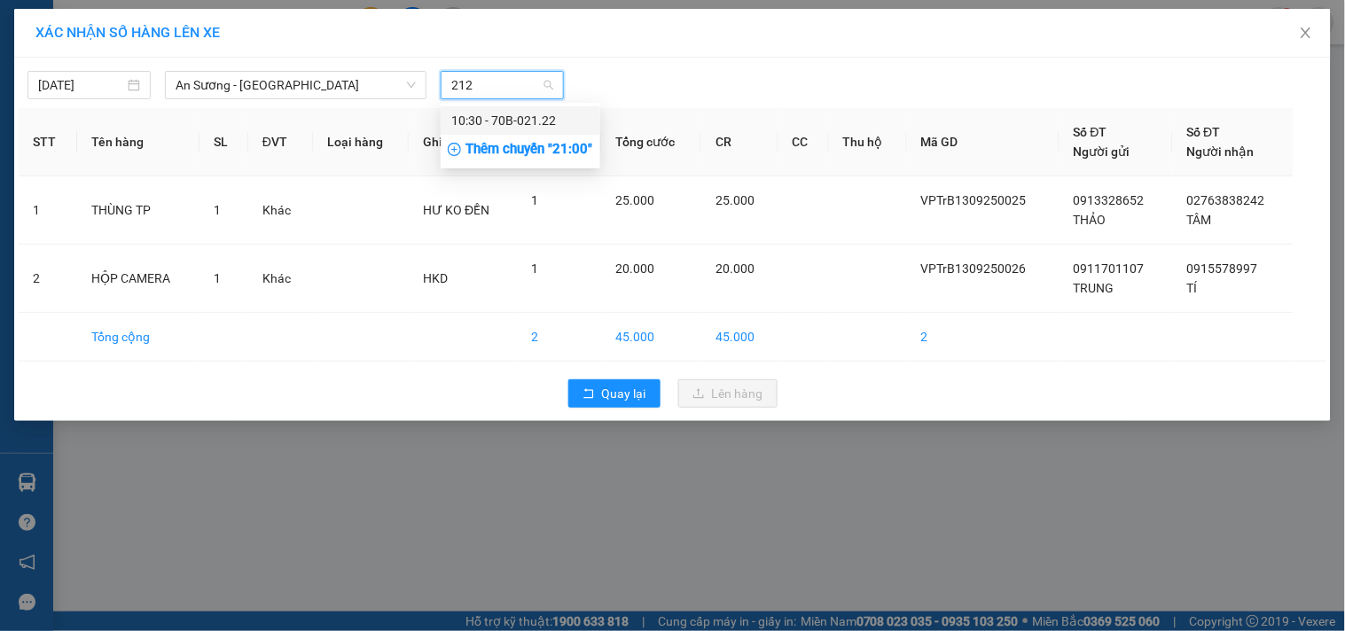
type input "2122"
click at [505, 121] on div "10:30 - 70B-021.22" at bounding box center [520, 121] width 138 height 20
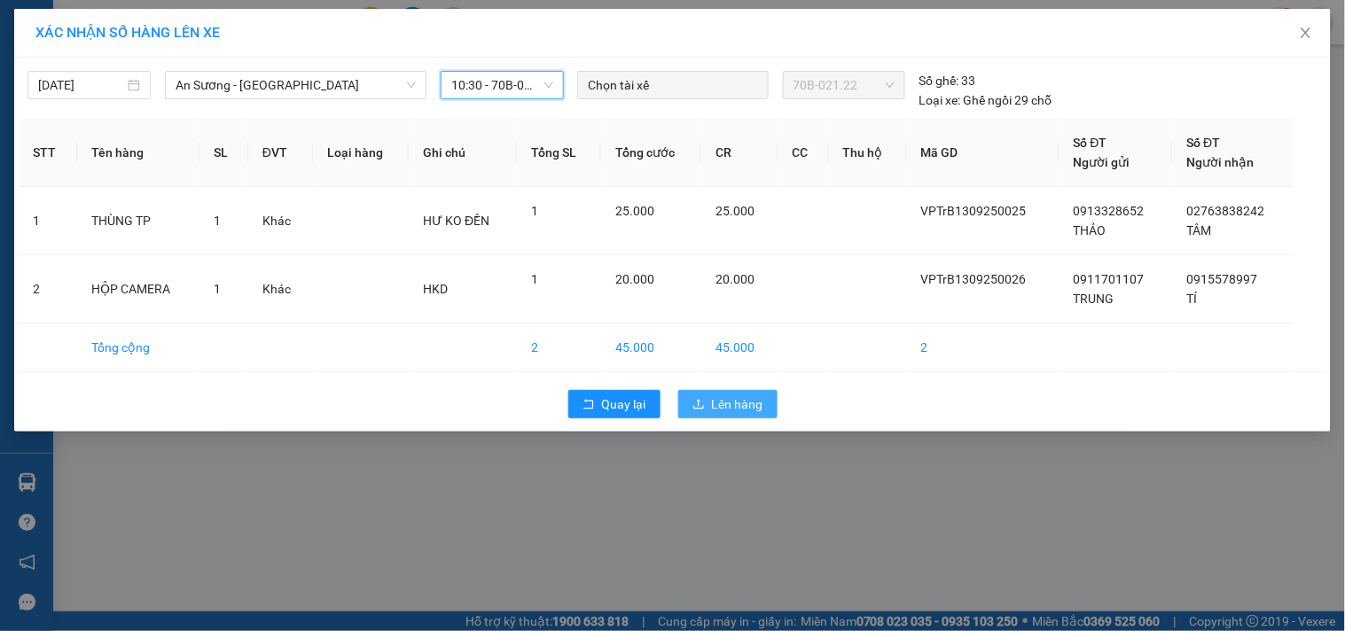
click at [710, 405] on button "Lên hàng" at bounding box center [727, 404] width 99 height 28
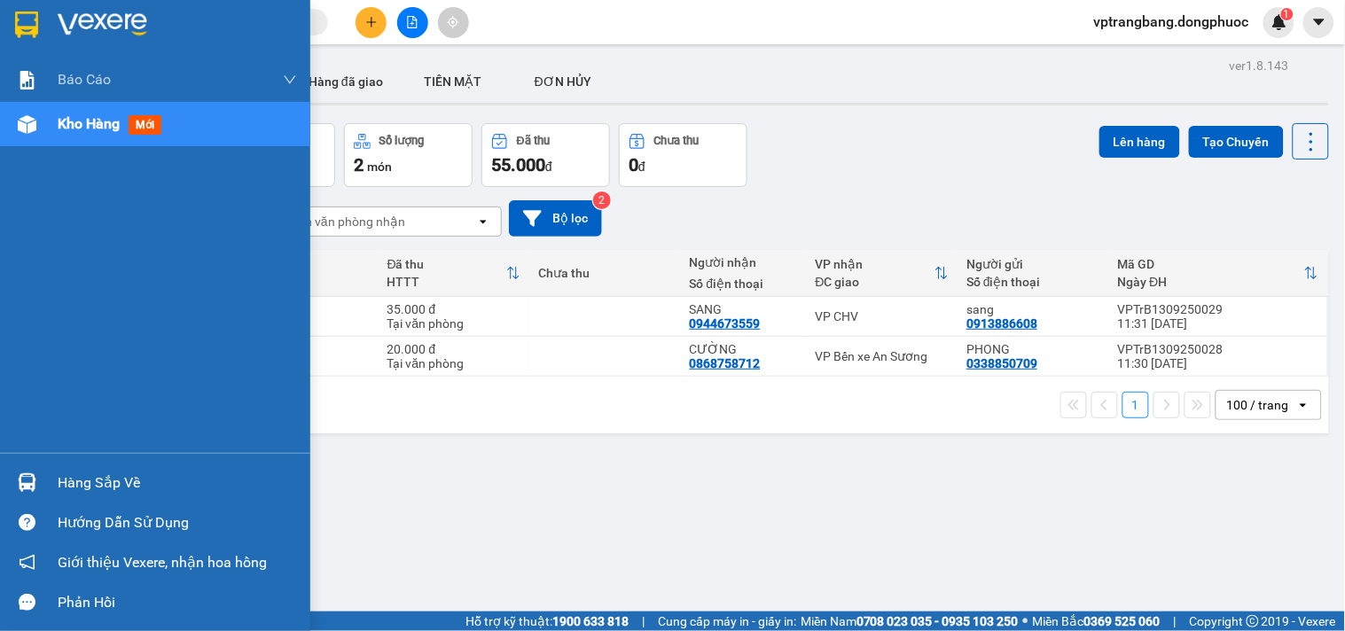
click at [72, 481] on div "Hàng sắp về" at bounding box center [177, 483] width 239 height 27
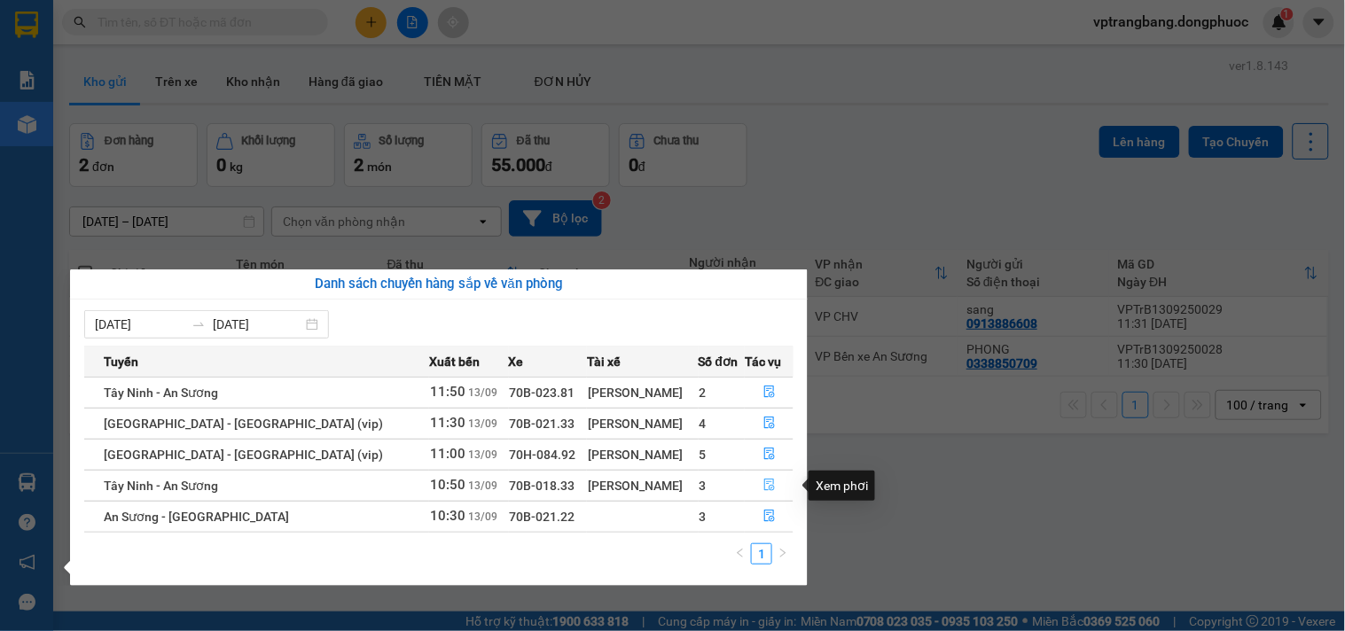
click at [764, 489] on icon "file-done" at bounding box center [769, 485] width 11 height 12
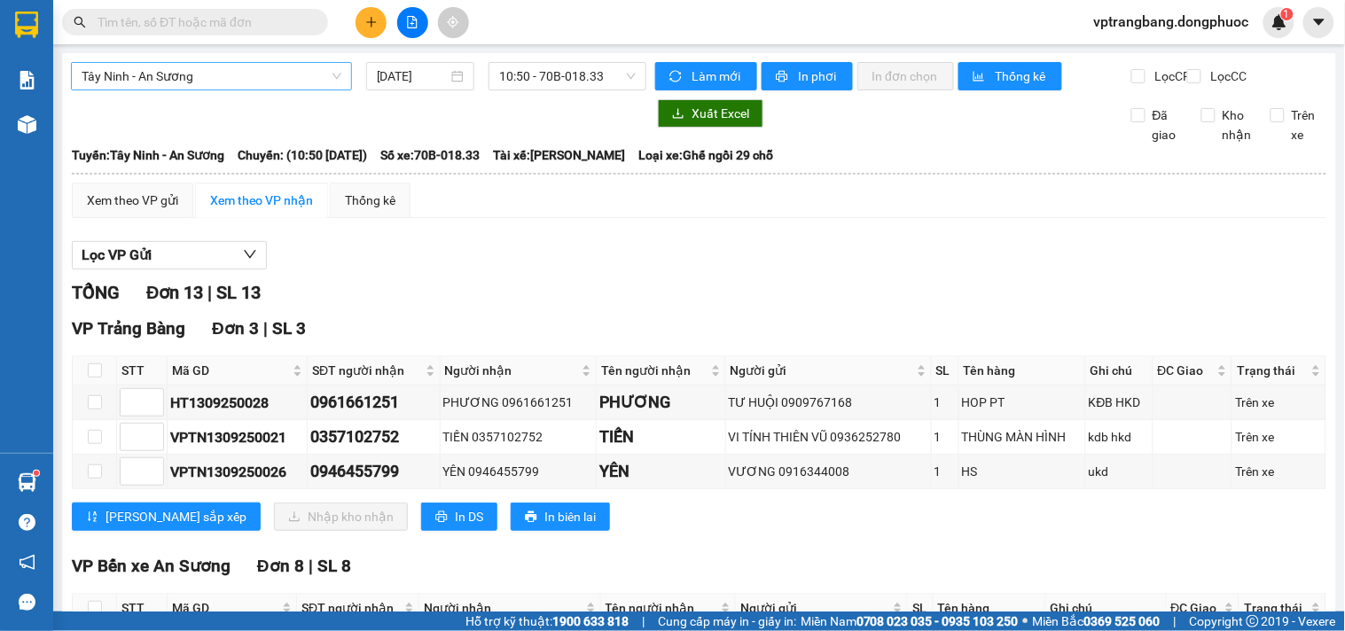
click at [282, 68] on span "Tây Ninh - An Sương" at bounding box center [212, 76] width 260 height 27
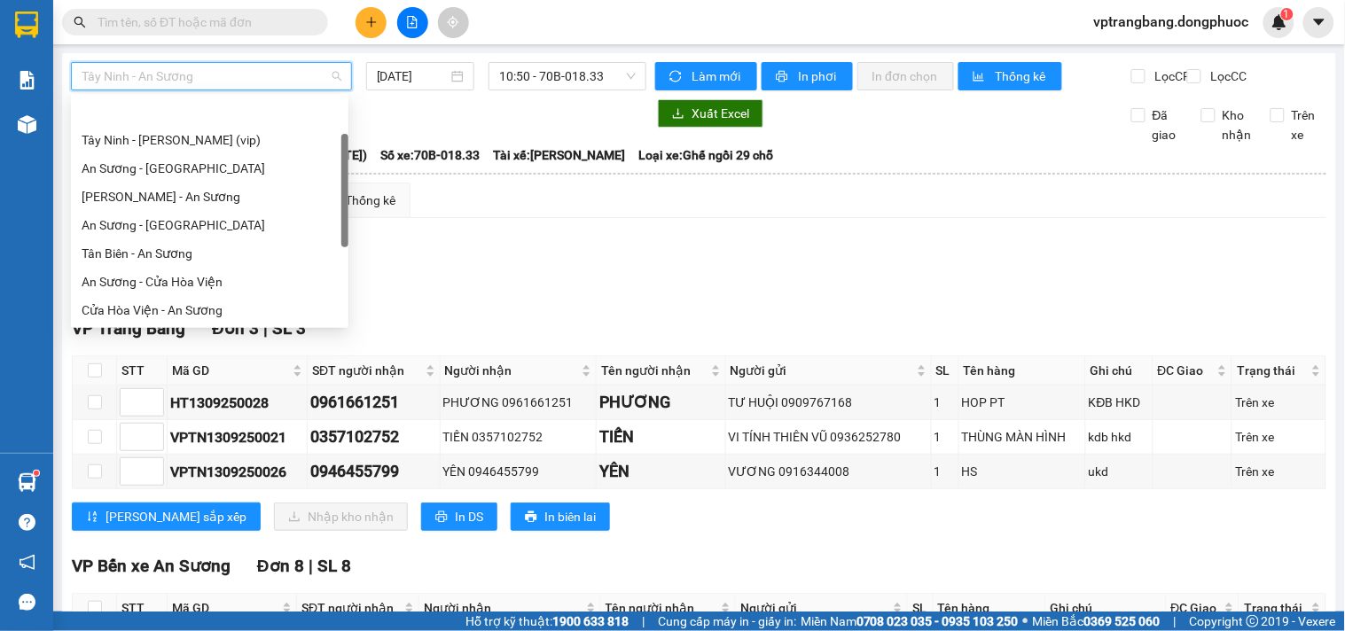
scroll to position [57, 0]
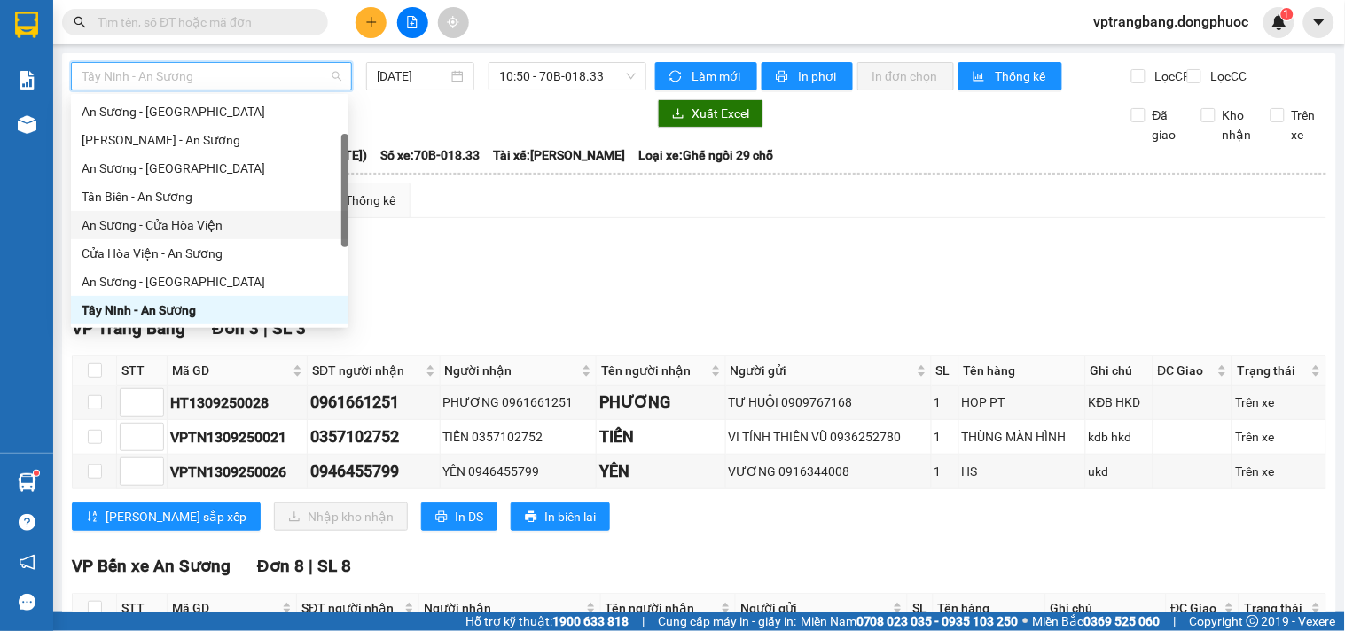
click at [208, 223] on div "An Sương - Cửa Hòa Viện" at bounding box center [210, 225] width 256 height 20
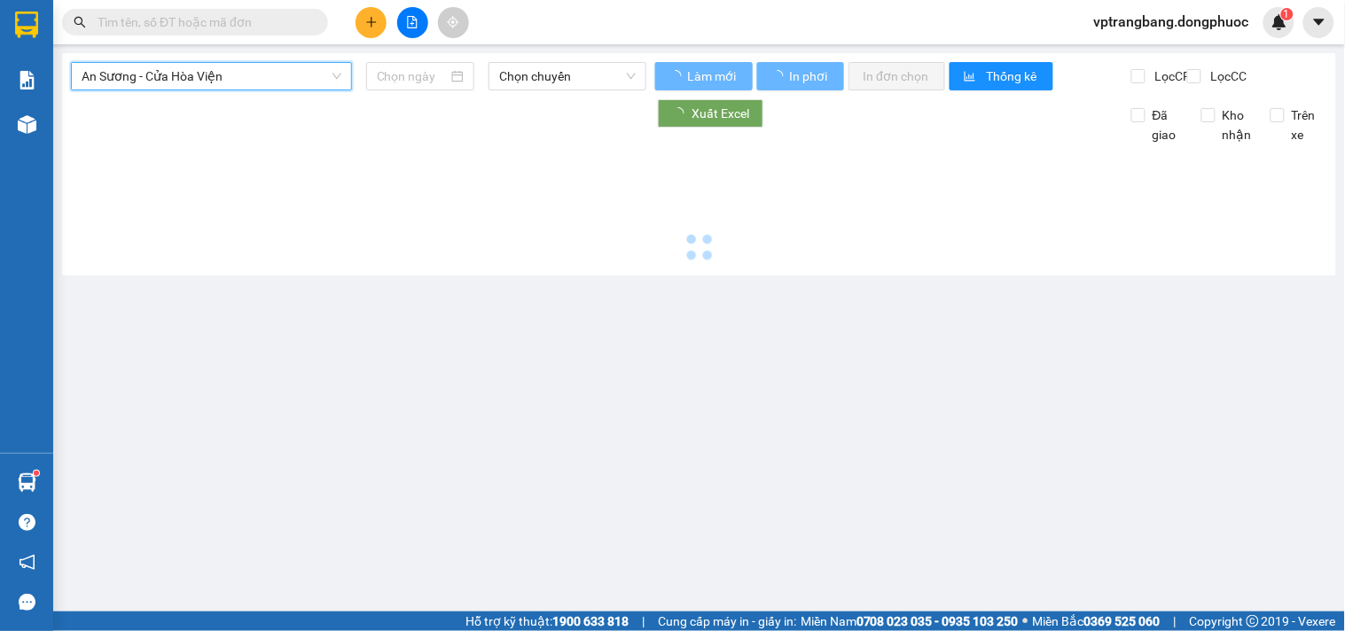
type input "[DATE]"
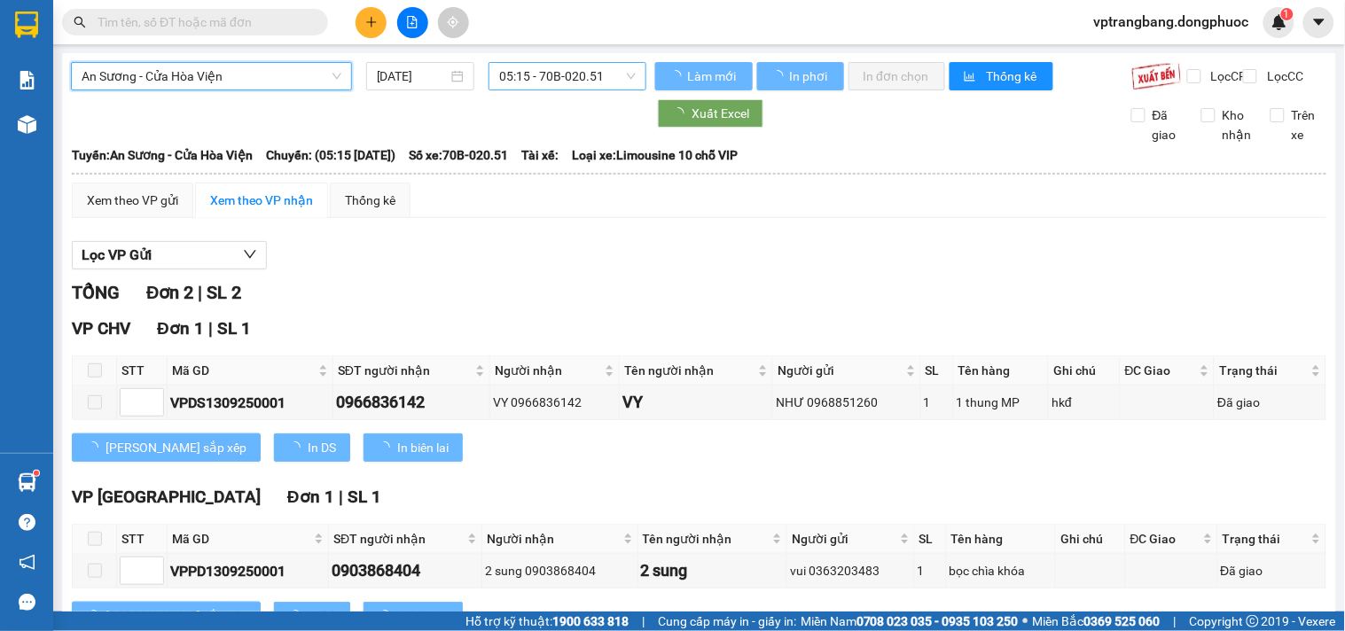
click at [568, 82] on span "05:15 - 70B-020.51" at bounding box center [567, 76] width 137 height 27
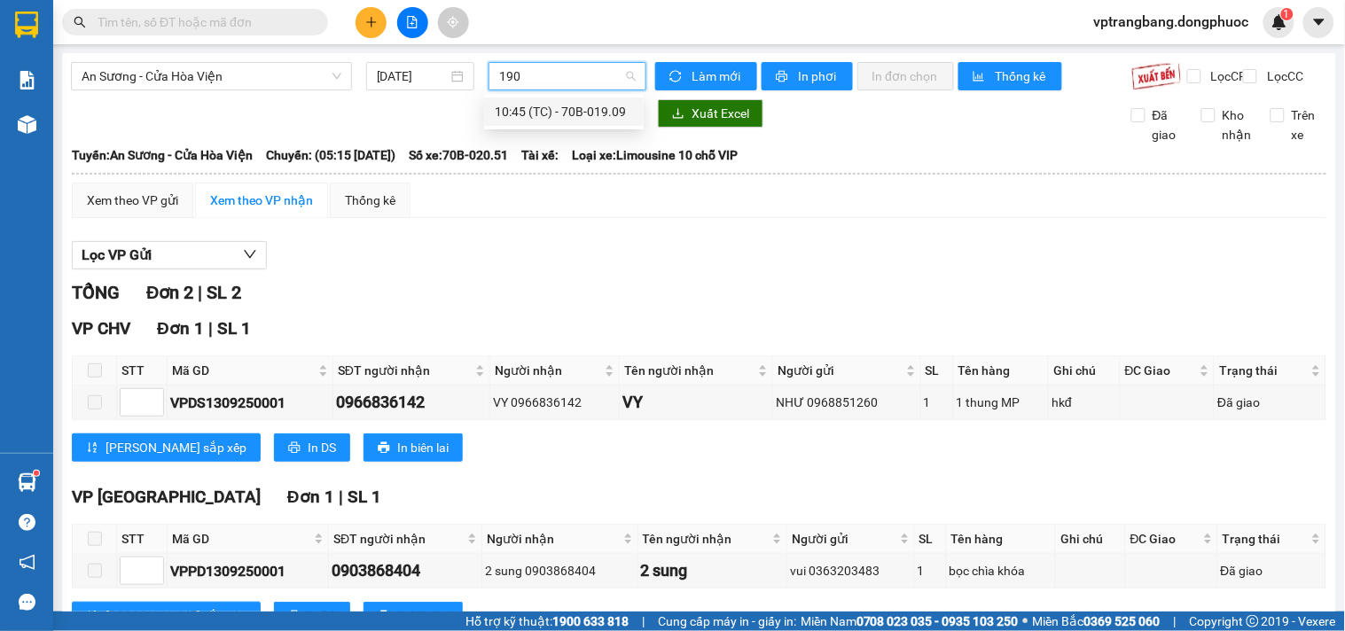
type input "1909"
click at [553, 110] on div "10:45 (TC) - 70B-019.09" at bounding box center [564, 112] width 138 height 20
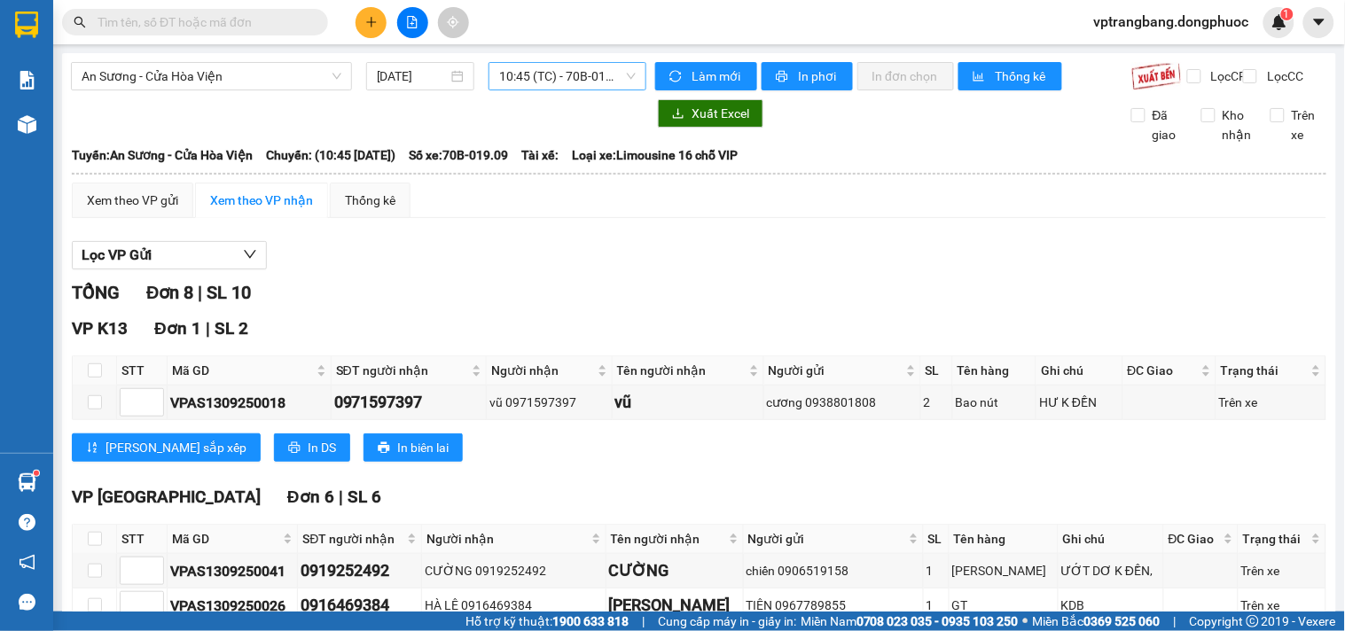
click at [251, 19] on input "text" at bounding box center [202, 22] width 209 height 20
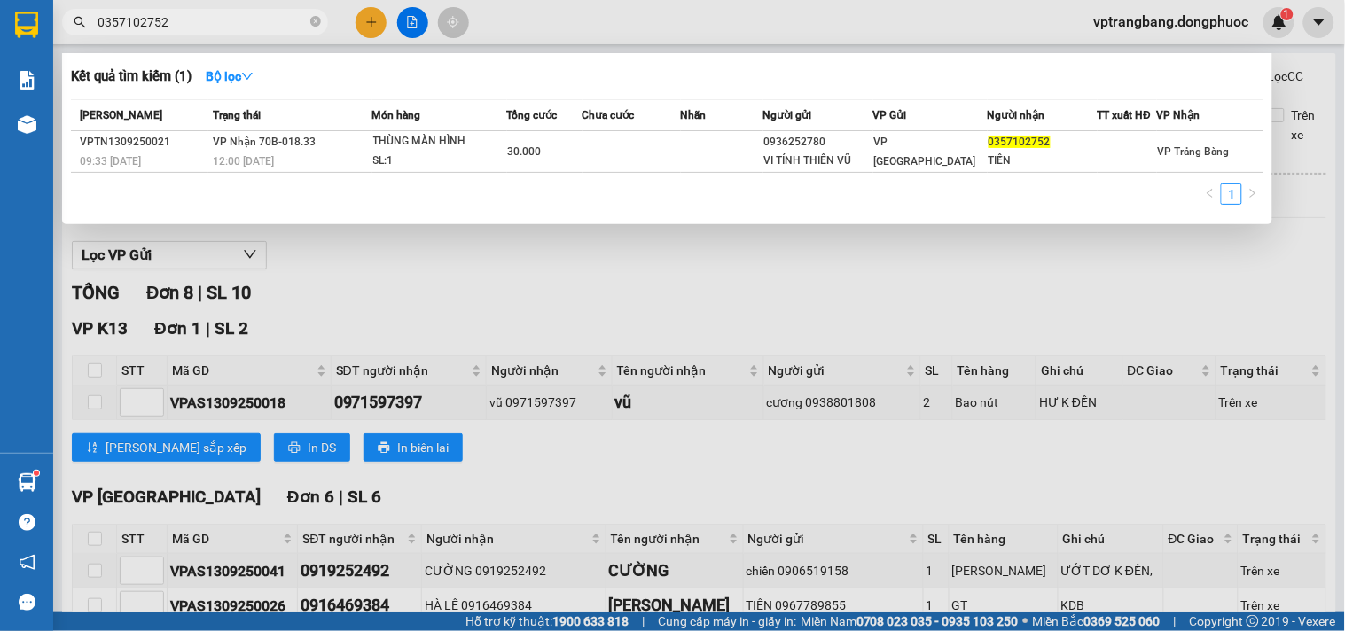
type input "0357102752"
click at [233, 16] on input "0357102752" at bounding box center [202, 22] width 209 height 20
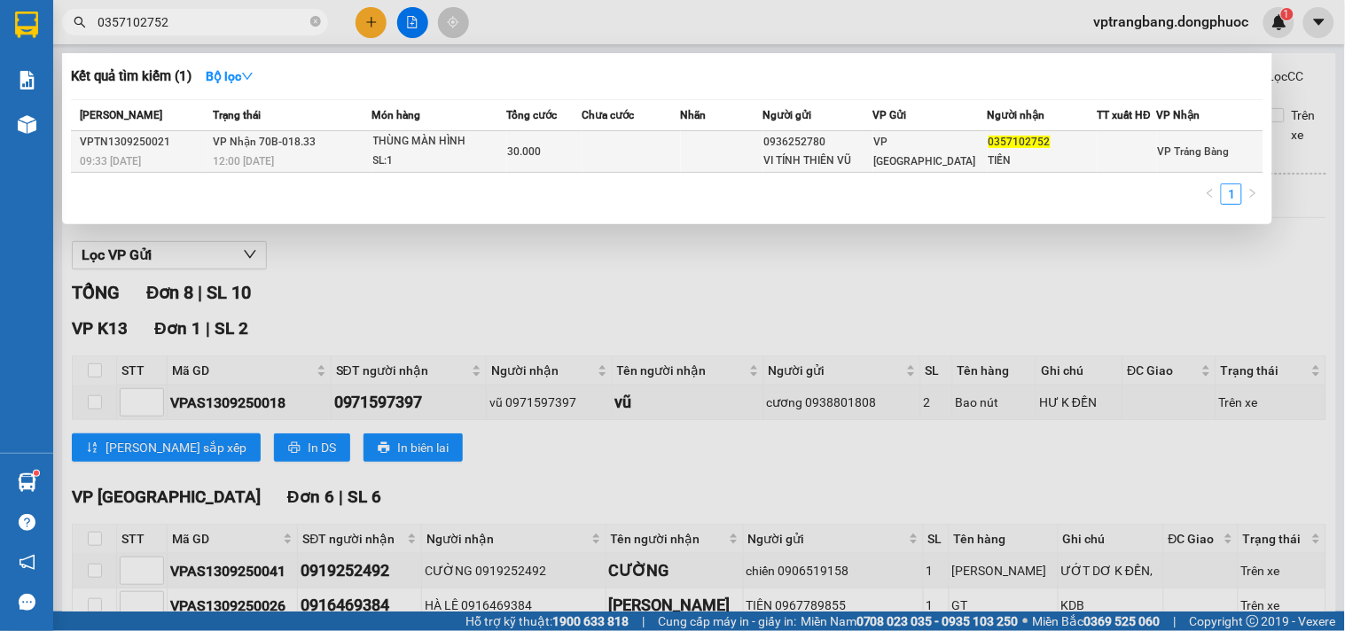
click at [657, 147] on td at bounding box center [632, 152] width 98 height 42
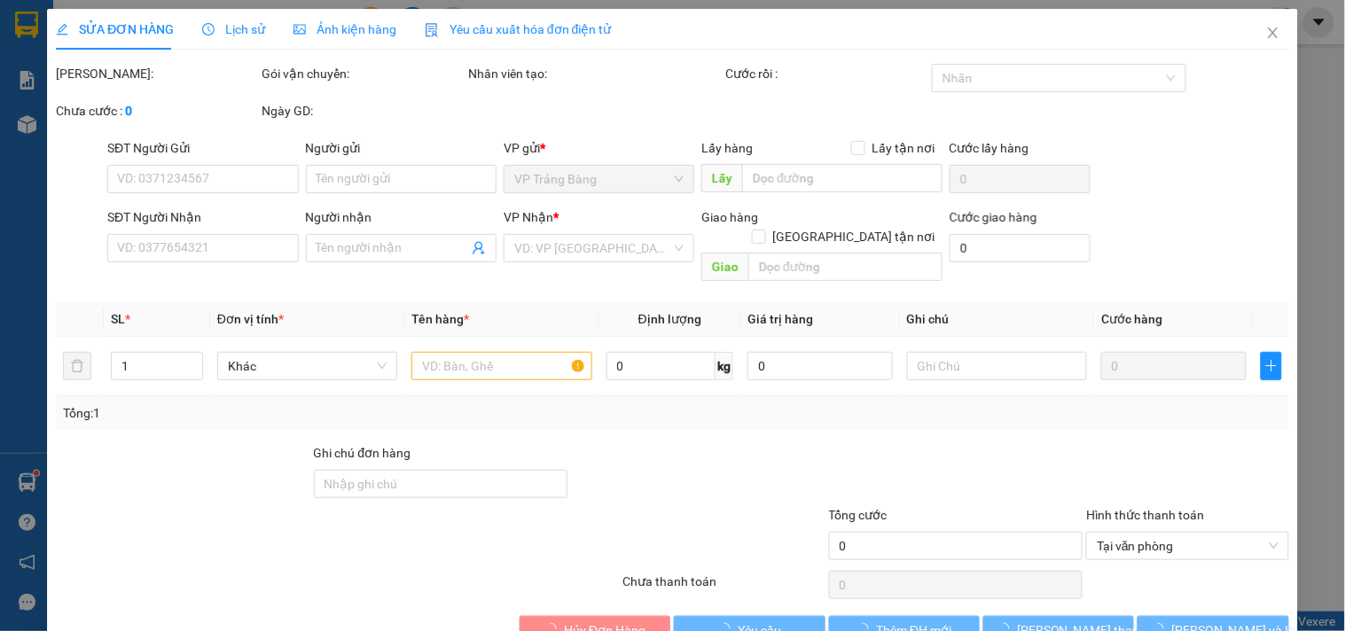
type input "0936252780"
type input "VI TÍNH THIÊN VŨ"
type input "0357102752"
type input "TIẾN"
type input "30.000"
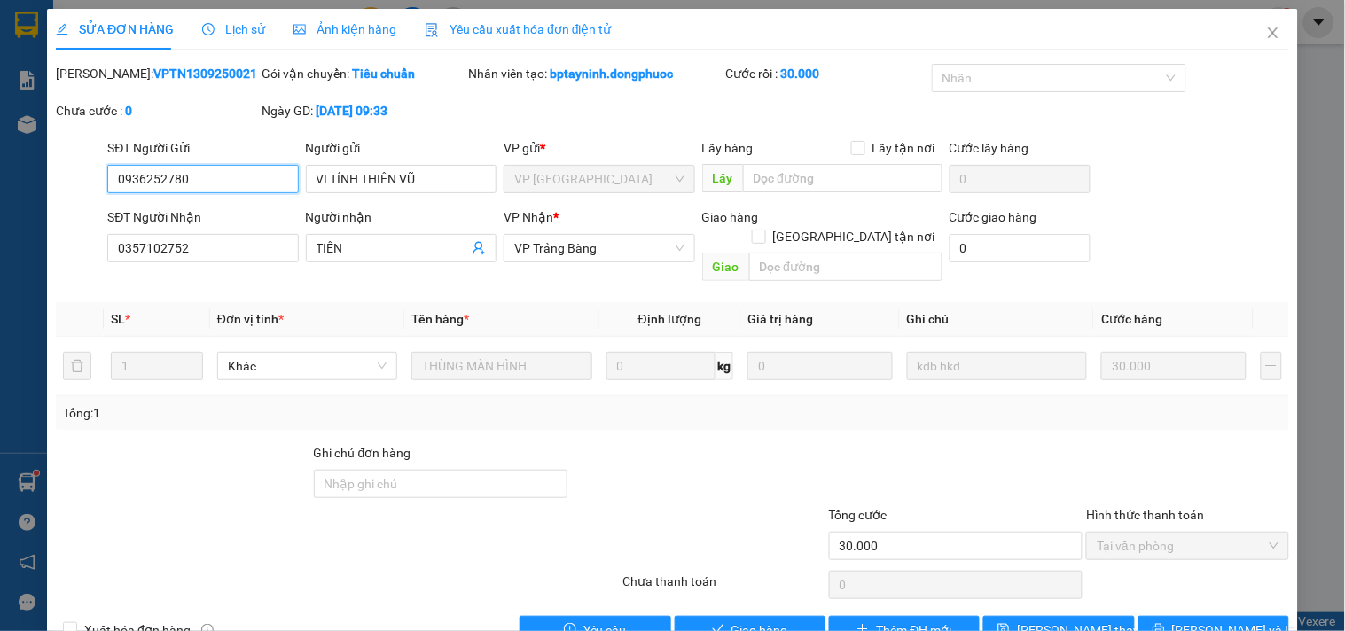
scroll to position [28, 0]
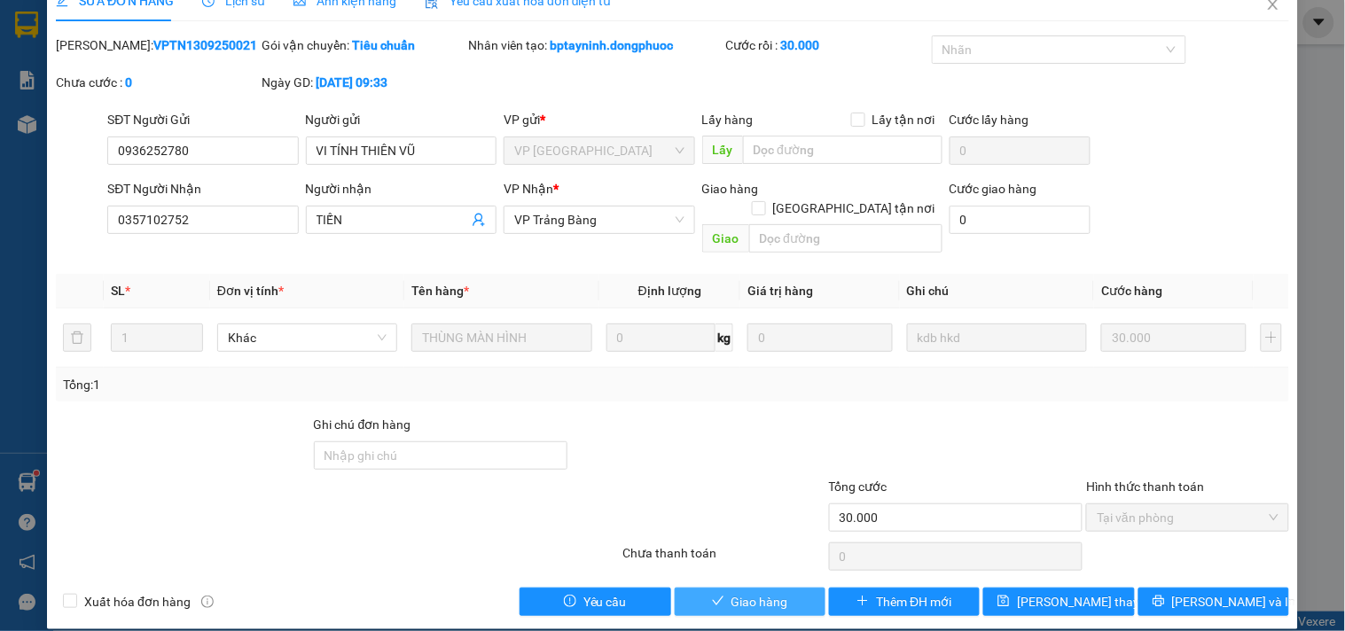
click at [748, 592] on span "Giao hàng" at bounding box center [760, 602] width 57 height 20
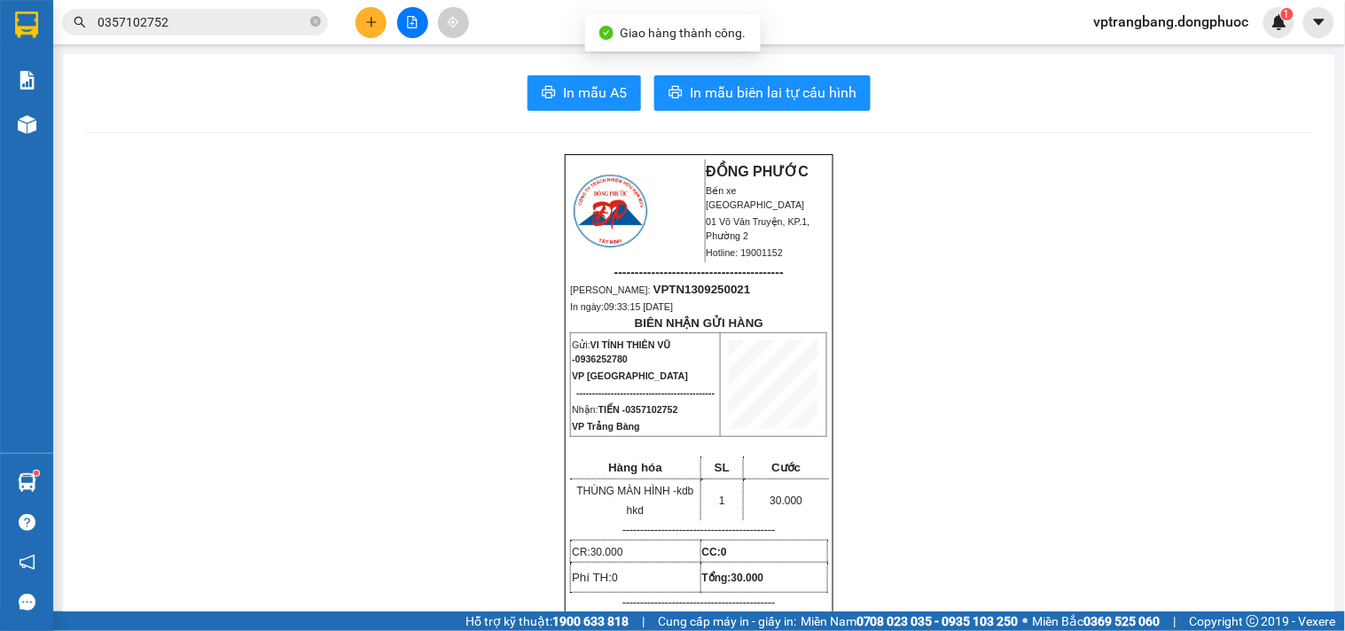
click at [216, 22] on input "0357102752" at bounding box center [202, 22] width 209 height 20
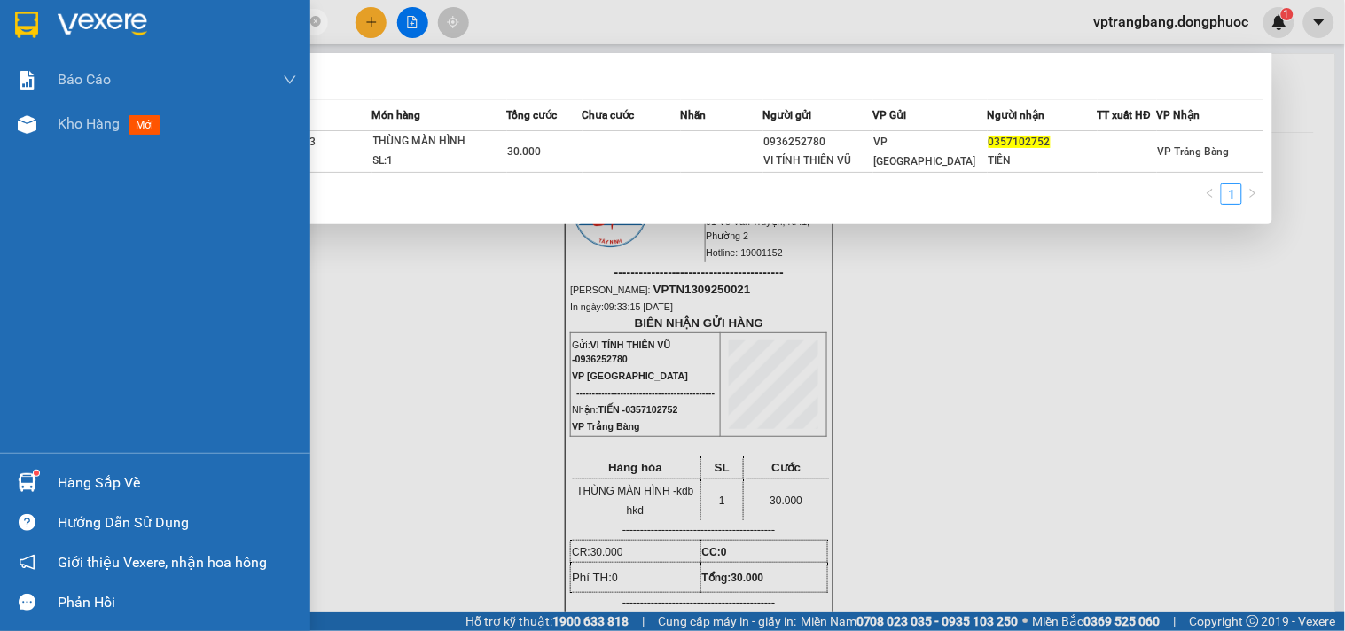
click at [35, 490] on img at bounding box center [27, 483] width 19 height 19
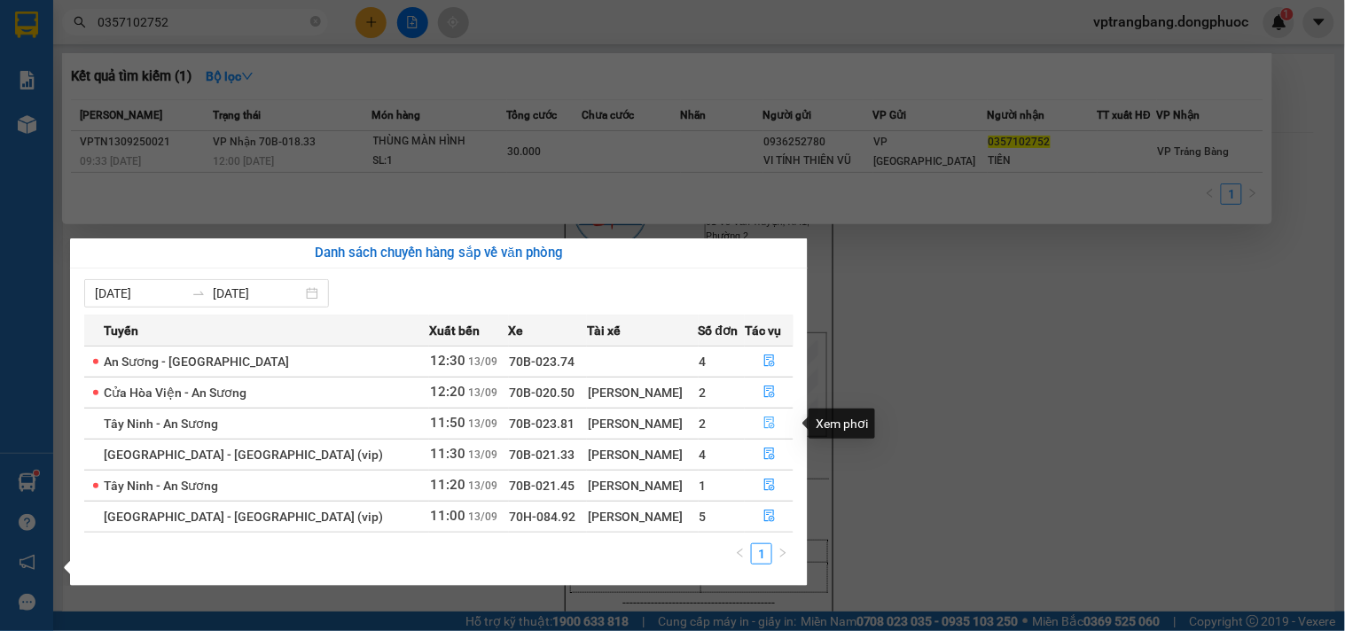
click at [763, 427] on icon "file-done" at bounding box center [769, 423] width 12 height 12
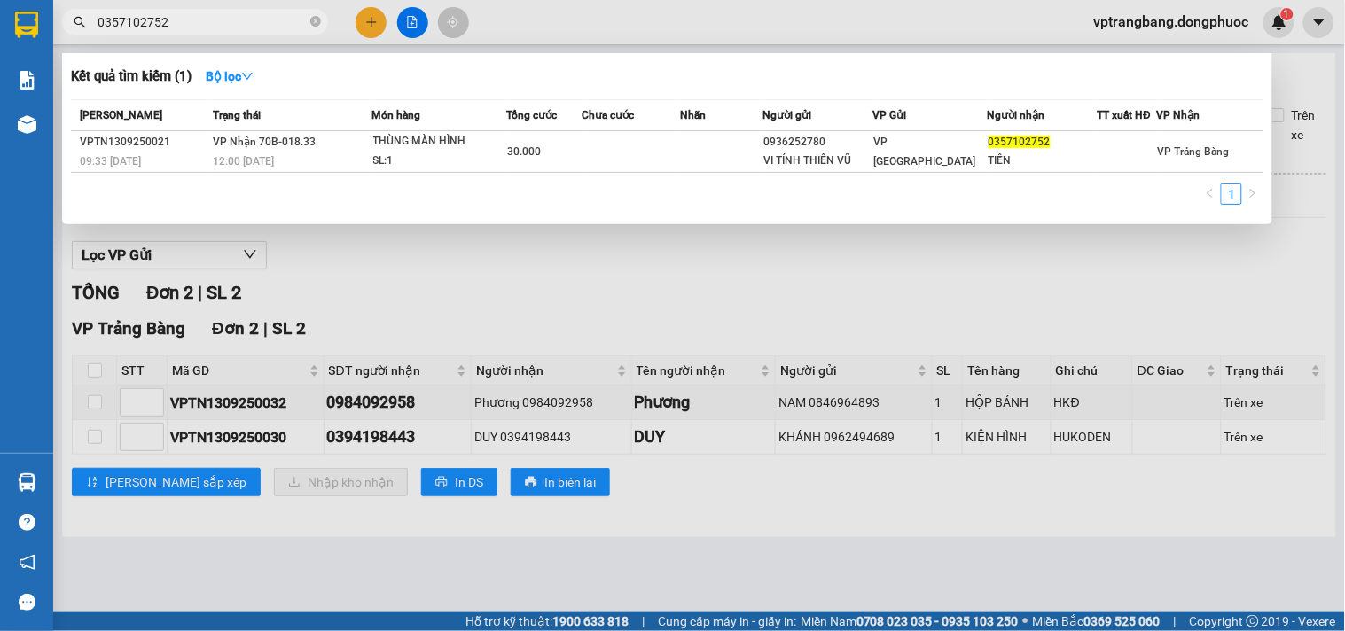
click at [719, 311] on div at bounding box center [672, 315] width 1345 height 631
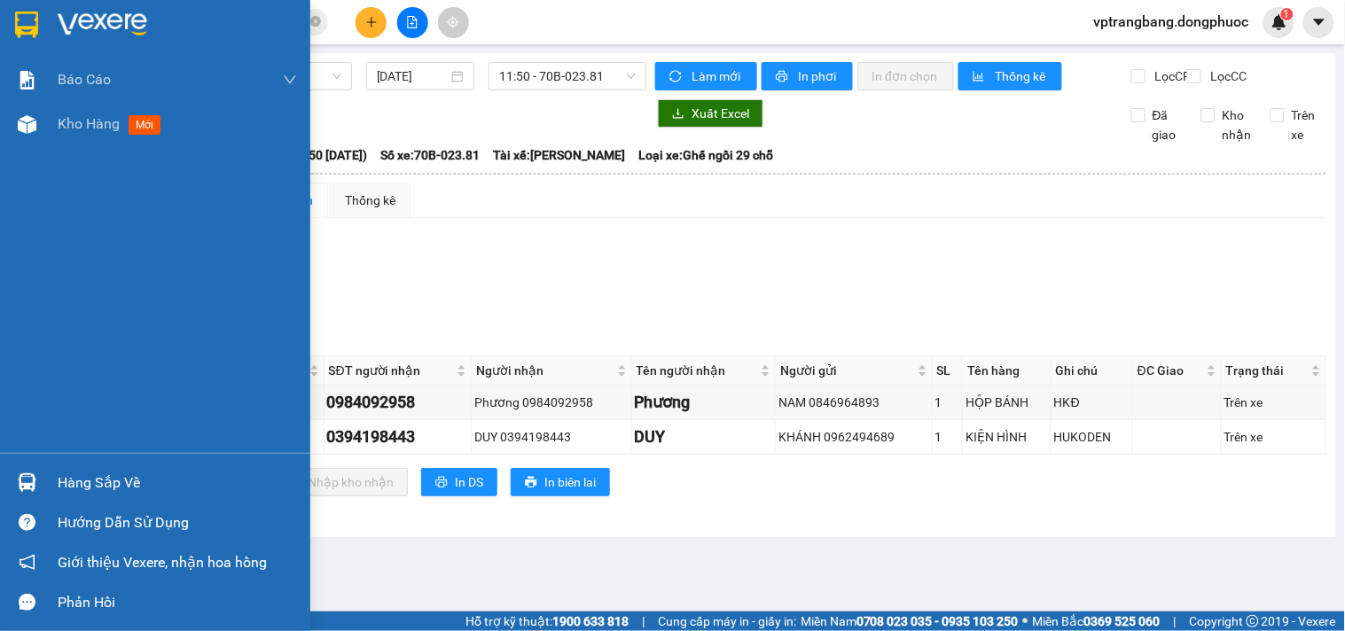
click at [48, 475] on div "Hàng sắp về" at bounding box center [155, 483] width 310 height 40
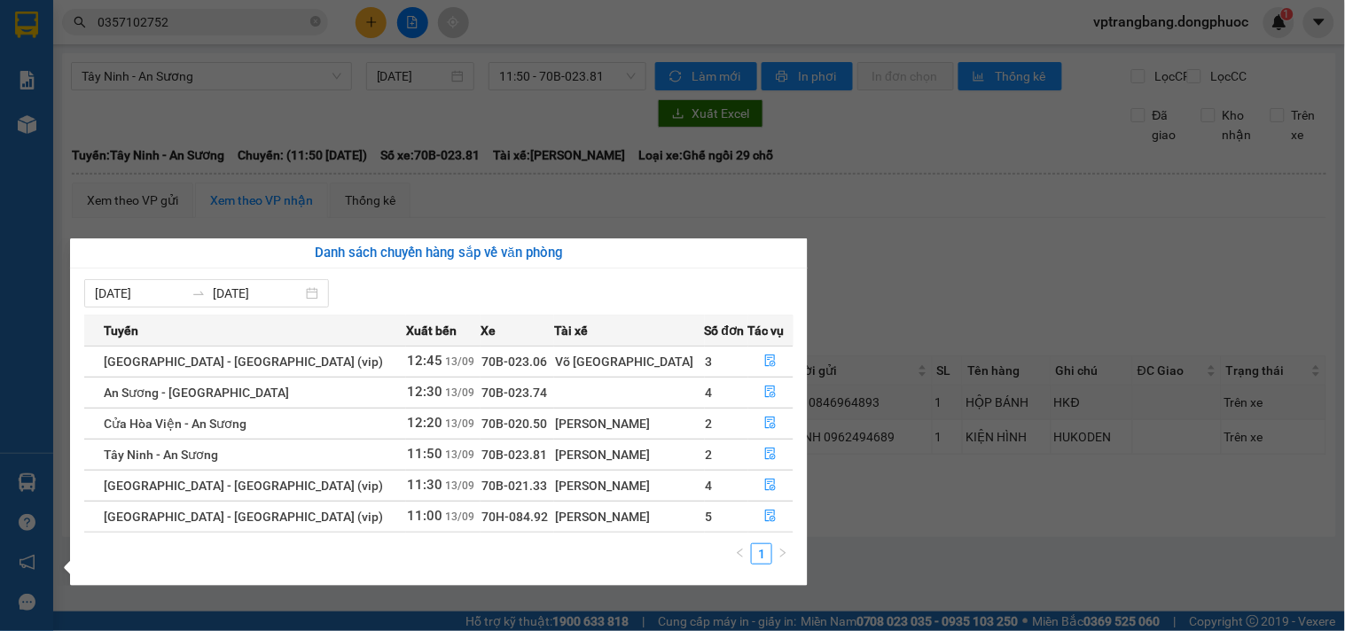
click at [909, 299] on section "Kết quả tìm kiếm ( 1 ) Bộ lọc Mã ĐH Trạng thái Món hàng Tổng cước Chưa cước Nhã…" at bounding box center [672, 315] width 1345 height 631
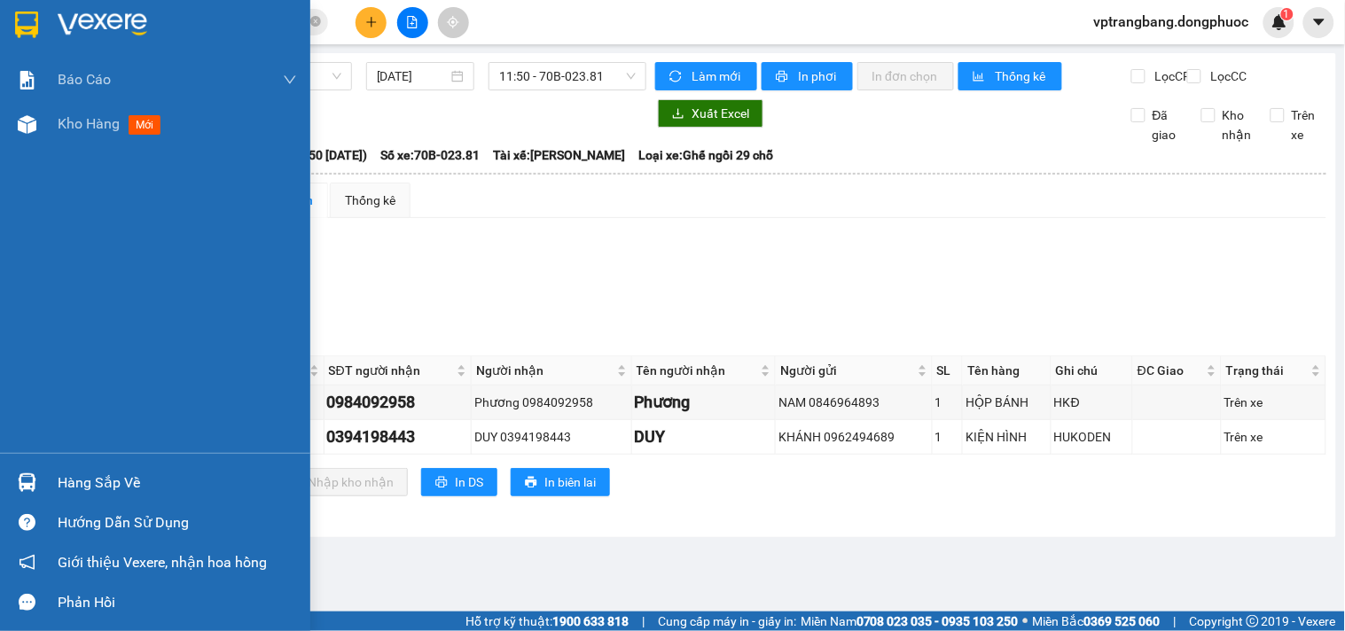
click at [86, 483] on div "Hàng sắp về" at bounding box center [177, 483] width 239 height 27
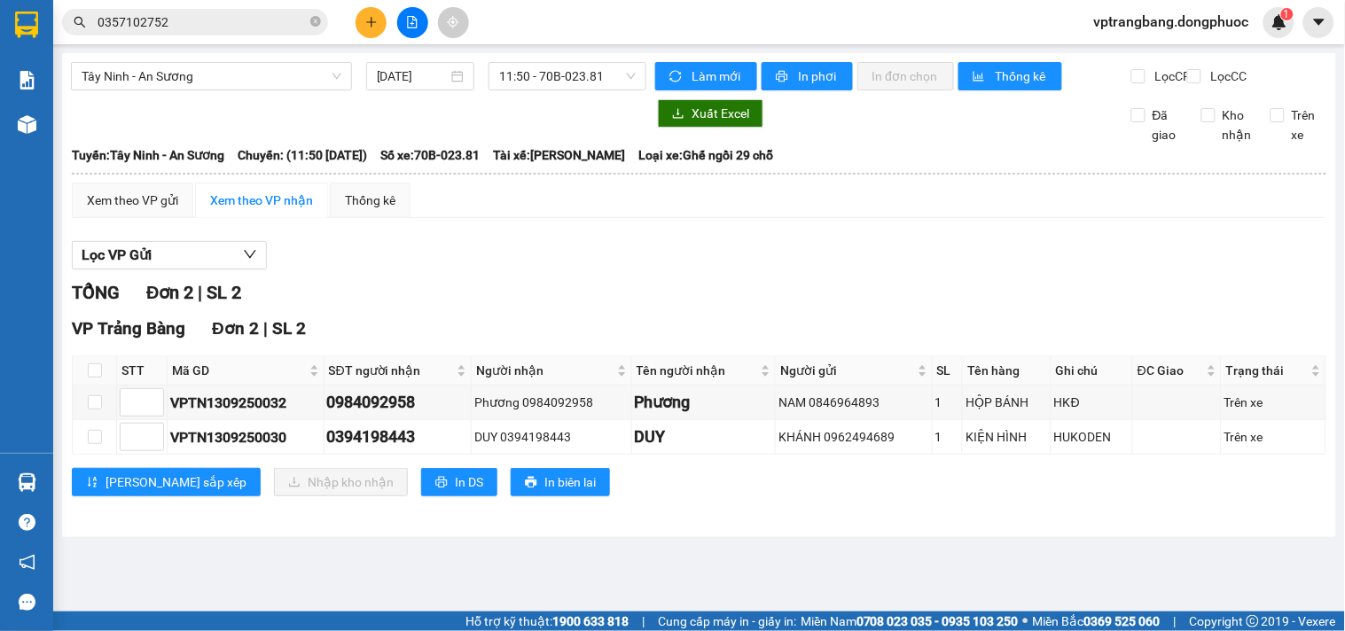
click at [1021, 305] on section "Kết quả tìm kiếm ( 1 ) Bộ lọc Mã ĐH Trạng thái Món hàng Tổng cước Chưa cước Nhã…" at bounding box center [672, 315] width 1345 height 631
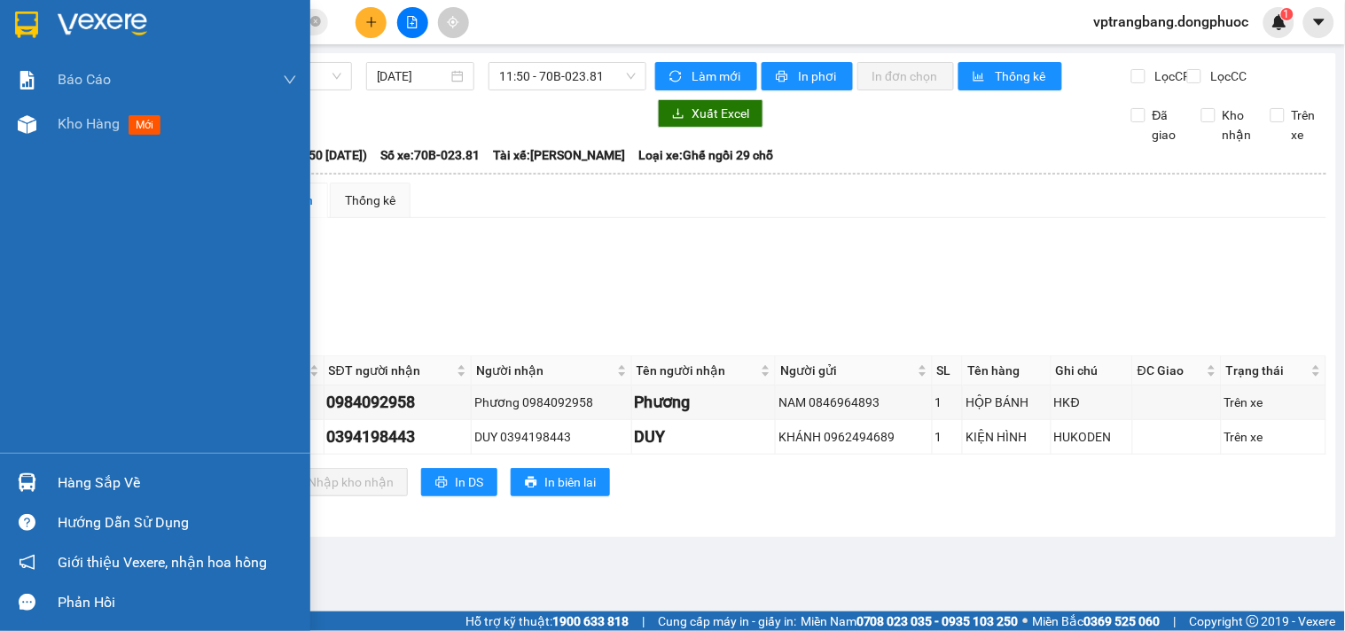
click at [43, 484] on div "Hàng sắp về" at bounding box center [155, 483] width 310 height 40
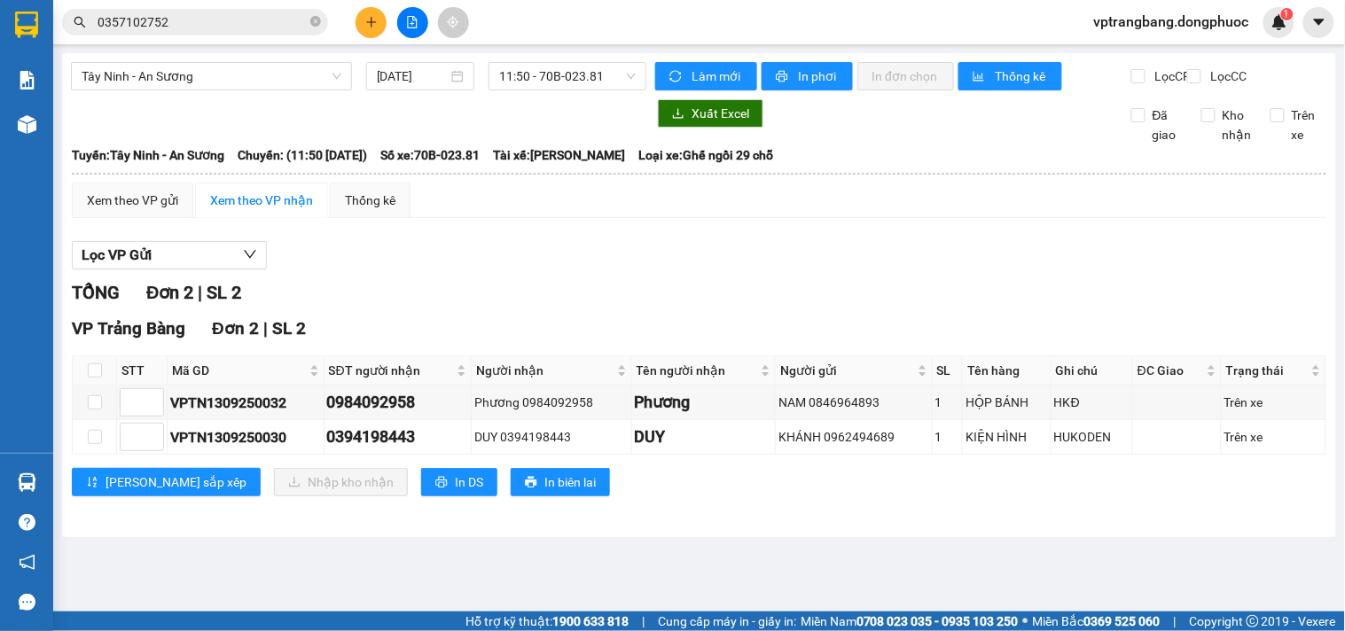
click at [925, 301] on section "Kết quả tìm kiếm ( 1 ) Bộ lọc Mã ĐH Trạng thái Món hàng Tổng cước Chưa cước Nhã…" at bounding box center [672, 315] width 1345 height 631
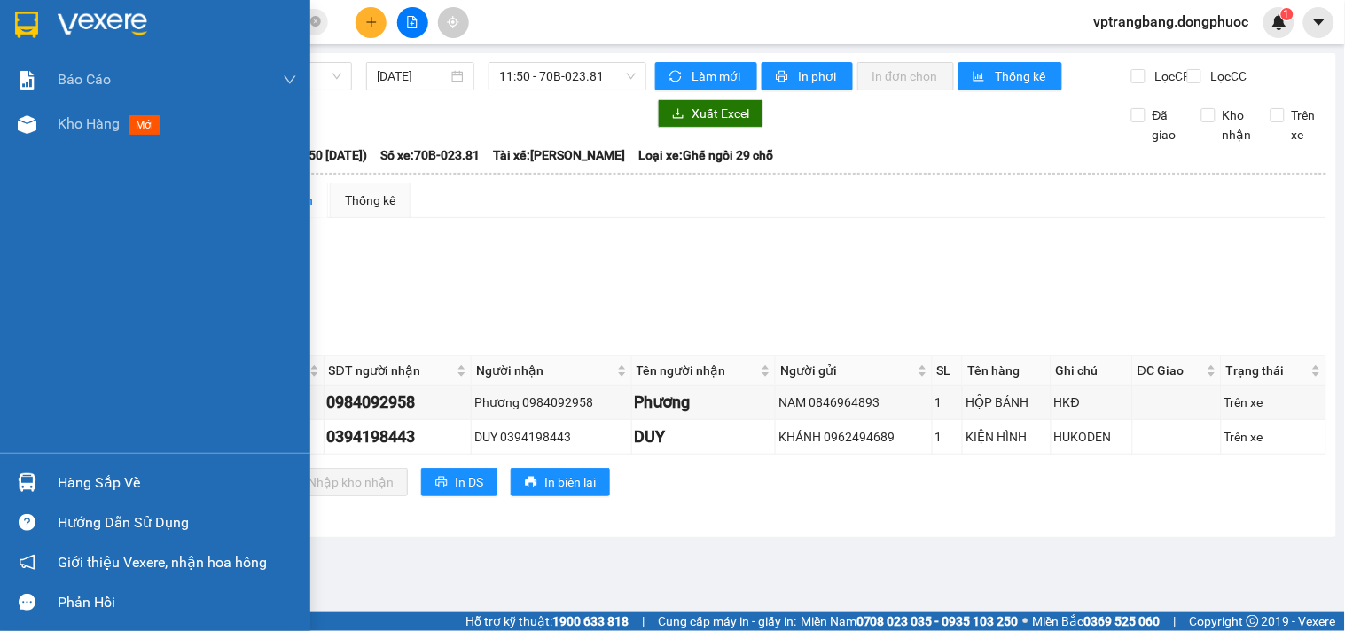
click at [41, 485] on div at bounding box center [27, 482] width 31 height 31
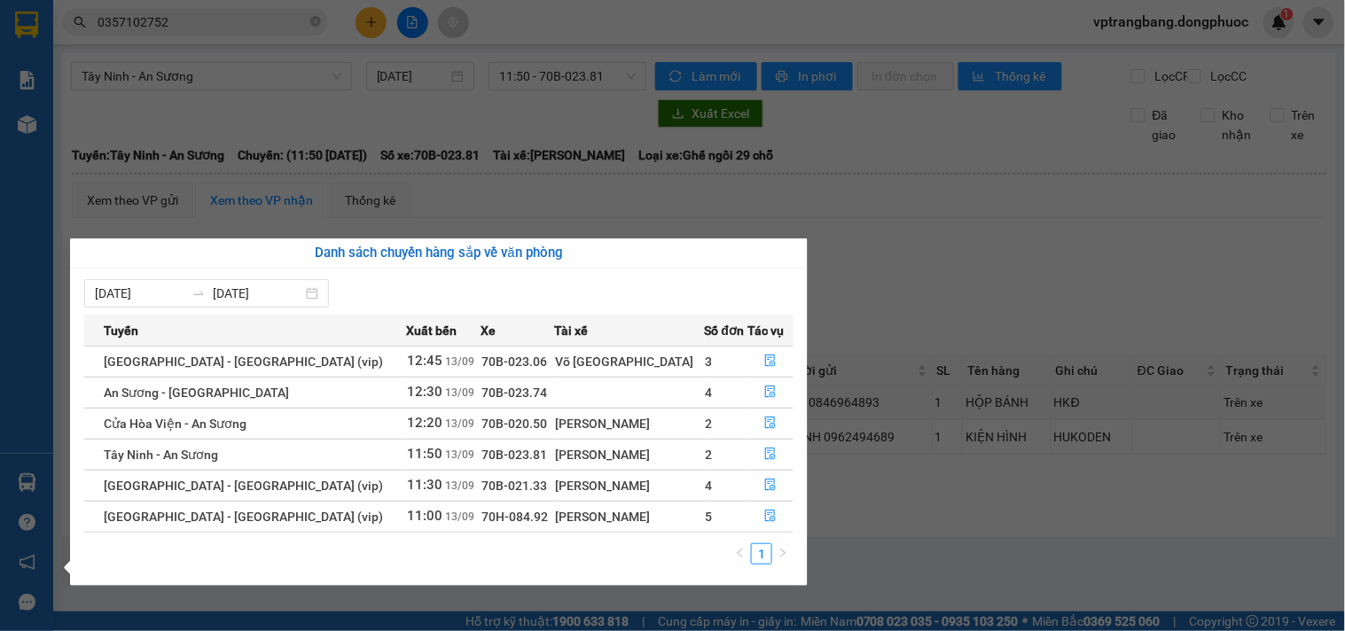
click at [901, 330] on section "Kết quả tìm kiếm ( 1 ) Bộ lọc Mã ĐH Trạng thái Món hàng Tổng cước Chưa cước Nhã…" at bounding box center [672, 315] width 1345 height 631
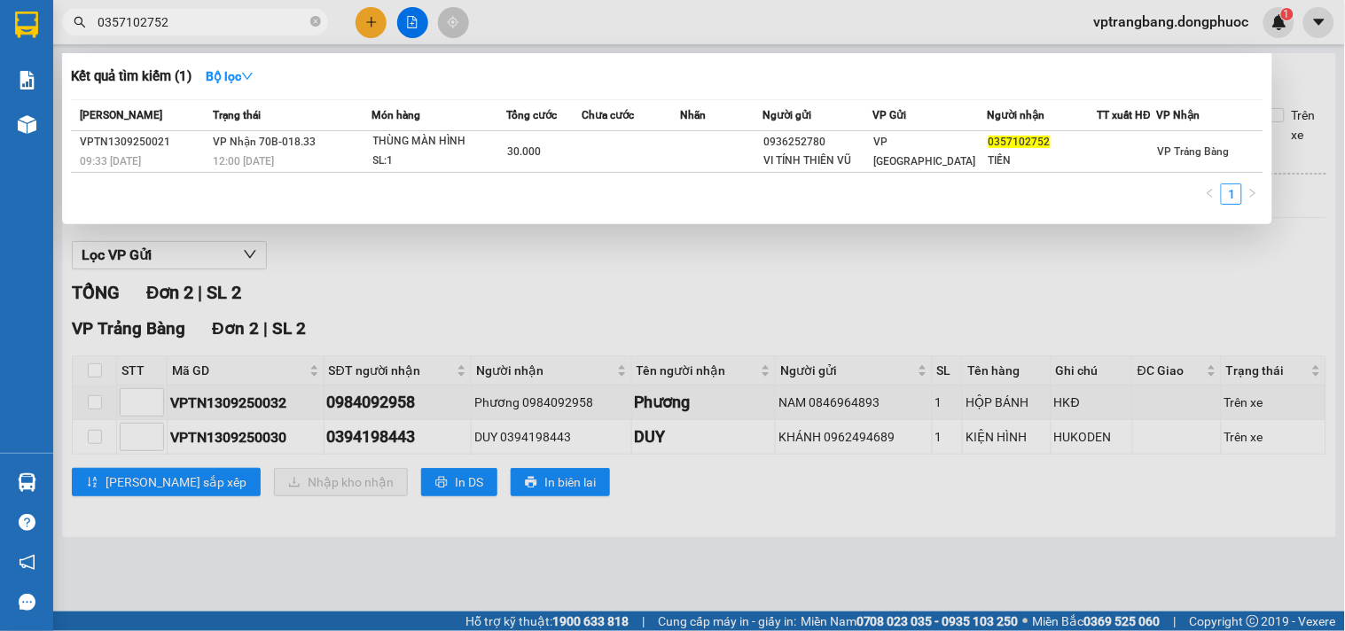
click at [178, 23] on input "0357102752" at bounding box center [202, 22] width 209 height 20
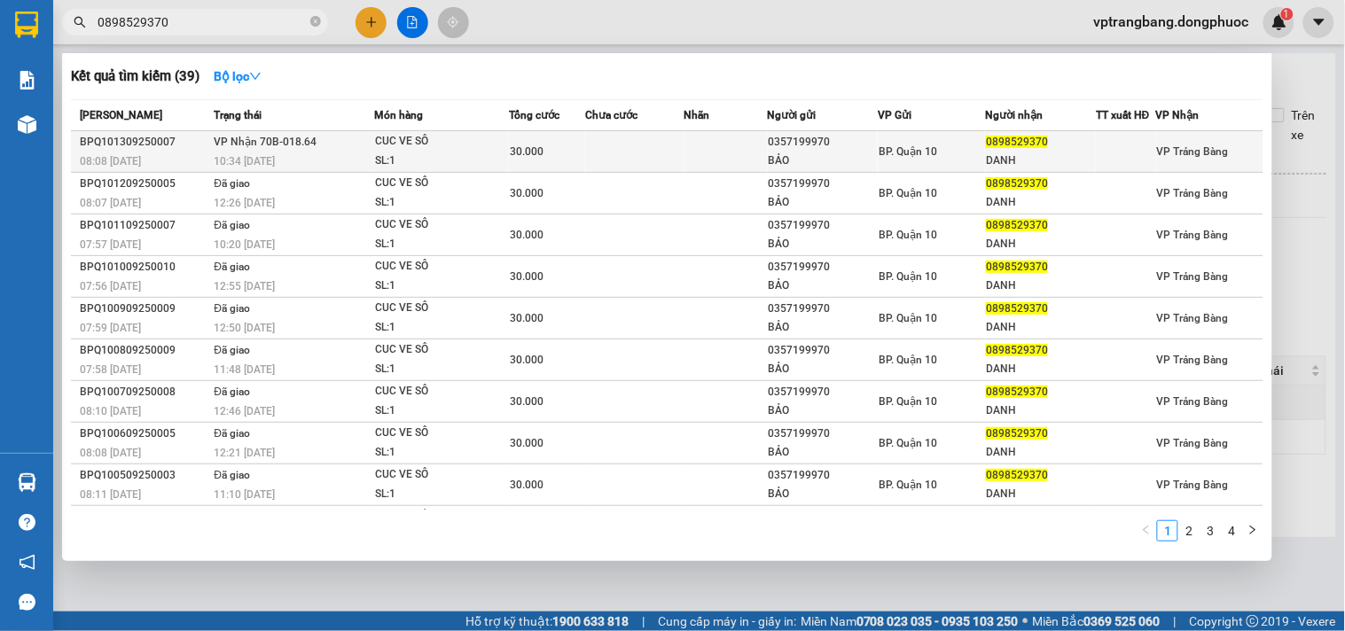
type input "0898529370"
click at [591, 145] on td at bounding box center [634, 152] width 99 height 42
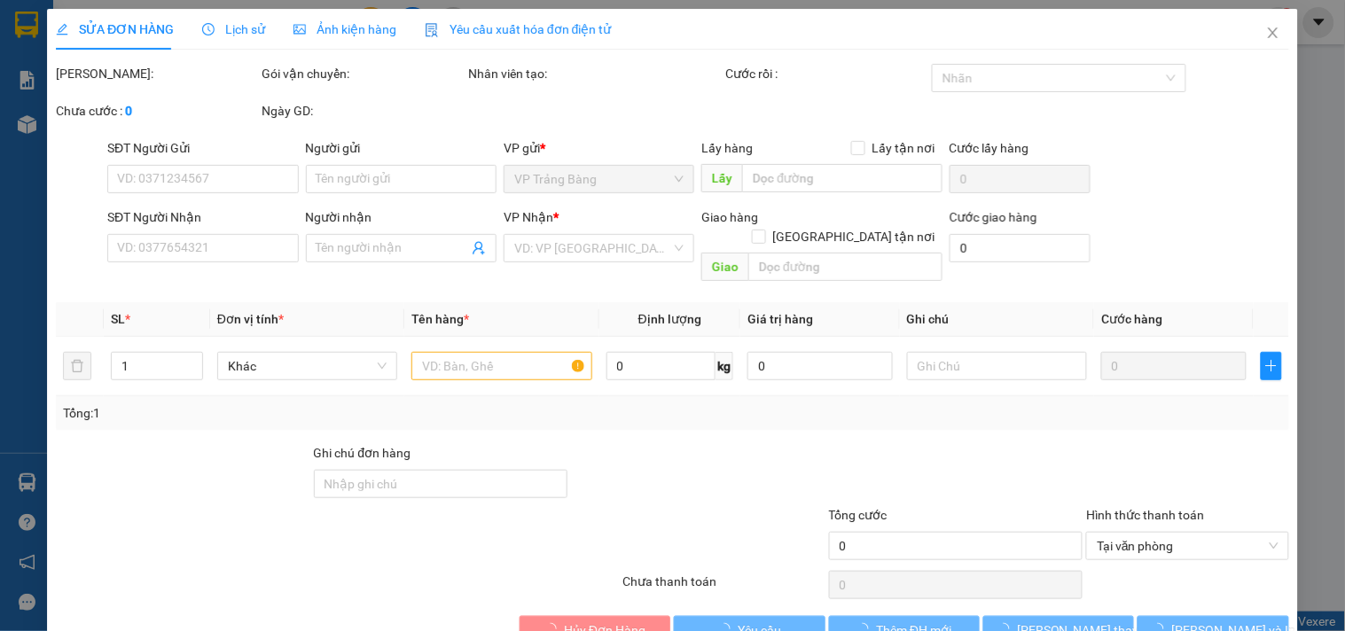
type input "0357199970"
type input "BẢO"
type input "0898529370"
type input "DANH"
type input "30.000"
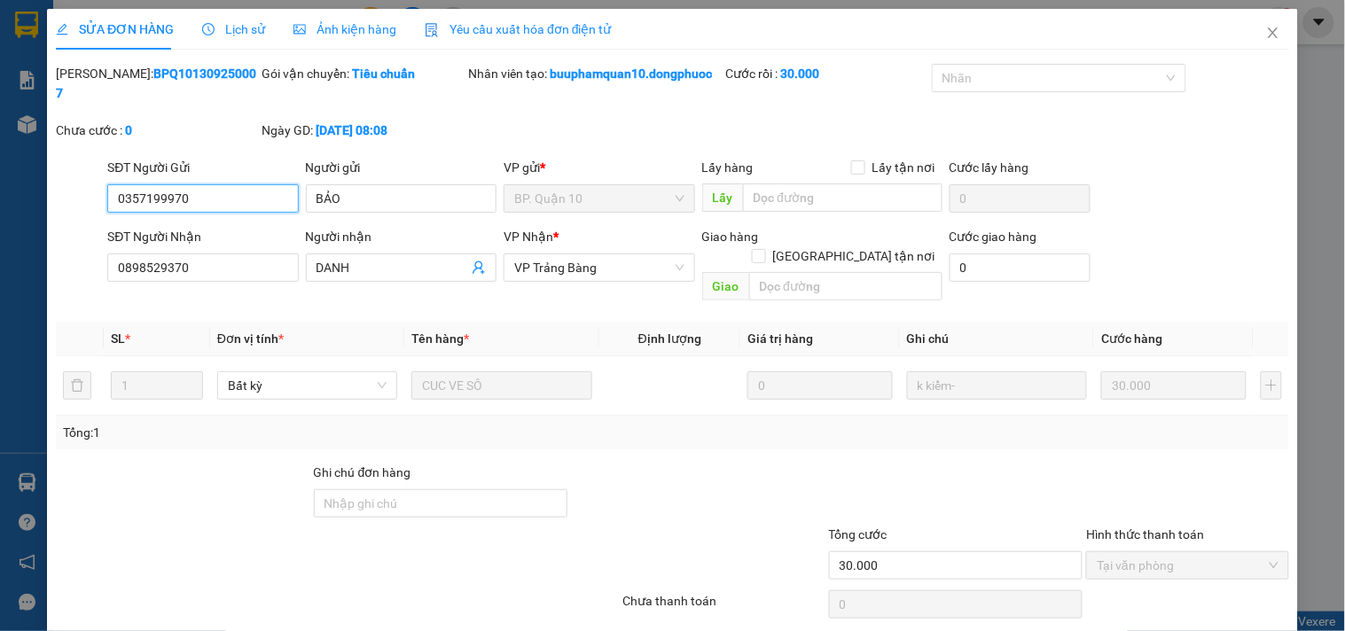
scroll to position [47, 0]
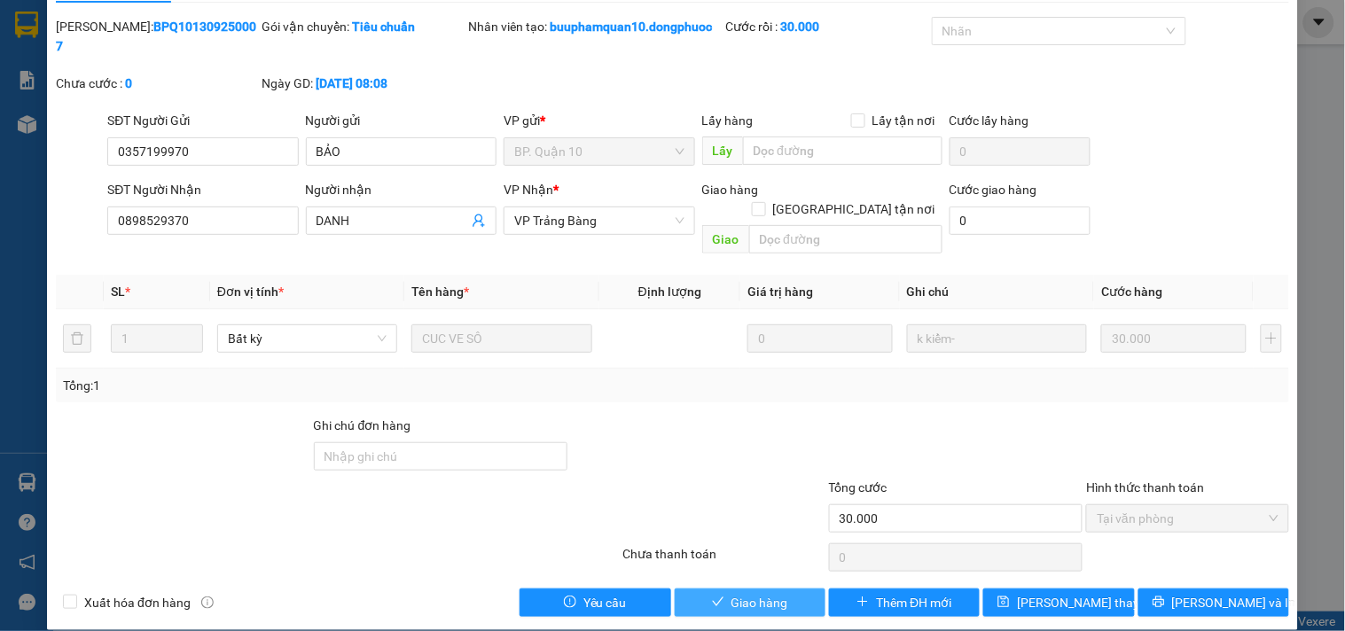
click at [716, 596] on icon "check" at bounding box center [718, 602] width 12 height 12
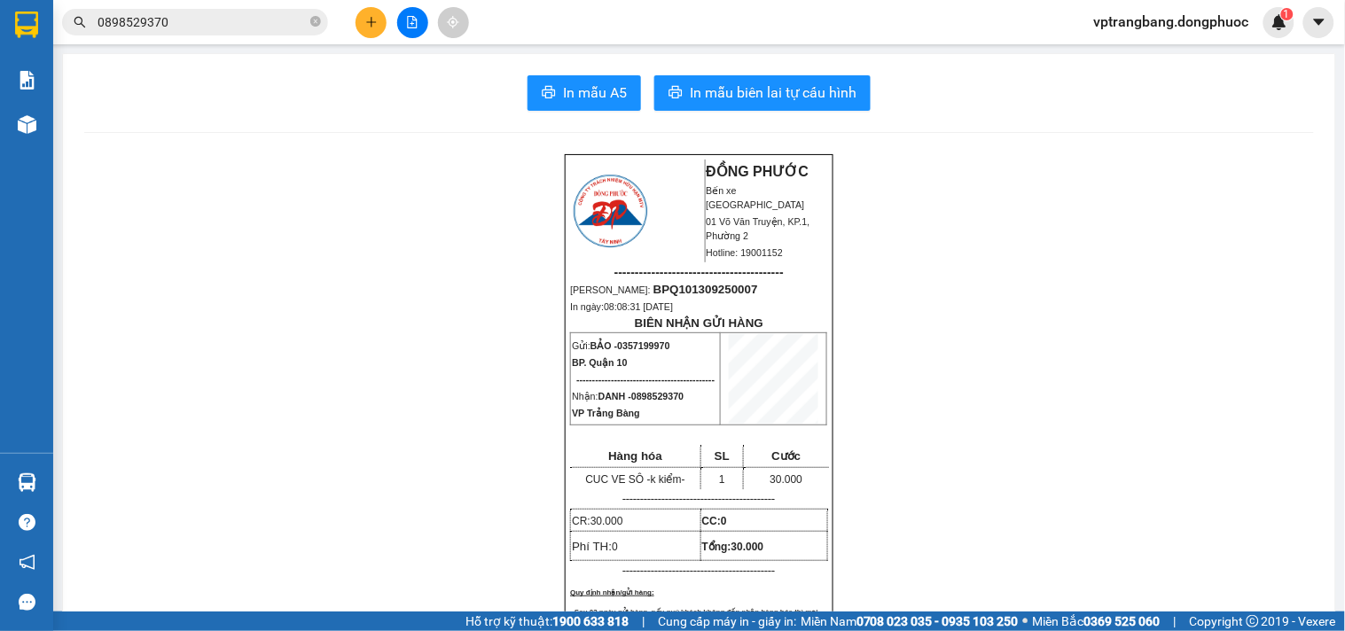
click at [160, 28] on input "0898529370" at bounding box center [202, 22] width 209 height 20
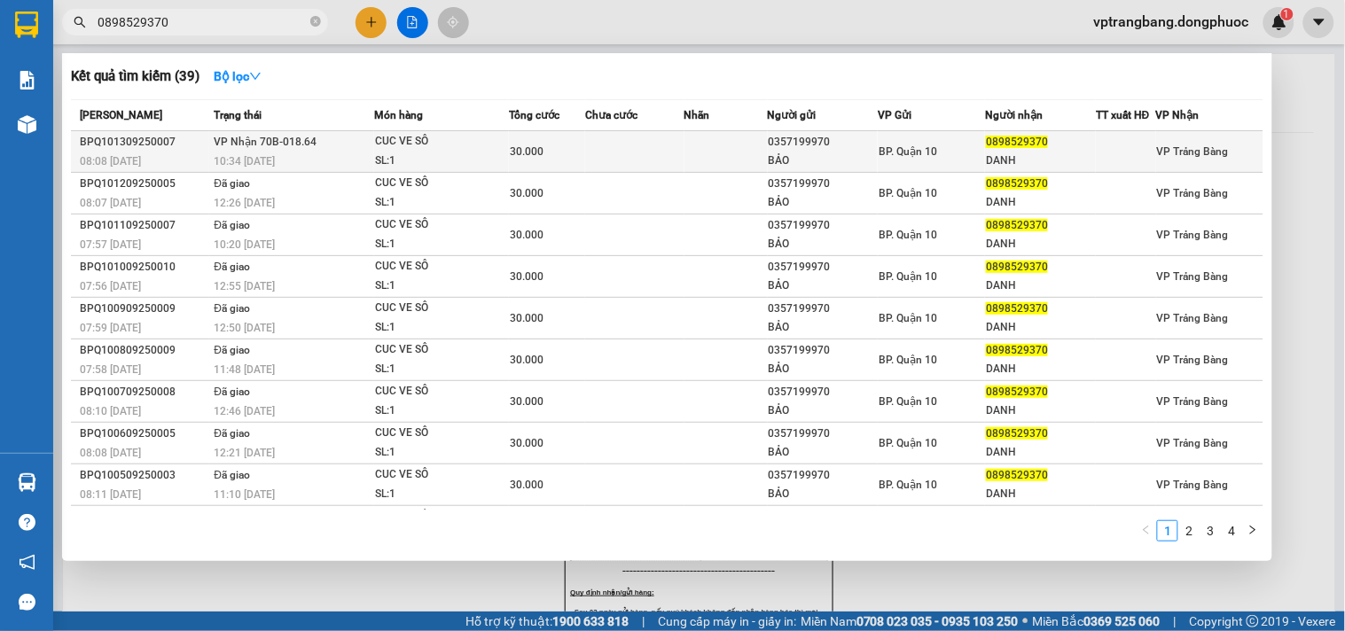
click at [607, 145] on td at bounding box center [634, 152] width 99 height 42
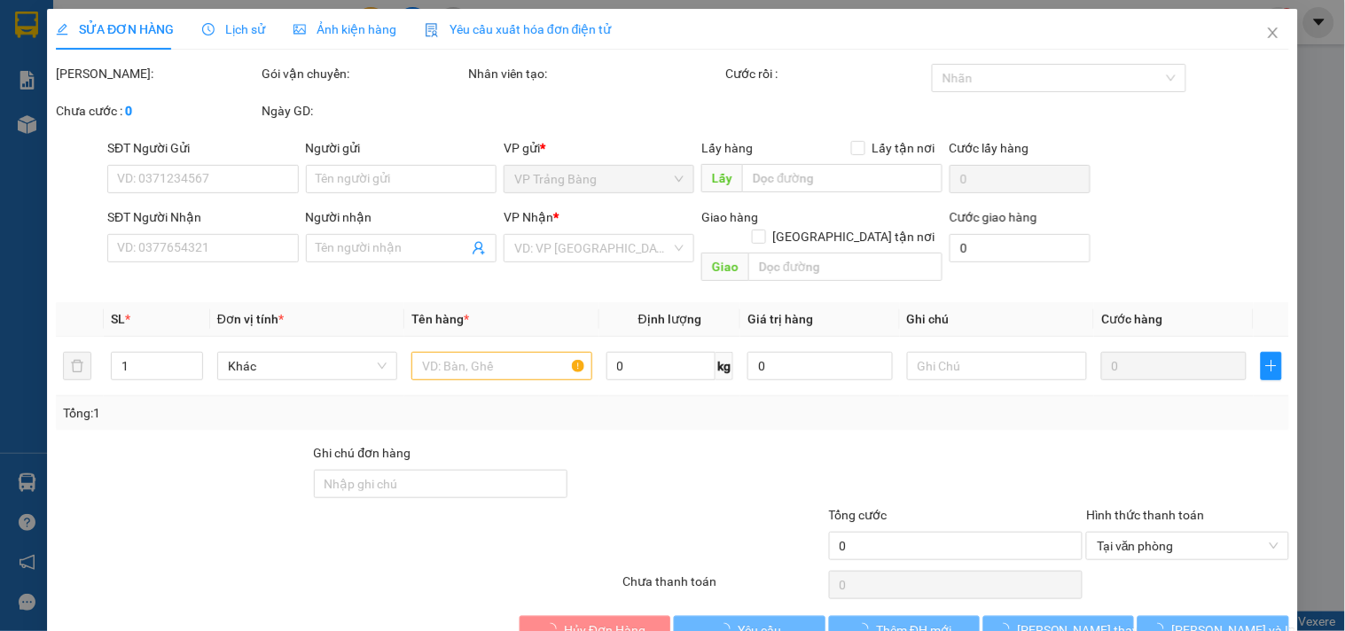
type input "0357199970"
type input "BẢO"
type input "0898529370"
type input "DANH"
type input "30.000"
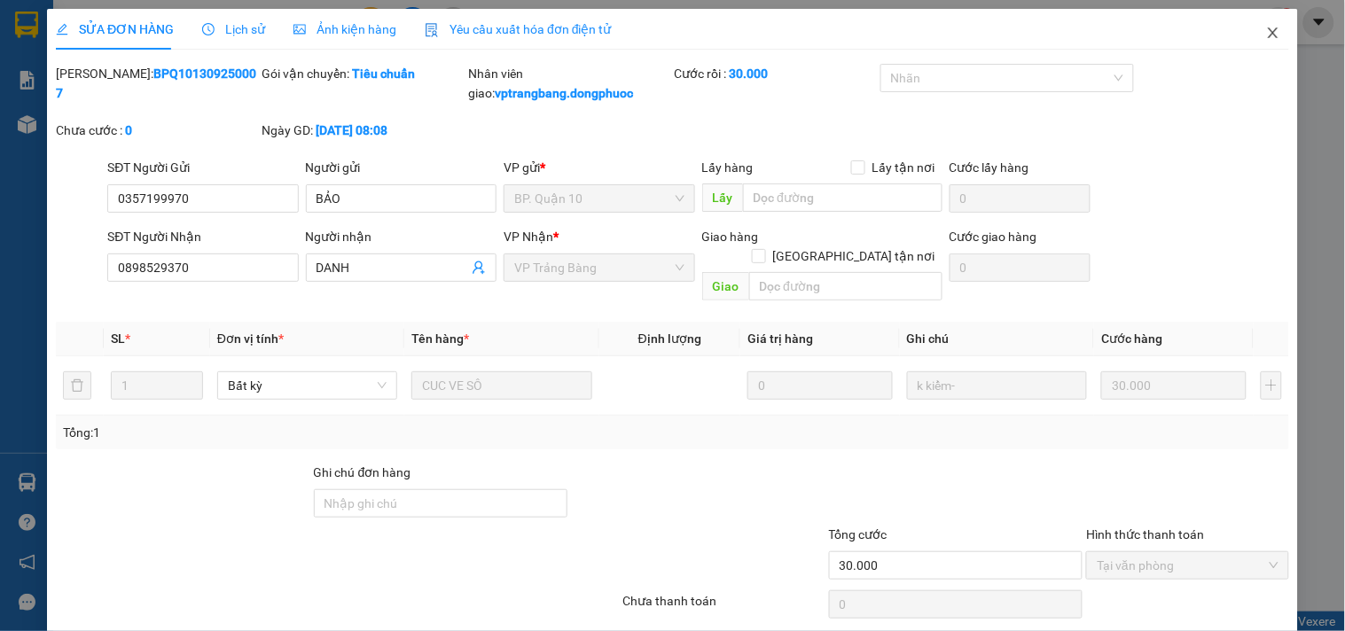
click at [1268, 38] on icon "close" at bounding box center [1273, 32] width 10 height 11
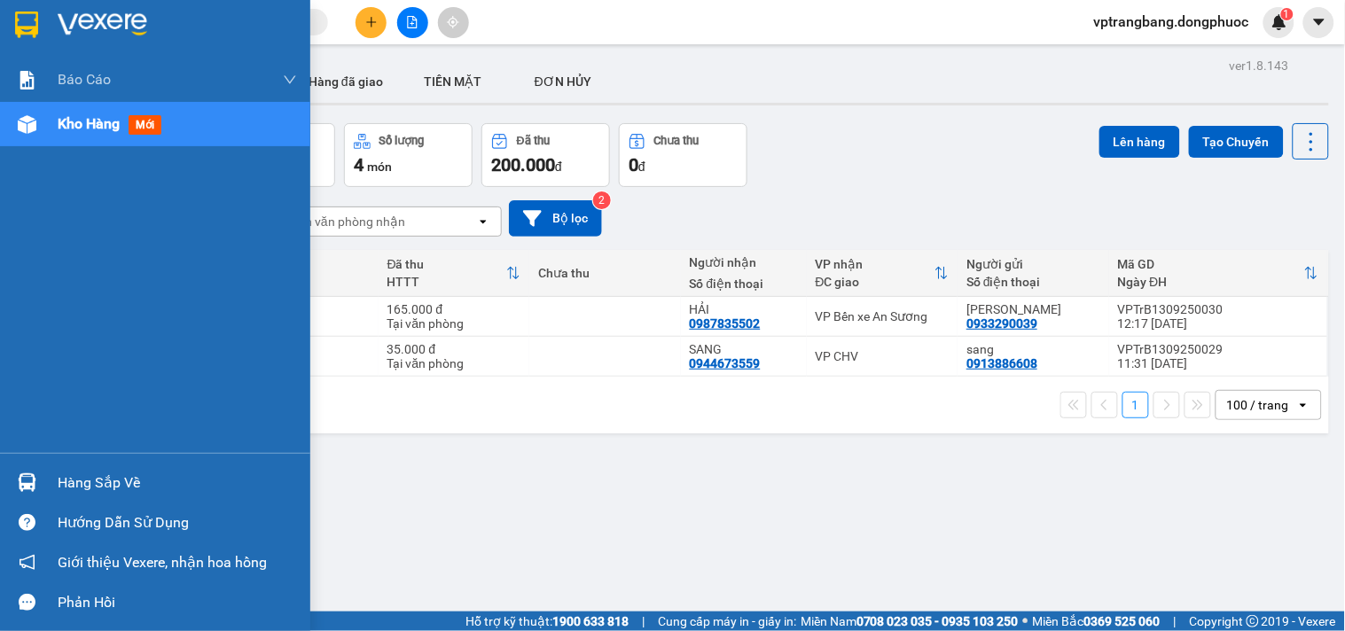
click at [82, 493] on div "Hàng sắp về" at bounding box center [177, 483] width 239 height 27
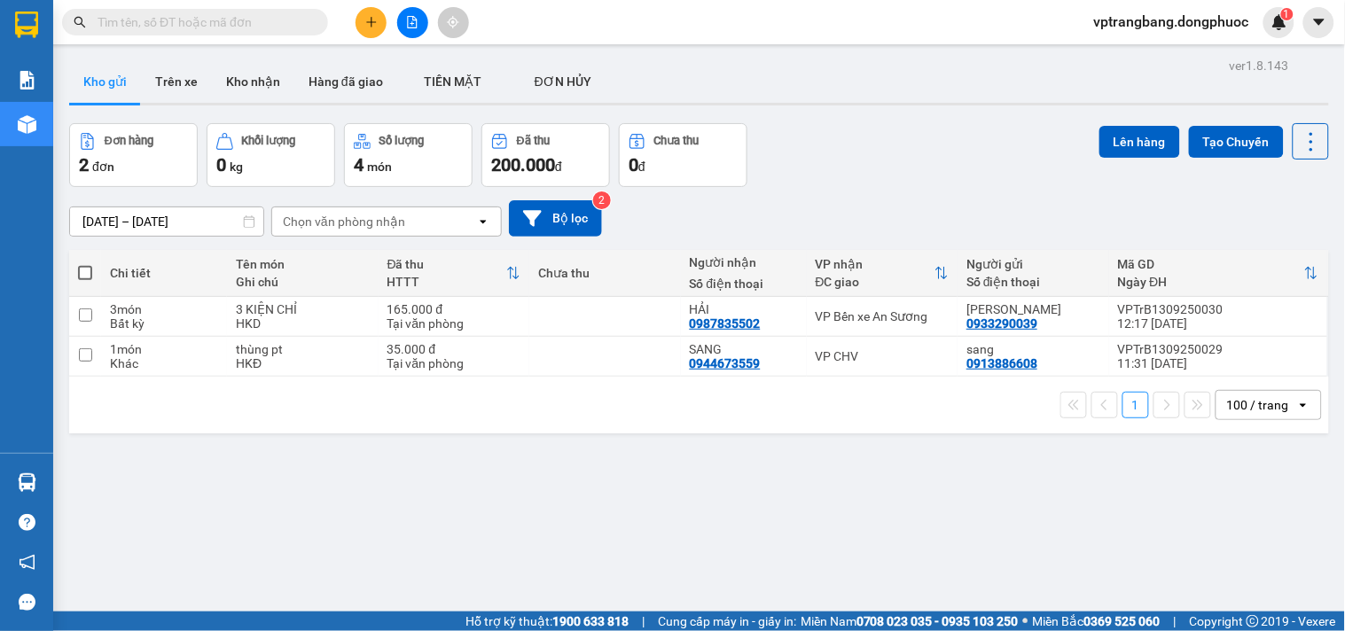
click at [864, 152] on section "Kết quả tìm kiếm ( 0 ) Bộ lọc No Data vptrangbang.dongphuoc 1 Báo cáo Mẫu 1: Bá…" at bounding box center [672, 315] width 1345 height 631
click at [408, 20] on icon "file-add" at bounding box center [413, 22] width 10 height 12
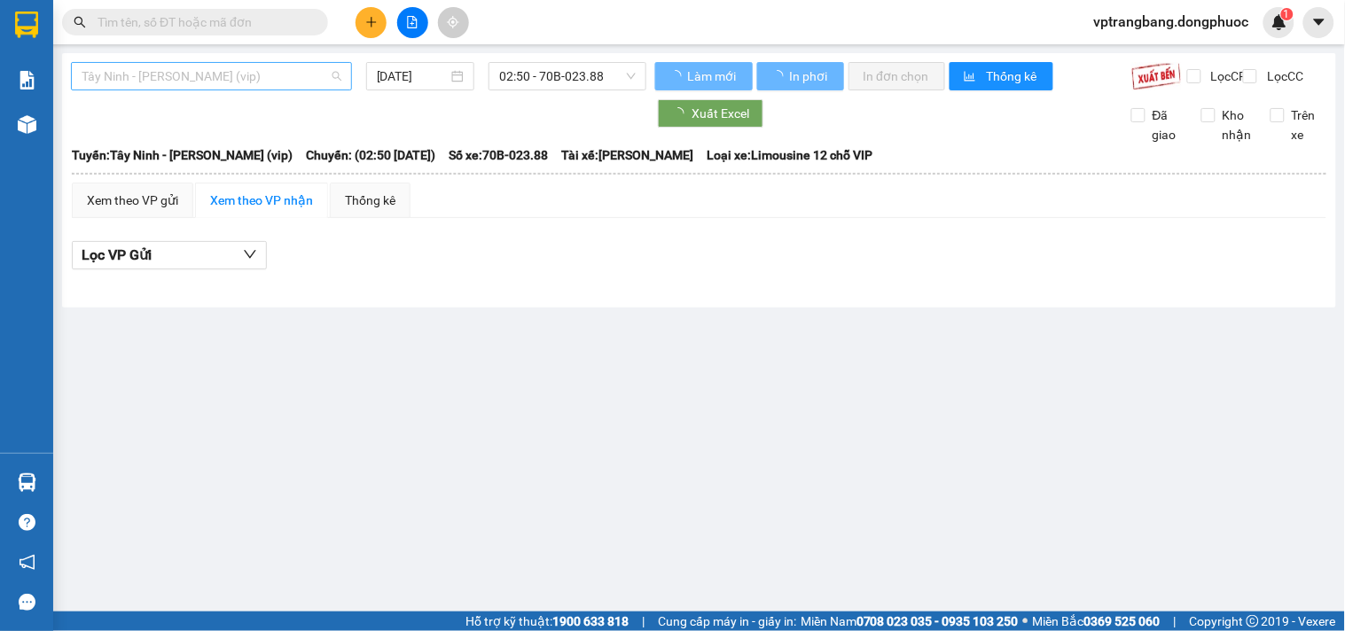
click at [207, 86] on span "Tây Ninh - [PERSON_NAME] (vip)" at bounding box center [212, 76] width 260 height 27
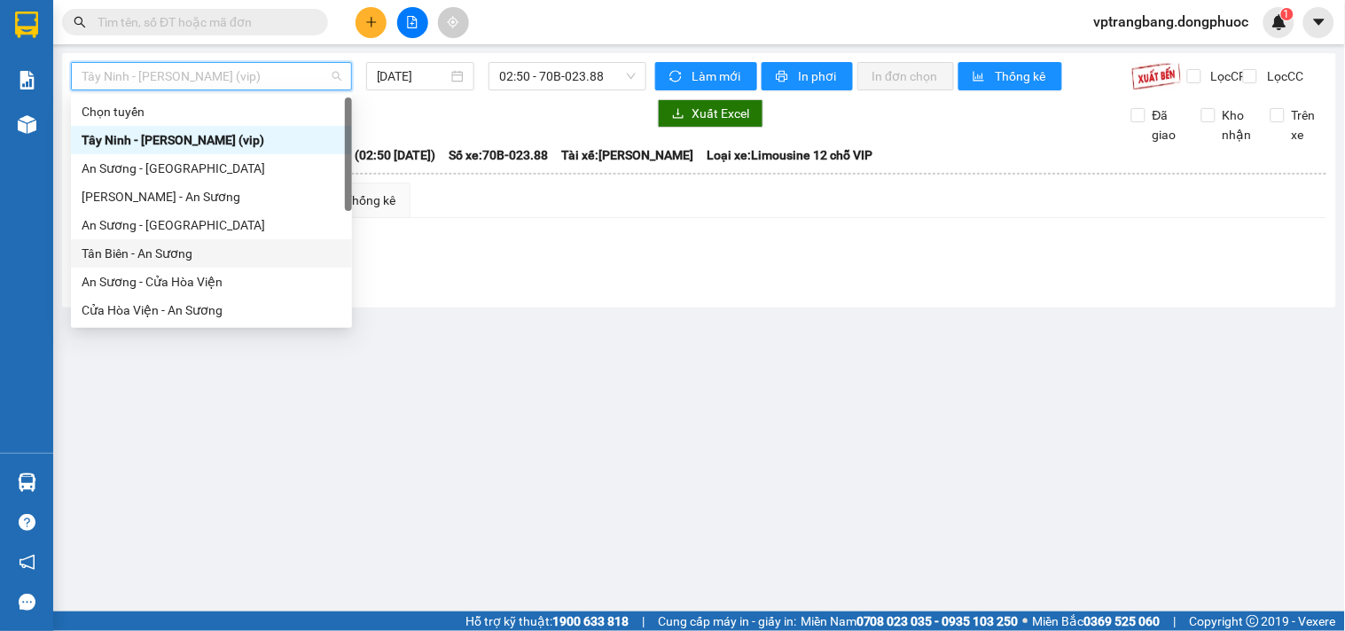
scroll to position [184, 0]
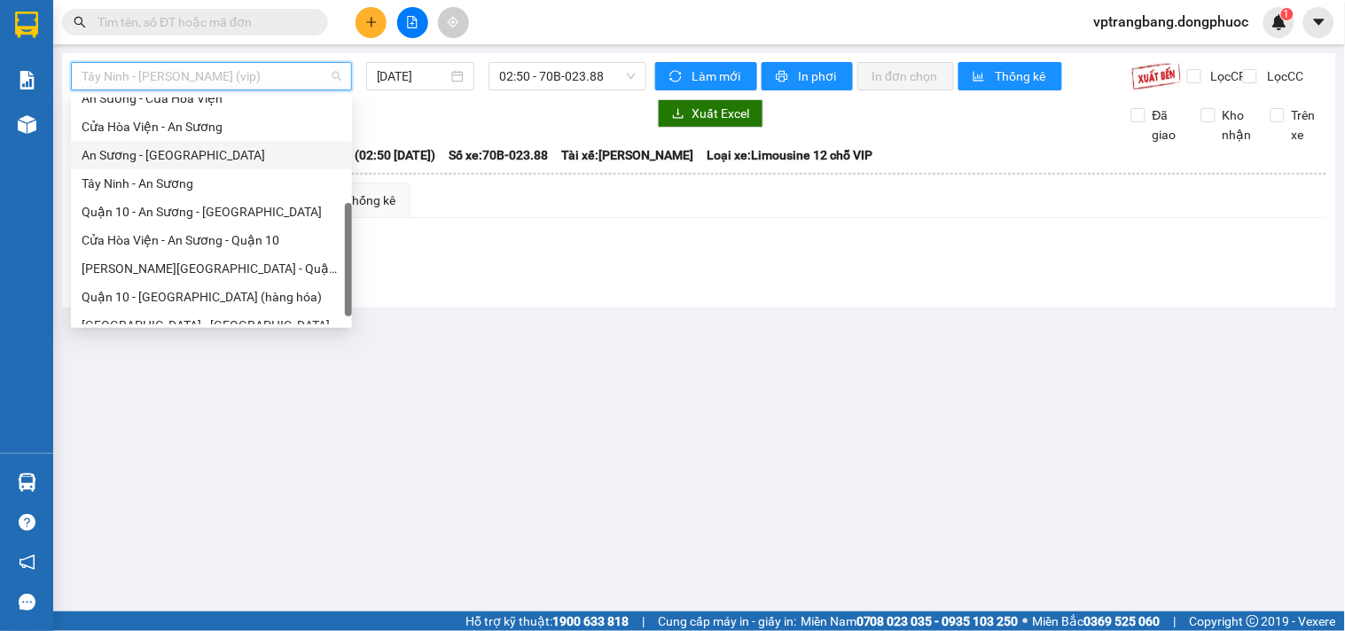
click at [166, 147] on div "An Sương - [GEOGRAPHIC_DATA]" at bounding box center [212, 155] width 260 height 20
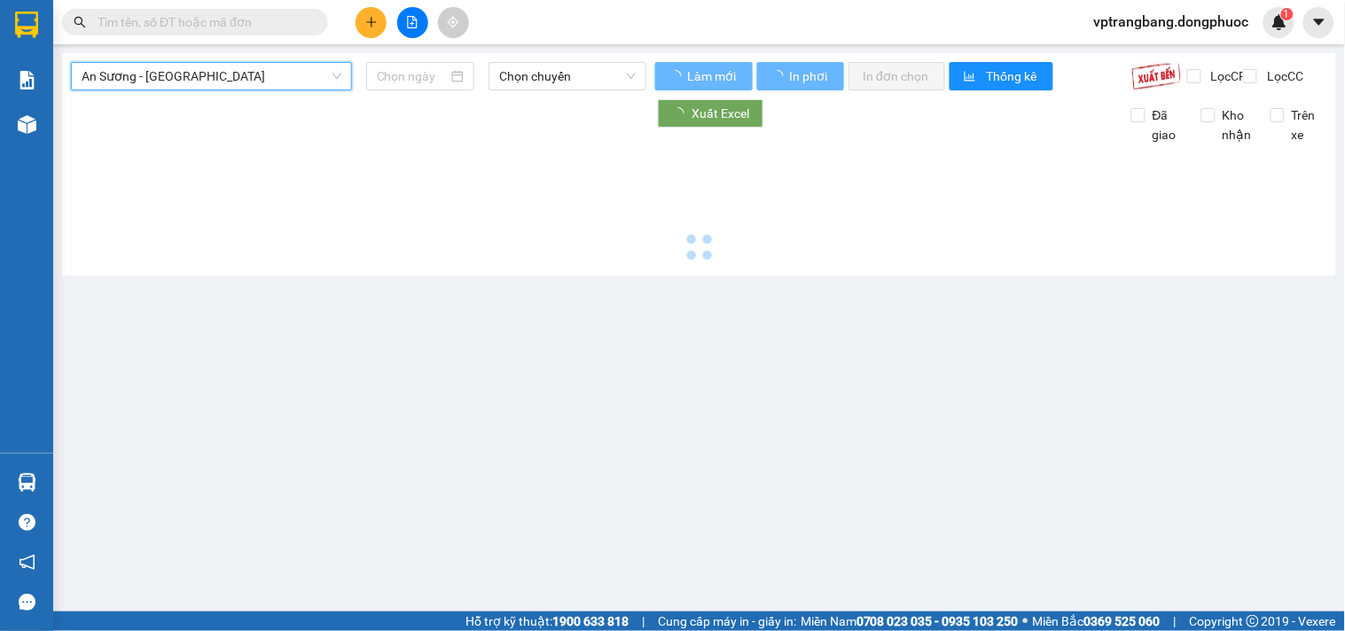
type input "[DATE]"
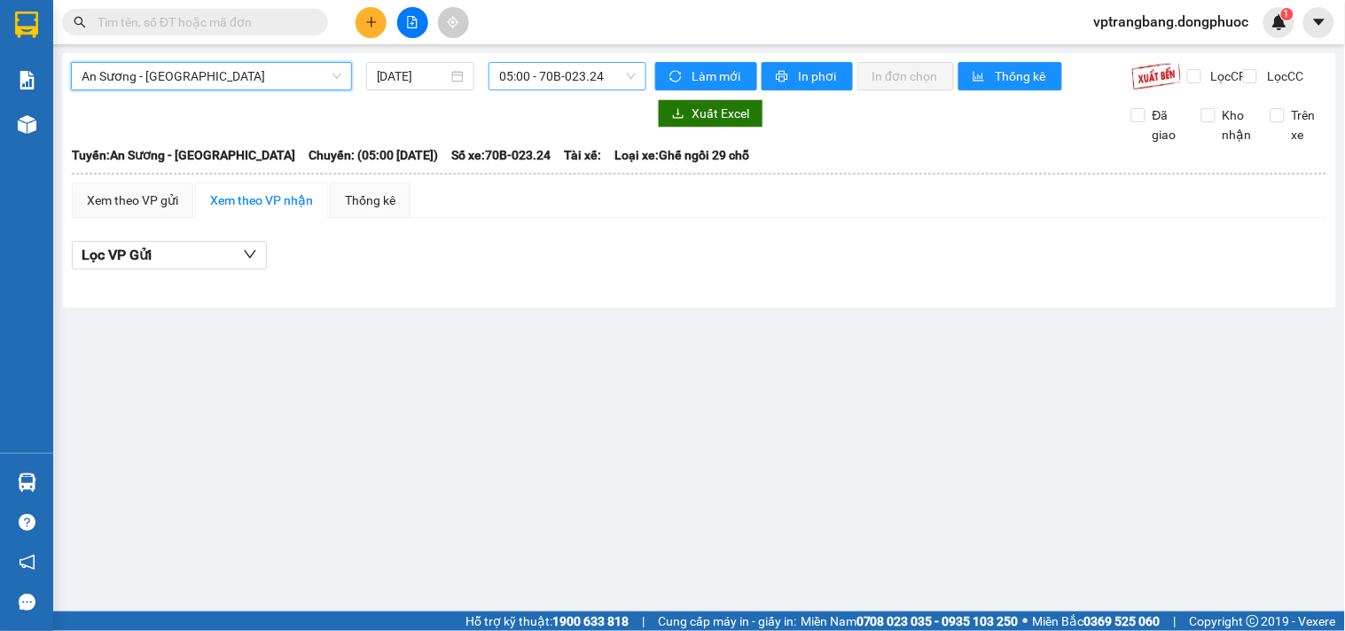
click at [535, 75] on span "05:00 - 70B-023.24" at bounding box center [567, 76] width 137 height 27
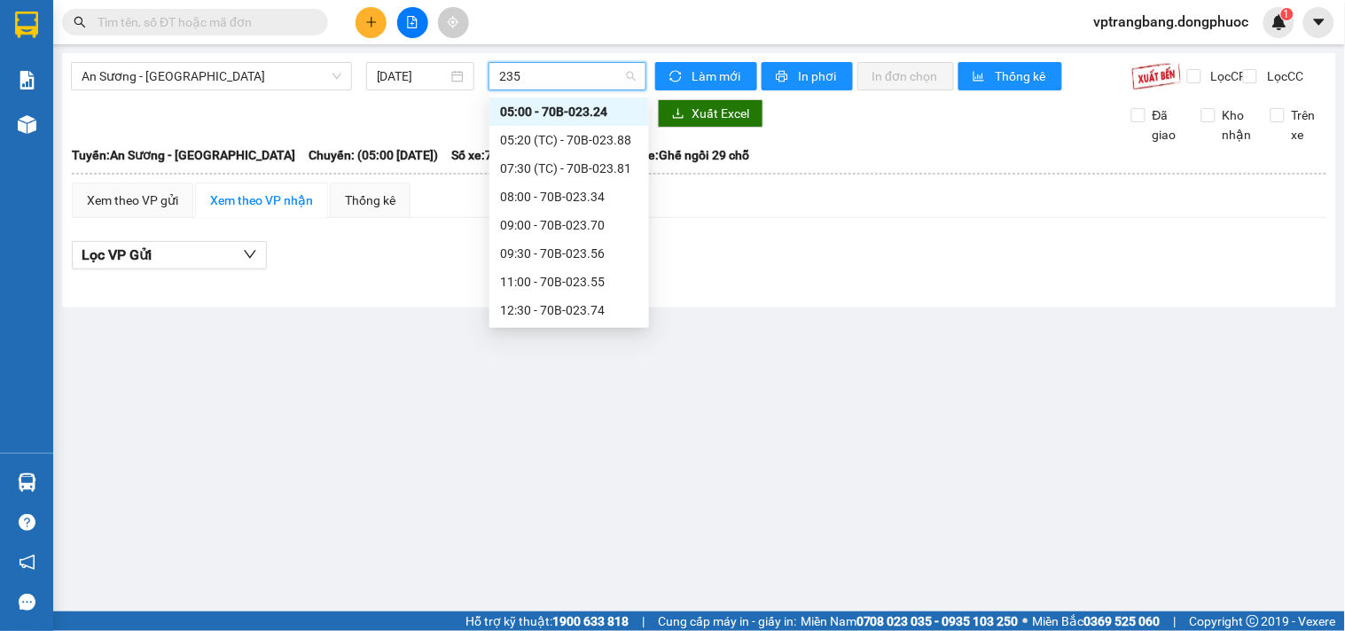
type input "2355"
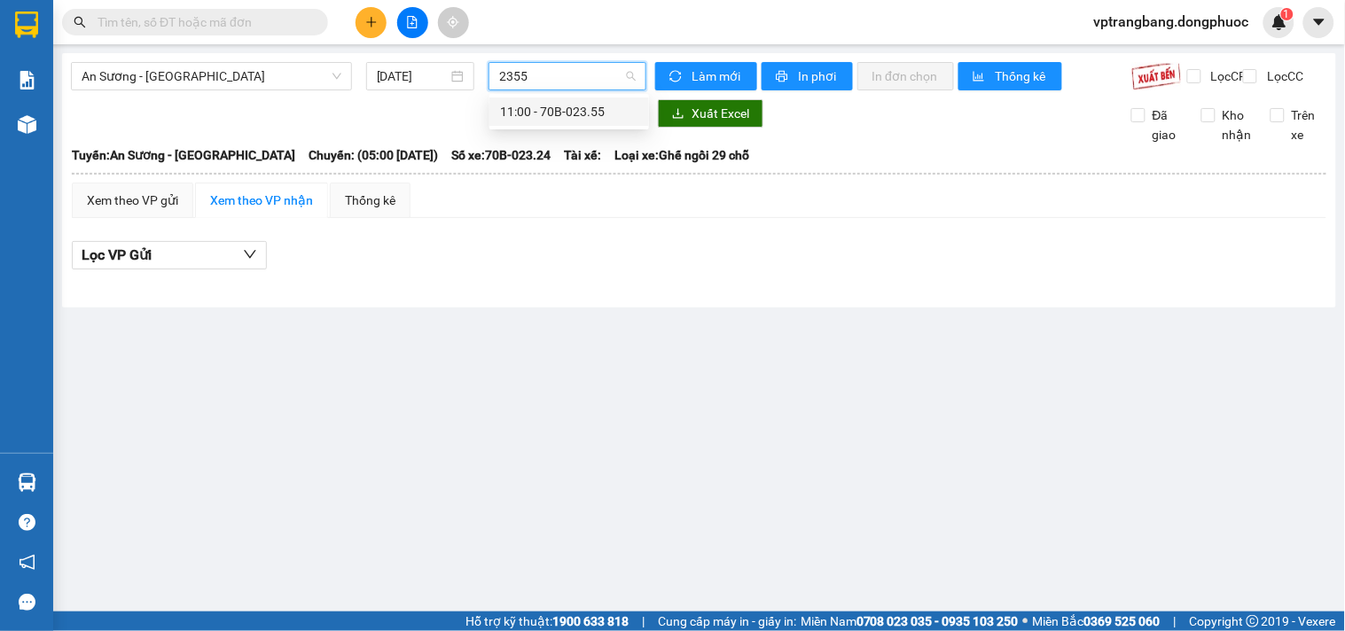
click at [545, 110] on div "11:00 - 70B-023.55" at bounding box center [569, 112] width 138 height 20
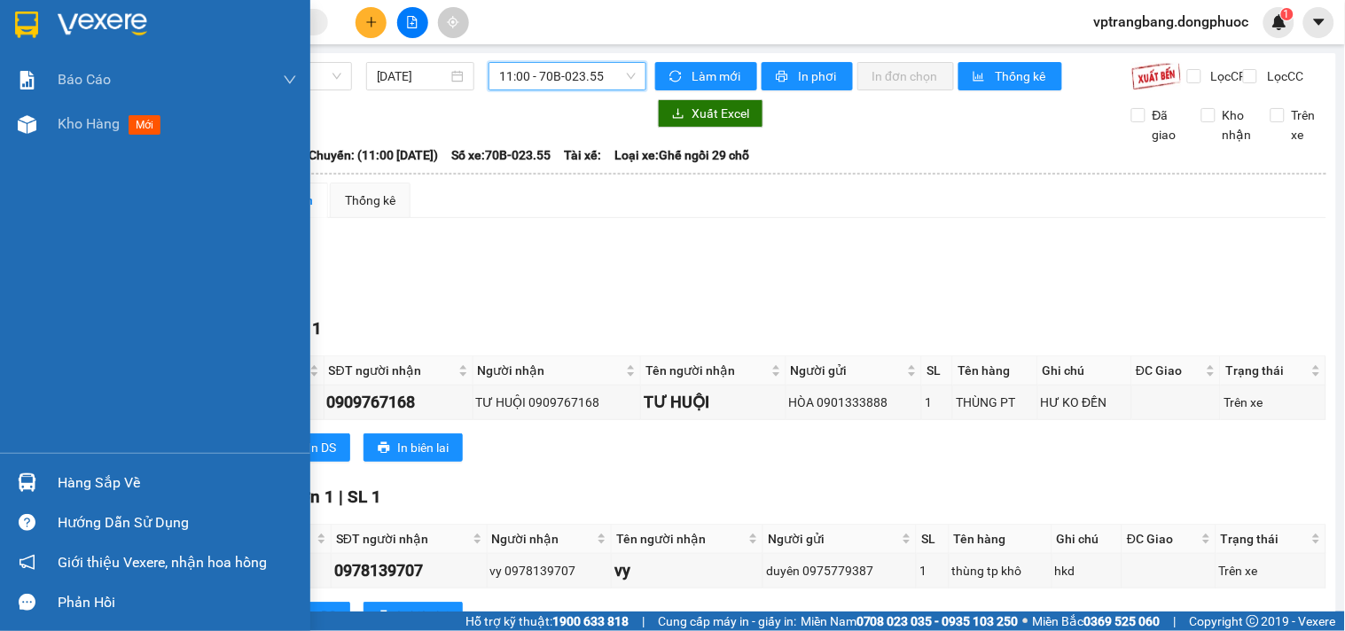
click at [65, 483] on div "Hàng sắp về" at bounding box center [177, 483] width 239 height 27
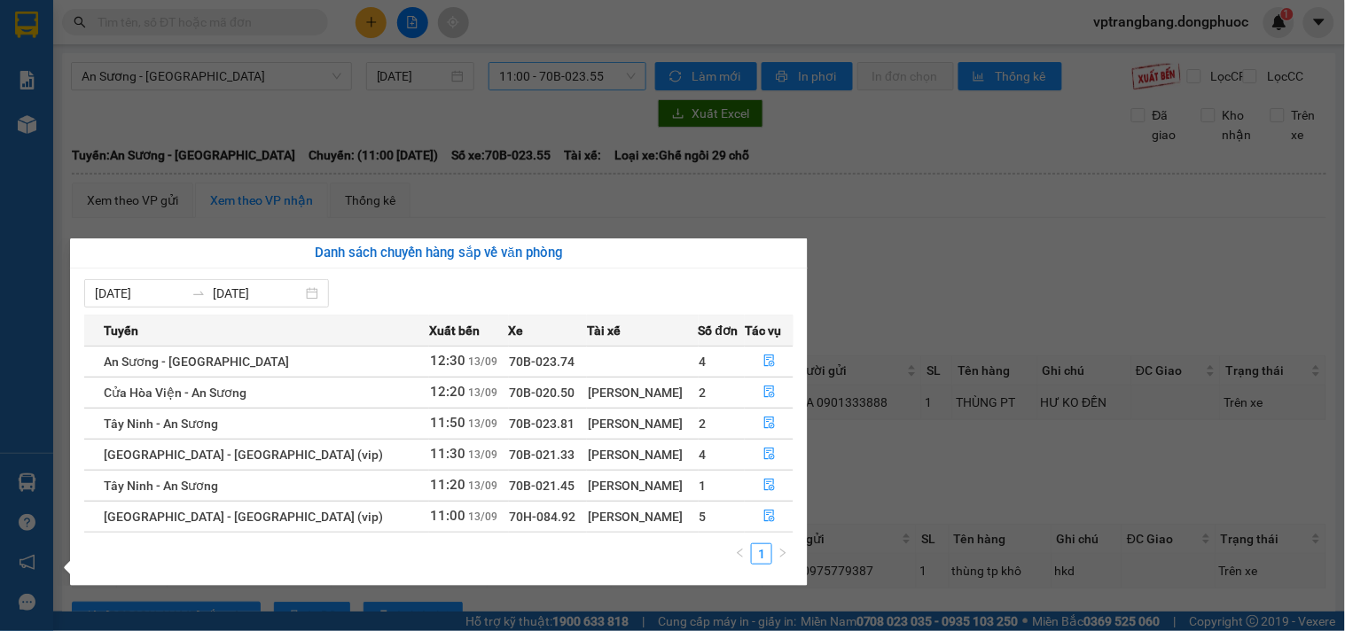
click at [922, 277] on section "Kết quả tìm kiếm ( 0 ) Bộ lọc No Data vptrangbang.dongphuoc 1 Báo cáo Mẫu 1: Bá…" at bounding box center [672, 315] width 1345 height 631
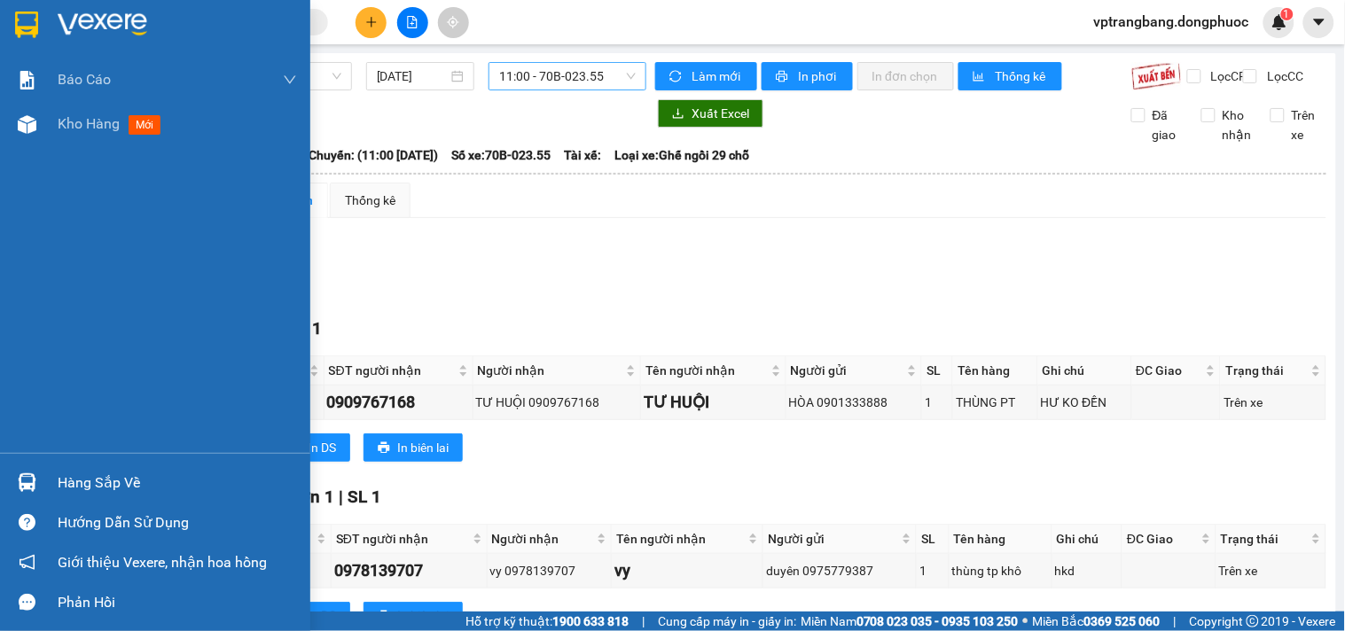
click at [63, 488] on div "Hàng sắp về" at bounding box center [177, 483] width 239 height 27
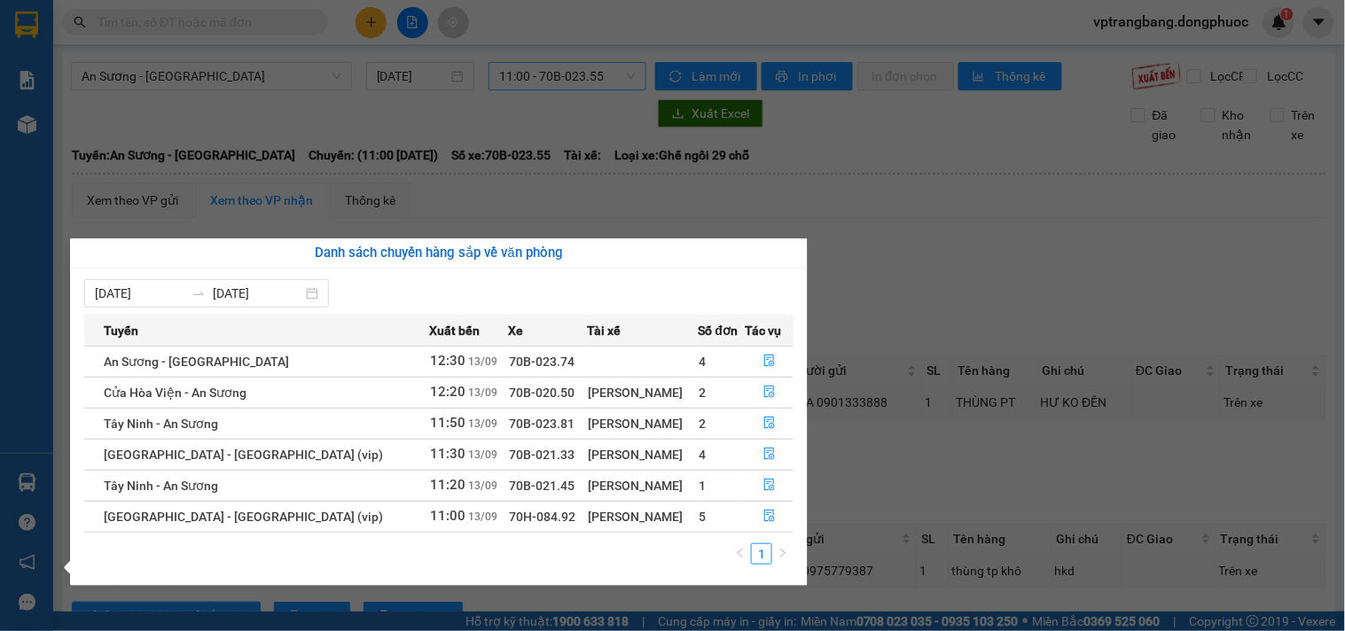
drag, startPoint x: 968, startPoint y: 293, endPoint x: 712, endPoint y: 250, distance: 259.8
click at [964, 293] on section "Kết quả tìm kiếm ( 0 ) Bộ lọc No Data vptrangbang.dongphuoc 1 Báo cáo Mẫu 1: Bá…" at bounding box center [672, 315] width 1345 height 631
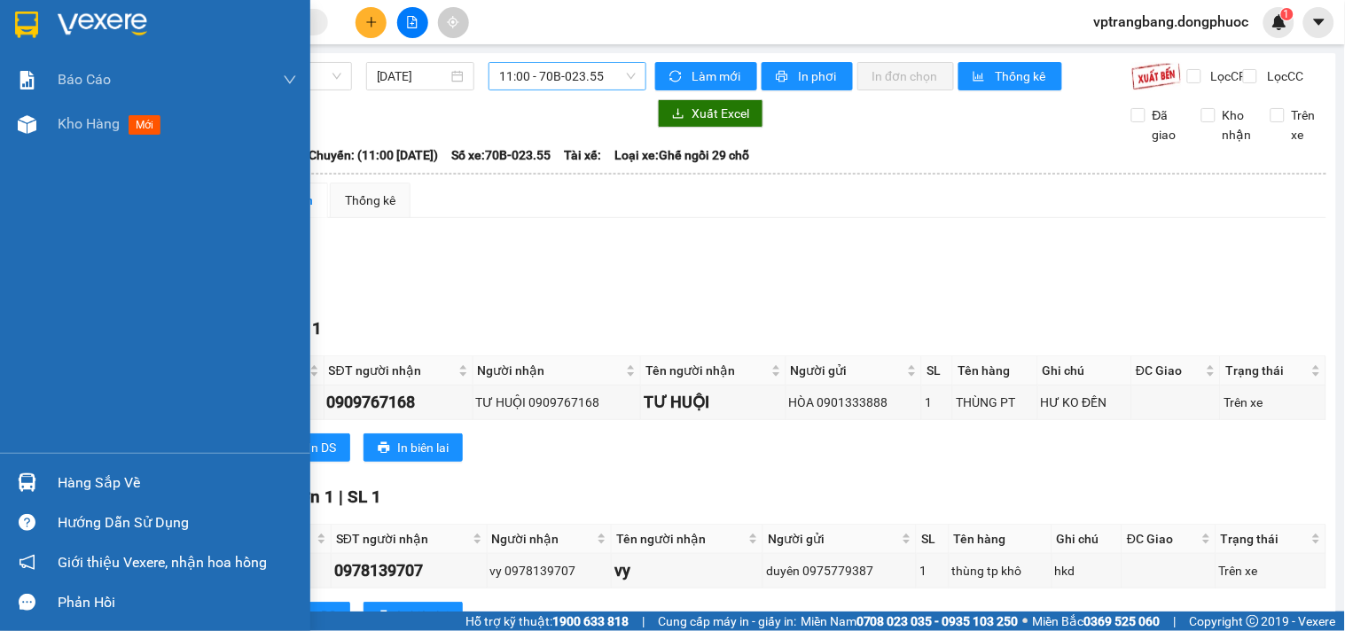
click at [94, 481] on div "Hàng sắp về" at bounding box center [177, 483] width 239 height 27
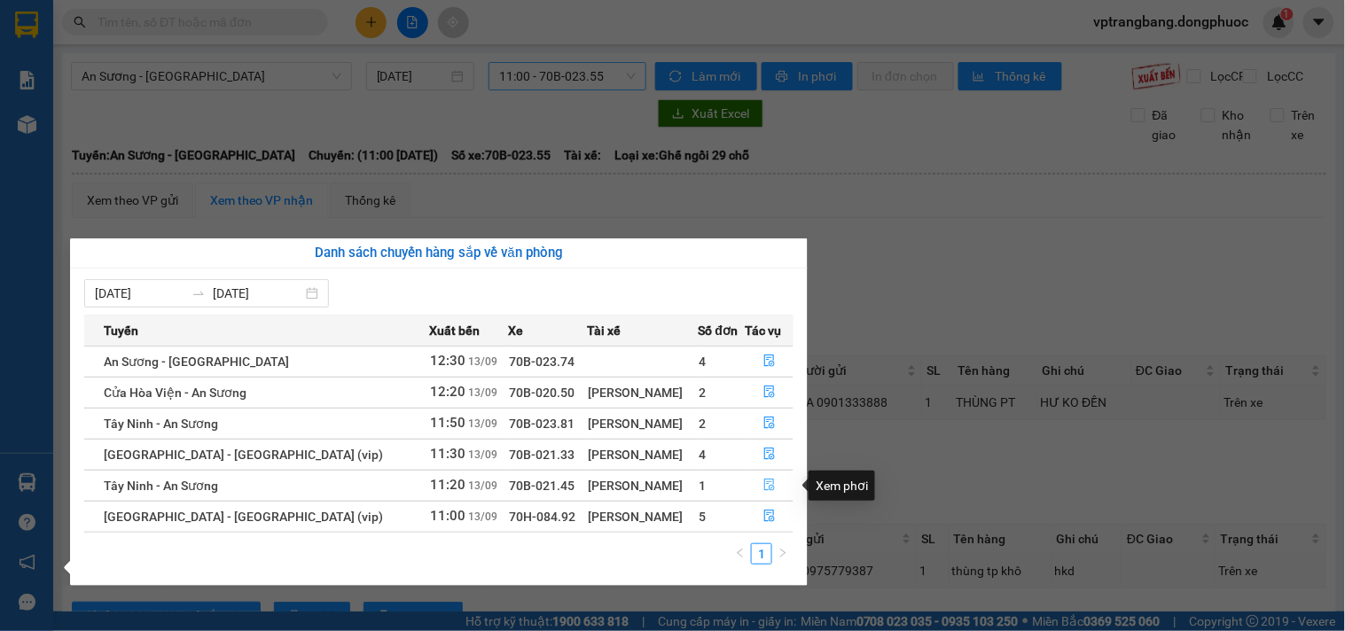
click at [763, 486] on icon "file-done" at bounding box center [769, 485] width 12 height 12
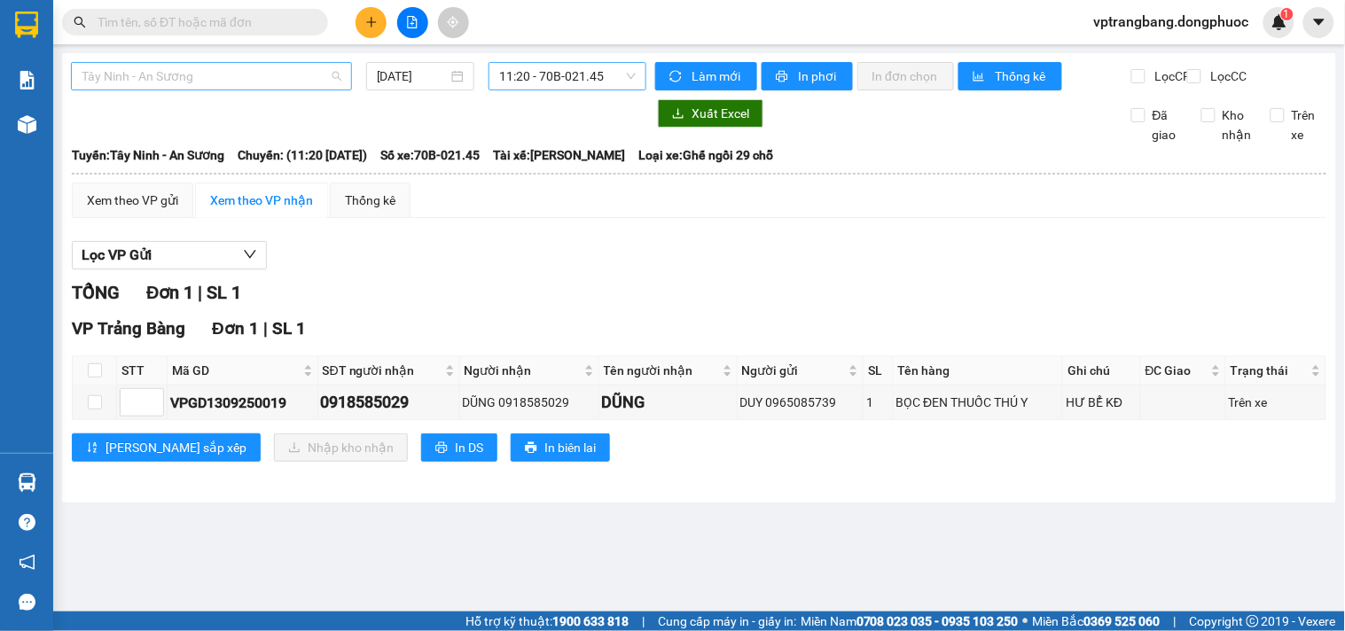
click at [215, 81] on span "Tây Ninh - An Sương" at bounding box center [212, 76] width 260 height 27
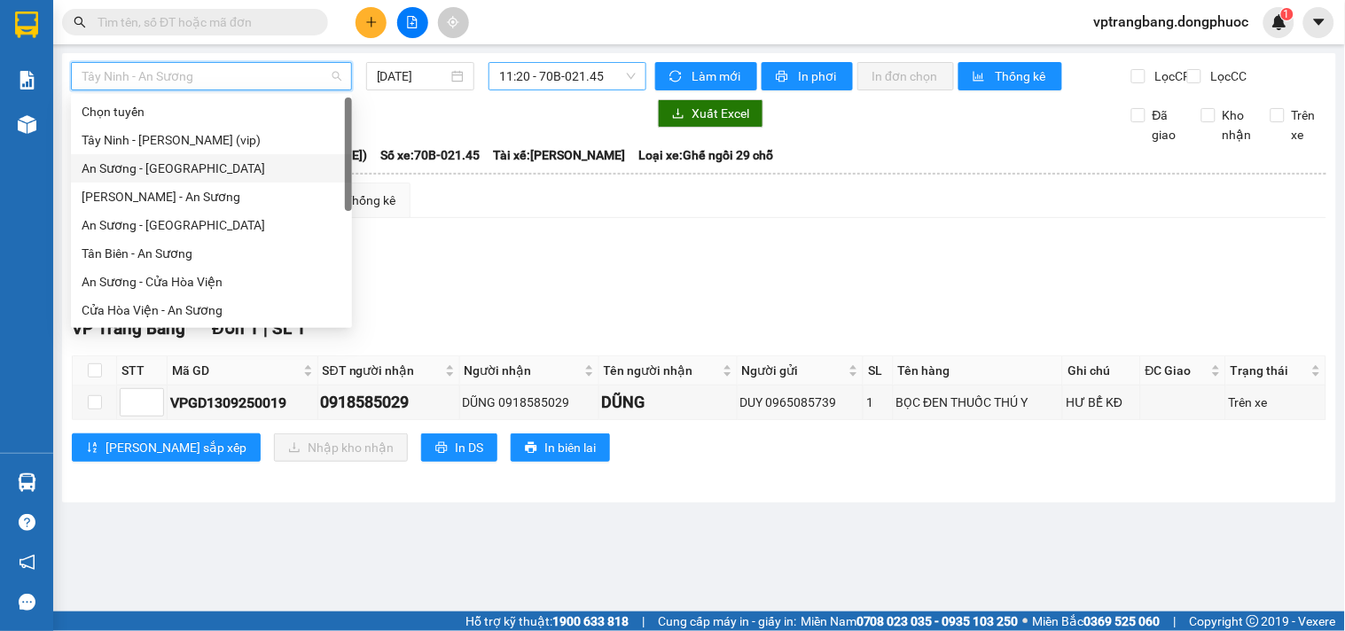
click at [182, 172] on div "An Sương - [GEOGRAPHIC_DATA]" at bounding box center [212, 169] width 260 height 20
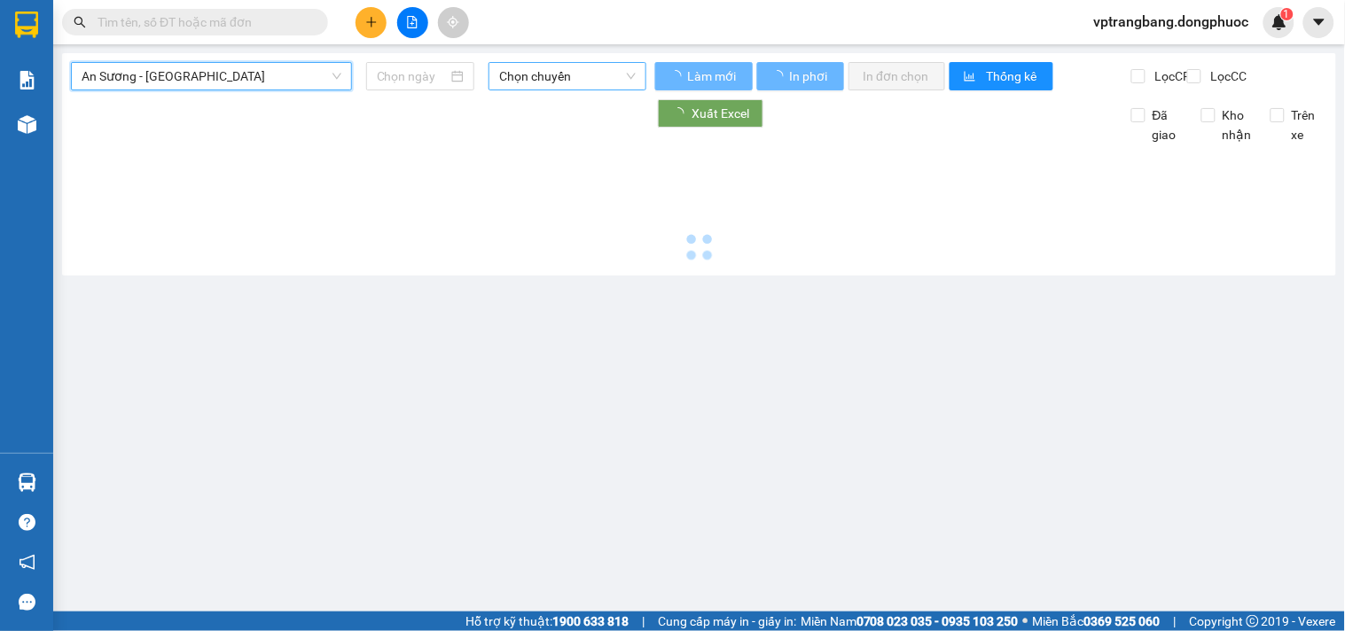
type input "[DATE]"
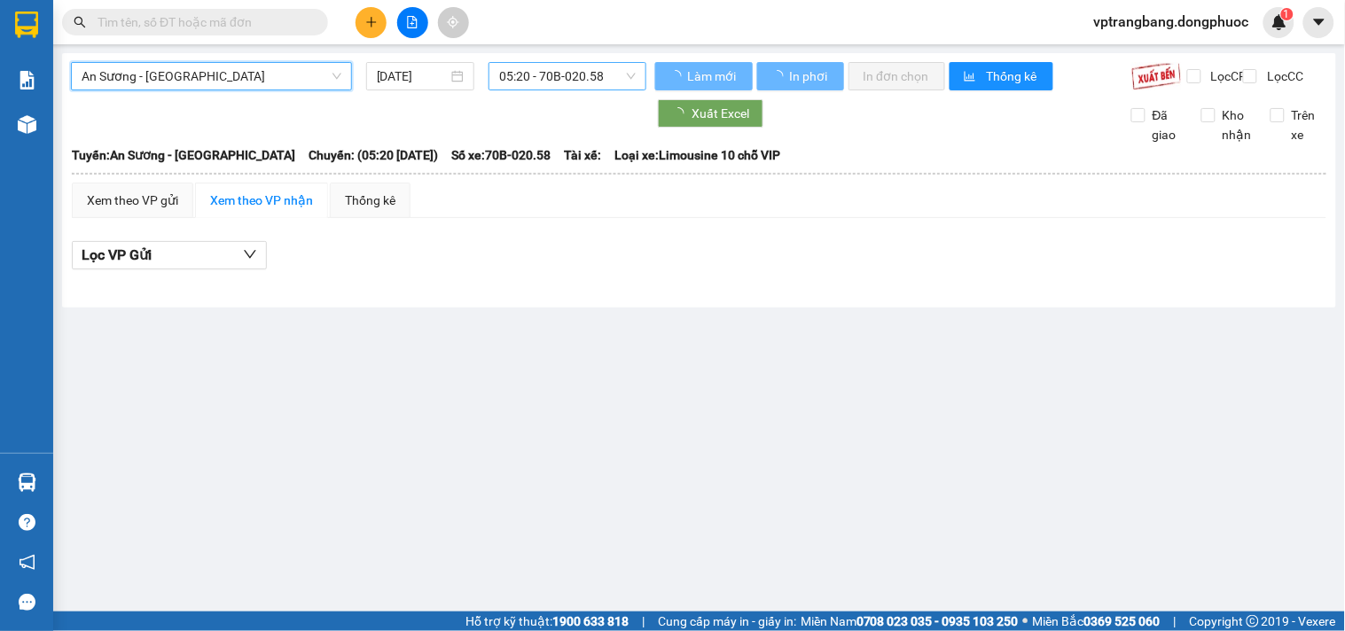
click at [537, 82] on span "05:20 - 70B-020.58" at bounding box center [567, 76] width 137 height 27
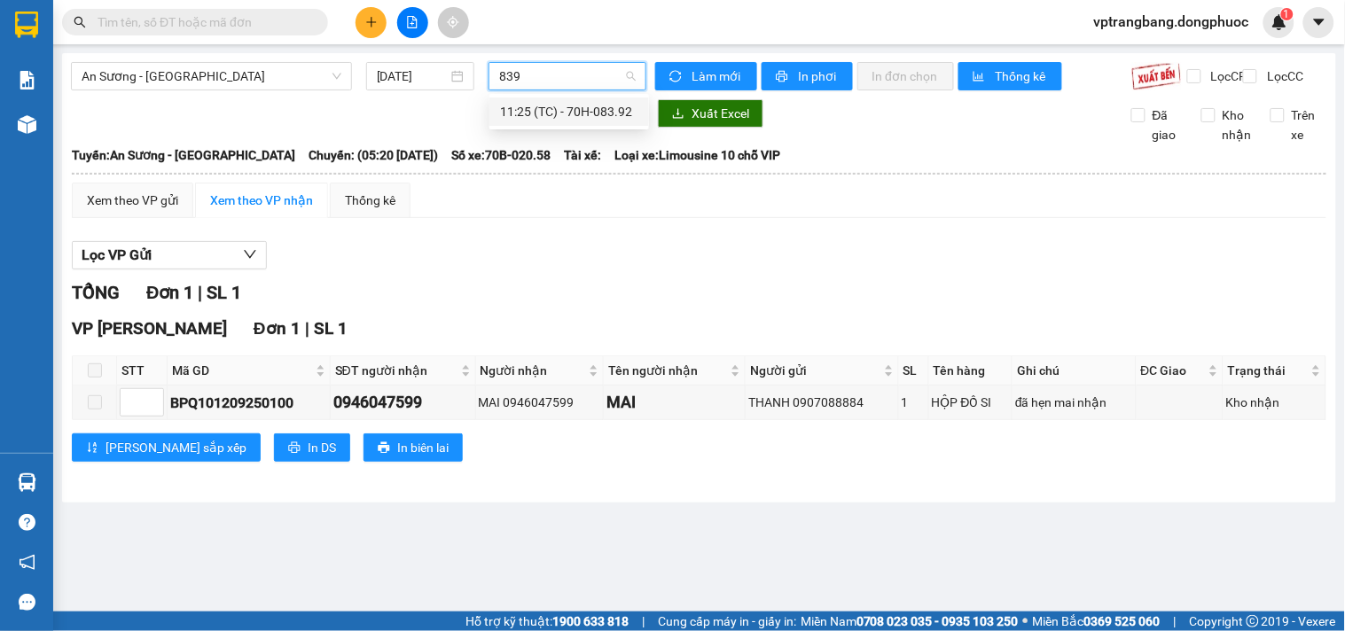
type input "8392"
click at [526, 111] on div "11:25 (TC) - 70H-083.92" at bounding box center [569, 112] width 138 height 20
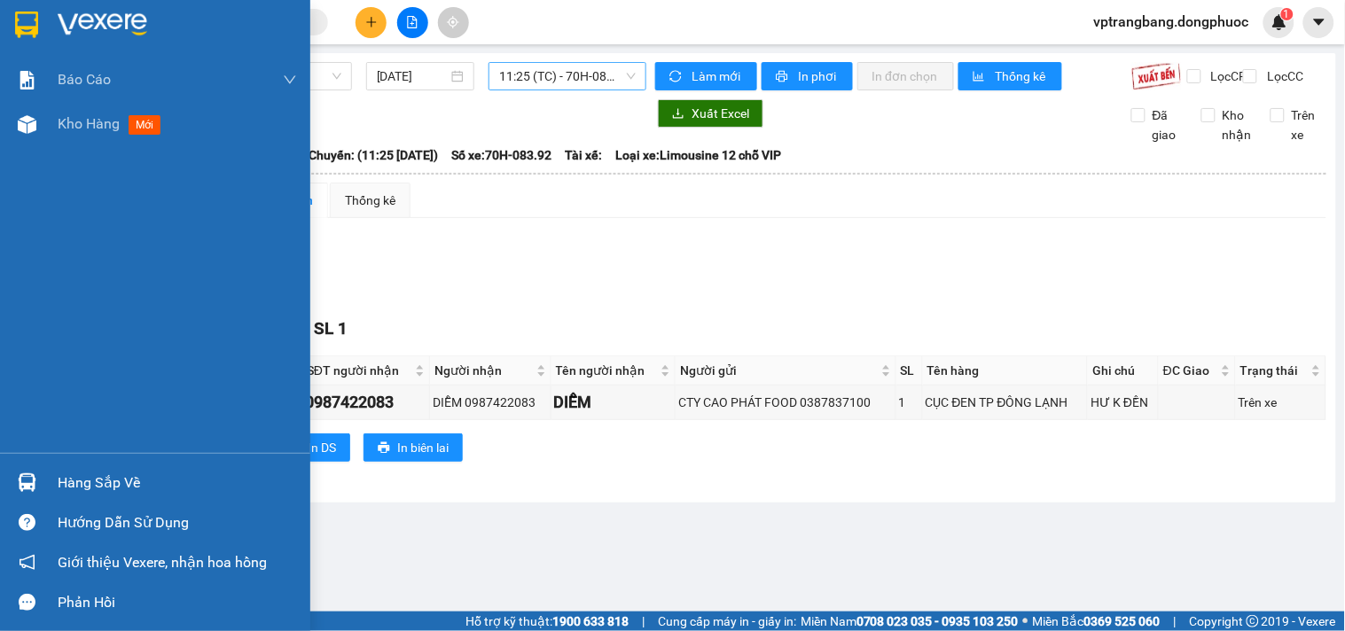
drag, startPoint x: 83, startPoint y: 492, endPoint x: 192, endPoint y: 476, distance: 110.2
click at [86, 490] on div "Hàng sắp về" at bounding box center [177, 483] width 239 height 27
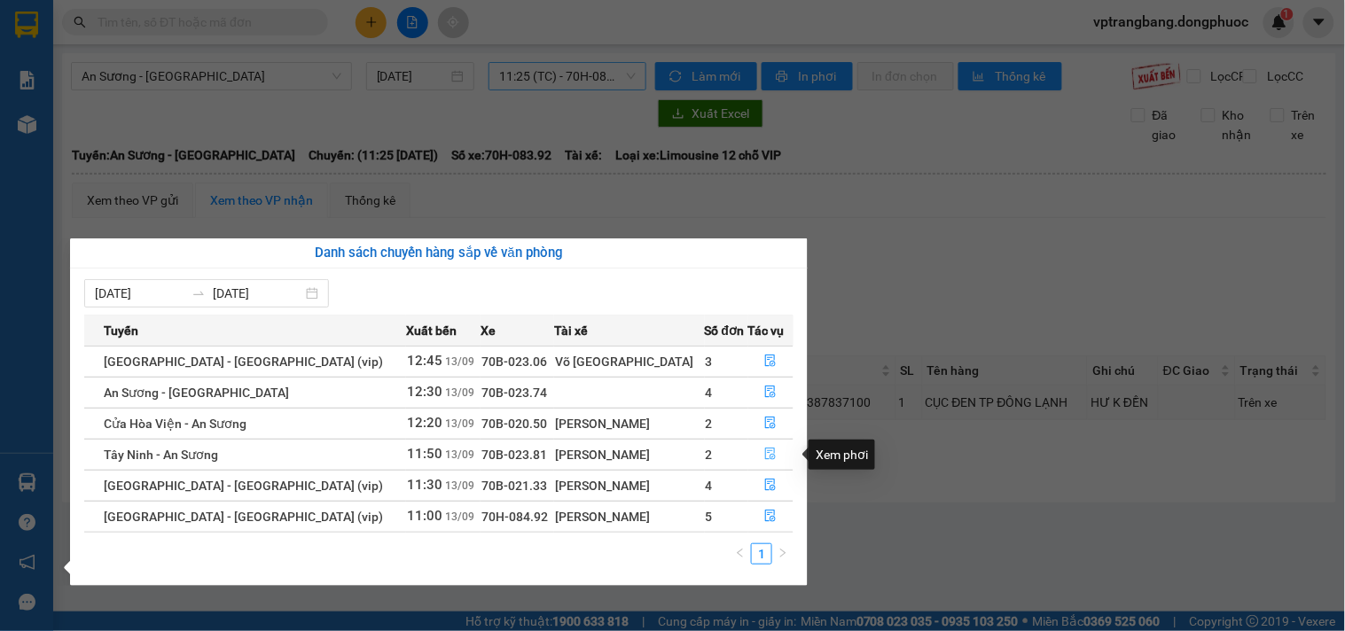
click at [765, 454] on icon "file-done" at bounding box center [770, 454] width 12 height 12
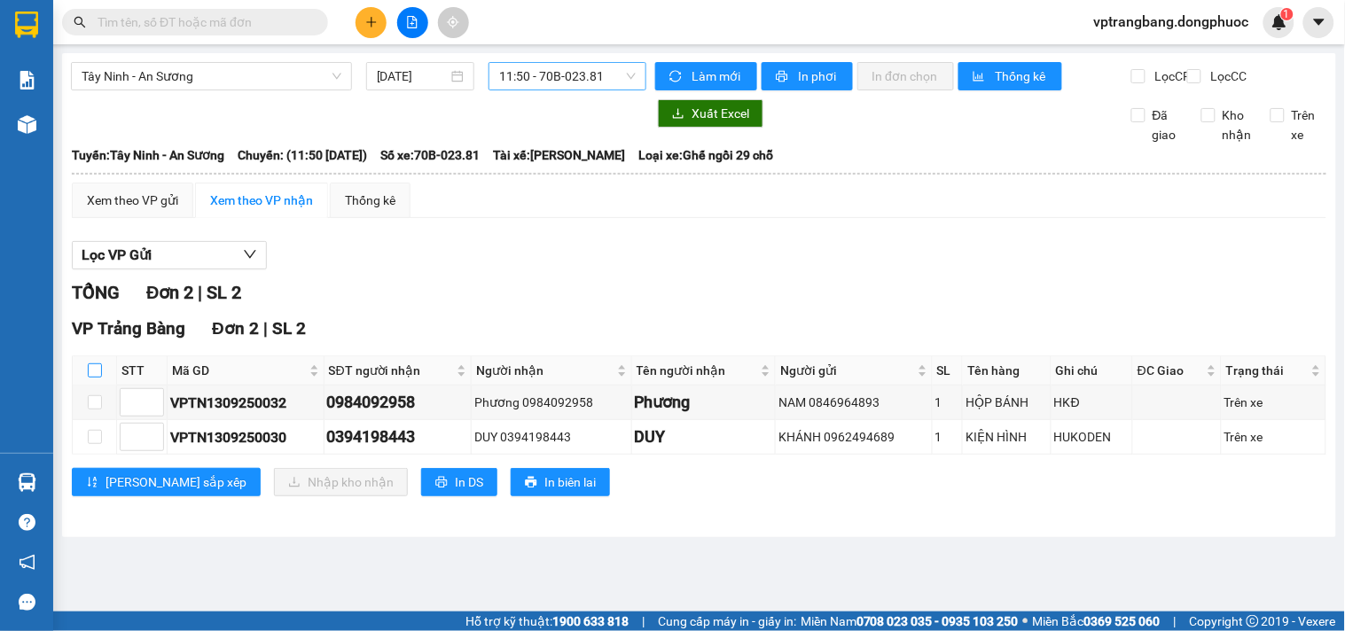
click at [95, 378] on input "checkbox" at bounding box center [95, 371] width 14 height 14
checkbox input "true"
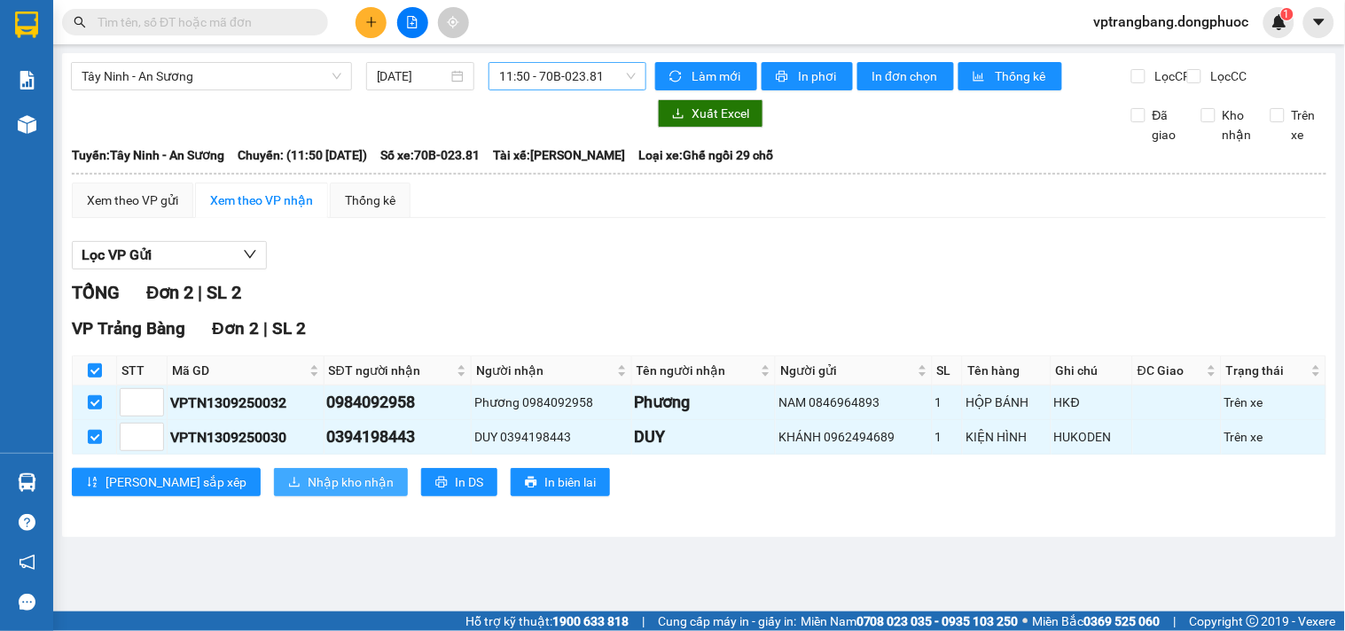
click at [308, 492] on span "Nhập kho nhận" at bounding box center [351, 483] width 86 height 20
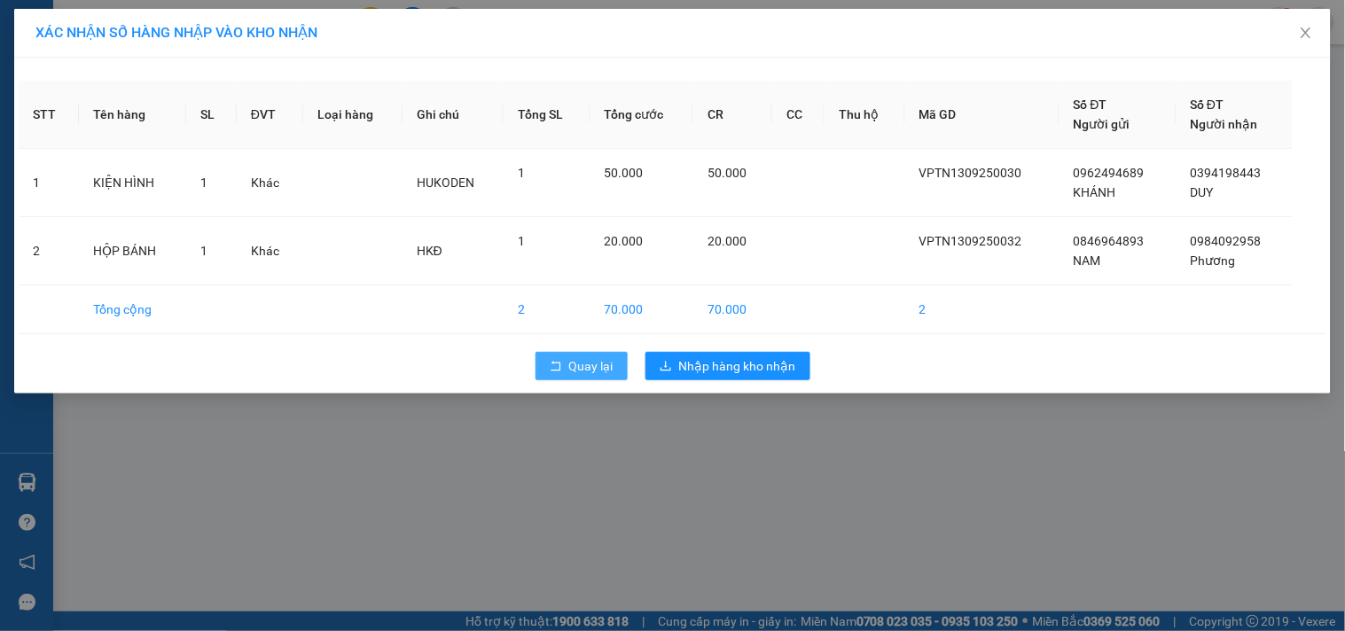
click at [573, 360] on span "Quay lại" at bounding box center [591, 366] width 44 height 20
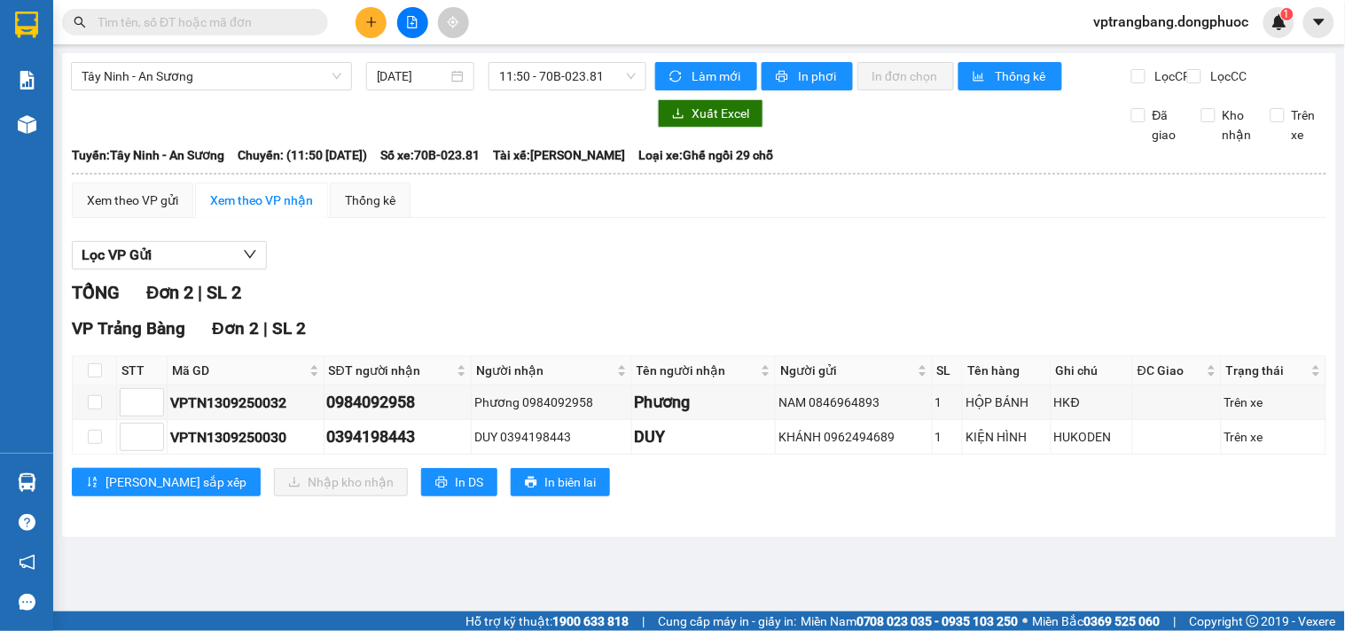
click at [69, 476] on div "Tây Ninh - An Sương 13/09/2025 11:50 - 70B-023.81 Làm mới In phơi In đơn chọn T…" at bounding box center [699, 295] width 1274 height 484
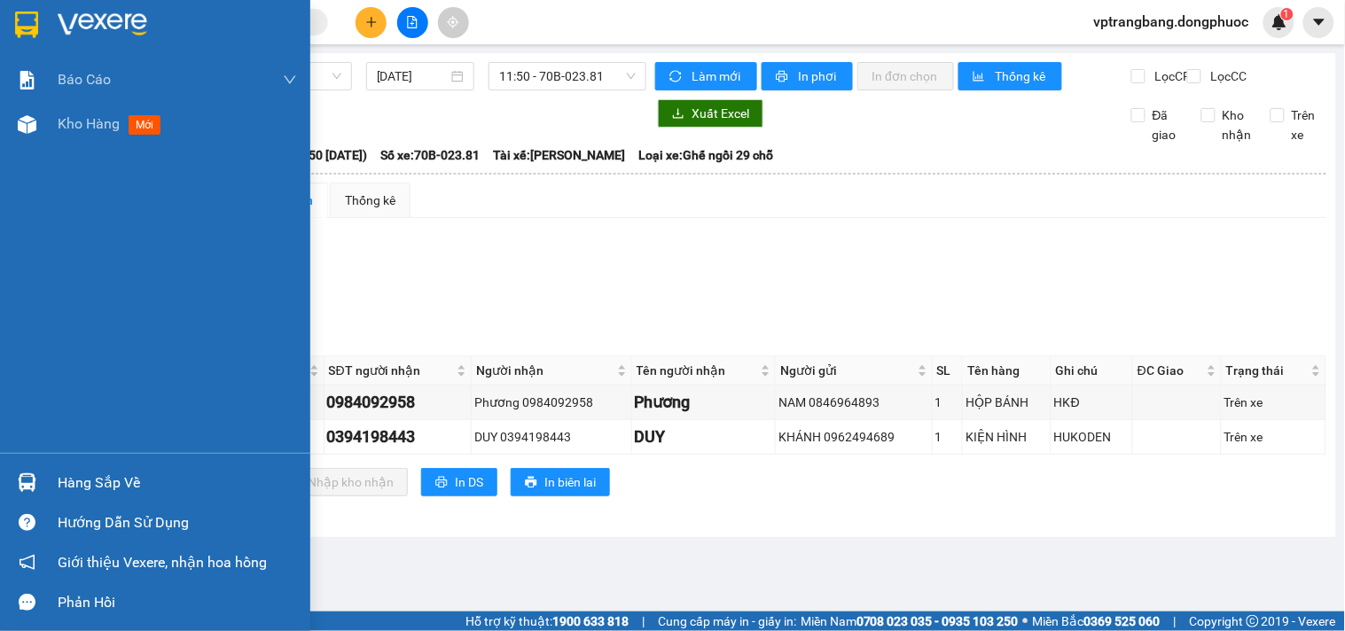
click at [41, 473] on div at bounding box center [27, 482] width 31 height 31
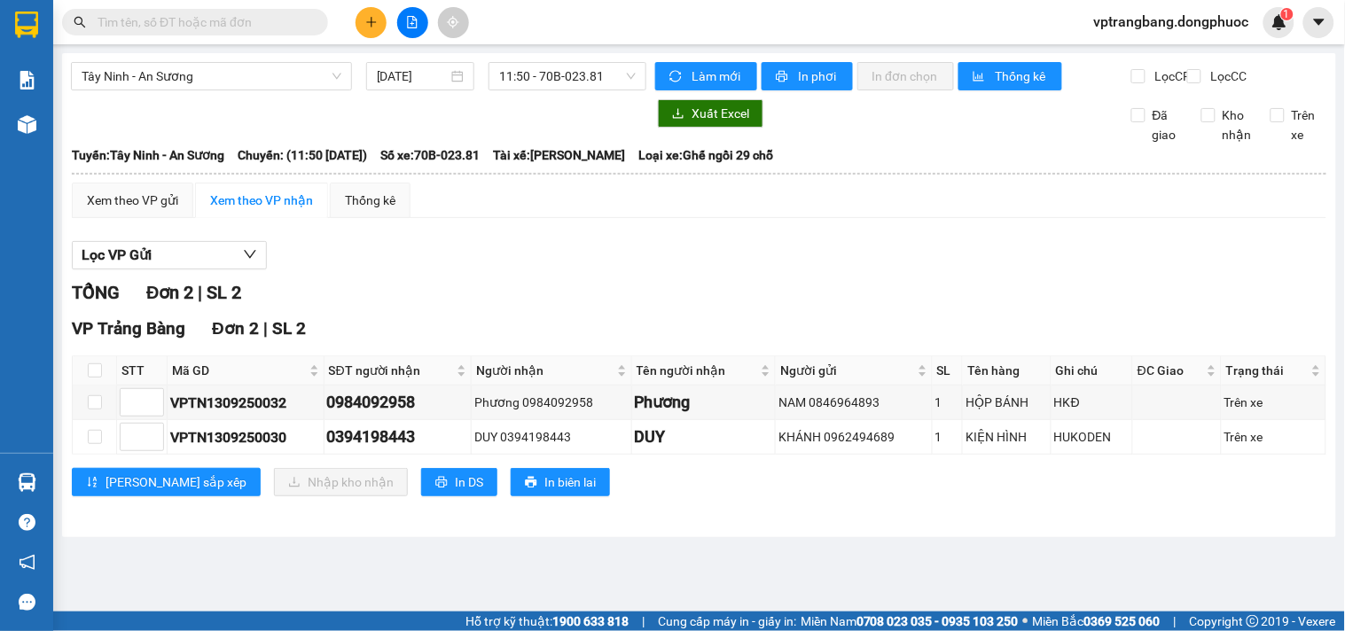
click at [903, 286] on section "Kết quả tìm kiếm ( 0 ) Bộ lọc No Data vptrangbang.dongphuoc 1 Báo cáo Mẫu 1: Bá…" at bounding box center [672, 315] width 1345 height 631
click at [264, 74] on span "Tây Ninh - An Sương" at bounding box center [212, 76] width 260 height 27
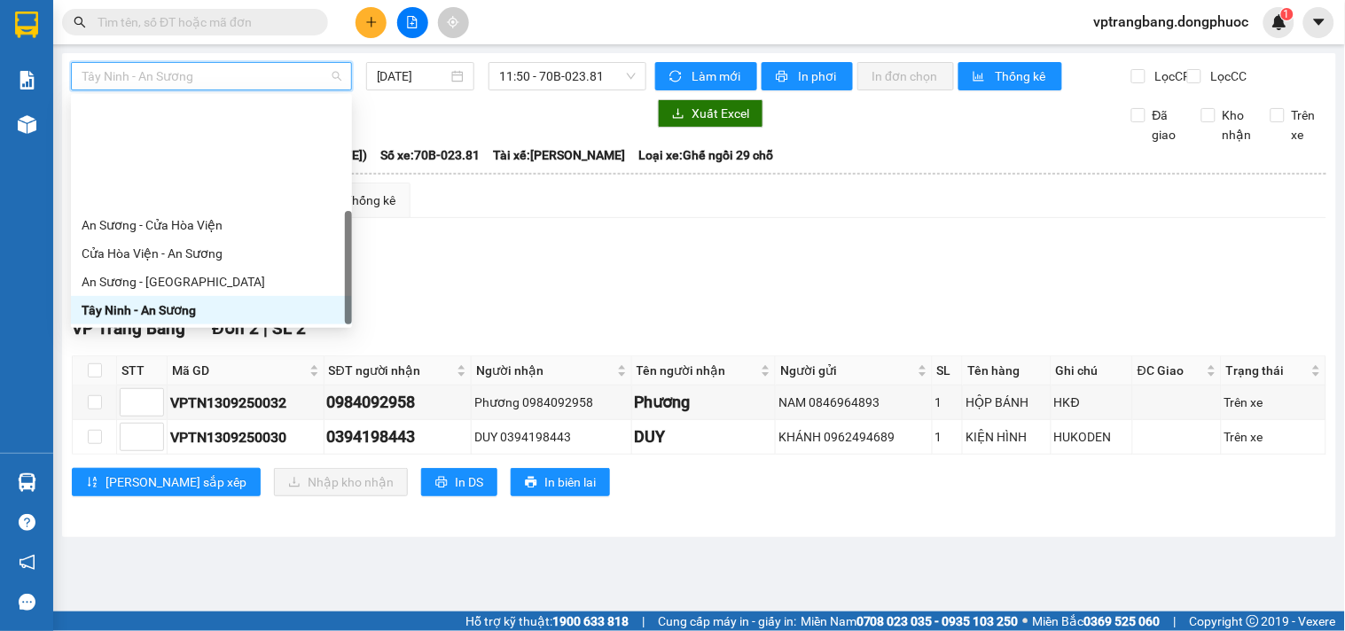
scroll to position [199, 0]
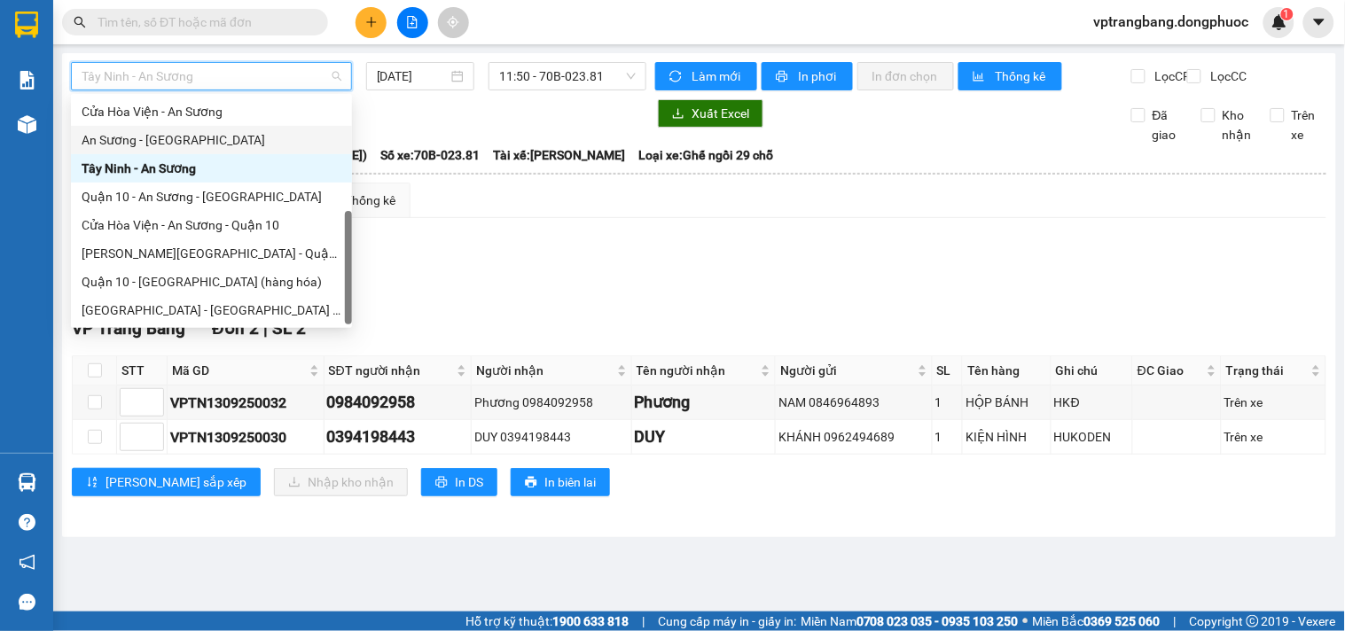
click at [152, 136] on div "An Sương - [GEOGRAPHIC_DATA]" at bounding box center [212, 140] width 260 height 20
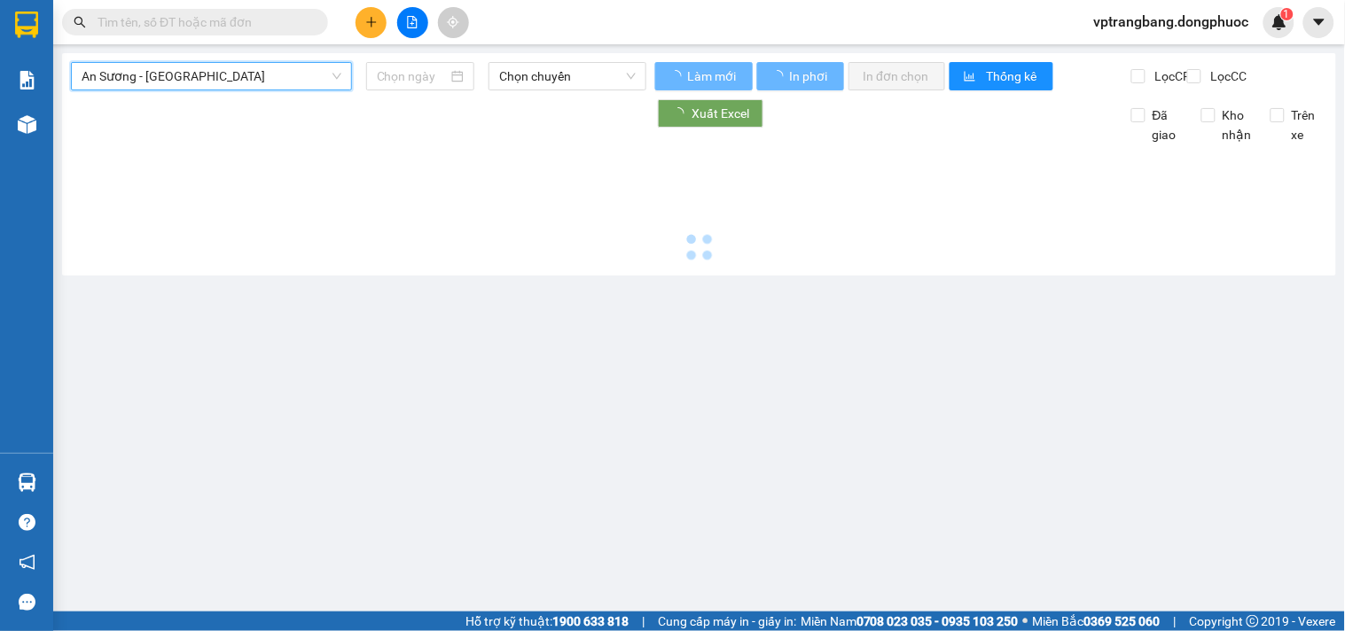
type input "[DATE]"
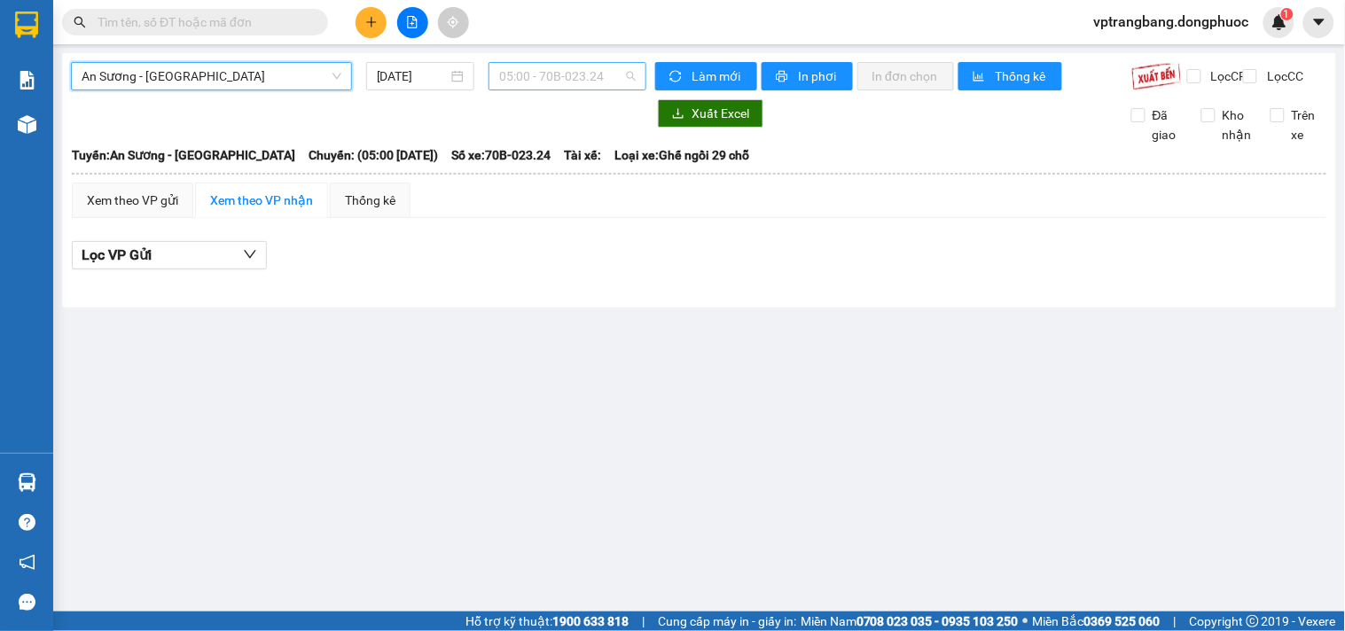
click at [561, 83] on span "05:00 - 70B-023.24" at bounding box center [567, 76] width 137 height 27
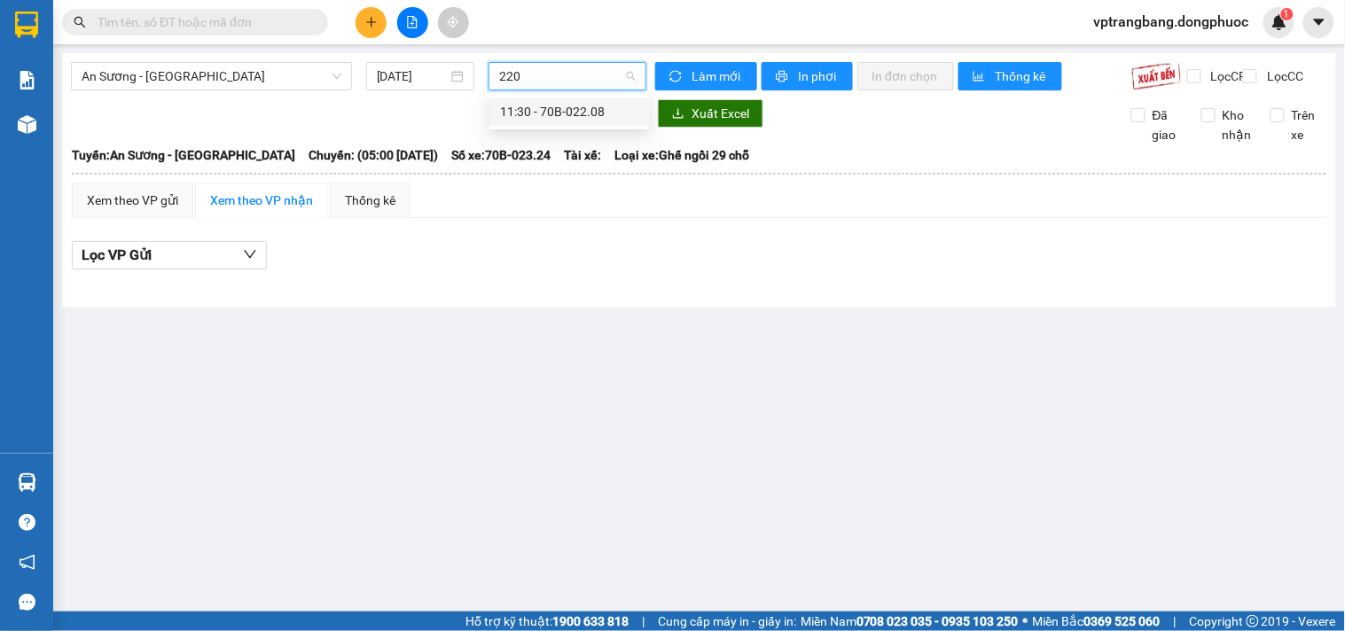
type input "2208"
click at [533, 107] on div "11:30 - 70B-022.08" at bounding box center [569, 112] width 138 height 20
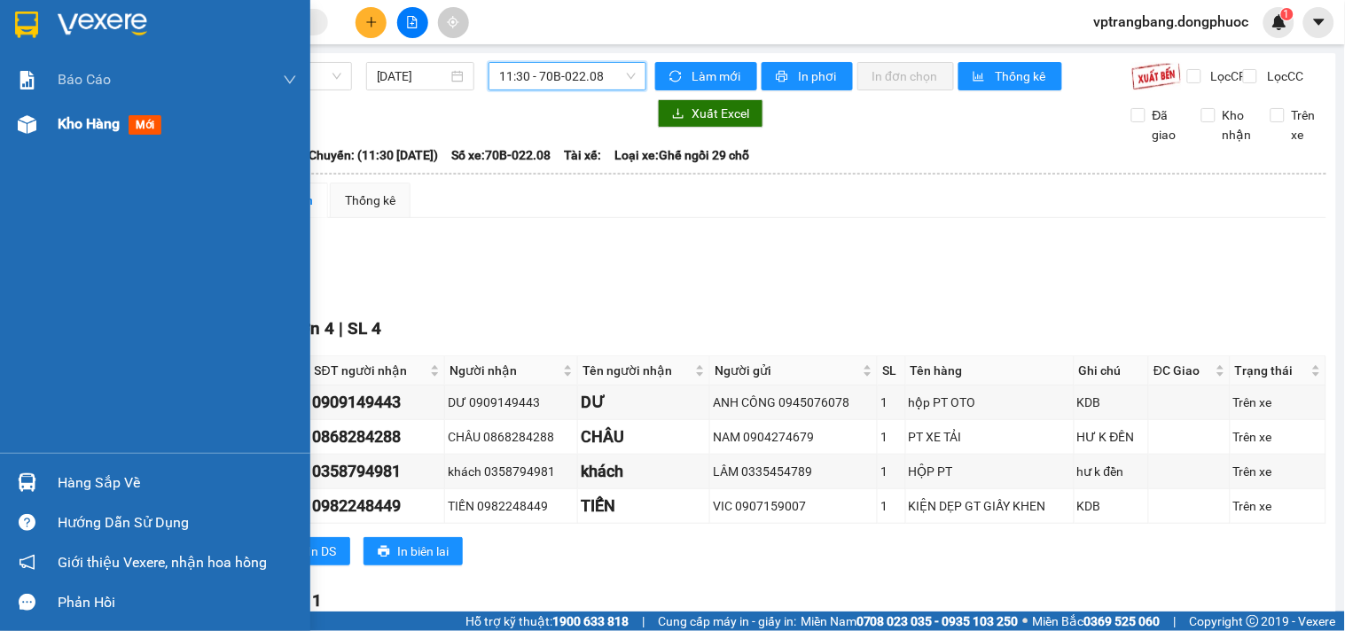
click at [80, 121] on span "Kho hàng" at bounding box center [89, 123] width 62 height 17
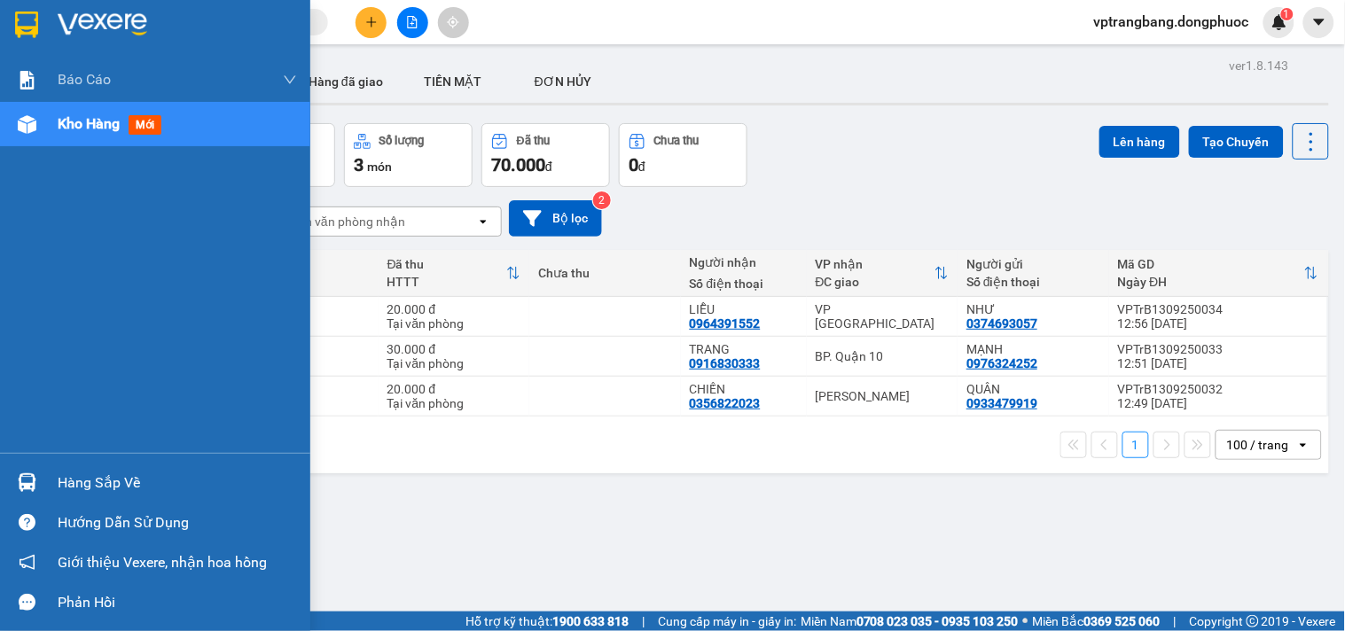
drag, startPoint x: 69, startPoint y: 488, endPoint x: 245, endPoint y: 467, distance: 176.8
click at [74, 488] on div "Hàng sắp về" at bounding box center [177, 483] width 239 height 27
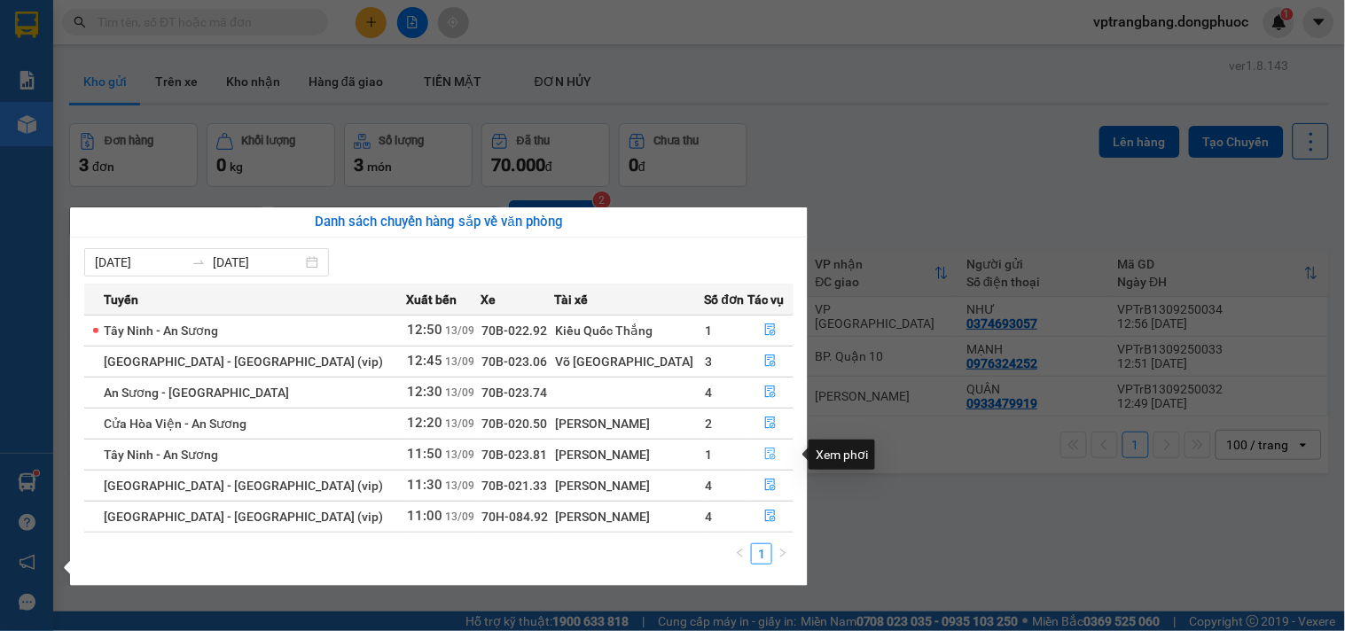
click at [766, 457] on icon "file-done" at bounding box center [771, 454] width 11 height 12
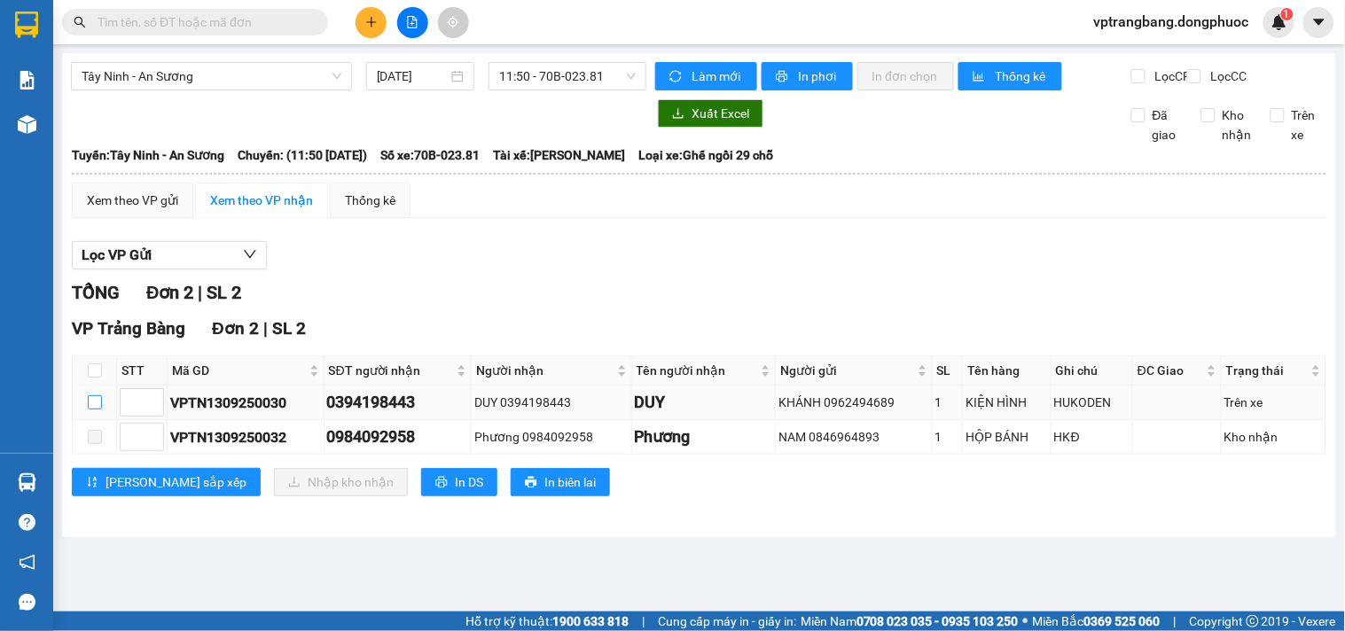
click at [96, 410] on input "checkbox" at bounding box center [95, 402] width 14 height 14
checkbox input "true"
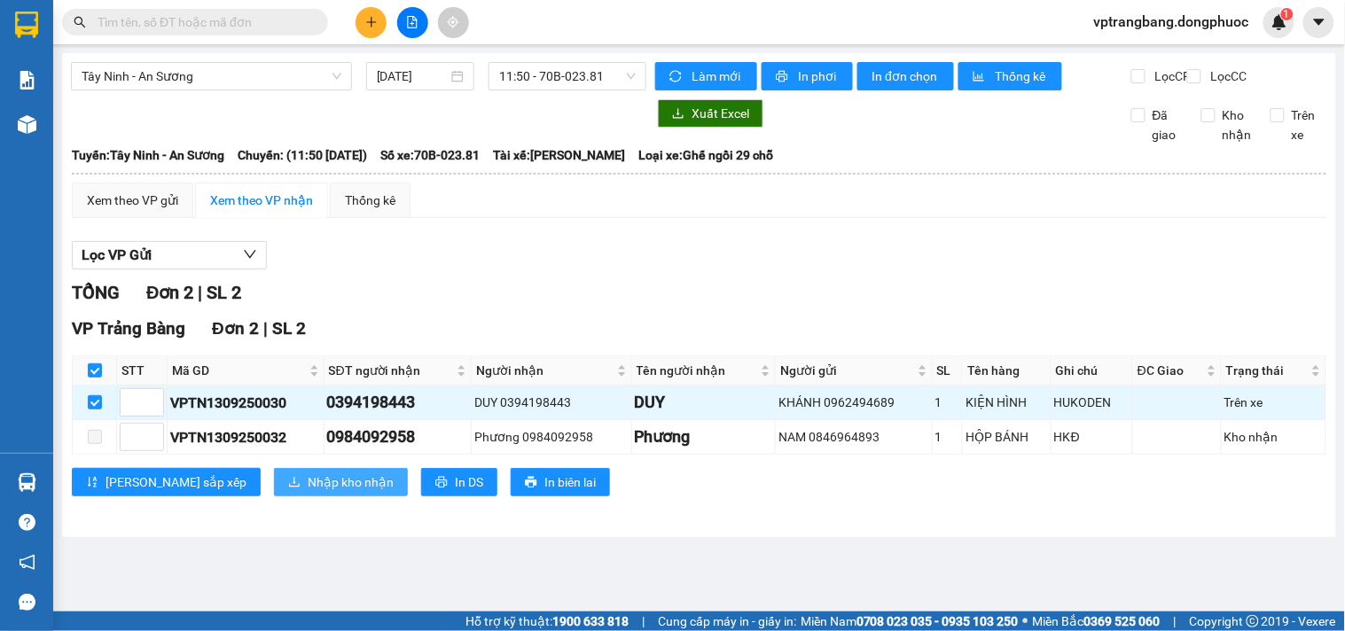
click at [308, 492] on span "Nhập kho nhận" at bounding box center [351, 483] width 86 height 20
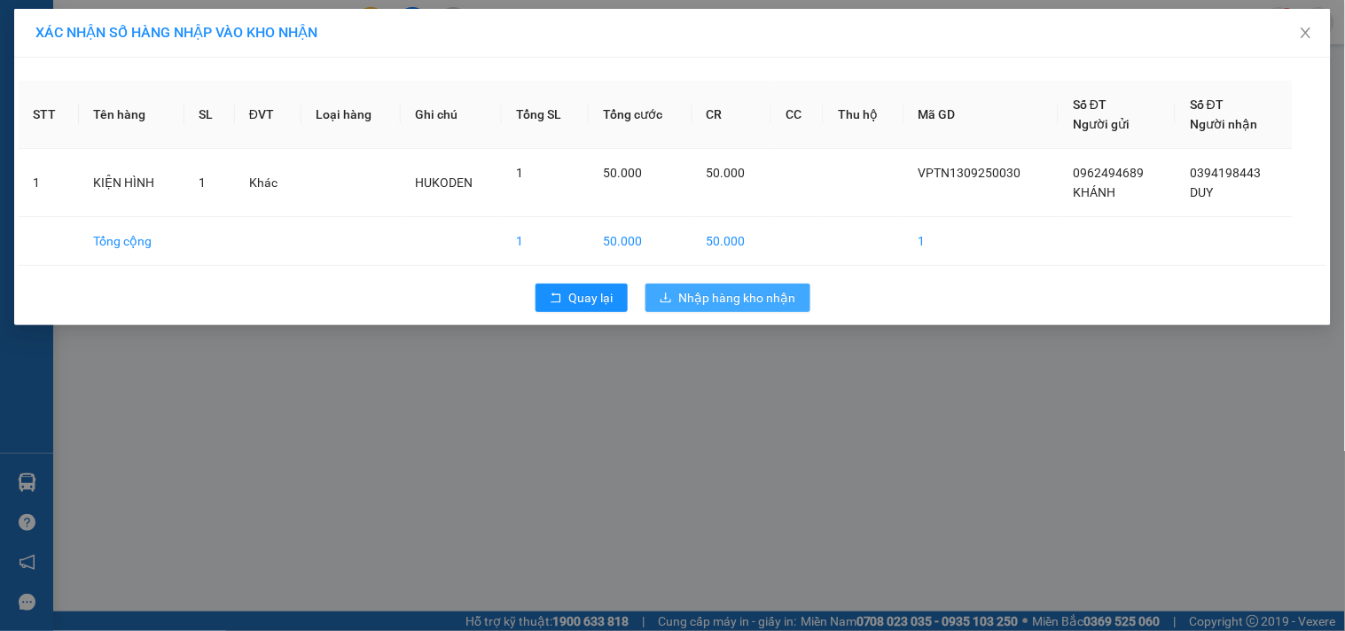
click at [742, 302] on span "Nhập hàng kho nhận" at bounding box center [737, 298] width 117 height 20
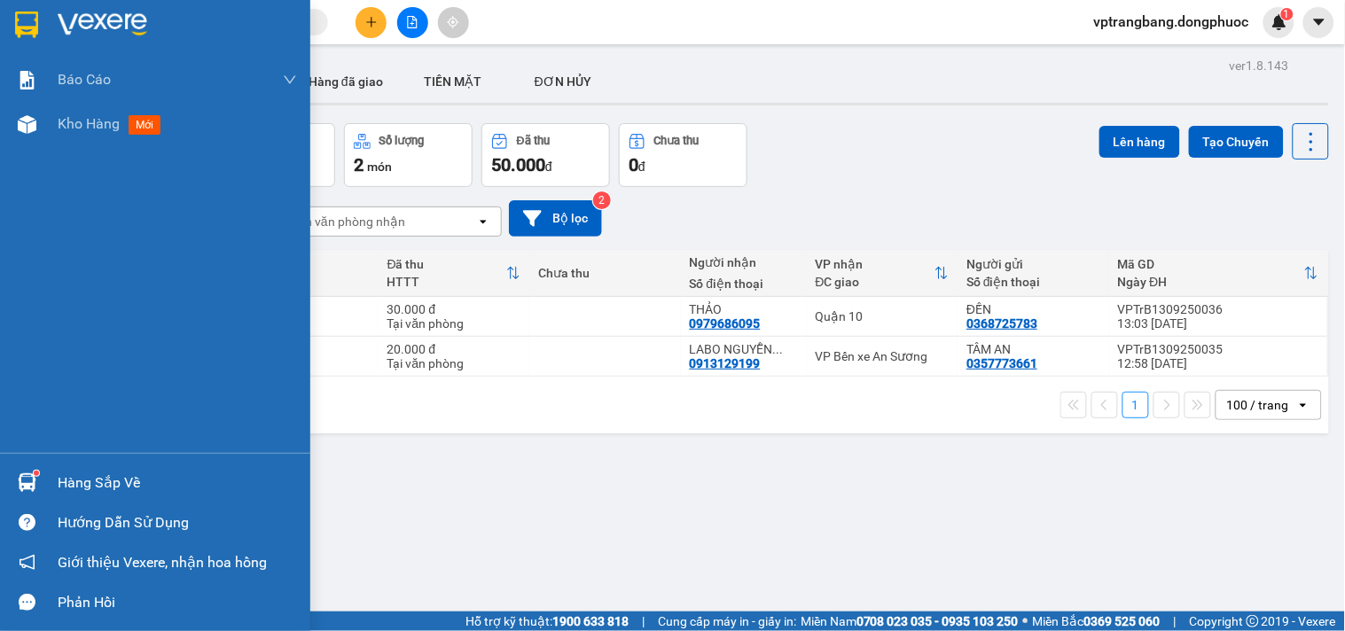
click at [58, 481] on div "Hàng sắp về" at bounding box center [177, 483] width 239 height 27
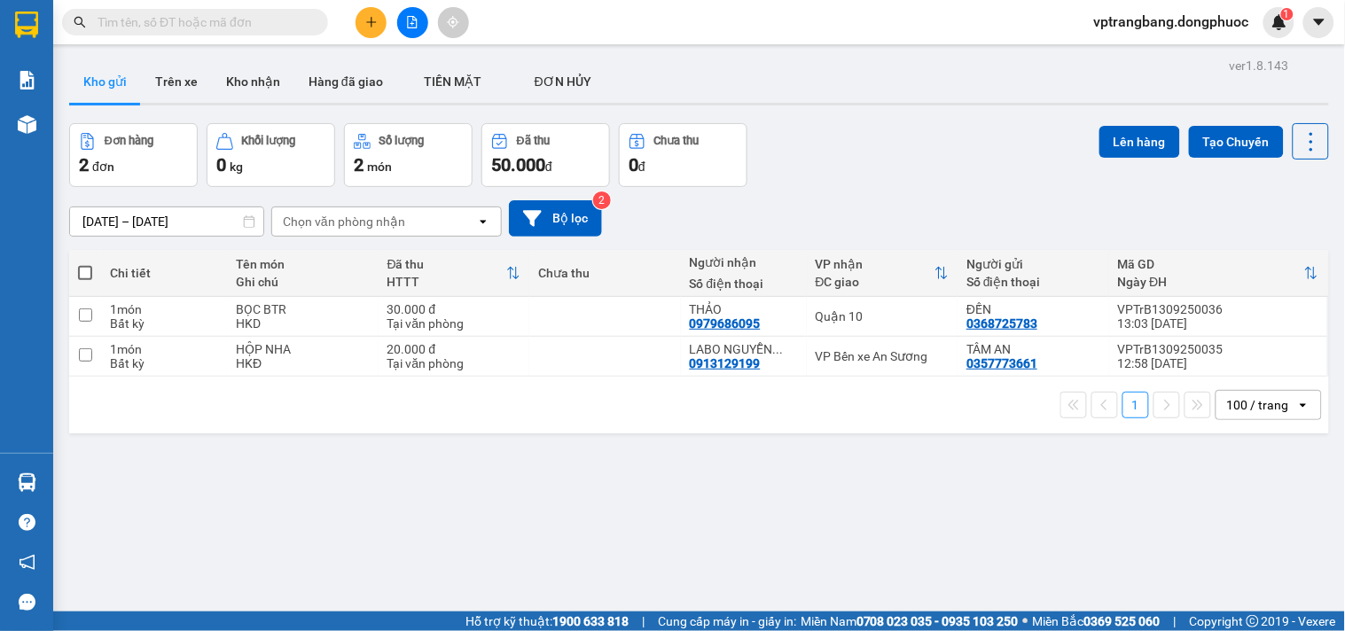
click at [907, 110] on section "Kết quả tìm kiếm ( 0 ) Bộ lọc No Data vptrangbang.dongphuoc 1 Báo cáo Mẫu 1: Bá…" at bounding box center [672, 315] width 1345 height 631
click at [215, 27] on input "text" at bounding box center [202, 22] width 209 height 20
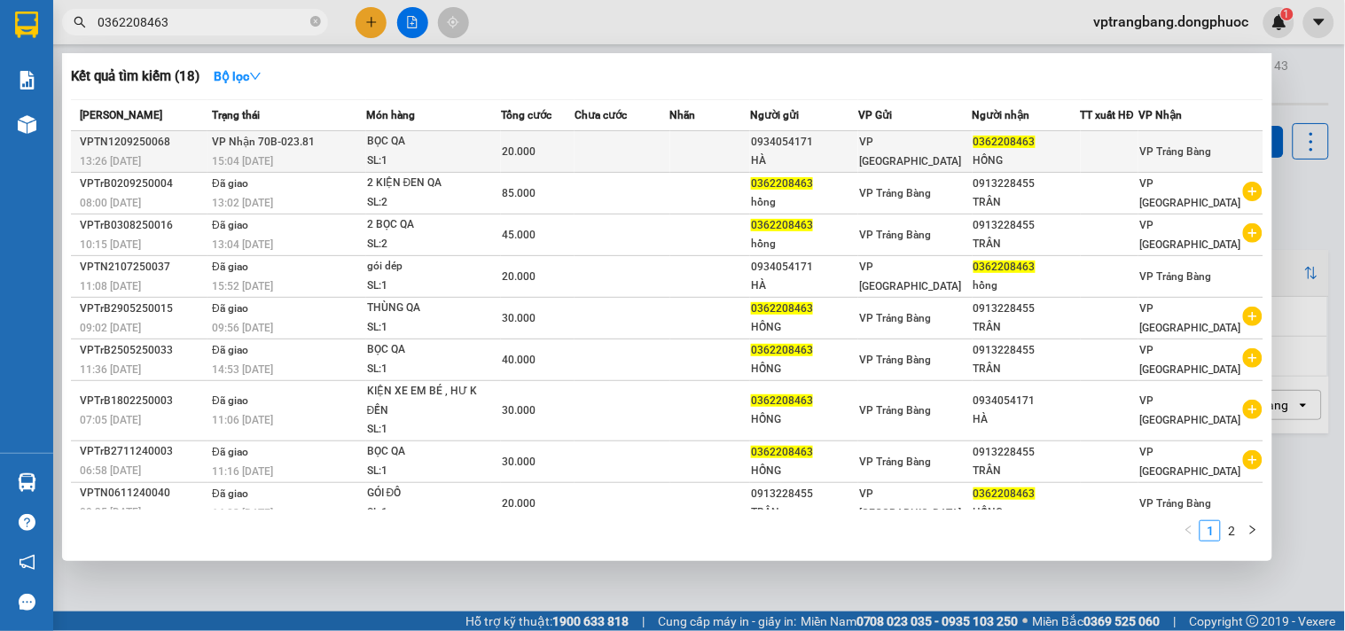
type input "0362208463"
click at [638, 154] on td at bounding box center [623, 152] width 96 height 42
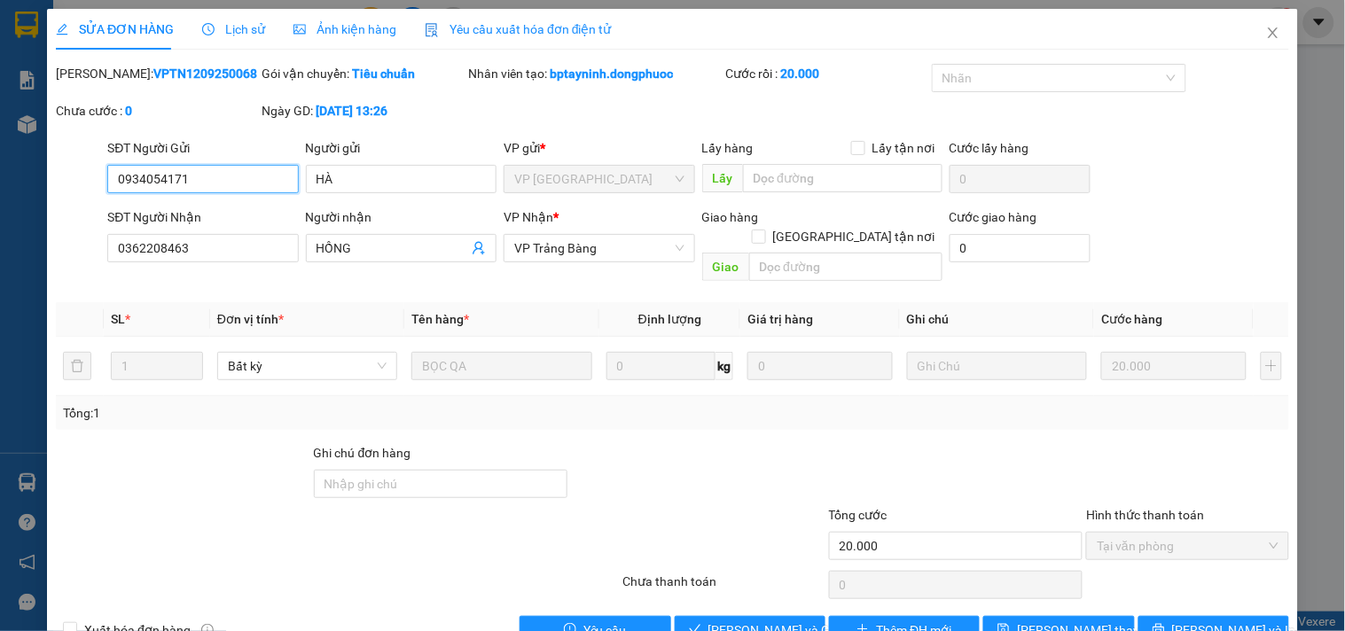
type input "0934054171"
type input "HÀ"
type input "0362208463"
type input "HỒNG"
type input "20.000"
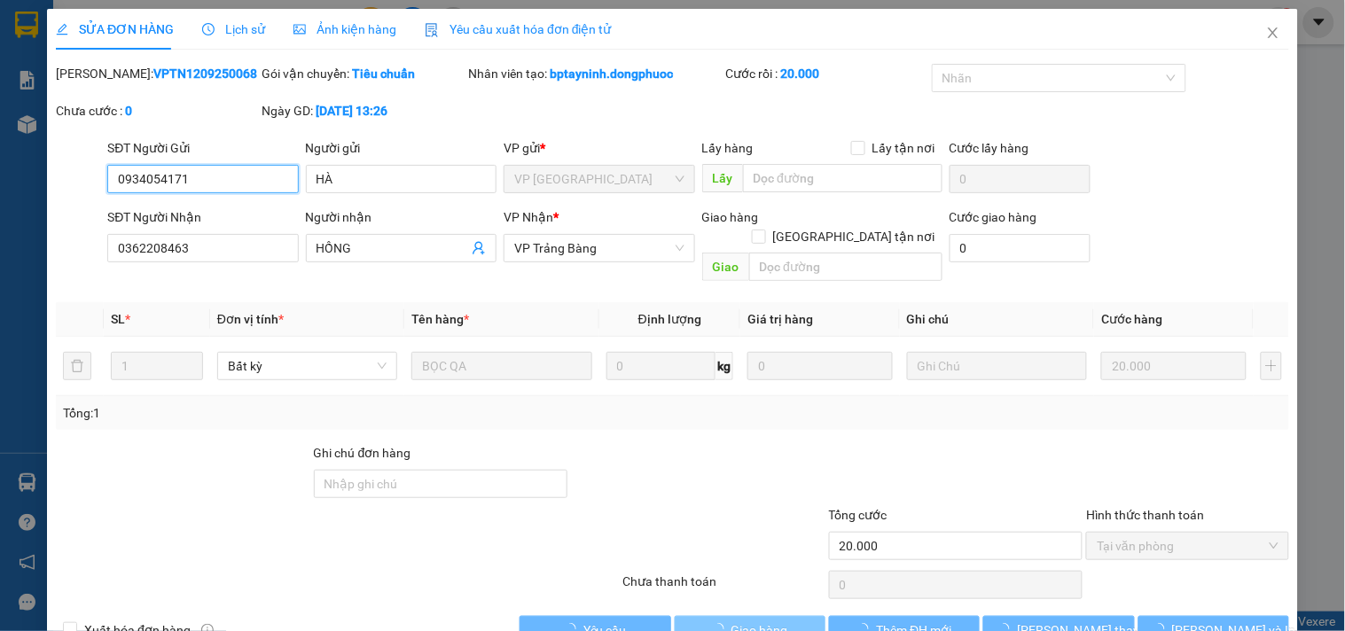
scroll to position [28, 0]
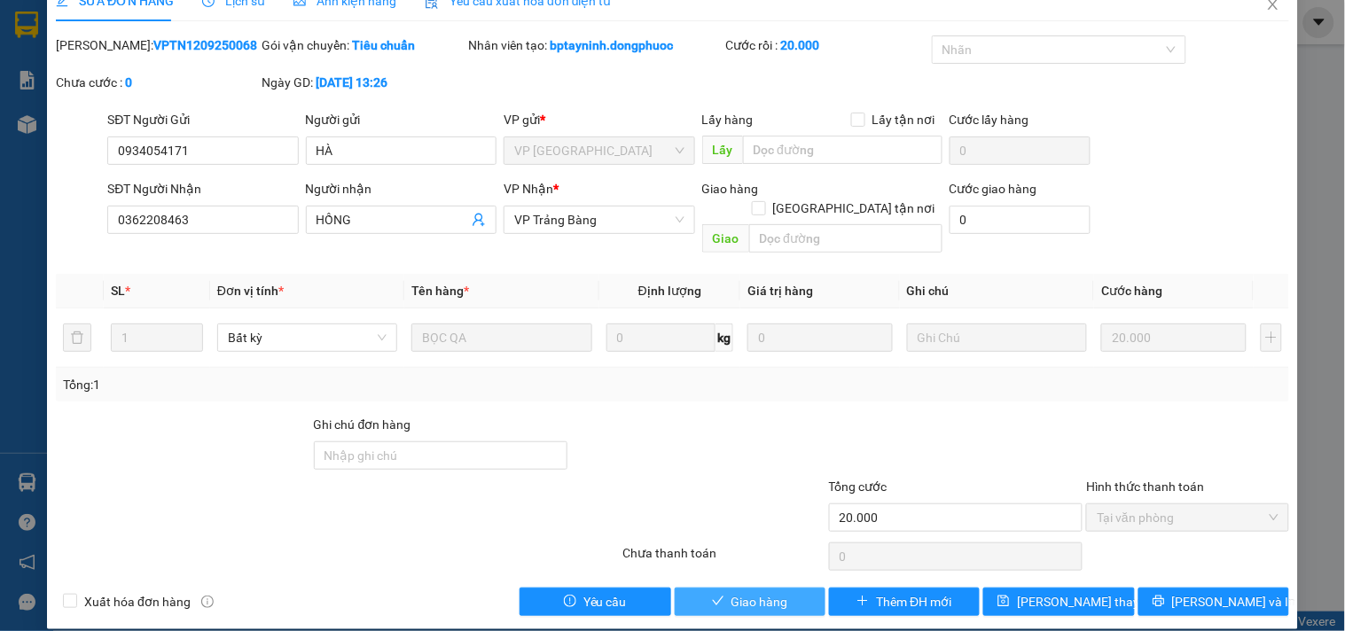
click at [732, 592] on span "Giao hàng" at bounding box center [760, 602] width 57 height 20
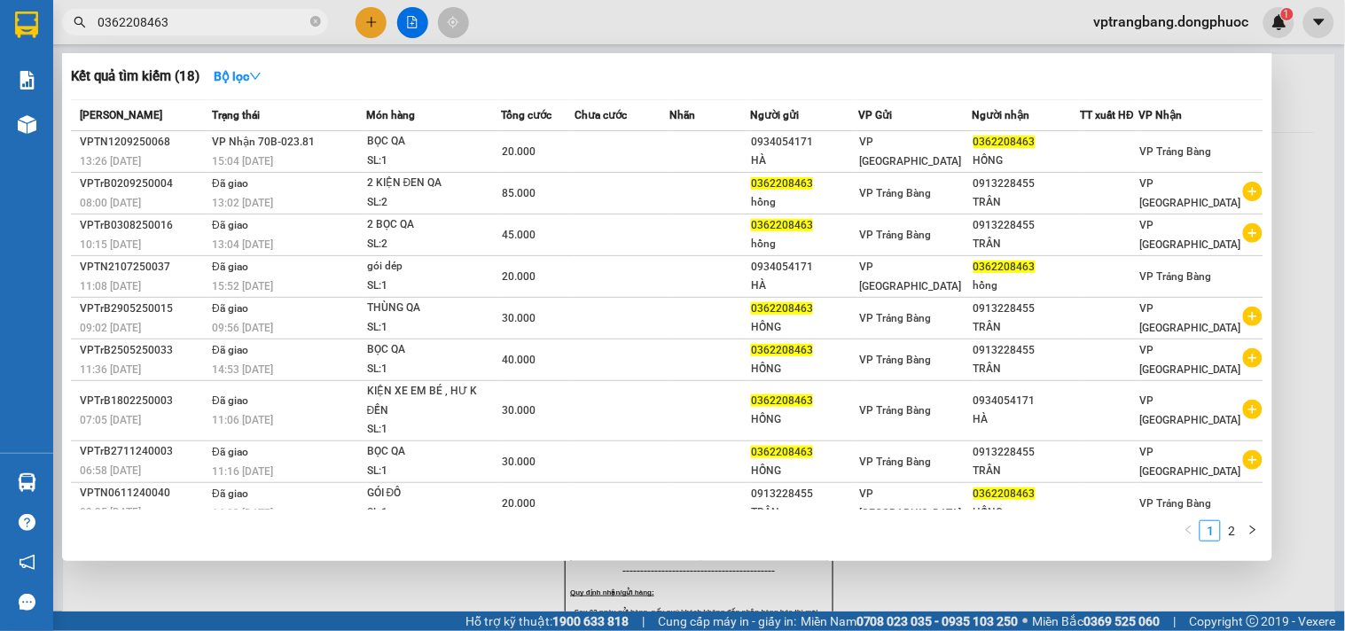
click at [189, 13] on input "0362208463" at bounding box center [202, 22] width 209 height 20
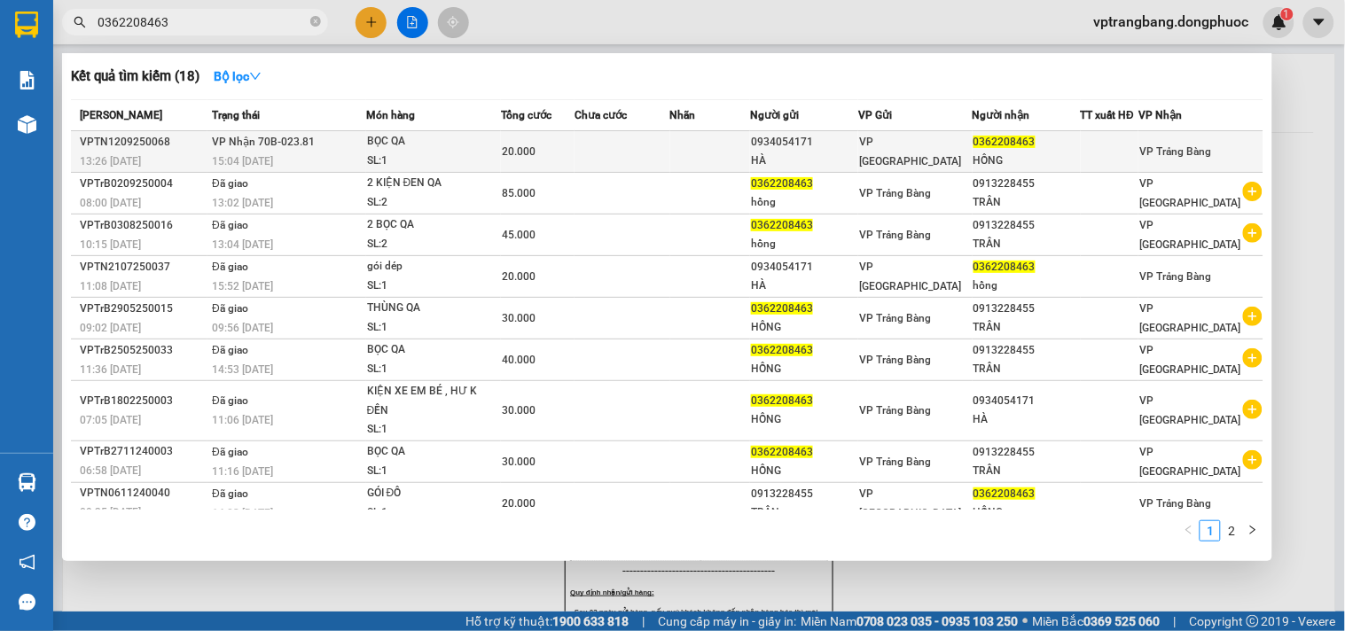
click at [607, 153] on td at bounding box center [623, 152] width 96 height 42
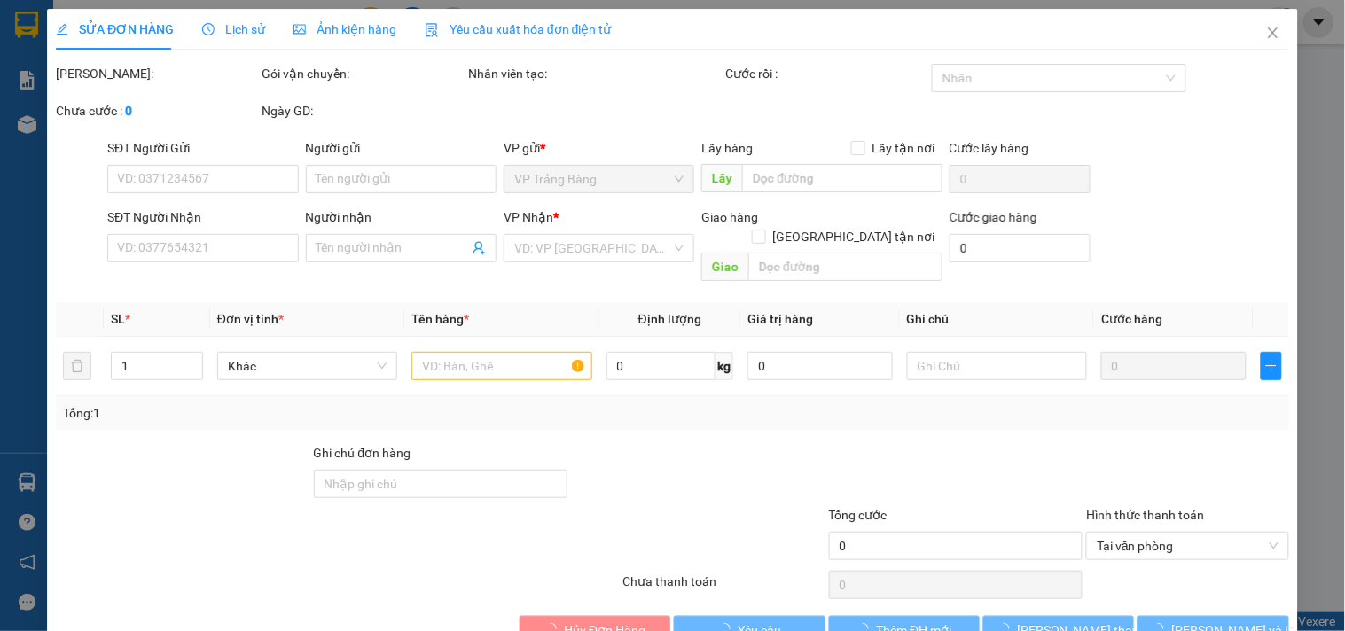
type input "0934054171"
type input "HÀ"
type input "0362208463"
type input "HỒNG"
type input "20.000"
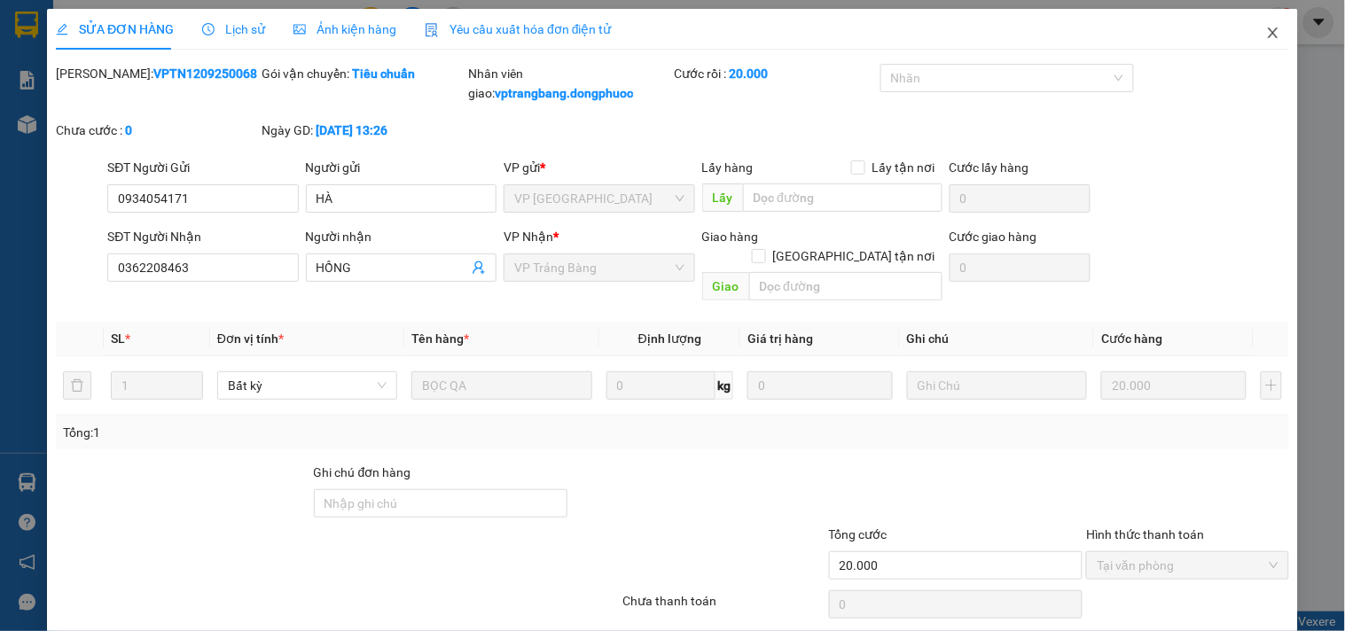
click at [1268, 37] on icon "close" at bounding box center [1273, 32] width 10 height 11
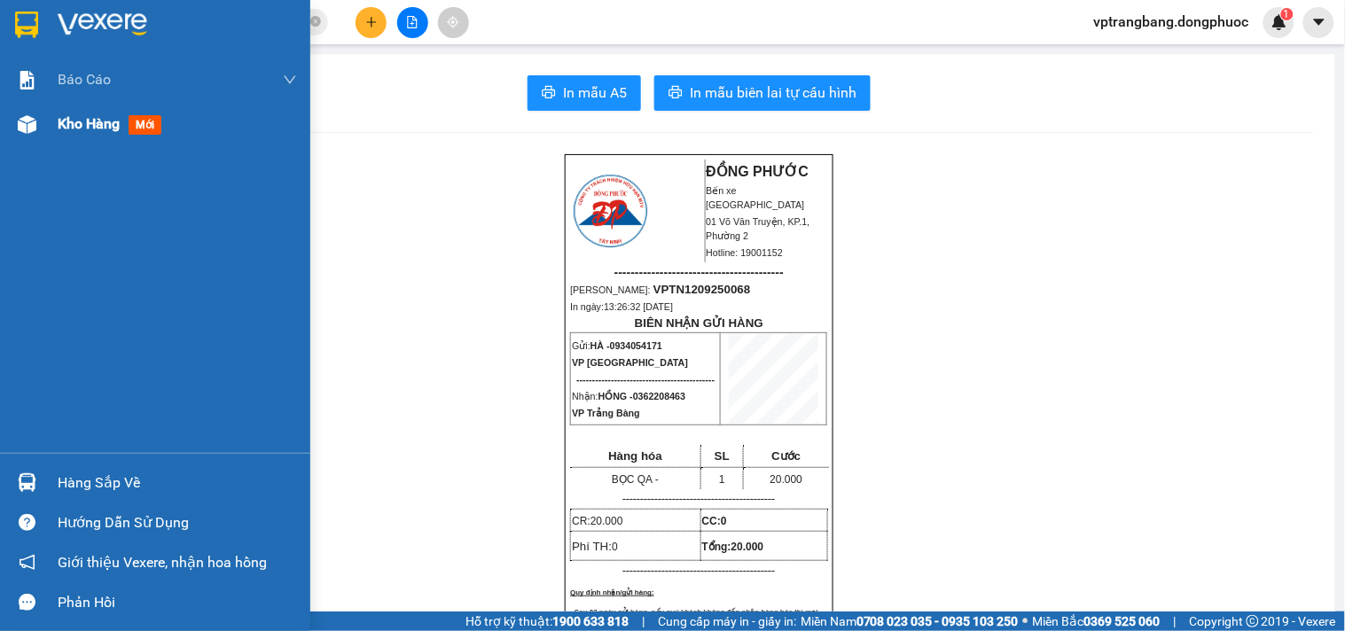
click at [74, 121] on span "Kho hàng" at bounding box center [89, 123] width 62 height 17
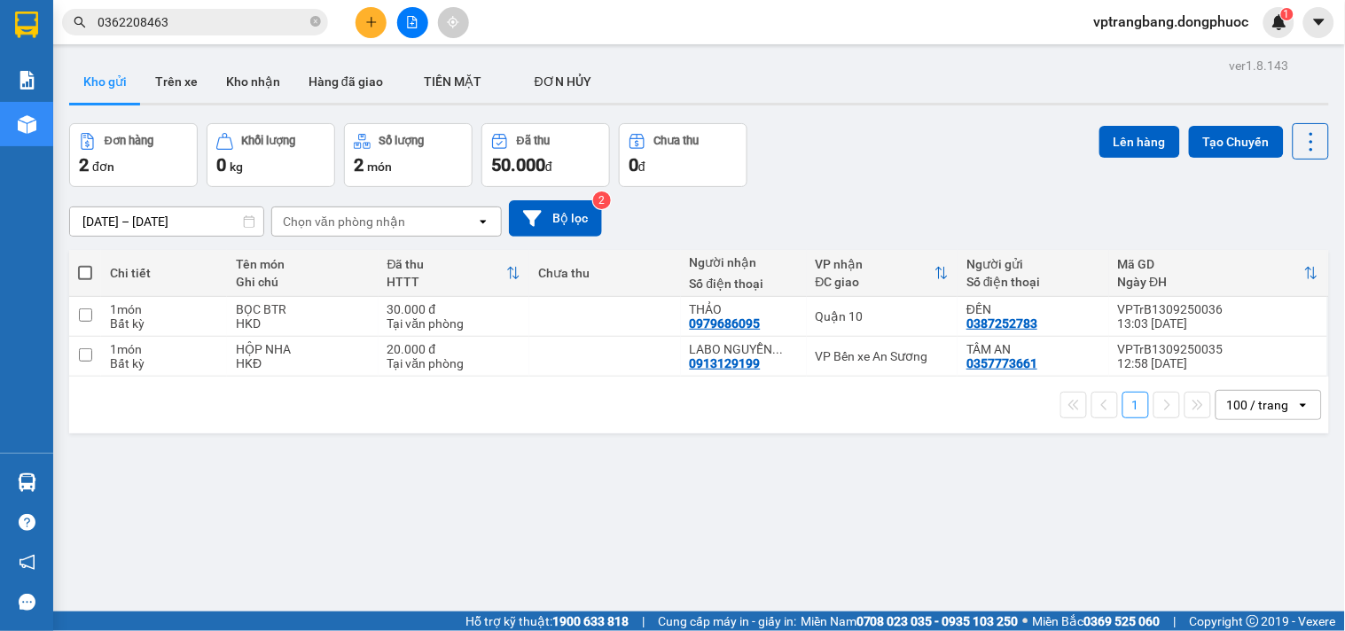
click at [696, 474] on div "ver 1.8.143 Kho gửi Trên xe Kho nhận Hàng đã giao TIỀN MẶT ĐƠN HỦY Đơn hàng 2…" at bounding box center [699, 368] width 1274 height 631
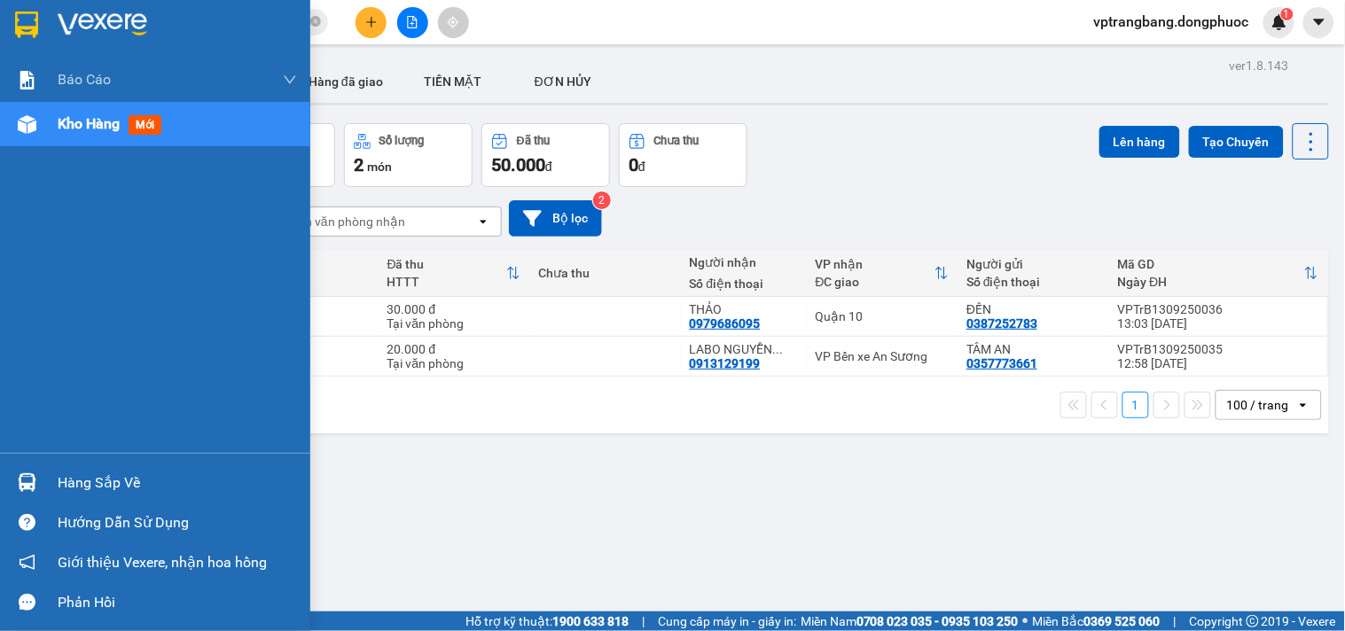
click at [67, 481] on div "Hàng sắp về" at bounding box center [177, 483] width 239 height 27
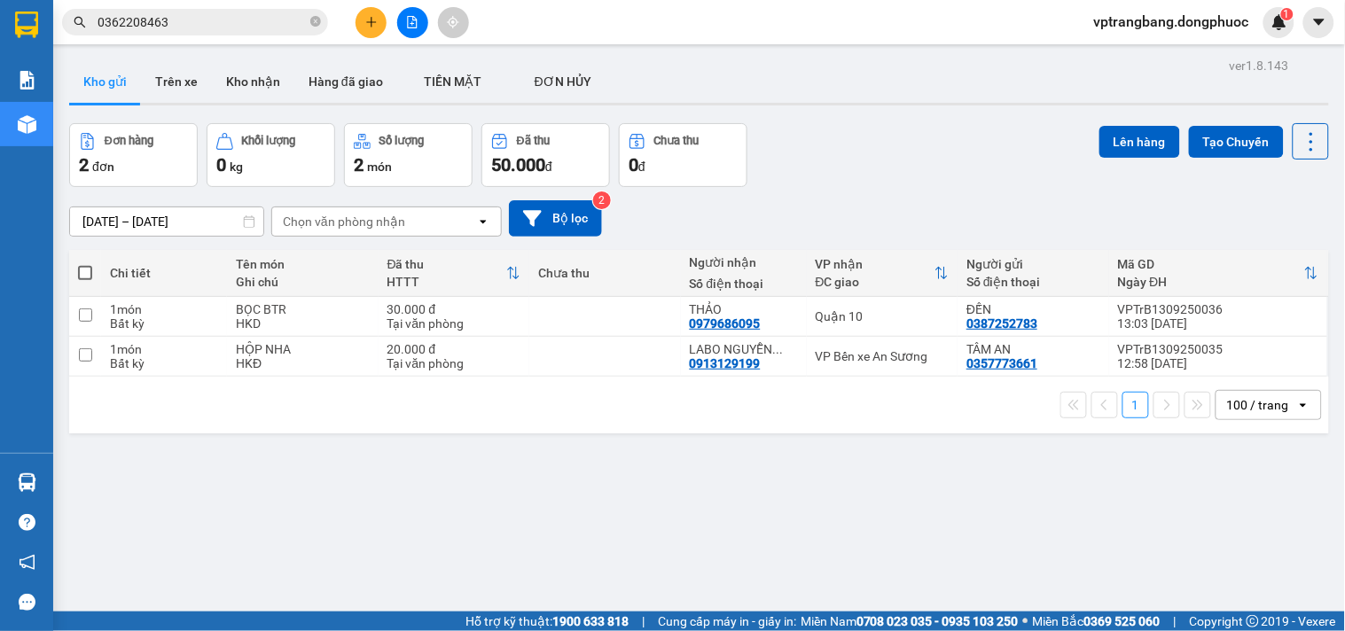
drag, startPoint x: 892, startPoint y: 162, endPoint x: 342, endPoint y: 33, distance: 564.8
click at [891, 161] on section "Kết quả tìm kiếm ( 18 ) Bộ lọc Mã ĐH Trạng thái Món hàng Tổng cước Chưa cước Nh…" at bounding box center [672, 315] width 1345 height 631
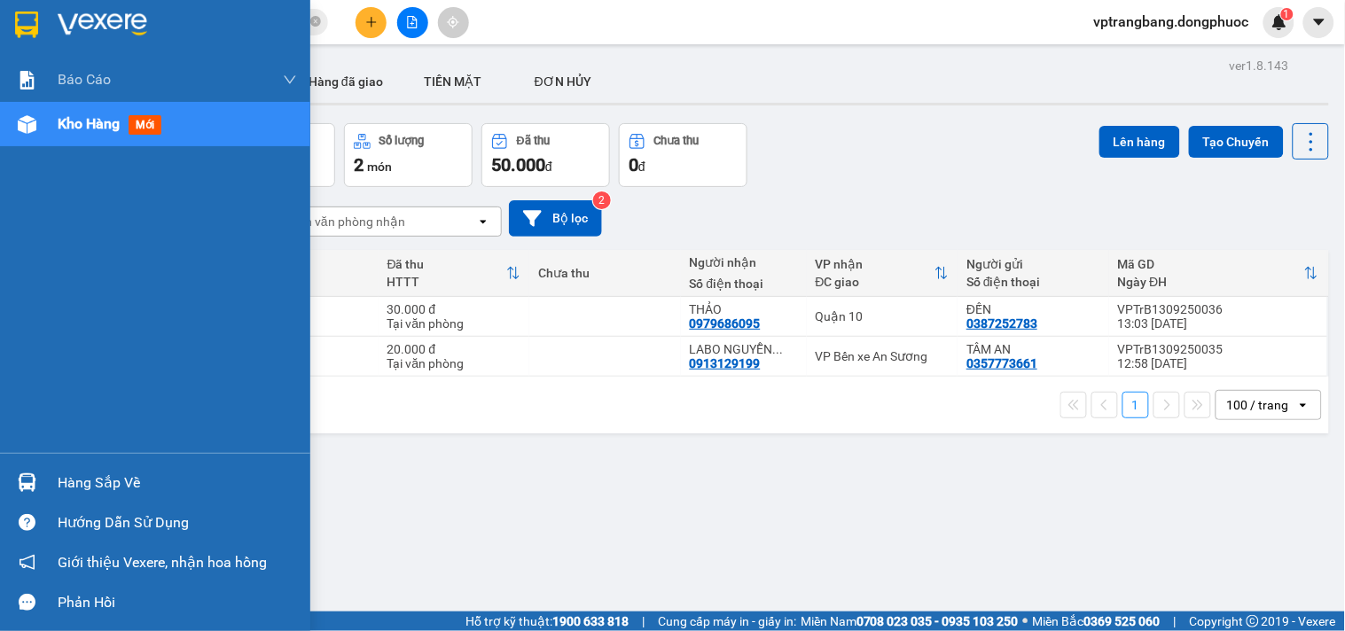
click at [35, 482] on img at bounding box center [27, 483] width 19 height 19
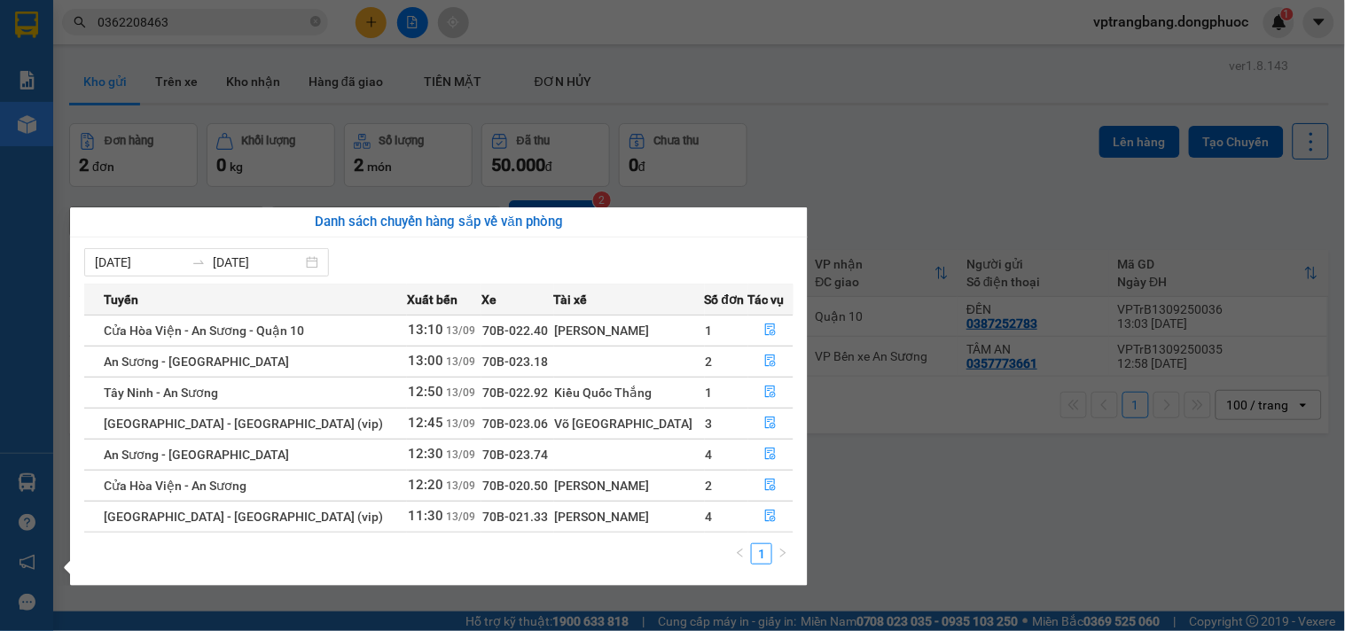
click at [855, 181] on section "Kết quả tìm kiếm ( 18 ) Bộ lọc Mã ĐH Trạng thái Món hàng Tổng cước Chưa cước Nh…" at bounding box center [672, 315] width 1345 height 631
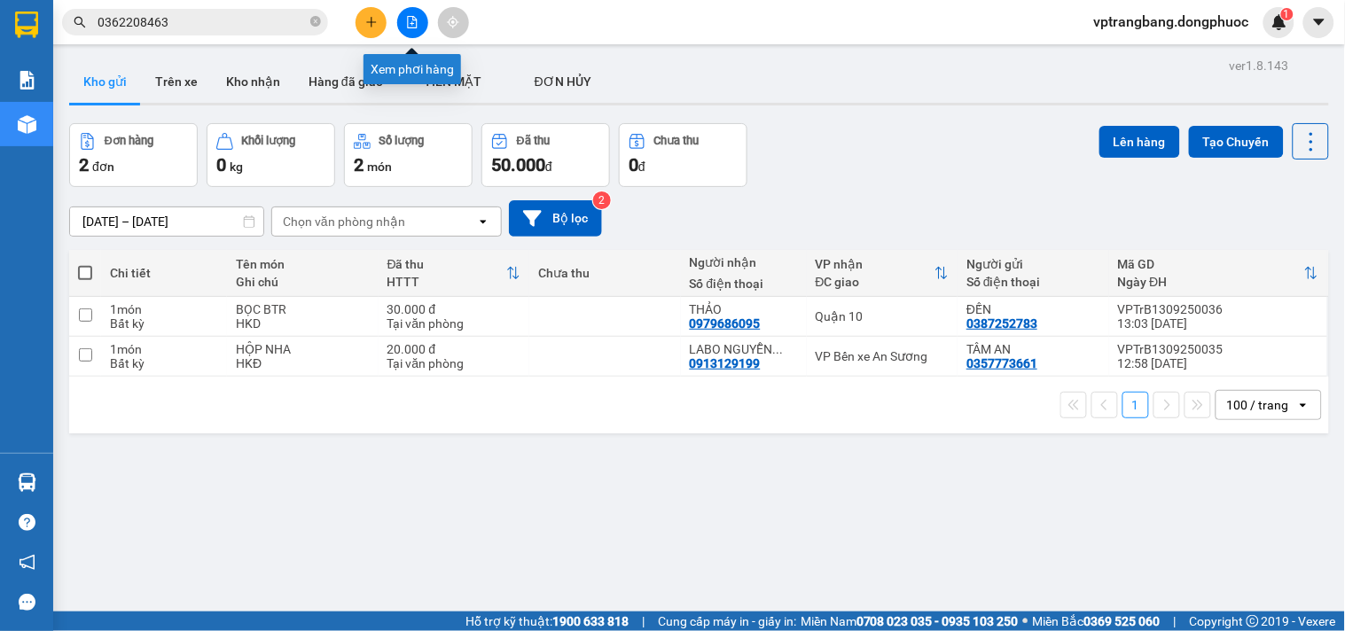
click at [403, 16] on button at bounding box center [412, 22] width 31 height 31
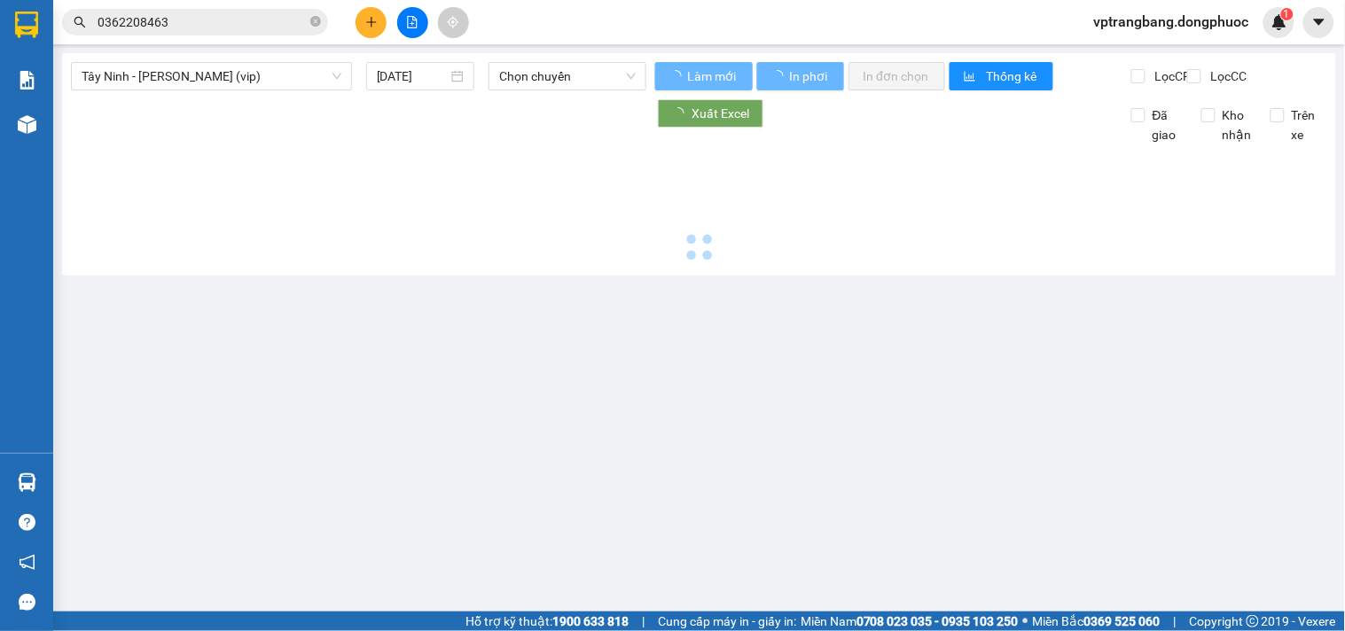
click at [165, 90] on div "Tây Ninh - Hồ Chí Minh (vip) 13/09/2025 Chọn chuyến" at bounding box center [358, 76] width 575 height 28
click at [165, 87] on span "Tây Ninh - [PERSON_NAME] (vip)" at bounding box center [212, 76] width 260 height 27
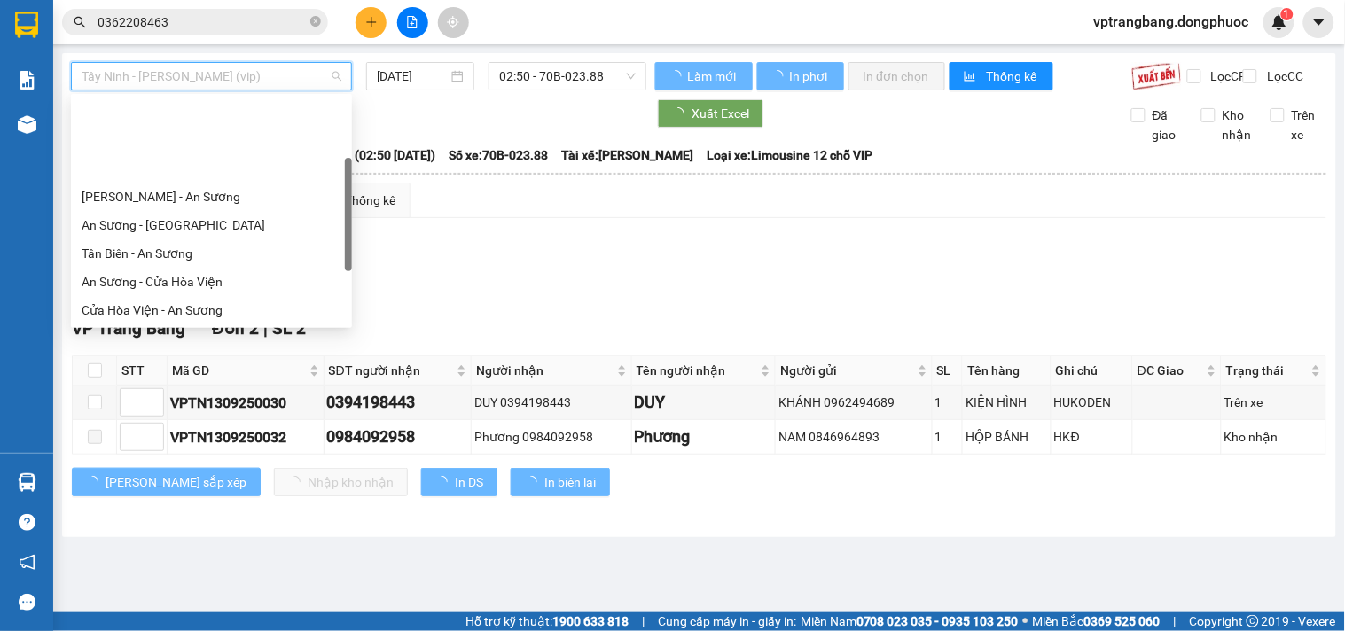
scroll to position [98, 0]
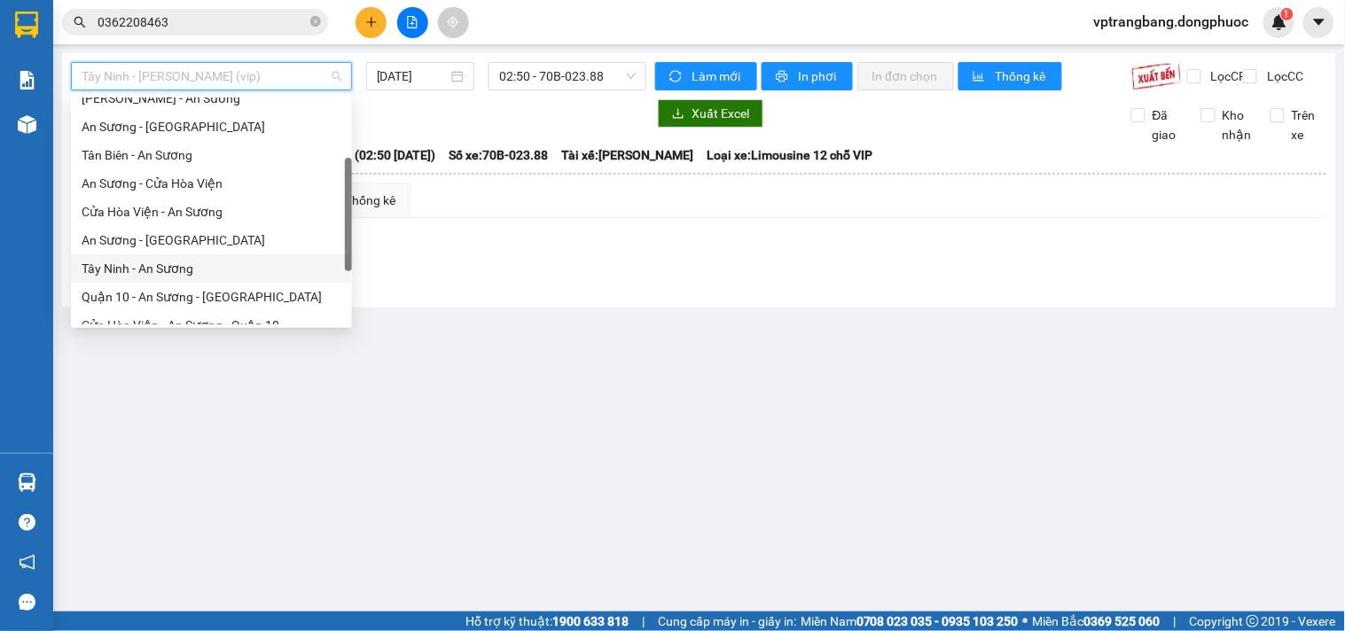
click at [167, 269] on div "Tây Ninh - An Sương" at bounding box center [212, 269] width 260 height 20
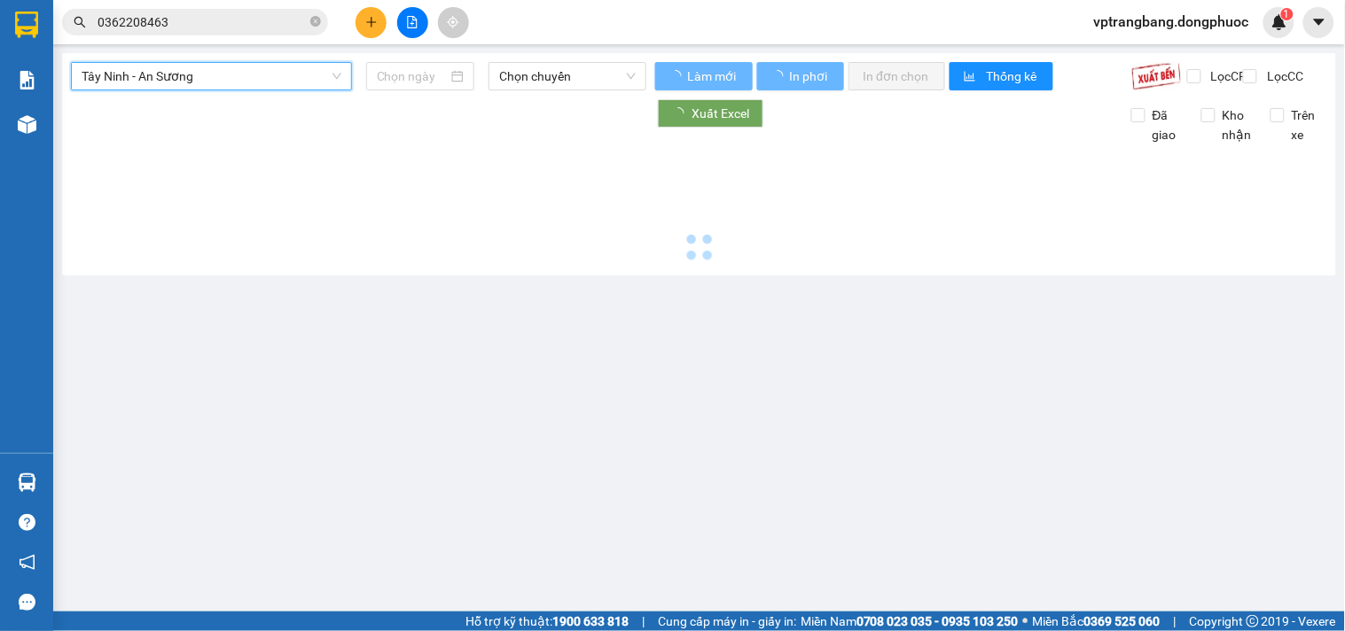
type input "[DATE]"
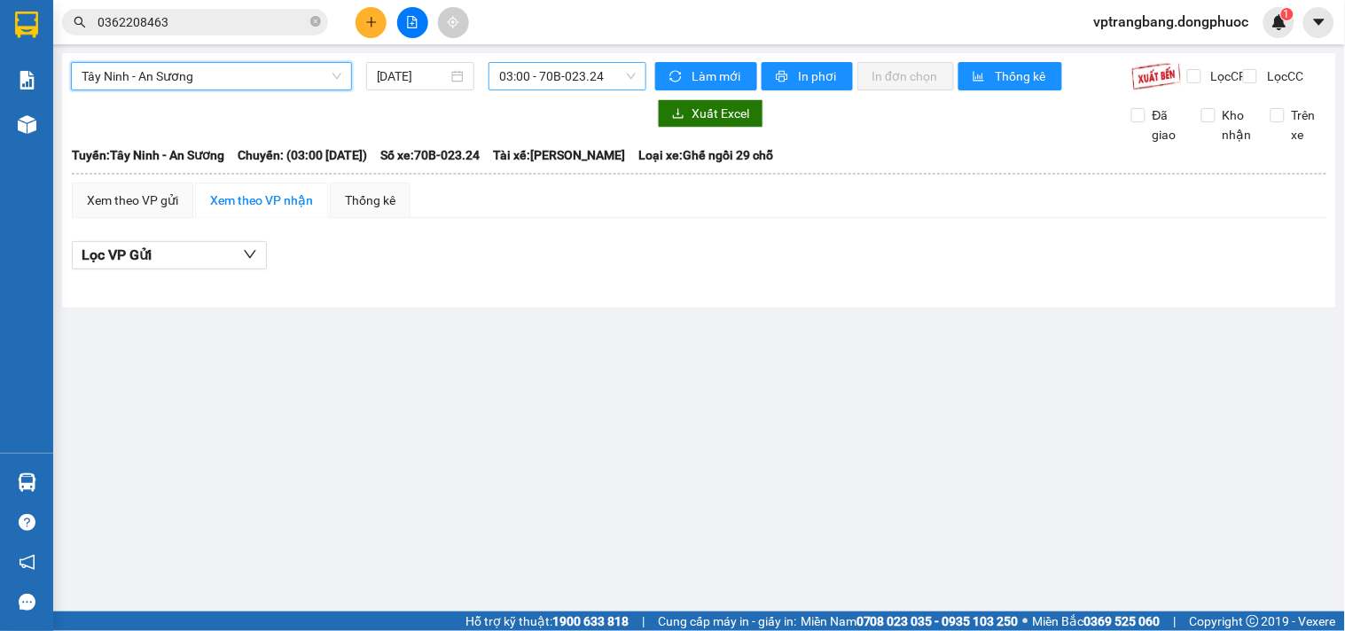
click at [581, 82] on span "03:00 - 70B-023.24" at bounding box center [567, 76] width 137 height 27
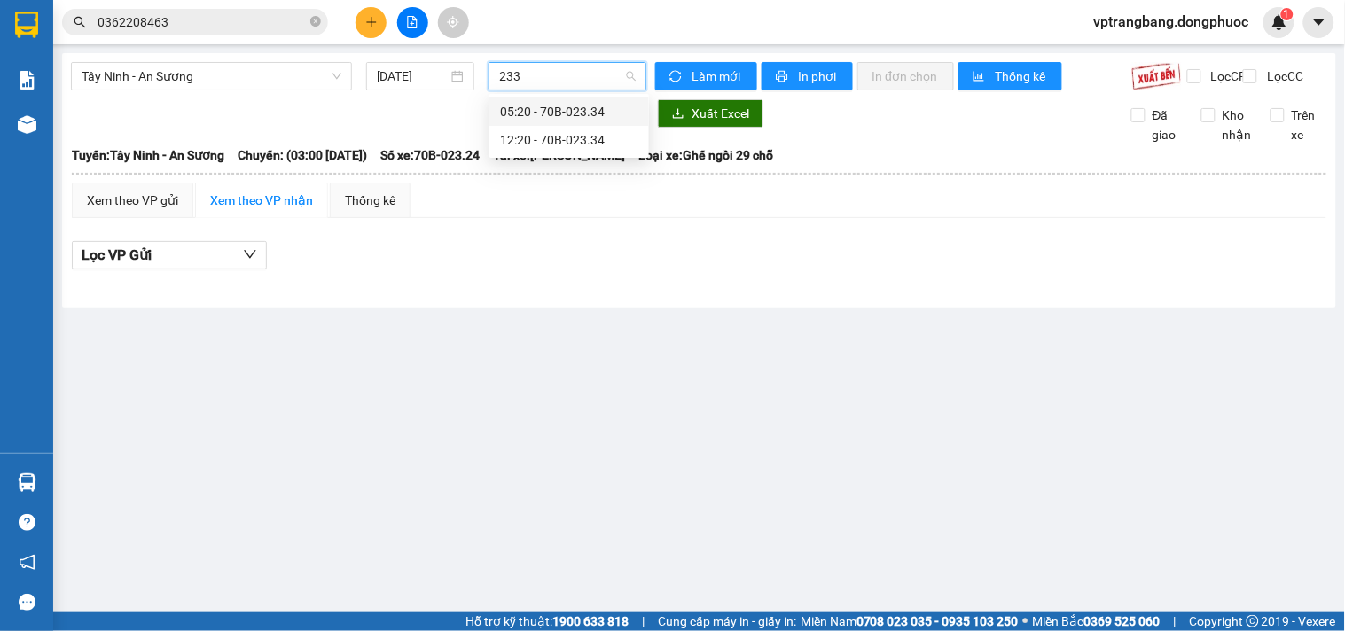
type input "2334"
click at [550, 139] on div "12:20 - 70B-023.34" at bounding box center [569, 140] width 138 height 20
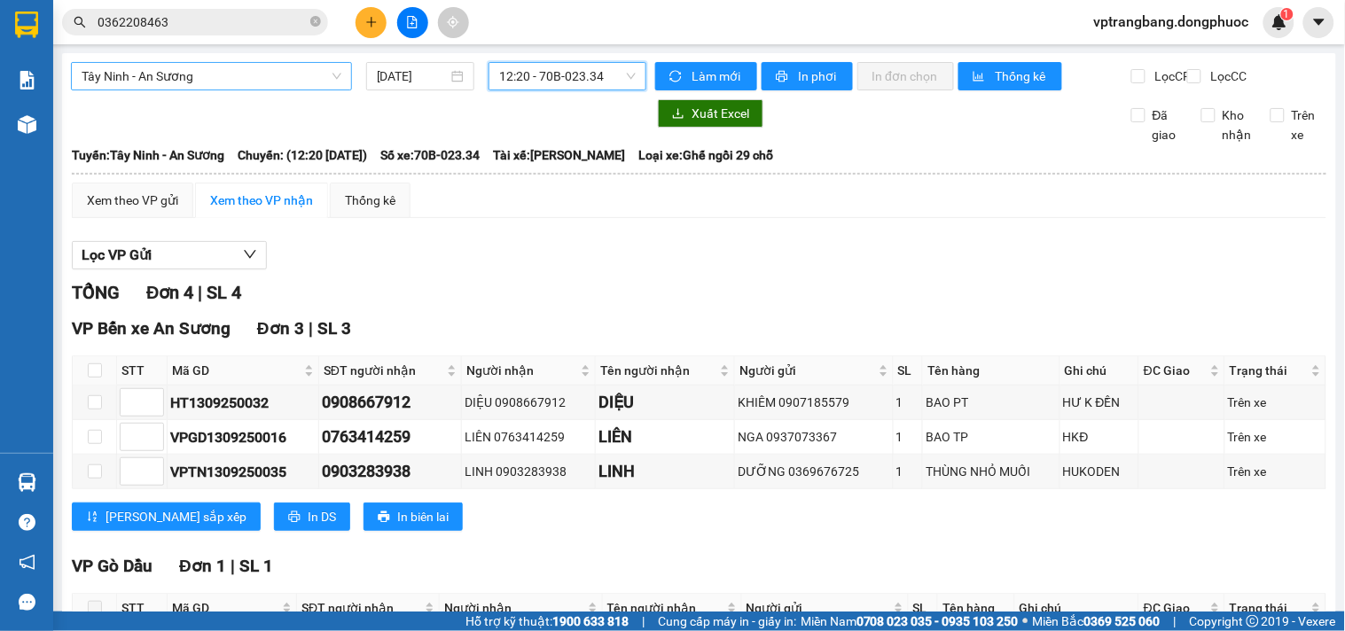
click at [198, 74] on span "Tây Ninh - An Sương" at bounding box center [212, 76] width 260 height 27
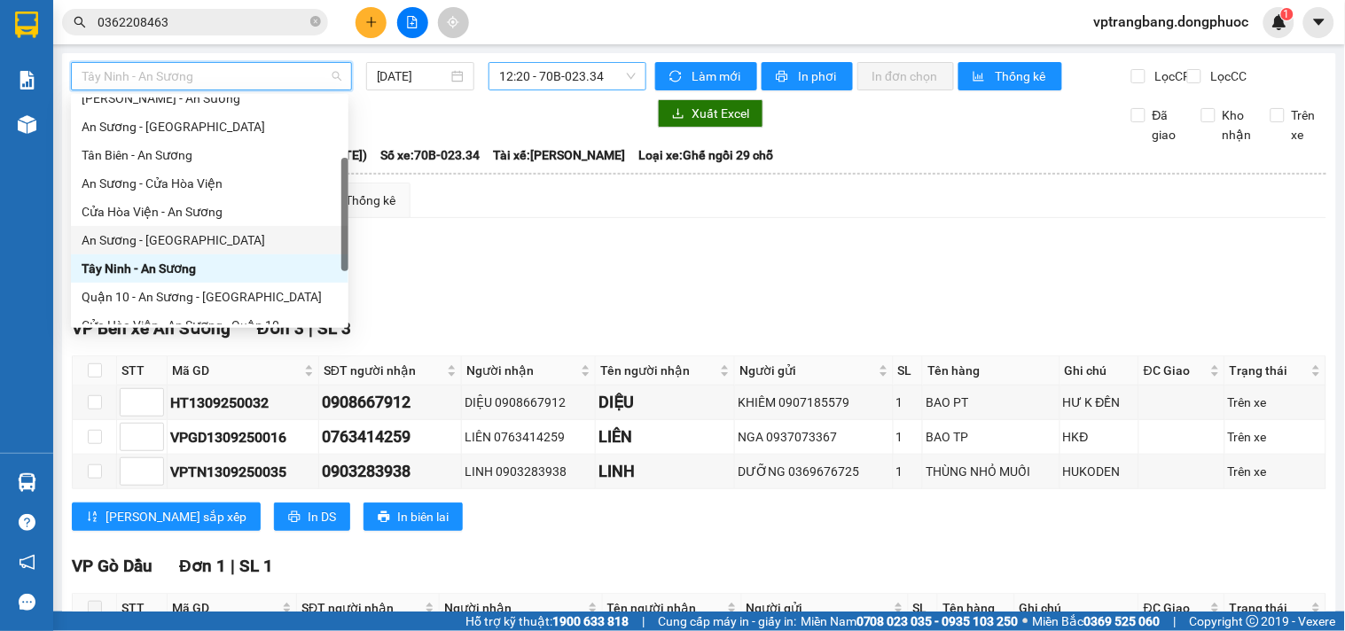
click at [172, 249] on div "An Sương - [GEOGRAPHIC_DATA]" at bounding box center [210, 241] width 256 height 20
type input "[DATE]"
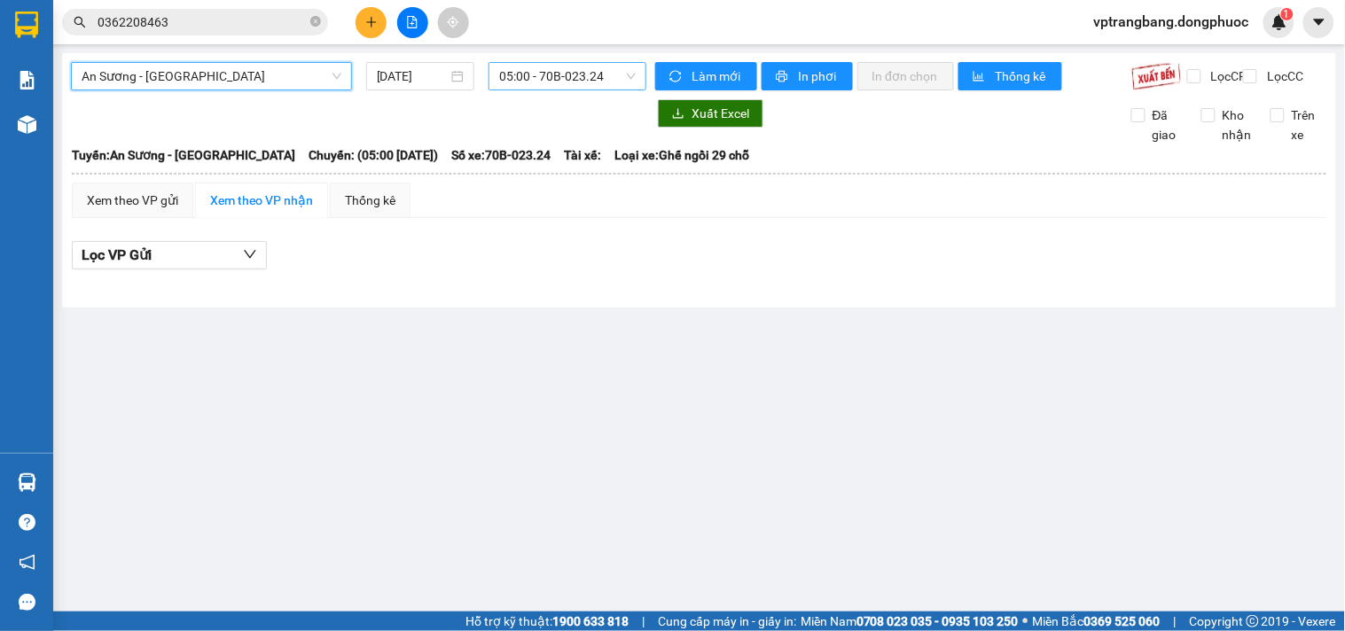
click at [548, 90] on div "An Sương - Tây Ninh An Sương - Tây Ninh 13/09/2025 05:00 - 70B-023.24" at bounding box center [358, 76] width 575 height 28
click at [545, 83] on span "05:00 - 70B-023.24" at bounding box center [567, 76] width 137 height 27
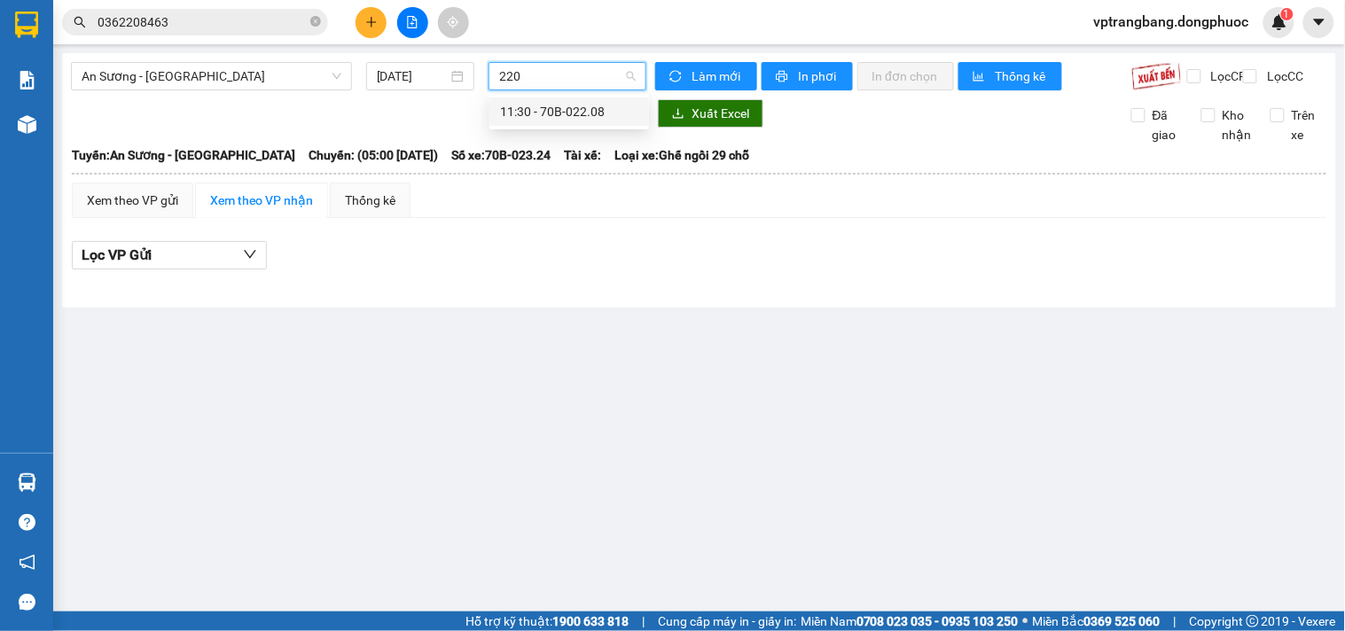
type input "2208"
click at [555, 111] on div "11:30 - 70B-022.08" at bounding box center [569, 112] width 138 height 20
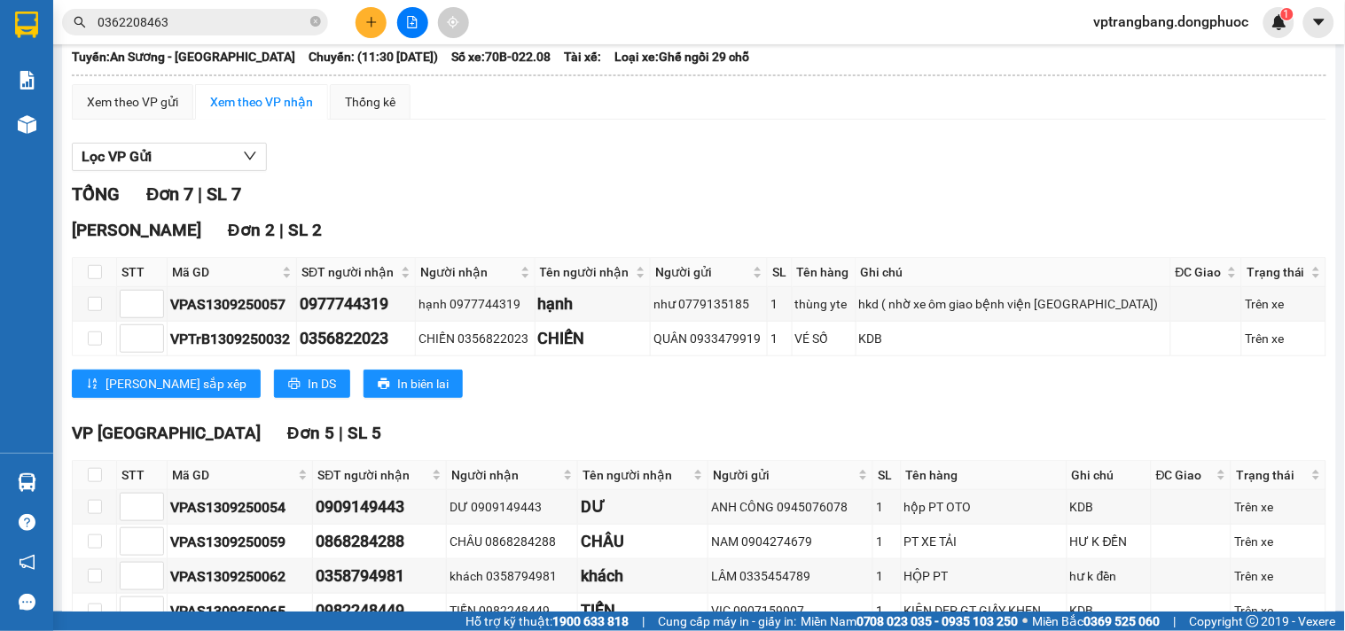
scroll to position [259, 0]
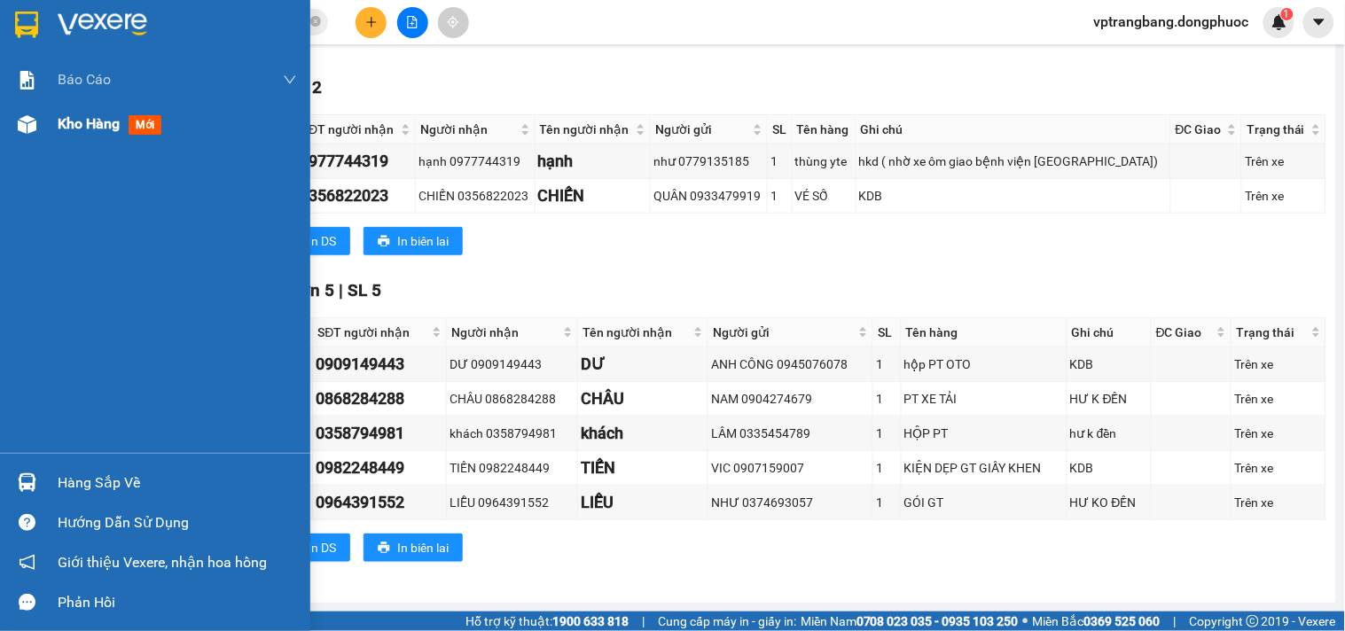
click at [73, 120] on span "Kho hàng" at bounding box center [89, 123] width 62 height 17
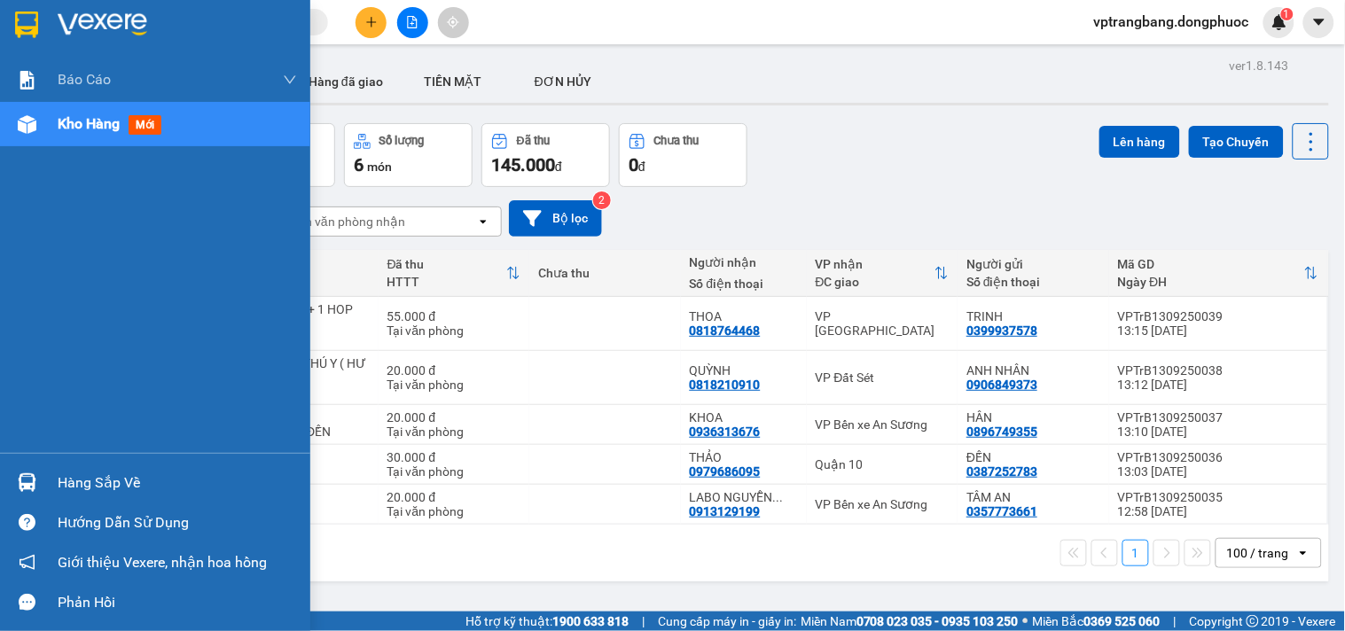
click at [96, 481] on div "Hàng sắp về" at bounding box center [177, 483] width 239 height 27
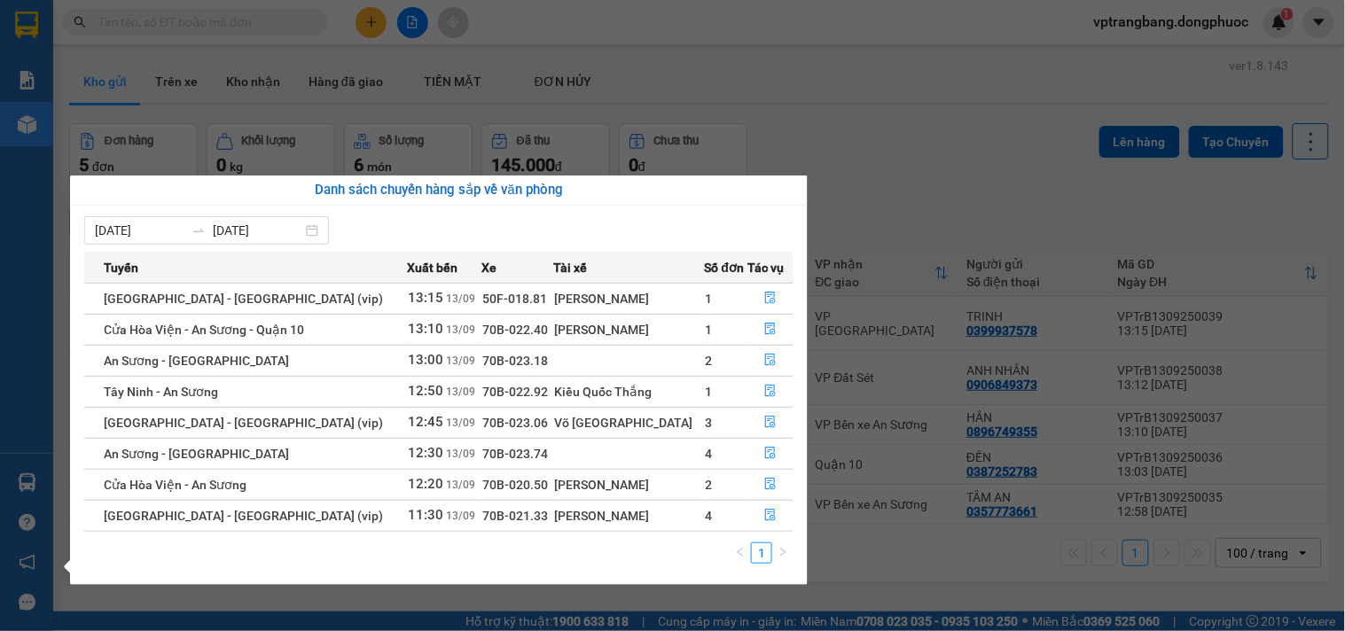
click at [873, 182] on section "Kết quả tìm kiếm ( 0 ) Bộ lọc No Data vptrangbang.dongphuoc 1 Báo cáo Mẫu 1: Bá…" at bounding box center [672, 315] width 1345 height 631
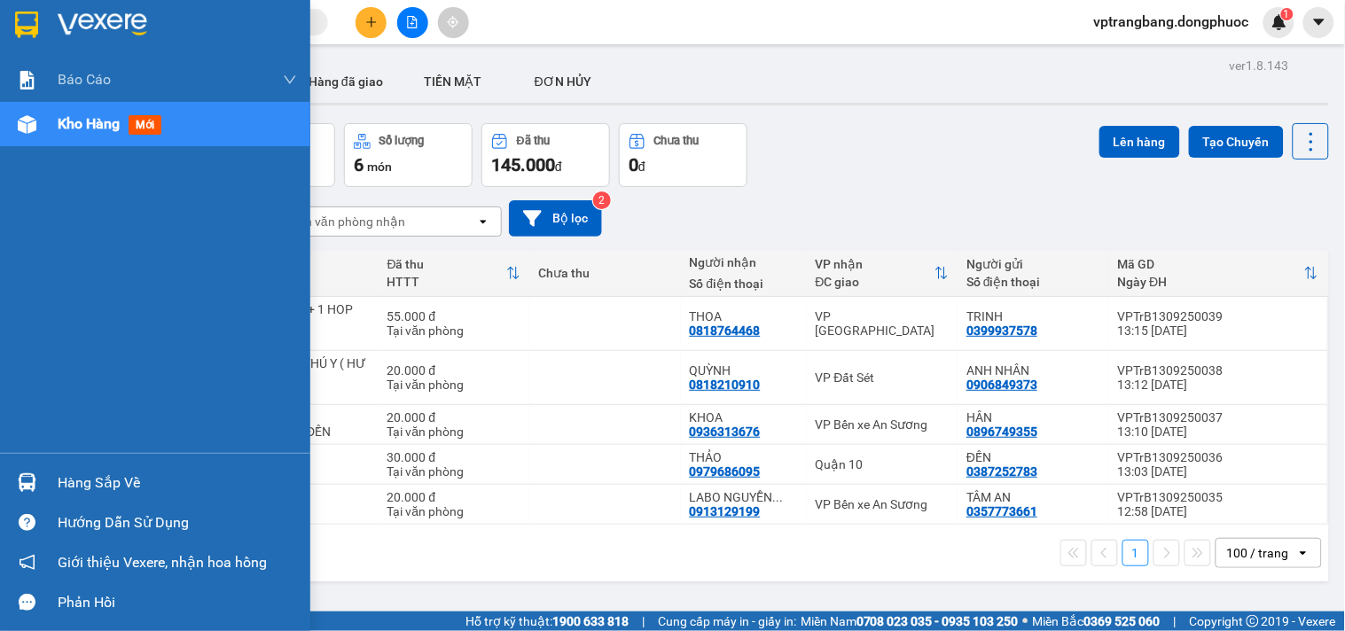
click at [76, 495] on div "Hàng sắp về" at bounding box center [177, 483] width 239 height 27
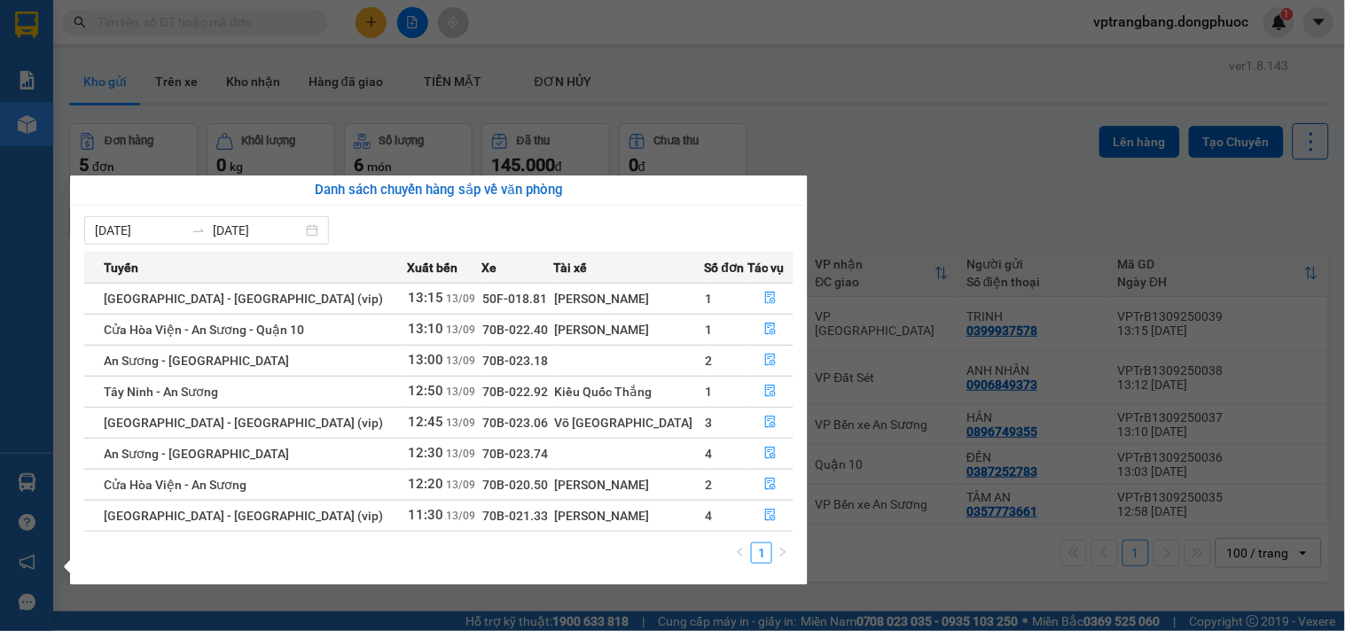
click at [924, 183] on section "Kết quả tìm kiếm ( 0 ) Bộ lọc No Data vptrangbang.dongphuoc 1 Báo cáo Mẫu 1: Bá…" at bounding box center [672, 315] width 1345 height 631
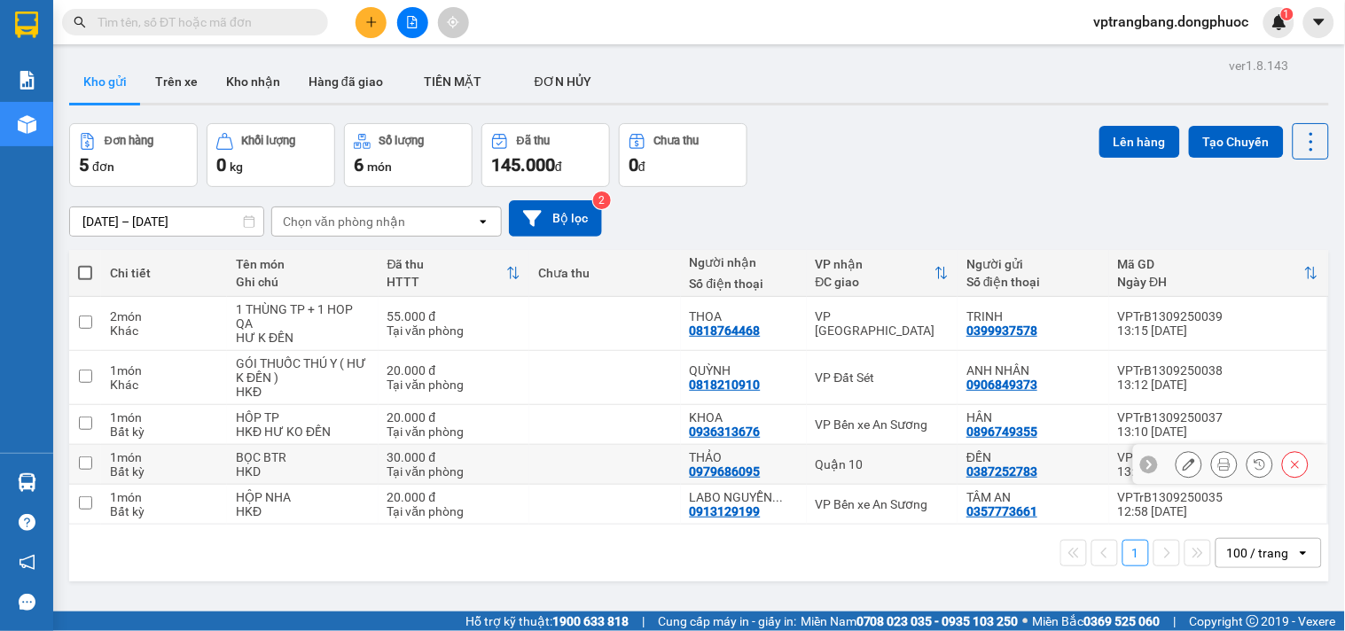
scroll to position [82, 0]
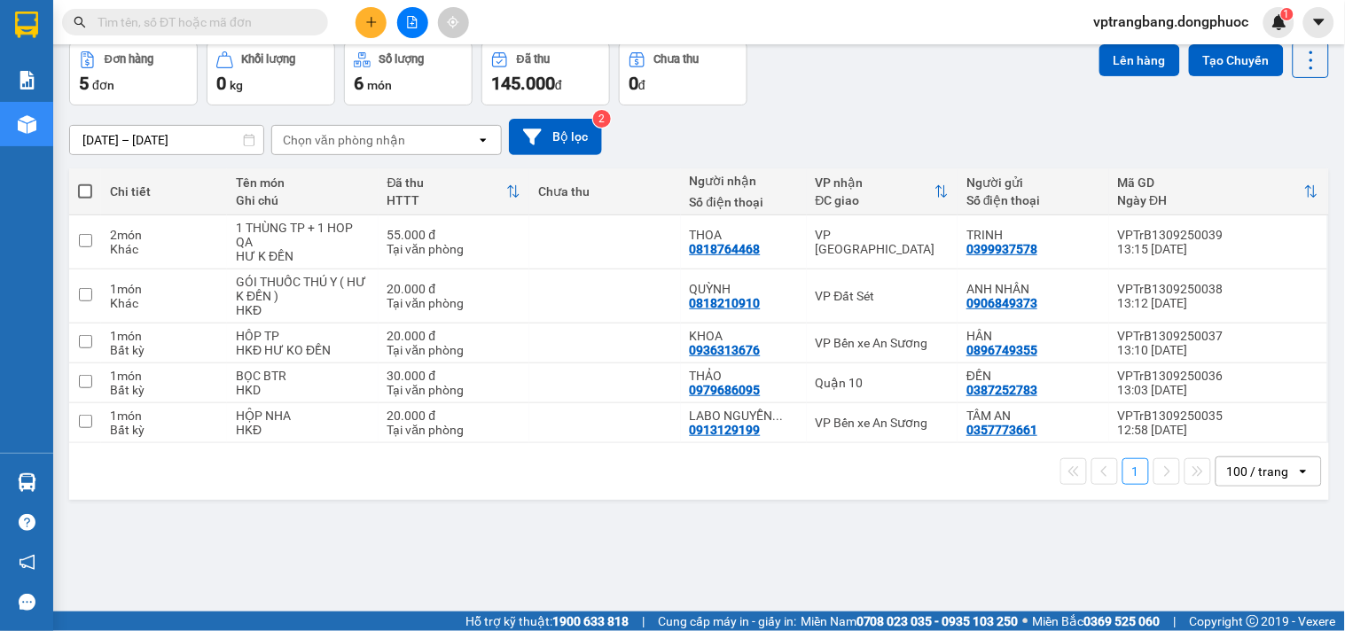
click at [234, 21] on input "text" at bounding box center [202, 22] width 209 height 20
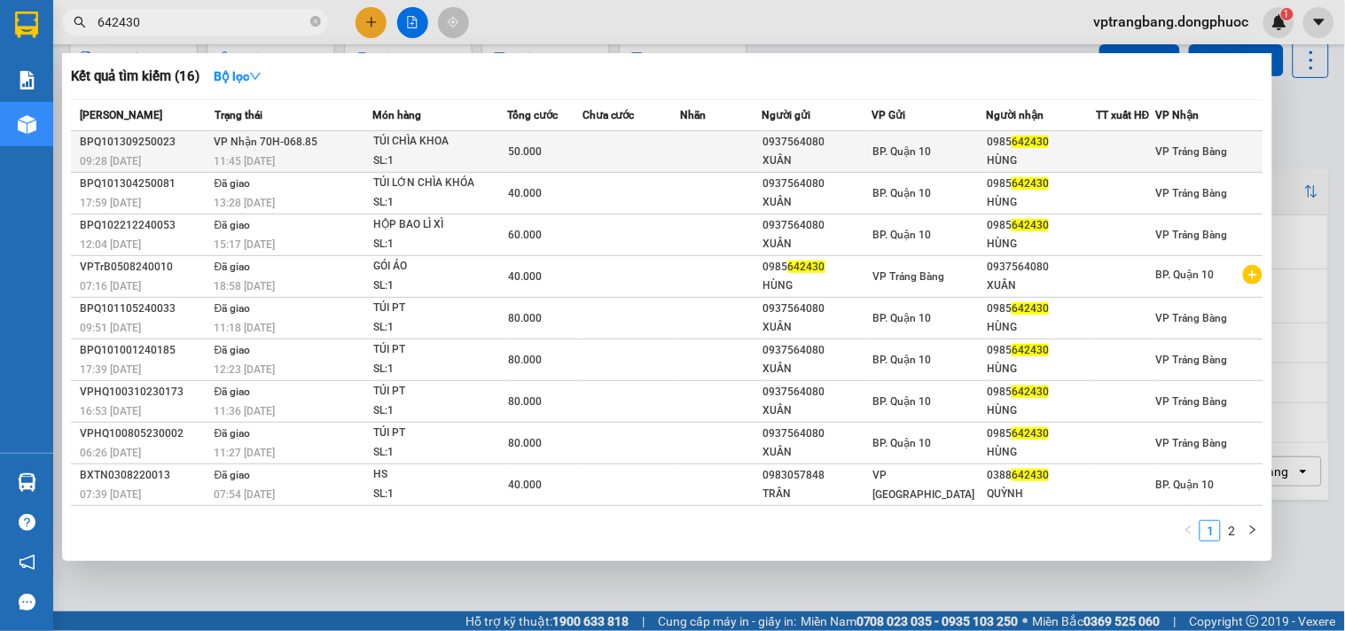
type input "642430"
click at [668, 155] on td at bounding box center [632, 152] width 98 height 42
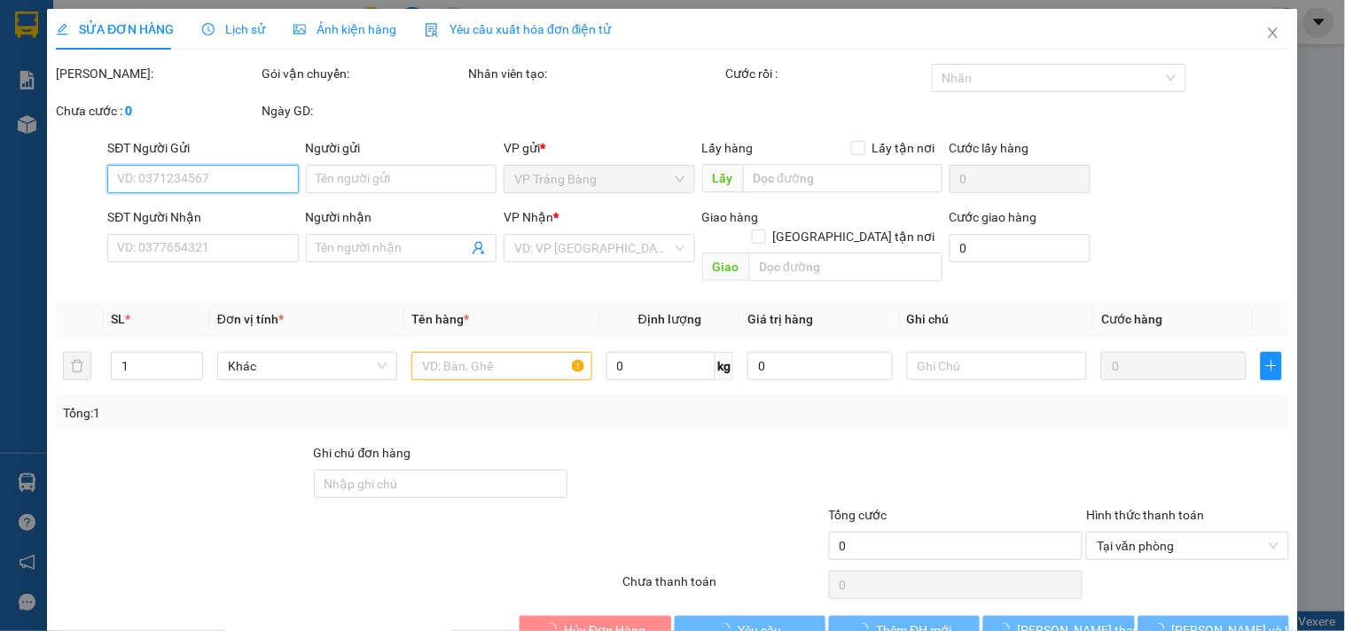
type input "0937564080"
type input "XUÂN"
type input "0985642430"
type input "HÙNG"
type input "50.000"
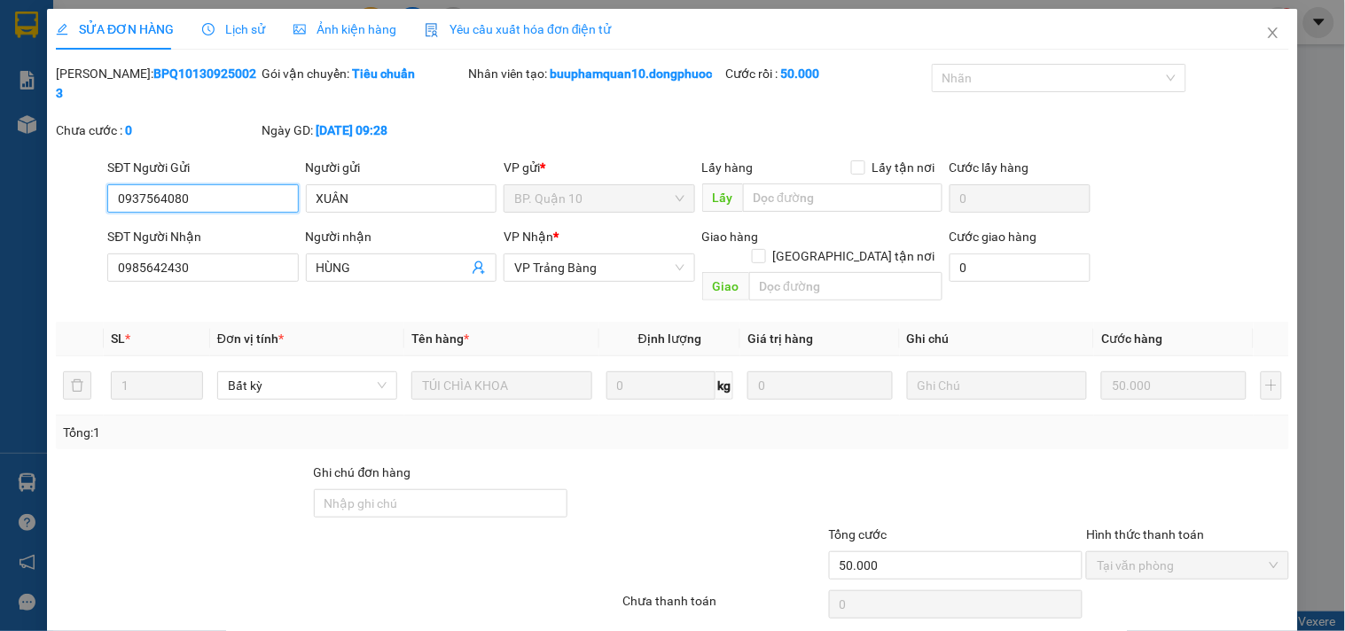
scroll to position [47, 0]
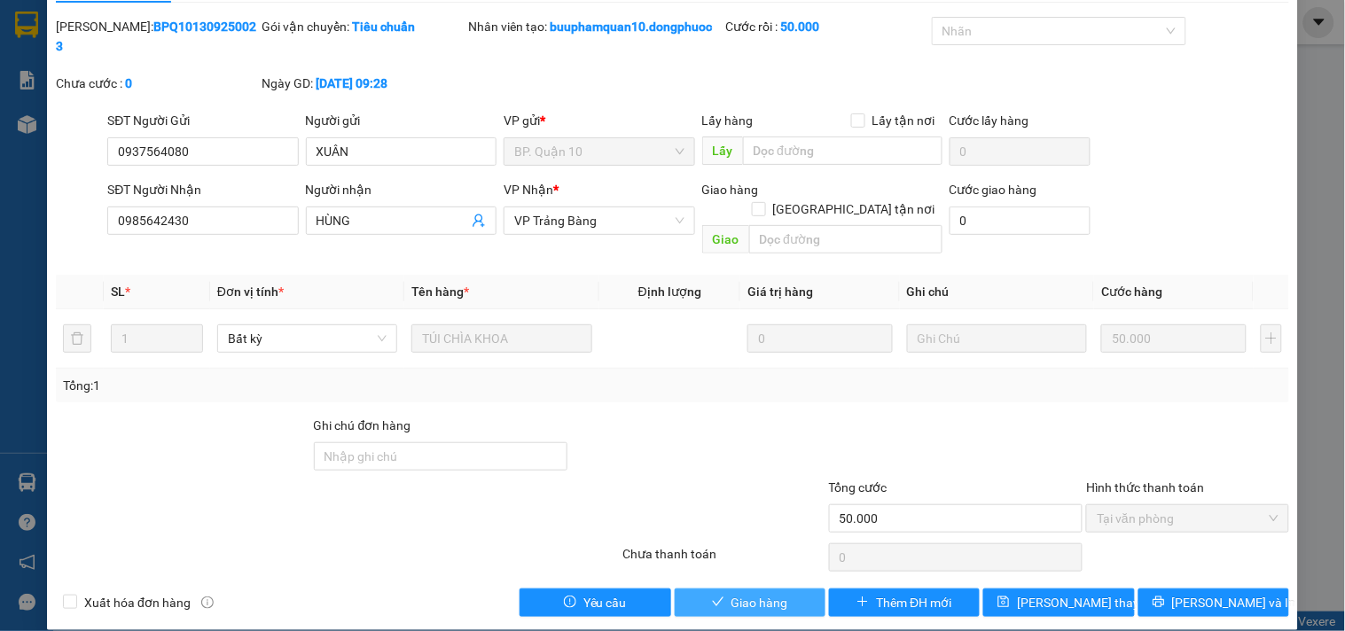
click at [750, 593] on span "Giao hàng" at bounding box center [760, 603] width 57 height 20
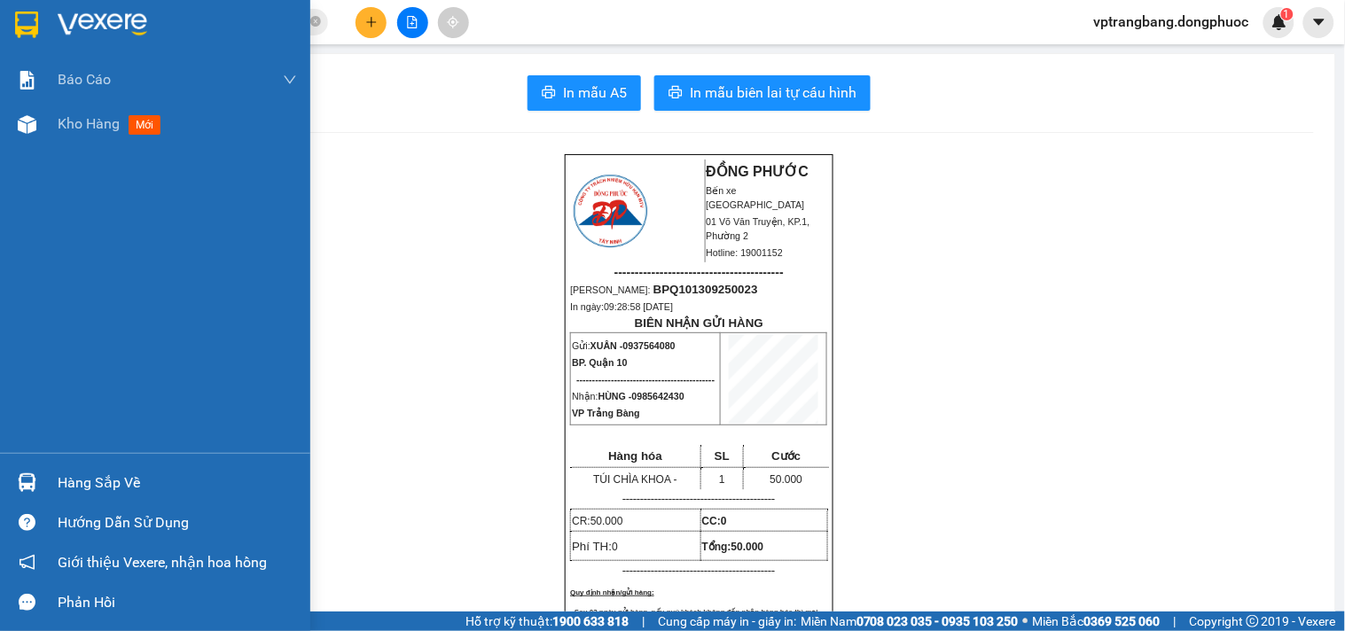
click at [64, 479] on div "Hàng sắp về" at bounding box center [177, 483] width 239 height 27
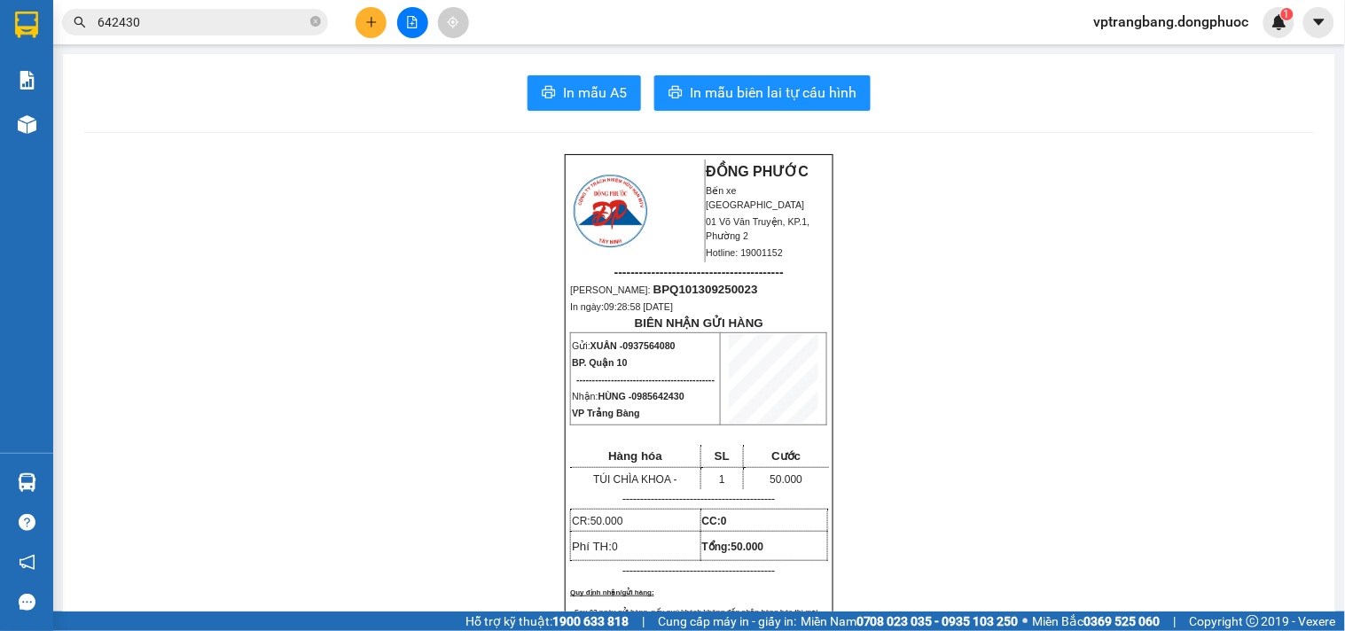
click at [938, 412] on section "Kết quả tìm kiếm ( 16 ) Bộ lọc Mã ĐH Trạng thái Món hàng Tổng cước Chưa cước Nh…" at bounding box center [672, 315] width 1345 height 631
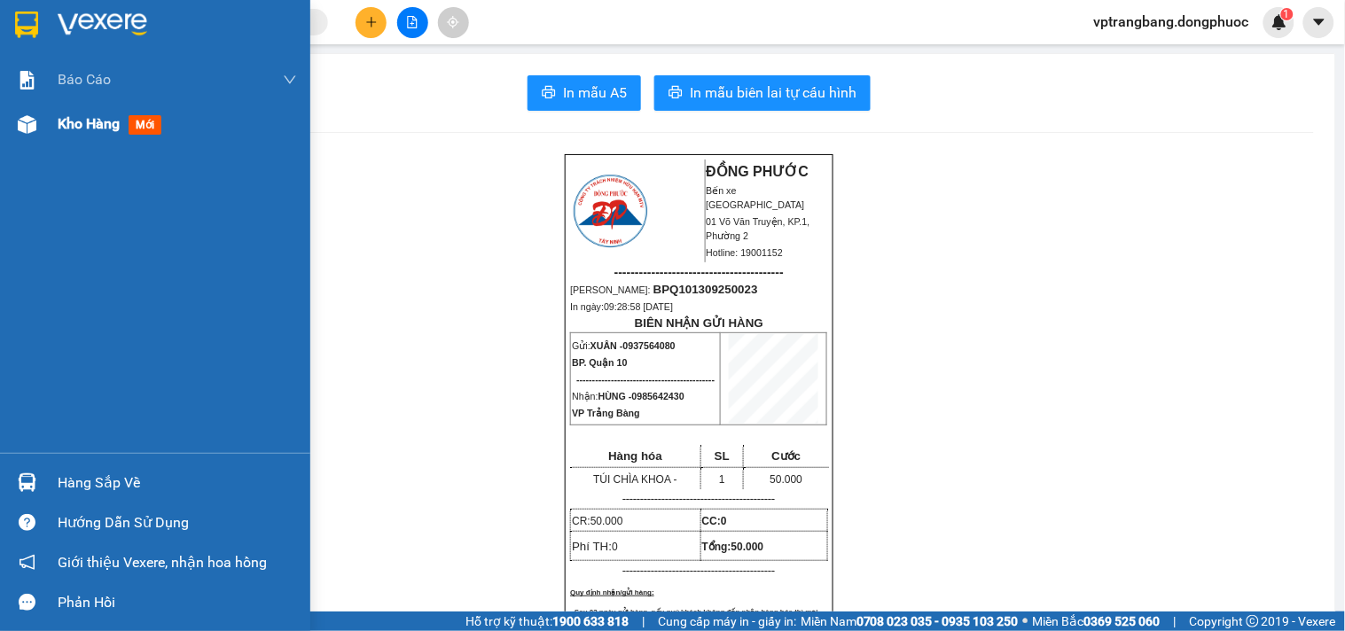
click at [81, 115] on span "Kho hàng" at bounding box center [89, 123] width 62 height 17
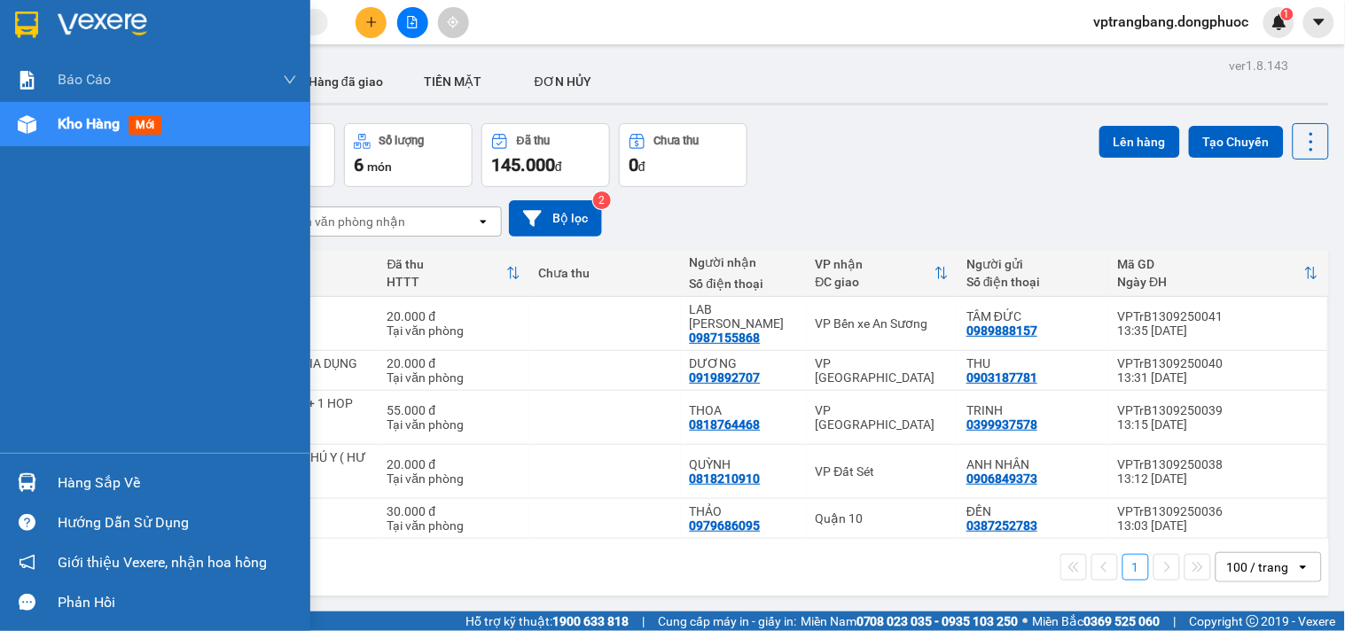
click at [85, 474] on div "Hàng sắp về" at bounding box center [177, 483] width 239 height 27
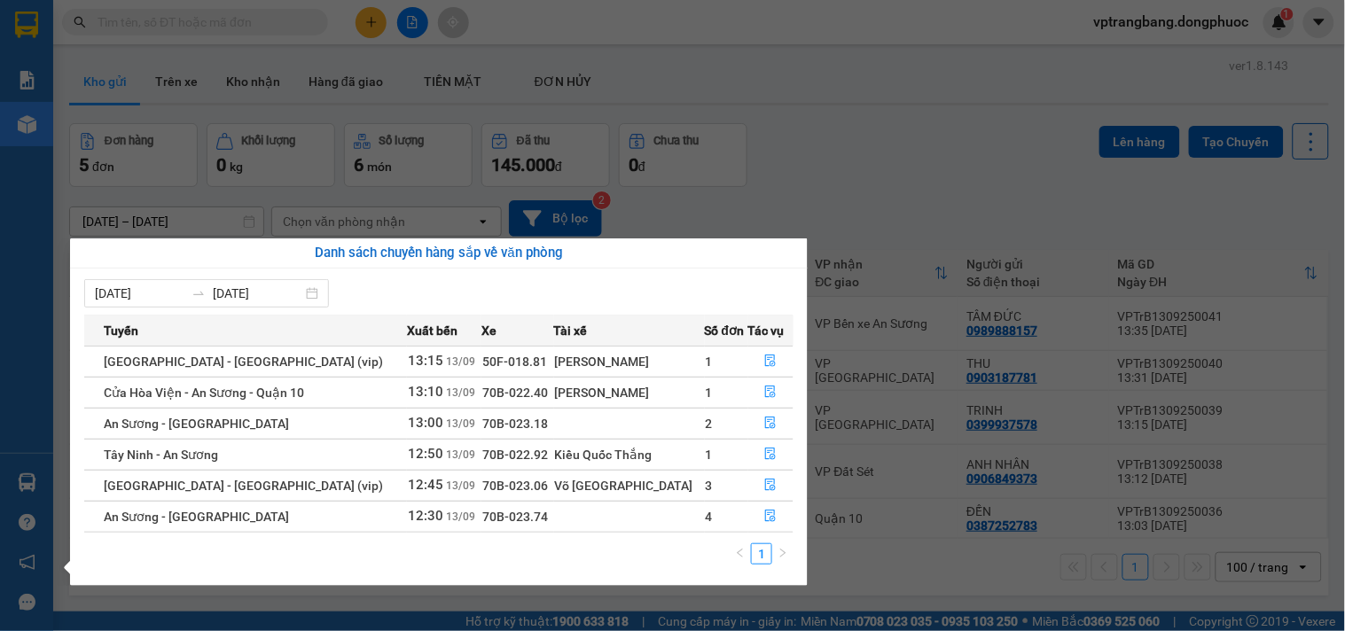
click at [928, 147] on section "Kết quả tìm kiếm ( 0 ) Bộ lọc No Data vptrangbang.dongphuoc 1 Báo cáo Mẫu 1: Bá…" at bounding box center [672, 315] width 1345 height 631
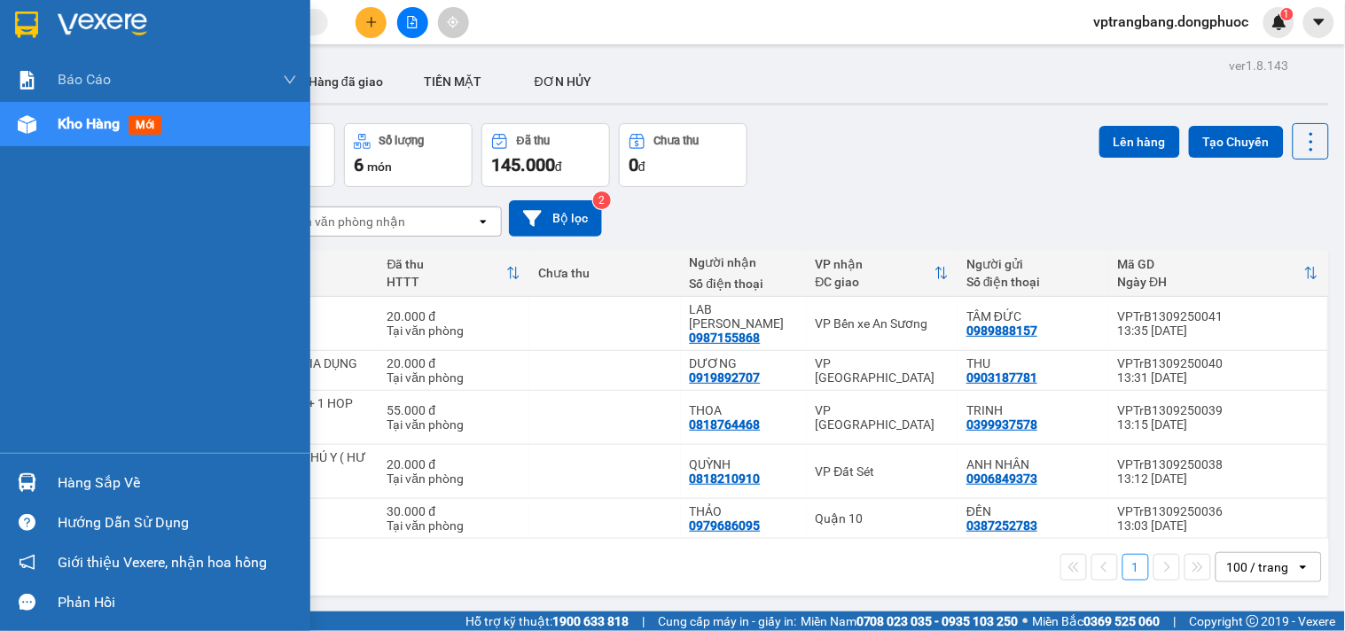
click at [46, 483] on div "Hàng sắp về" at bounding box center [155, 483] width 310 height 40
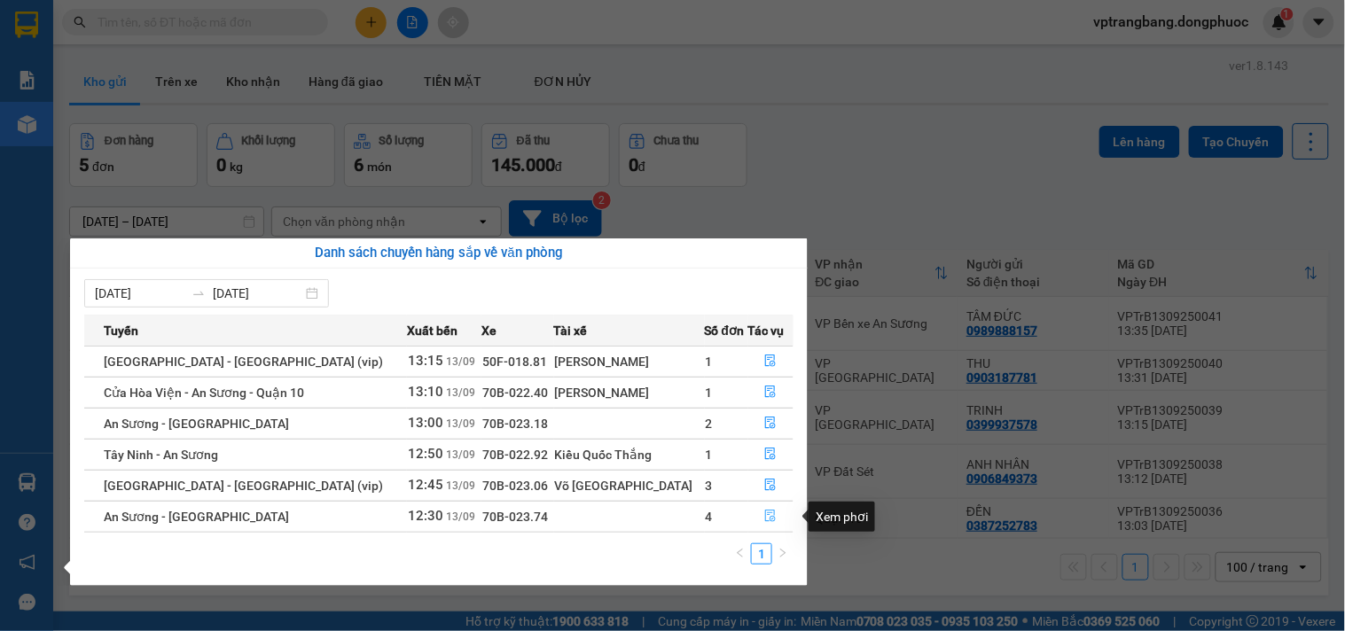
click at [764, 517] on icon "file-done" at bounding box center [770, 516] width 12 height 12
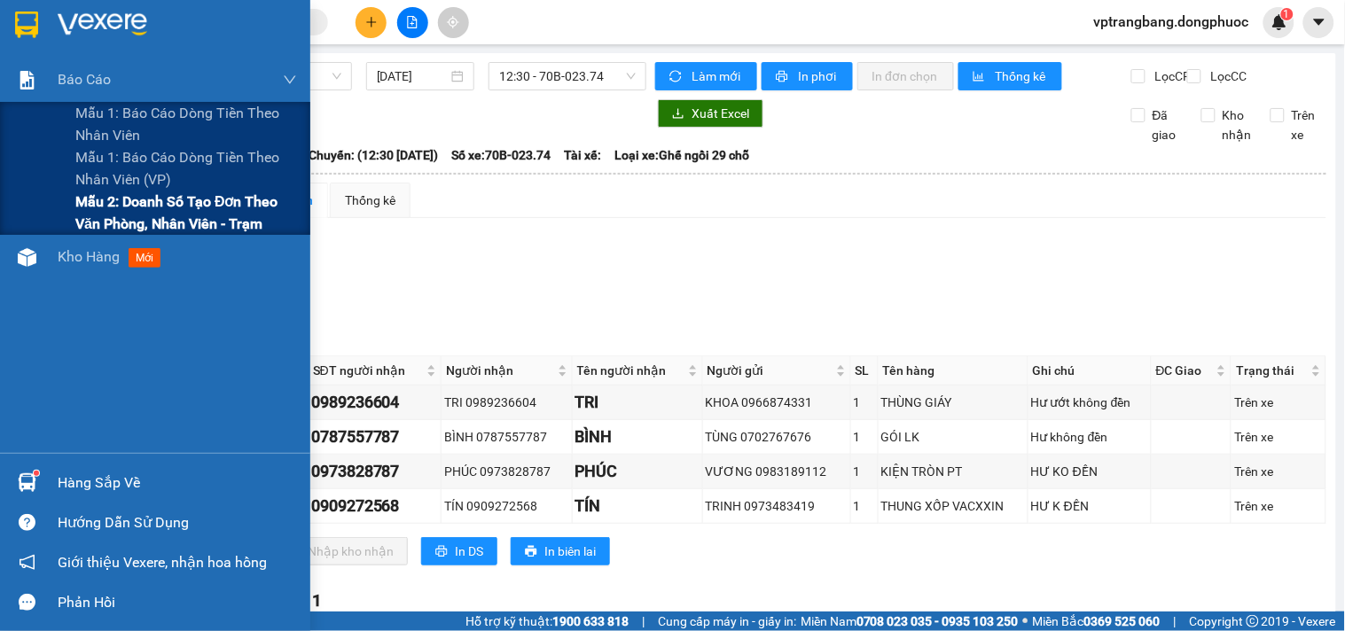
click at [129, 218] on span "Mẫu 2: Doanh số tạo đơn theo Văn phòng, nhân viên - Trạm" at bounding box center [186, 213] width 222 height 44
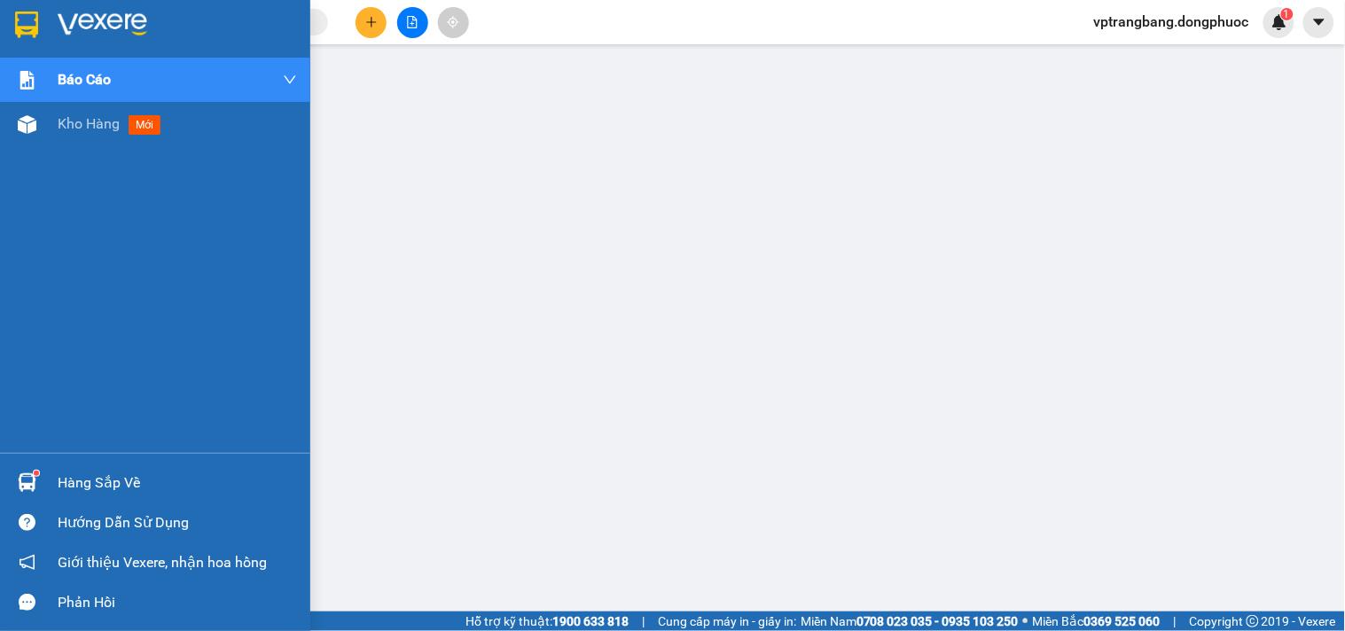
click at [34, 488] on img at bounding box center [27, 483] width 19 height 19
drag, startPoint x: 66, startPoint y: 491, endPoint x: 444, endPoint y: 519, distance: 379.6
click at [69, 489] on div "Hàng sắp về" at bounding box center [177, 483] width 239 height 27
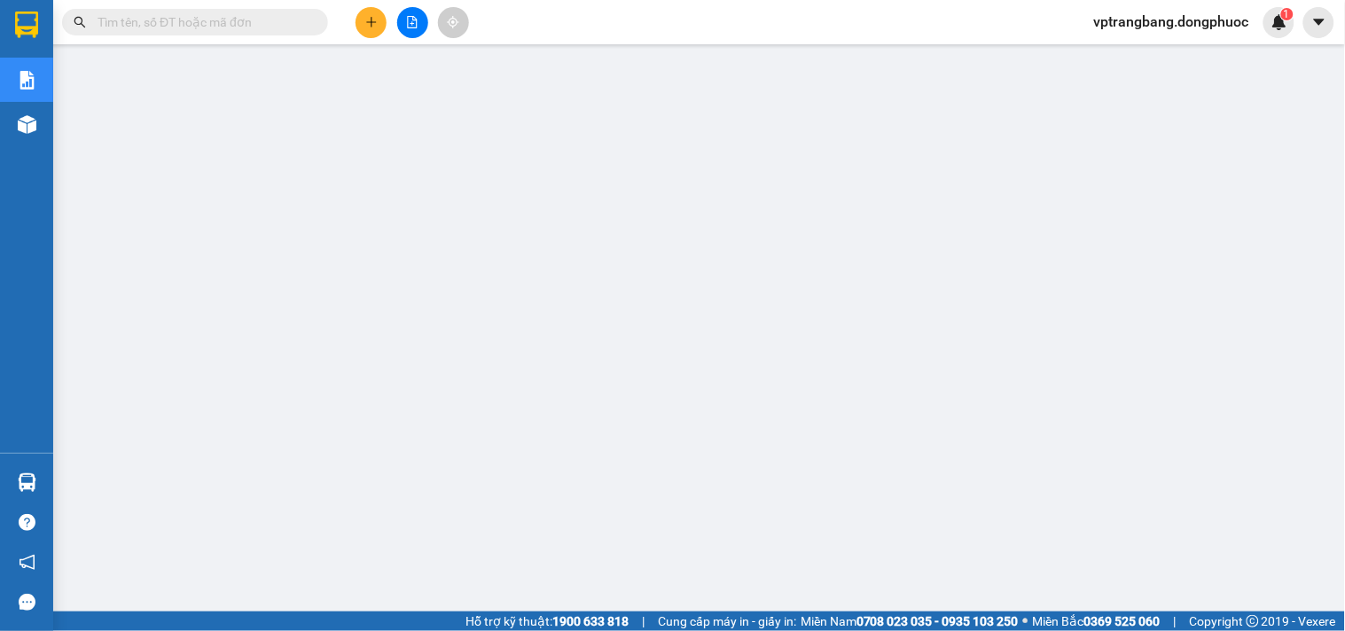
click at [412, 16] on icon "file-add" at bounding box center [413, 22] width 10 height 12
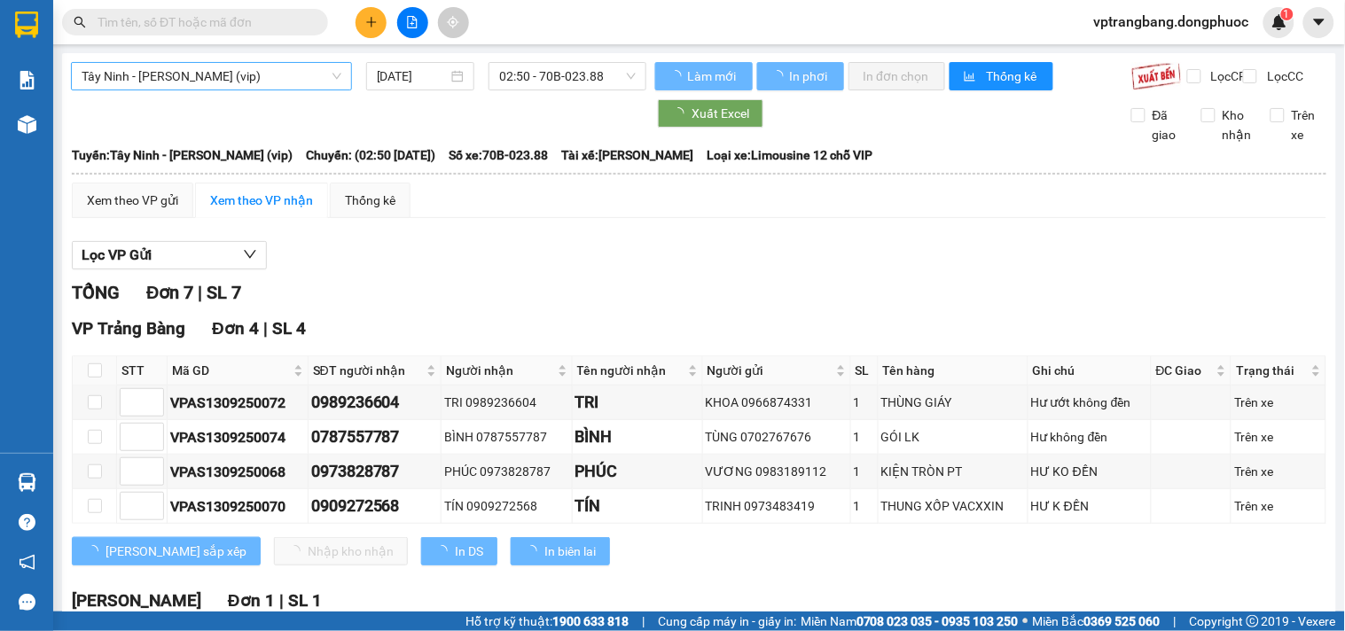
click at [205, 74] on span "Tây Ninh - [PERSON_NAME] (vip)" at bounding box center [212, 76] width 260 height 27
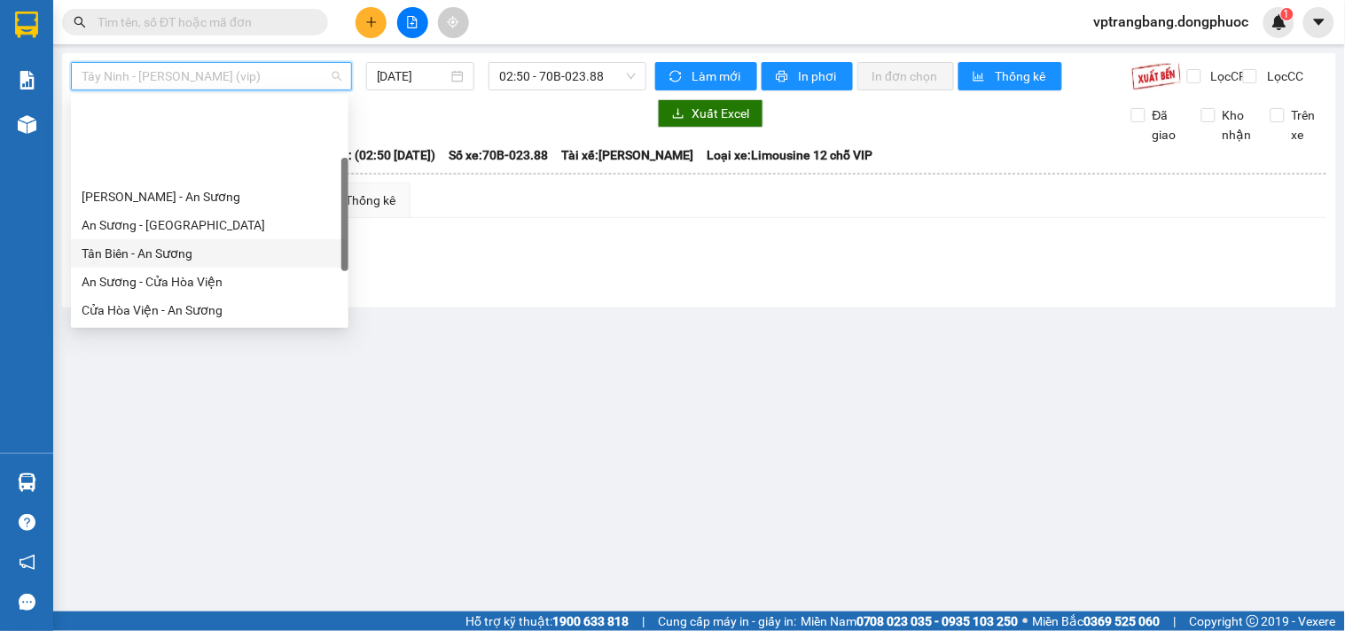
scroll to position [184, 0]
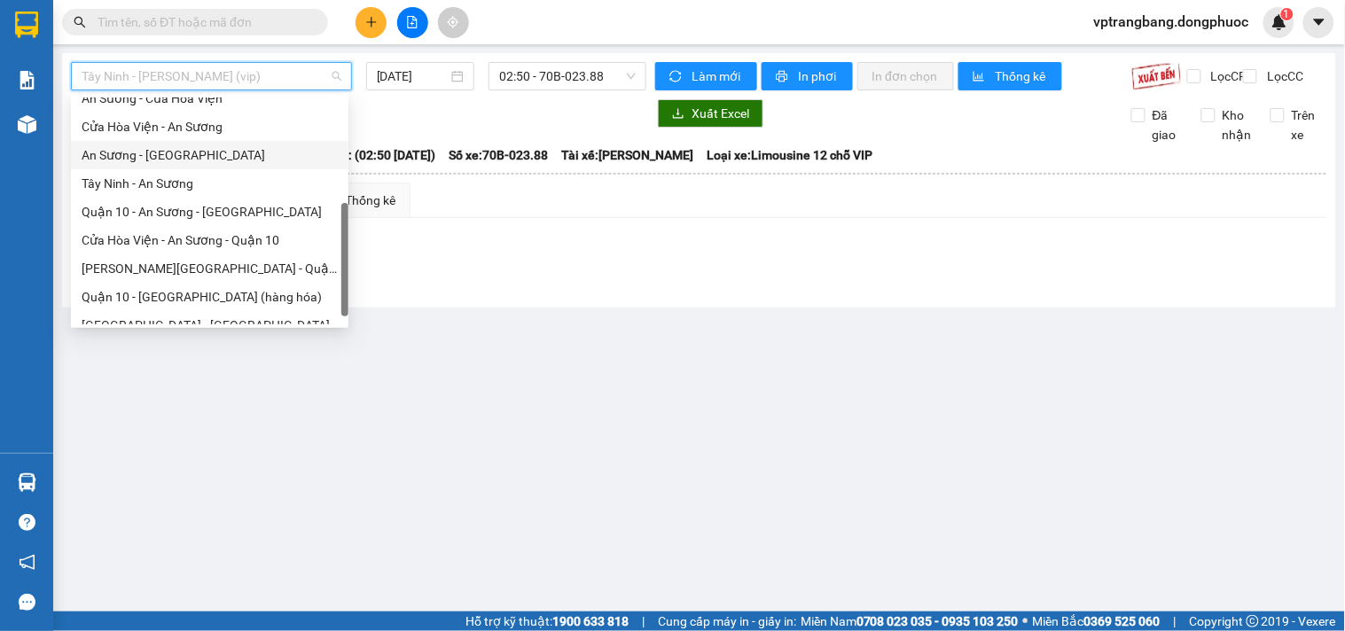
click at [155, 156] on div "An Sương - [GEOGRAPHIC_DATA]" at bounding box center [210, 155] width 256 height 20
type input "[DATE]"
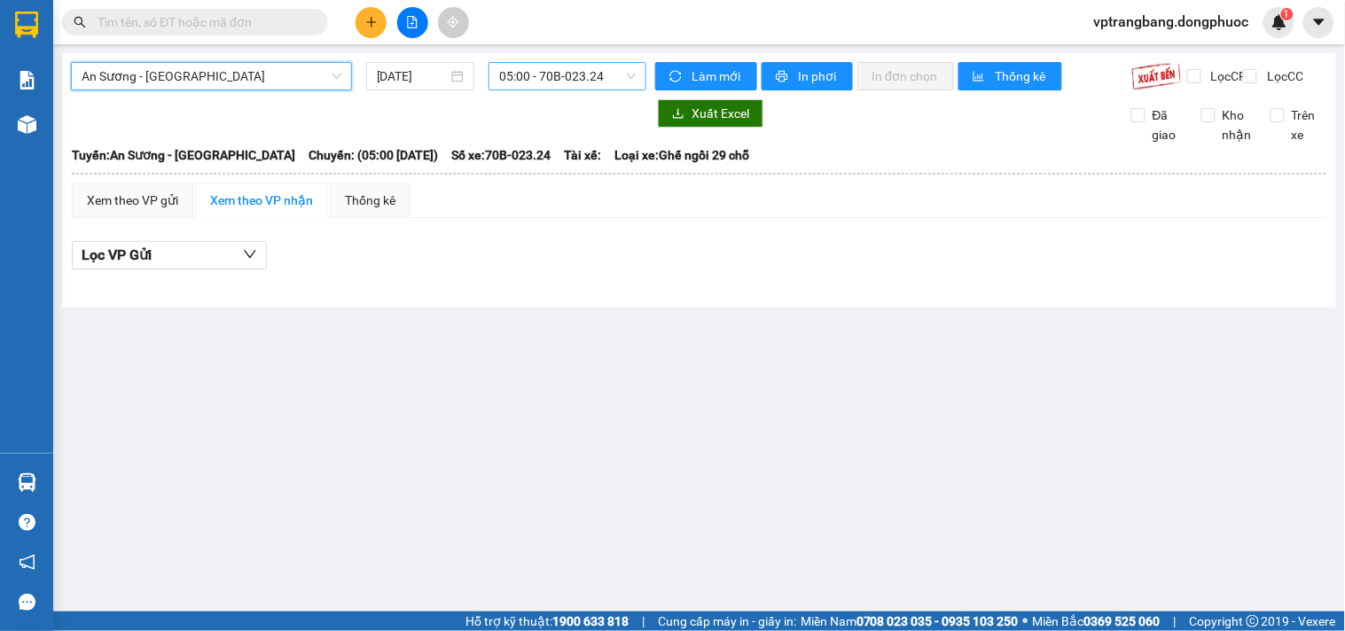
click at [576, 69] on span "05:00 - 70B-023.24" at bounding box center [567, 76] width 137 height 27
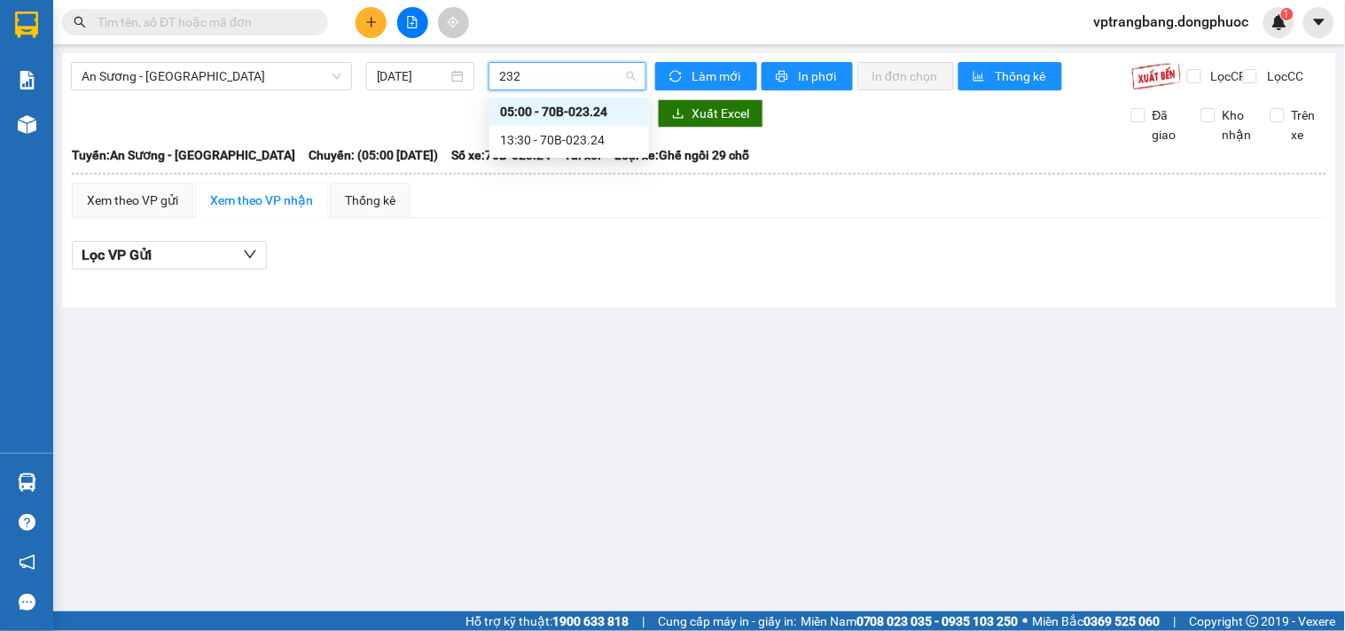
type input "2324"
click at [519, 135] on div "13:30 - 70B-023.24" at bounding box center [569, 140] width 138 height 20
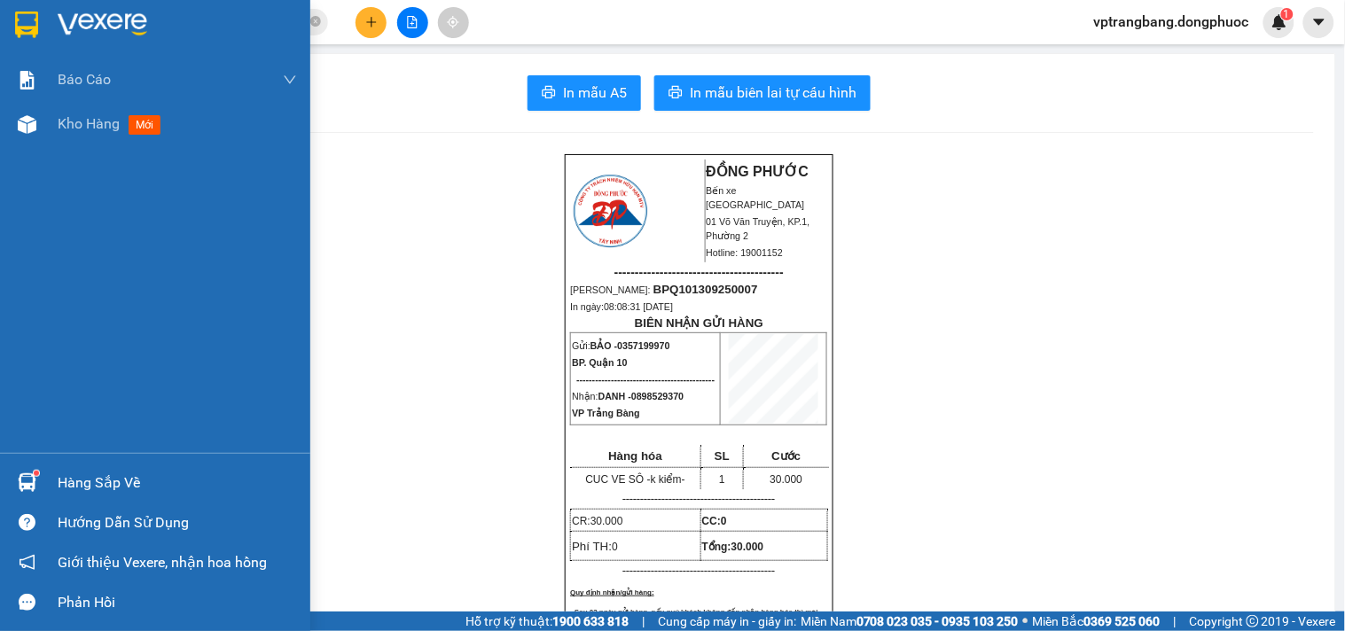
click at [74, 485] on div "Hàng sắp về" at bounding box center [177, 483] width 239 height 27
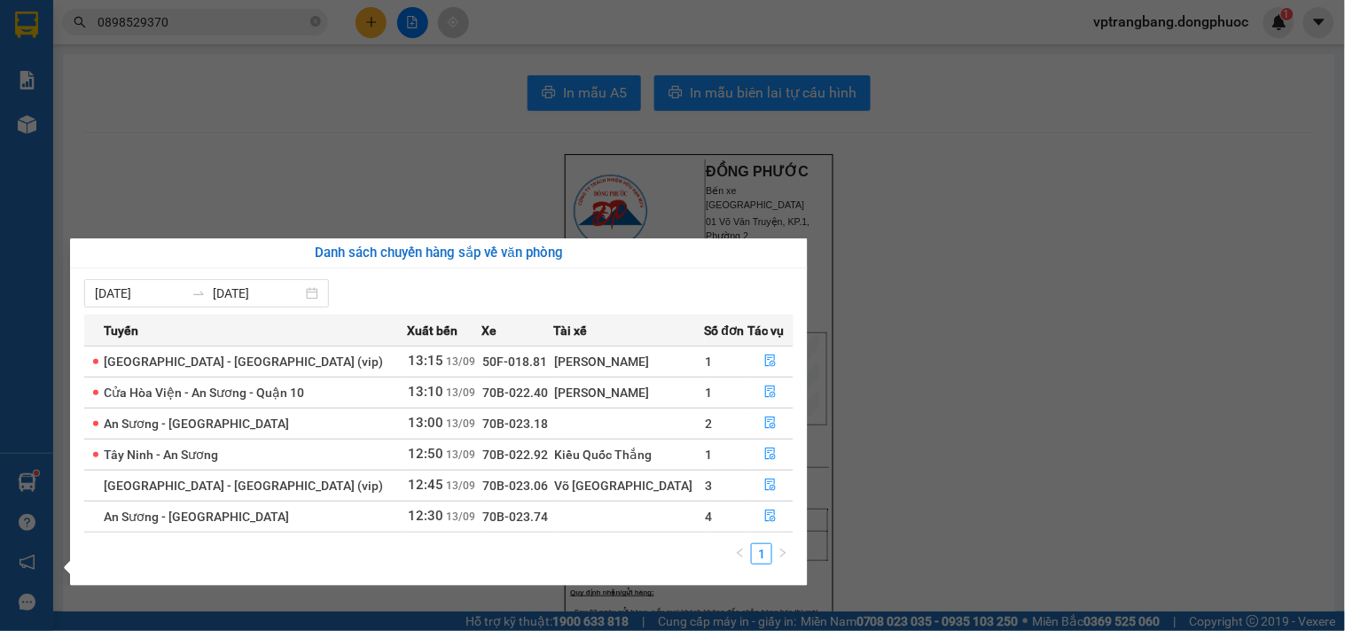
drag, startPoint x: 915, startPoint y: 374, endPoint x: 890, endPoint y: 367, distance: 25.8
click at [890, 367] on section "Kết quả tìm kiếm ( 39 ) Bộ lọc Mã ĐH Trạng thái Món hàng Tổng cước Chưa cước Nh…" at bounding box center [672, 315] width 1345 height 631
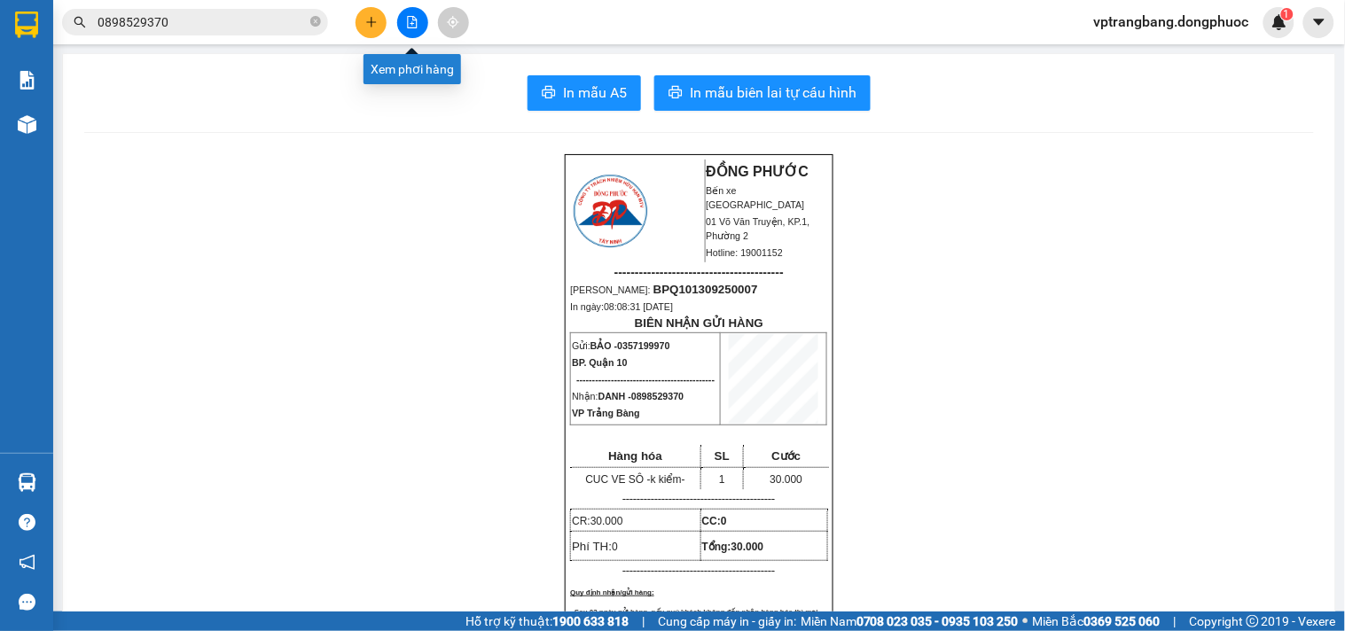
click at [408, 19] on icon "file-add" at bounding box center [413, 22] width 10 height 12
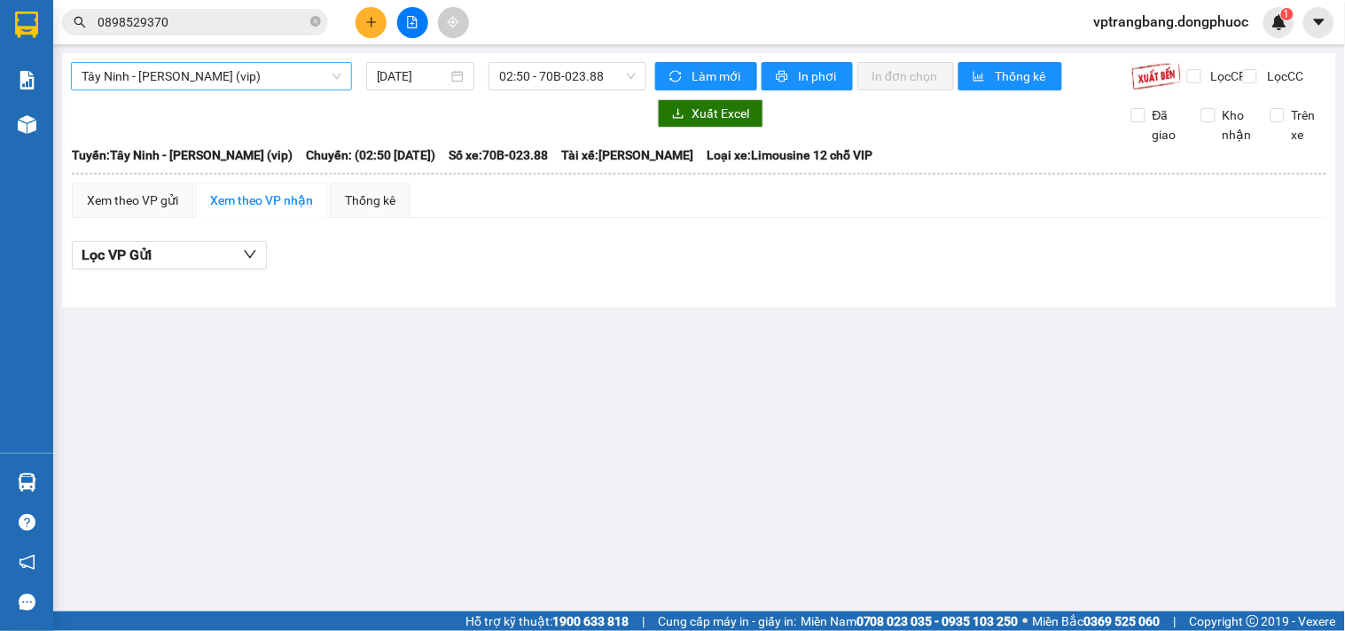
click at [202, 71] on span "Tây Ninh - [PERSON_NAME] (vip)" at bounding box center [212, 76] width 260 height 27
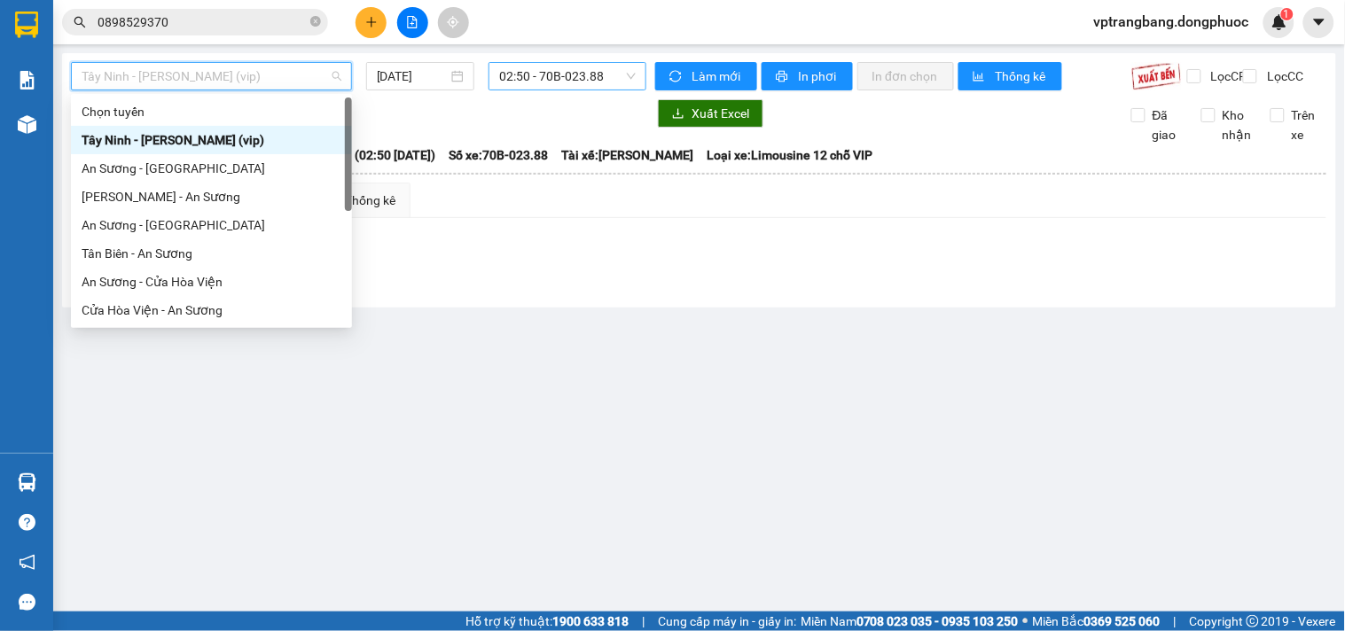
click at [555, 81] on span "02:50 - 70B-023.88" at bounding box center [567, 76] width 137 height 27
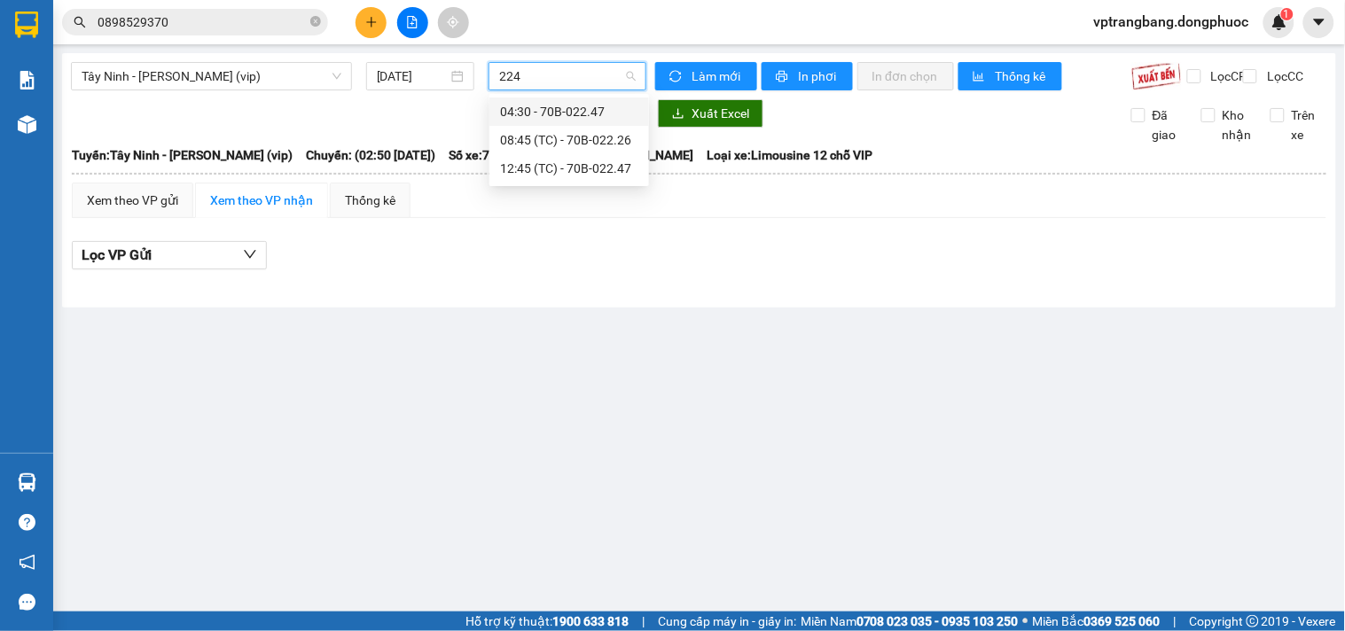
type input "2247"
click at [568, 138] on div "12:45 (TC) - 70B-022.47" at bounding box center [569, 140] width 138 height 20
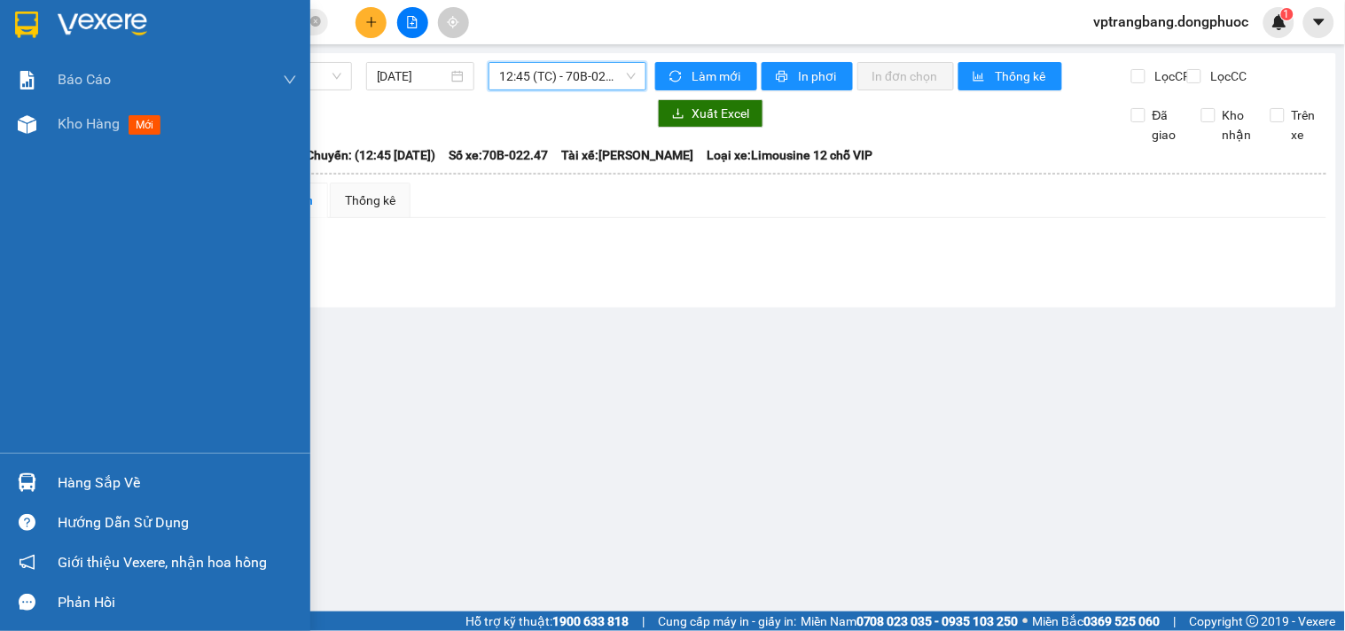
click at [75, 479] on div "Hàng sắp về" at bounding box center [177, 483] width 239 height 27
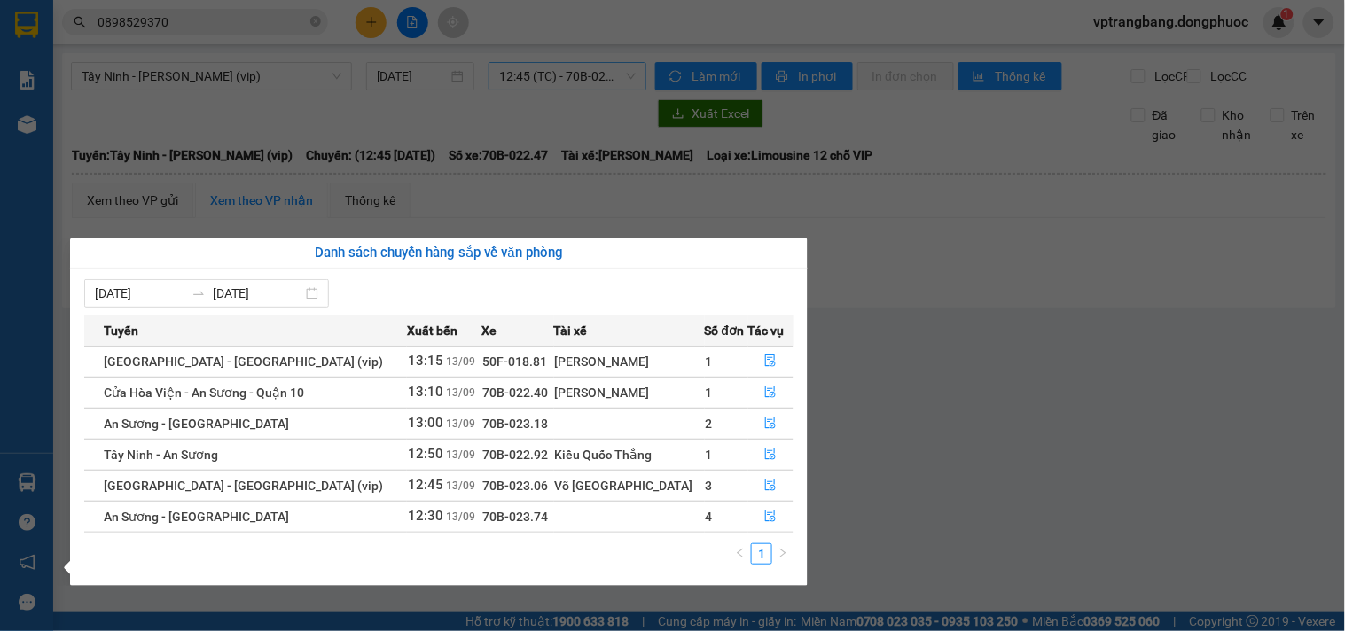
click at [984, 395] on section "Kết quả tìm kiếm ( 39 ) Bộ lọc Mã ĐH Trạng thái Món hàng Tổng cước Chưa cước Nh…" at bounding box center [672, 315] width 1345 height 631
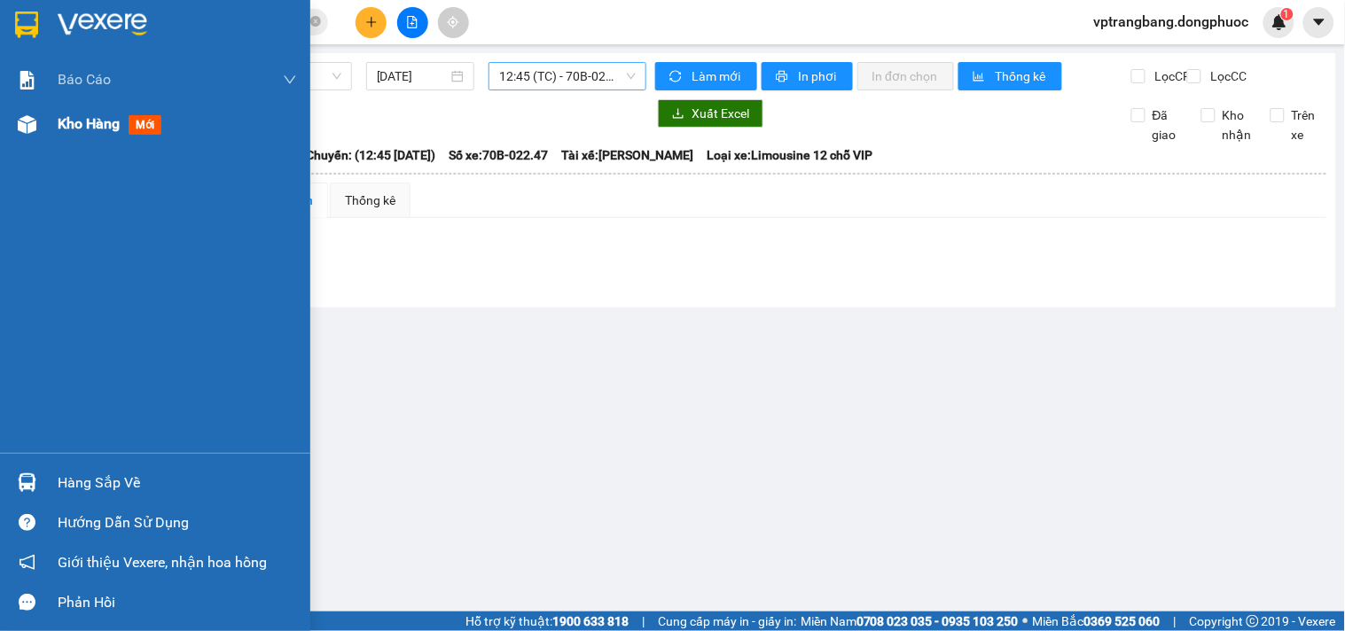
click at [46, 124] on div "Kho hàng mới" at bounding box center [155, 124] width 310 height 44
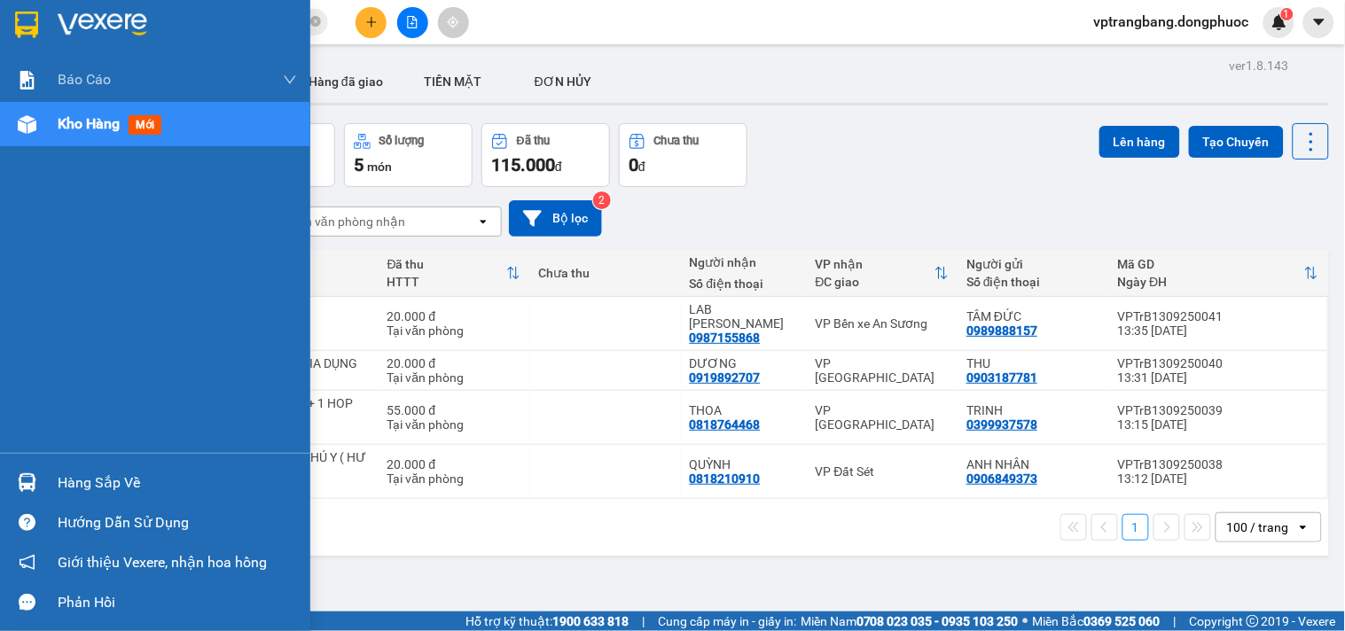
drag, startPoint x: 56, startPoint y: 489, endPoint x: 94, endPoint y: 476, distance: 40.1
click at [57, 486] on div "Hàng sắp về" at bounding box center [155, 483] width 310 height 40
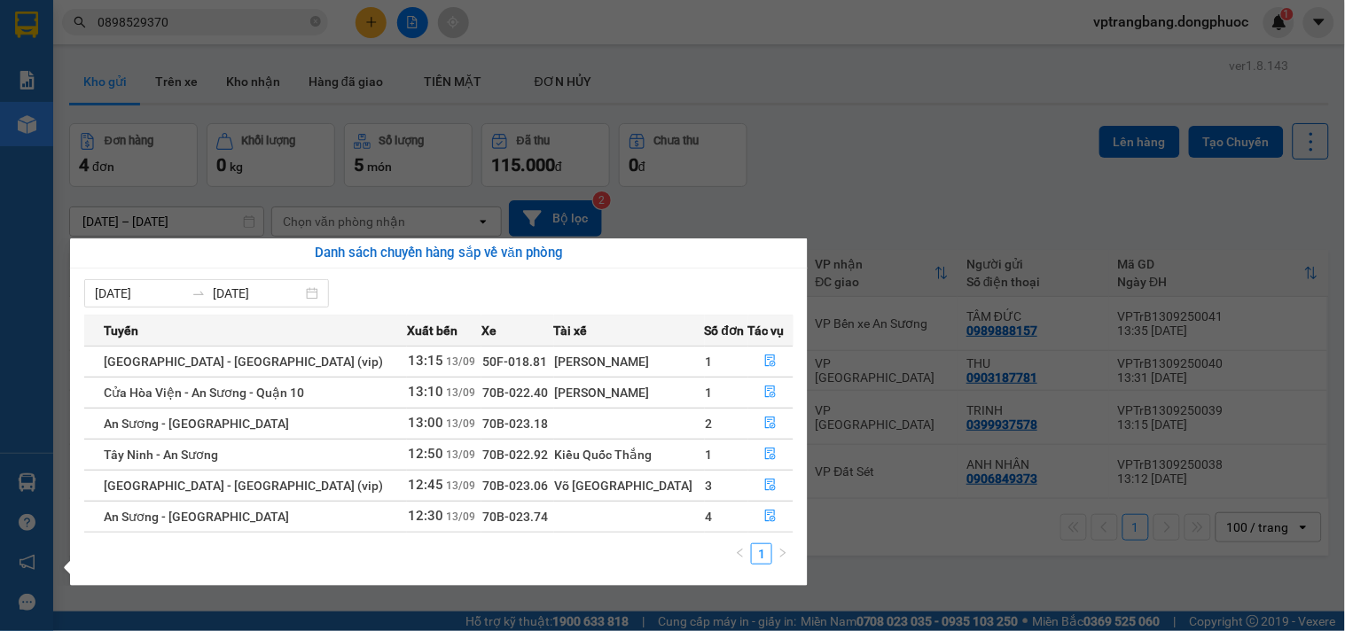
click at [959, 136] on section "Kết quả tìm kiếm ( 39 ) Bộ lọc Mã ĐH Trạng thái Món hàng Tổng cước Chưa cước Nh…" at bounding box center [672, 315] width 1345 height 631
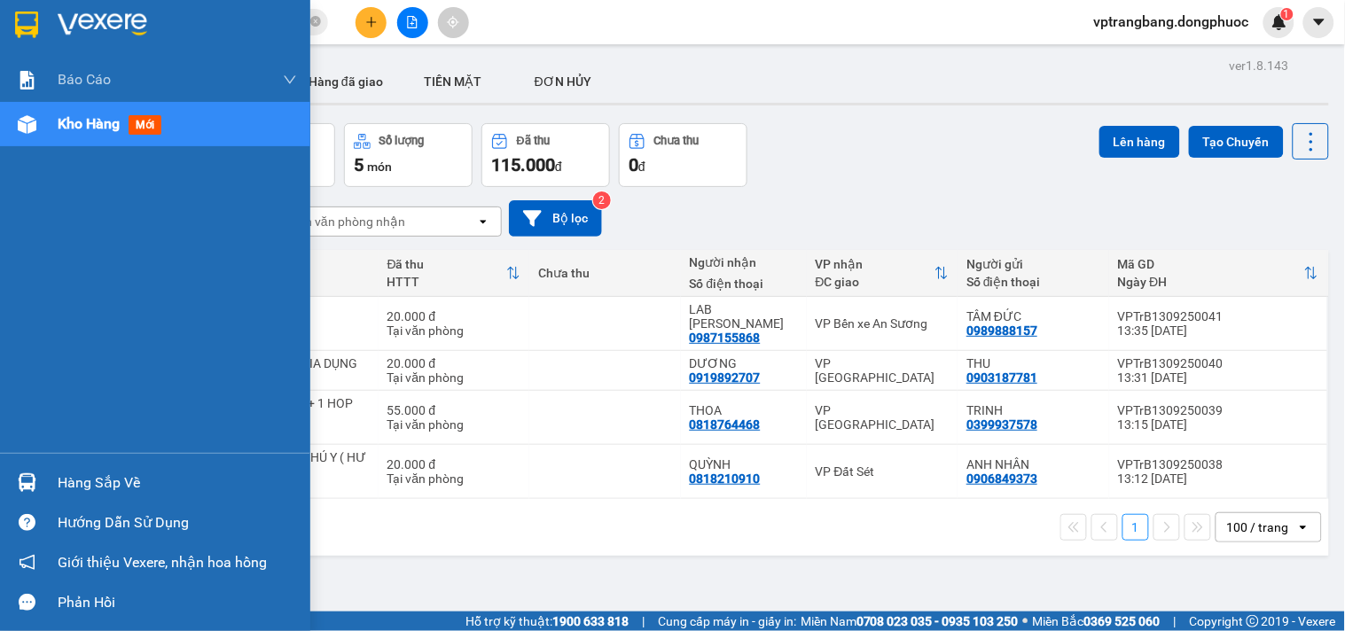
click at [45, 480] on div "Hàng sắp về" at bounding box center [155, 483] width 310 height 40
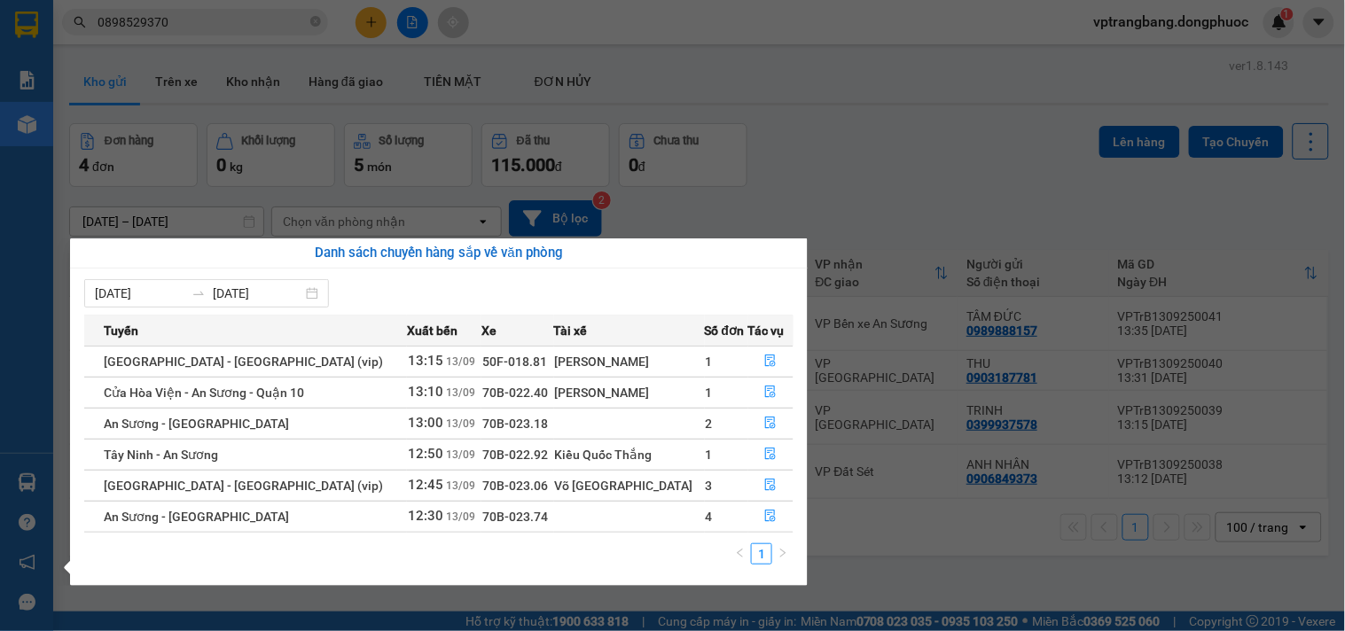
click at [849, 156] on section "Kết quả tìm kiếm ( 39 ) Bộ lọc Mã ĐH Trạng thái Món hàng Tổng cước Chưa cước Nh…" at bounding box center [672, 315] width 1345 height 631
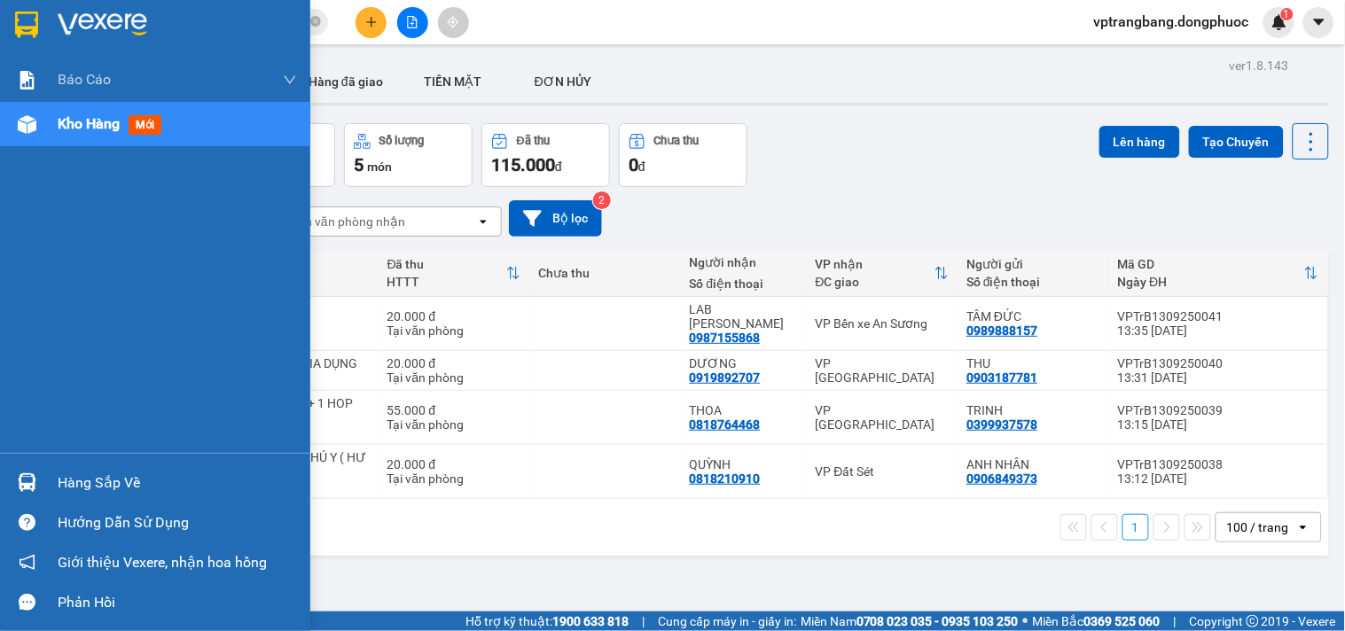
click at [54, 475] on div "Hàng sắp về" at bounding box center [155, 483] width 310 height 40
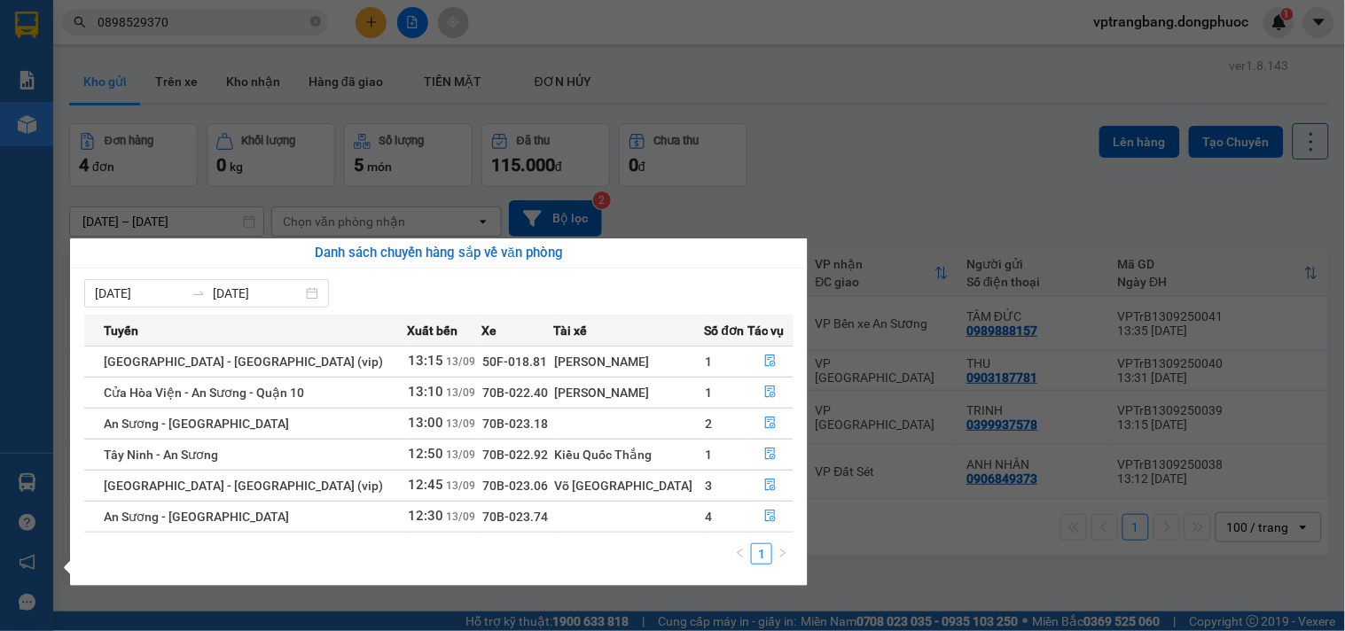
drag, startPoint x: 812, startPoint y: 157, endPoint x: 800, endPoint y: 133, distance: 27.0
click at [810, 142] on section "Kết quả tìm kiếm ( 39 ) Bộ lọc Mã ĐH Trạng thái Món hàng Tổng cước Chưa cước Nh…" at bounding box center [672, 315] width 1345 height 631
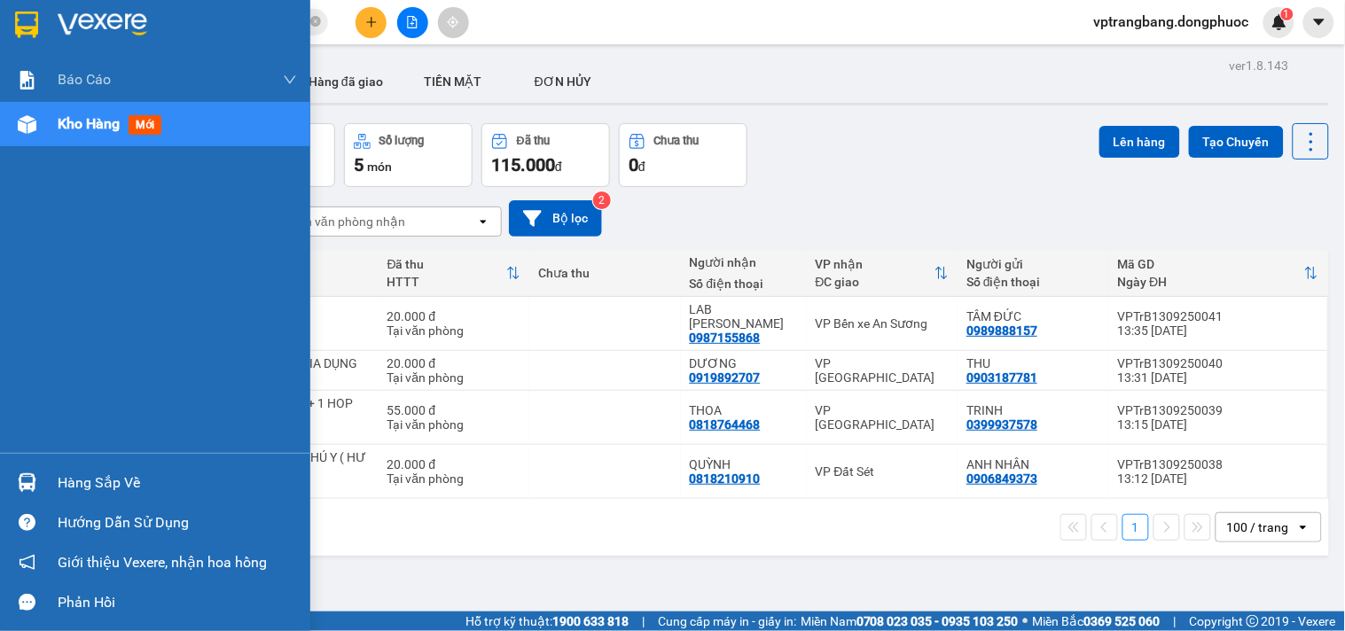
click at [49, 477] on div "Hàng sắp về" at bounding box center [155, 483] width 310 height 40
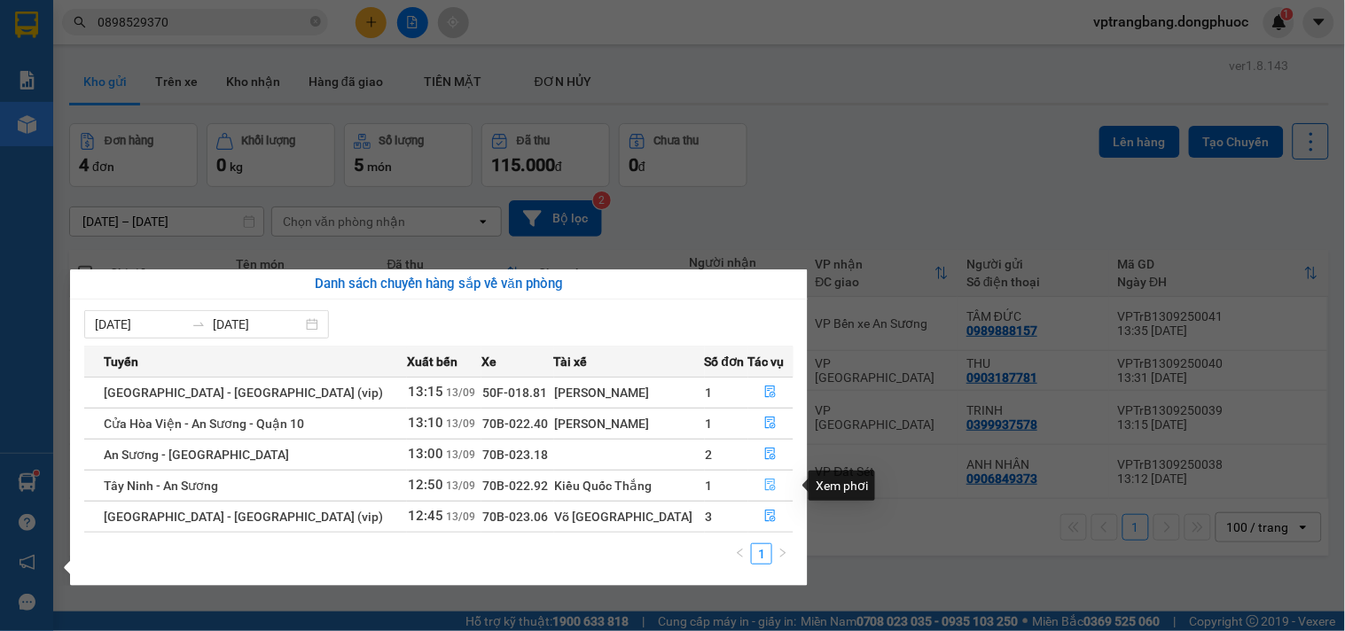
click at [766, 491] on icon "file-done" at bounding box center [771, 485] width 11 height 12
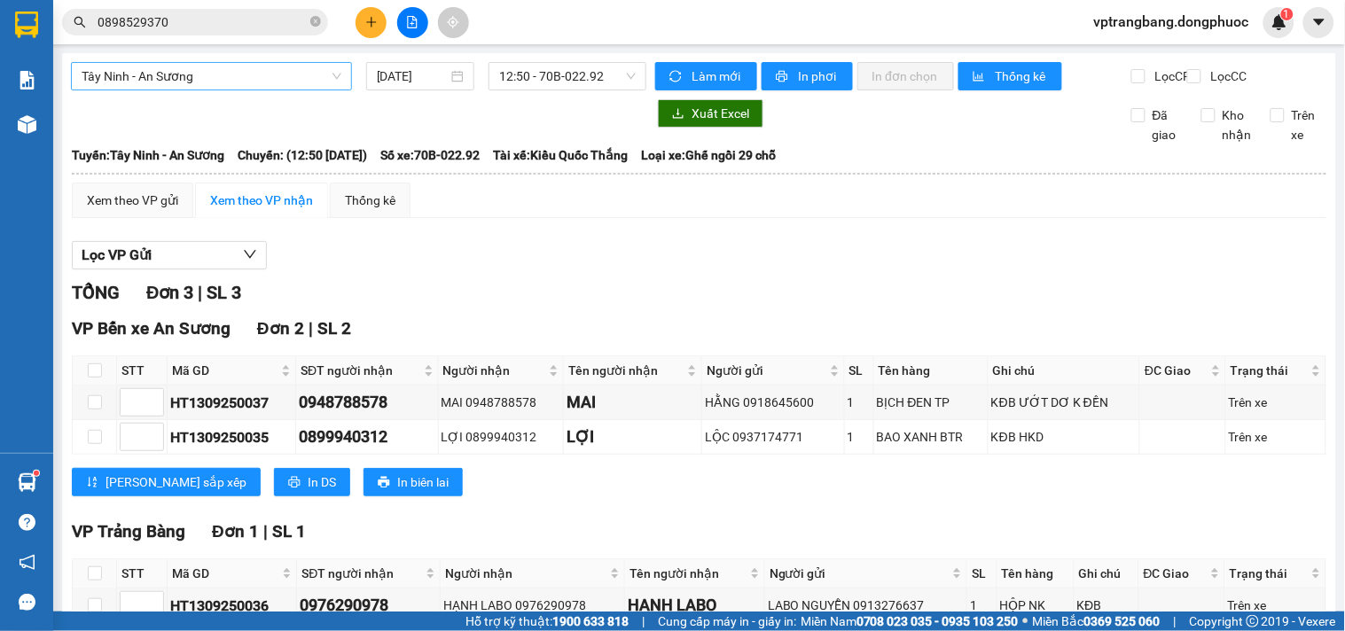
click at [214, 76] on span "Tây Ninh - An Sương" at bounding box center [212, 76] width 260 height 27
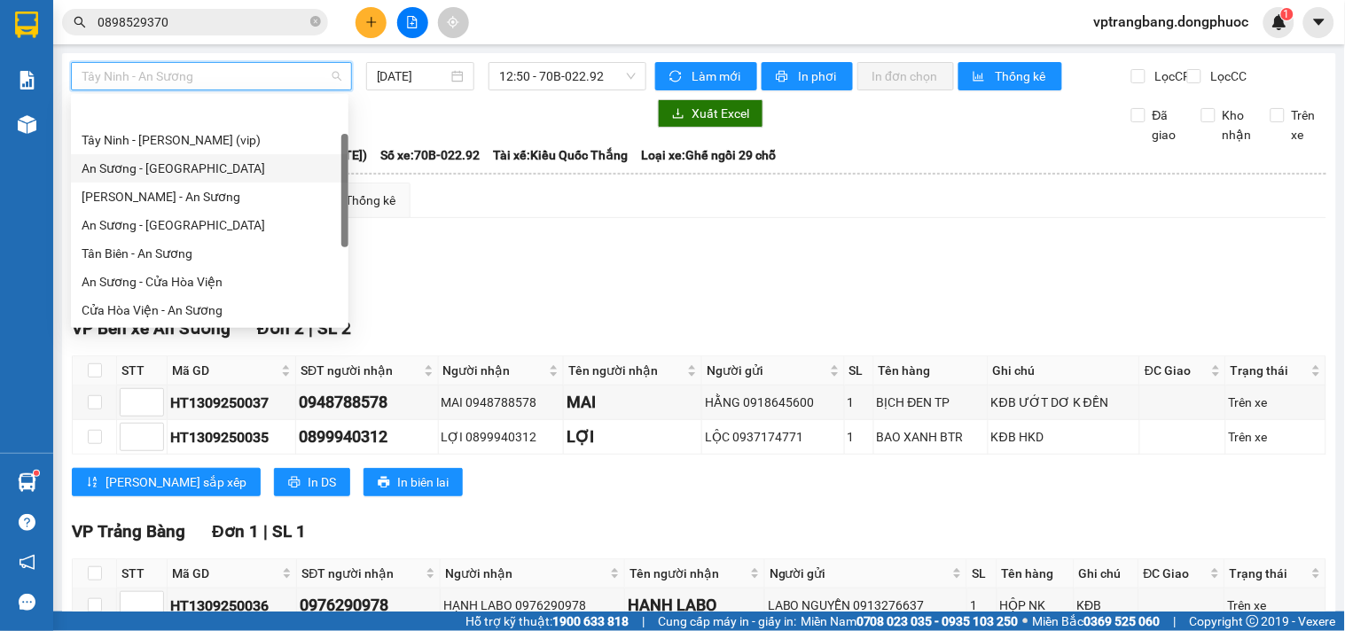
scroll to position [57, 0]
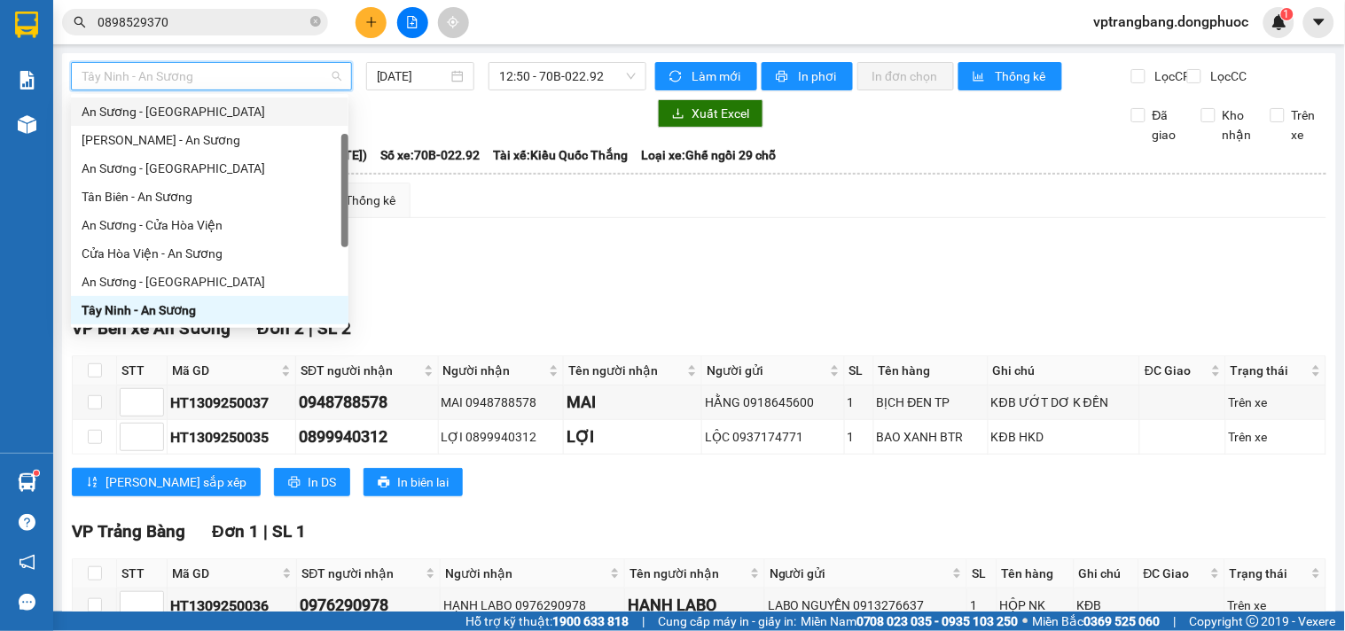
click at [182, 109] on div "An Sương - [GEOGRAPHIC_DATA]" at bounding box center [210, 112] width 256 height 20
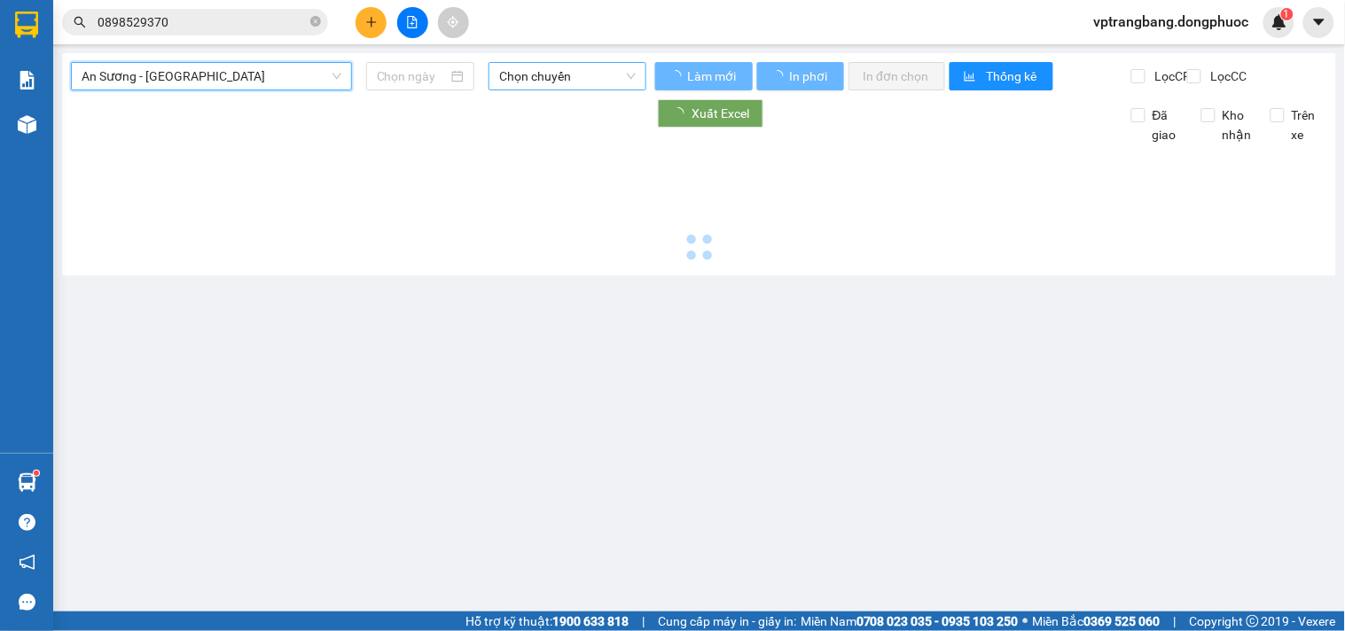
click at [545, 84] on span "Chọn chuyến" at bounding box center [567, 76] width 137 height 27
type input "[DATE]"
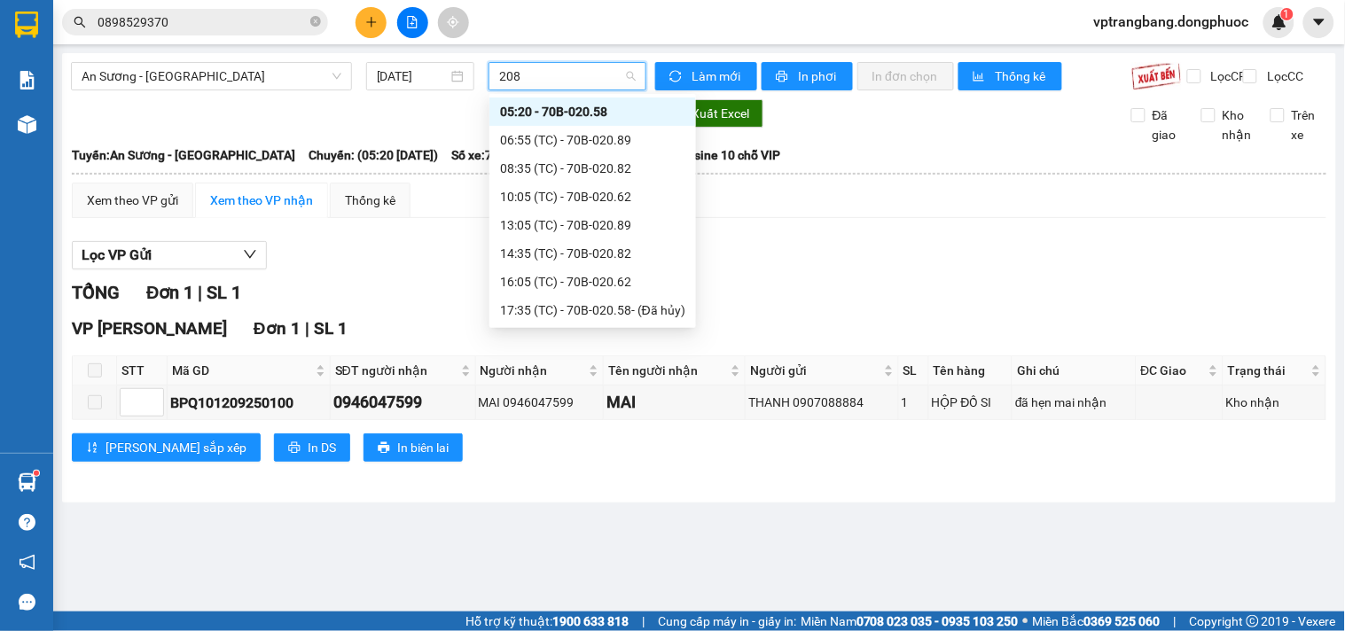
type input "2089"
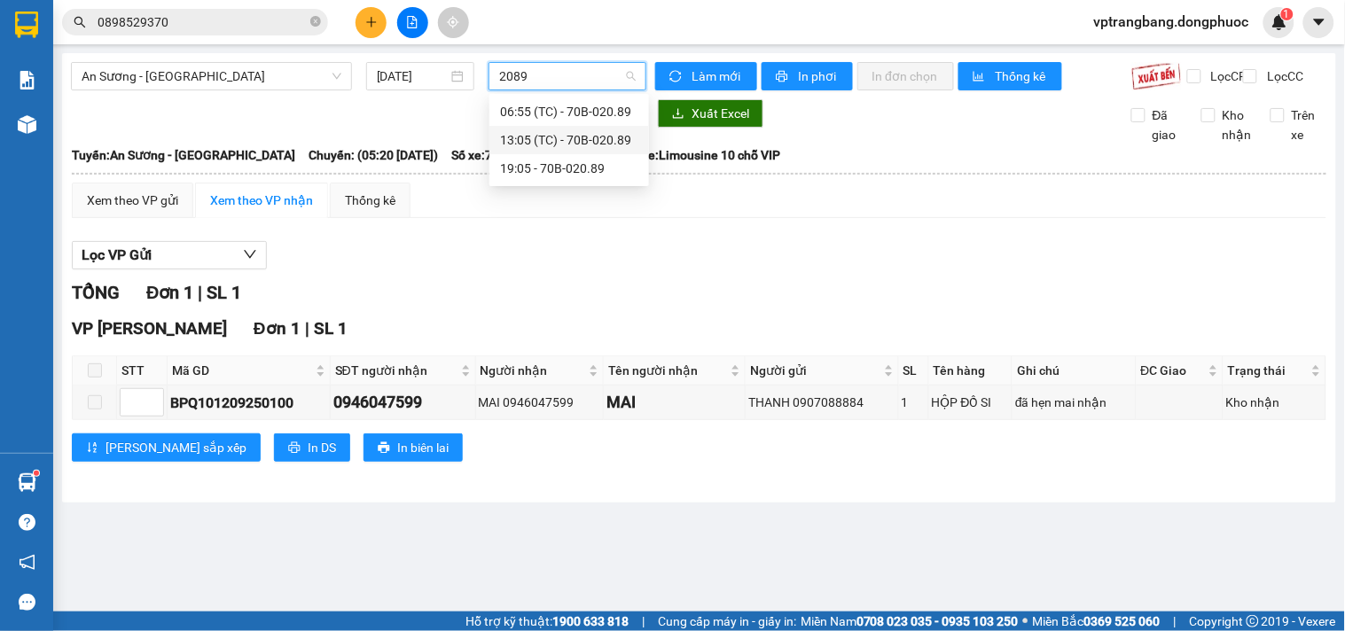
click at [560, 145] on div "13:05 (TC) - 70B-020.89" at bounding box center [569, 140] width 138 height 20
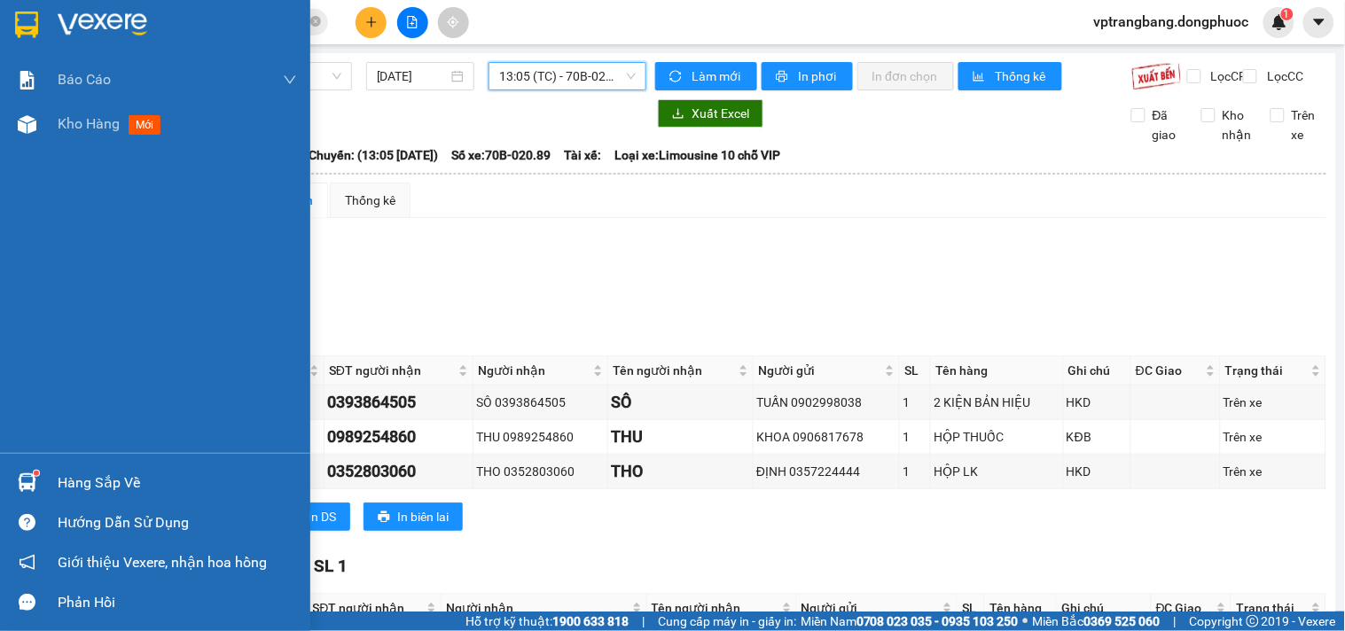
drag, startPoint x: 76, startPoint y: 488, endPoint x: 114, endPoint y: 482, distance: 37.6
click at [82, 488] on div "Hàng sắp về" at bounding box center [177, 483] width 239 height 27
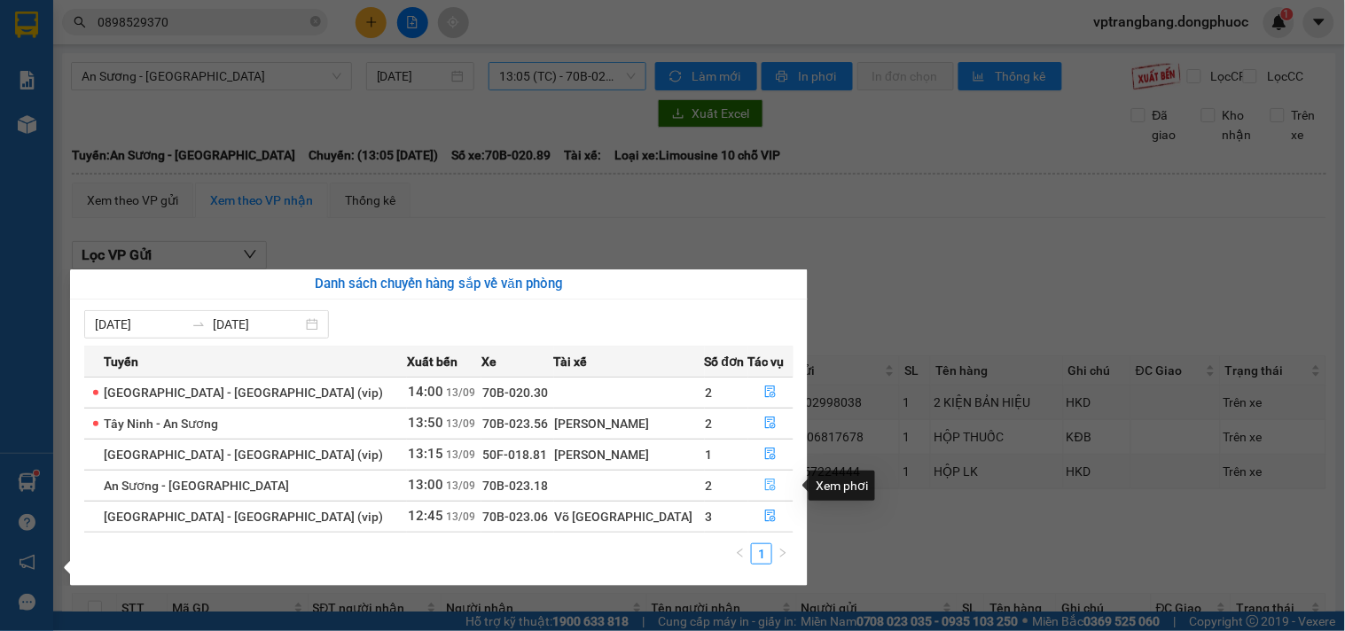
click at [764, 485] on icon "file-done" at bounding box center [770, 485] width 12 height 12
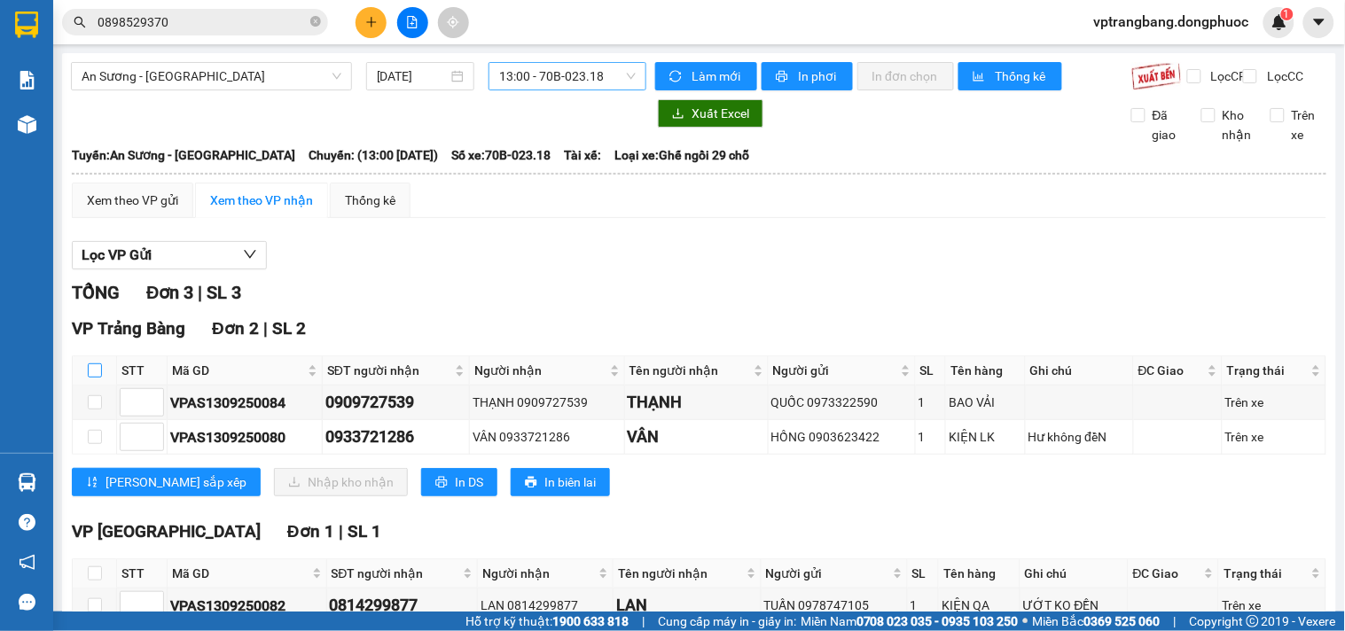
click at [89, 378] on input "checkbox" at bounding box center [95, 371] width 14 height 14
checkbox input "true"
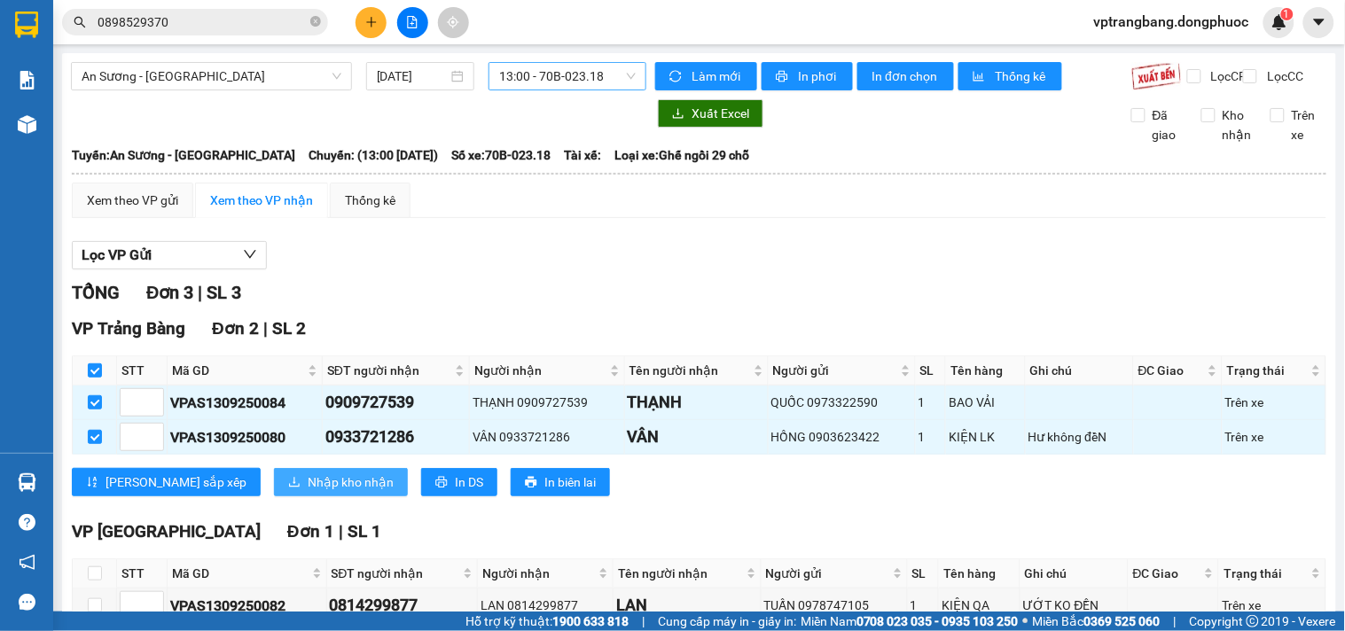
click at [308, 492] on span "Nhập kho nhận" at bounding box center [351, 483] width 86 height 20
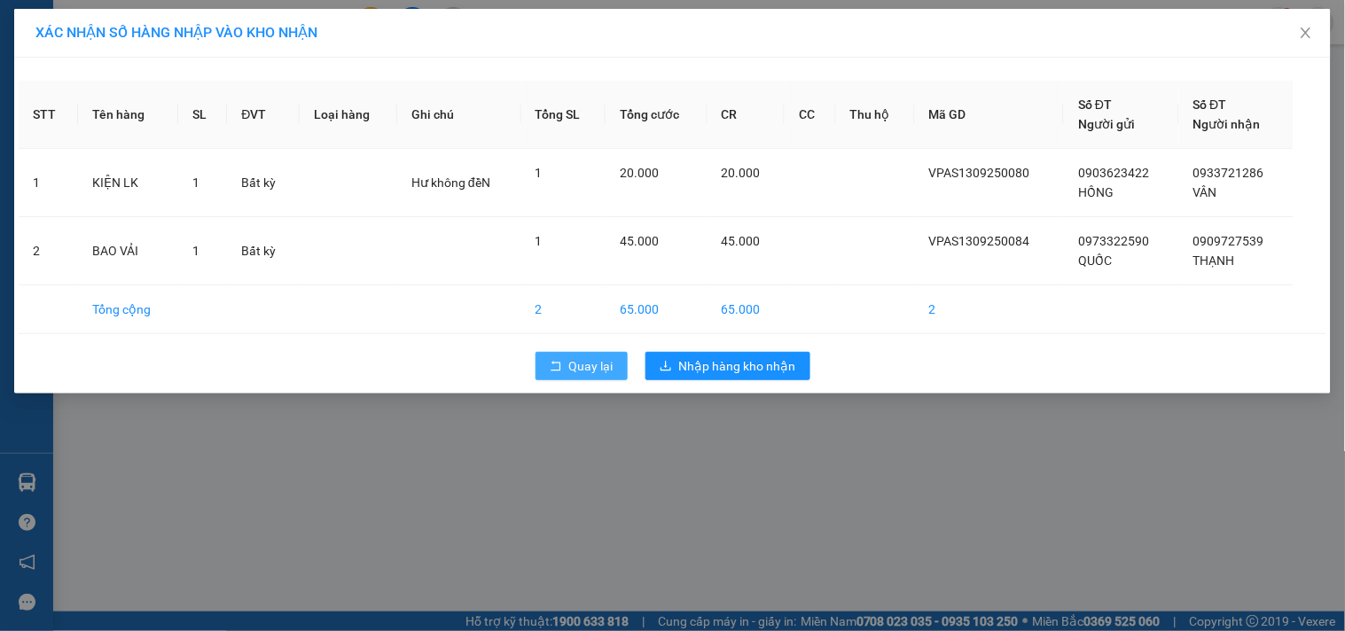
click at [582, 371] on span "Quay lại" at bounding box center [591, 366] width 44 height 20
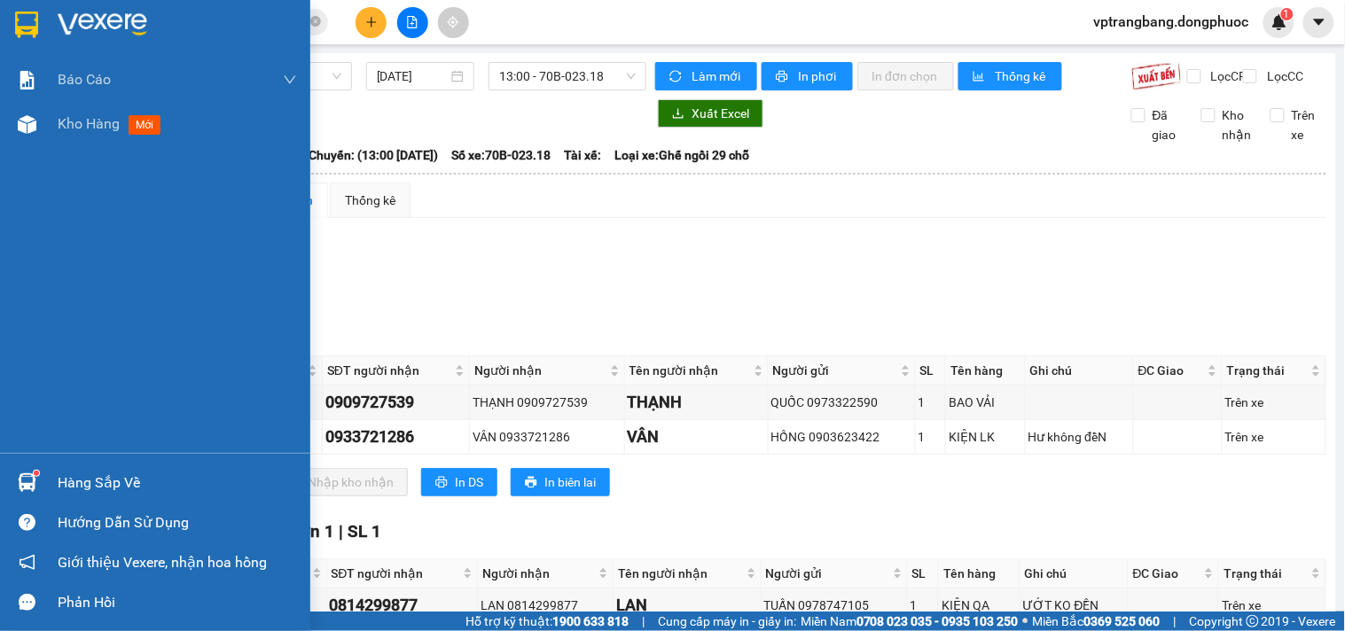
drag, startPoint x: 63, startPoint y: 479, endPoint x: 114, endPoint y: 480, distance: 50.6
click at [67, 479] on div "Hàng sắp về" at bounding box center [177, 483] width 239 height 27
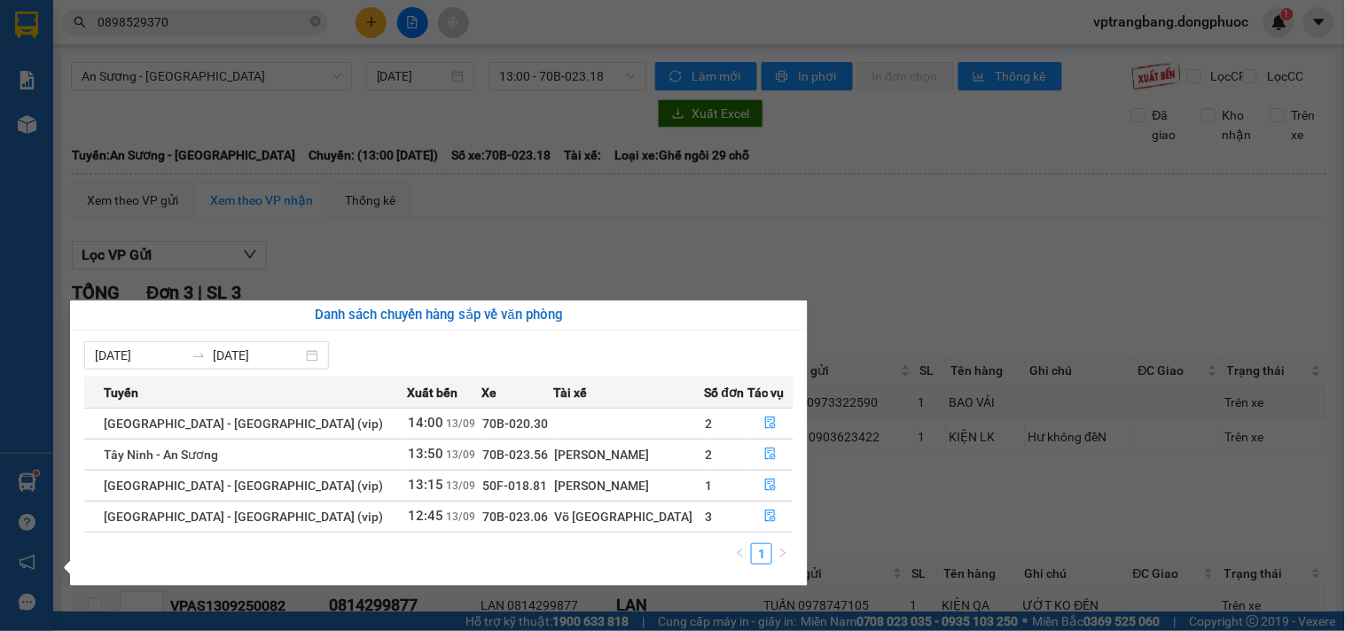
click at [884, 280] on section "Kết quả tìm kiếm ( 39 ) Bộ lọc Mã ĐH Trạng thái Món hàng Tổng cước Chưa cước Nh…" at bounding box center [672, 315] width 1345 height 631
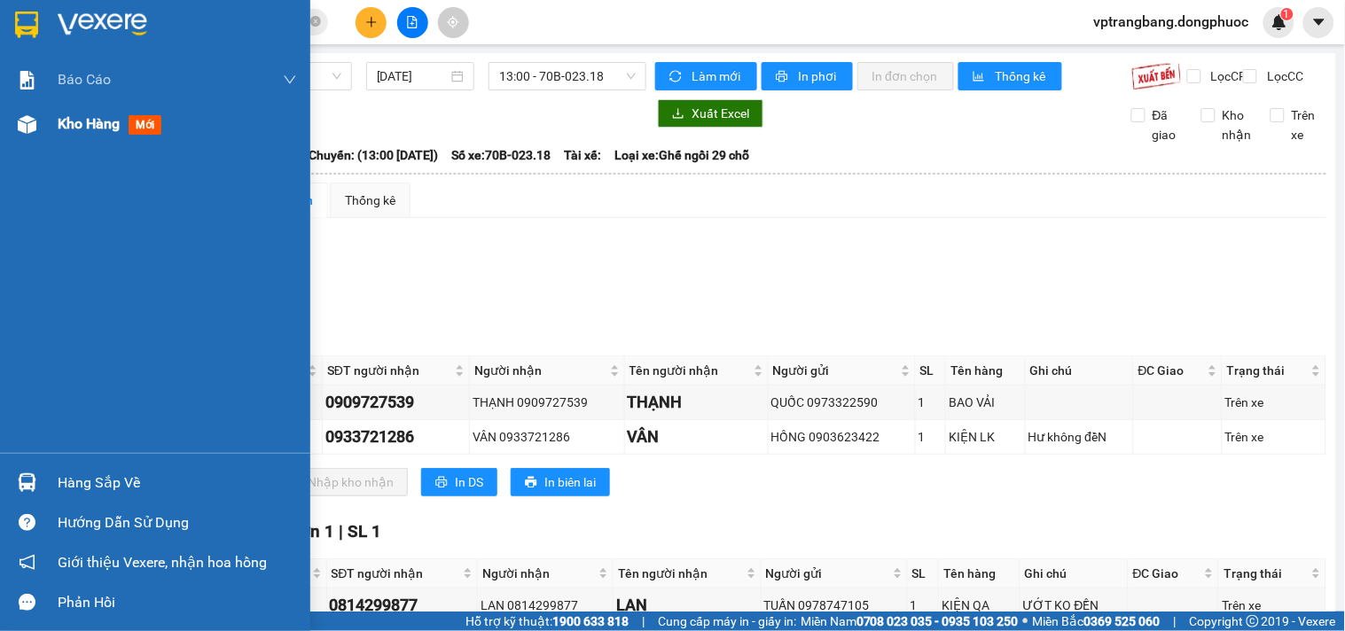
click at [58, 120] on span "Kho hàng" at bounding box center [89, 123] width 62 height 17
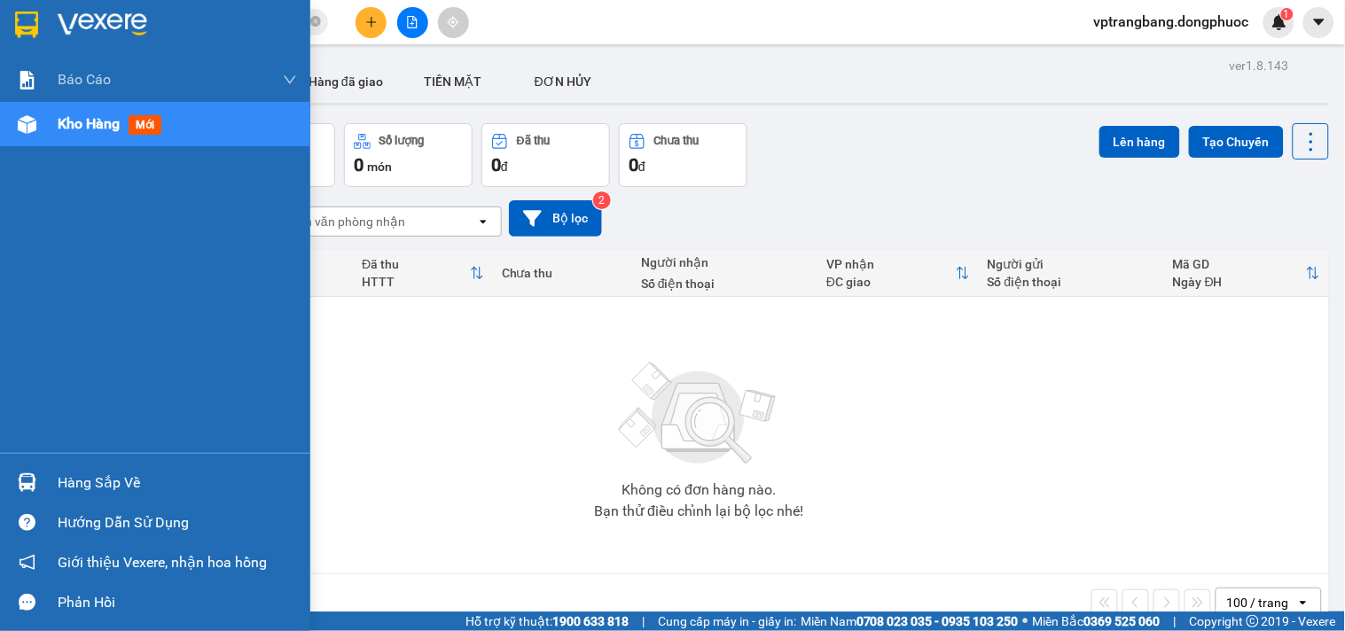
click at [43, 482] on div "Hàng sắp về" at bounding box center [155, 483] width 310 height 40
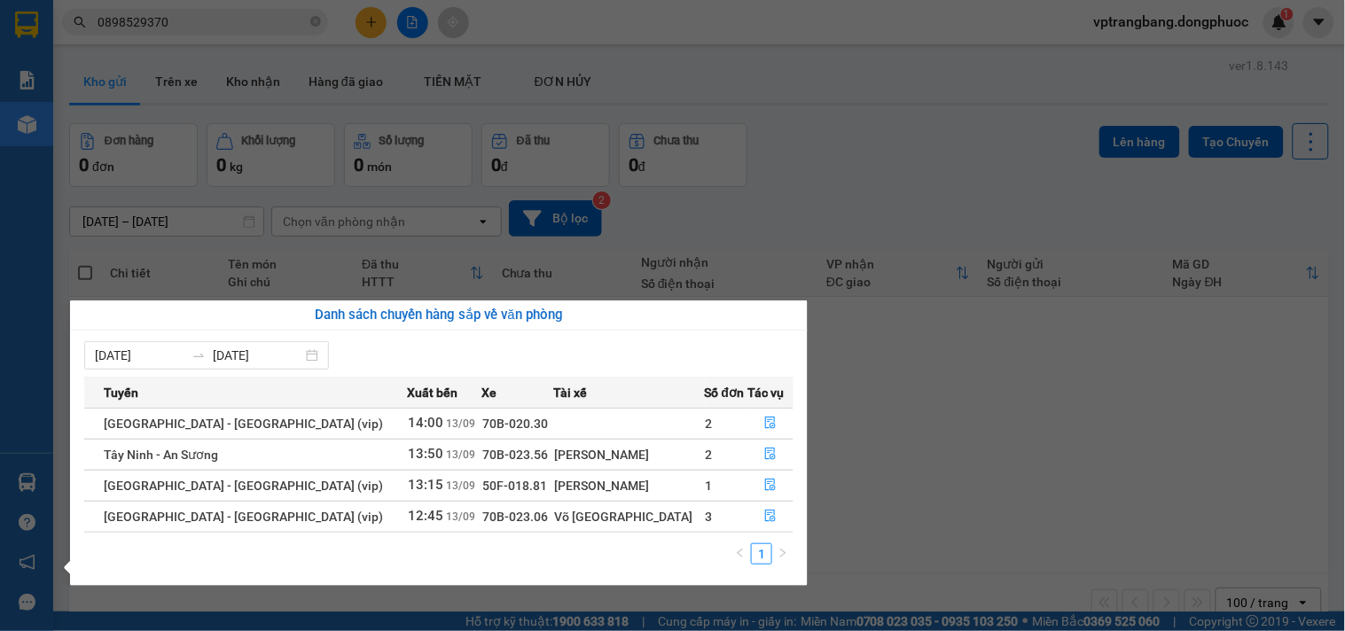
click at [943, 449] on section "Kết quả tìm kiếm ( 39 ) Bộ lọc Mã ĐH Trạng thái Món hàng Tổng cước Chưa cước Nh…" at bounding box center [672, 315] width 1345 height 631
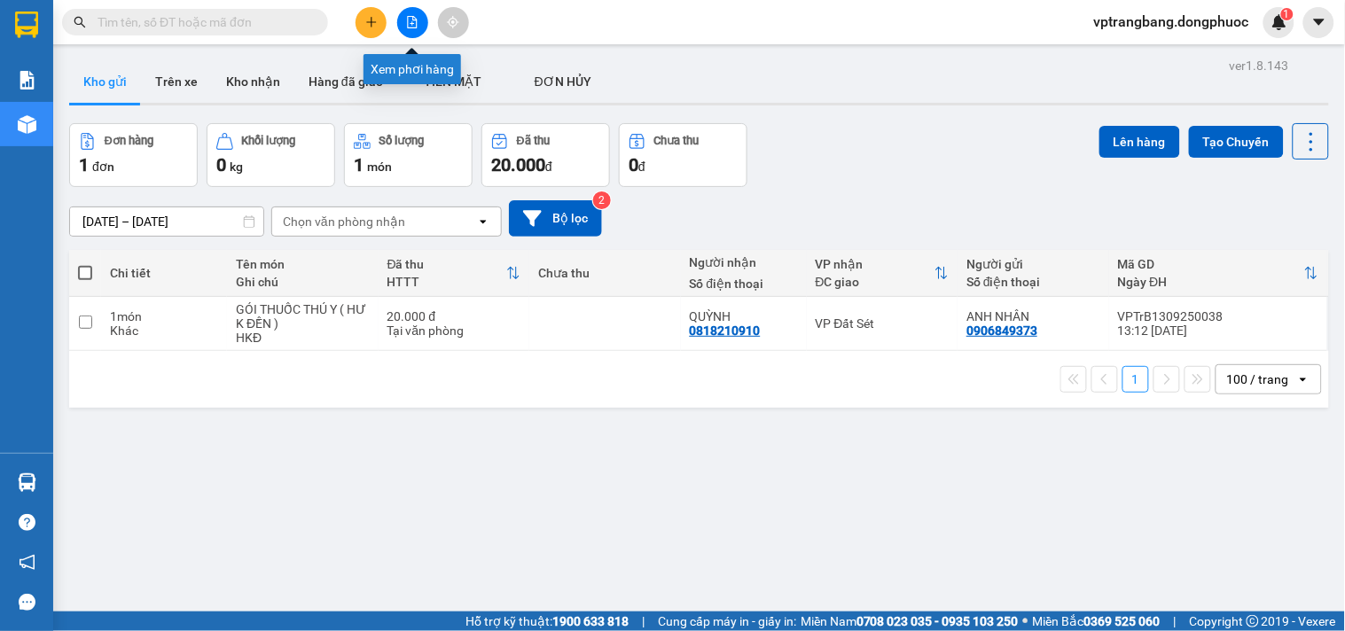
click at [404, 21] on button at bounding box center [412, 22] width 31 height 31
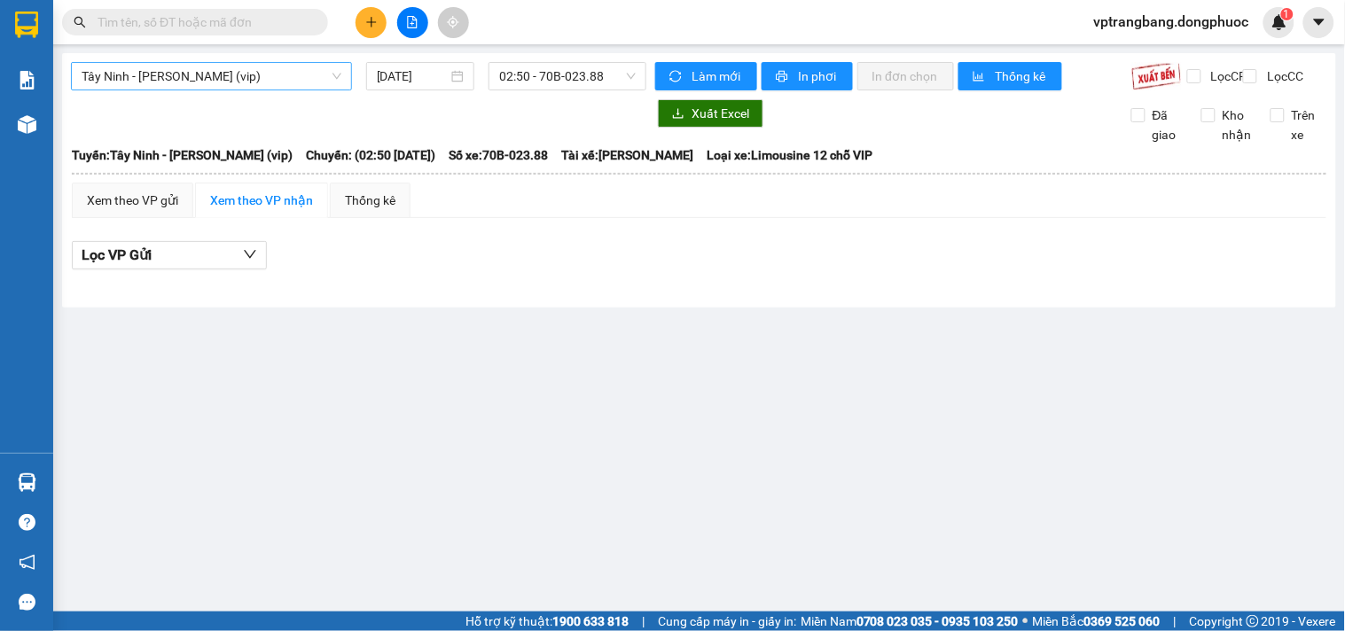
click at [252, 82] on span "Tây Ninh - [PERSON_NAME] (vip)" at bounding box center [212, 76] width 260 height 27
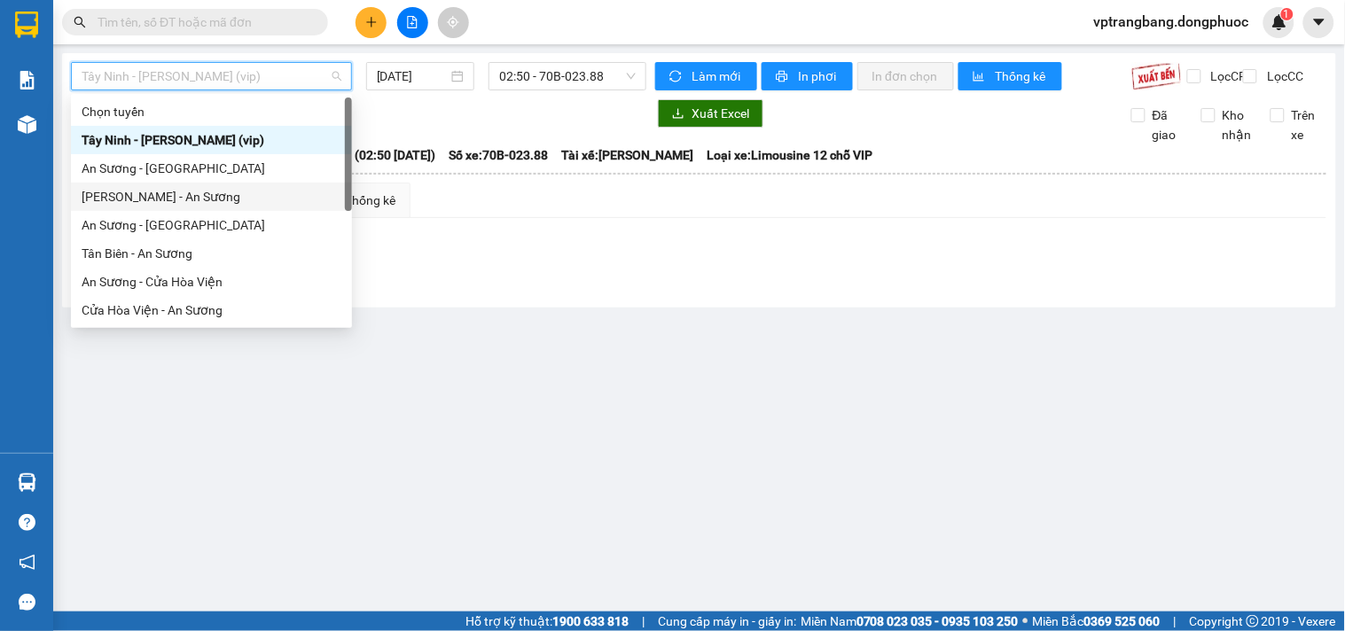
scroll to position [199, 0]
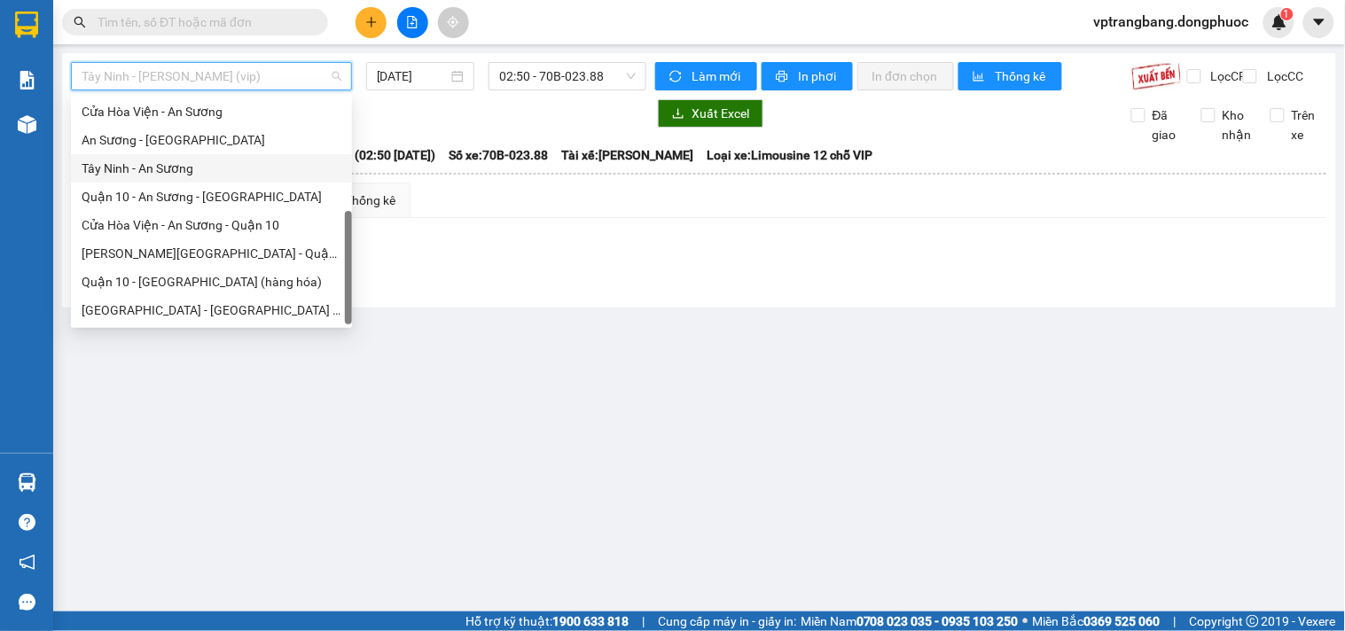
click at [172, 173] on div "Tây Ninh - An Sương" at bounding box center [212, 169] width 260 height 20
type input "[DATE]"
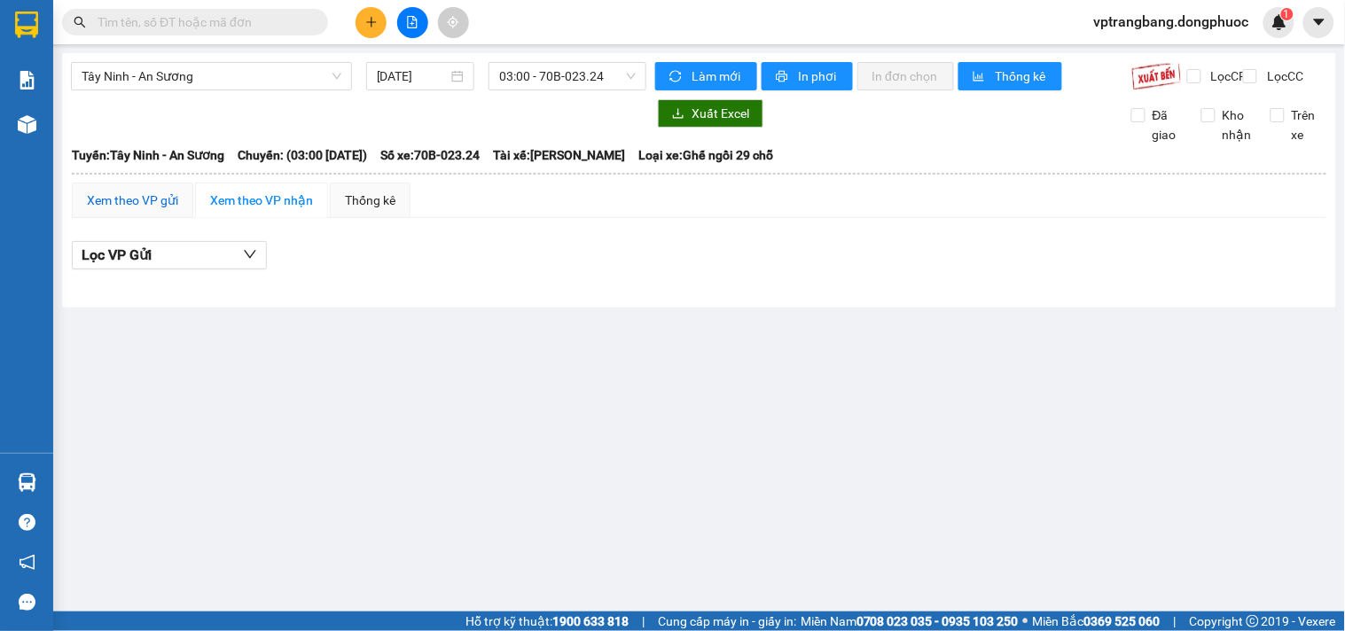
click at [152, 210] on div "Xem theo VP gửi" at bounding box center [132, 201] width 91 height 20
click at [542, 82] on span "03:00 - 70B-023.24" at bounding box center [567, 76] width 137 height 27
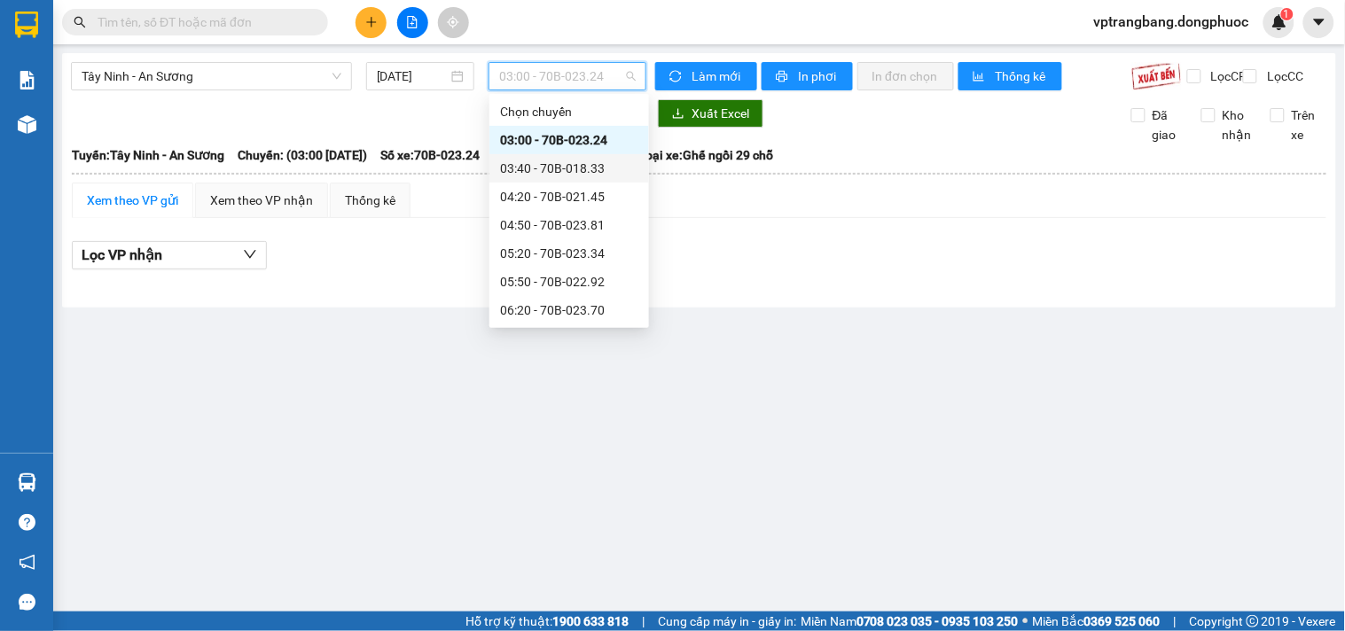
click at [563, 170] on div "03:40 - 70B-018.33" at bounding box center [569, 169] width 138 height 20
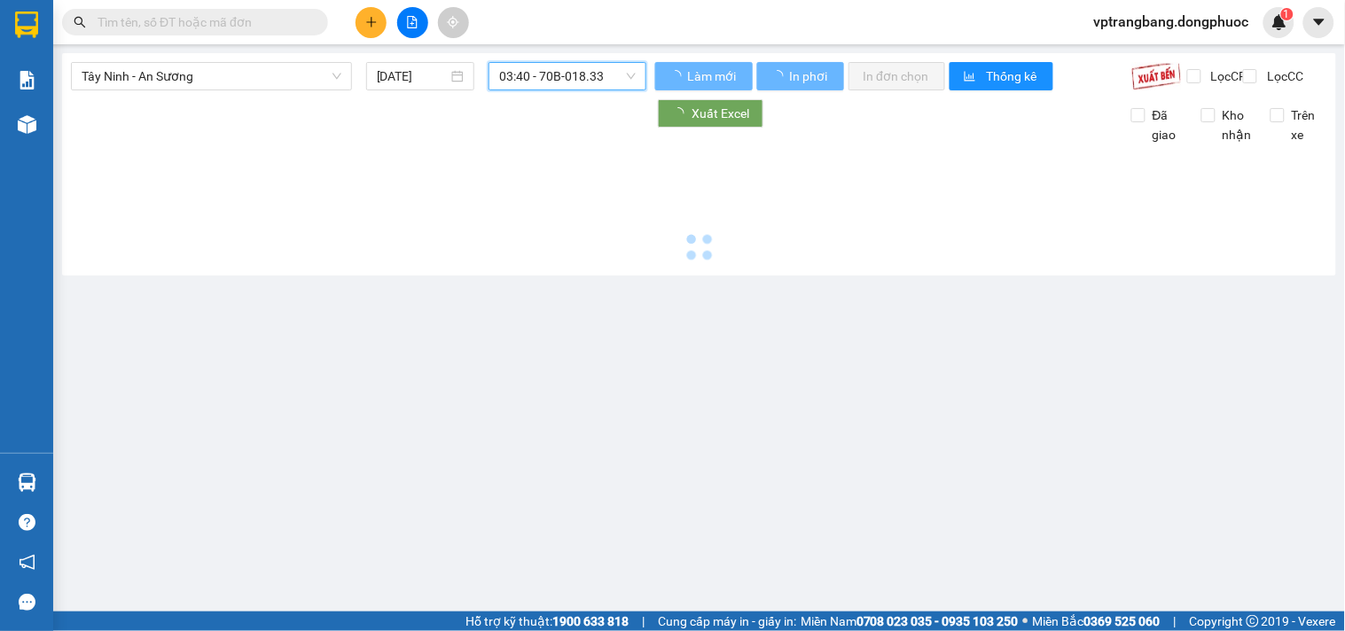
click at [536, 75] on span "03:40 - 70B-018.33" at bounding box center [567, 76] width 137 height 27
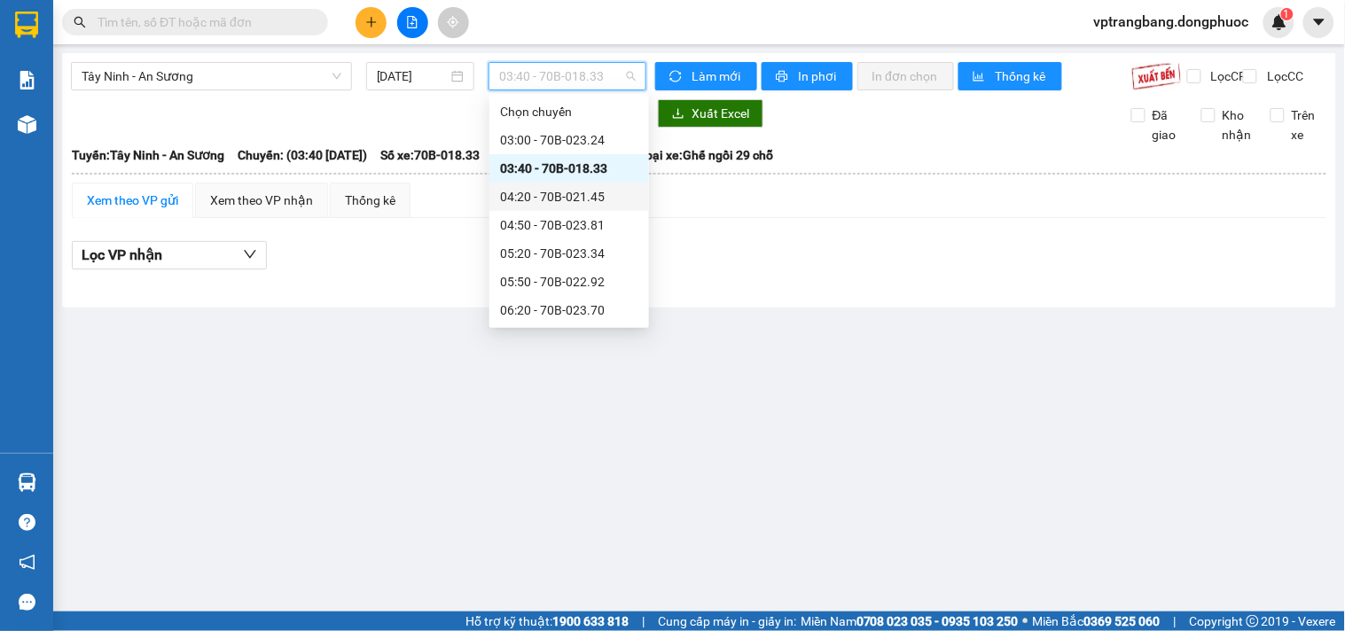
click at [550, 197] on div "04:20 - 70B-021.45" at bounding box center [569, 197] width 138 height 20
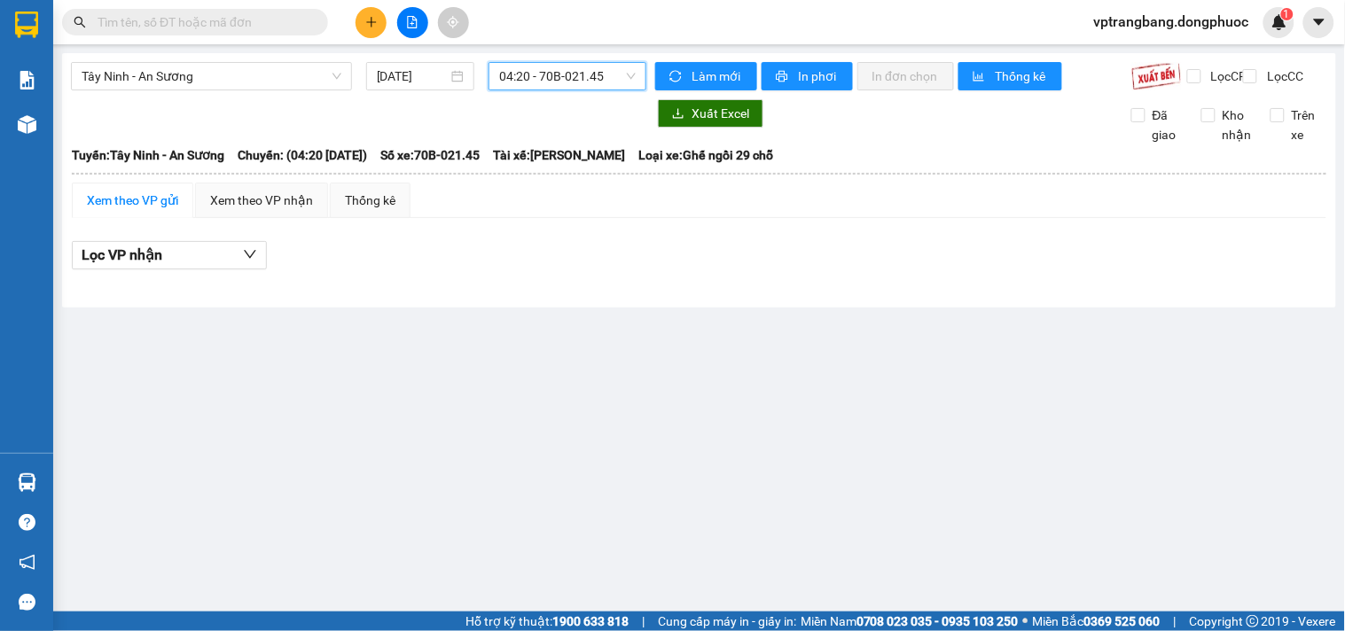
click at [565, 82] on span "04:20 - 70B-021.45" at bounding box center [567, 76] width 137 height 27
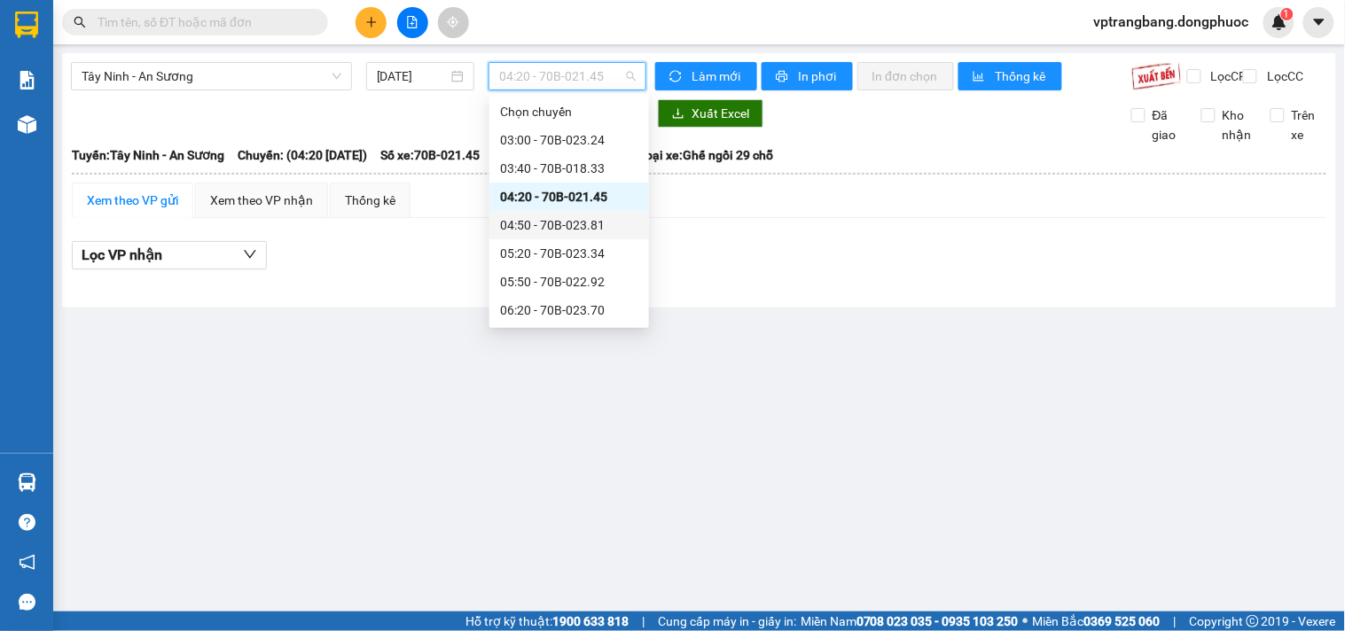
click at [563, 224] on div "04:50 - 70B-023.81" at bounding box center [569, 225] width 138 height 20
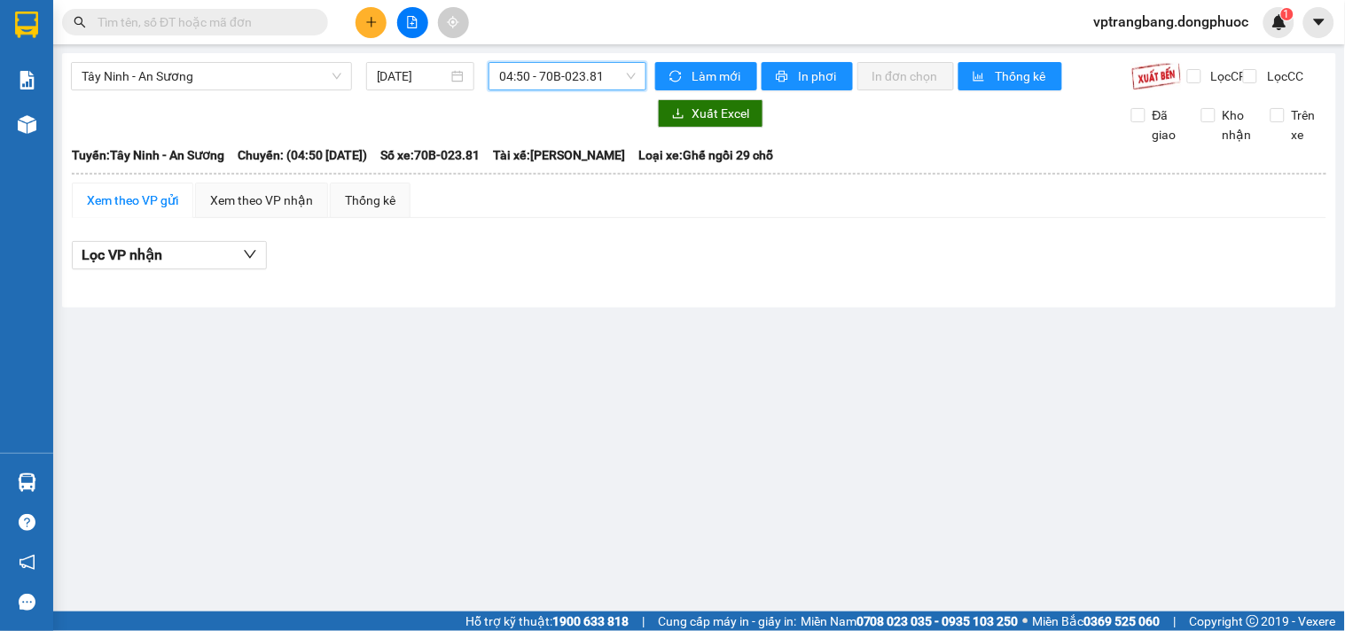
click at [568, 78] on span "04:50 - 70B-023.81" at bounding box center [567, 76] width 137 height 27
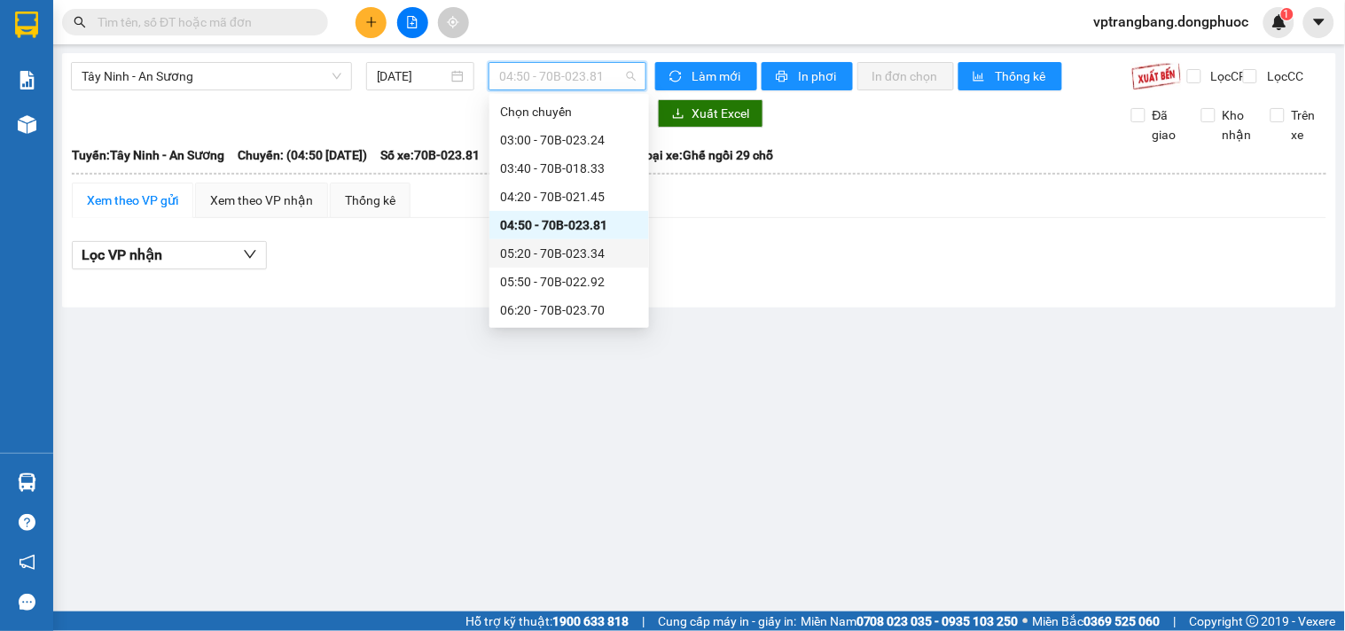
click at [554, 249] on div "05:20 - 70B-023.34" at bounding box center [569, 254] width 138 height 20
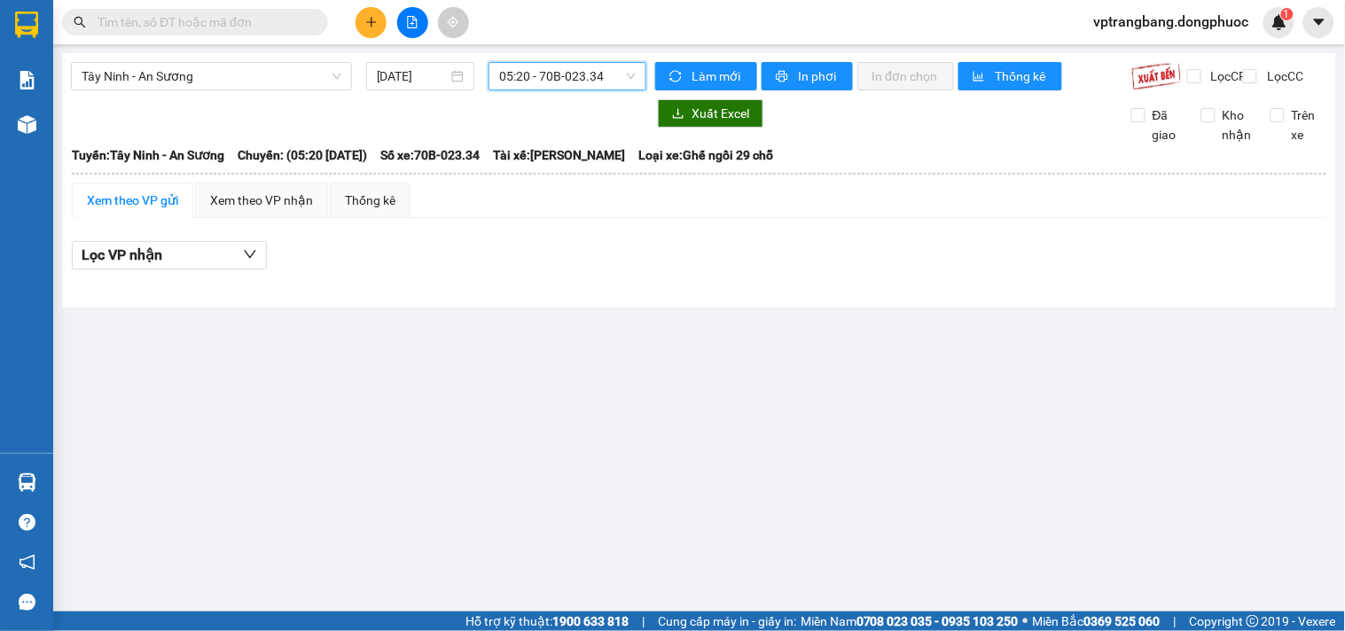
click at [518, 89] on span "05:20 - 70B-023.34" at bounding box center [567, 76] width 137 height 27
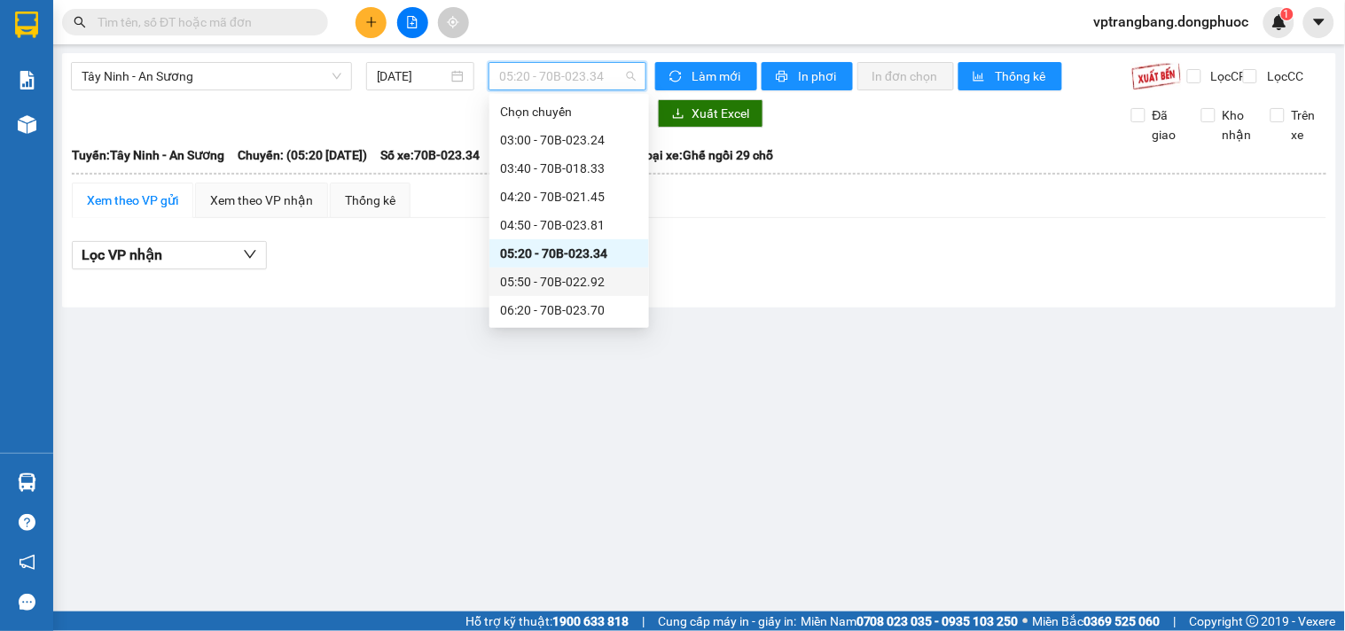
click at [539, 288] on div "05:50 - 70B-022.92" at bounding box center [569, 282] width 138 height 20
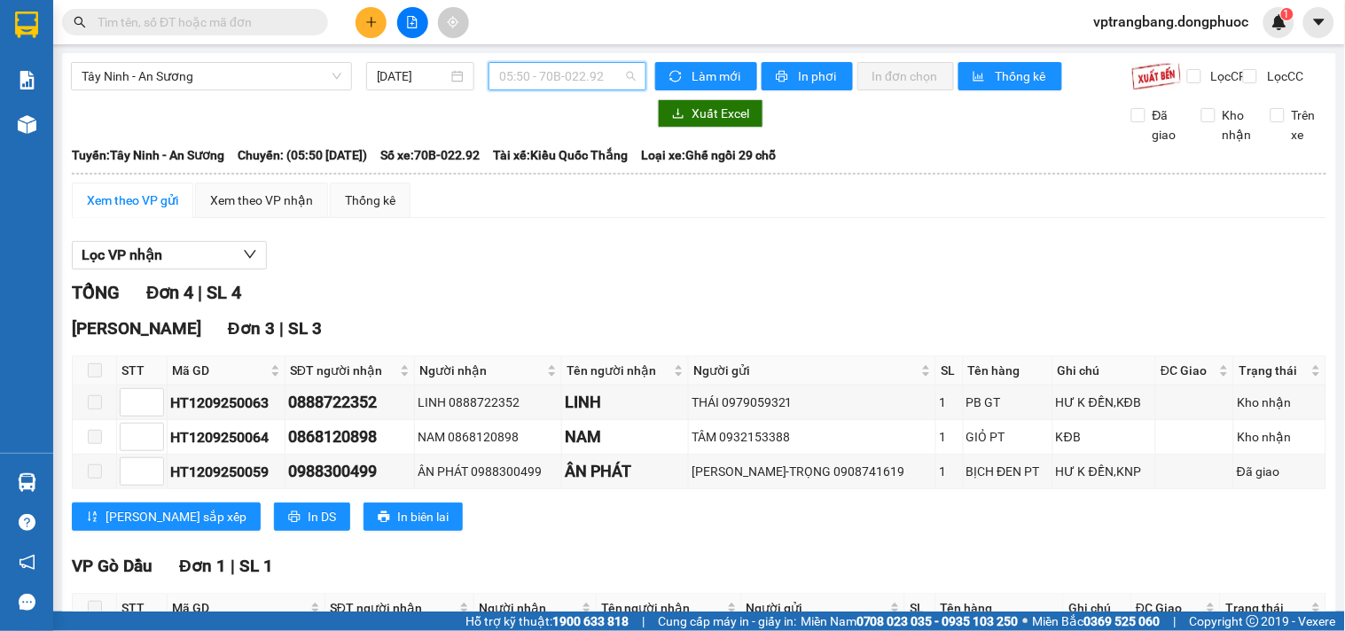
click at [521, 82] on span "05:50 - 70B-022.92" at bounding box center [567, 76] width 137 height 27
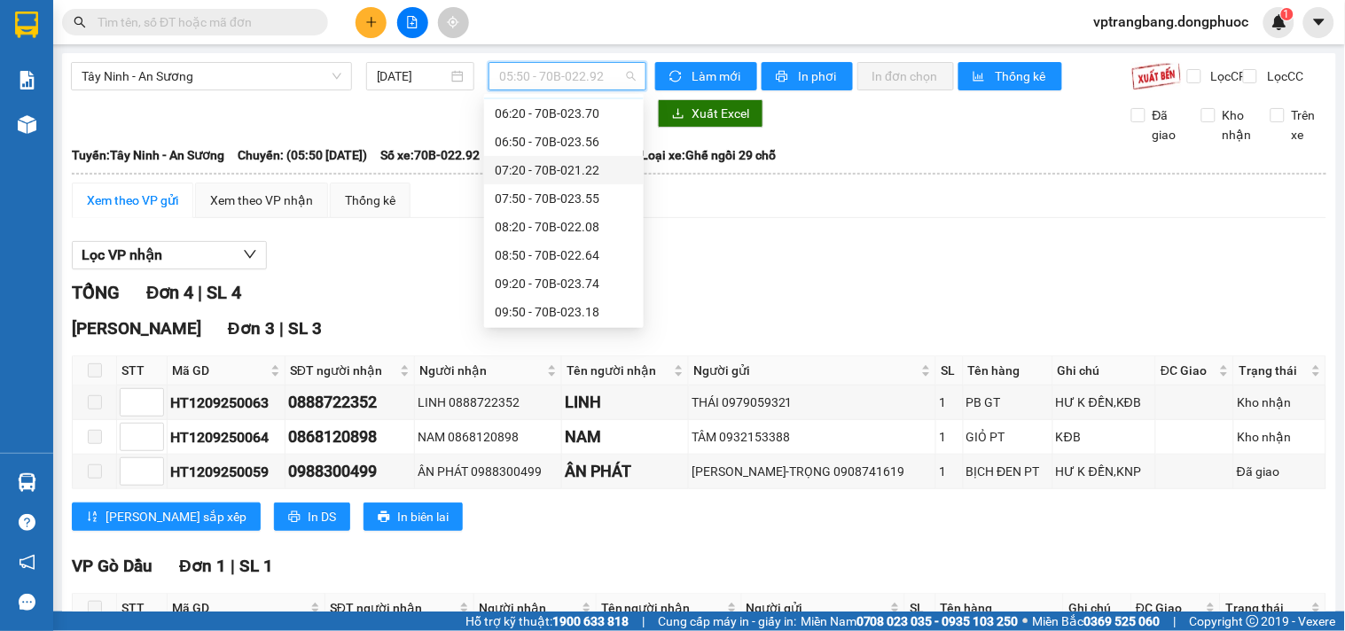
scroll to position [98, 0]
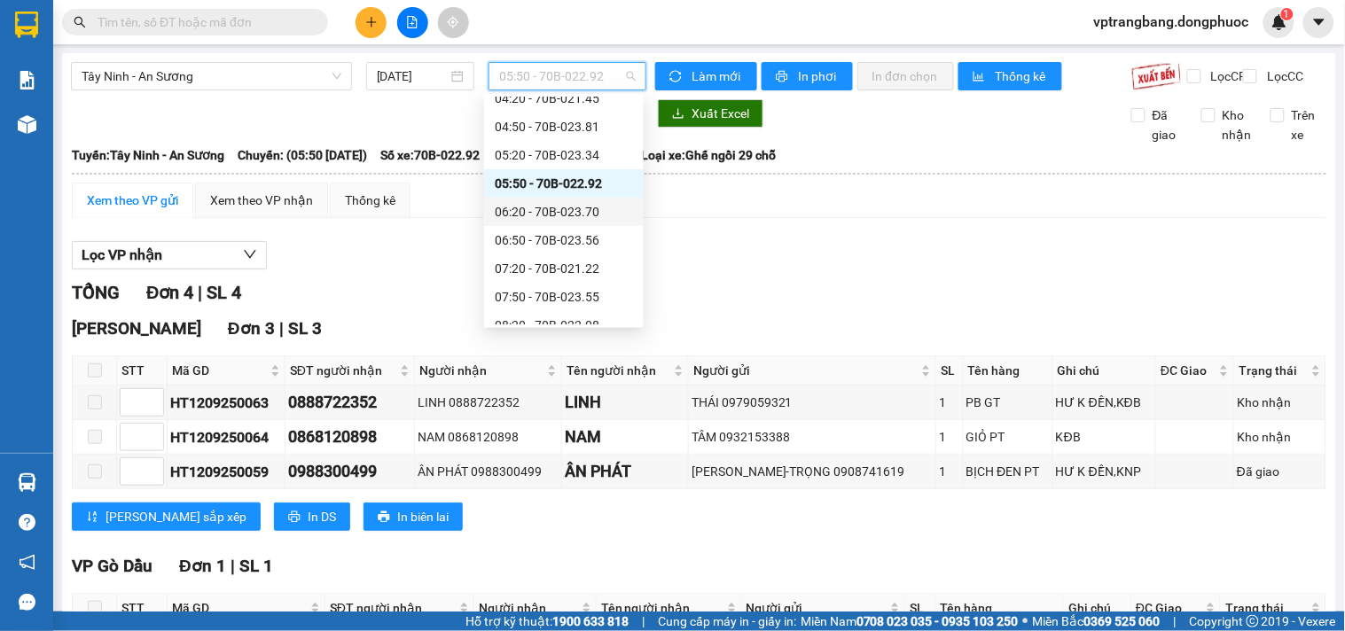
click at [580, 209] on div "06:20 - 70B-023.70" at bounding box center [564, 212] width 138 height 20
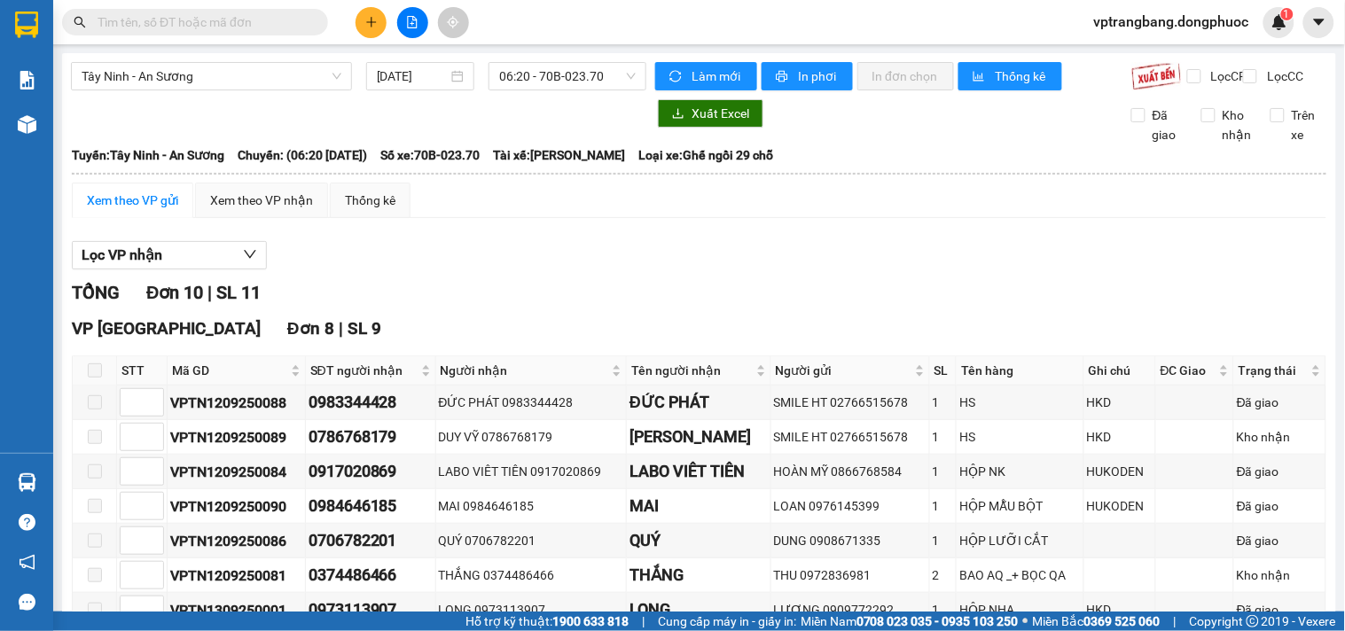
drag, startPoint x: 439, startPoint y: 293, endPoint x: 509, endPoint y: 231, distance: 93.0
click at [443, 282] on div "Lọc VP nhận TỔNG Đơn 10 | SL 11 VP [GEOGRAPHIC_DATA] 8 | SL 9 STT Mã GD SĐT ngư…" at bounding box center [699, 595] width 1255 height 727
drag, startPoint x: 569, startPoint y: 75, endPoint x: 568, endPoint y: 103, distance: 27.5
click at [568, 76] on span "06:20 - 70B-023.70" at bounding box center [567, 76] width 137 height 27
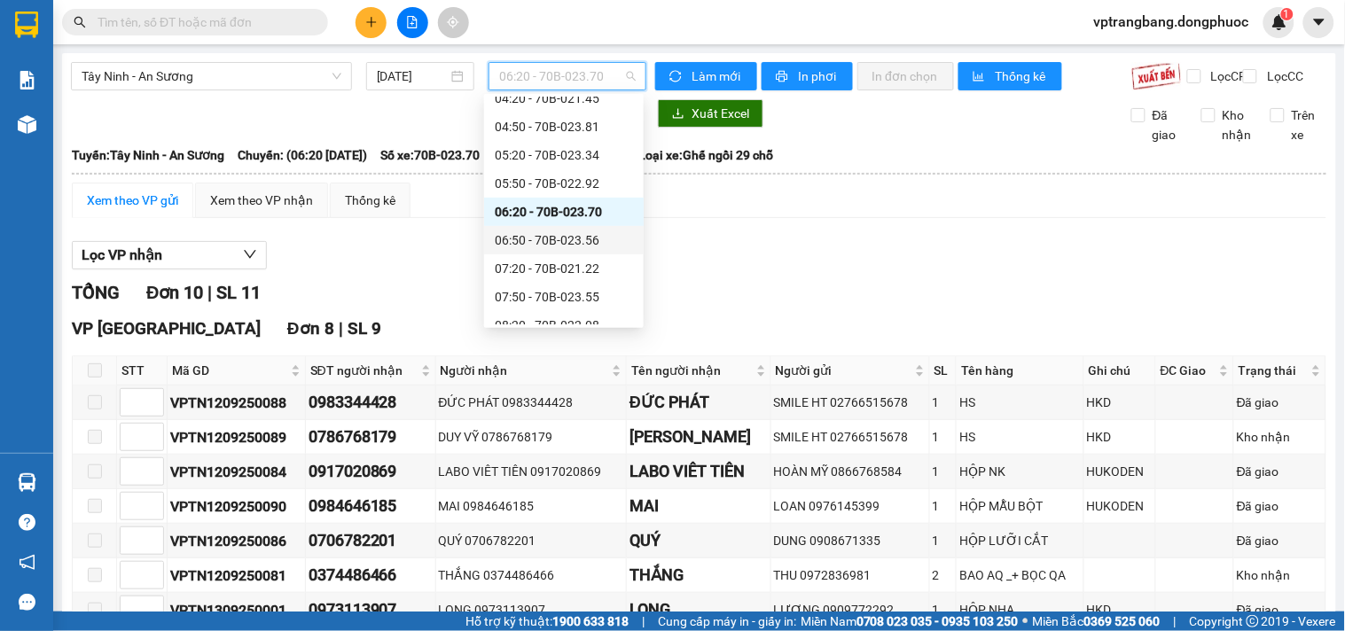
click at [568, 235] on div "06:50 - 70B-023.56" at bounding box center [564, 241] width 138 height 20
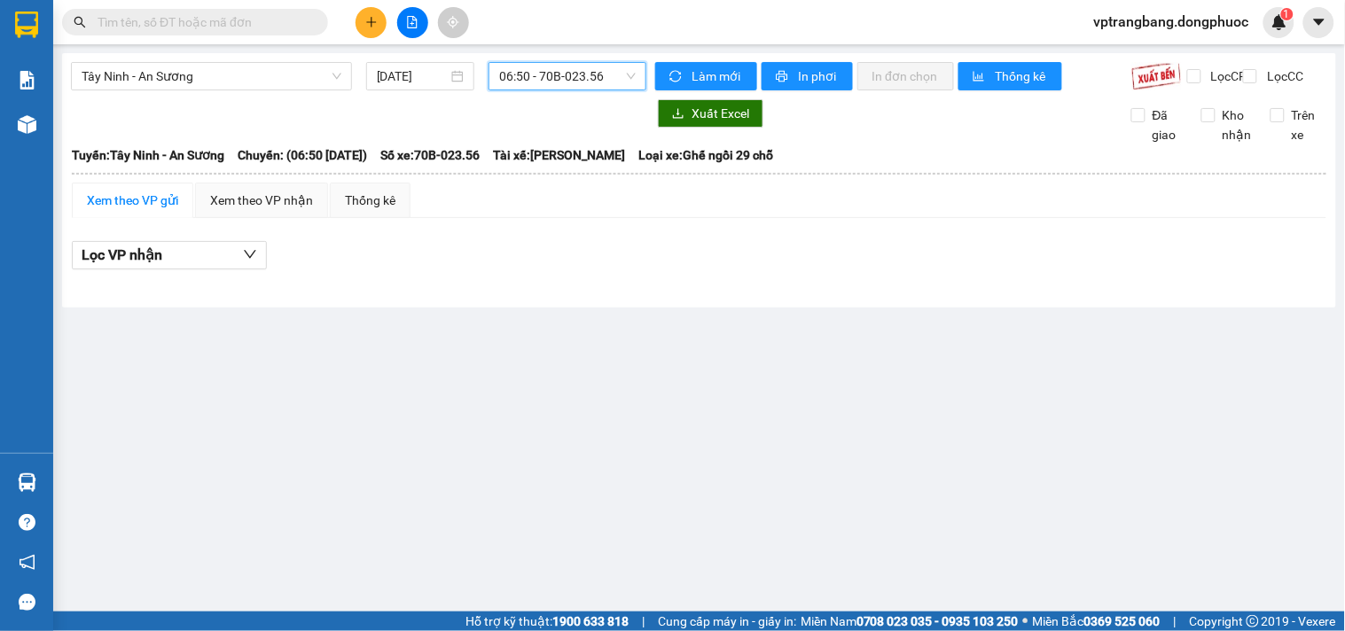
click at [559, 76] on span "06:50 - 70B-023.56" at bounding box center [567, 76] width 137 height 27
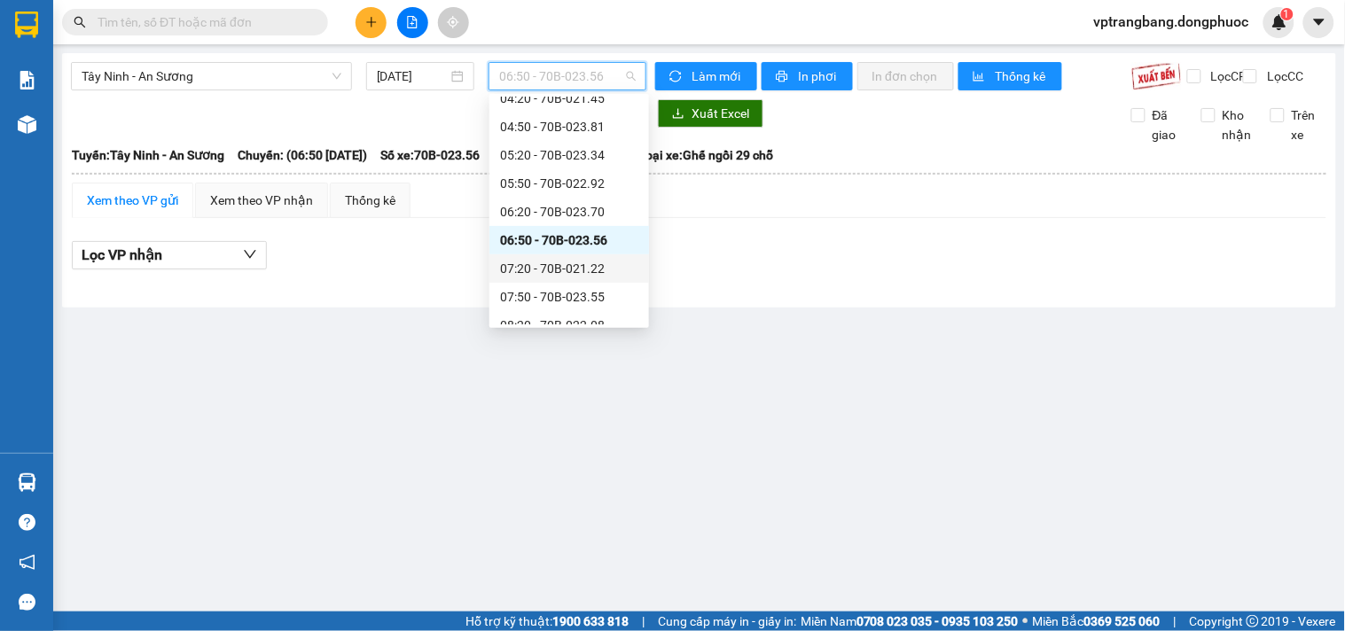
click at [559, 270] on div "07:20 - 70B-021.22" at bounding box center [569, 269] width 138 height 20
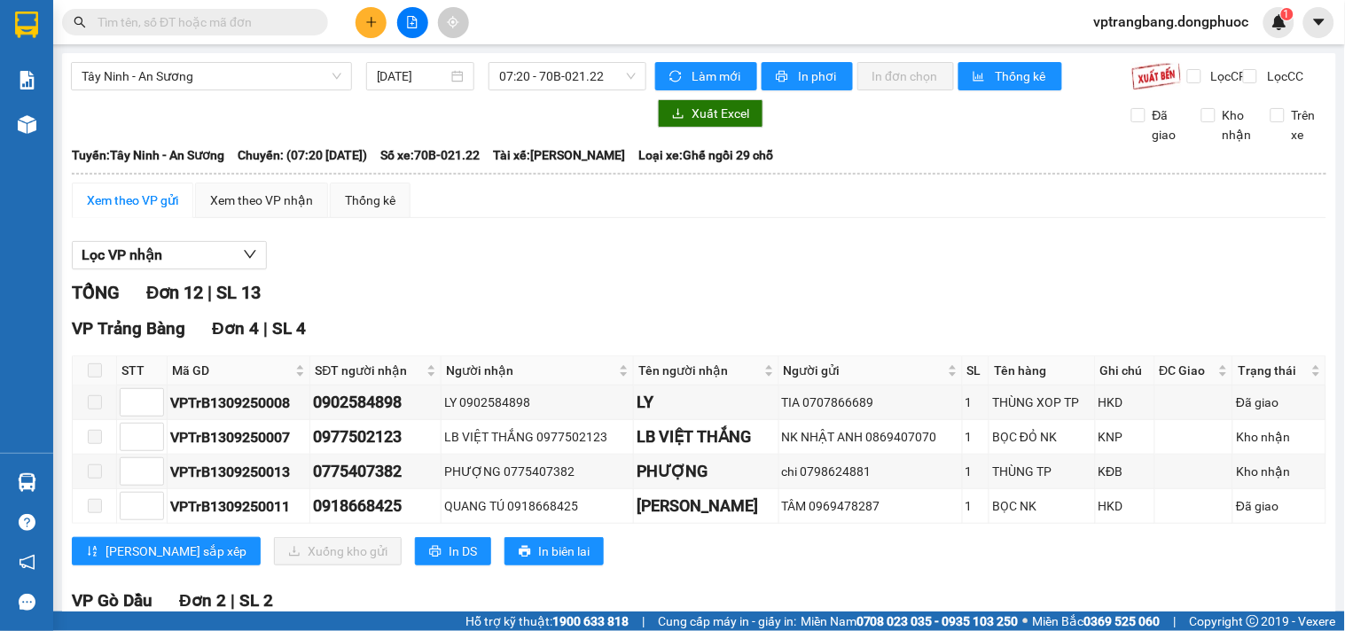
click at [562, 65] on span "07:20 - 70B-021.22" at bounding box center [567, 76] width 137 height 27
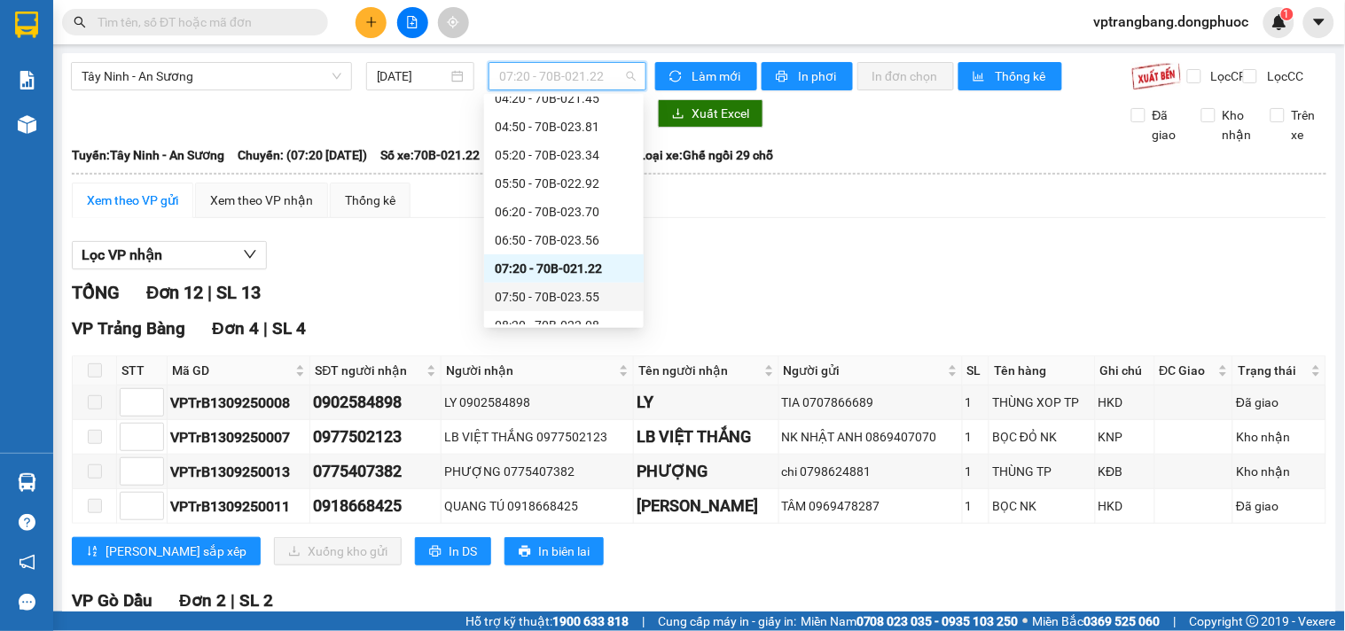
click at [574, 296] on div "07:50 - 70B-023.55" at bounding box center [564, 297] width 138 height 20
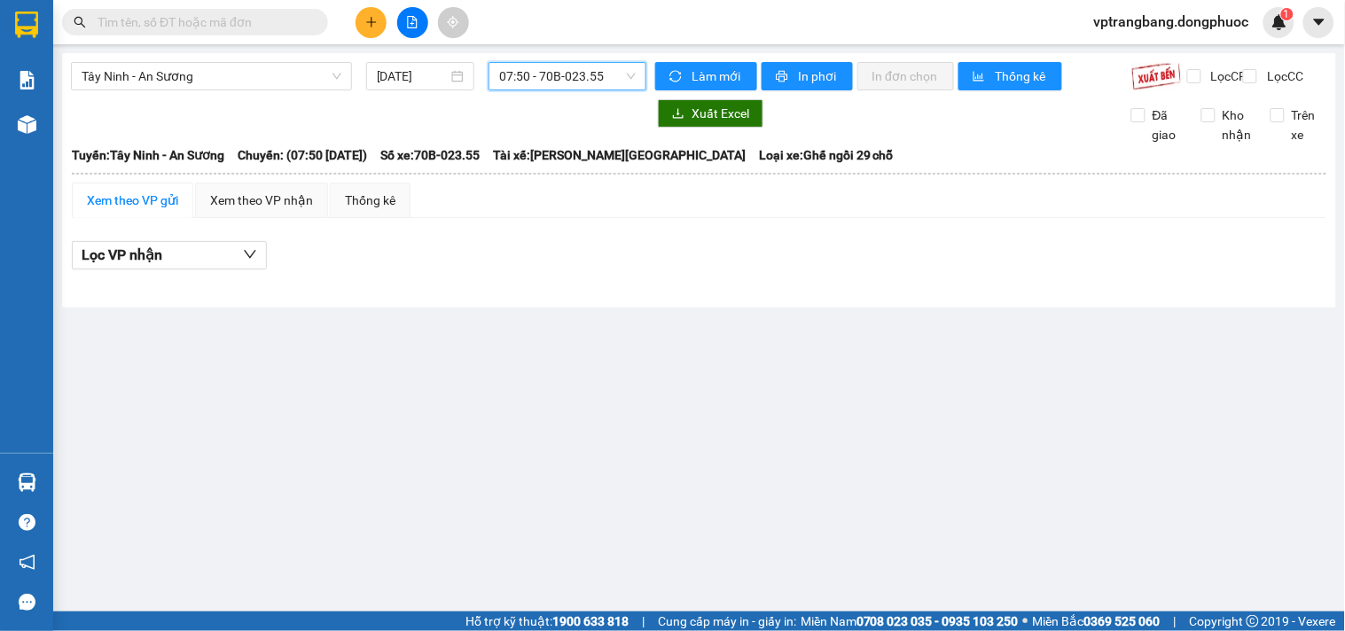
click at [546, 80] on span "07:50 - 70B-023.55" at bounding box center [567, 76] width 137 height 27
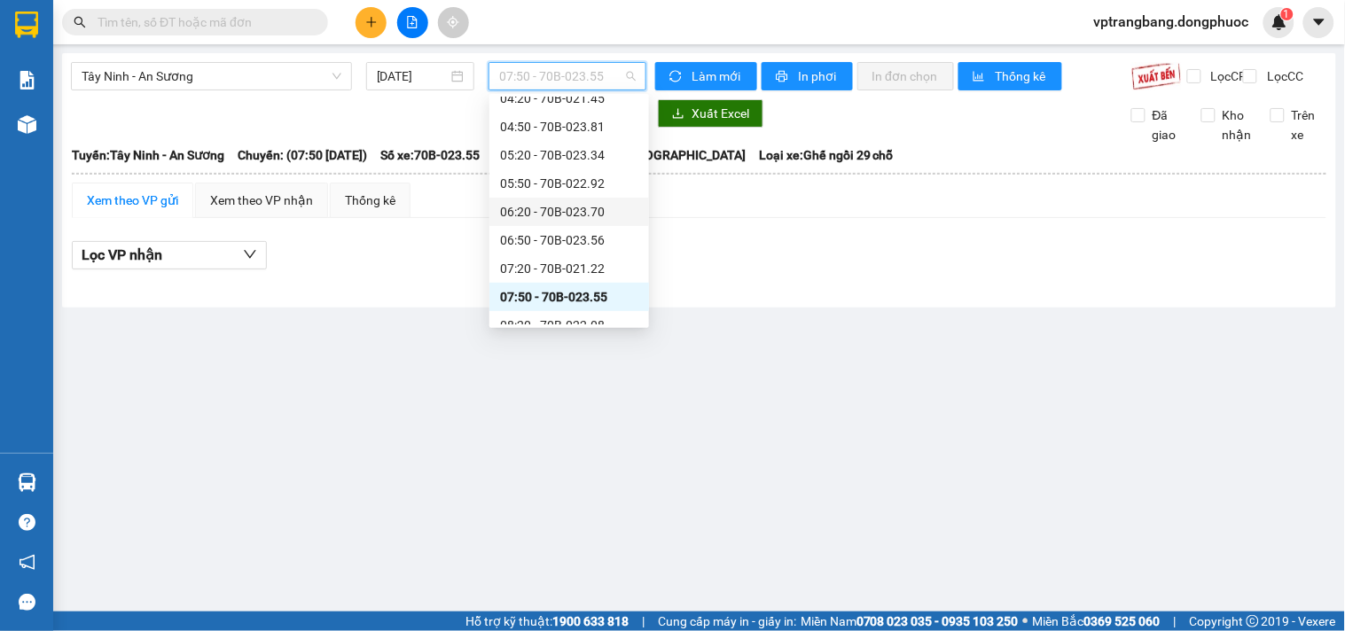
scroll to position [197, 0]
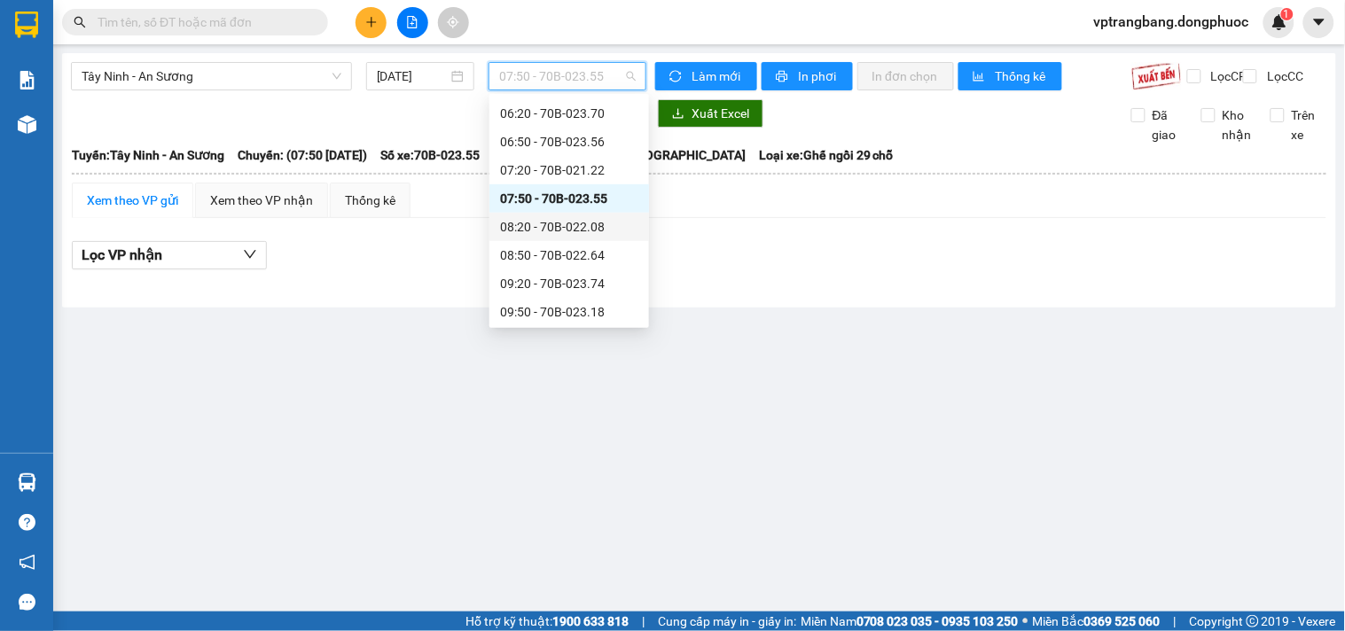
click at [560, 222] on div "08:20 - 70B-022.08" at bounding box center [569, 227] width 138 height 20
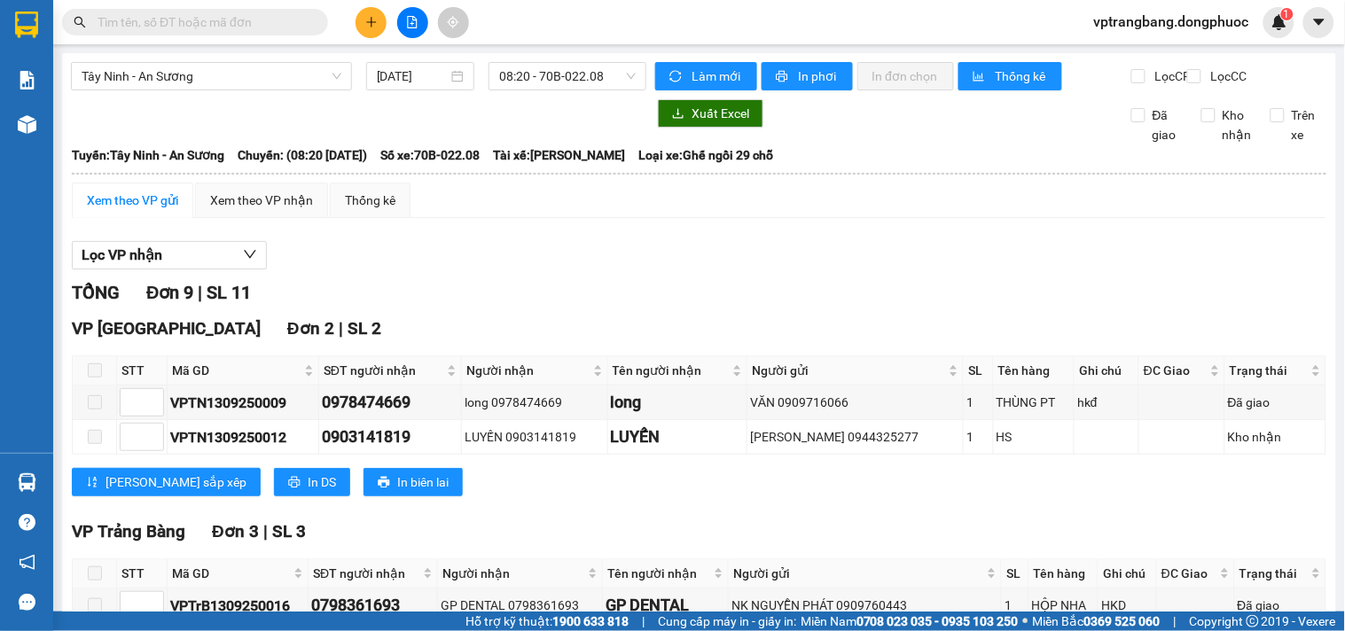
click at [450, 289] on div "Lọc VP nhận TỔNG Đơn 9 | SL 11 VP [GEOGRAPHIC_DATA] 2 | SL 2 STT Mã GD SĐT ngườ…" at bounding box center [699, 630] width 1255 height 796
click at [596, 80] on span "08:20 - 70B-022.08" at bounding box center [567, 76] width 137 height 27
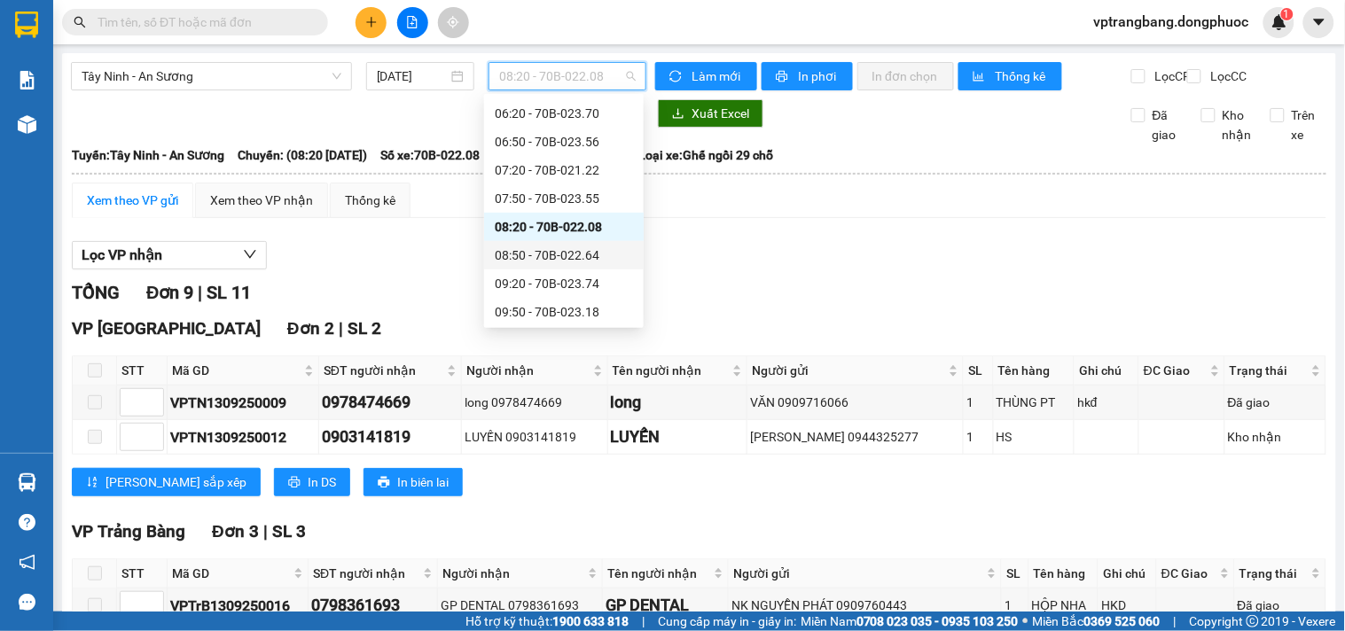
click at [572, 253] on div "08:50 - 70B-022.64" at bounding box center [564, 256] width 138 height 20
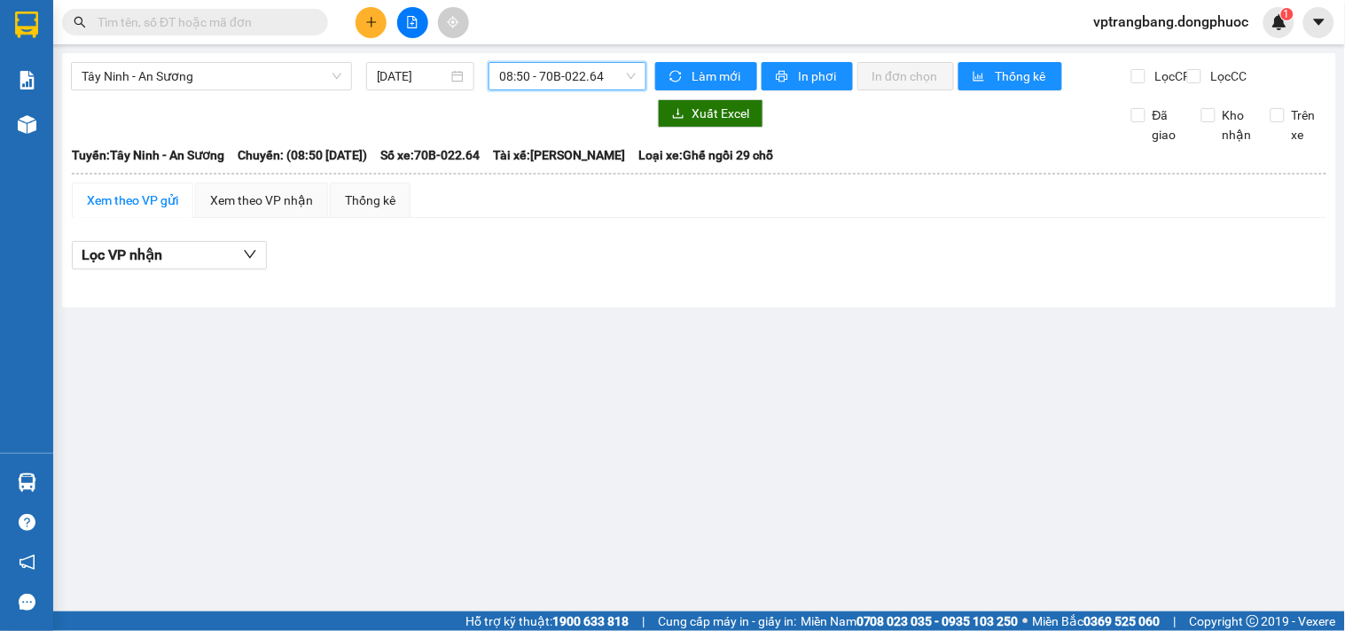
click at [561, 87] on span "08:50 - 70B-022.64" at bounding box center [567, 76] width 137 height 27
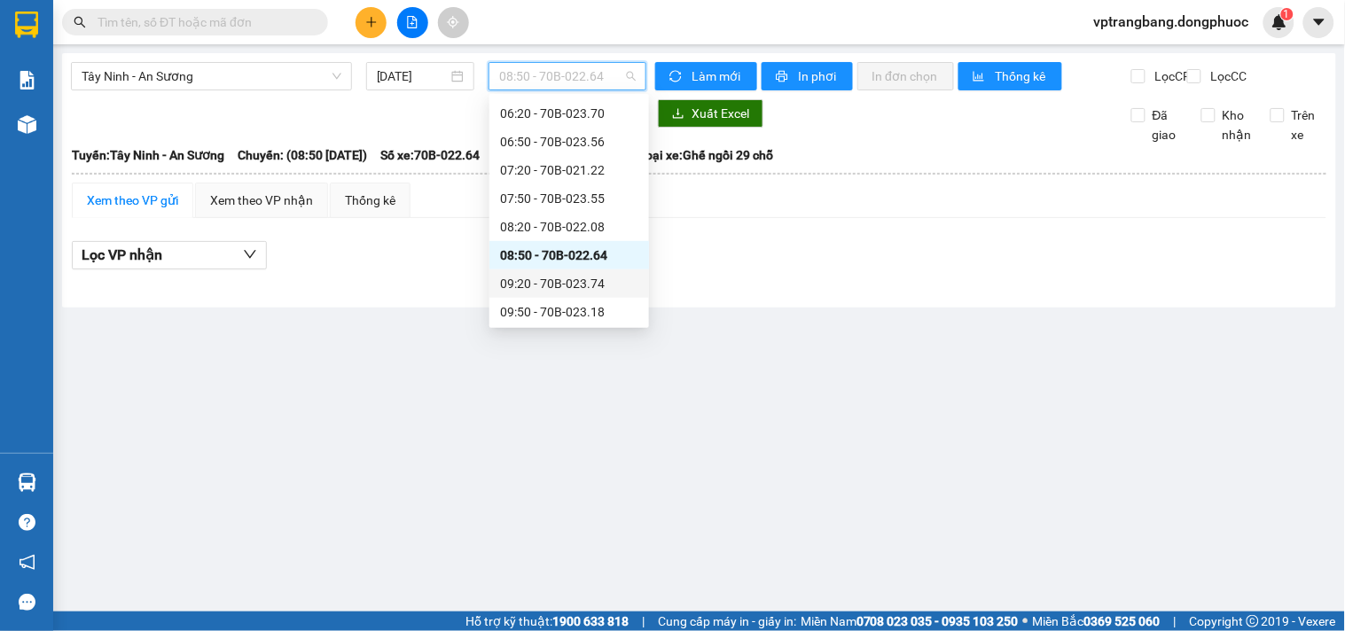
click at [570, 278] on div "09:20 - 70B-023.74" at bounding box center [569, 284] width 138 height 20
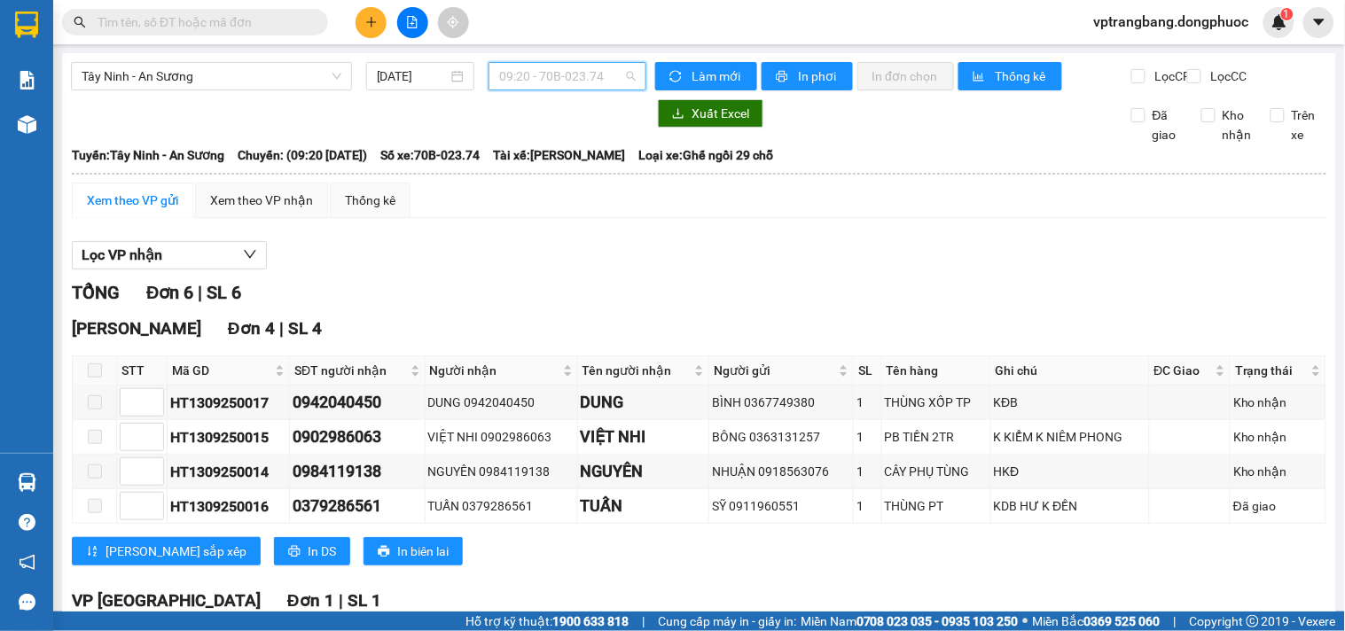
click at [579, 73] on span "09:20 - 70B-023.74" at bounding box center [567, 76] width 137 height 27
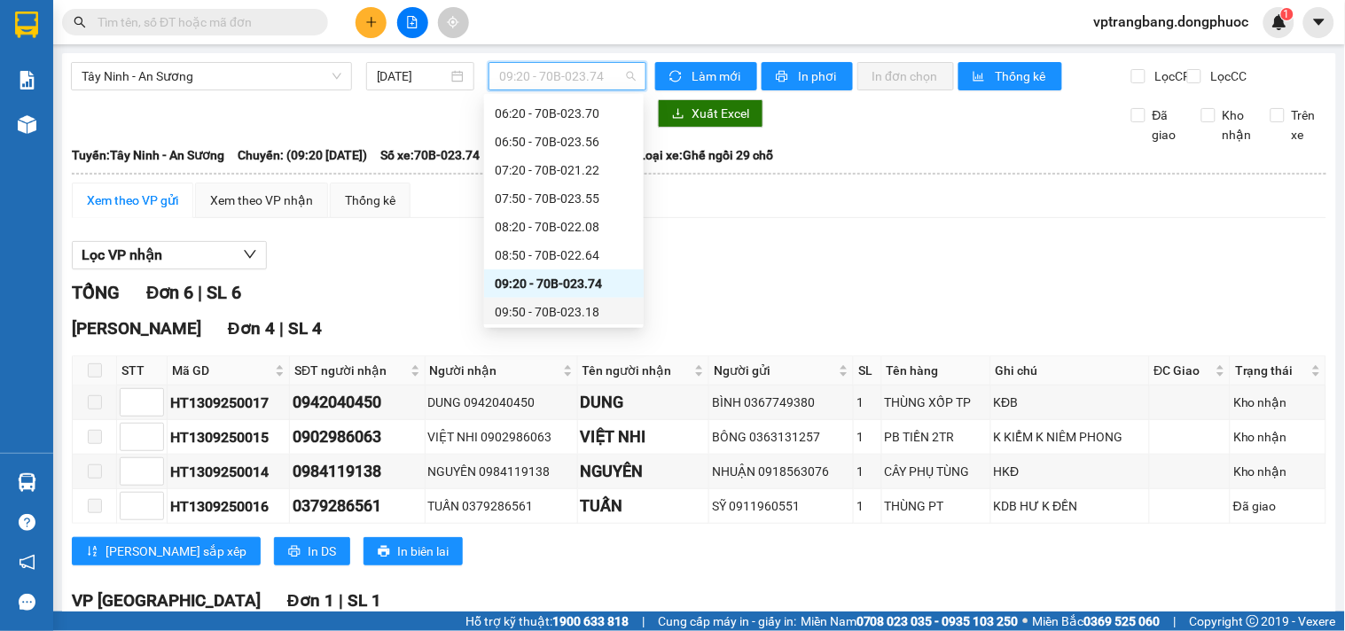
click at [566, 310] on div "09:50 - 70B-023.18" at bounding box center [564, 312] width 138 height 20
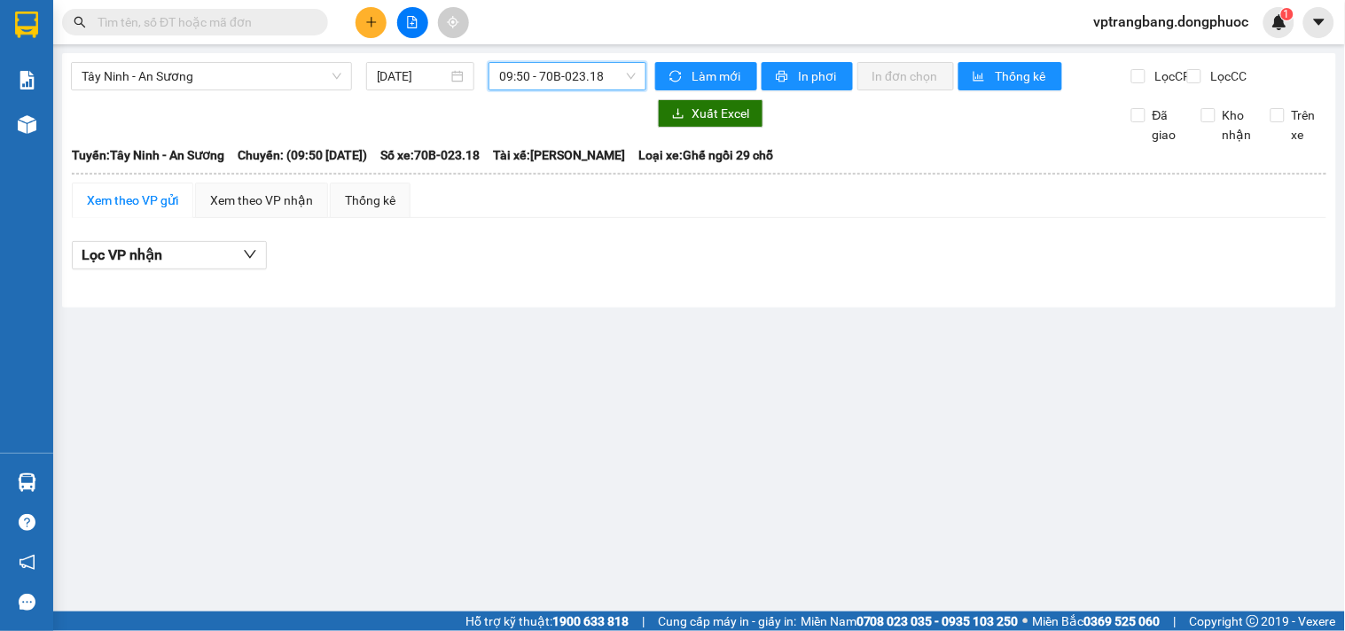
click at [553, 76] on span "09:50 - 70B-023.18" at bounding box center [567, 76] width 137 height 27
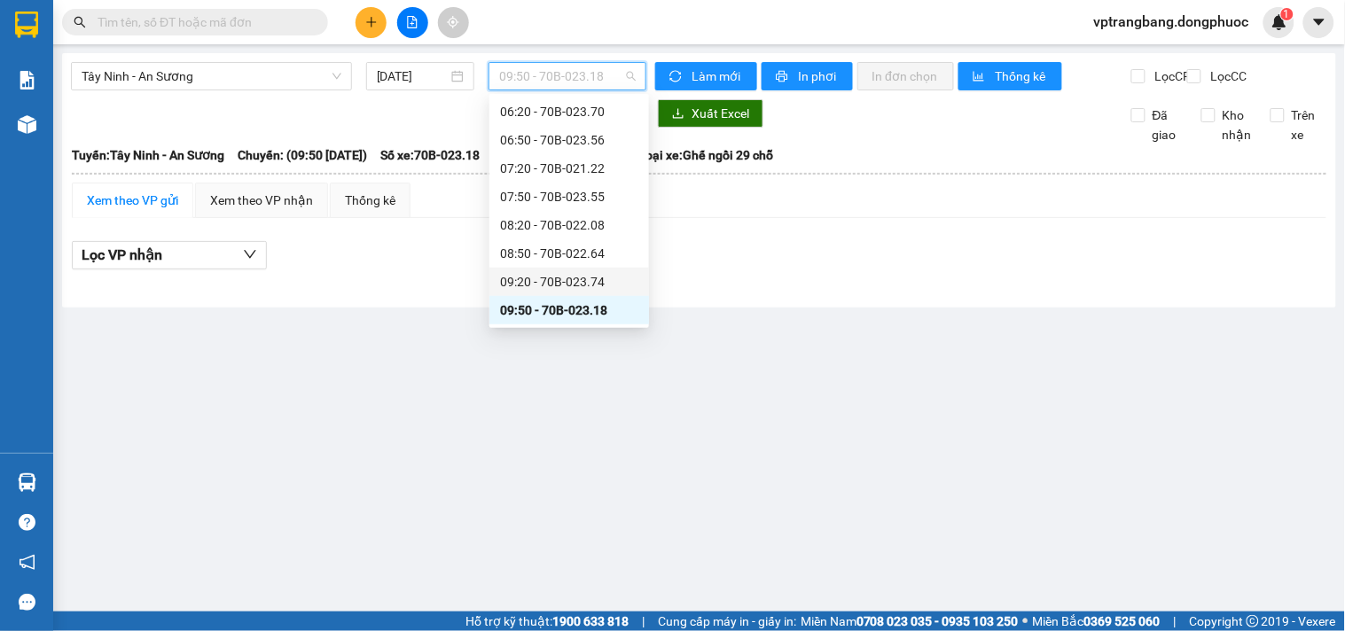
scroll to position [297, 0]
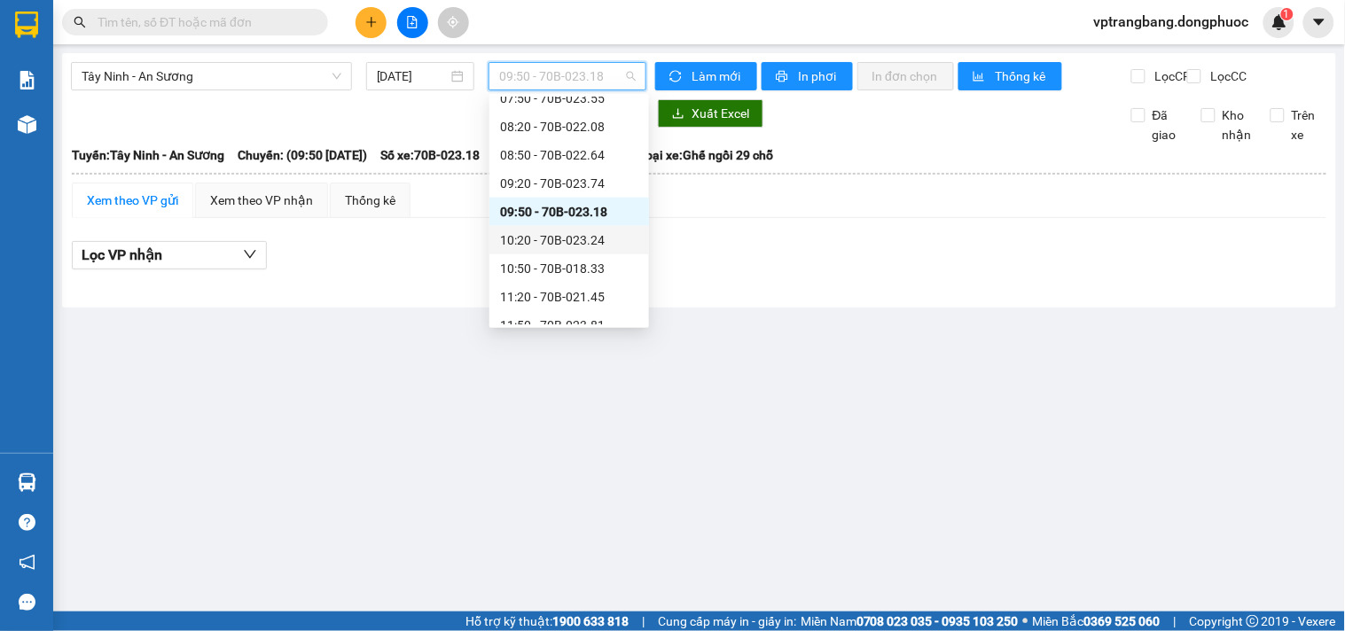
click at [559, 242] on div "10:20 - 70B-023.24" at bounding box center [569, 241] width 138 height 20
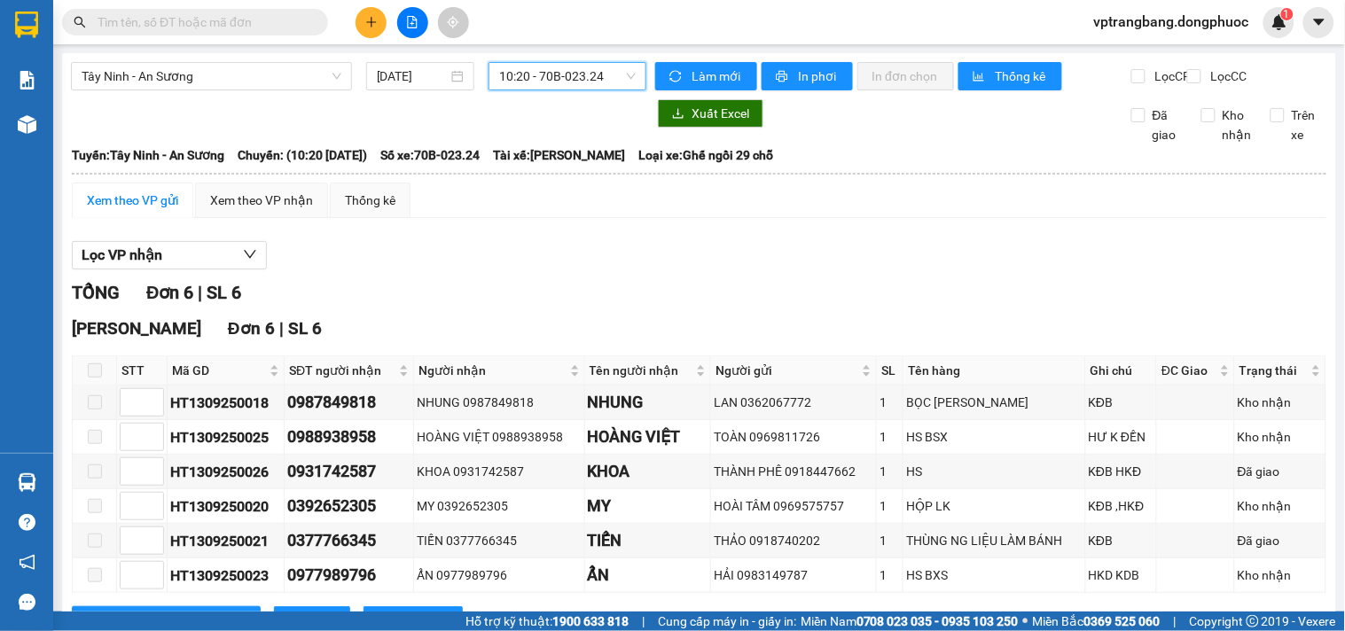
click at [552, 87] on span "10:20 - 70B-023.24" at bounding box center [567, 76] width 137 height 27
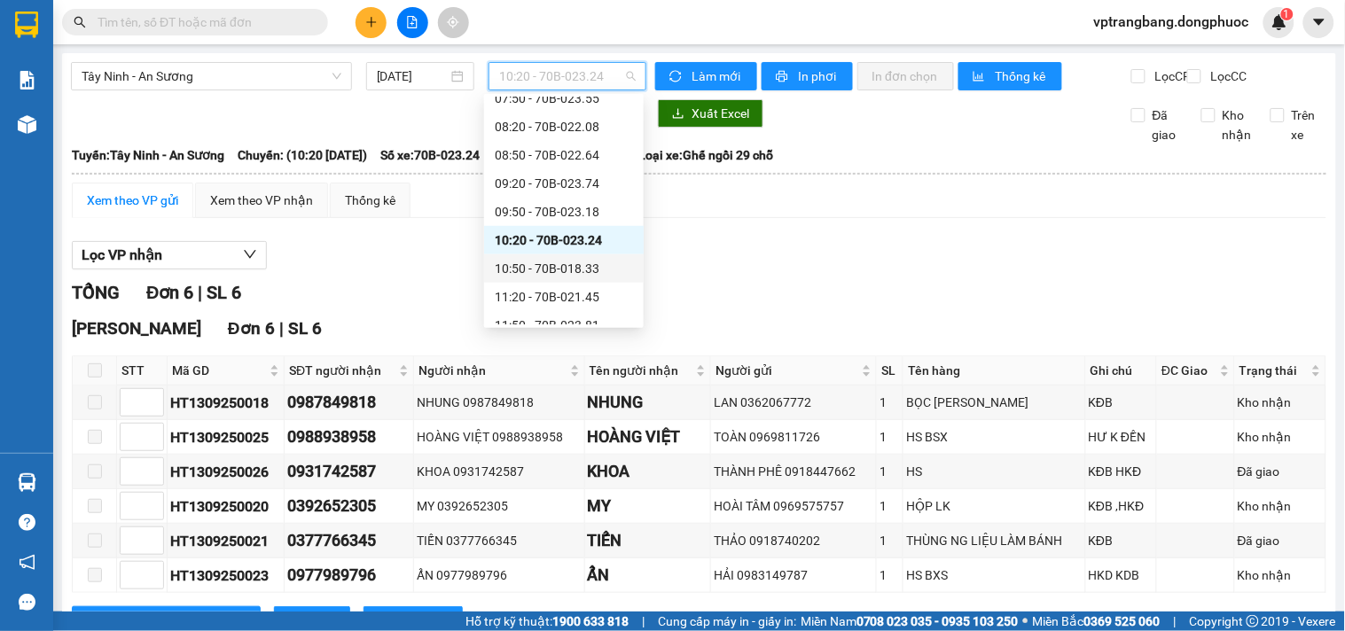
click at [566, 262] on div "10:50 - 70B-018.33" at bounding box center [564, 269] width 138 height 20
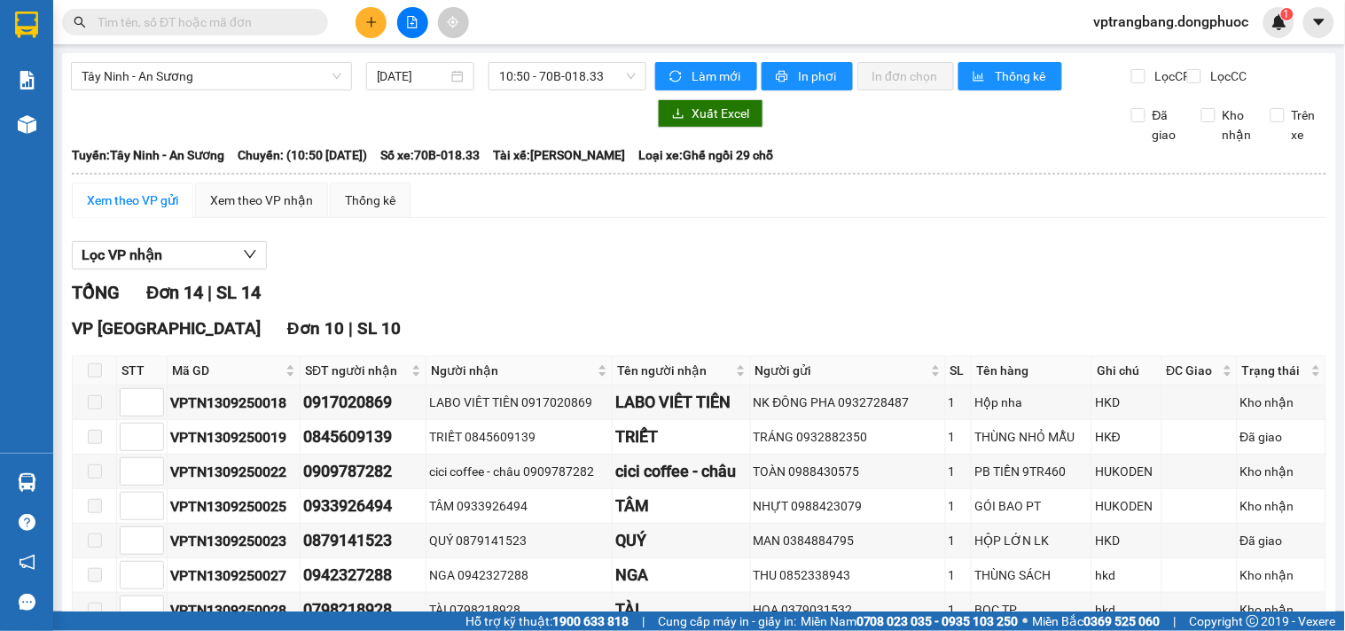
drag, startPoint x: 480, startPoint y: 295, endPoint x: 498, endPoint y: 294, distance: 18.6
click at [480, 295] on div "TỔNG Đơn 14 | SL 14" at bounding box center [699, 292] width 1255 height 27
click at [530, 60] on div "Tây Ninh - An Sương [DATE] 10:50 - 70B-018.33 Làm mới In phơi In đơn chọn Thống…" at bounding box center [699, 636] width 1274 height 1167
click at [552, 85] on span "10:50 - 70B-018.33" at bounding box center [567, 76] width 137 height 27
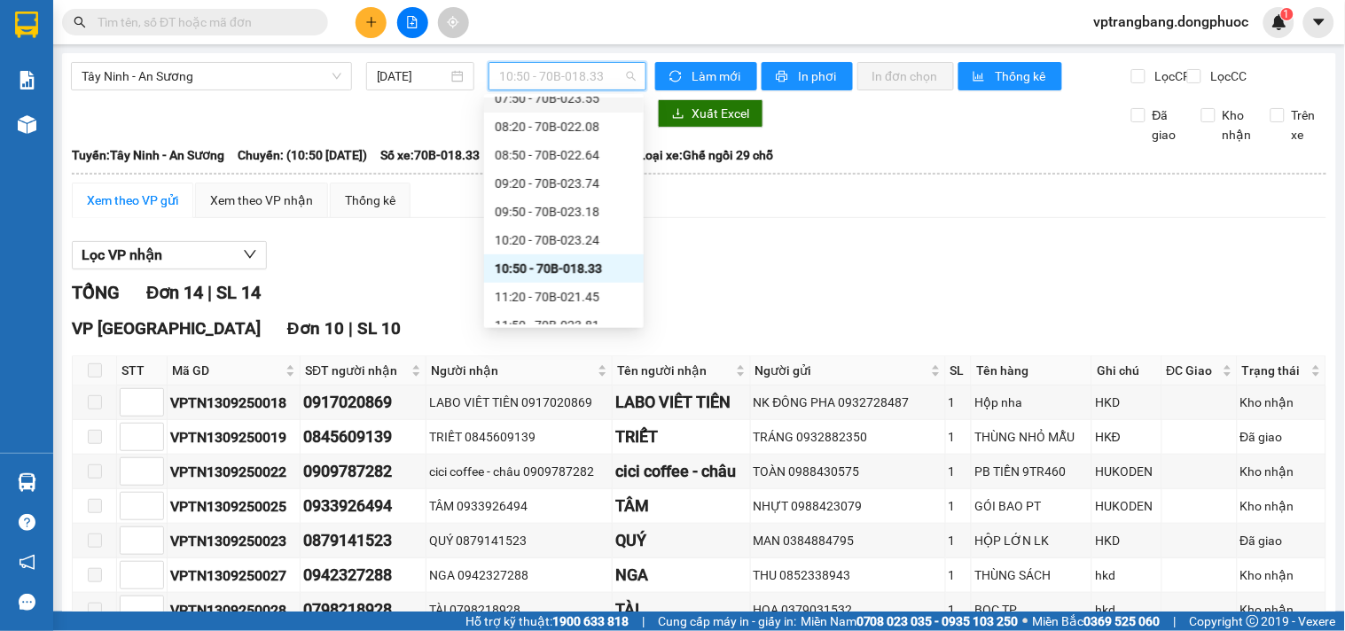
drag, startPoint x: 618, startPoint y: 171, endPoint x: 621, endPoint y: 180, distance: 9.3
click at [621, 176] on div "Chọn chuyến 03:00 - 70B-023.24 03:40 - 70B-018.33 04:20 - 70B-021.45 04:50 - 70…" at bounding box center [564, 240] width 160 height 880
click at [566, 295] on div "11:20 - 70B-021.45" at bounding box center [564, 297] width 138 height 20
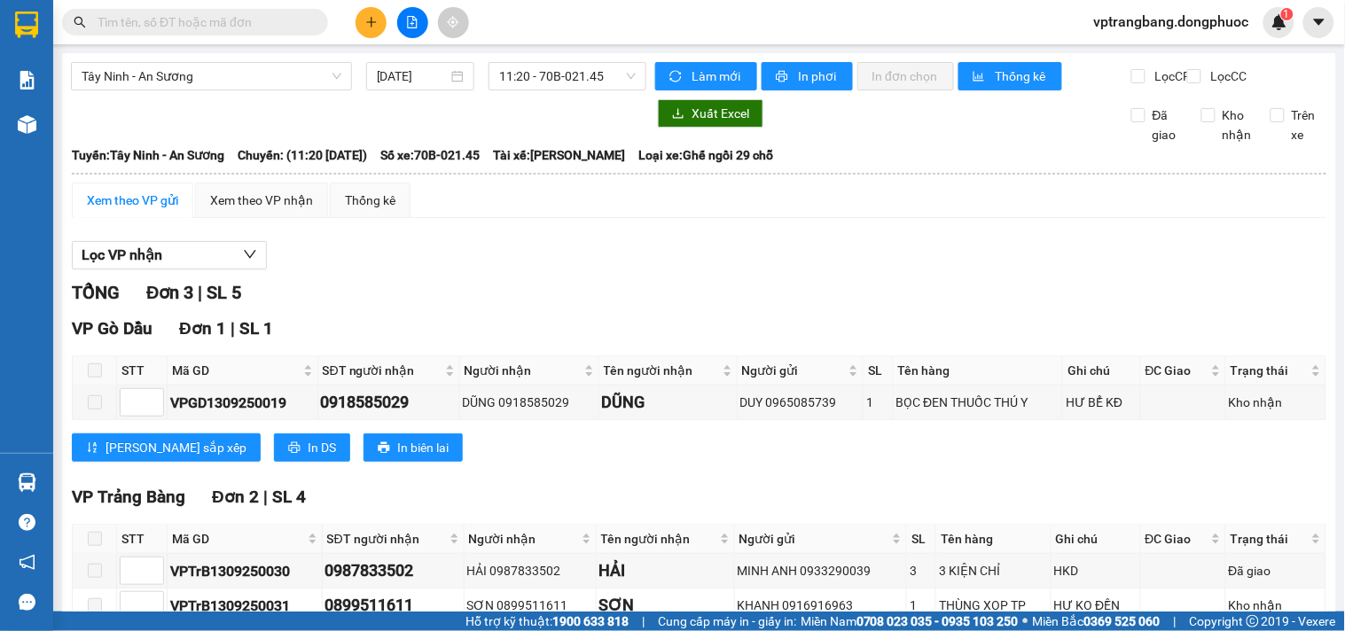
click at [523, 307] on div "TỔNG Đơn 3 | SL 5" at bounding box center [699, 292] width 1255 height 27
click at [550, 77] on span "11:20 - 70B-021.45" at bounding box center [567, 76] width 137 height 27
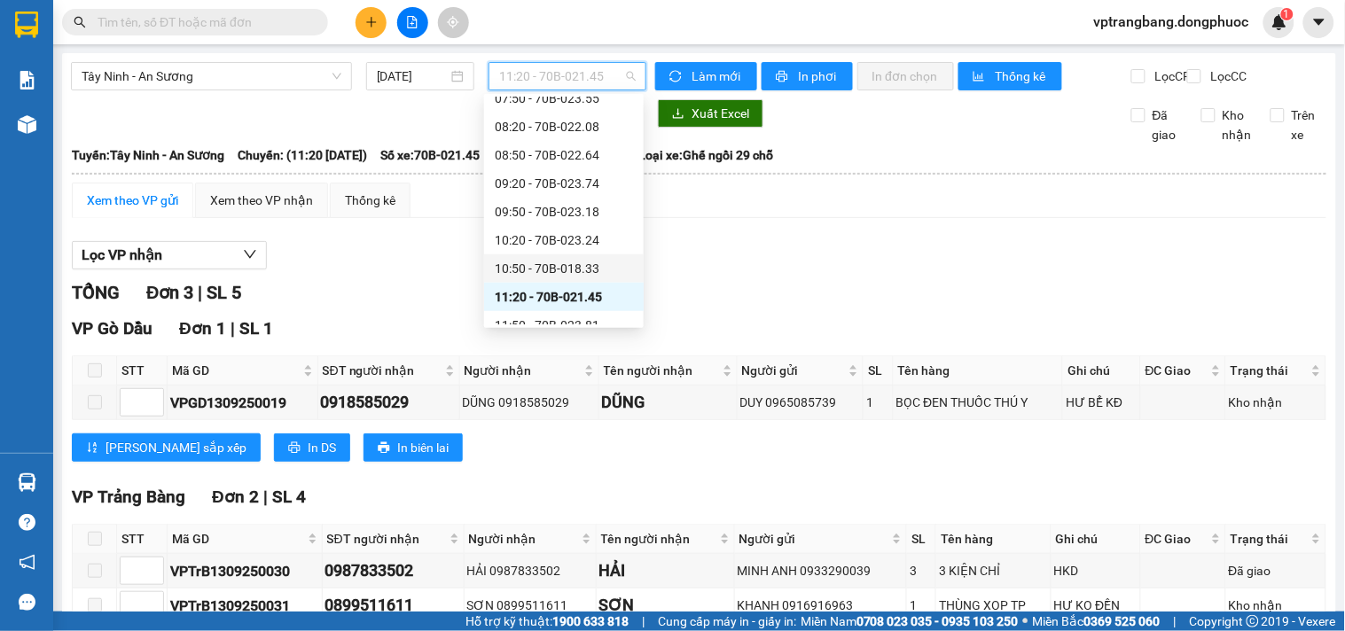
scroll to position [395, 0]
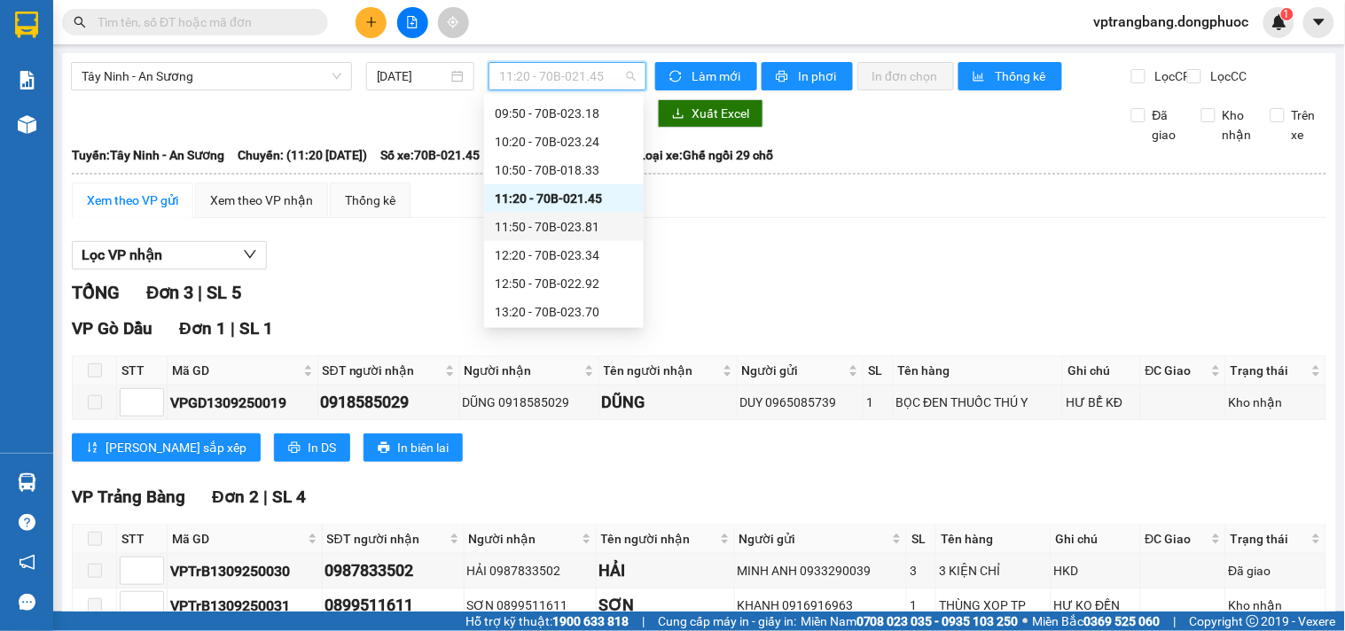
click at [569, 225] on div "11:50 - 70B-023.81" at bounding box center [564, 227] width 138 height 20
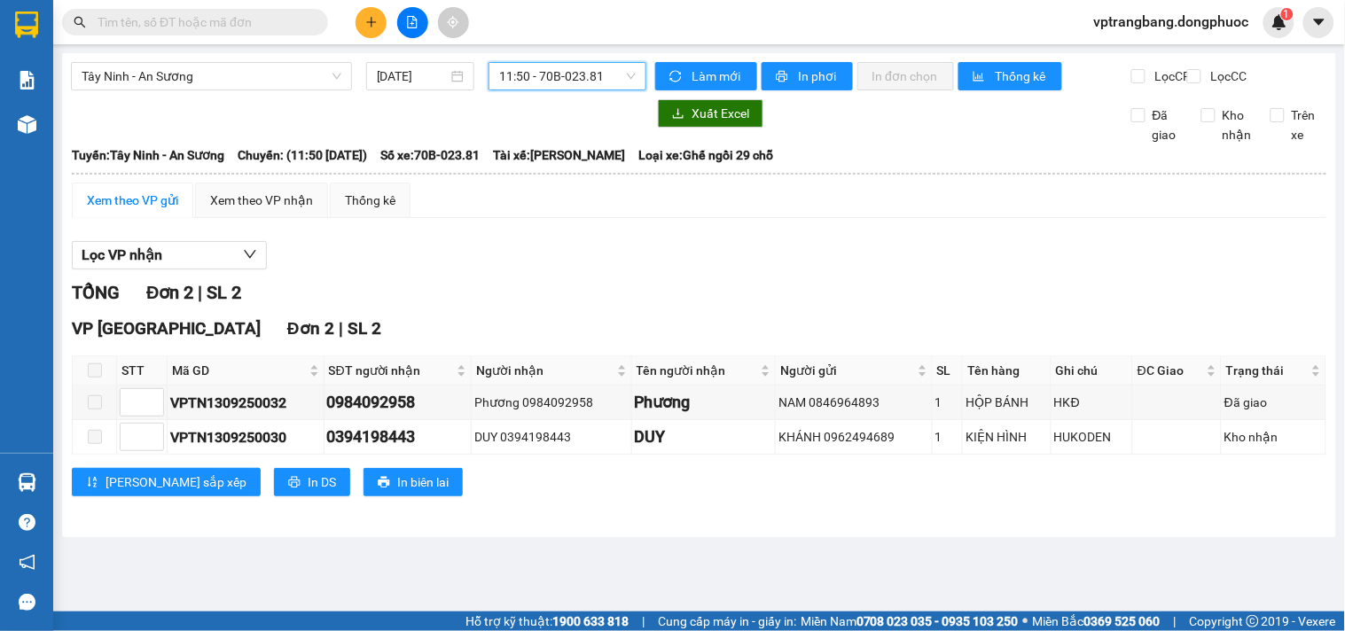
click at [500, 74] on span "11:50 - 70B-023.81" at bounding box center [567, 76] width 137 height 27
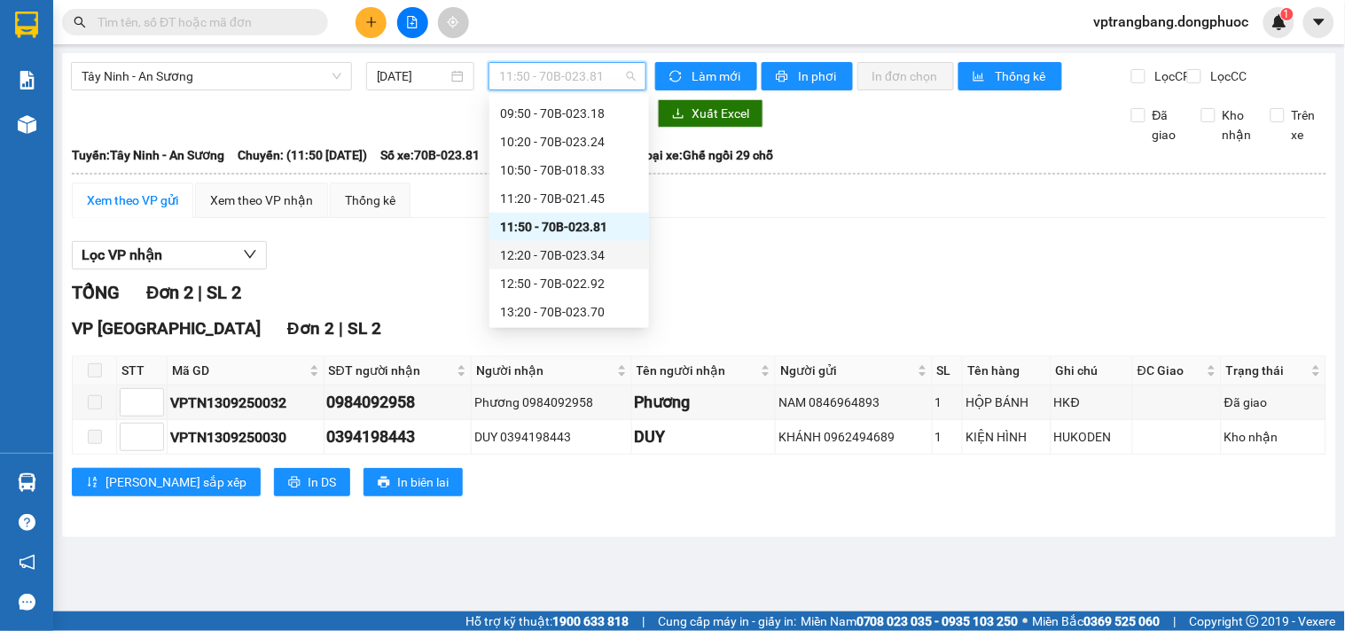
click at [594, 254] on div "12:20 - 70B-023.34" at bounding box center [569, 256] width 138 height 20
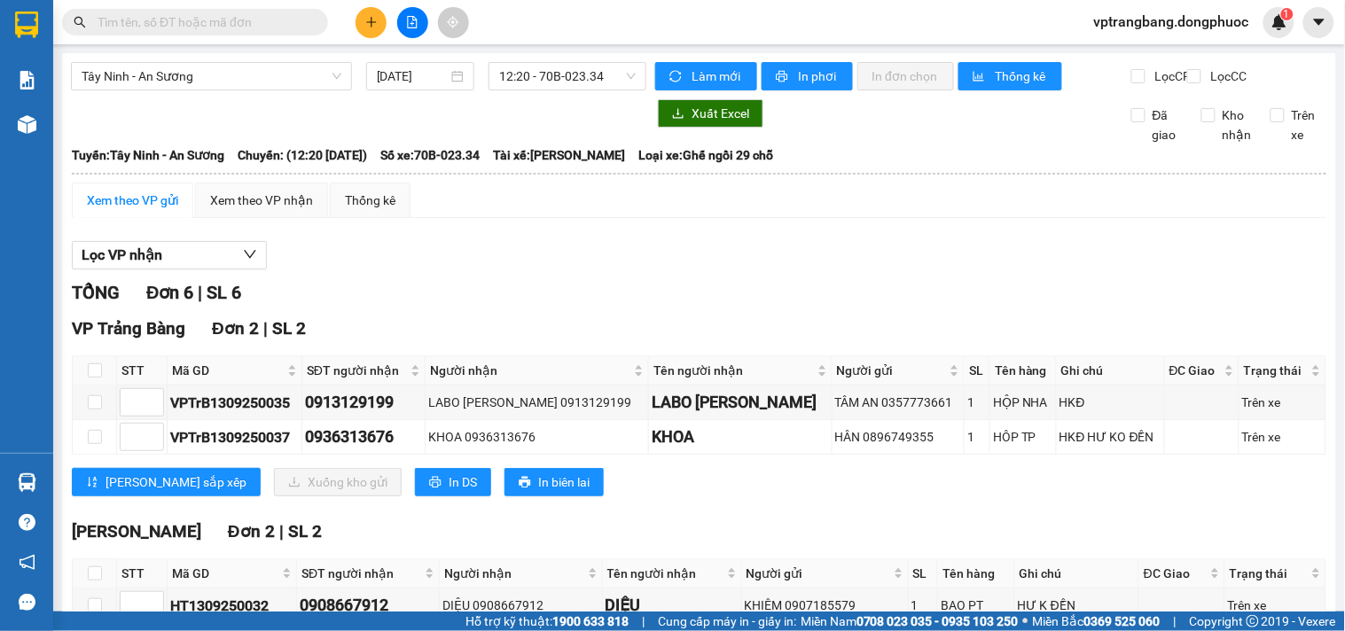
click at [465, 307] on div "TỔNG Đơn 6 | SL 6" at bounding box center [699, 292] width 1255 height 27
drag, startPoint x: 515, startPoint y: 319, endPoint x: 512, endPoint y: 278, distance: 41.8
click at [514, 307] on div "TỔNG Đơn 6 | SL 6" at bounding box center [699, 292] width 1255 height 27
click at [546, 68] on span "12:20 - 70B-023.34" at bounding box center [567, 76] width 137 height 27
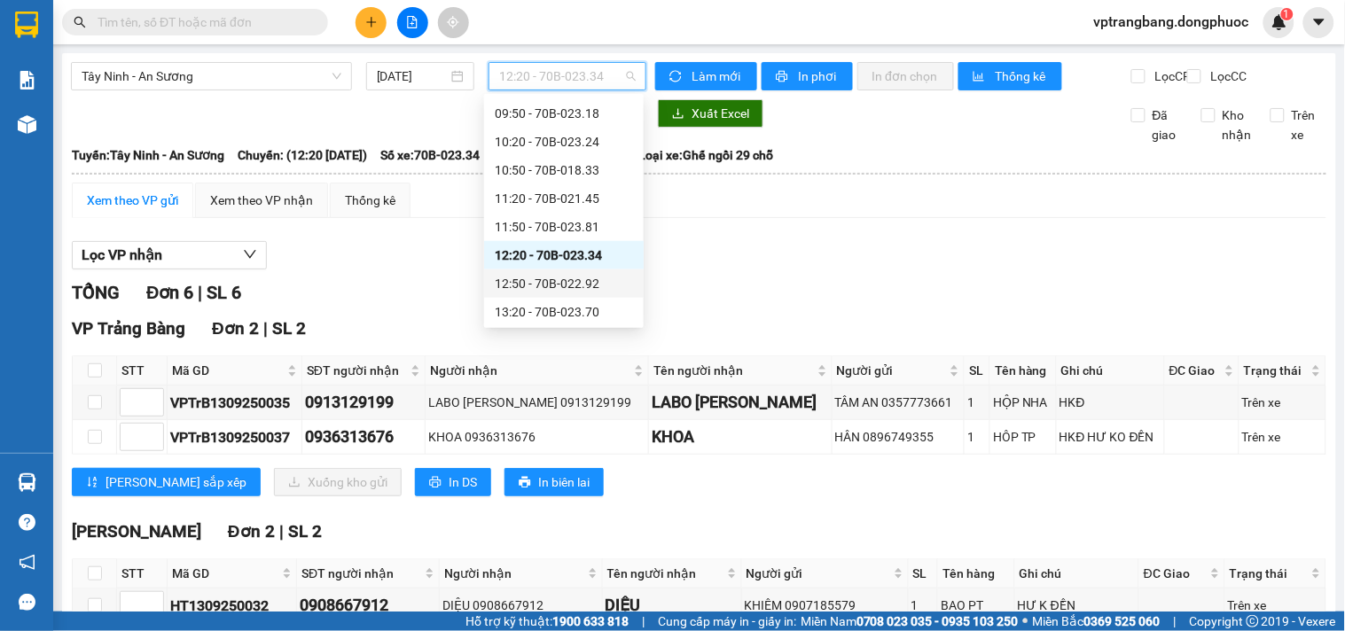
click at [564, 281] on div "12:50 - 70B-022.92" at bounding box center [564, 284] width 138 height 20
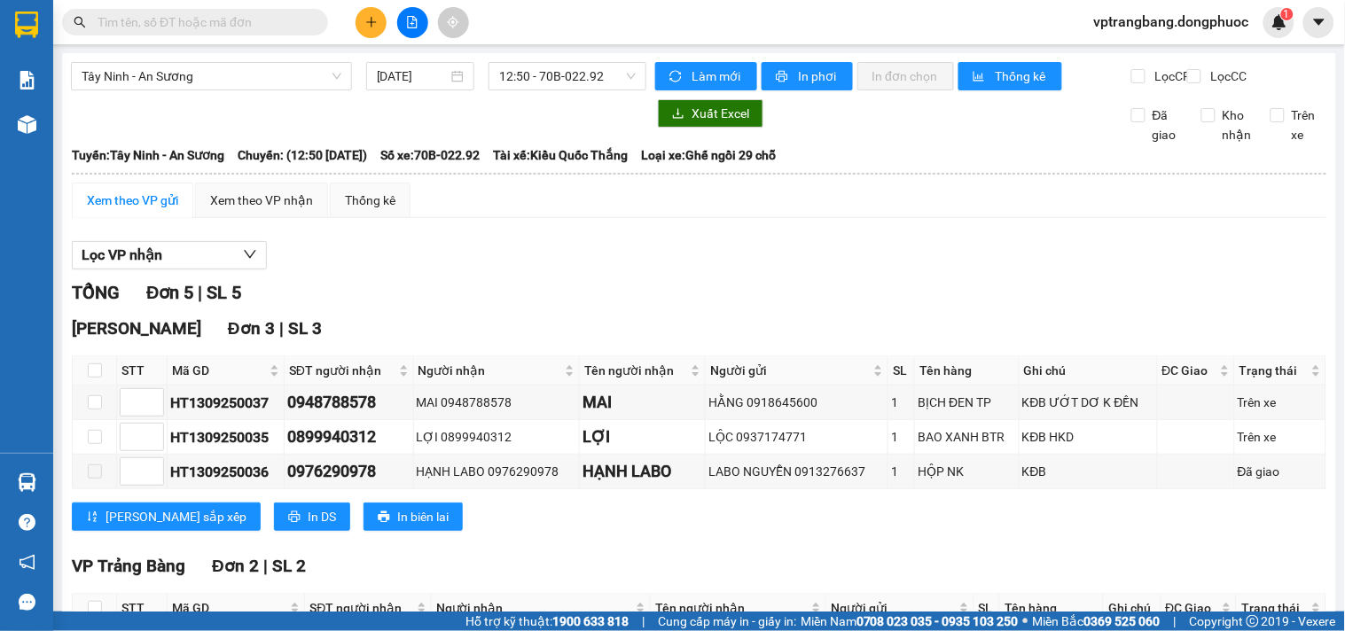
drag, startPoint x: 461, startPoint y: 320, endPoint x: 527, endPoint y: 177, distance: 157.1
click at [463, 307] on div "TỔNG Đơn 5 | SL 5" at bounding box center [699, 292] width 1255 height 27
drag, startPoint x: 546, startPoint y: 96, endPoint x: 546, endPoint y: 82, distance: 13.3
click at [546, 90] on div "Tây Ninh - An Sương [DATE] 12:50 - 70B-022.92" at bounding box center [358, 76] width 575 height 28
click at [546, 82] on span "12:50 - 70B-022.92" at bounding box center [567, 76] width 137 height 27
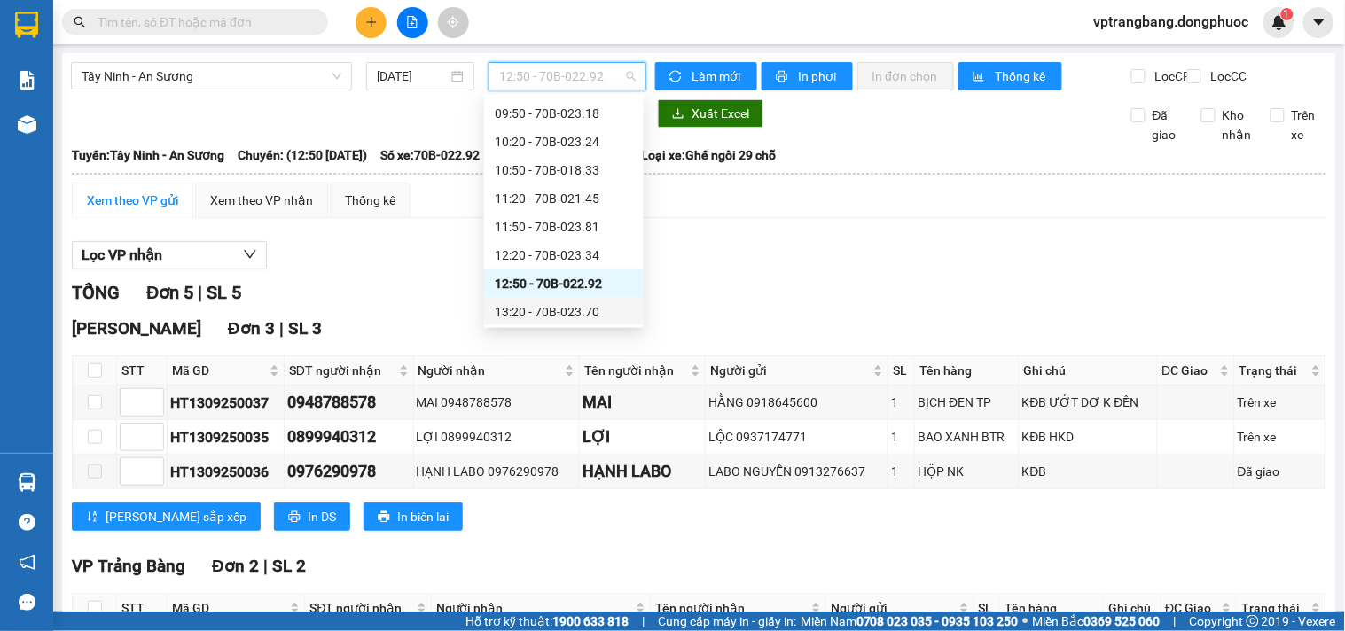
click at [536, 307] on div "13:20 - 70B-023.70" at bounding box center [564, 312] width 138 height 20
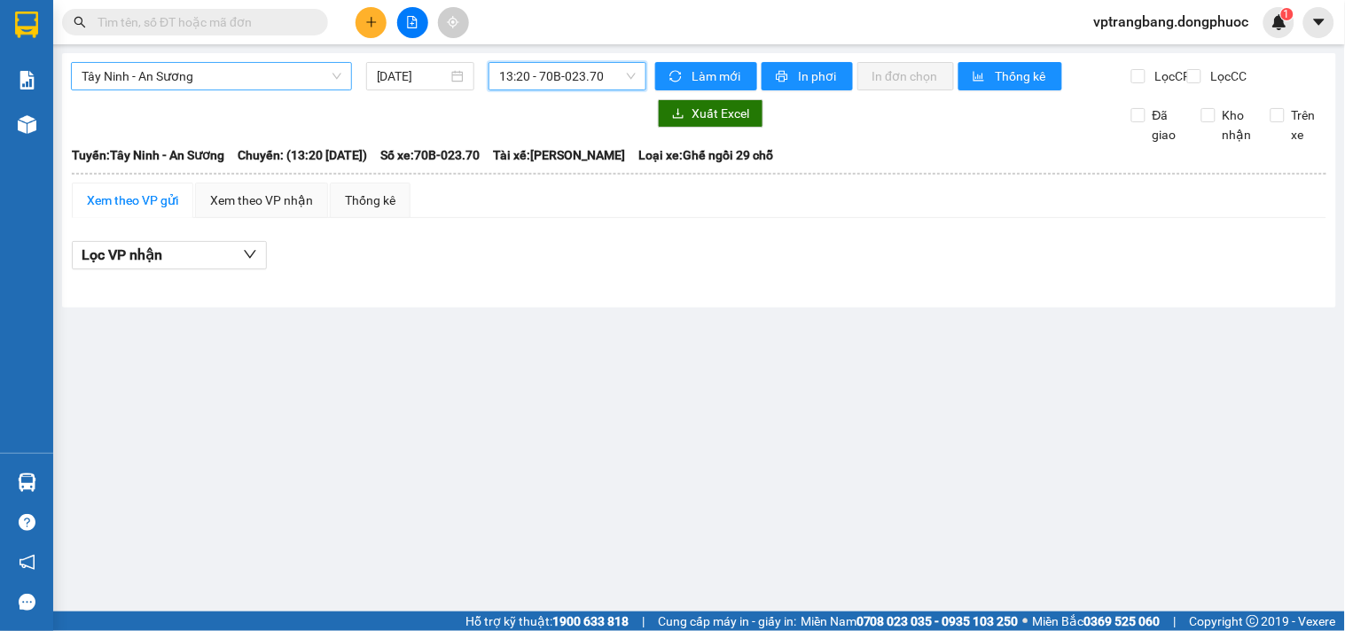
click at [217, 77] on span "Tây Ninh - An Sương" at bounding box center [212, 76] width 260 height 27
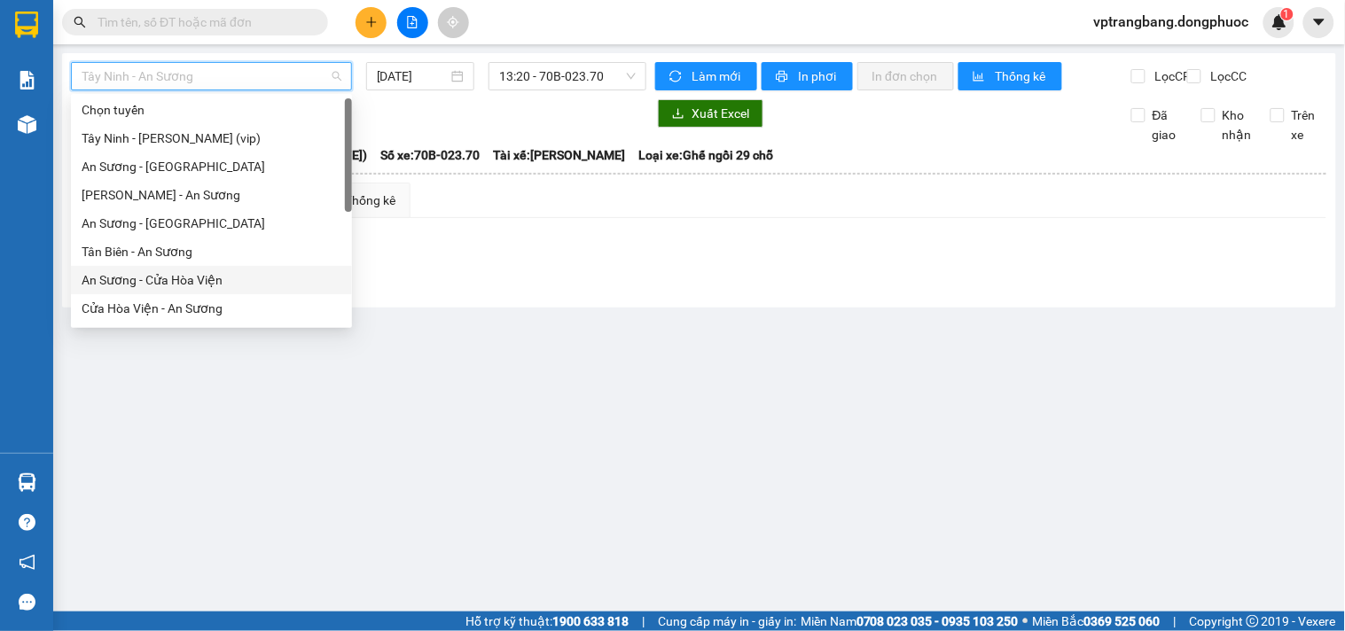
scroll to position [199, 0]
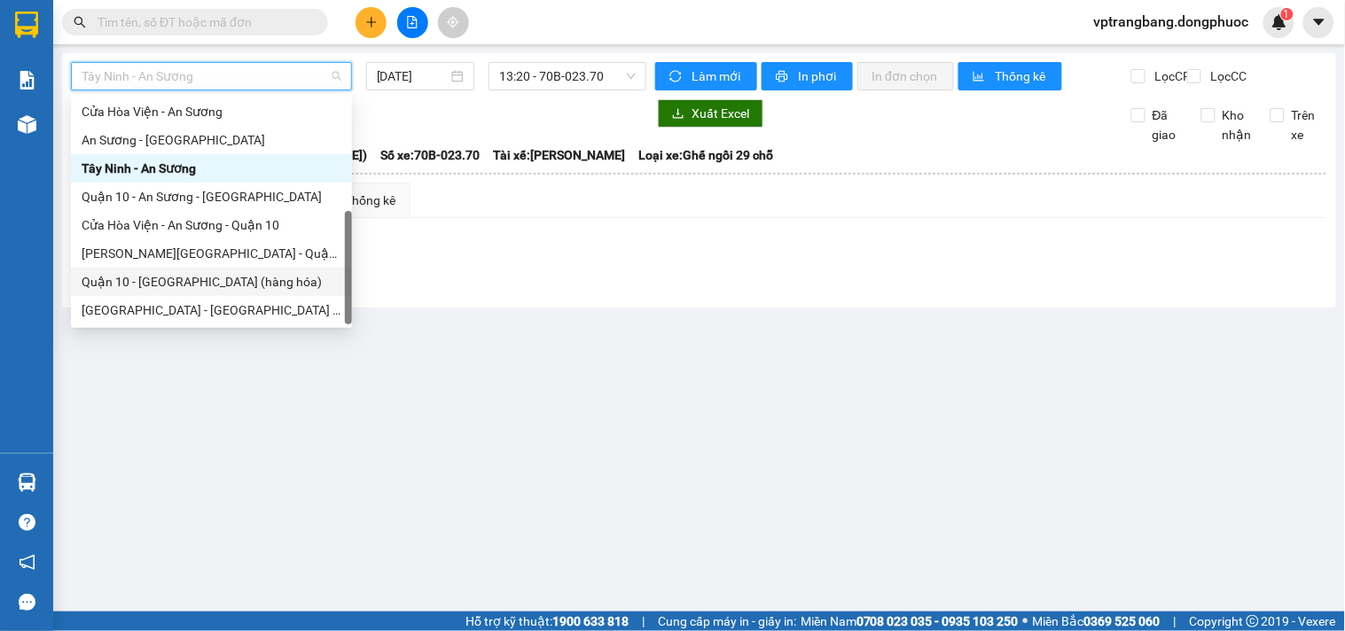
click at [523, 352] on main "Tây Ninh - An Sương [DATE] 13:20 - 70B-023.70 Làm mới In phơi In đơn chọn Thống…" at bounding box center [672, 306] width 1345 height 612
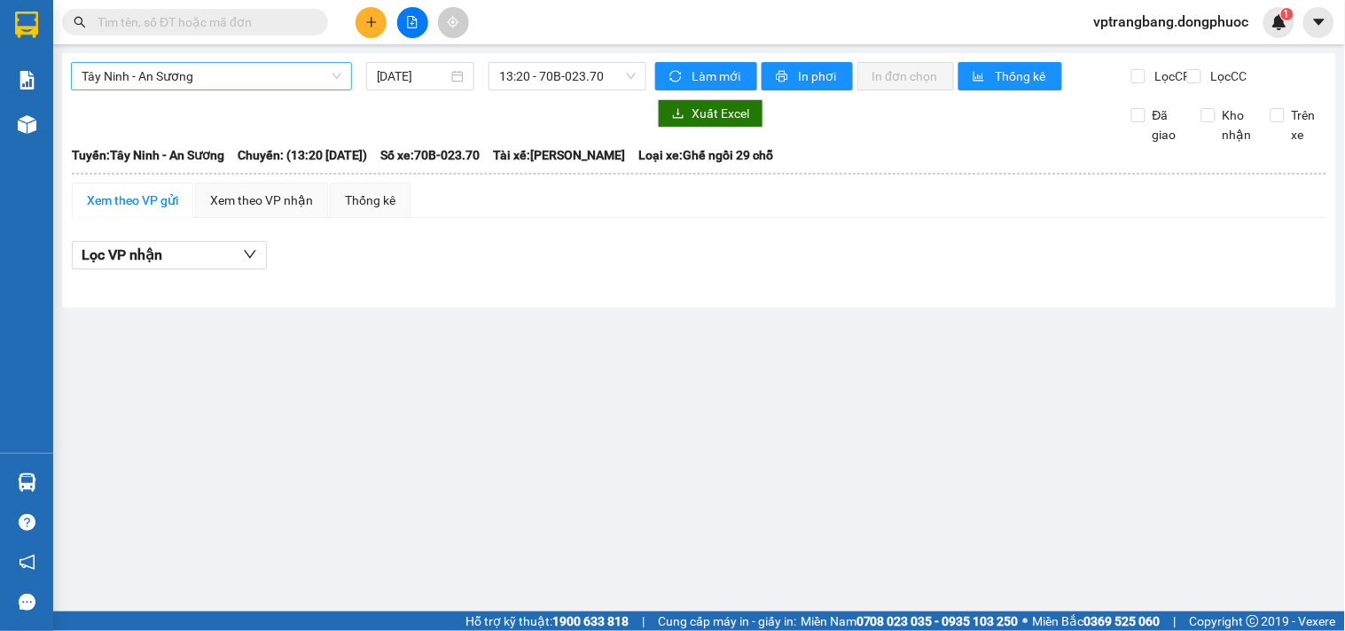
click at [183, 74] on span "Tây Ninh - An Sương" at bounding box center [212, 76] width 260 height 27
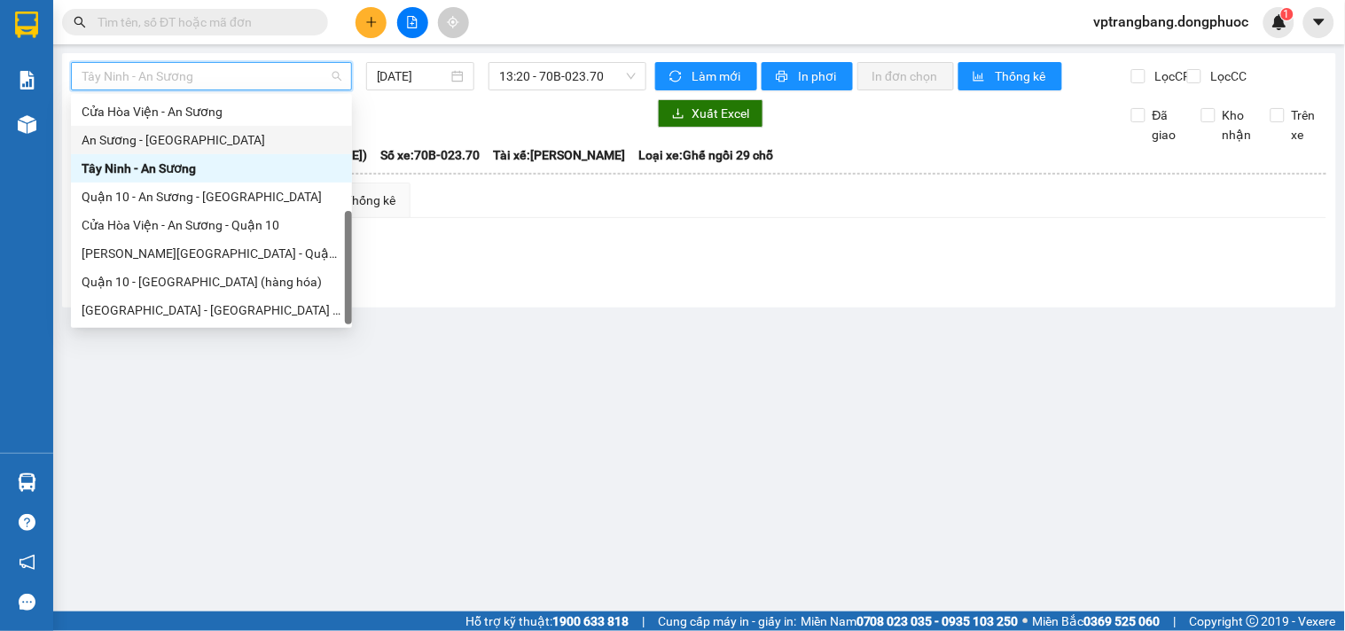
click at [156, 145] on div "An Sương - [GEOGRAPHIC_DATA]" at bounding box center [212, 140] width 260 height 20
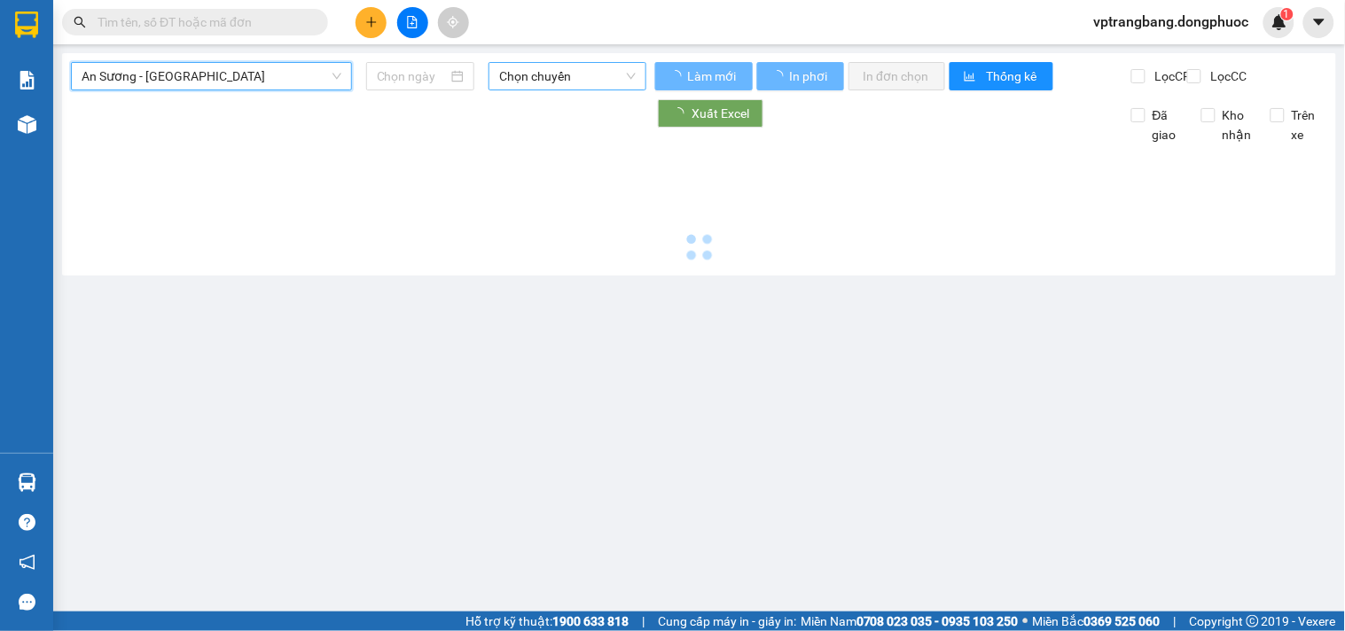
type input "[DATE]"
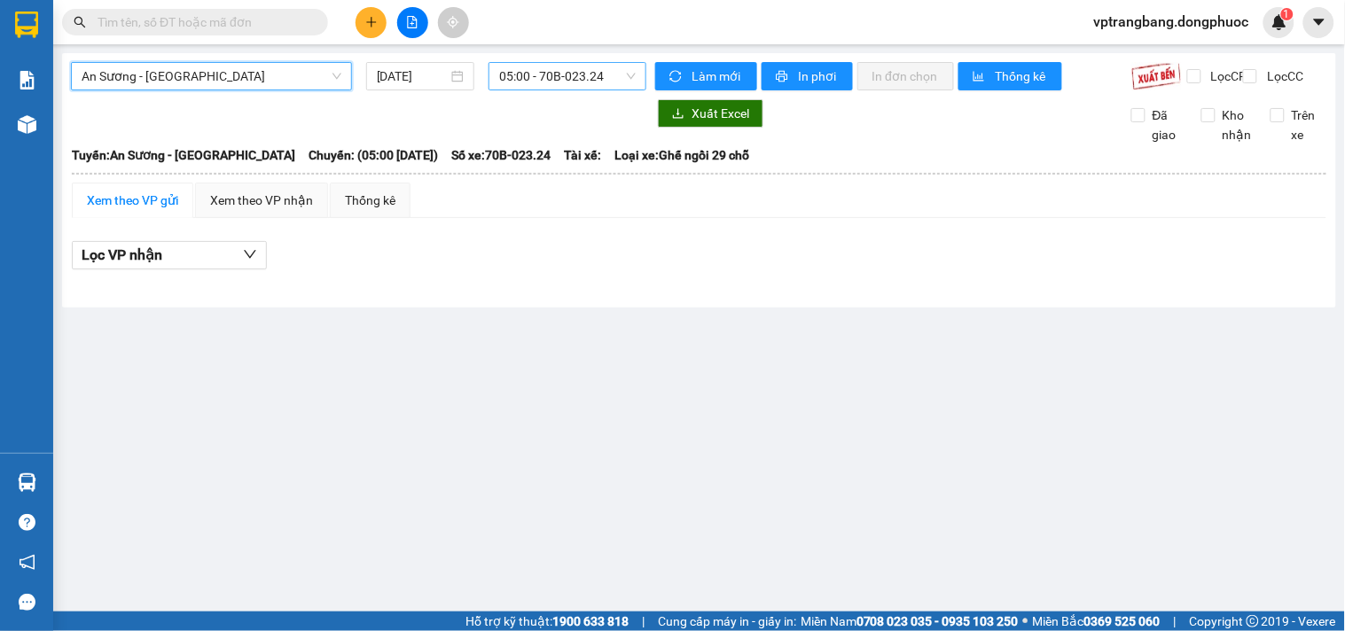
click at [528, 75] on span "05:00 - 70B-023.24" at bounding box center [567, 76] width 137 height 27
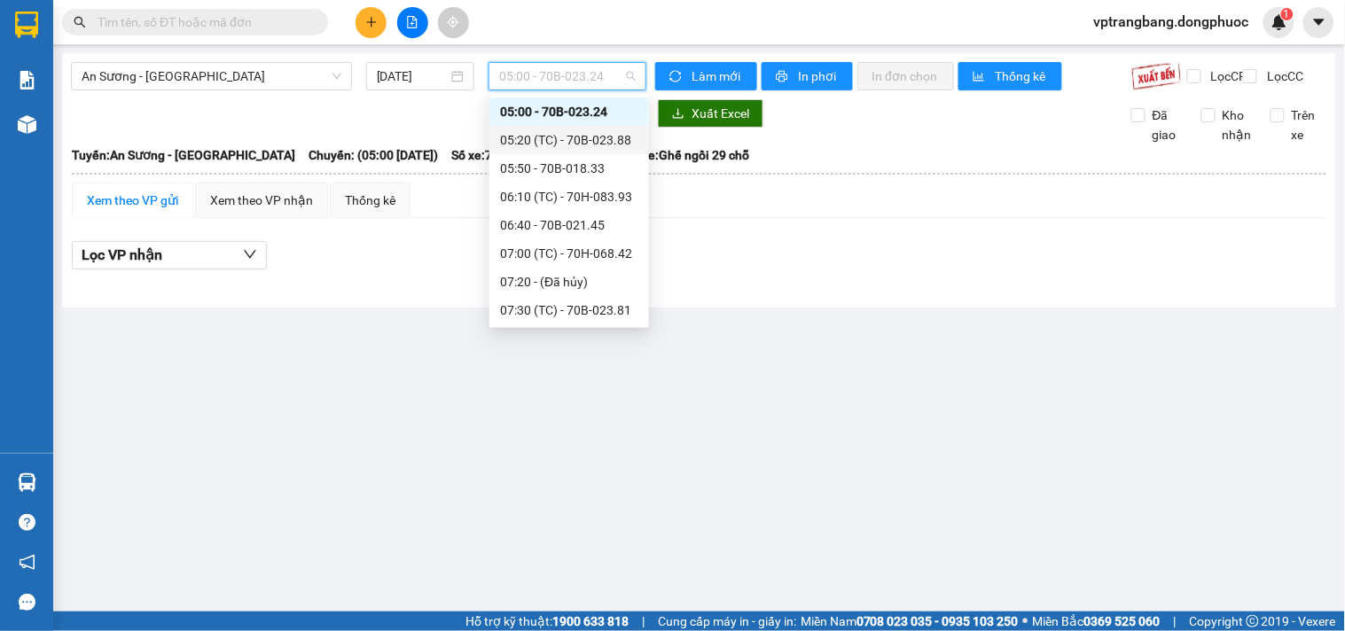
click at [551, 134] on div "05:20 (TC) - 70B-023.88" at bounding box center [569, 140] width 138 height 20
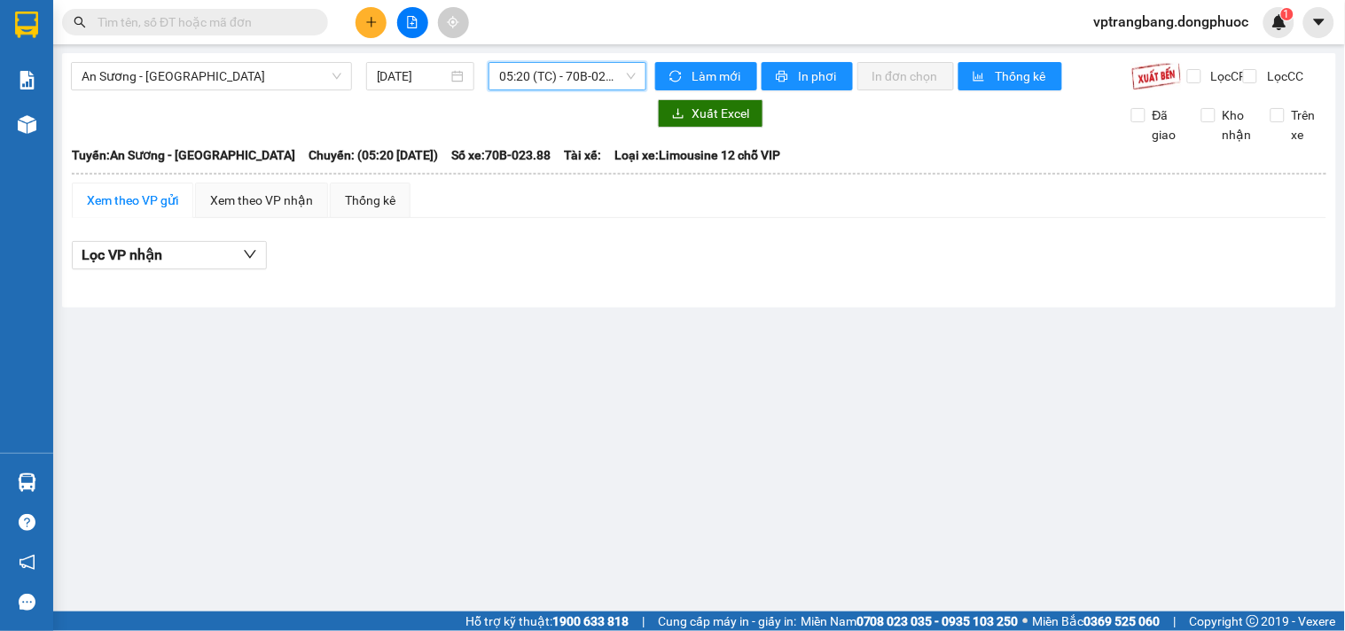
click at [553, 83] on span "05:20 (TC) - 70B-023.88" at bounding box center [567, 76] width 137 height 27
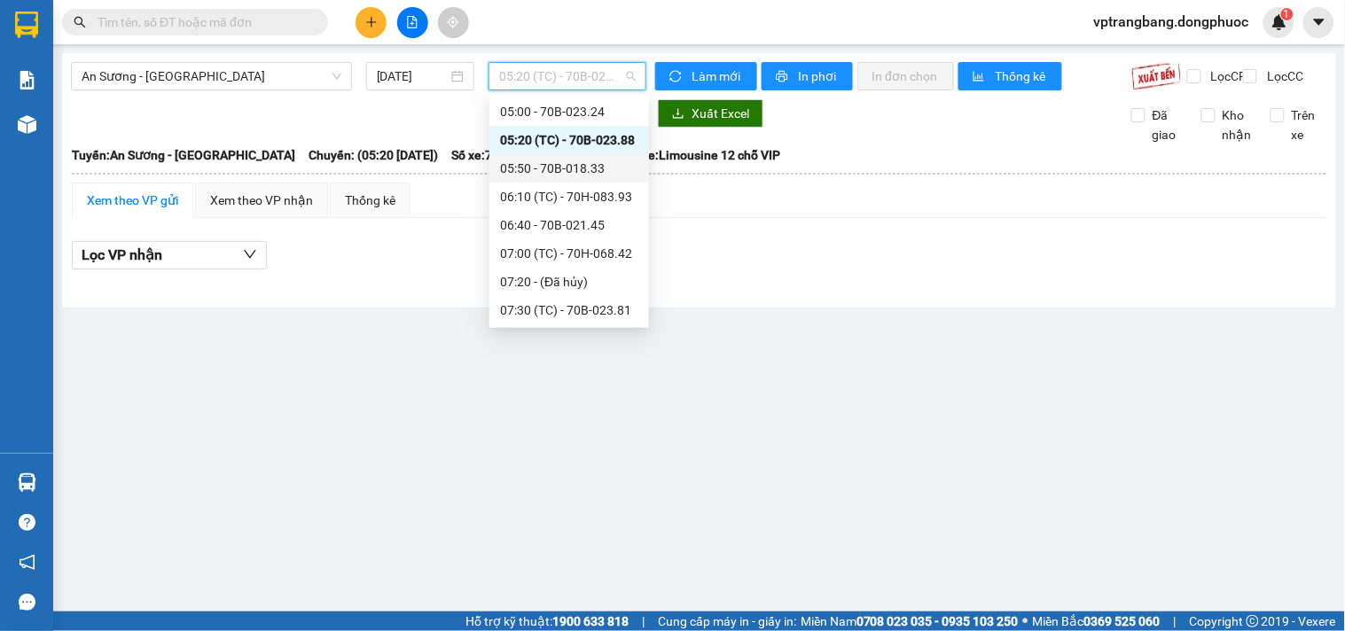
drag, startPoint x: 560, startPoint y: 167, endPoint x: 545, endPoint y: 106, distance: 61.9
click at [560, 164] on div "05:50 - 70B-018.33" at bounding box center [569, 169] width 138 height 20
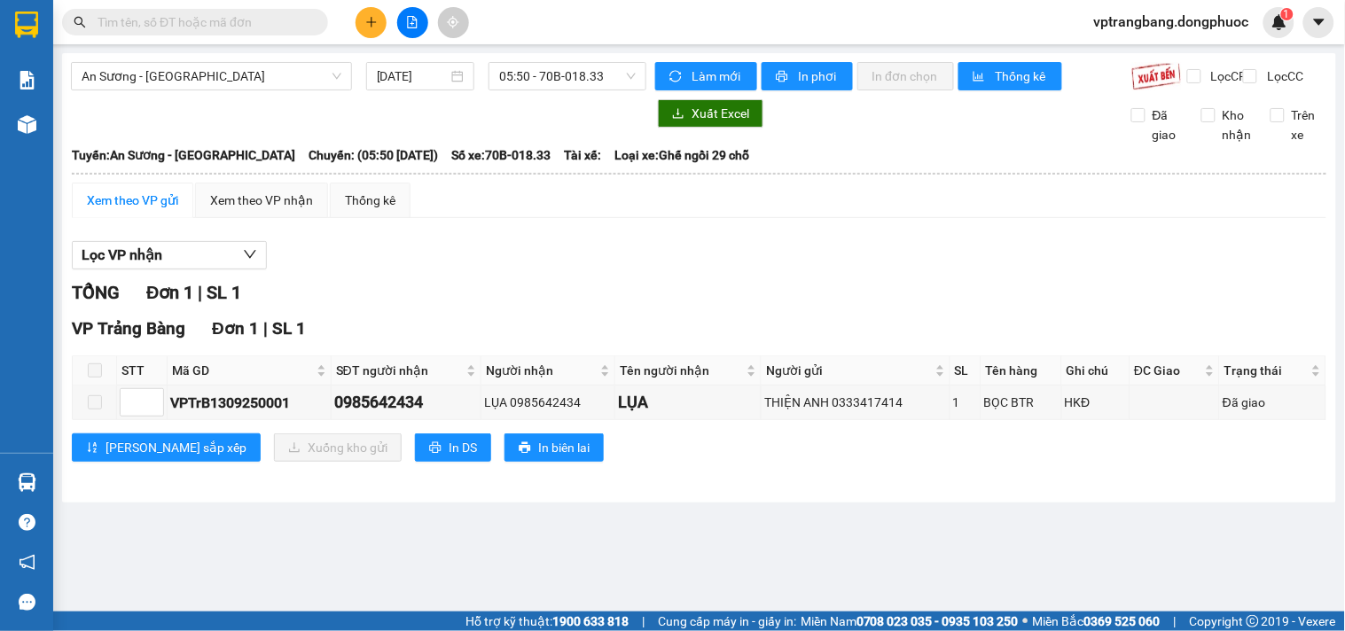
drag, startPoint x: 461, startPoint y: 271, endPoint x: 513, endPoint y: 180, distance: 104.8
click at [472, 255] on div "Lọc VP nhận" at bounding box center [699, 255] width 1255 height 29
click at [541, 86] on span "05:50 - 70B-018.33" at bounding box center [567, 76] width 137 height 27
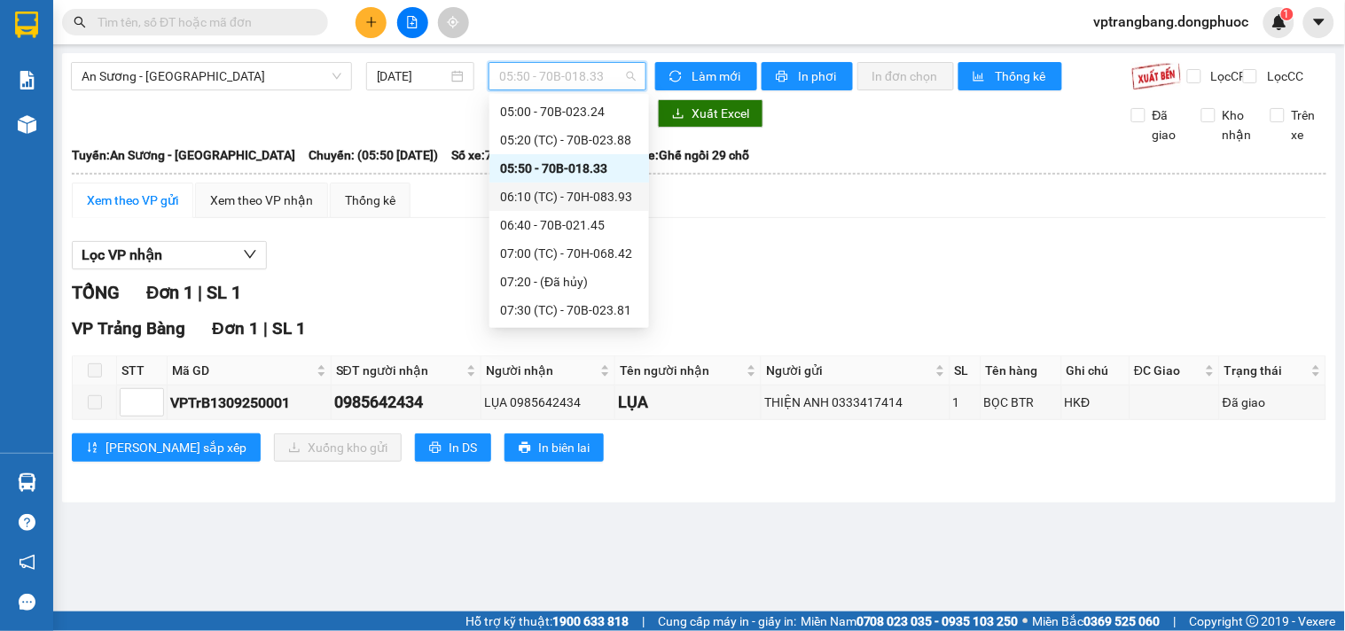
click at [551, 202] on div "06:10 (TC) - 70H-083.93" at bounding box center [569, 197] width 138 height 20
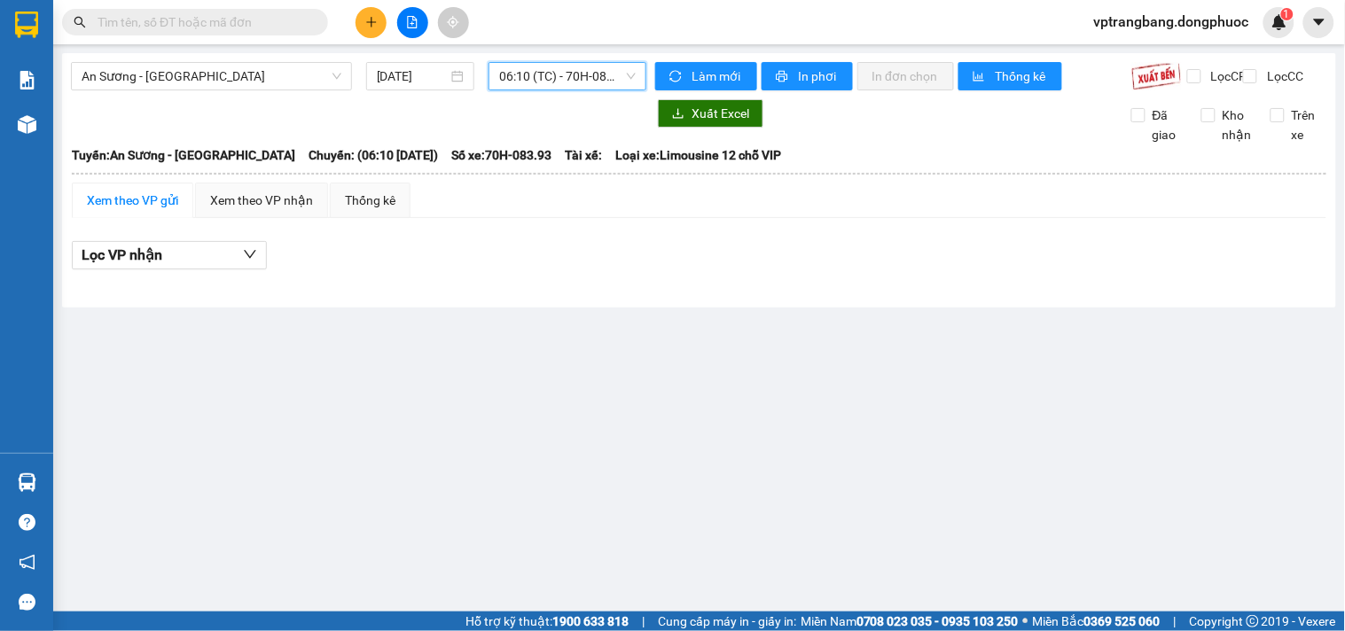
click at [533, 60] on div "An Sương - [GEOGRAPHIC_DATA] [DATE] 06:10 06:10 (TC) - 70H-083.93 Làm mới In ph…" at bounding box center [699, 180] width 1274 height 254
click at [532, 74] on span "06:10 (TC) - 70H-083.93" at bounding box center [567, 76] width 137 height 27
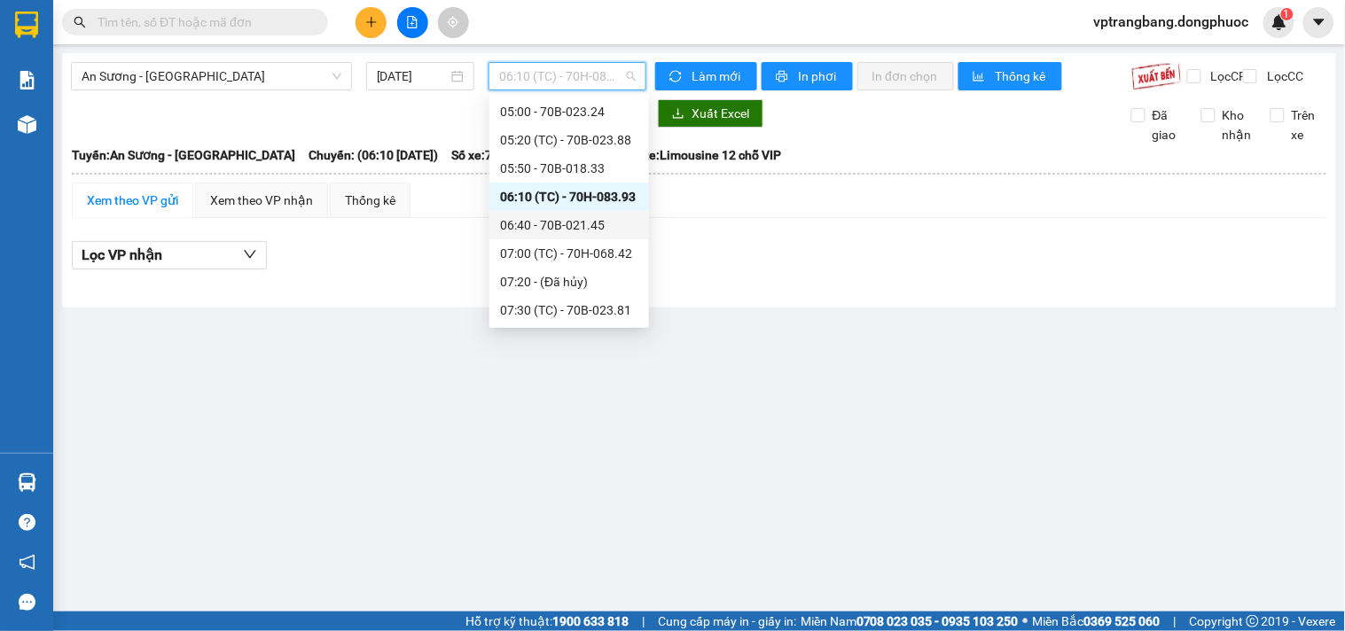
click at [544, 219] on div "06:40 - 70B-021.45" at bounding box center [569, 225] width 138 height 20
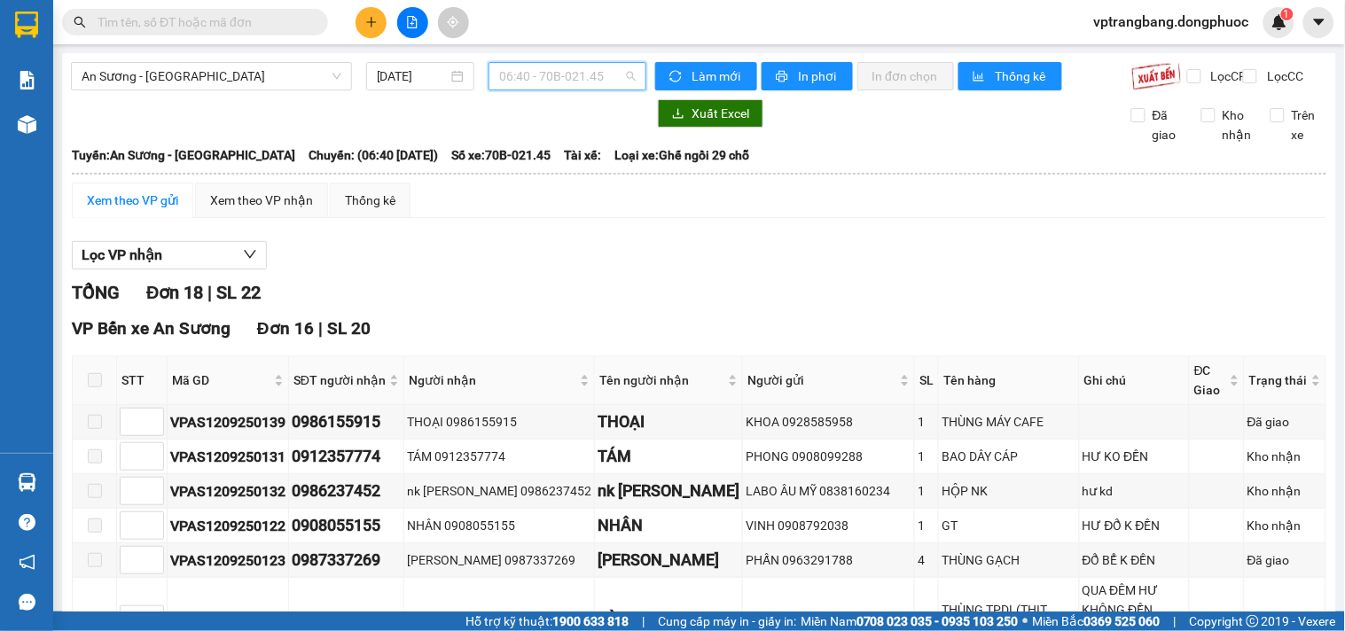
click at [530, 74] on span "06:40 - 70B-021.45" at bounding box center [567, 76] width 137 height 27
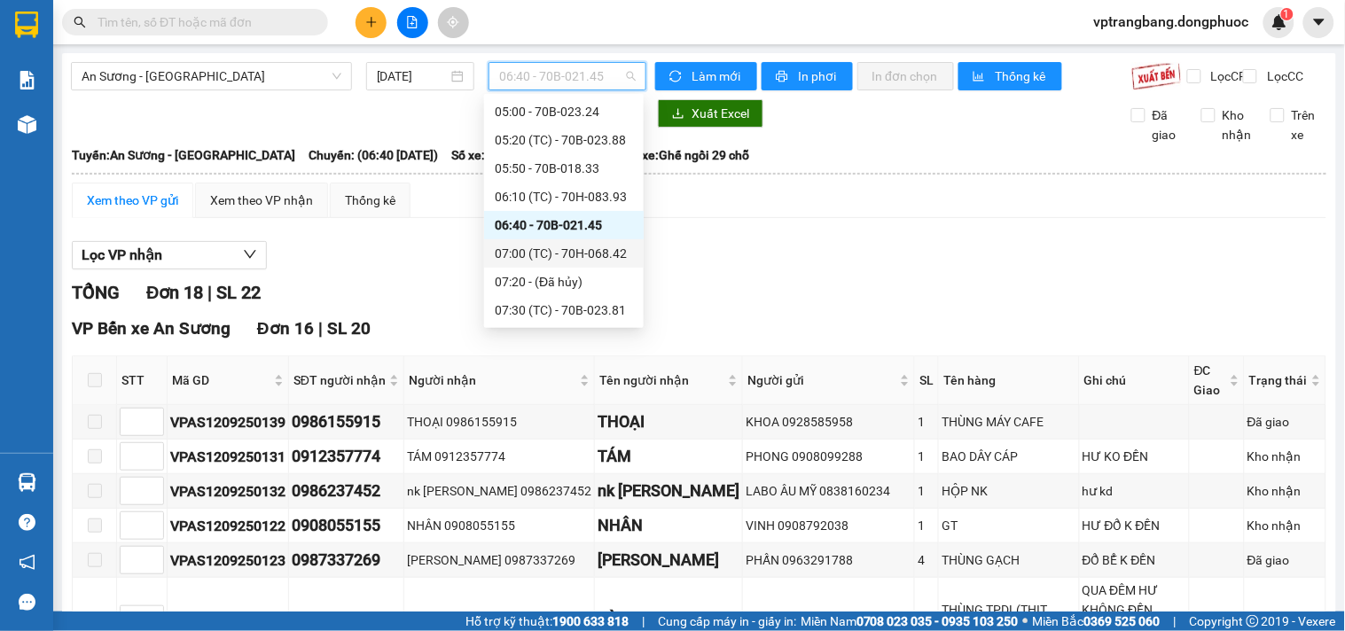
click at [548, 259] on div "07:00 (TC) - 70H-068.42" at bounding box center [564, 254] width 138 height 20
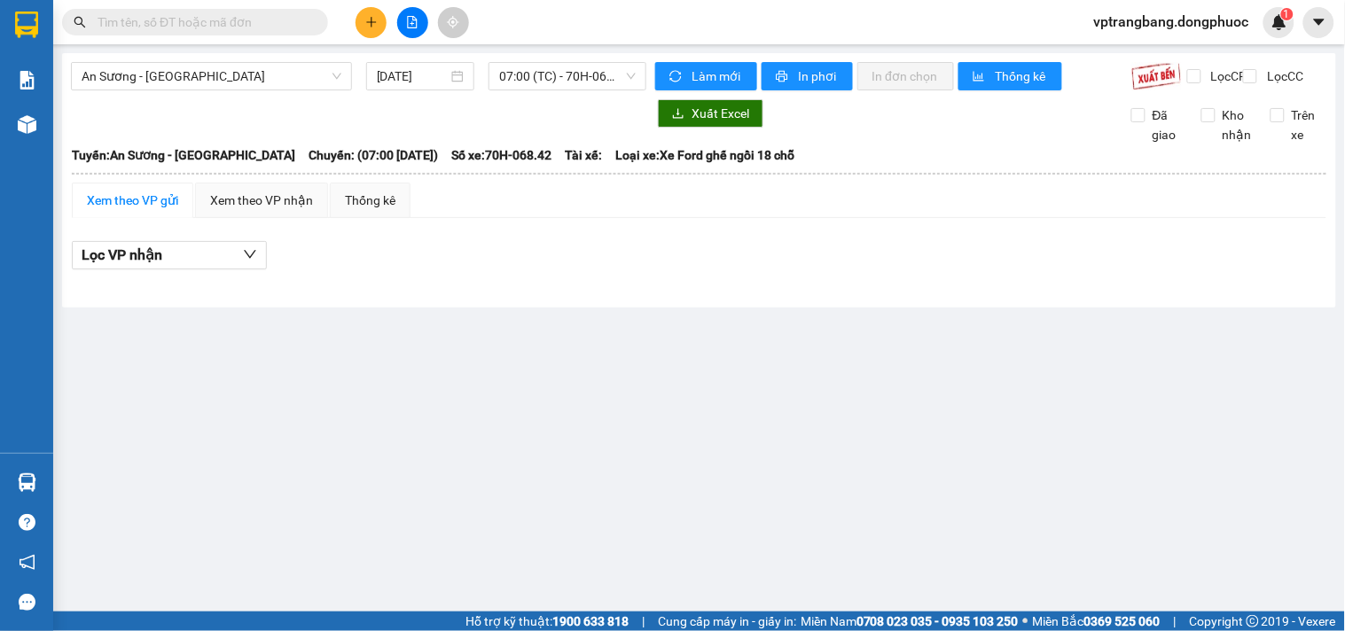
drag, startPoint x: 560, startPoint y: 59, endPoint x: 582, endPoint y: 124, distance: 68.1
click at [560, 60] on div "An Sương - [GEOGRAPHIC_DATA] [DATE] 07:00 (TC) - 70H-068.42 Làm mới In phơi In …" at bounding box center [699, 180] width 1274 height 254
click at [565, 82] on span "07:00 (TC) - 70H-068.42" at bounding box center [567, 76] width 137 height 27
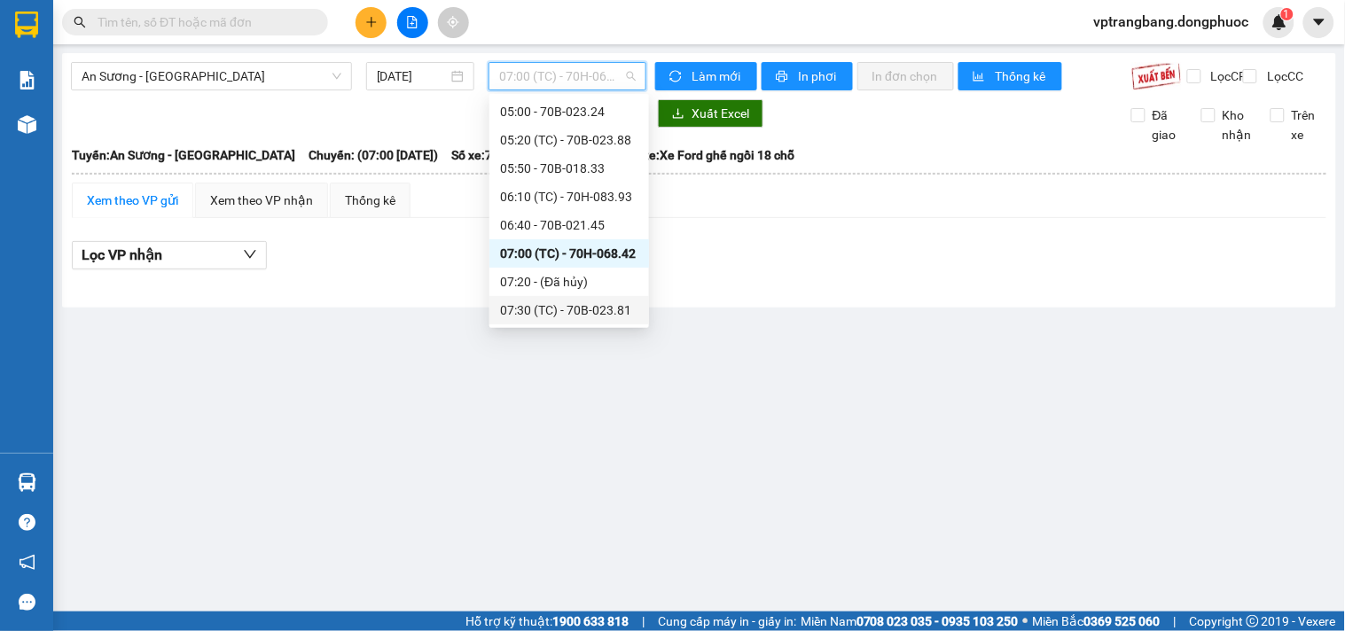
drag, startPoint x: 560, startPoint y: 287, endPoint x: 572, endPoint y: 309, distance: 24.2
click at [572, 309] on div "Chọn chuyến 05:00 - 70B-023.24 05:20 (TC) - 70B-023.88 05:50 - 70B-018.33 06:10…" at bounding box center [569, 580] width 160 height 1022
click at [572, 309] on div "07:30 (TC) - 70B-023.81" at bounding box center [569, 311] width 138 height 20
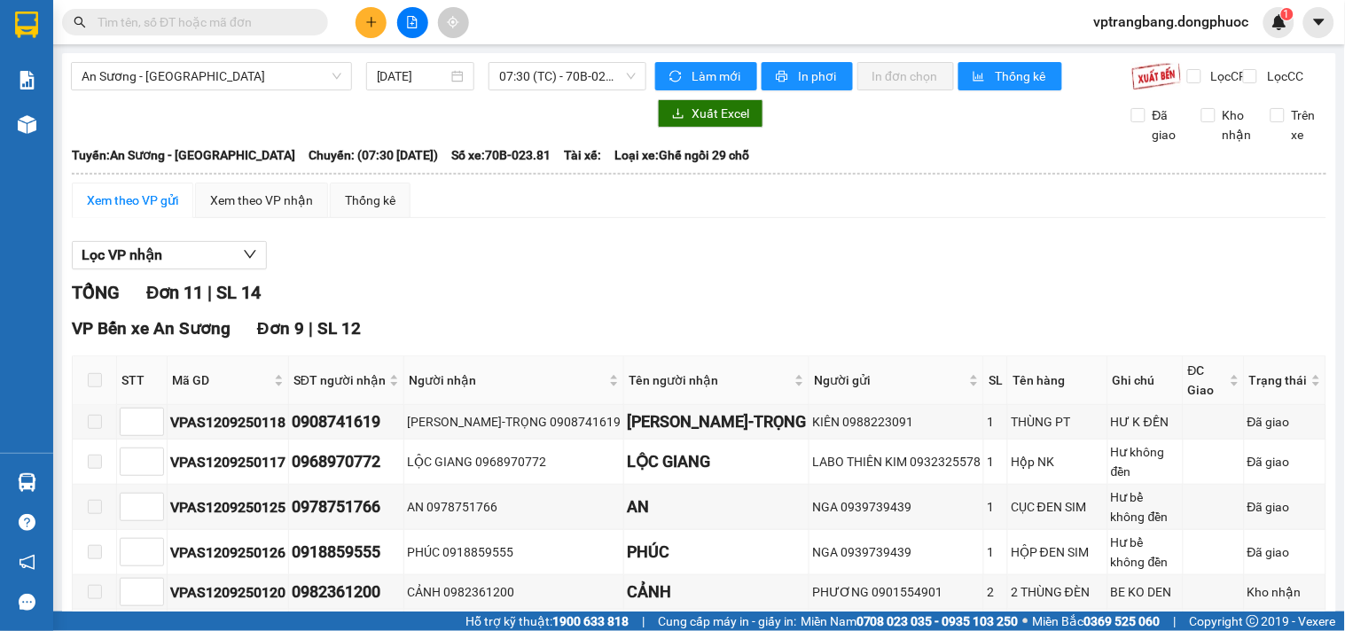
click at [458, 108] on div "An Sương - [GEOGRAPHIC_DATA] [DATE] 07:30 (TC) - 70B-023.81 Làm mới In phơi In …" at bounding box center [699, 554] width 1274 height 1002
click at [499, 74] on span "07:30 (TC) - 70B-023.81" at bounding box center [567, 76] width 137 height 27
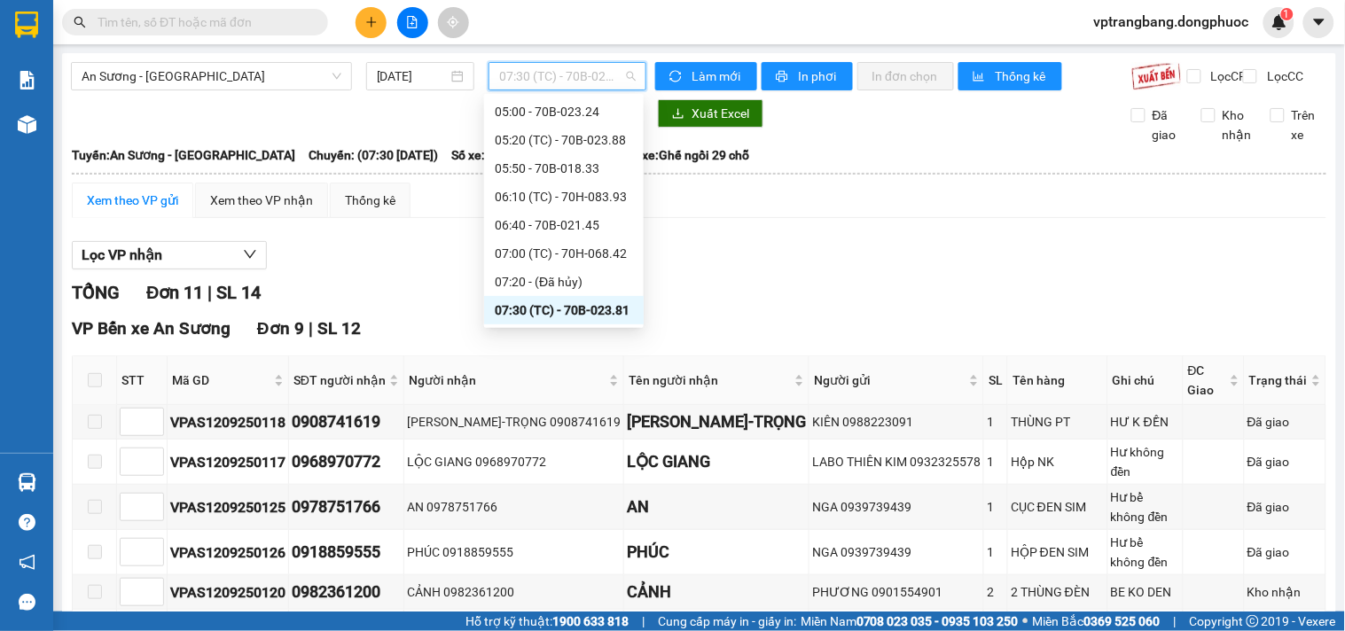
scroll to position [127, 0]
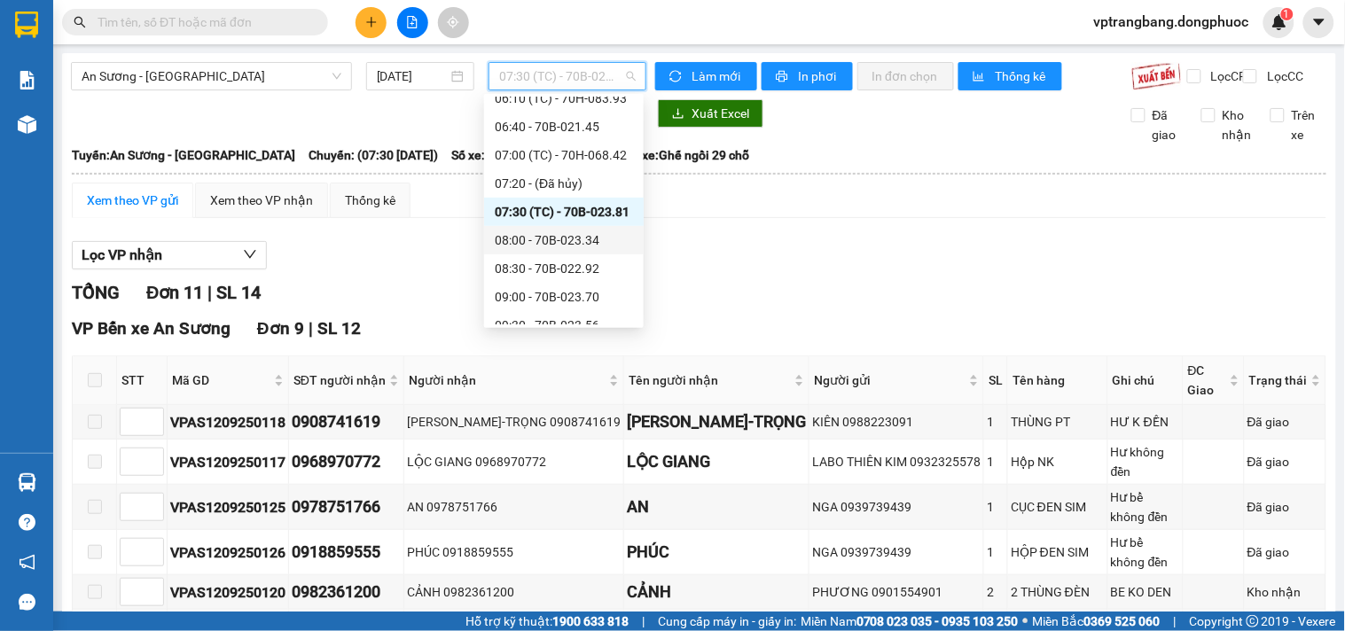
click at [573, 244] on div "08:00 - 70B-023.34" at bounding box center [564, 241] width 138 height 20
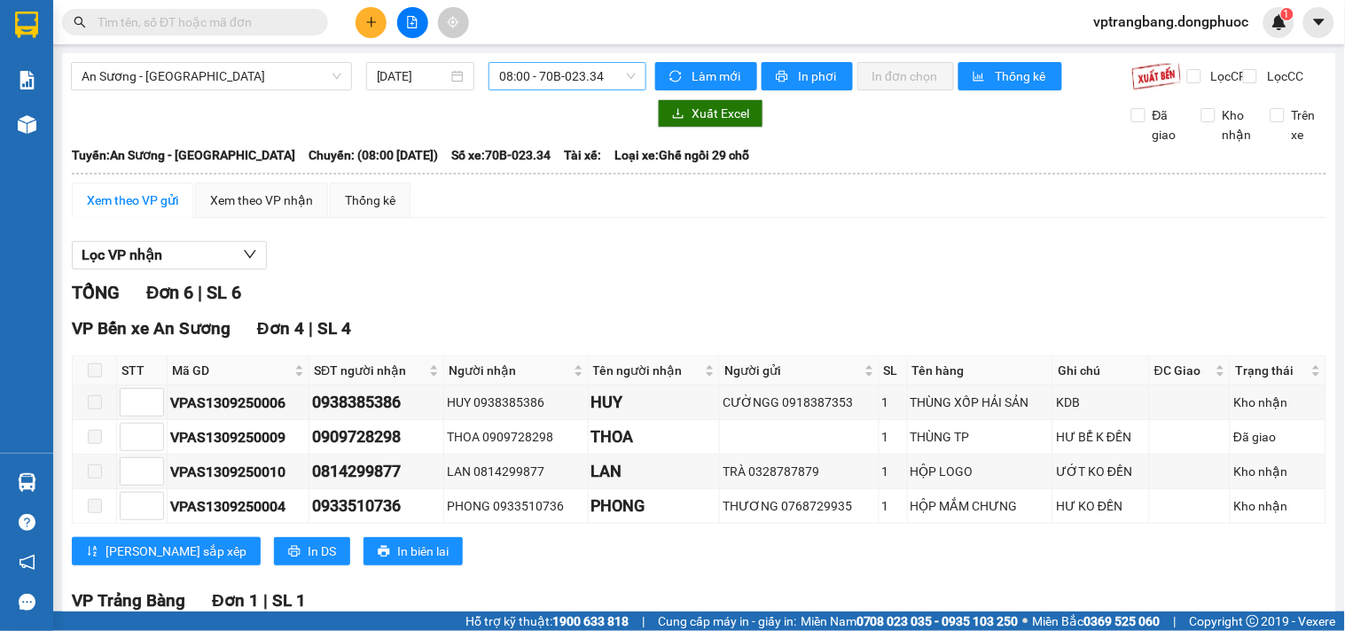
click at [499, 82] on span "08:00 - 70B-023.34" at bounding box center [567, 76] width 137 height 27
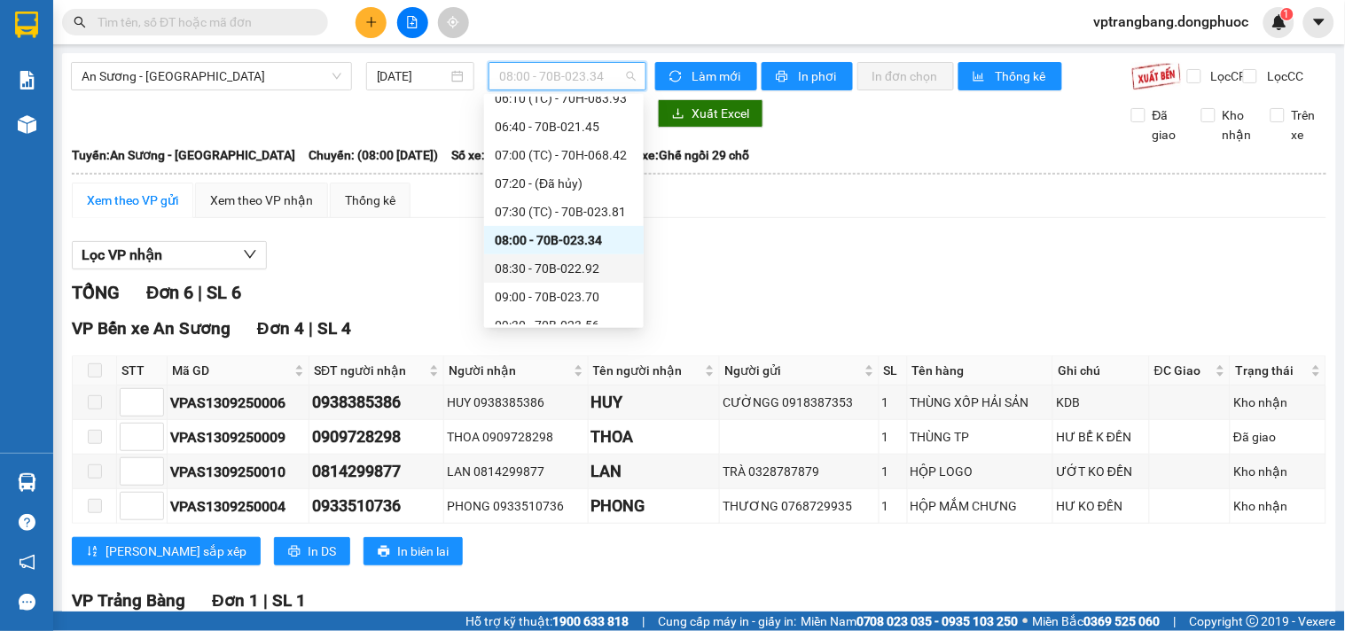
click at [534, 261] on div "08:30 - 70B-022.92" at bounding box center [564, 269] width 138 height 20
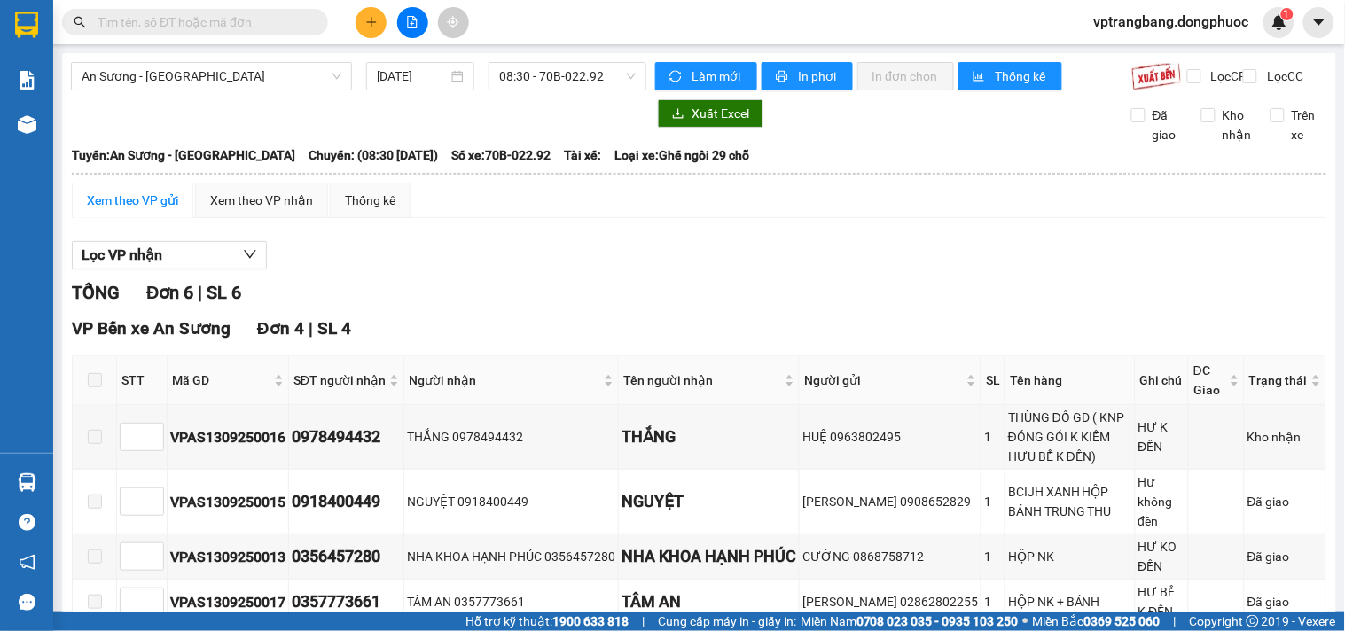
click at [482, 307] on div "TỔNG Đơn 6 | SL 6" at bounding box center [699, 292] width 1255 height 27
click at [536, 73] on span "08:30 - 70B-022.92" at bounding box center [567, 76] width 137 height 27
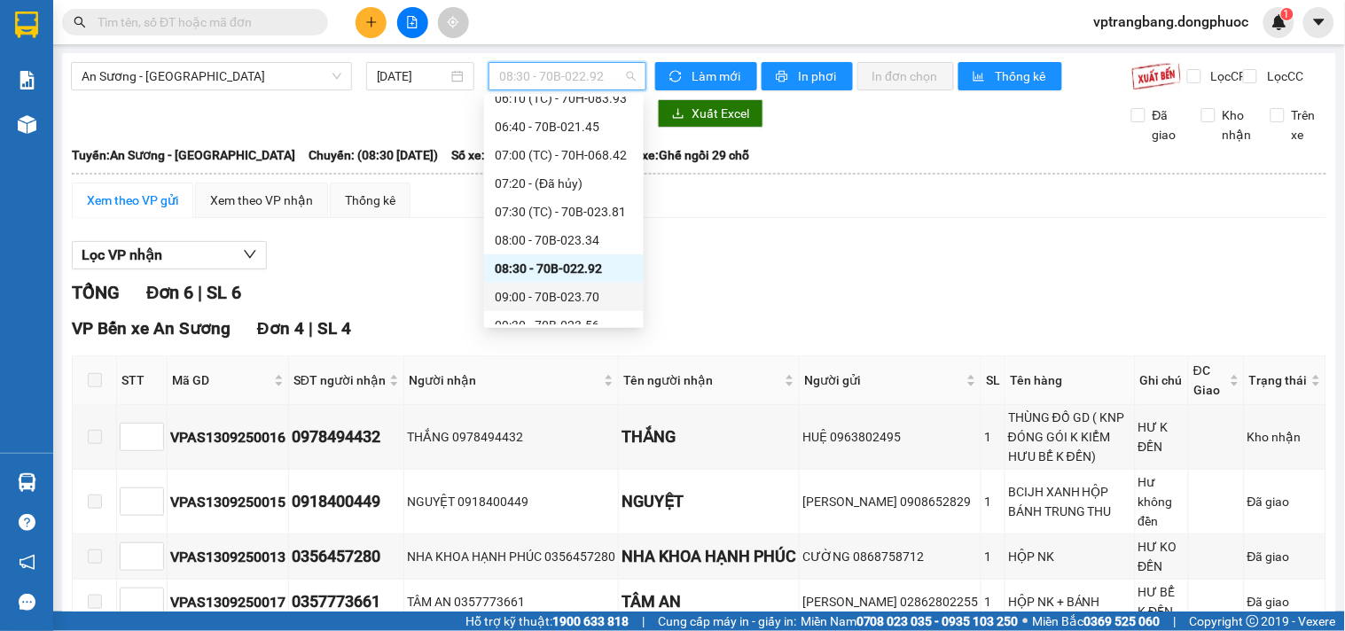
click at [550, 296] on div "09:00 - 70B-023.70" at bounding box center [564, 297] width 138 height 20
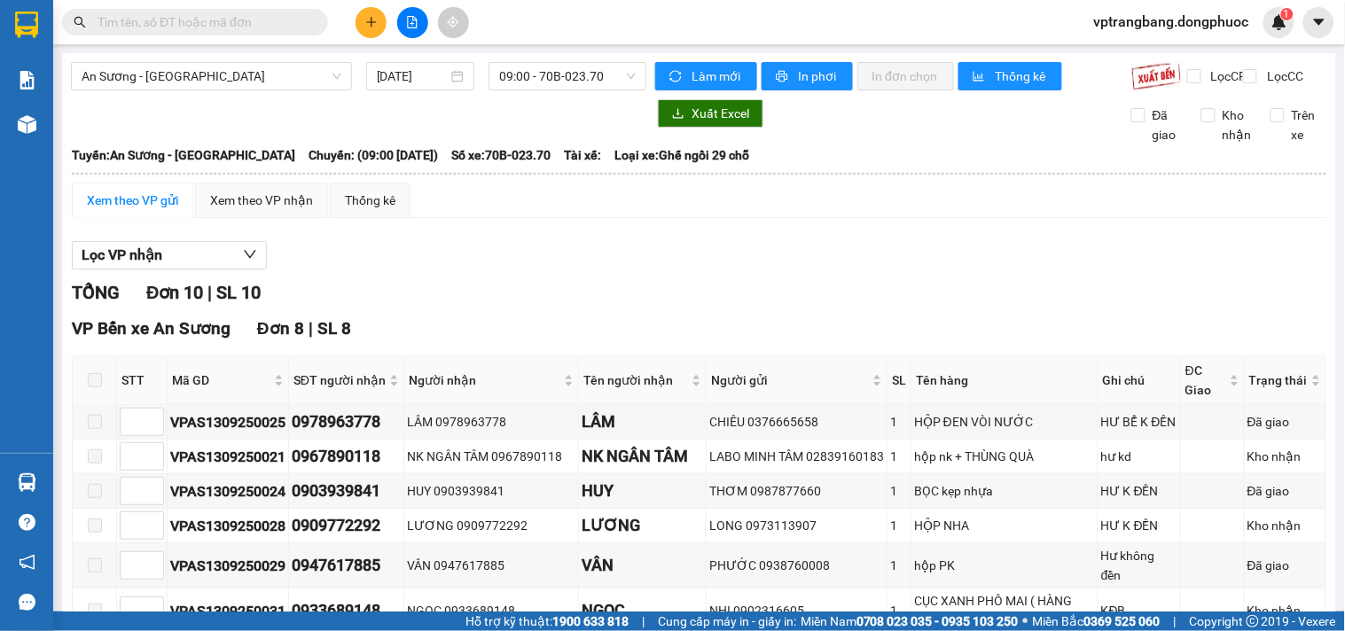
click at [483, 307] on div "TỔNG Đơn 10 | SL 10" at bounding box center [699, 292] width 1255 height 27
click at [538, 77] on span "09:00 - 70B-023.70" at bounding box center [567, 76] width 137 height 27
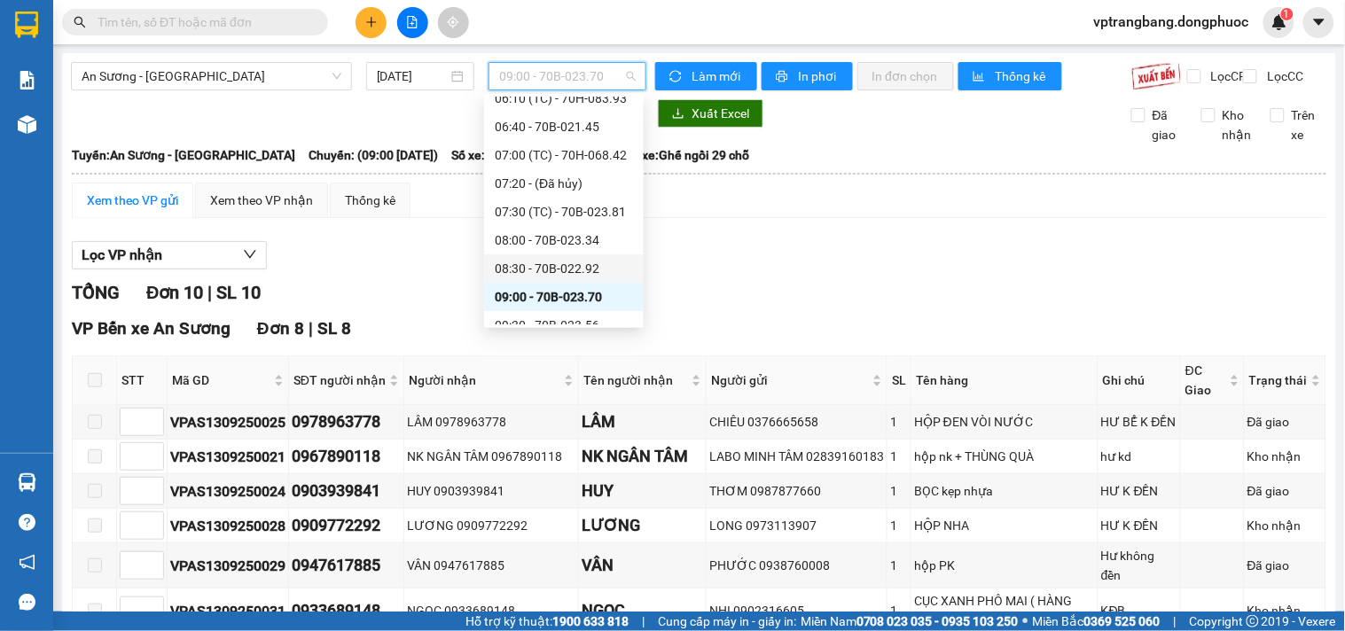
scroll to position [225, 0]
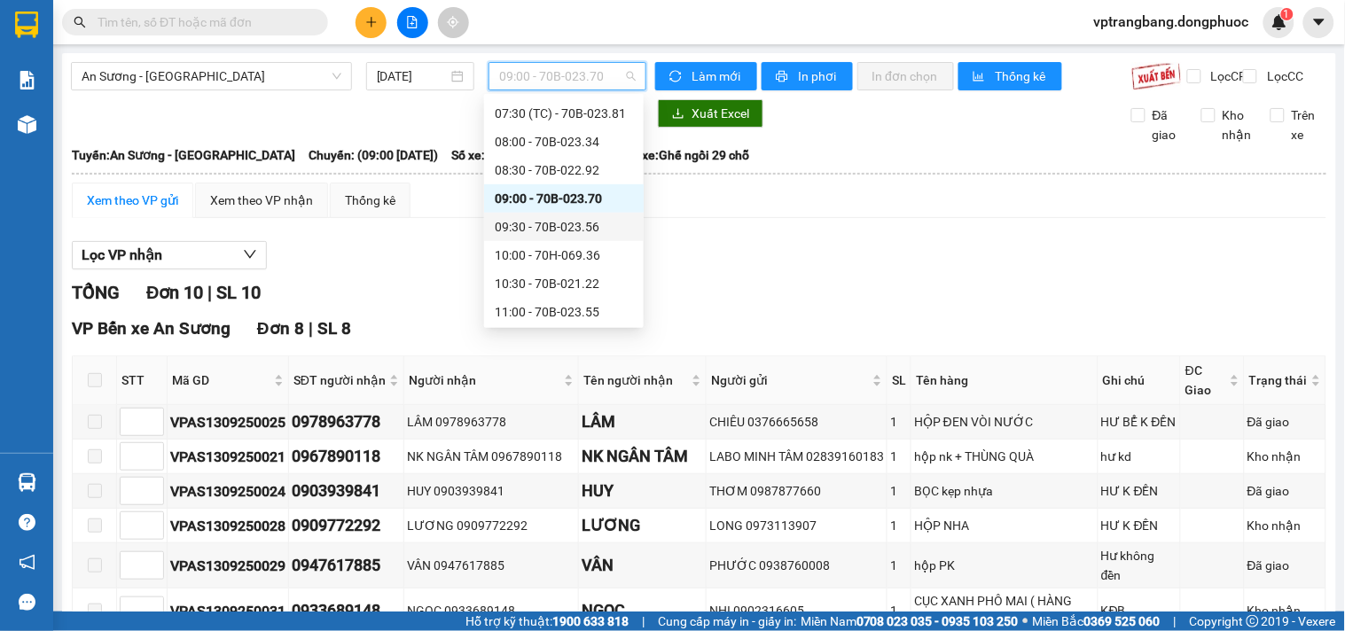
click at [566, 228] on div "09:30 - 70B-023.56" at bounding box center [564, 227] width 138 height 20
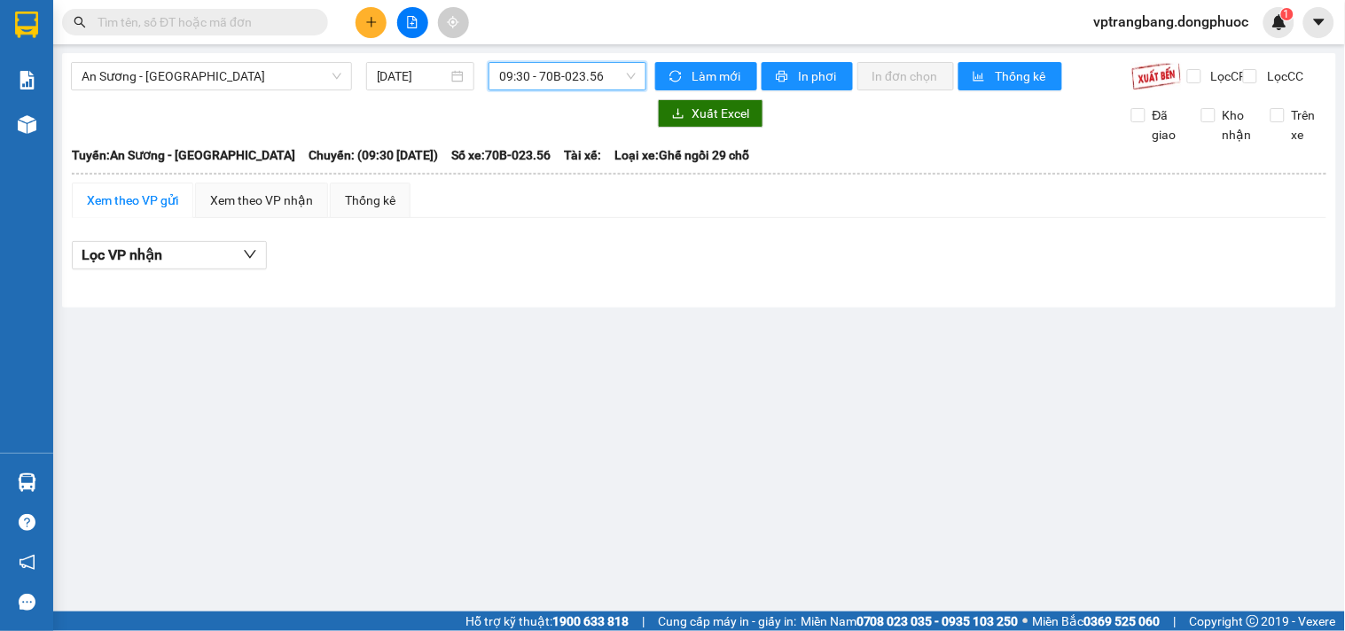
click at [568, 67] on span "09:30 - 70B-023.56" at bounding box center [567, 76] width 137 height 27
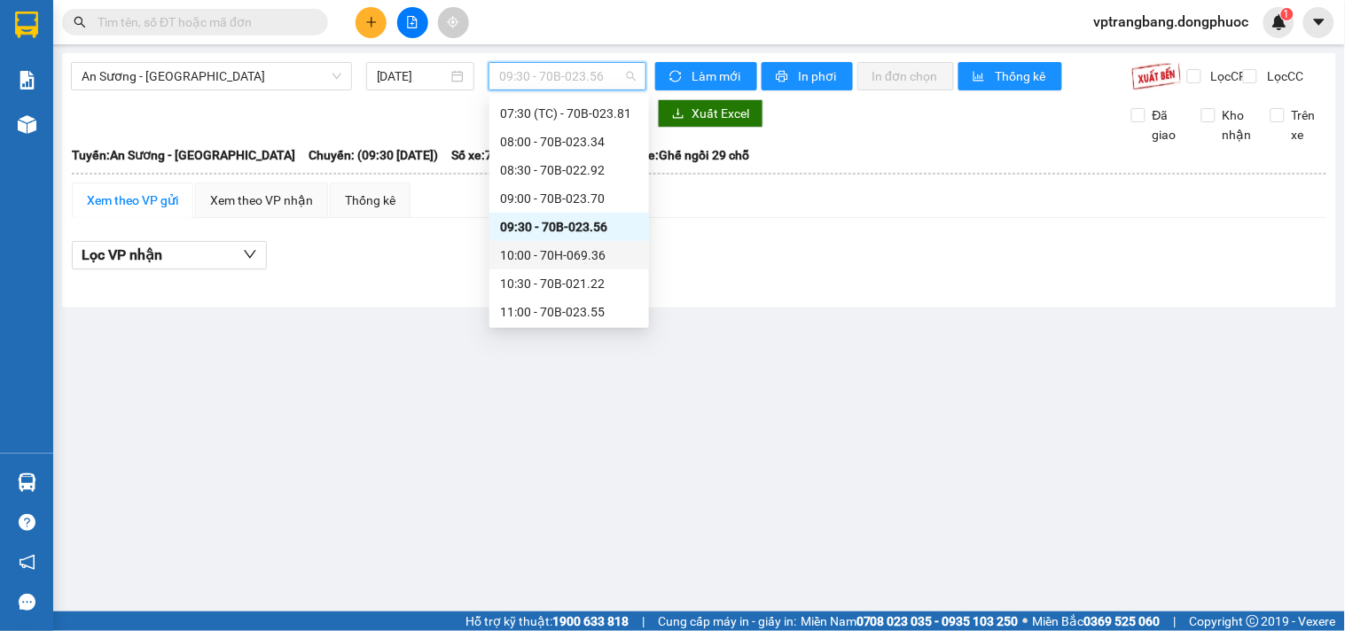
click at [565, 252] on div "10:00 - 70H-069.36" at bounding box center [569, 256] width 138 height 20
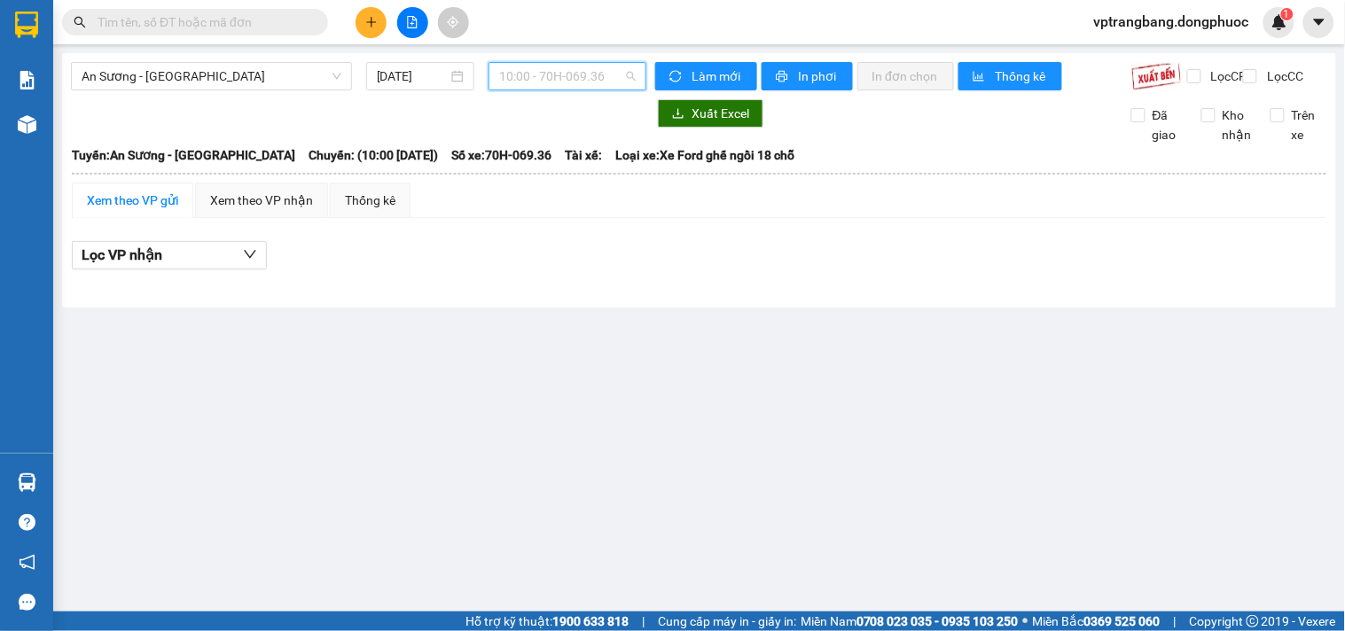
click at [544, 84] on span "10:00 - 70H-069.36" at bounding box center [567, 76] width 137 height 27
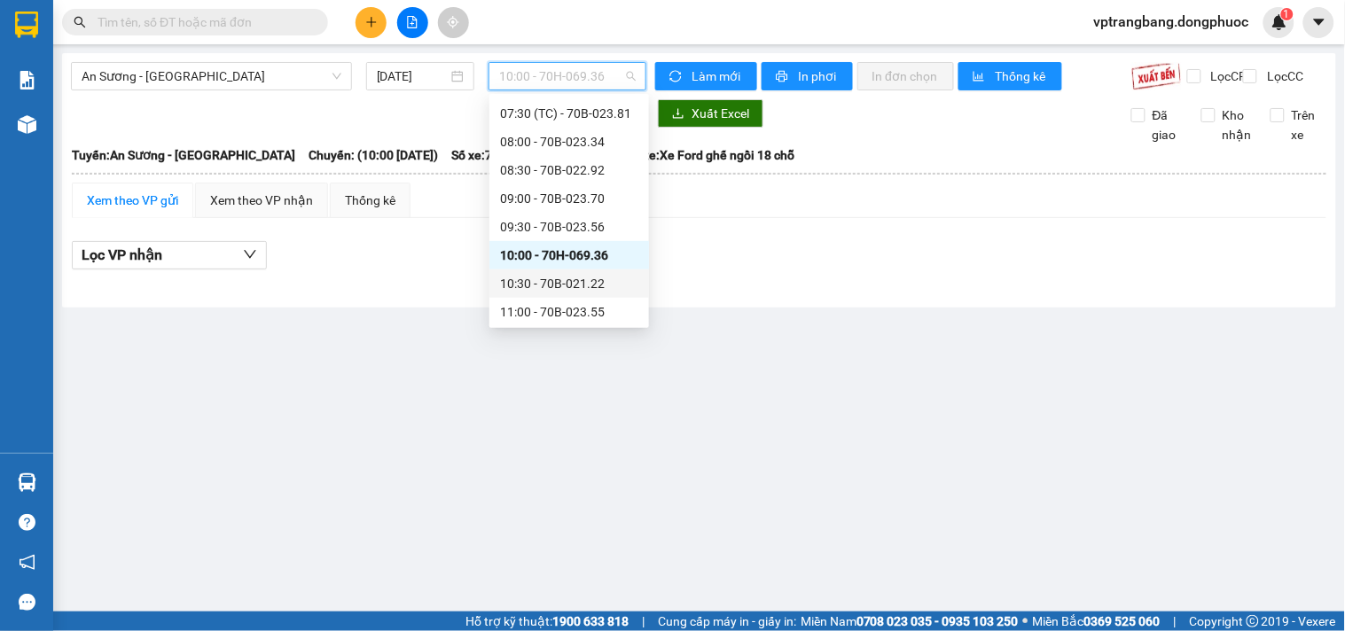
click at [569, 279] on div "10:30 - 70B-021.22" at bounding box center [569, 284] width 138 height 20
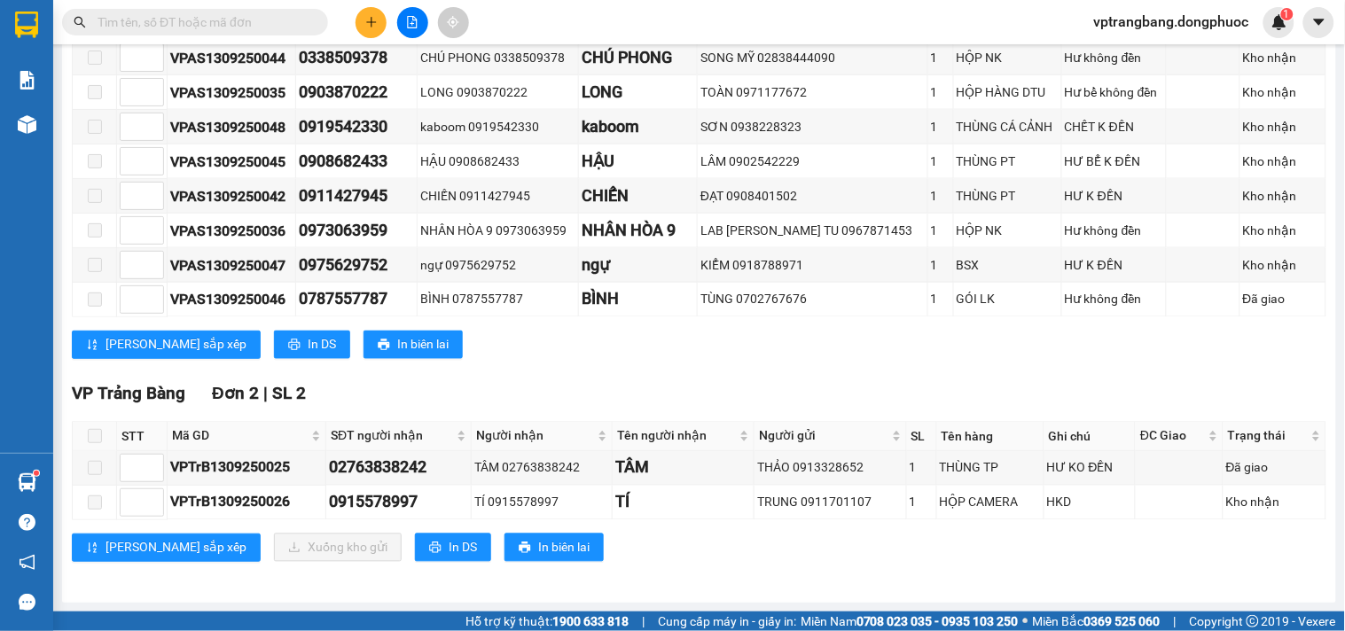
scroll to position [11, 0]
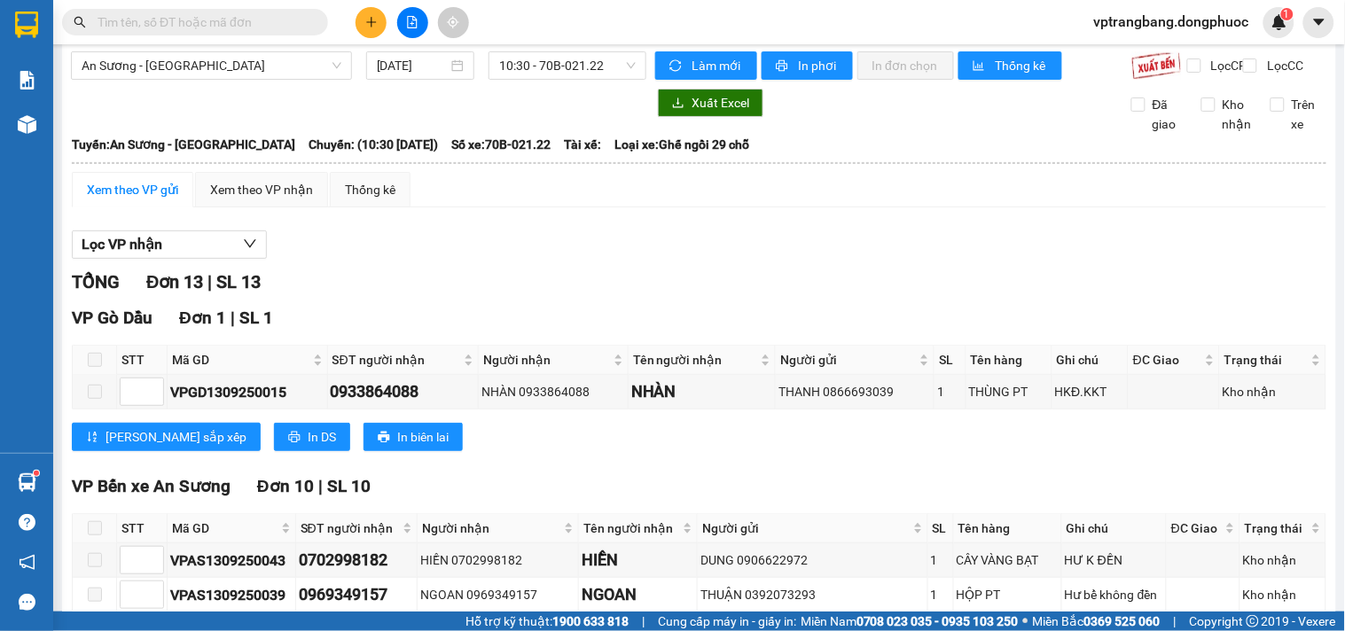
drag, startPoint x: 414, startPoint y: 268, endPoint x: 517, endPoint y: 94, distance: 202.0
click at [420, 254] on div "Lọc VP nhận" at bounding box center [699, 245] width 1255 height 29
click at [525, 68] on span "10:30 - 70B-021.22" at bounding box center [567, 65] width 137 height 27
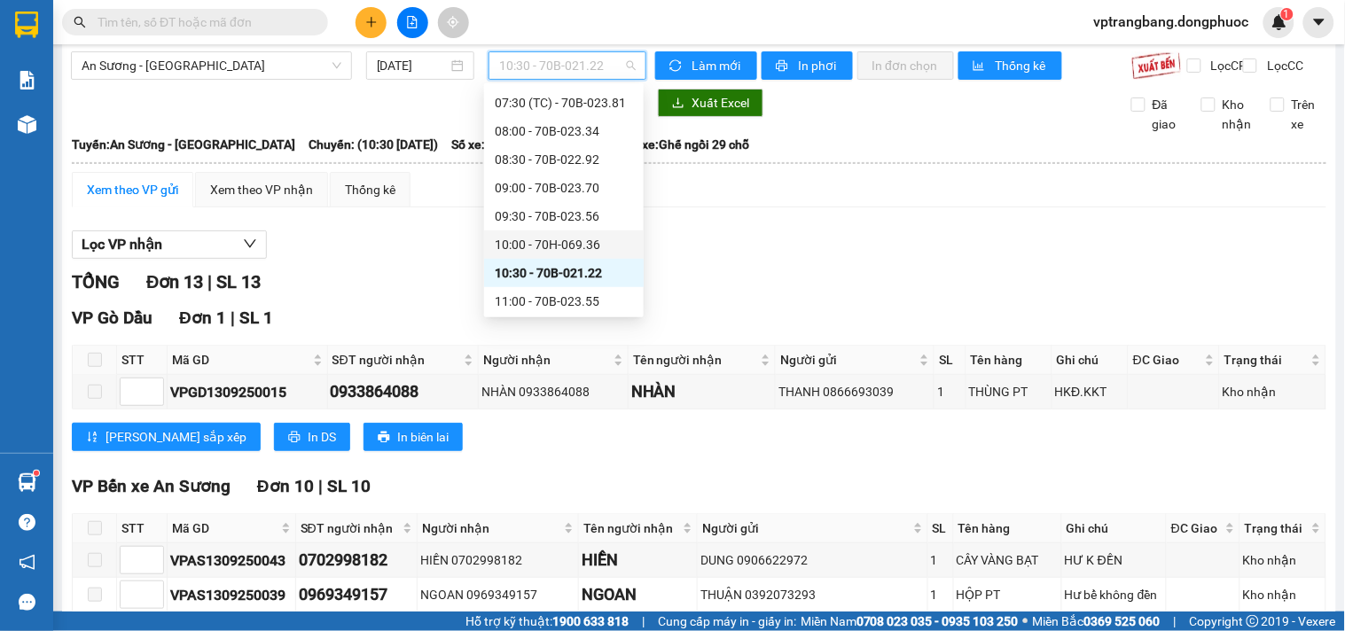
scroll to position [324, 0]
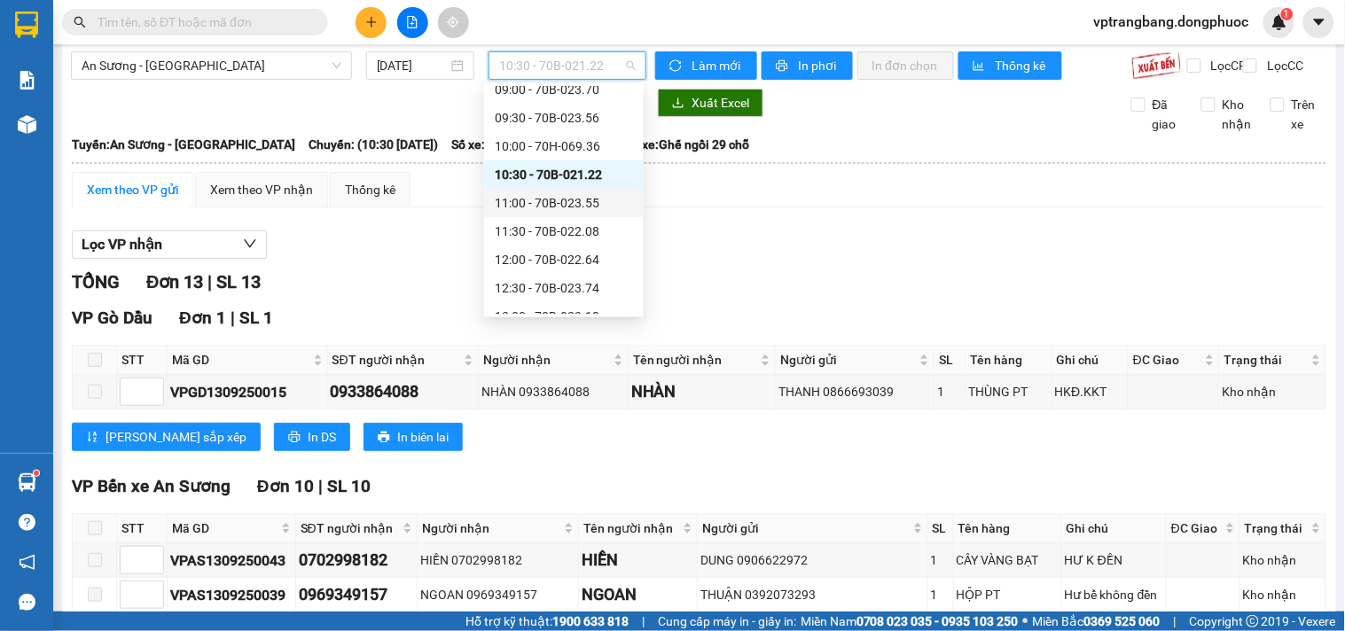
click at [555, 207] on div "11:00 - 70B-023.55" at bounding box center [564, 203] width 138 height 20
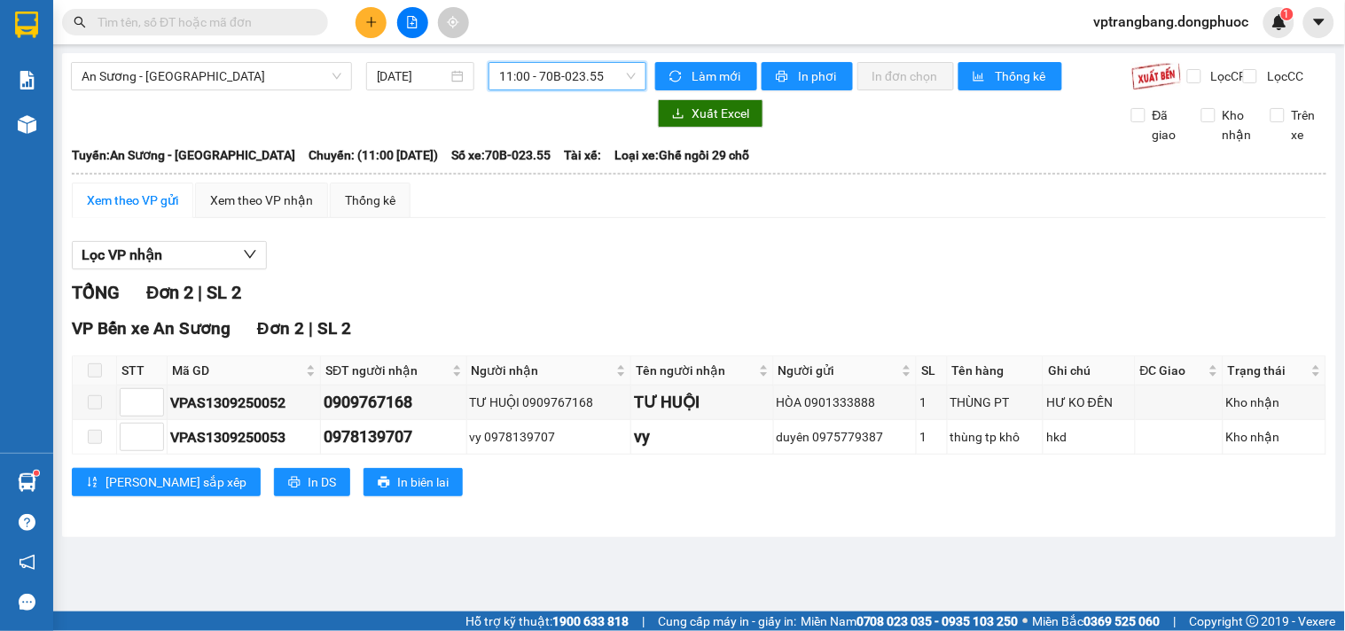
click at [586, 81] on span "11:00 - 70B-023.55" at bounding box center [567, 76] width 137 height 27
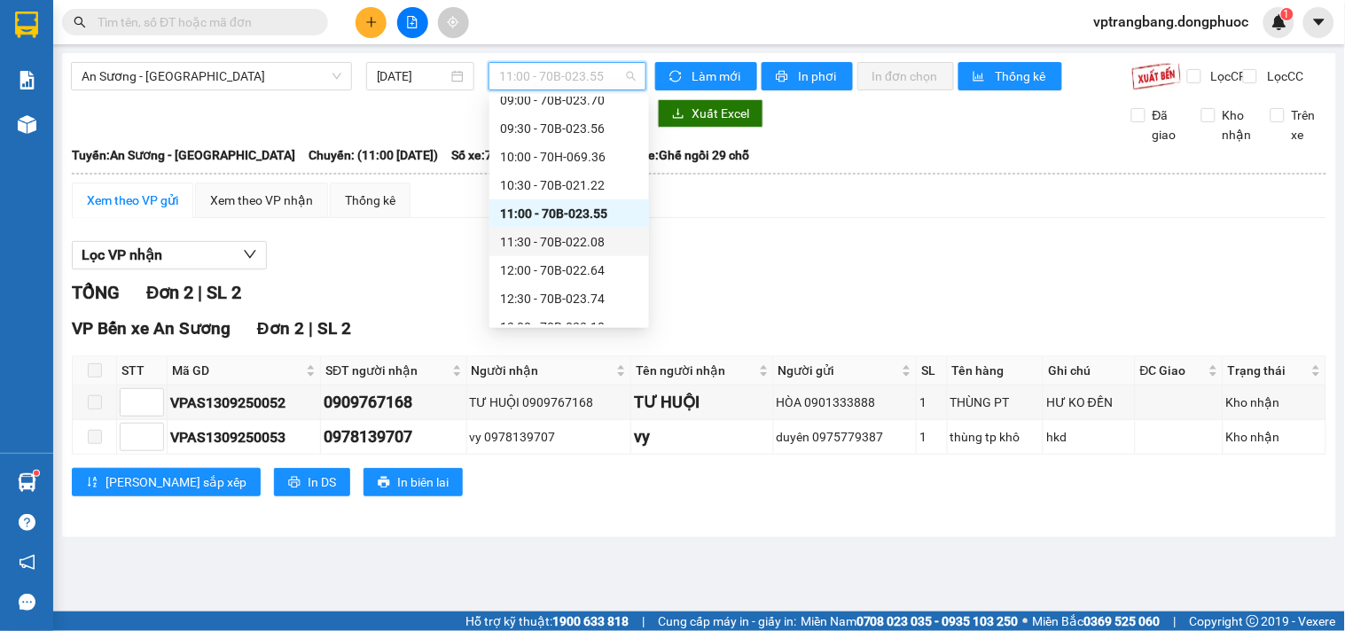
click at [576, 240] on div "11:30 - 70B-022.08" at bounding box center [569, 242] width 138 height 20
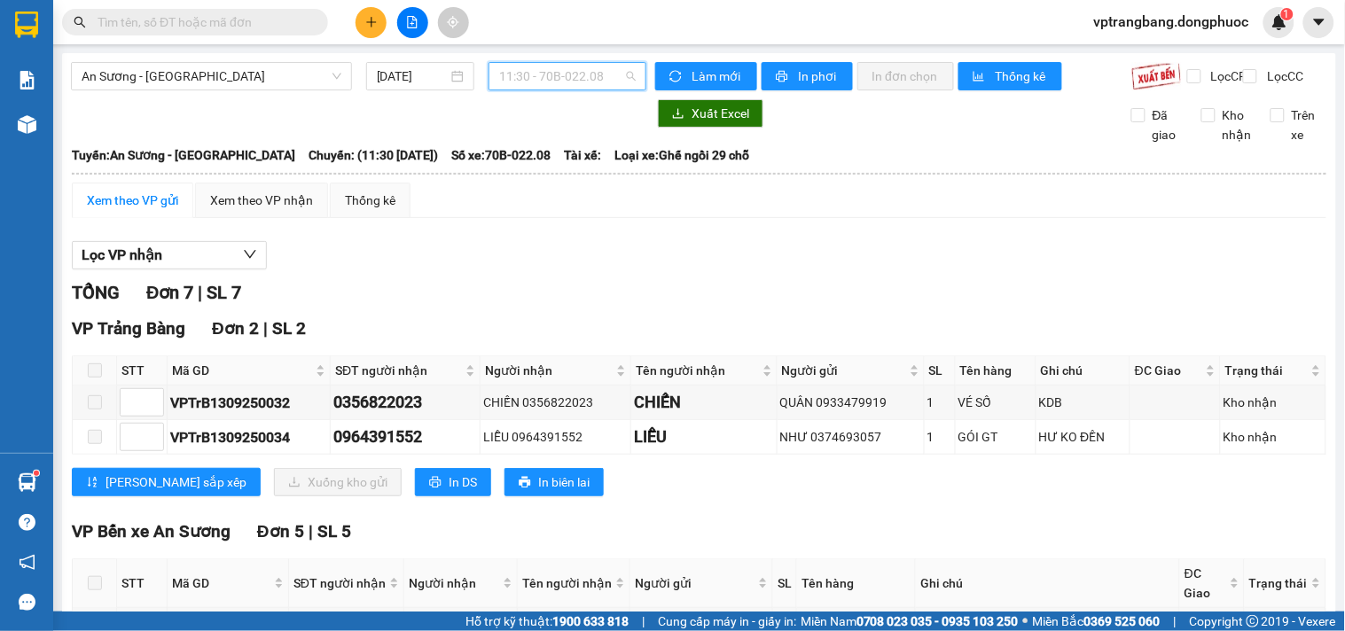
click at [512, 77] on span "11:30 - 70B-022.08" at bounding box center [567, 76] width 137 height 27
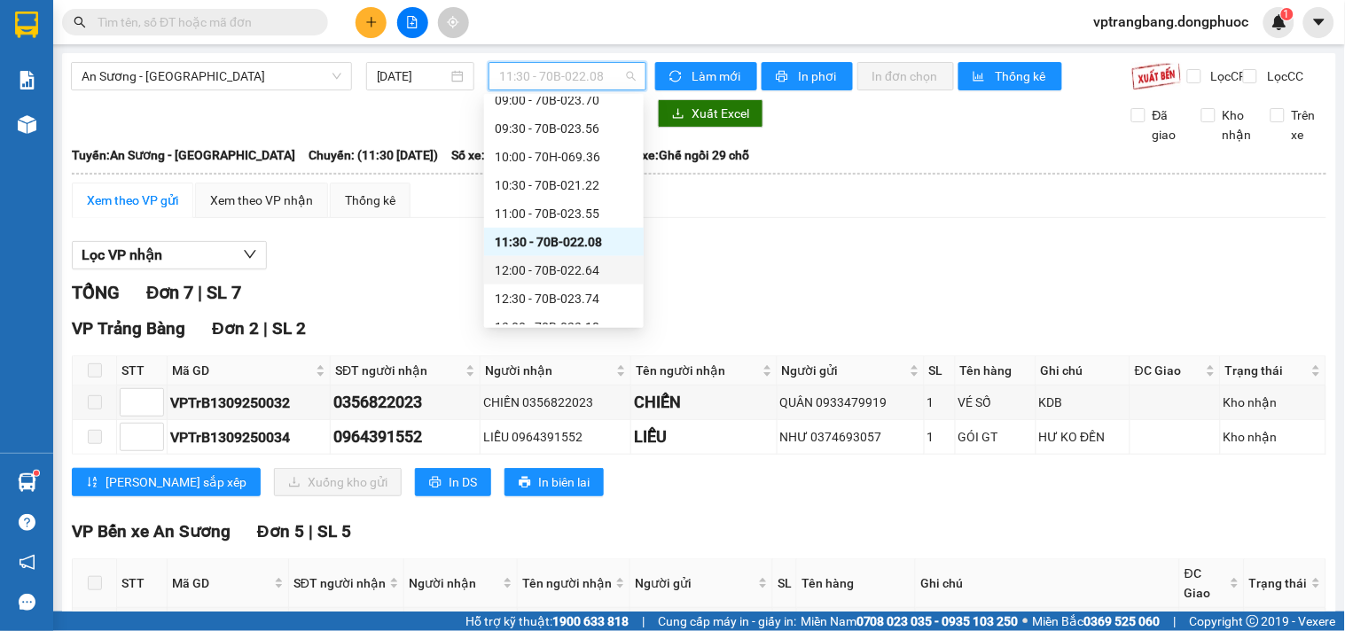
click at [564, 264] on div "12:00 - 70B-022.64" at bounding box center [564, 271] width 138 height 20
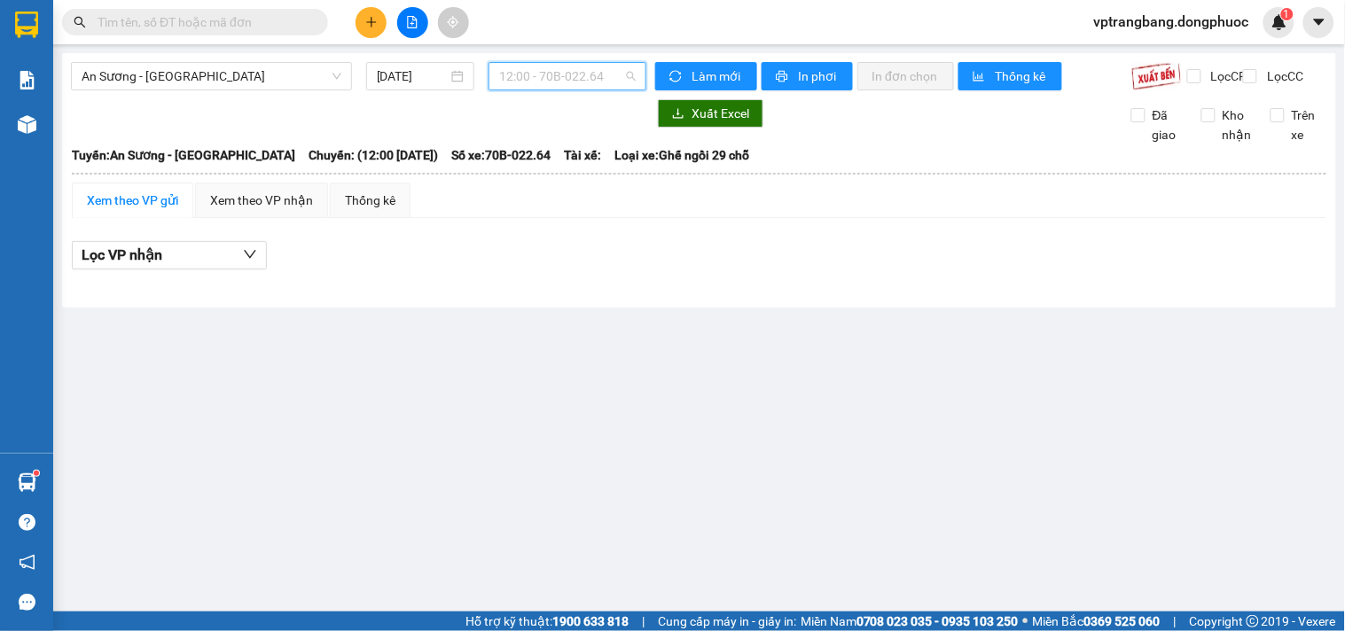
click at [554, 82] on span "12:00 - 70B-022.64" at bounding box center [567, 76] width 137 height 27
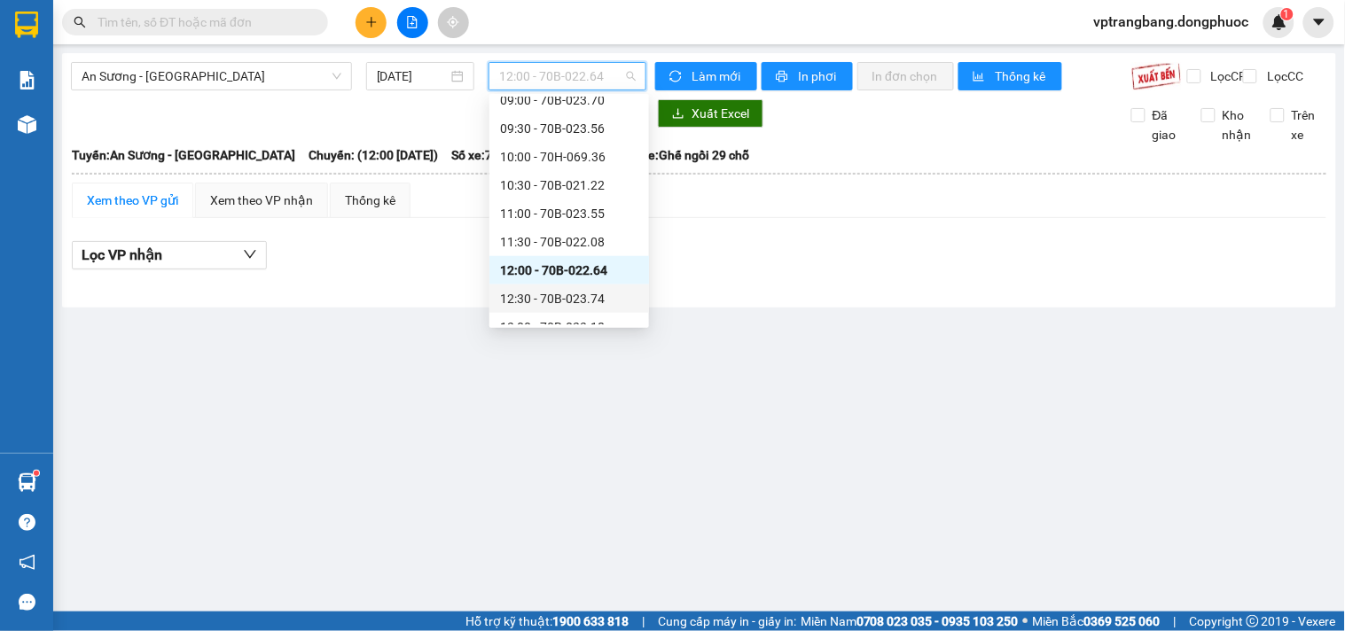
click at [554, 297] on div "12:30 - 70B-023.74" at bounding box center [569, 299] width 138 height 20
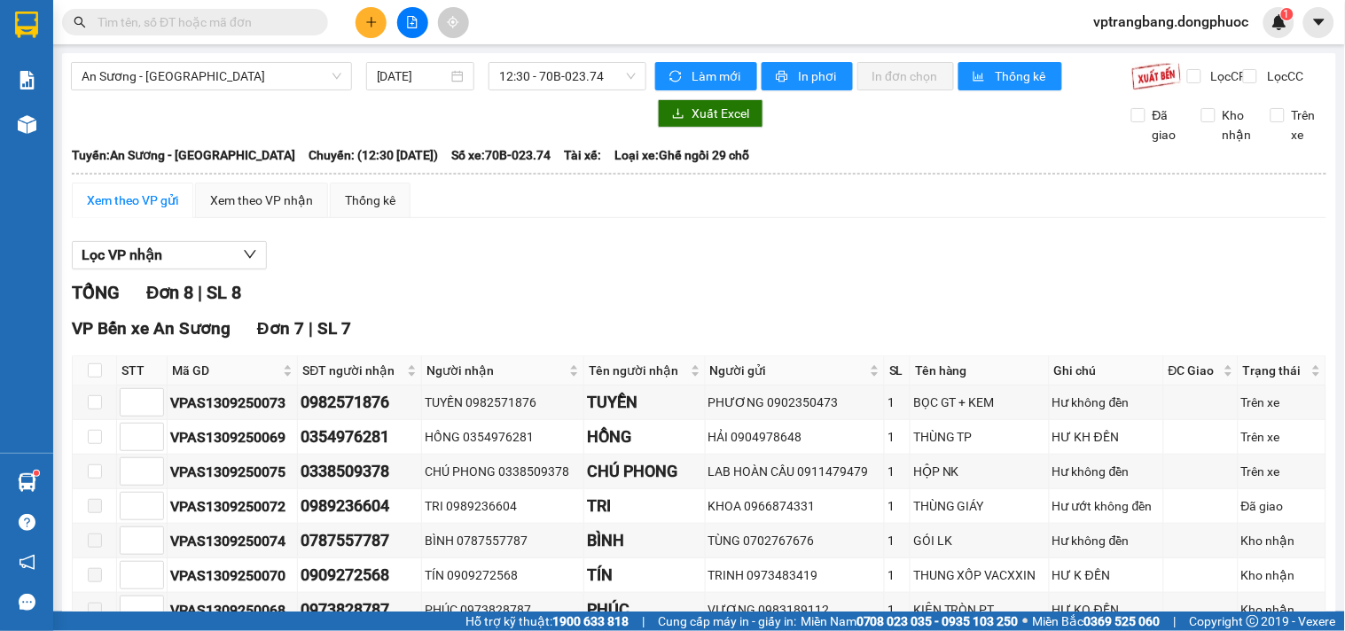
click at [441, 341] on div "VP Bến xe An Sương Đơn 7 | SL 7" at bounding box center [699, 329] width 1255 height 27
click at [532, 83] on span "12:30 - 70B-023.74" at bounding box center [567, 76] width 137 height 27
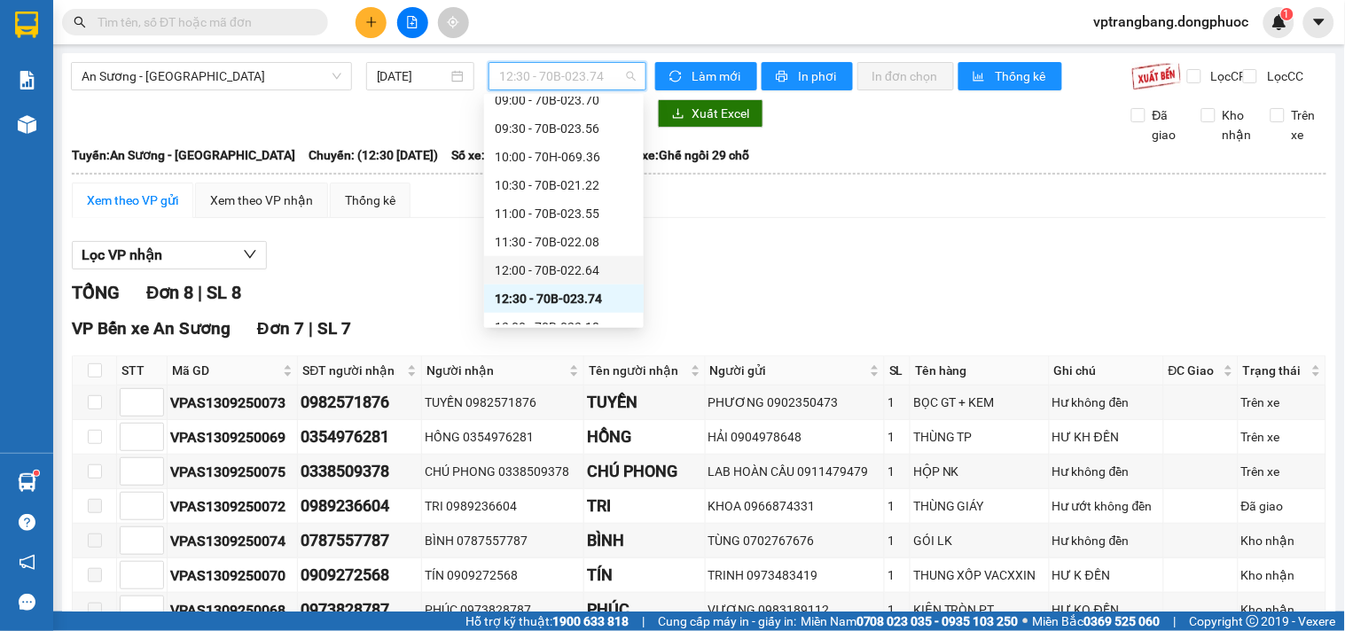
scroll to position [422, 0]
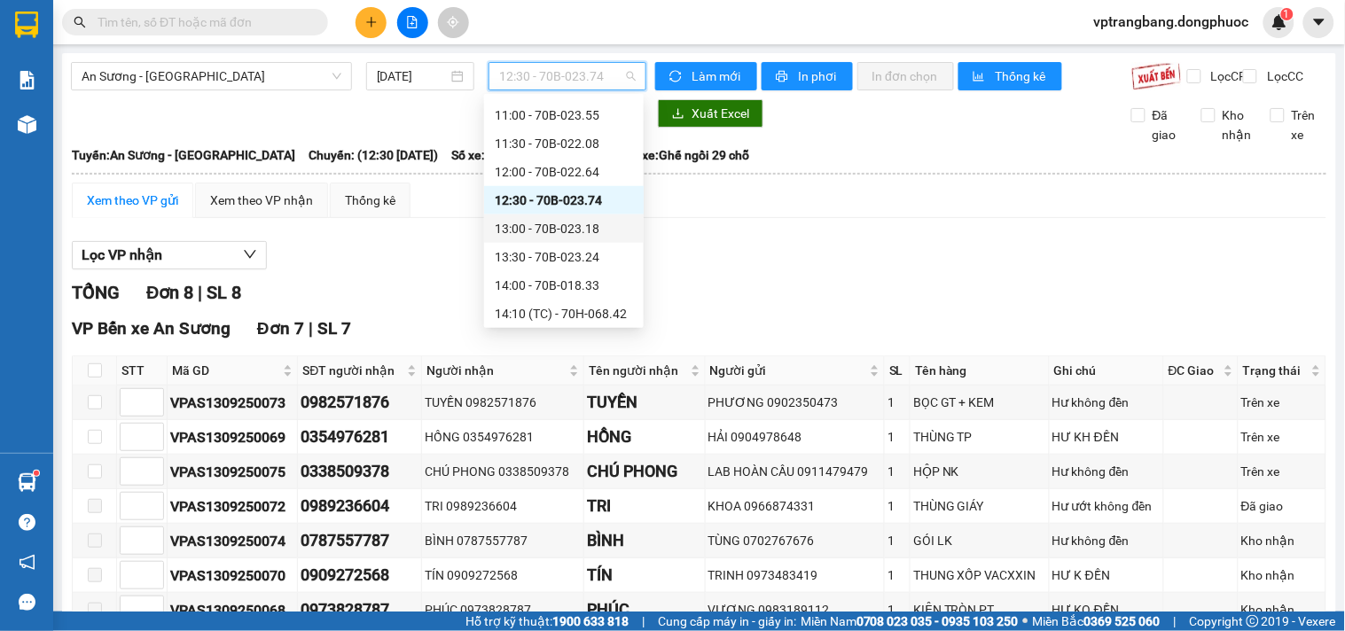
click at [577, 229] on div "13:00 - 70B-023.18" at bounding box center [564, 229] width 138 height 20
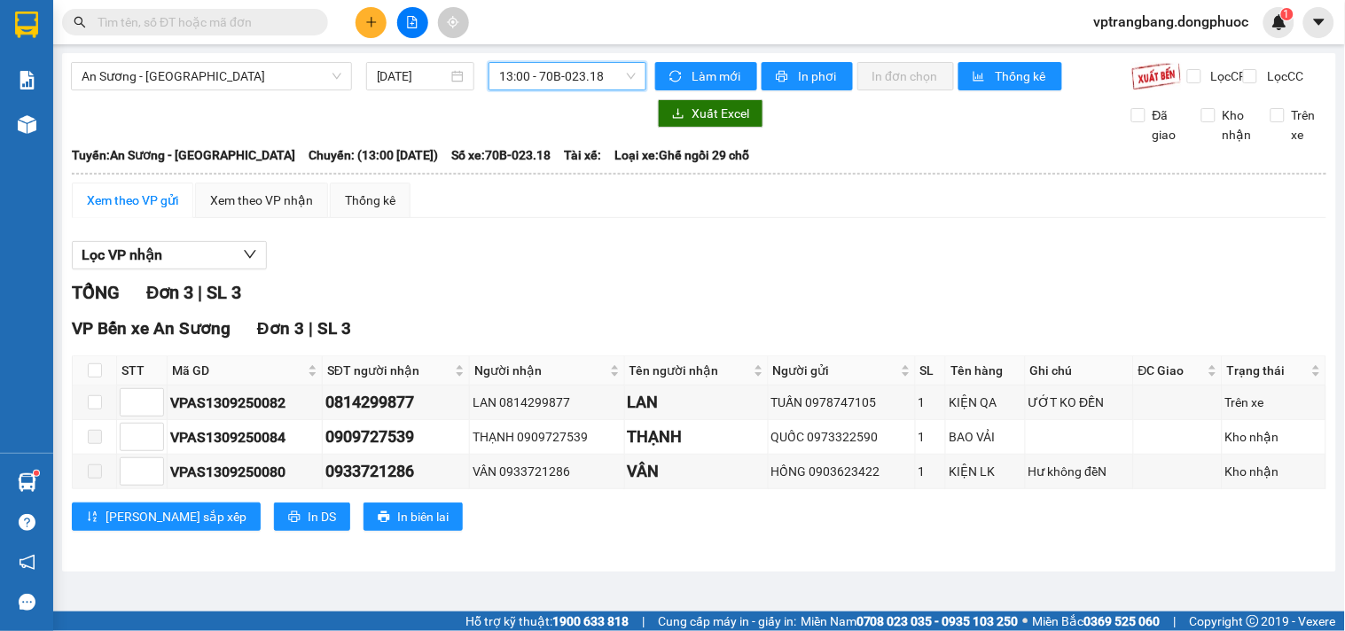
click at [555, 78] on span "13:00 - 70B-023.18" at bounding box center [567, 76] width 137 height 27
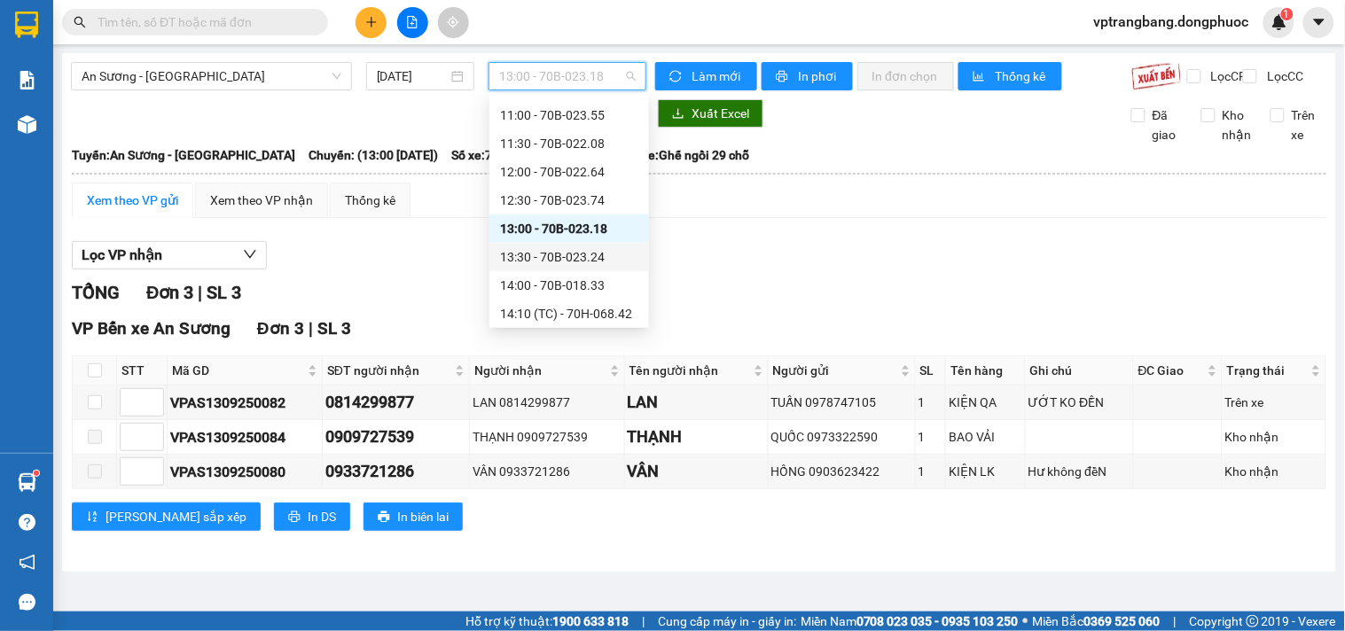
drag, startPoint x: 587, startPoint y: 284, endPoint x: 589, endPoint y: 248, distance: 35.5
click at [589, 248] on div "Chọn chuyến 05:00 - 70B-023.24 05:20 (TC) - 70B-023.88 05:50 - 70B-018.33 06:10…" at bounding box center [569, 186] width 160 height 1022
click at [579, 253] on div "13:30 - 70B-023.24" at bounding box center [569, 257] width 138 height 20
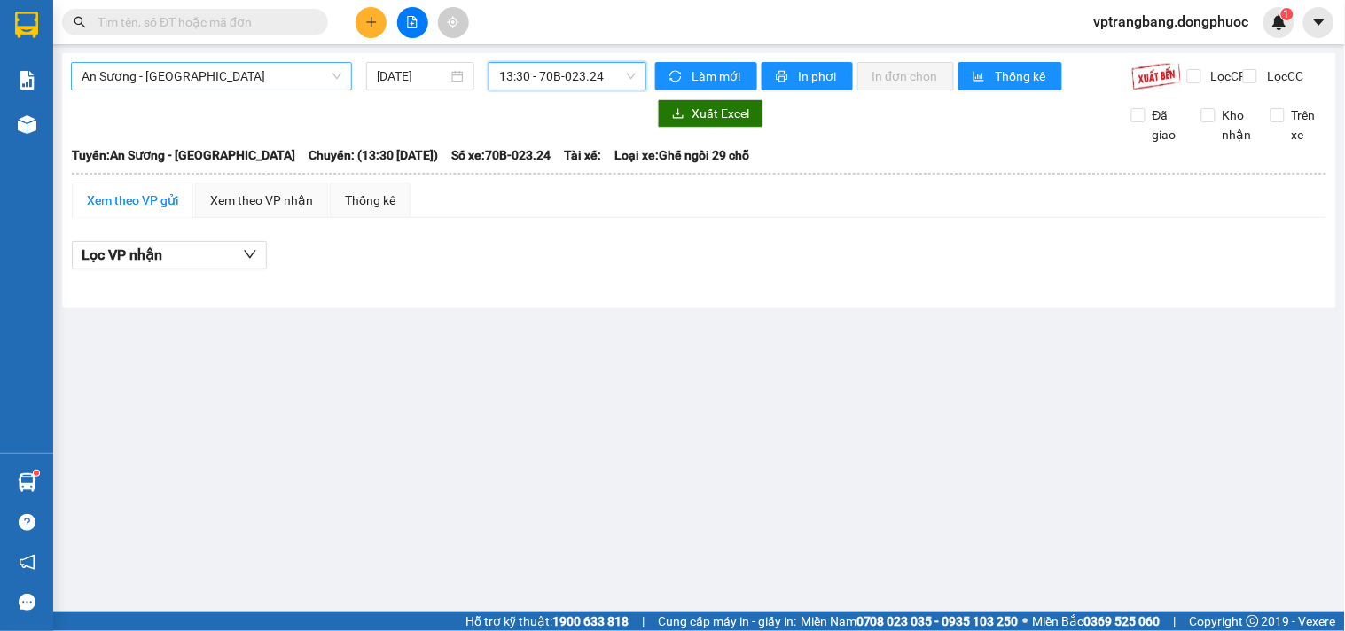
click at [191, 84] on span "An Sương - [GEOGRAPHIC_DATA]" at bounding box center [212, 76] width 260 height 27
click at [676, 308] on div "An Sương - [GEOGRAPHIC_DATA] [DATE] 13:30 - 70B-023.24 Làm mới In phơi In đơn c…" at bounding box center [699, 180] width 1274 height 254
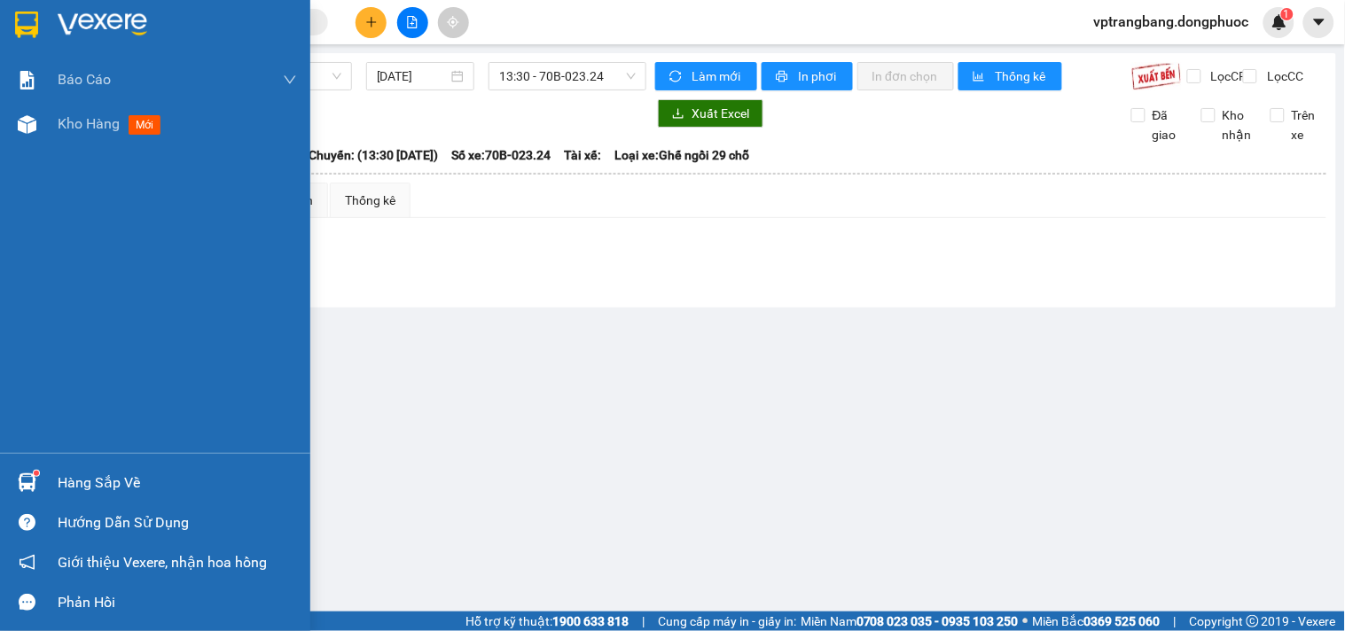
click at [51, 470] on div "Hàng sắp về" at bounding box center [155, 483] width 310 height 40
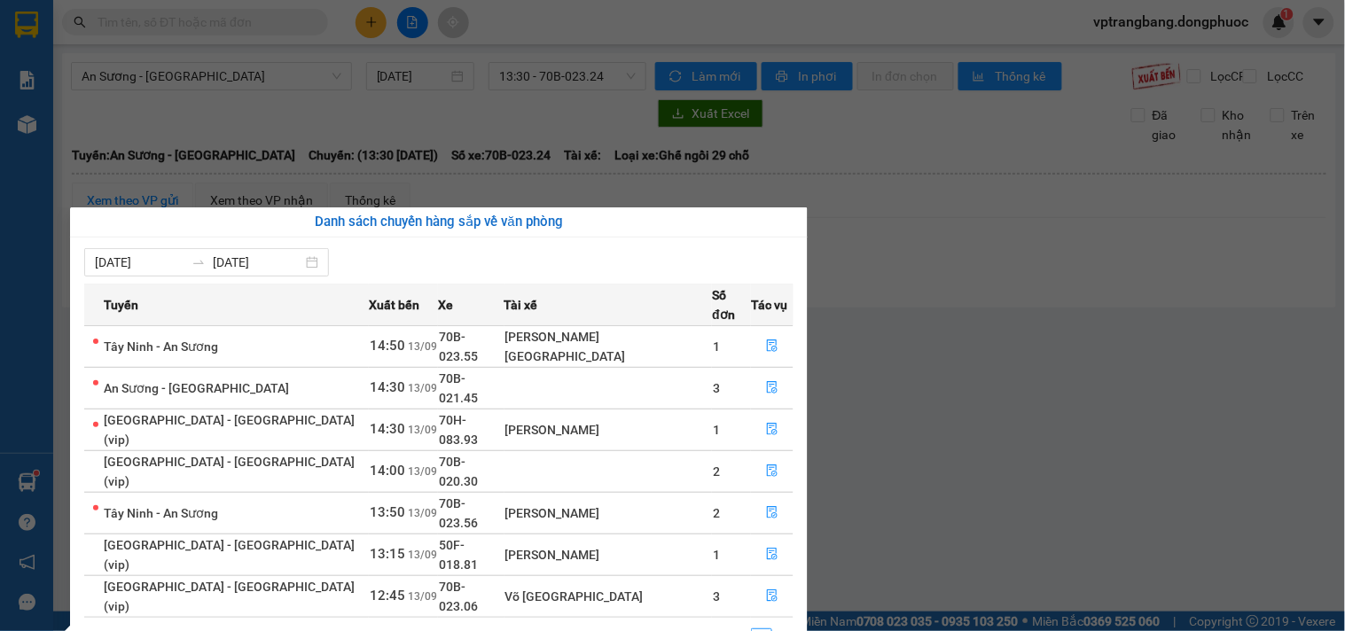
click at [858, 383] on section "Kết quả tìm kiếm ( 0 ) Bộ lọc No Data vptrangbang.dongphuoc 1 Báo cáo Mẫu 1: Bá…" at bounding box center [672, 315] width 1345 height 631
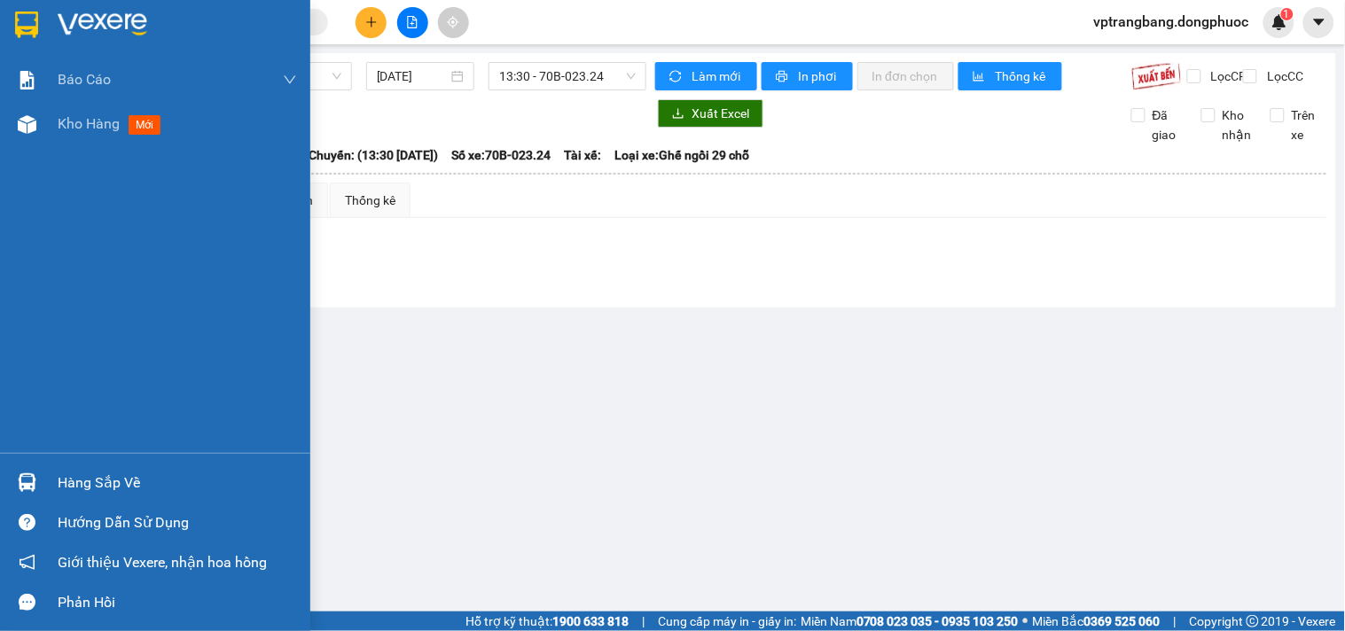
drag, startPoint x: 18, startPoint y: 475, endPoint x: 240, endPoint y: 463, distance: 222.9
click at [20, 475] on img at bounding box center [27, 483] width 19 height 19
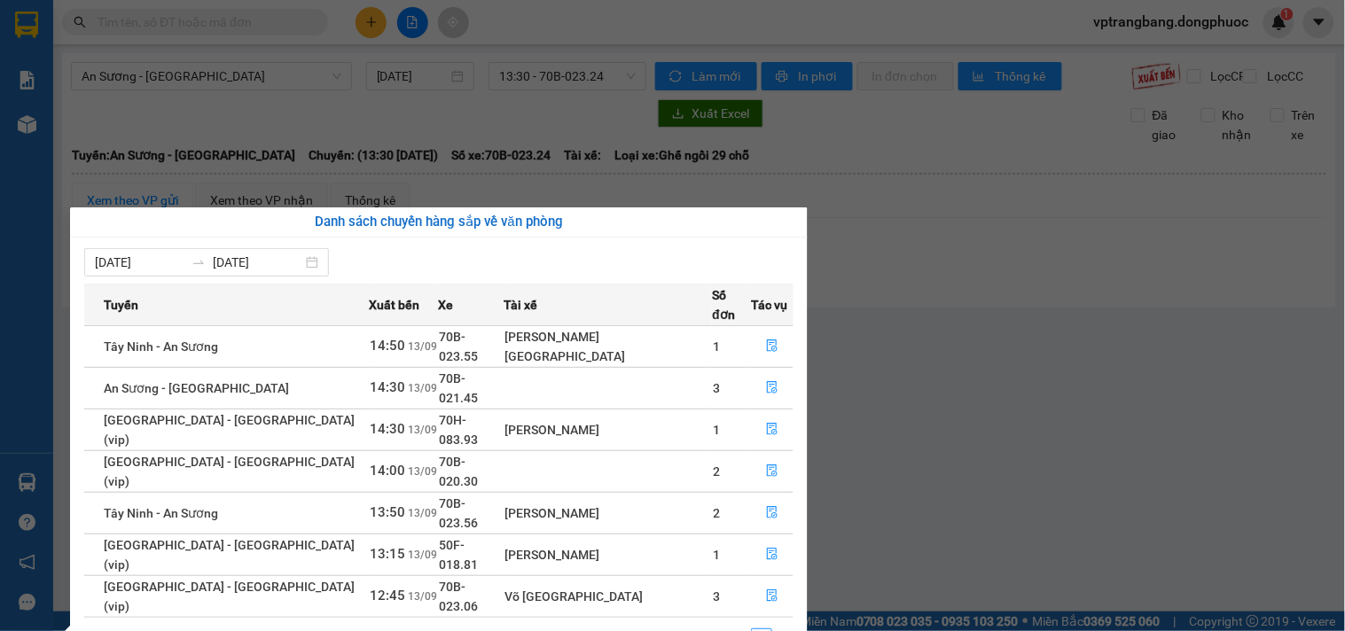
click at [960, 344] on section "Kết quả tìm kiếm ( 0 ) Bộ lọc No Data vptrangbang.dongphuoc 1 Báo cáo Mẫu 1: Bá…" at bounding box center [672, 315] width 1345 height 631
